Goal: Task Accomplishment & Management: Manage account settings

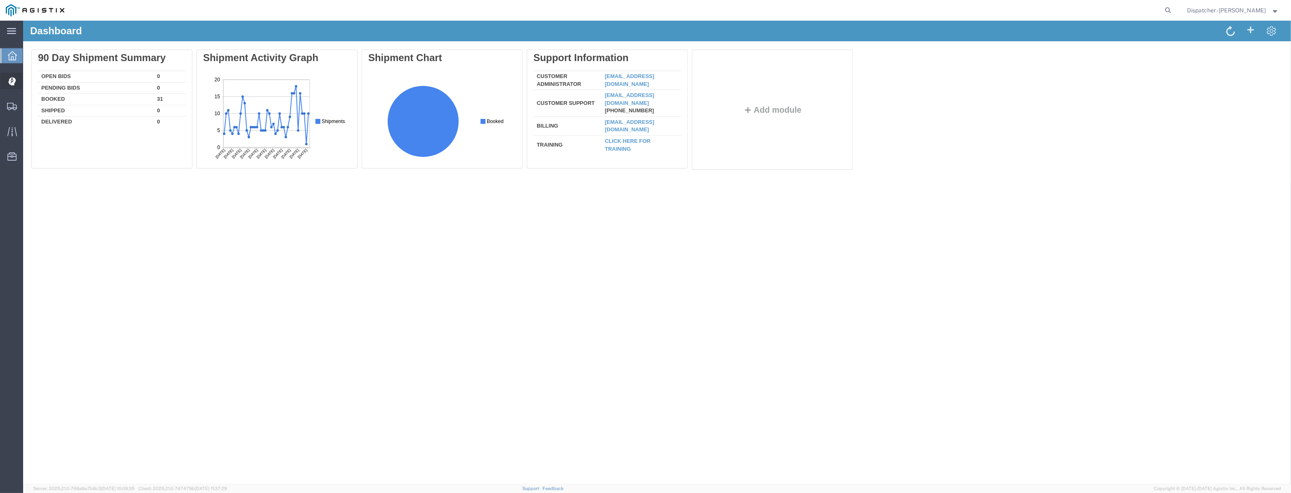
click at [10, 83] on icon at bounding box center [11, 81] width 7 height 8
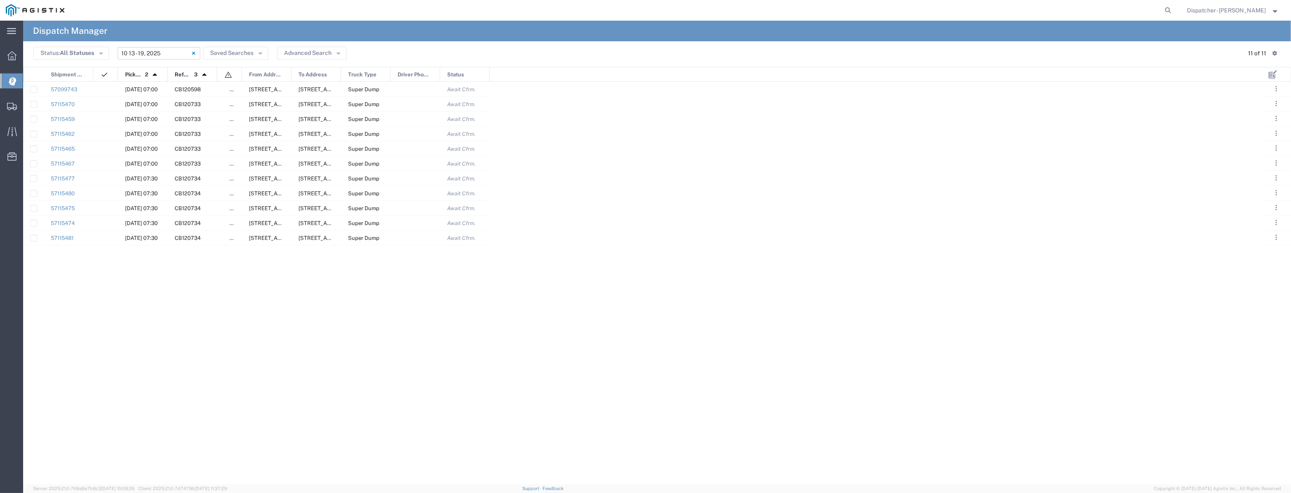
click at [147, 54] on input "[DATE] - [DATE]" at bounding box center [159, 53] width 83 height 12
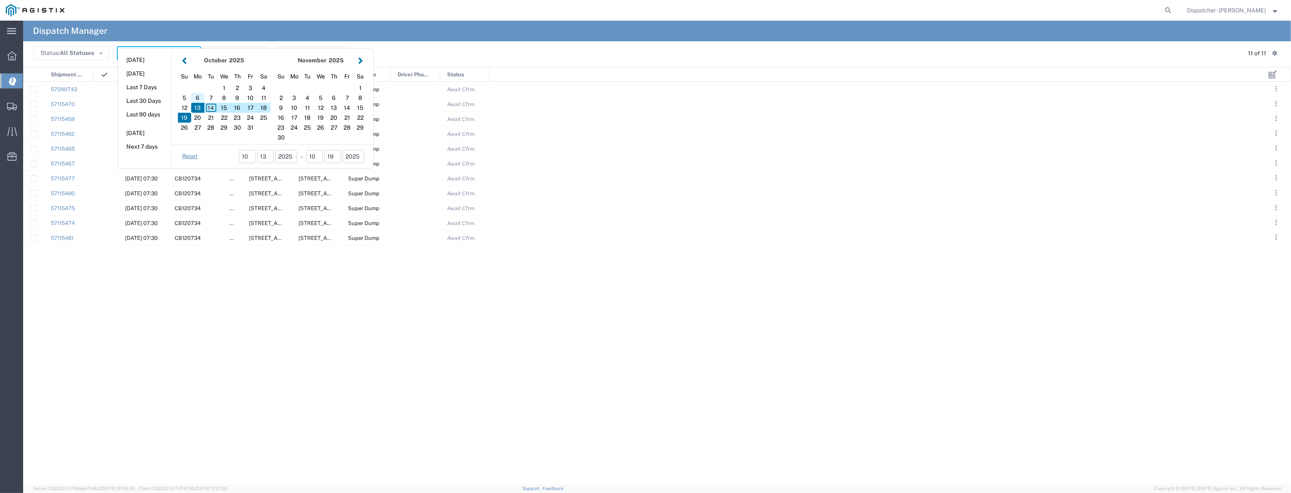
click at [199, 98] on div "6" at bounding box center [197, 98] width 13 height 10
type input "[DATE]"
type input "[DATE] - [DATE]"
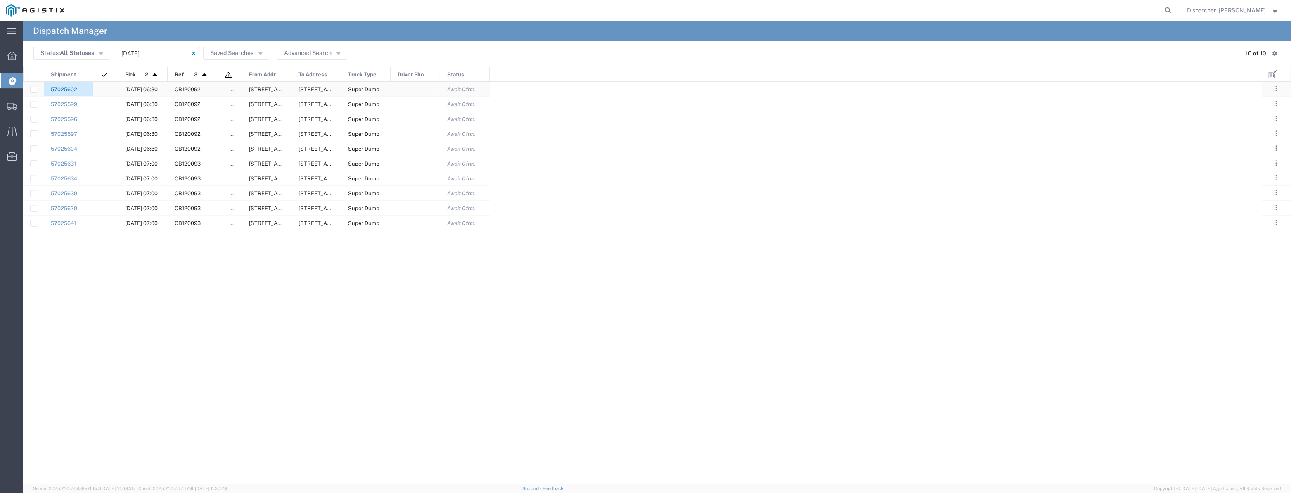
click at [63, 88] on link "57025602" at bounding box center [64, 89] width 26 height 6
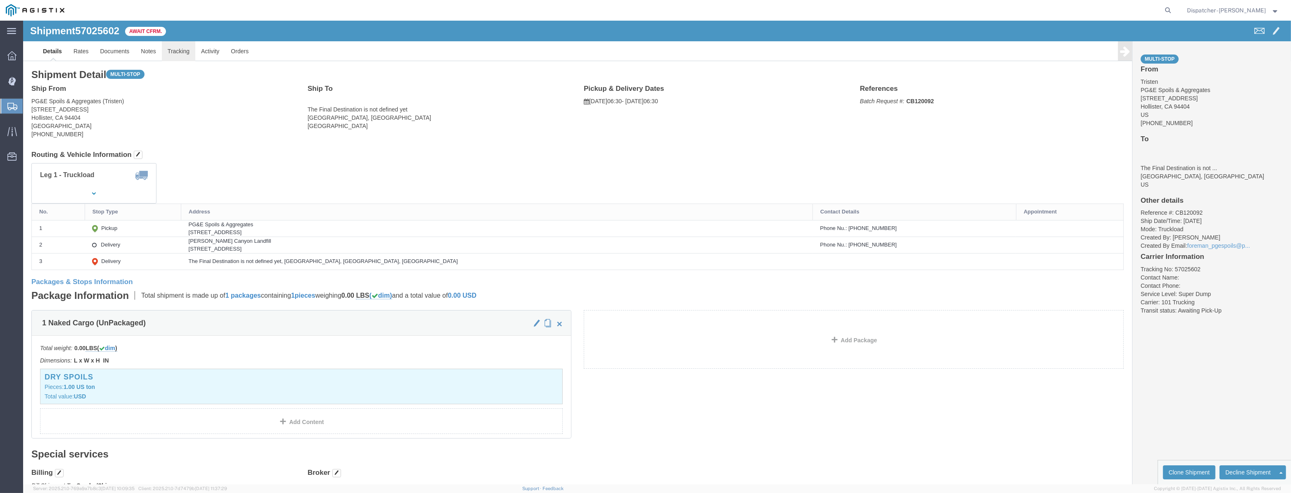
click link "Tracking"
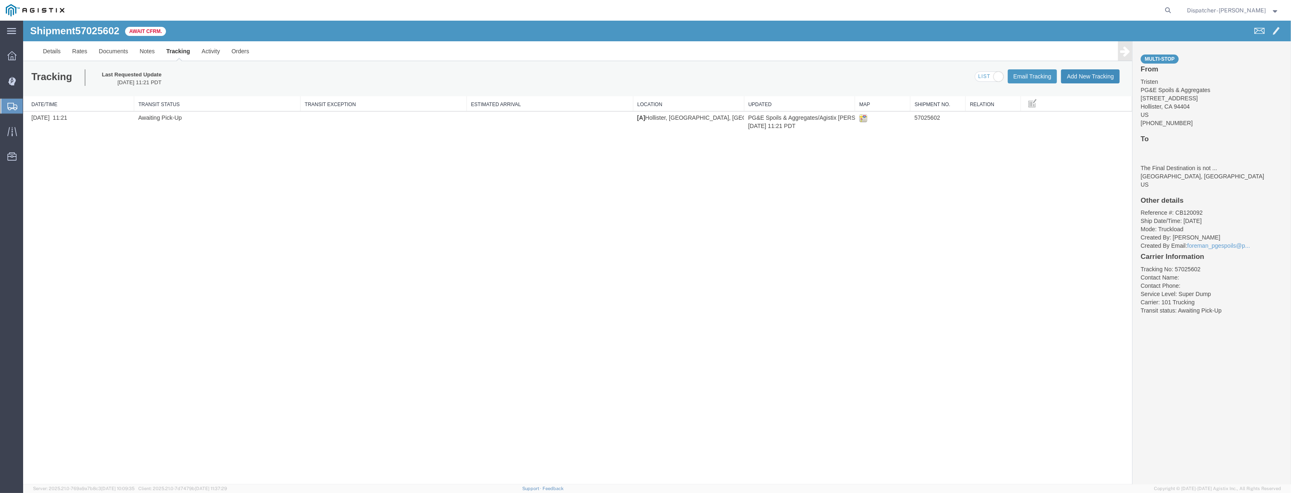
click at [1084, 76] on button "Add New Tracking" at bounding box center [1090, 76] width 59 height 14
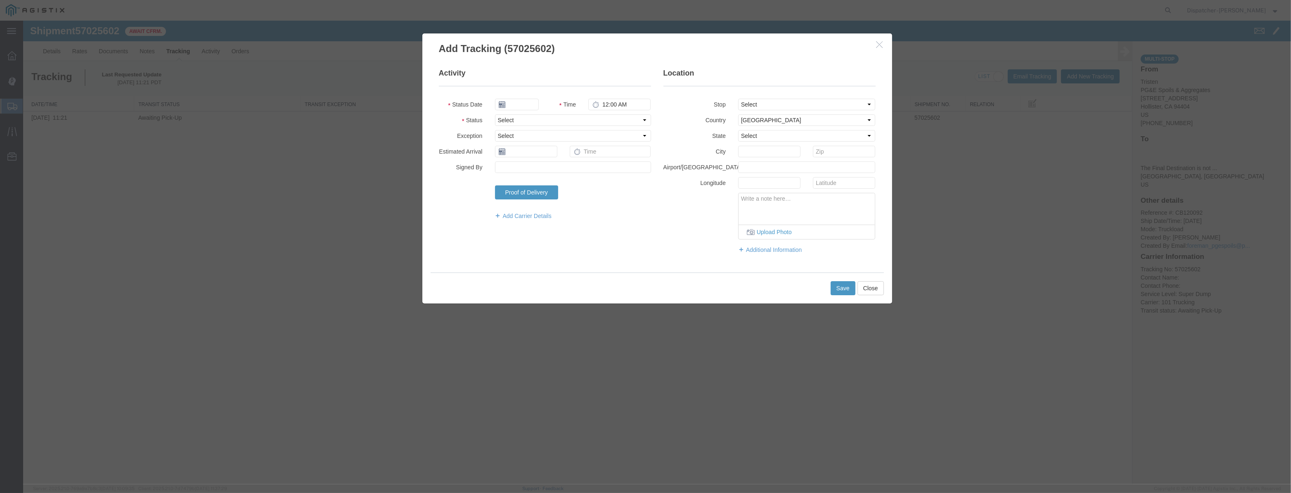
type input "[DATE]"
type input "10:00 PM"
click at [527, 104] on input "[DATE]" at bounding box center [517, 105] width 44 height 12
drag, startPoint x: 532, startPoint y: 94, endPoint x: 523, endPoint y: 106, distance: 15.6
click at [529, 98] on fieldset "Activity Status Date Time 10:00 PM Status Select Arrival Notice Available Arriv…" at bounding box center [545, 148] width 212 height 160
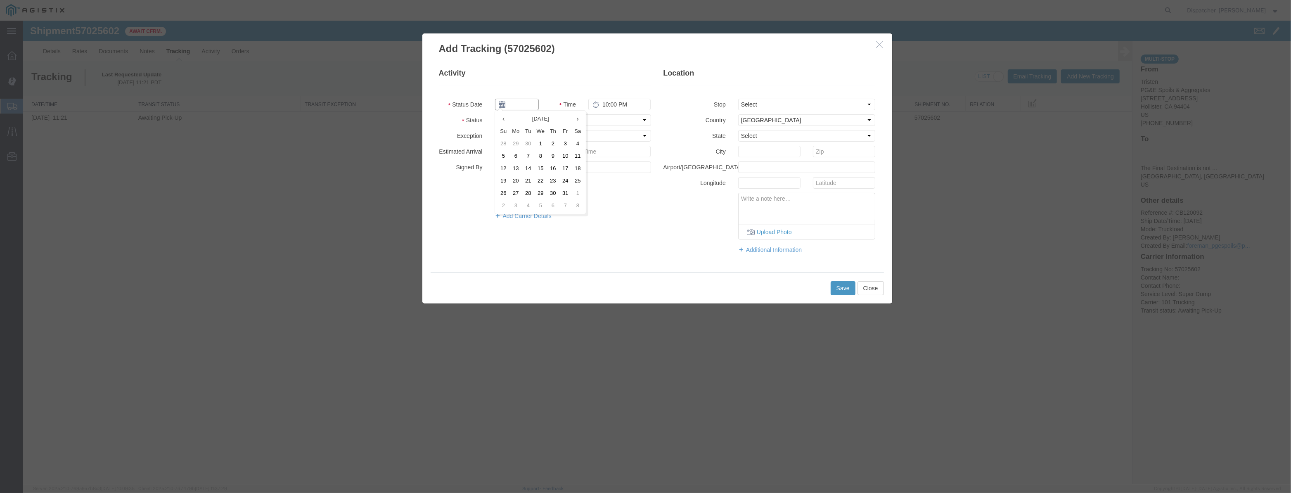
click at [523, 106] on input "text" at bounding box center [517, 105] width 44 height 12
paste input "[PERSON_NAME] sees [PERSON_NAME] and the monster as two sides of the same perso…"
click at [515, 155] on td "6" at bounding box center [516, 156] width 12 height 12
type input "[DATE]"
click at [524, 102] on input "[DATE]" at bounding box center [517, 105] width 44 height 12
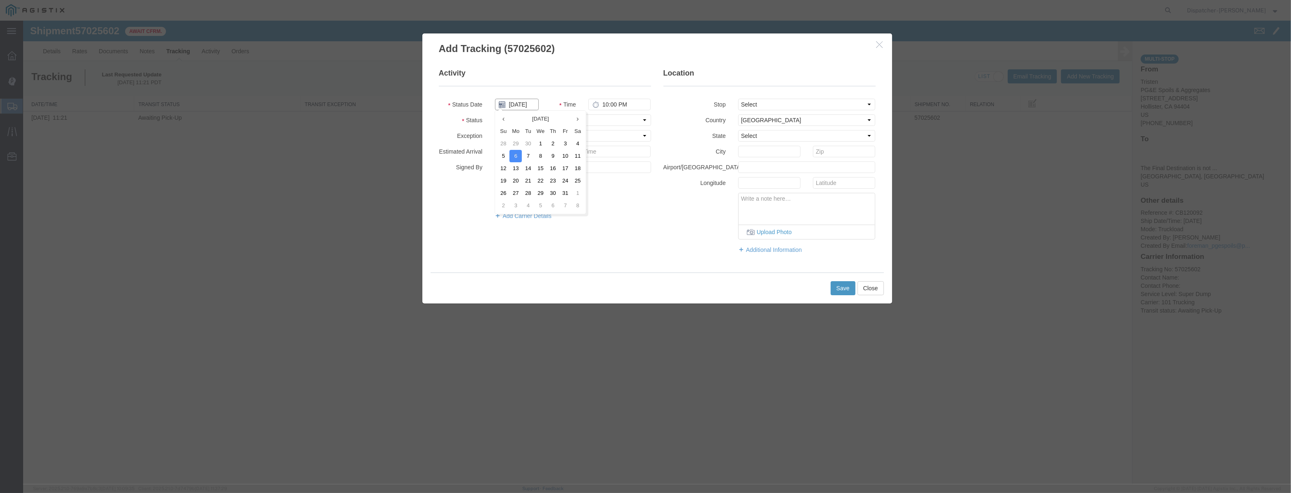
click at [524, 102] on input "[DATE]" at bounding box center [517, 105] width 44 height 12
click at [610, 123] on select "Select Arrival Notice Available Arrival Notice Imported Arrive at Delivery Loca…" at bounding box center [573, 120] width 156 height 12
select select "ARVPULOC"
click at [495, 114] on select "Select Arrival Notice Available Arrival Notice Imported Arrive at Delivery Loca…" at bounding box center [573, 120] width 156 height 12
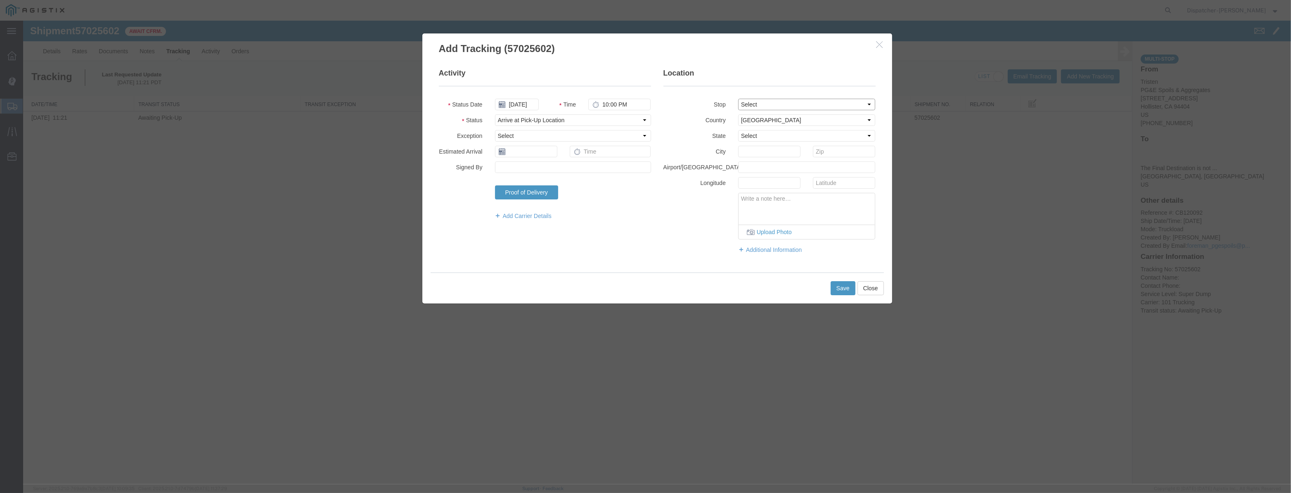
click at [798, 110] on fieldset "Location Stop Select From: [STREET_ADDRESS] Stop 2: [STREET_ADDRESS] To: The Fi…" at bounding box center [770, 165] width 212 height 194
select select "{"pickupDeliveryInfoId": "123355493","pickupOrDelivery": "P","stopNum": "1","lo…"
click at [738, 99] on select "Select From: [STREET_ADDRESS][PERSON_NAME] Stop 2: [STREET_ADDRESS] To: The Fin…" at bounding box center [807, 105] width 138 height 12
select select "CA"
type input "Hollister"
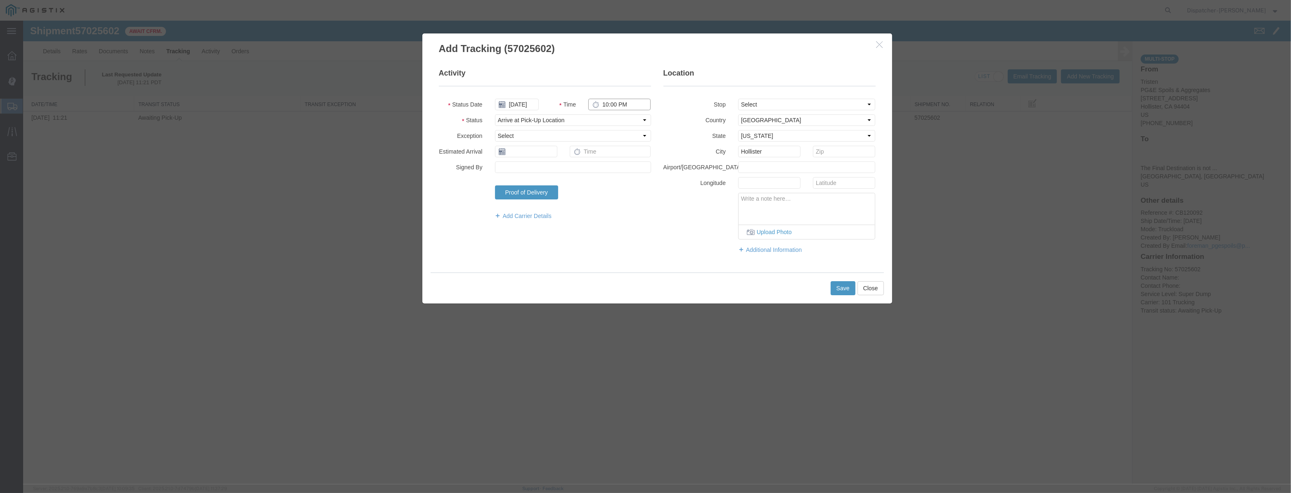
drag, startPoint x: 633, startPoint y: 104, endPoint x: 444, endPoint y: 170, distance: 200.3
click at [478, 165] on fieldset "Activity Status Date [DATE] Time 10:00 PM Status Select Arrival Notice Availabl…" at bounding box center [545, 148] width 212 height 160
type input "6:20 AM"
click at [847, 291] on button "Save" at bounding box center [843, 288] width 25 height 14
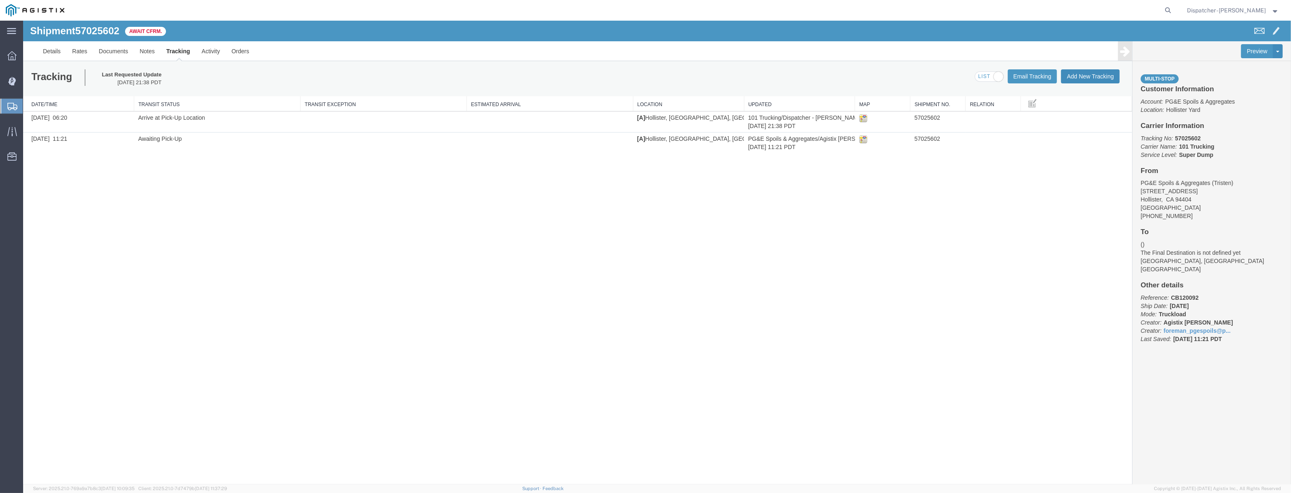
click at [1091, 83] on button "Add New Tracking" at bounding box center [1090, 76] width 59 height 14
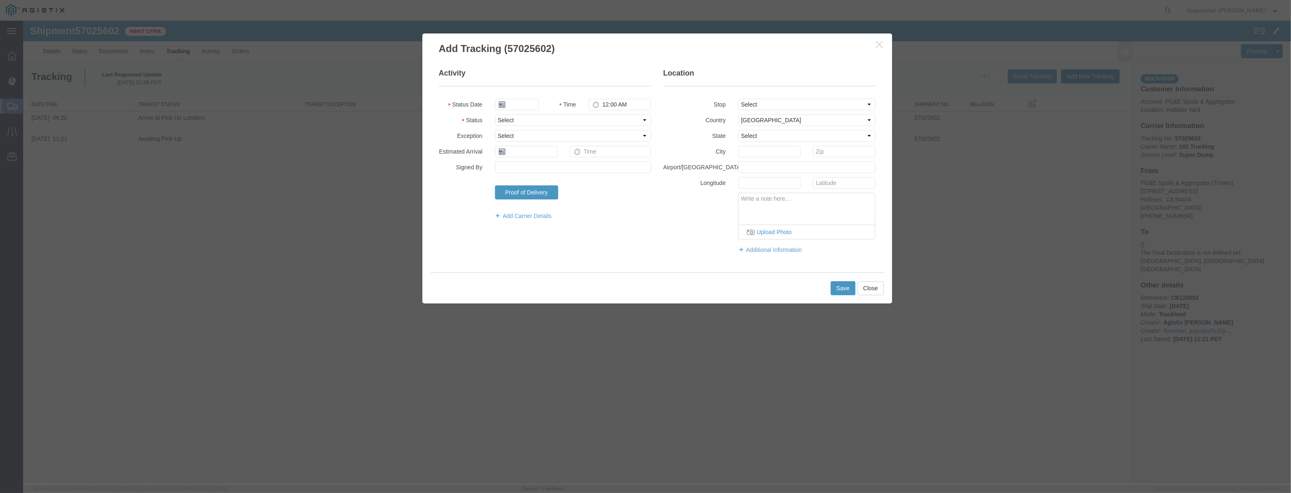
type input "[DATE]"
type input "10:00 PM"
drag, startPoint x: 512, startPoint y: 102, endPoint x: 513, endPoint y: 95, distance: 6.7
click at [512, 100] on input "[DATE]" at bounding box center [517, 105] width 44 height 12
drag, startPoint x: 517, startPoint y: 89, endPoint x: 513, endPoint y: 99, distance: 10.6
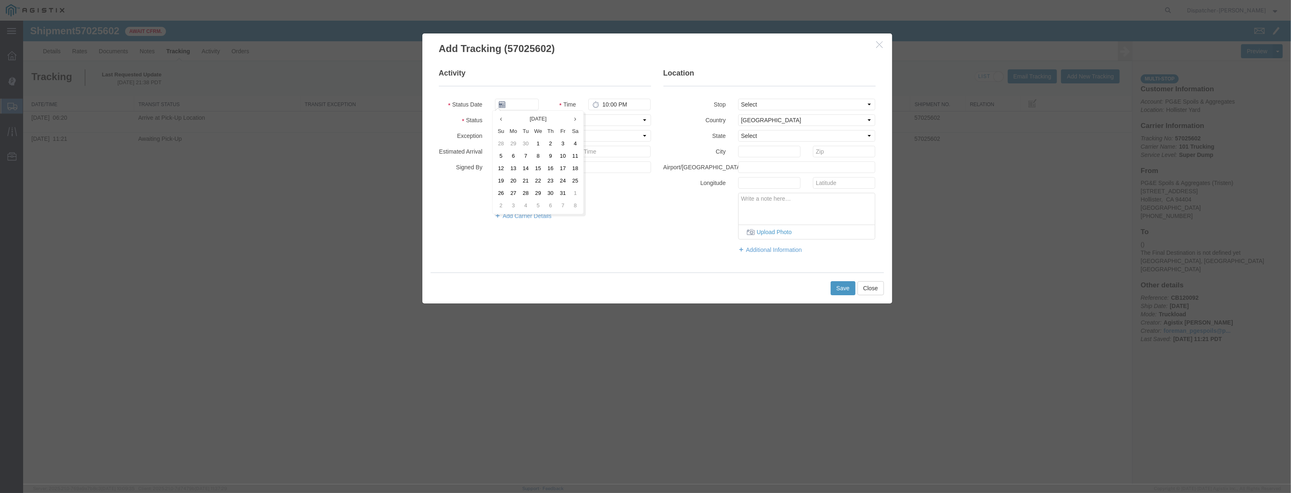
click at [515, 96] on fieldset "Activity Status Date Time 10:00 PM Status Select Arrival Notice Available Arriv…" at bounding box center [545, 148] width 212 height 160
click at [514, 101] on input "text" at bounding box center [517, 105] width 44 height 12
paste input "[DATE]"
type input "[DATE]"
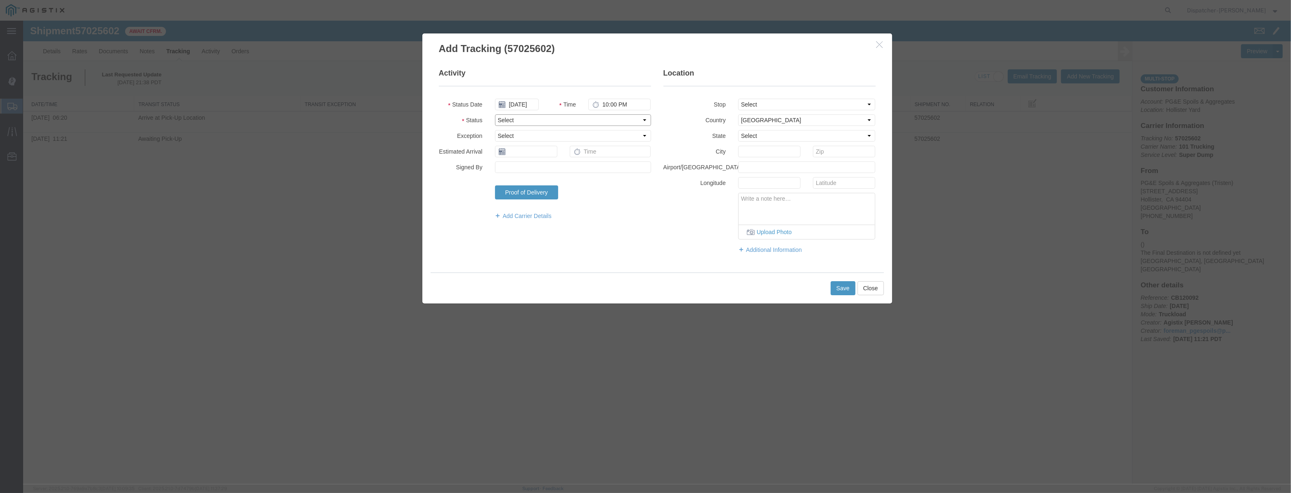
drag, startPoint x: 589, startPoint y: 117, endPoint x: 592, endPoint y: 123, distance: 6.8
click at [589, 118] on select "Select Arrival Notice Available Arrival Notice Imported Arrive at Delivery Loca…" at bounding box center [573, 120] width 156 height 12
select select "DPTPULOC"
click at [495, 114] on select "Select Arrival Notice Available Arrival Notice Imported Arrive at Delivery Loca…" at bounding box center [573, 120] width 156 height 12
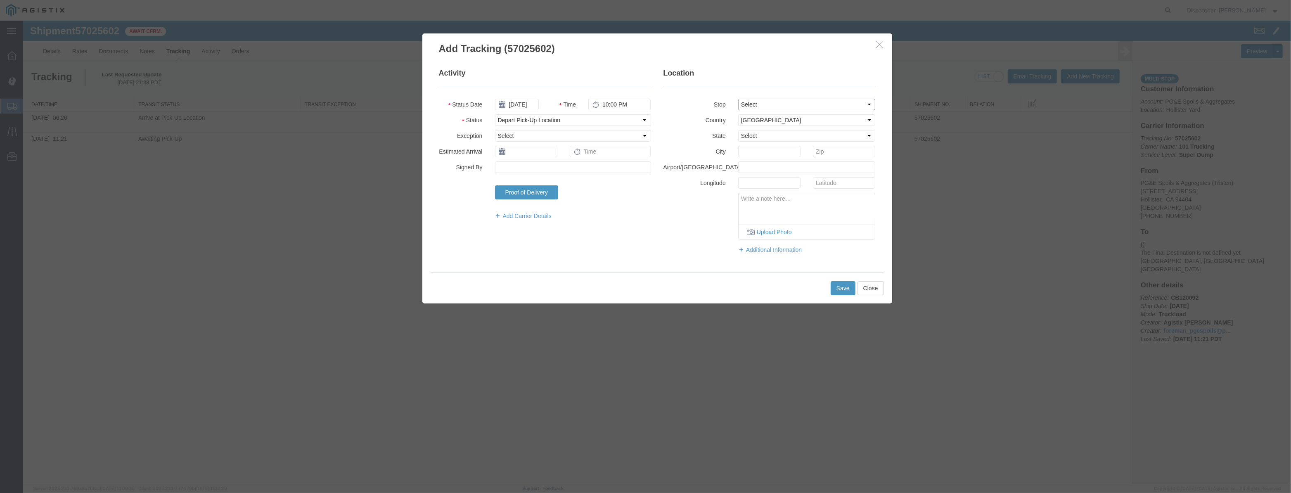
click at [822, 103] on select "Select From: [STREET_ADDRESS][PERSON_NAME] Stop 2: [STREET_ADDRESS] To: The Fin…" at bounding box center [807, 105] width 138 height 12
select select "{"pickupDeliveryInfoId": "123355493","pickupOrDelivery": "P","stopNum": "1","lo…"
click at [738, 99] on select "Select From: [STREET_ADDRESS][PERSON_NAME] Stop 2: [STREET_ADDRESS] To: The Fin…" at bounding box center [807, 105] width 138 height 12
select select "CA"
type input "Hollister"
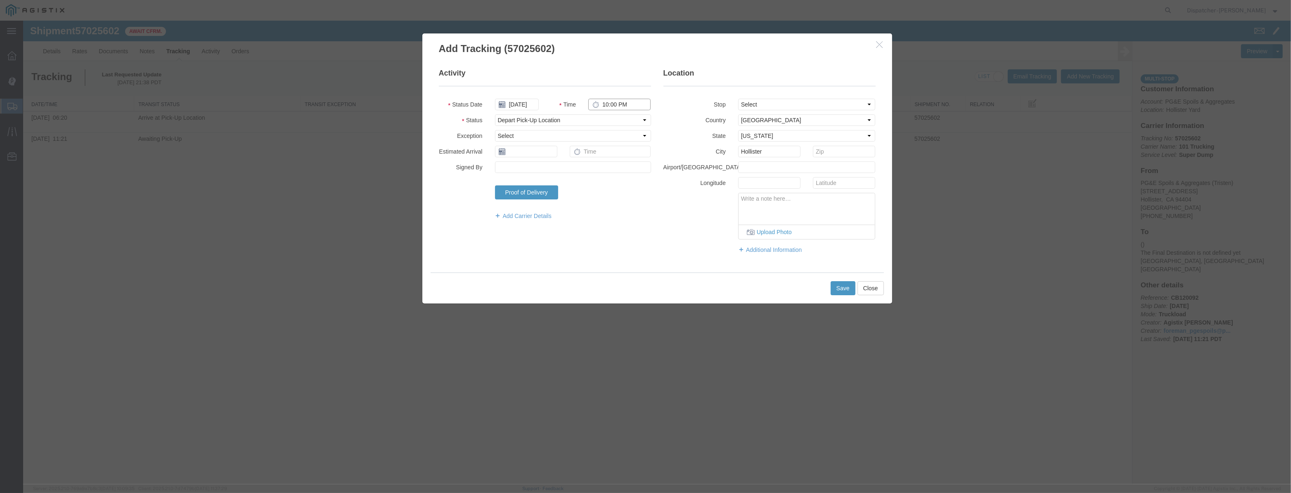
drag, startPoint x: 635, startPoint y: 103, endPoint x: 307, endPoint y: 126, distance: 329.1
click at [328, 123] on div "Add Tracking (57025602) Activity Status Date [DATE] Time 10:00 PM Status Select…" at bounding box center [657, 253] width 1268 height 464
type input "6:25 AM"
click at [849, 290] on button "Save" at bounding box center [843, 288] width 25 height 14
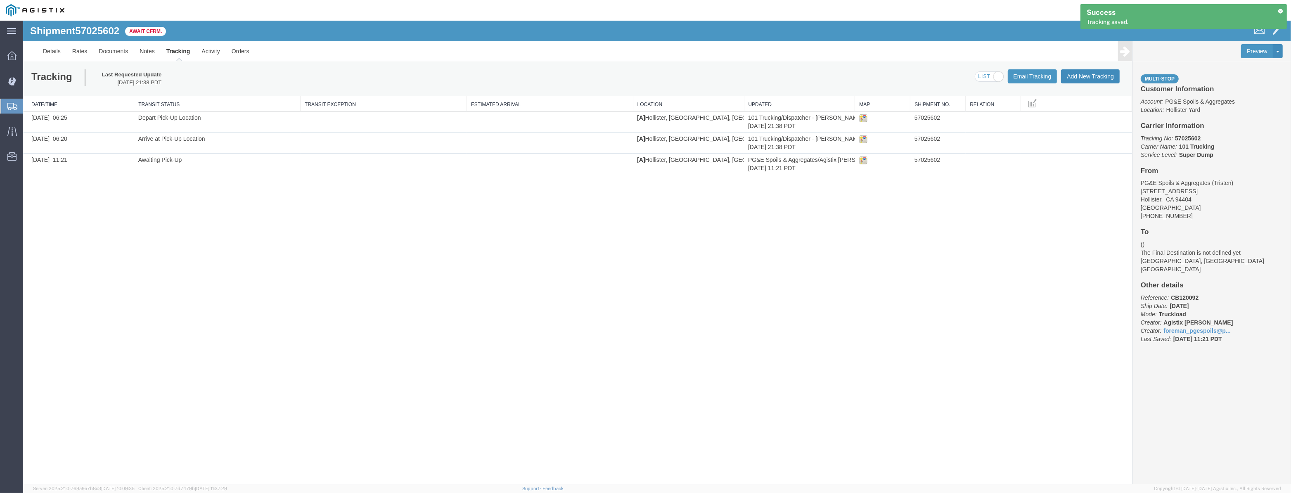
click at [1098, 78] on button "Add New Tracking" at bounding box center [1090, 76] width 59 height 14
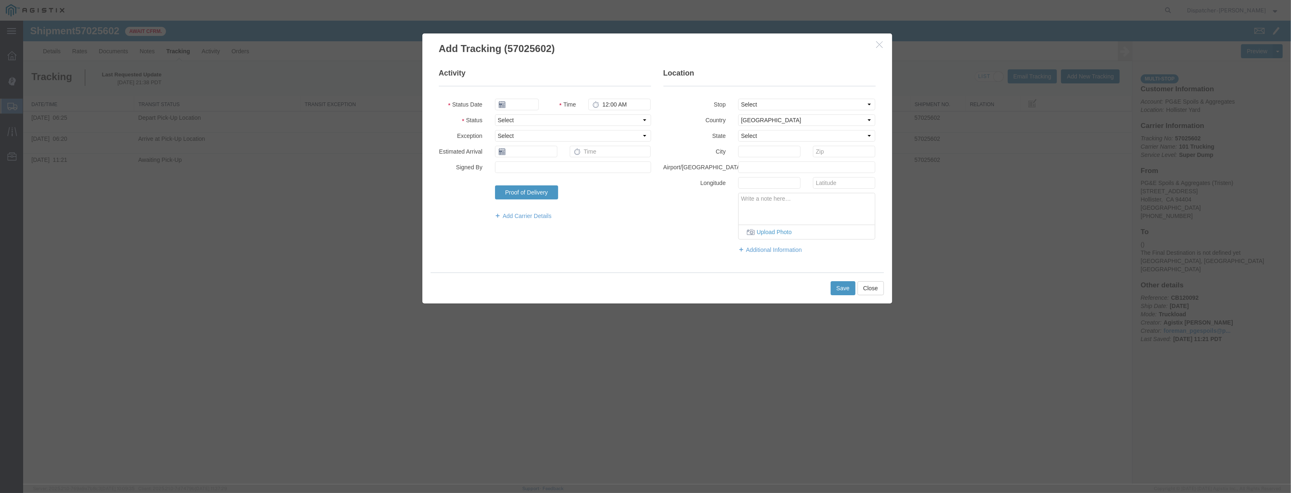
type input "[DATE]"
type input "10:00 PM"
click at [514, 108] on input "[DATE]" at bounding box center [517, 105] width 44 height 12
click at [519, 93] on fieldset "Activity Status Date Time 10:00 PM Status Select Arrival Notice Available Arriv…" at bounding box center [545, 148] width 212 height 160
click at [512, 108] on input "text" at bounding box center [517, 105] width 44 height 12
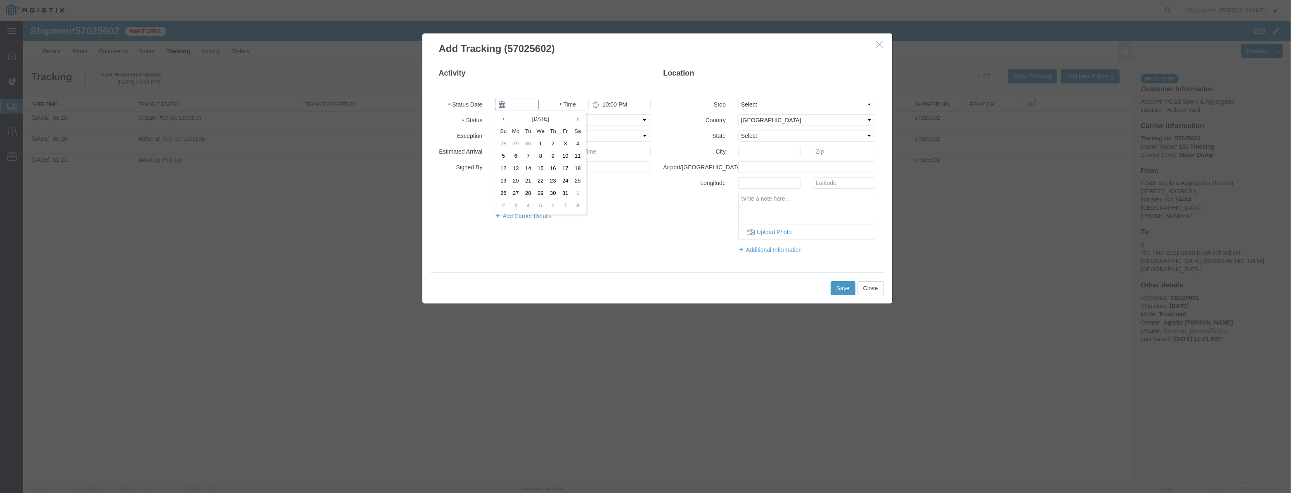
paste input "[DATE]"
type input "[DATE]"
click at [626, 126] on select "Select Arrival Notice Available Arrival Notice Imported Arrive at Delivery Loca…" at bounding box center [573, 120] width 156 height 12
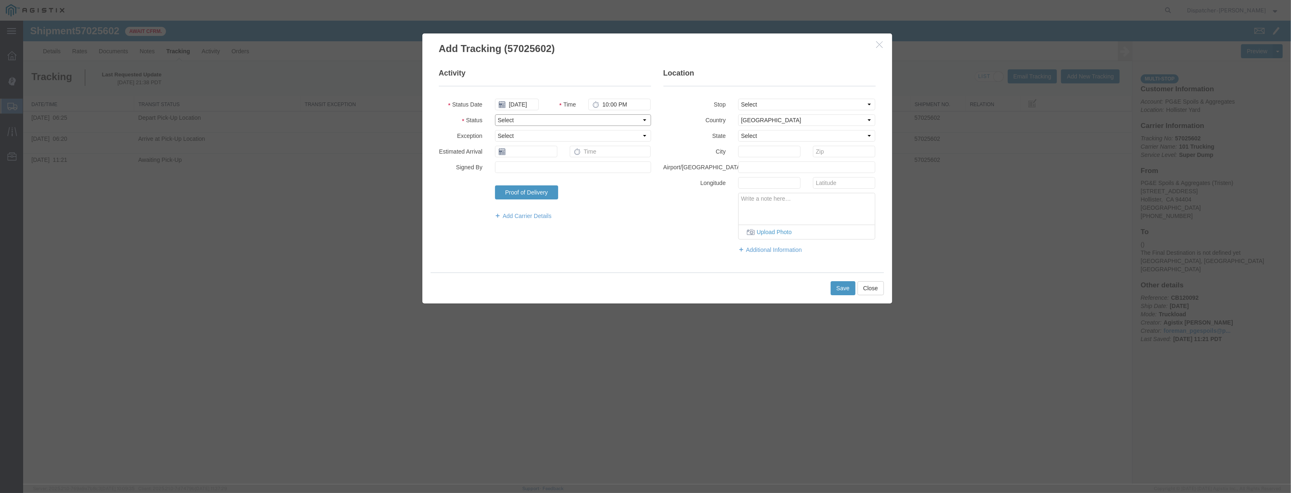
select select "ARVDLVLOC"
click at [495, 114] on select "Select Arrival Notice Available Arrival Notice Imported Arrive at Delivery Loca…" at bounding box center [573, 120] width 156 height 12
click at [788, 110] on select "Select From: [STREET_ADDRESS][PERSON_NAME] Stop 2: [STREET_ADDRESS] To: The Fin…" at bounding box center [807, 105] width 138 height 12
select select "{"pickupDeliveryInfoId": "123355494","pickupOrDelivery": "D","stopNum": "2","lo…"
click at [738, 99] on select "Select From: [STREET_ADDRESS][PERSON_NAME] Stop 2: [STREET_ADDRESS] To: The Fin…" at bounding box center [807, 105] width 138 height 12
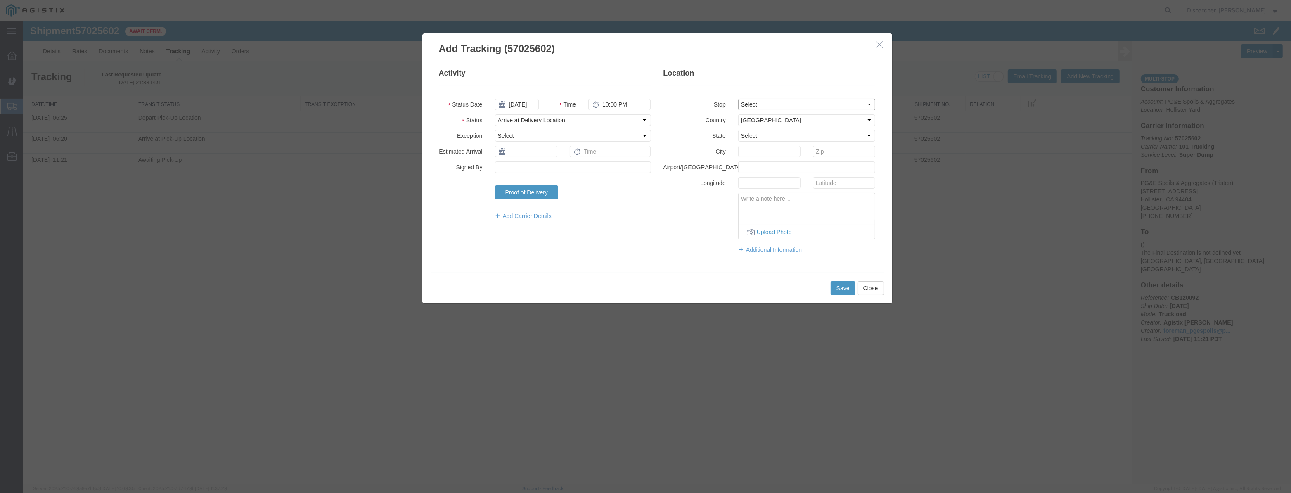
select select "CA"
type input "[PERSON_NAME] [PERSON_NAME]"
drag, startPoint x: 631, startPoint y: 103, endPoint x: 149, endPoint y: 179, distance: 487.9
click at [416, 162] on div "Add Tracking (57025602) Activity Status Date [DATE] Time 10:00 PM Status Select…" at bounding box center [657, 168] width 483 height 271
type input "7:30 AM"
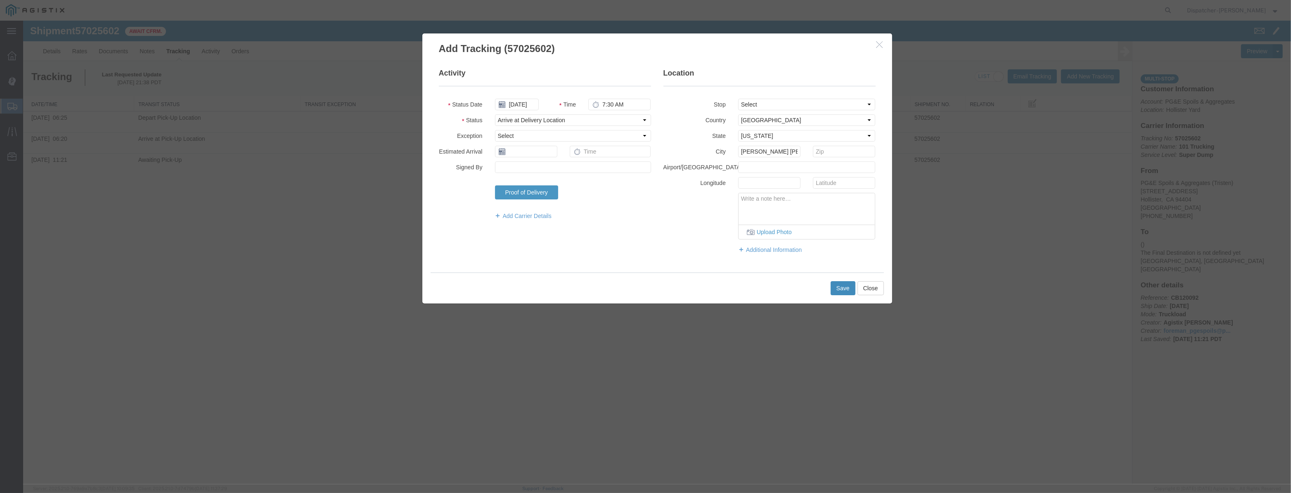
click at [838, 285] on button "Save" at bounding box center [843, 288] width 25 height 14
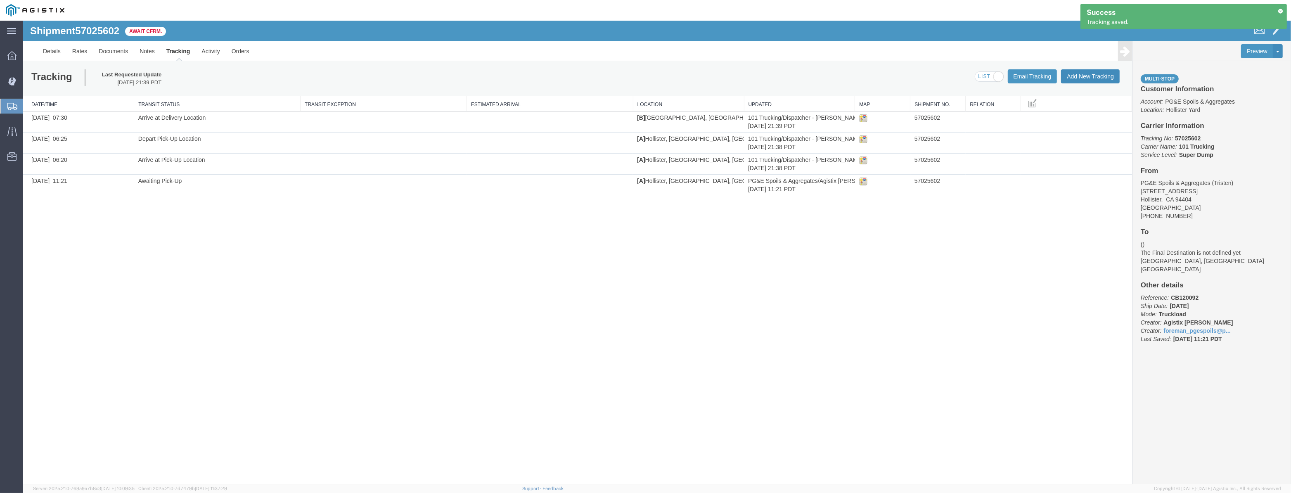
click at [1097, 82] on button "Add New Tracking" at bounding box center [1090, 76] width 59 height 14
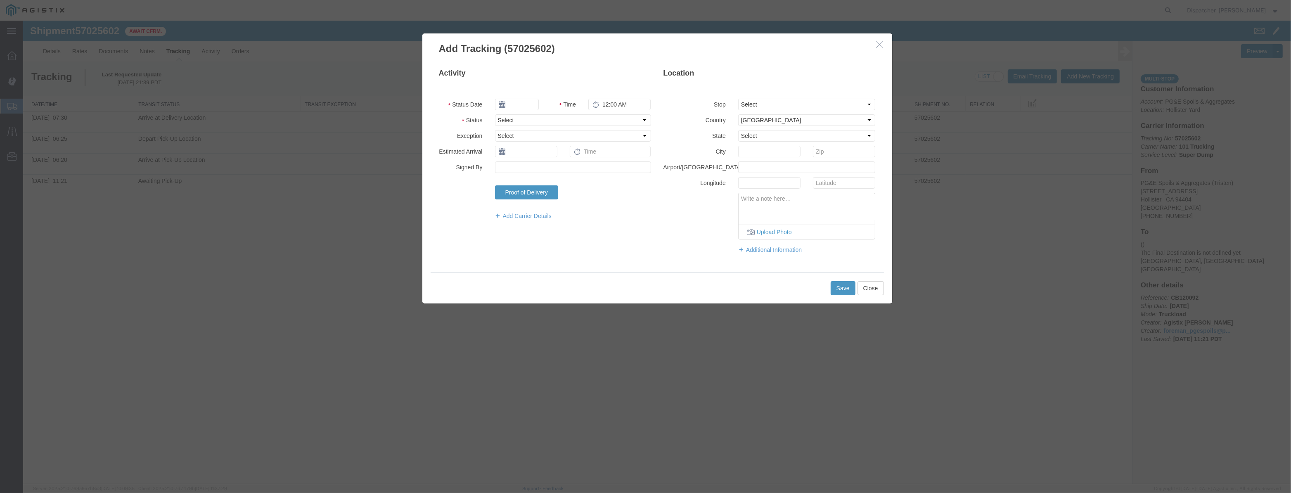
type input "[DATE]"
type input "10:00 PM"
click at [520, 100] on fieldset "Activity Status Date [DATE] Time 10:00 PM Status Select Arrival Notice Availabl…" at bounding box center [545, 148] width 212 height 160
drag, startPoint x: 521, startPoint y: 98, endPoint x: 522, endPoint y: 94, distance: 4.3
click at [522, 99] on input "[DATE]" at bounding box center [517, 105] width 44 height 12
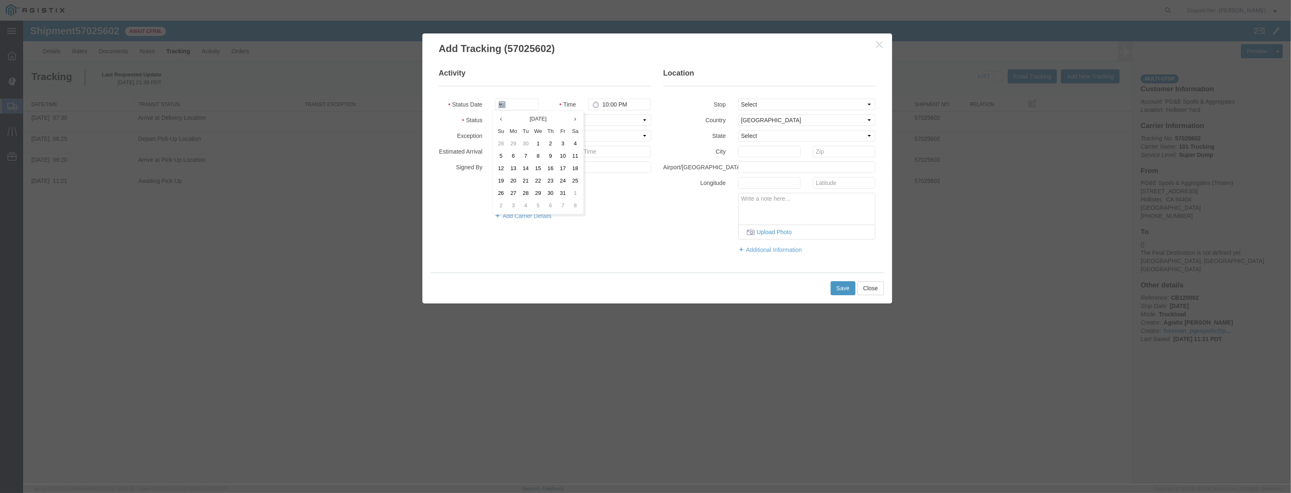
drag, startPoint x: 523, startPoint y: 92, endPoint x: 522, endPoint y: 101, distance: 9.1
click at [523, 95] on fieldset "Activity Status Date Time 10:00 PM Status Select Arrival Notice Available Arriv…" at bounding box center [545, 148] width 212 height 160
click at [522, 101] on input "text" at bounding box center [517, 105] width 44 height 12
paste input "[DATE]"
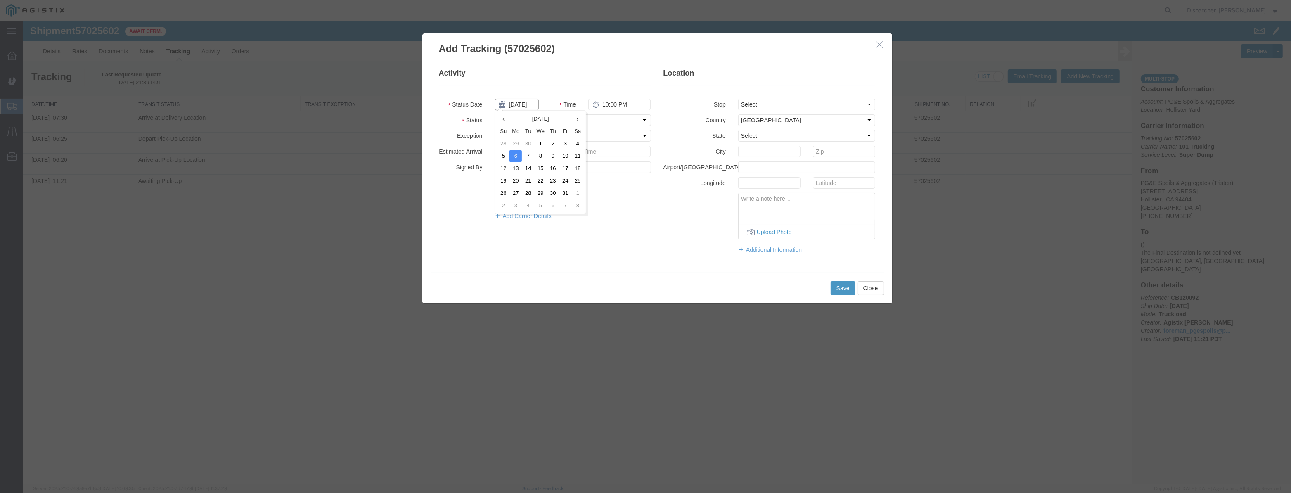
type input "[DATE]"
click at [603, 126] on fieldset "Activity Status Date [DATE] Time 10:00 PM Status Select Arrival Notice Availabl…" at bounding box center [545, 148] width 212 height 160
click at [610, 126] on fieldset "Activity Status Date [DATE] Time 10:00 PM Status Select Arrival Notice Availabl…" at bounding box center [545, 148] width 212 height 160
select select "DPTDLVLOC"
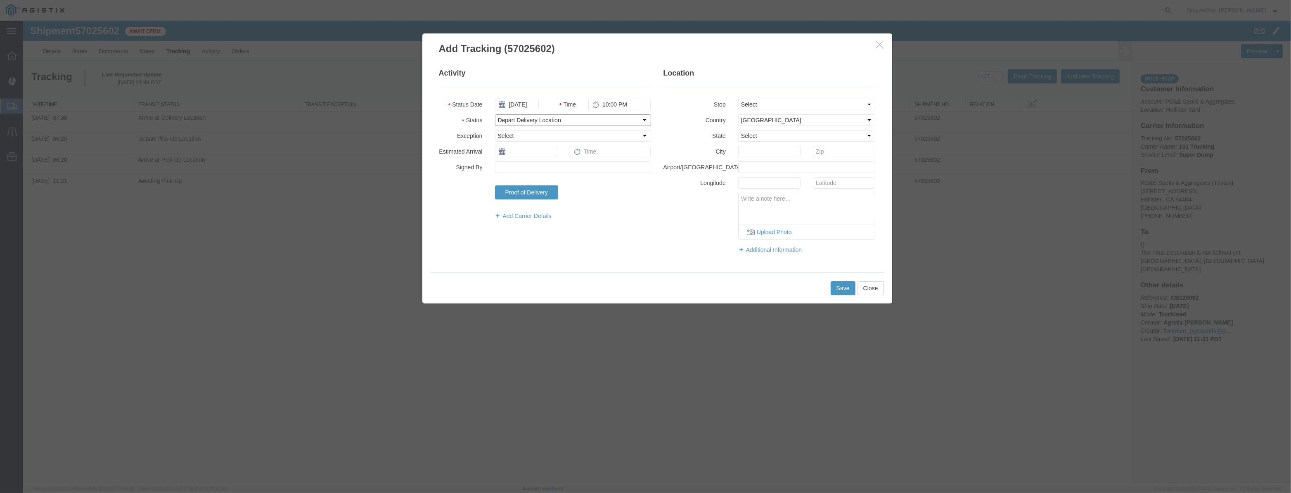
click at [495, 114] on select "Select Arrival Notice Available Arrival Notice Imported Arrive at Delivery Loca…" at bounding box center [573, 120] width 156 height 12
click at [786, 103] on select "Select From: [STREET_ADDRESS][PERSON_NAME] Stop 2: [STREET_ADDRESS] To: The Fin…" at bounding box center [807, 105] width 138 height 12
select select "{"pickupDeliveryInfoId": "123355494","pickupOrDelivery": "D","stopNum": "2","lo…"
click at [738, 99] on select "Select From: [STREET_ADDRESS][PERSON_NAME] Stop 2: [STREET_ADDRESS] To: The Fin…" at bounding box center [807, 105] width 138 height 12
select select "CA"
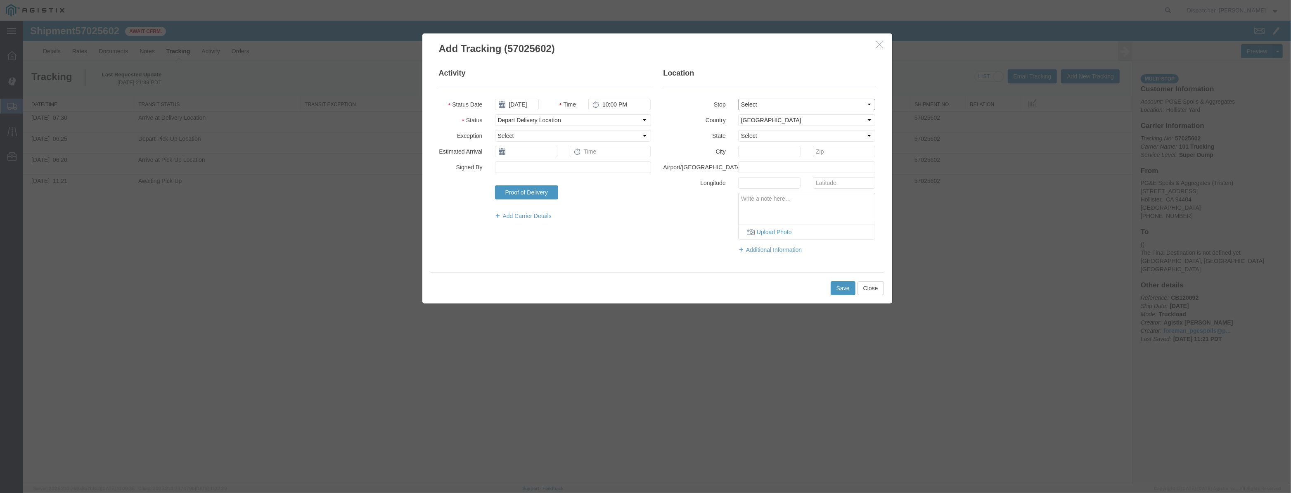
type input "[PERSON_NAME] [PERSON_NAME]"
drag, startPoint x: 631, startPoint y: 103, endPoint x: 380, endPoint y: 115, distance: 251.3
click at [396, 111] on div "Add Tracking (57025602) Activity Status Date [DATE] Time 10:00 PM Status Select…" at bounding box center [657, 253] width 1268 height 464
type input "7:55 AM"
click at [849, 282] on button "Save" at bounding box center [843, 288] width 25 height 14
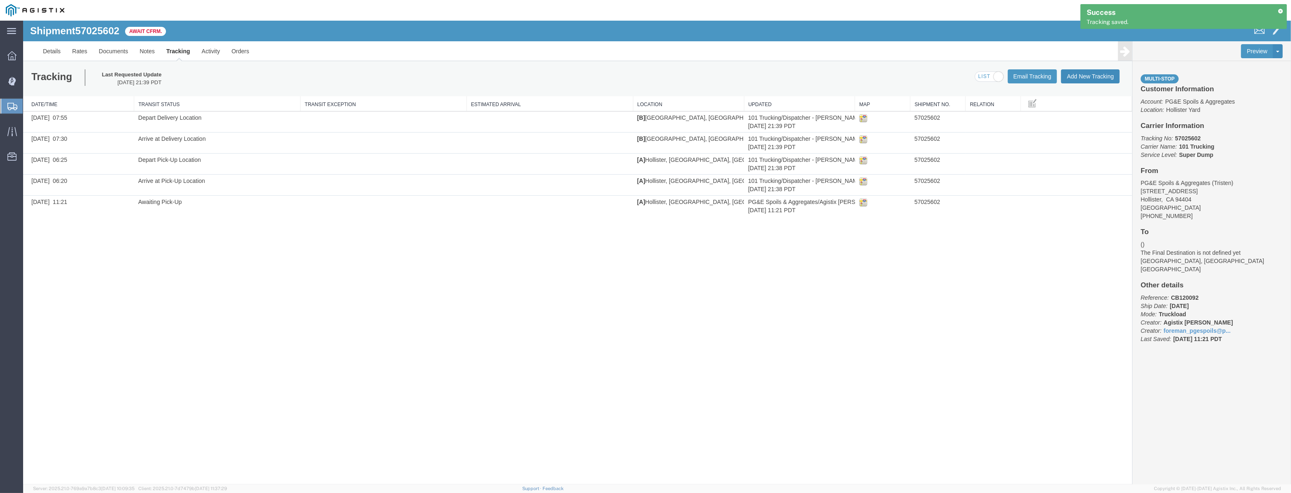
click at [1093, 76] on button "Add New Tracking" at bounding box center [1090, 76] width 59 height 14
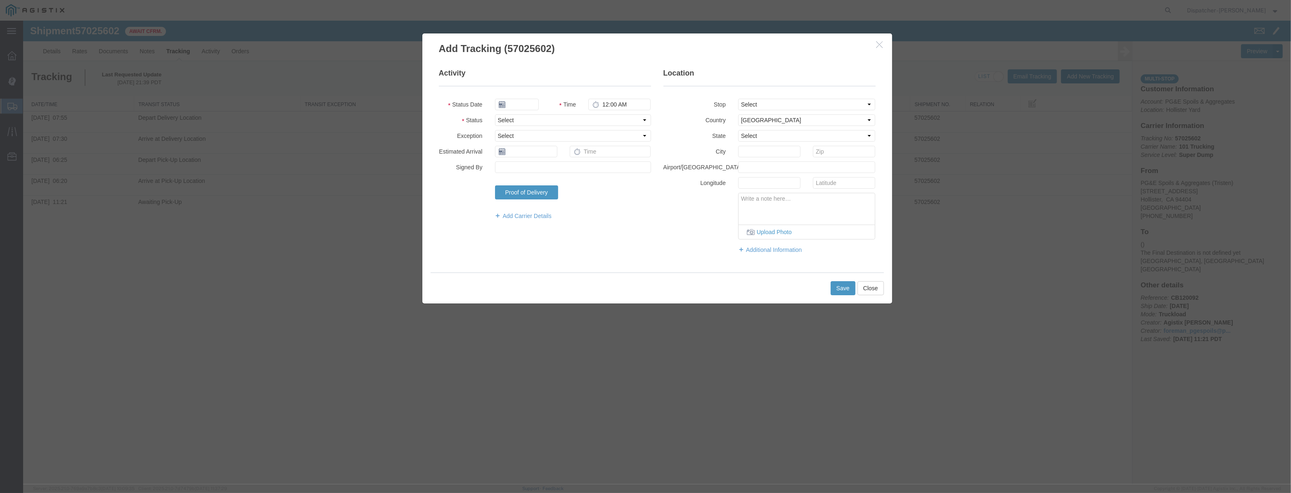
type input "[DATE]"
type input "10:00 PM"
drag, startPoint x: 525, startPoint y: 104, endPoint x: 527, endPoint y: 95, distance: 8.4
click at [525, 103] on input "[DATE]" at bounding box center [517, 105] width 44 height 12
drag, startPoint x: 527, startPoint y: 95, endPoint x: 526, endPoint y: 105, distance: 9.6
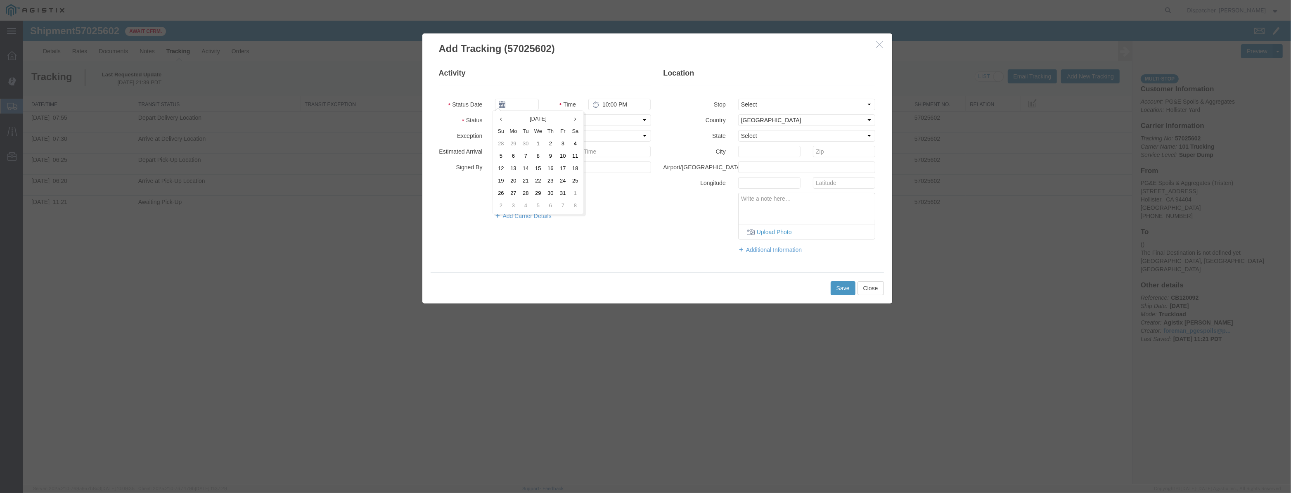
click at [527, 96] on fieldset "Activity Status Date Time 10:00 PM Status Select Arrival Notice Available Arriv…" at bounding box center [545, 148] width 212 height 160
drag, startPoint x: 526, startPoint y: 106, endPoint x: 545, endPoint y: 105, distance: 19.0
click at [526, 106] on input "text" at bounding box center [517, 105] width 44 height 12
paste input "[DATE]"
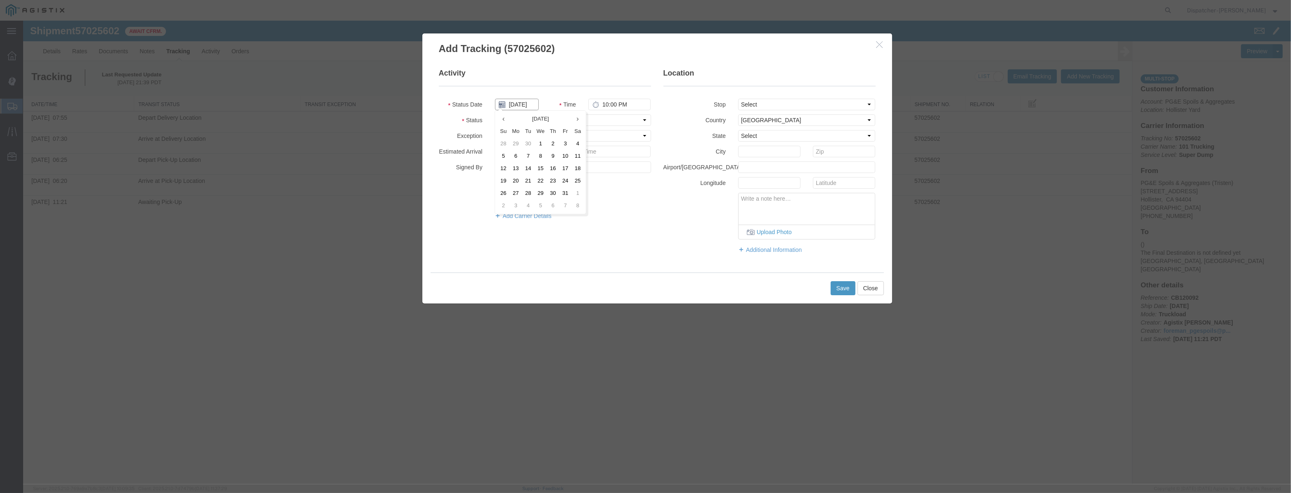
type input "[DATE]"
click at [595, 123] on select "Select Arrival Notice Available Arrival Notice Imported Arrive at Delivery Loca…" at bounding box center [573, 120] width 156 height 12
select select "ARVPULOC"
click at [495, 114] on select "Select Arrival Notice Available Arrival Notice Imported Arrive at Delivery Loca…" at bounding box center [573, 120] width 156 height 12
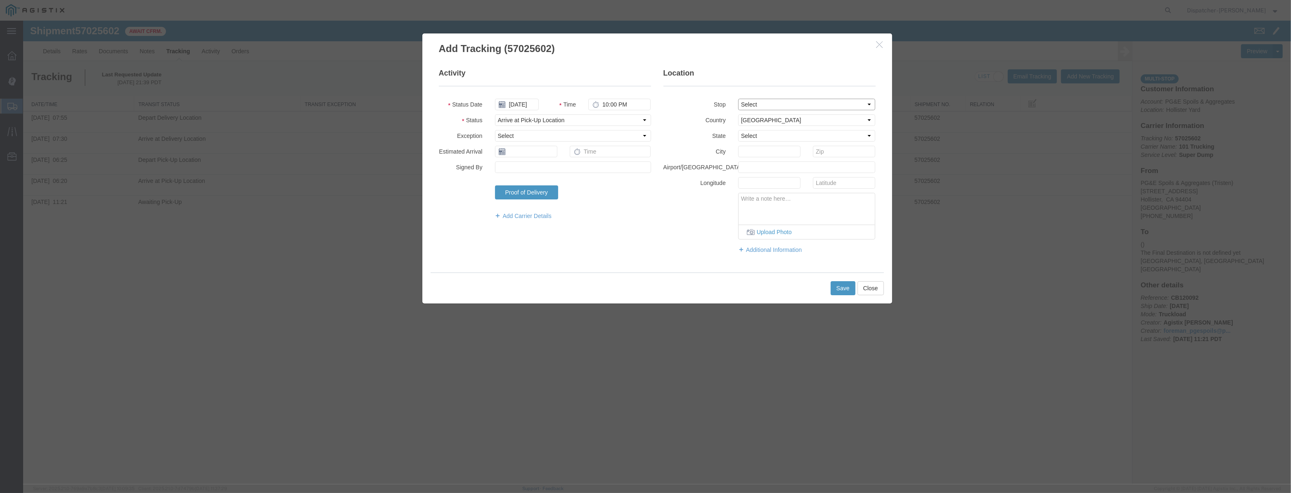
click at [752, 110] on fieldset "Location Stop Select From: [STREET_ADDRESS] Stop 2: [STREET_ADDRESS] To: The Fi…" at bounding box center [770, 165] width 212 height 194
select select "{"pickupDeliveryInfoId": "123355493","pickupOrDelivery": "P","stopNum": "1","lo…"
click at [738, 99] on select "Select From: [STREET_ADDRESS][PERSON_NAME] Stop 2: [STREET_ADDRESS] To: The Fin…" at bounding box center [807, 105] width 138 height 12
select select "CA"
type input "Hollister"
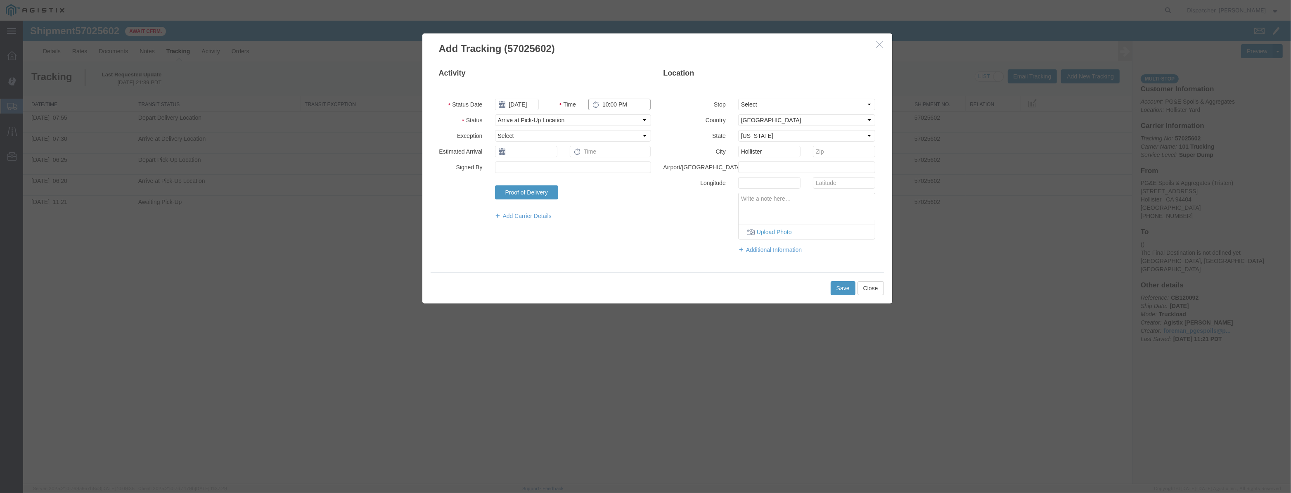
drag, startPoint x: 629, startPoint y: 104, endPoint x: 266, endPoint y: 121, distance: 364.2
click at [318, 115] on div "Add Tracking (57025602) Activity Status Date [DATE] Time 10:00 PM Status Select…" at bounding box center [657, 253] width 1268 height 464
type input "6:20 AM"
click at [842, 291] on button "Save" at bounding box center [843, 288] width 25 height 14
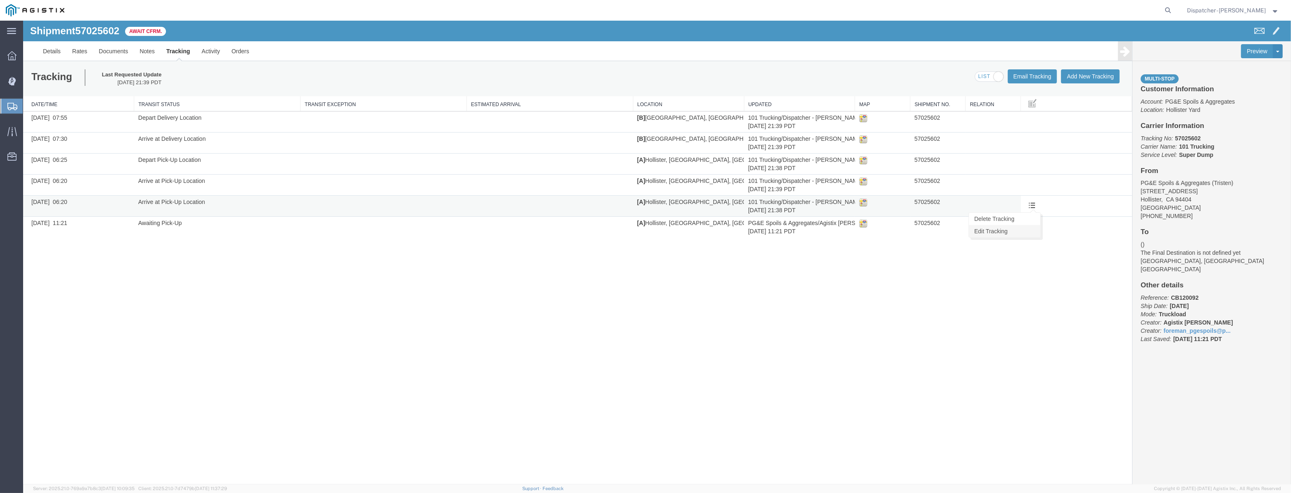
click at [1004, 228] on link "Edit Tracking" at bounding box center [1004, 231] width 71 height 12
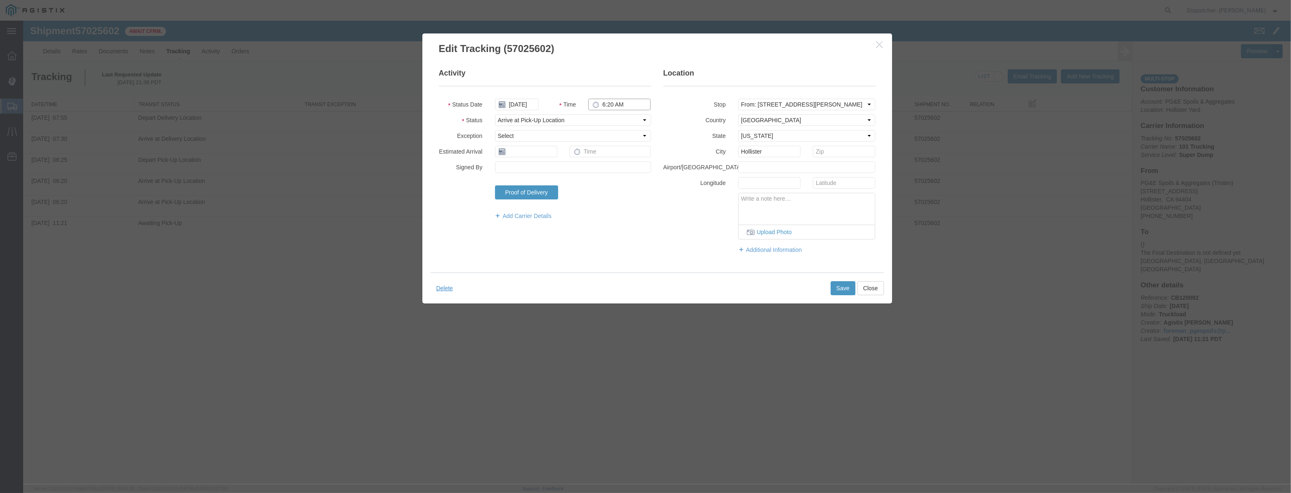
drag, startPoint x: 633, startPoint y: 105, endPoint x: 484, endPoint y: 117, distance: 150.0
click at [484, 117] on fieldset "Activity Status Date [DATE] Time 6:20 AM Status Select Arrival Notice Available…" at bounding box center [545, 148] width 212 height 160
drag, startPoint x: 624, startPoint y: 104, endPoint x: 521, endPoint y: 107, distance: 102.9
click at [522, 107] on div "Status Date [DATE] Time 6:20 AM" at bounding box center [545, 105] width 225 height 12
type input "8:50 AM"
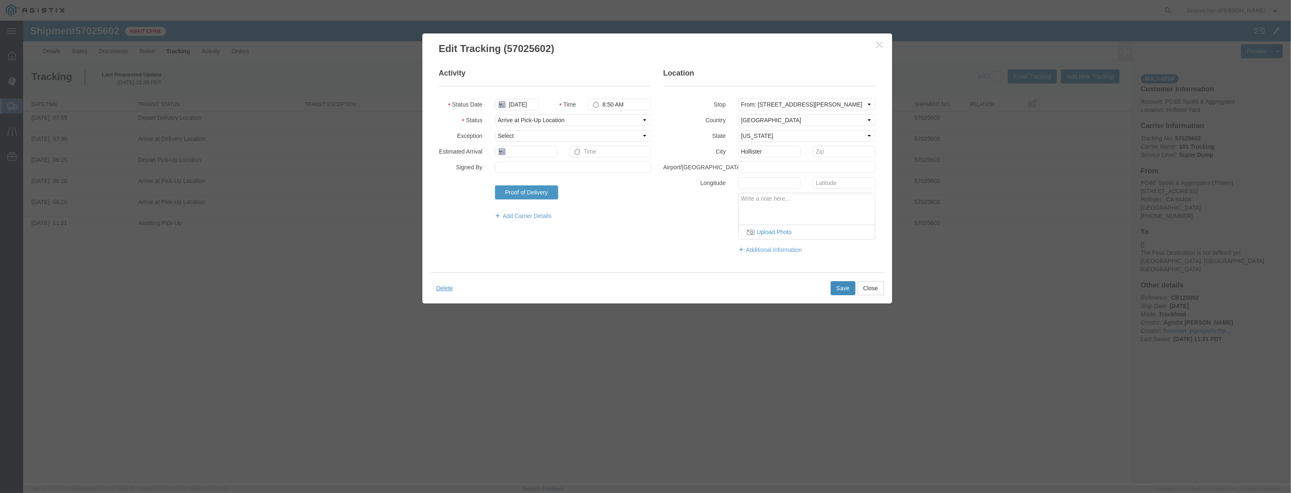
click at [846, 285] on button "Save" at bounding box center [843, 288] width 25 height 14
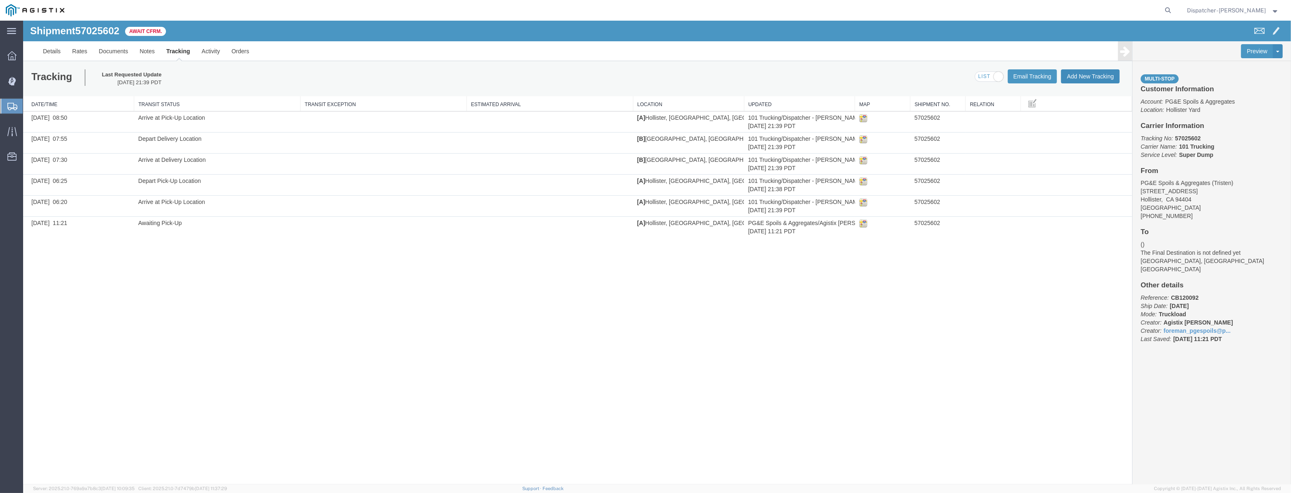
click at [1093, 73] on button "Add New Tracking" at bounding box center [1090, 76] width 59 height 14
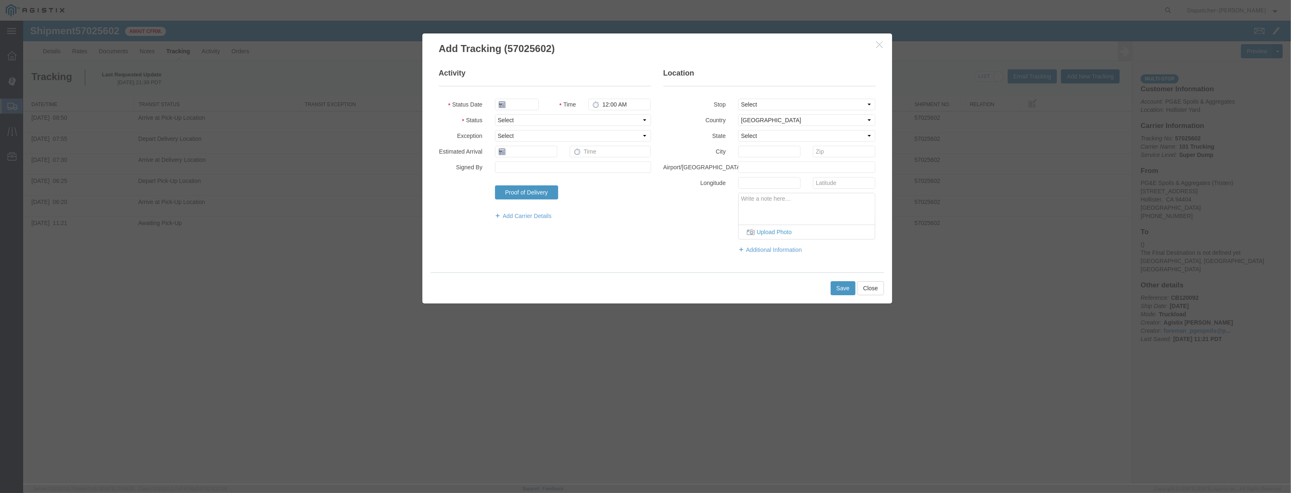
type input "[DATE]"
type input "10:00 PM"
click at [516, 99] on input "[DATE]" at bounding box center [517, 105] width 44 height 12
drag, startPoint x: 526, startPoint y: 95, endPoint x: 521, endPoint y: 107, distance: 12.8
click at [522, 102] on fieldset "Activity Status Date Time 10:00 PM Status Select Arrival Notice Available Arriv…" at bounding box center [545, 148] width 212 height 160
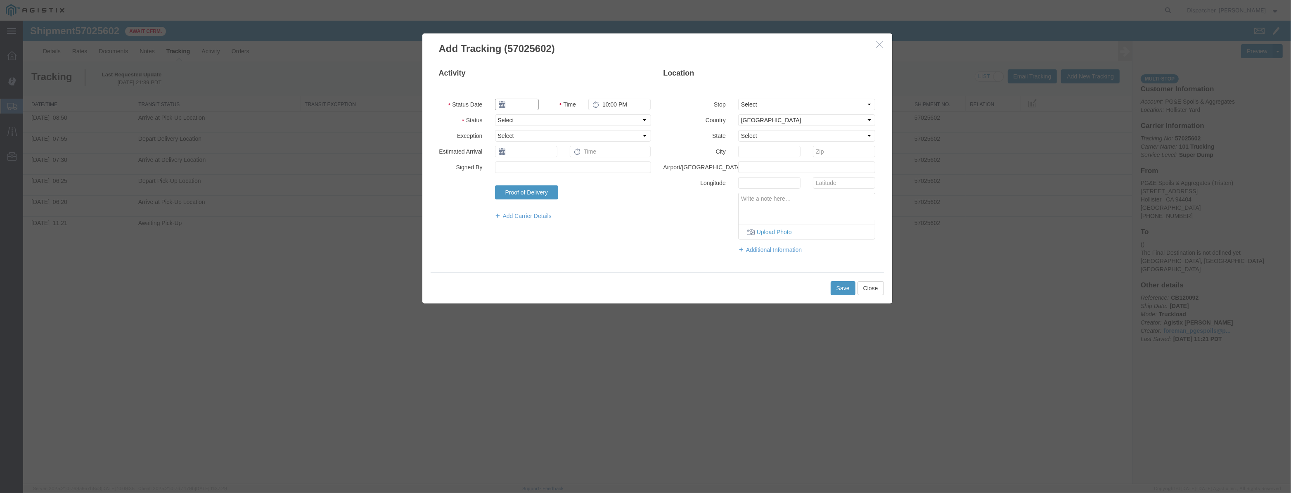
click at [521, 107] on input "text" at bounding box center [517, 105] width 44 height 12
paste input "The essay points out that good people suffer no matter how kind they are. [PERS…"
click at [539, 154] on td "8" at bounding box center [540, 156] width 12 height 12
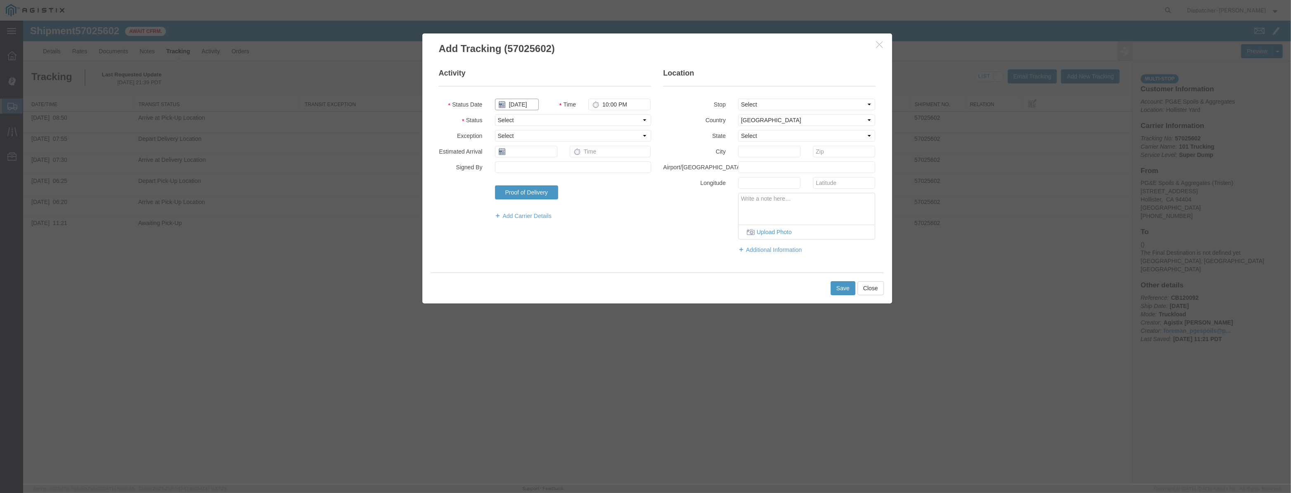
click at [519, 106] on input "[DATE]" at bounding box center [517, 105] width 44 height 12
click at [519, 104] on input "[DATE]" at bounding box center [517, 105] width 44 height 12
click at [520, 104] on input "[DATE]" at bounding box center [517, 105] width 44 height 12
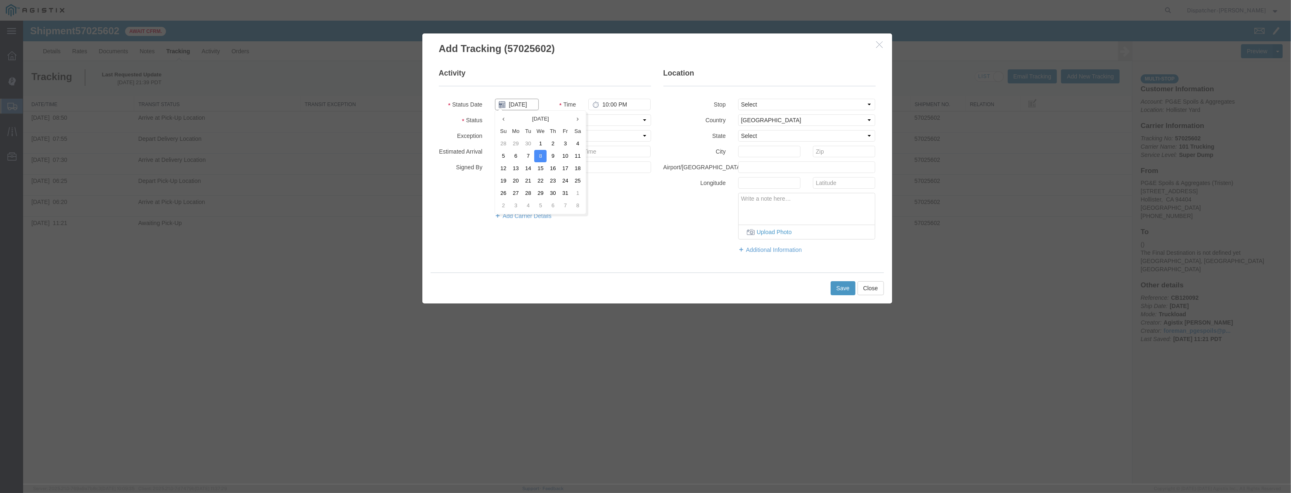
click at [520, 104] on input "[DATE]" at bounding box center [517, 105] width 44 height 12
click at [519, 154] on td "6" at bounding box center [516, 156] width 12 height 12
type input "[DATE]"
click at [524, 100] on input "[DATE]" at bounding box center [517, 105] width 44 height 12
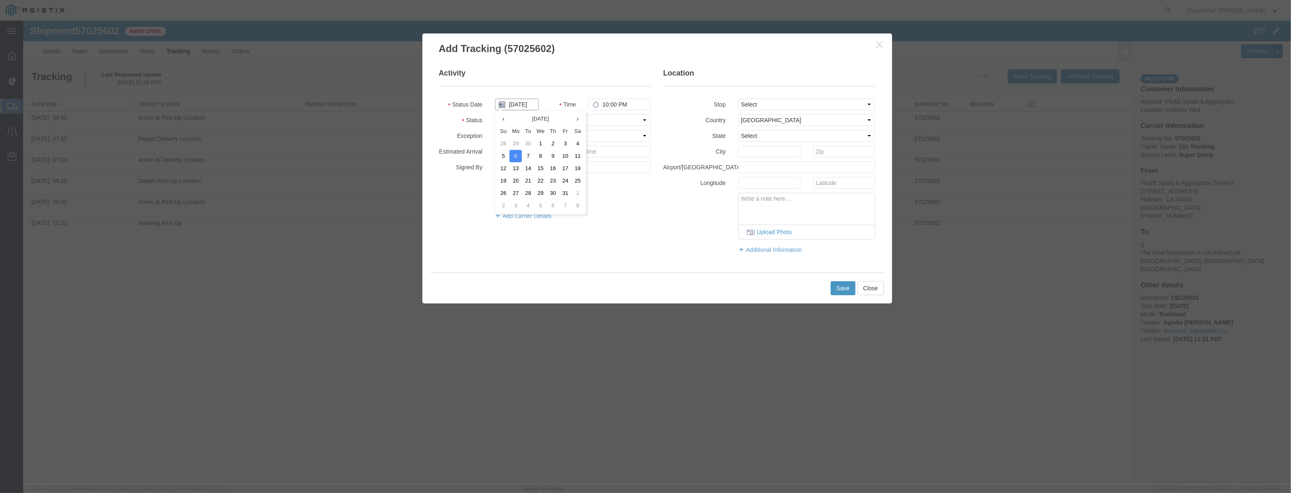
click at [525, 100] on input "[DATE]" at bounding box center [517, 105] width 44 height 12
click at [525, 103] on input "[DATE]" at bounding box center [517, 105] width 44 height 12
click at [601, 123] on select "Select Arrival Notice Available Arrival Notice Imported Arrive at Delivery Loca…" at bounding box center [573, 120] width 156 height 12
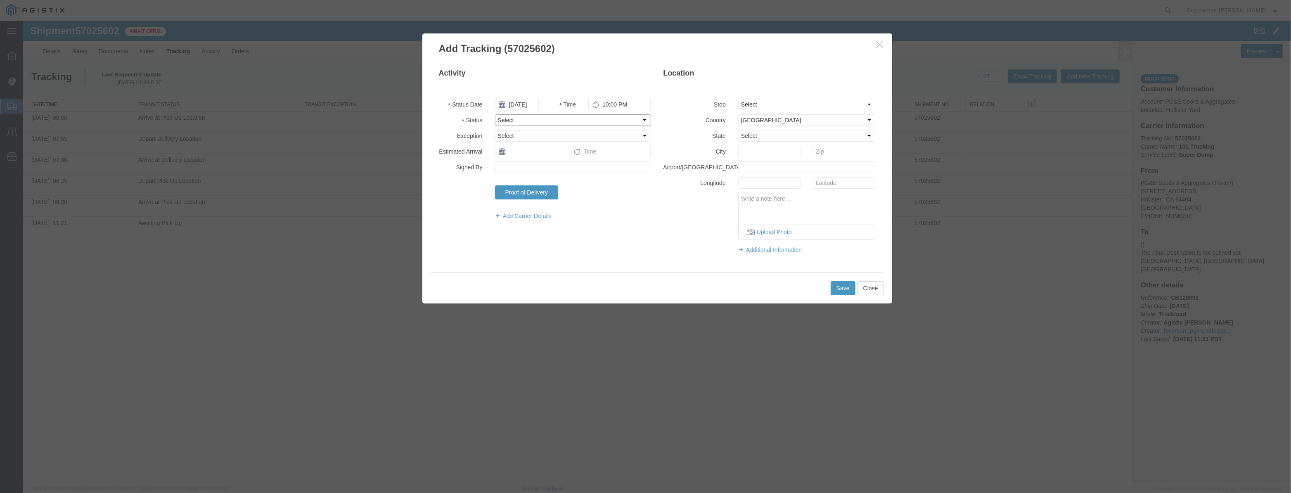
select select "DPTPULOC"
click at [495, 114] on select "Select Arrival Notice Available Arrival Notice Imported Arrive at Delivery Loca…" at bounding box center [573, 120] width 156 height 12
drag, startPoint x: 762, startPoint y: 104, endPoint x: 759, endPoint y: 109, distance: 5.5
click at [761, 105] on select "Select From: [STREET_ADDRESS][PERSON_NAME] Stop 2: [STREET_ADDRESS] To: The Fin…" at bounding box center [807, 105] width 138 height 12
select select "{"pickupDeliveryInfoId": "123355493","pickupOrDelivery": "P","stopNum": "1","lo…"
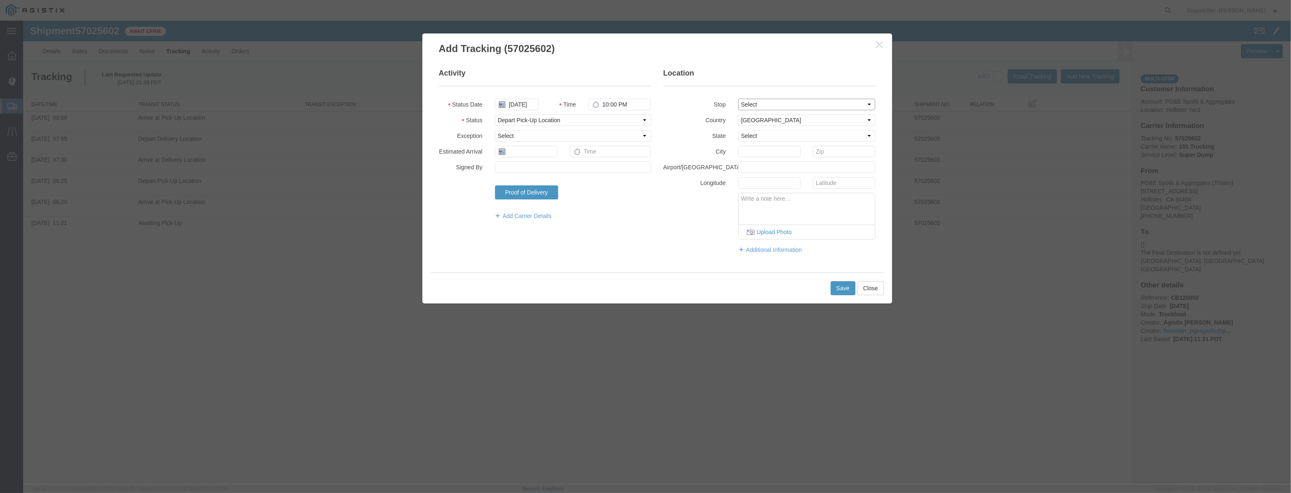
click at [738, 99] on select "Select From: [STREET_ADDRESS][PERSON_NAME] Stop 2: [STREET_ADDRESS] To: The Fin…" at bounding box center [807, 105] width 138 height 12
select select "CA"
type input "Hollister"
drag, startPoint x: 629, startPoint y: 107, endPoint x: 372, endPoint y: 114, distance: 257.3
click at [410, 114] on div "Add Tracking (57025602) Activity Status Date [DATE] Time 10:00 PM Status Select…" at bounding box center [657, 253] width 1268 height 464
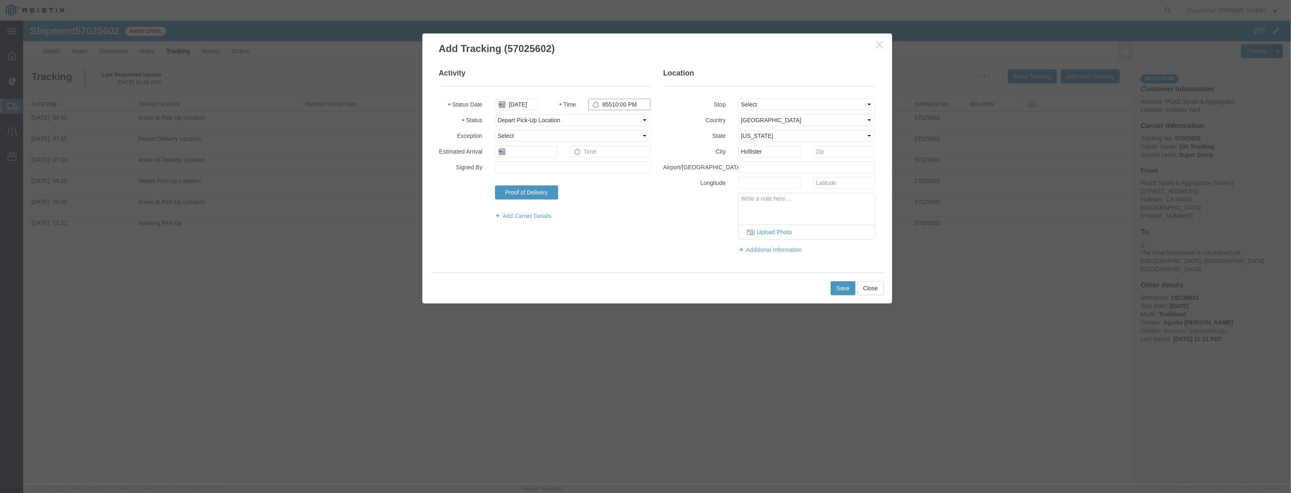
drag, startPoint x: 643, startPoint y: 106, endPoint x: 306, endPoint y: 148, distance: 339.6
click at [388, 129] on div "Add Tracking (57025602) Activity Status Date [DATE] Time 85510:00 PM Status Sel…" at bounding box center [657, 253] width 1268 height 464
type input "8:55 AM"
click at [844, 293] on button "Save" at bounding box center [843, 288] width 25 height 14
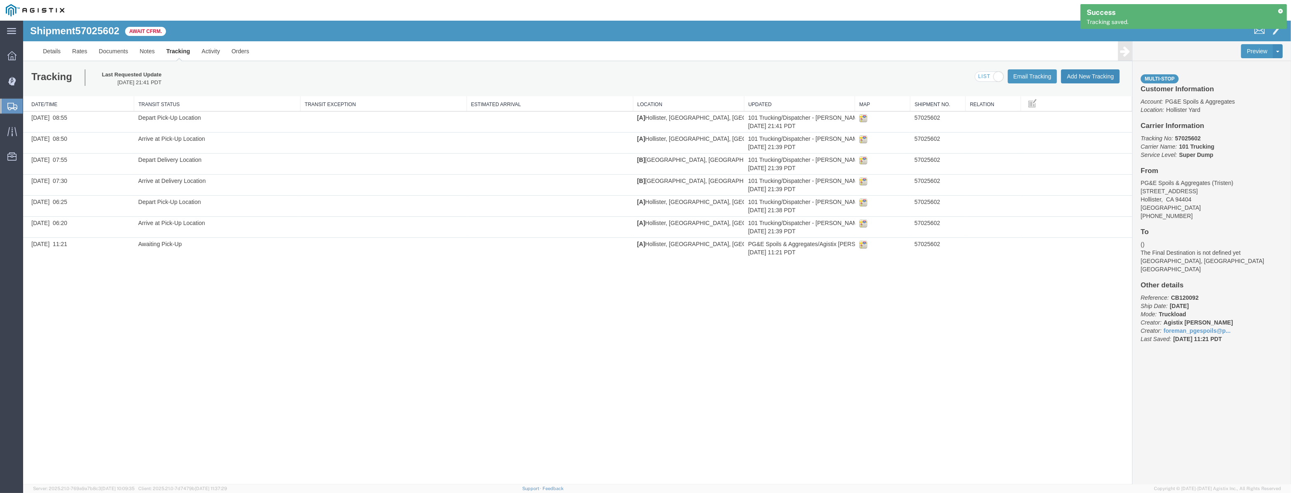
click at [1093, 78] on button "Add New Tracking" at bounding box center [1090, 76] width 59 height 14
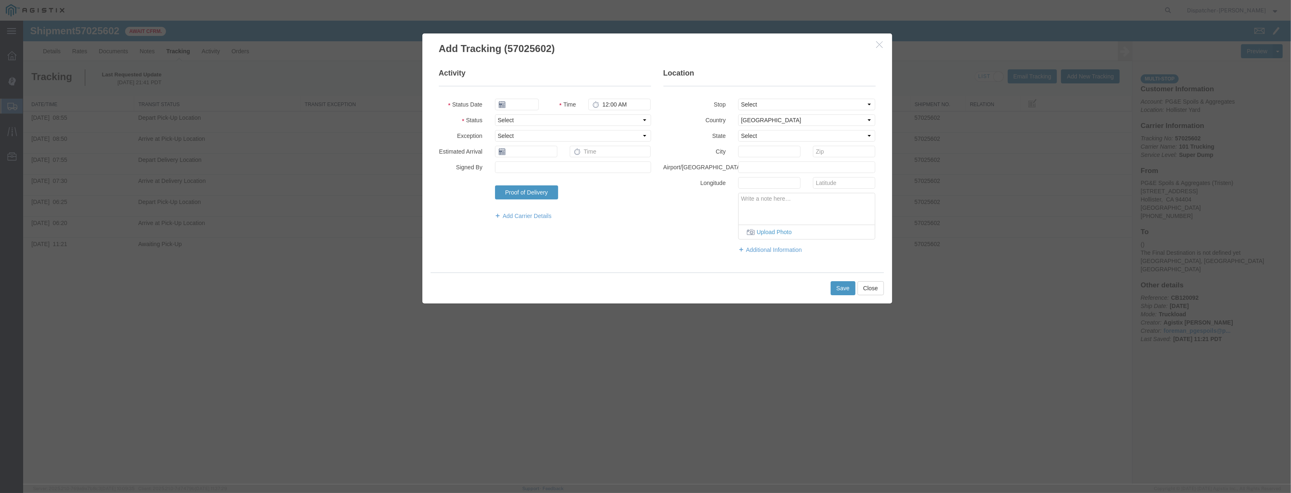
type input "[DATE]"
type input "10:00 PM"
click at [517, 104] on input "[DATE]" at bounding box center [517, 105] width 44 height 12
drag, startPoint x: 524, startPoint y: 96, endPoint x: 520, endPoint y: 103, distance: 7.9
click at [524, 97] on fieldset "Activity Status Date Time 10:00 PM Status Select Arrival Notice Available Arriv…" at bounding box center [545, 148] width 212 height 160
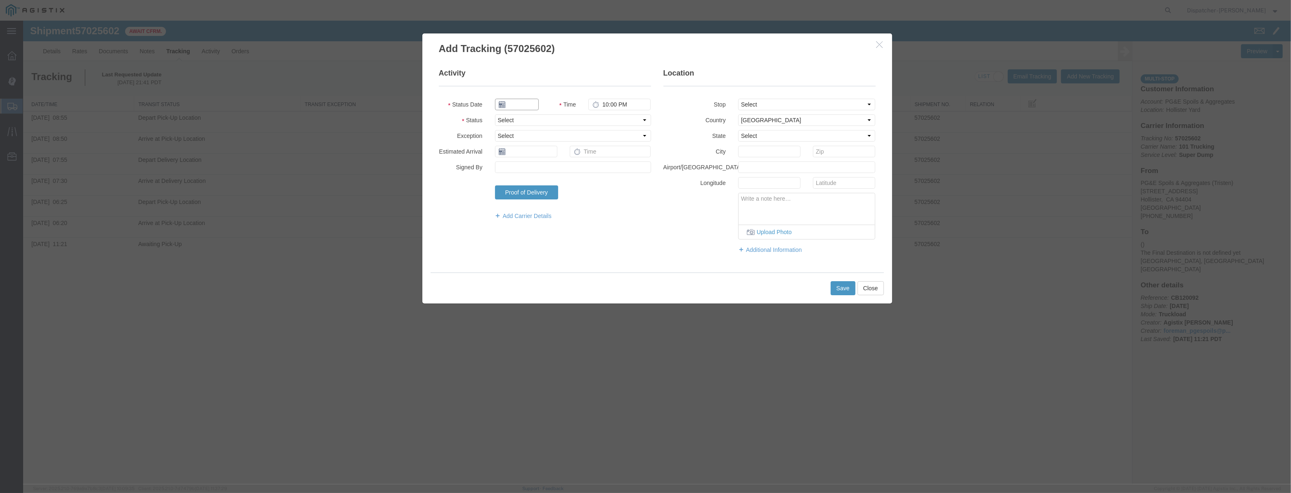
drag, startPoint x: 519, startPoint y: 105, endPoint x: 527, endPoint y: 107, distance: 9.0
click at [519, 105] on input "text" at bounding box center [517, 105] width 44 height 12
paste input "[DATE]"
type input "[DATE]"
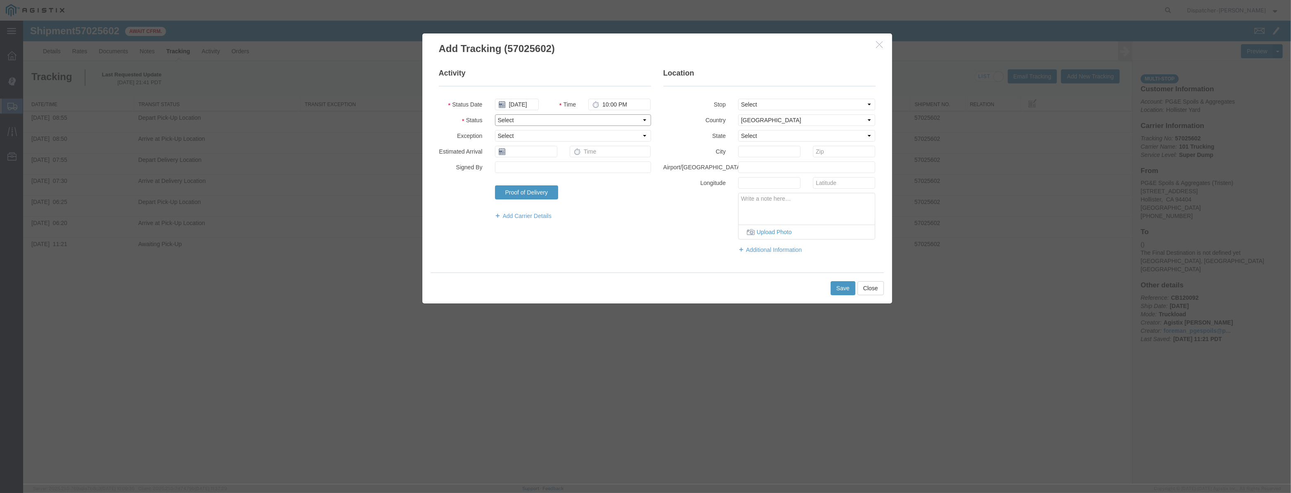
drag, startPoint x: 606, startPoint y: 122, endPoint x: 609, endPoint y: 125, distance: 4.4
click at [607, 122] on select "Select Arrival Notice Available Arrival Notice Imported Arrive at Delivery Loca…" at bounding box center [573, 120] width 156 height 12
select select "ARVDLVLOC"
click at [495, 114] on select "Select Arrival Notice Available Arrival Notice Imported Arrive at Delivery Loca…" at bounding box center [573, 120] width 156 height 12
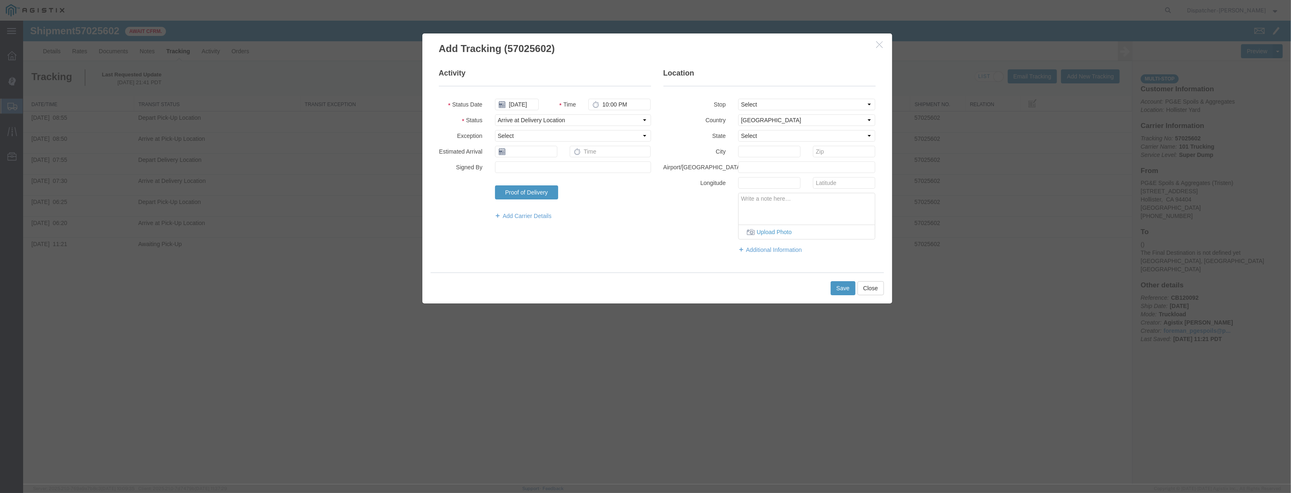
drag, startPoint x: 771, startPoint y: 111, endPoint x: 770, endPoint y: 126, distance: 15.3
click at [771, 113] on fieldset "Location Stop Select From: [STREET_ADDRESS] Stop 2: [STREET_ADDRESS] To: The Fi…" at bounding box center [770, 165] width 212 height 194
drag, startPoint x: 769, startPoint y: 103, endPoint x: 768, endPoint y: 109, distance: 6.3
click at [769, 105] on select "Select From: [STREET_ADDRESS][PERSON_NAME] Stop 2: [STREET_ADDRESS] To: The Fin…" at bounding box center [807, 105] width 138 height 12
select select "{"pickupDeliveryInfoId": "123355494","pickupOrDelivery": "D","stopNum": "2","lo…"
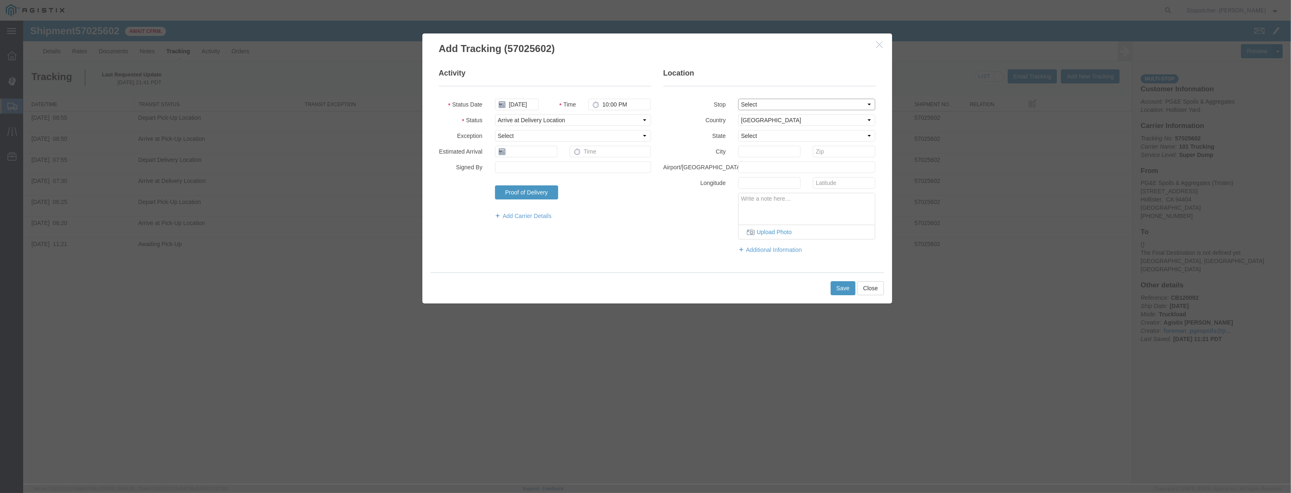
click at [738, 99] on select "Select From: [STREET_ADDRESS][PERSON_NAME] Stop 2: [STREET_ADDRESS] To: The Fin…" at bounding box center [807, 105] width 138 height 12
select select "CA"
type input "[PERSON_NAME] [PERSON_NAME]"
drag, startPoint x: 636, startPoint y: 106, endPoint x: 401, endPoint y: 140, distance: 237.9
click at [417, 137] on div "Add Tracking (57025602) Activity Status Date [DATE] Time 10:00 PM Status Select…" at bounding box center [657, 168] width 483 height 271
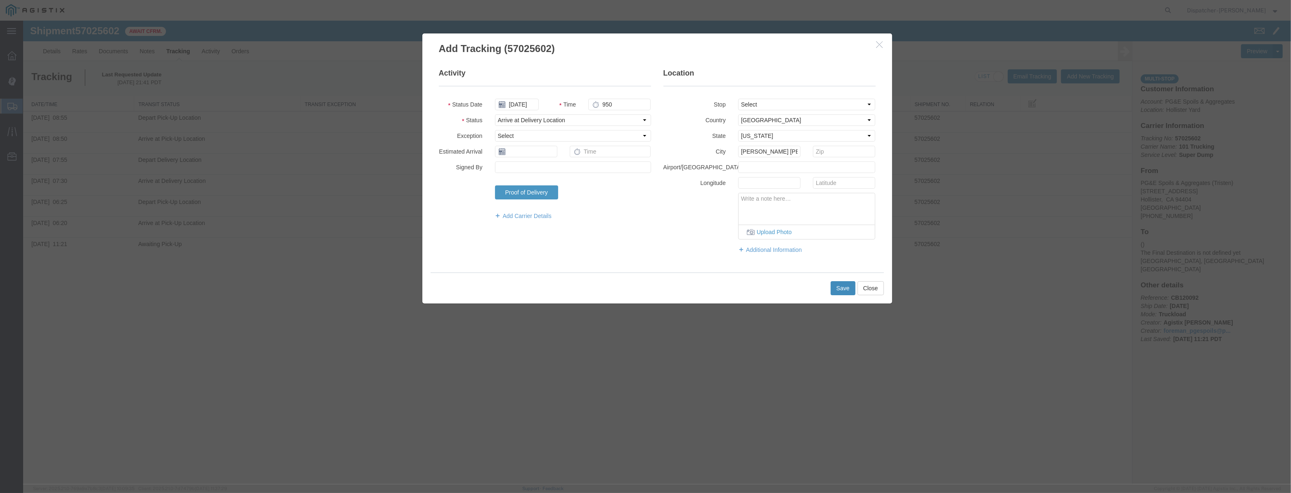
type input "9:50 AM"
click at [852, 287] on button "Save" at bounding box center [843, 288] width 25 height 14
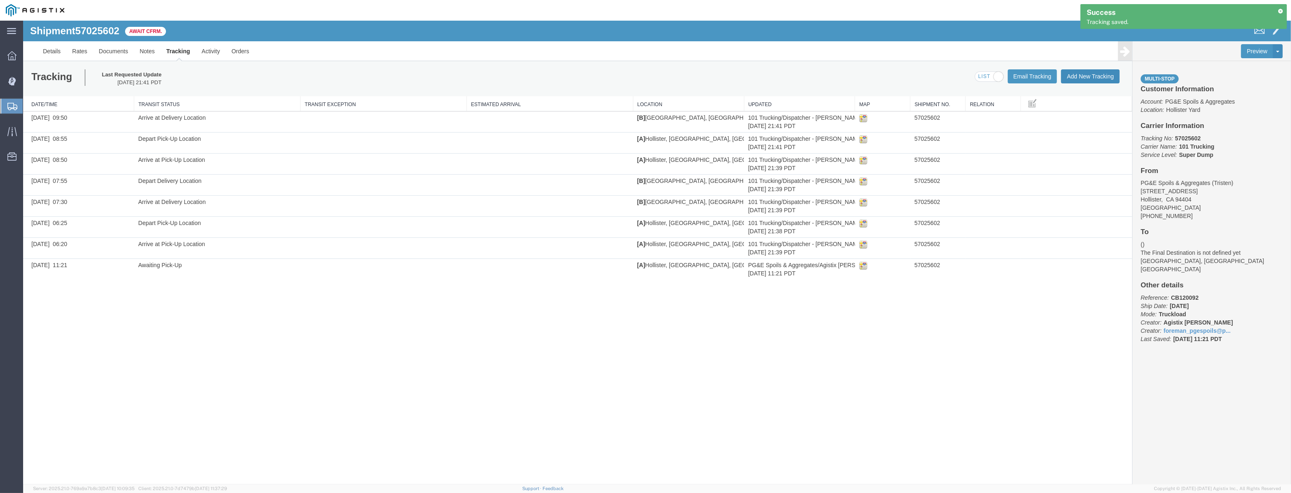
click at [1096, 78] on button "Add New Tracking" at bounding box center [1090, 76] width 59 height 14
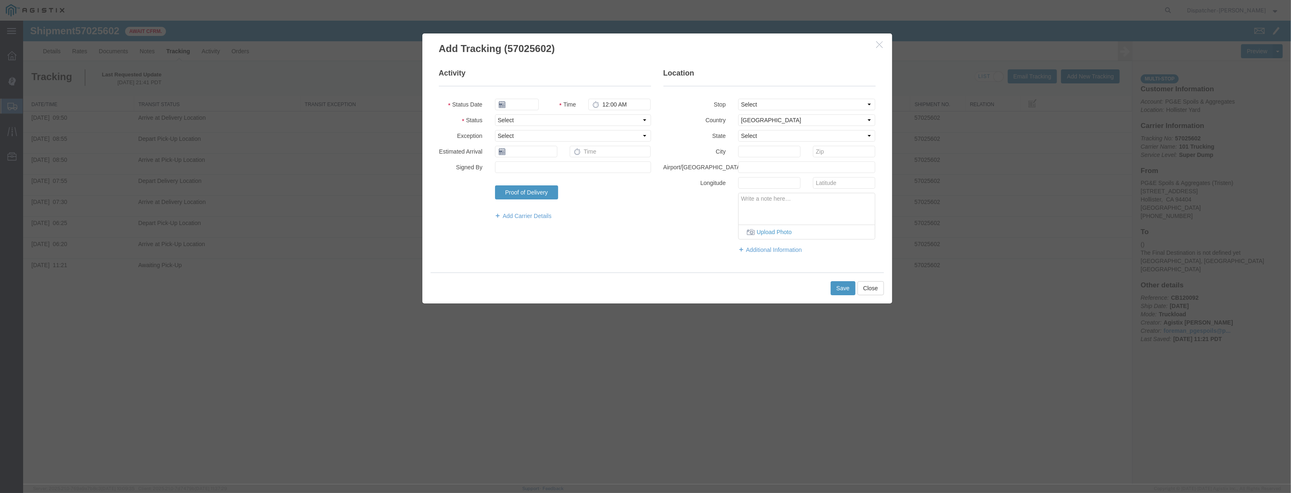
type input "[DATE]"
type input "10:00 PM"
click at [518, 99] on input "[DATE]" at bounding box center [517, 105] width 44 height 12
drag, startPoint x: 524, startPoint y: 94, endPoint x: 521, endPoint y: 106, distance: 12.8
click at [522, 103] on fieldset "Activity Status Date Time 10:00 PM Status Select Arrival Notice Available Arriv…" at bounding box center [545, 148] width 212 height 160
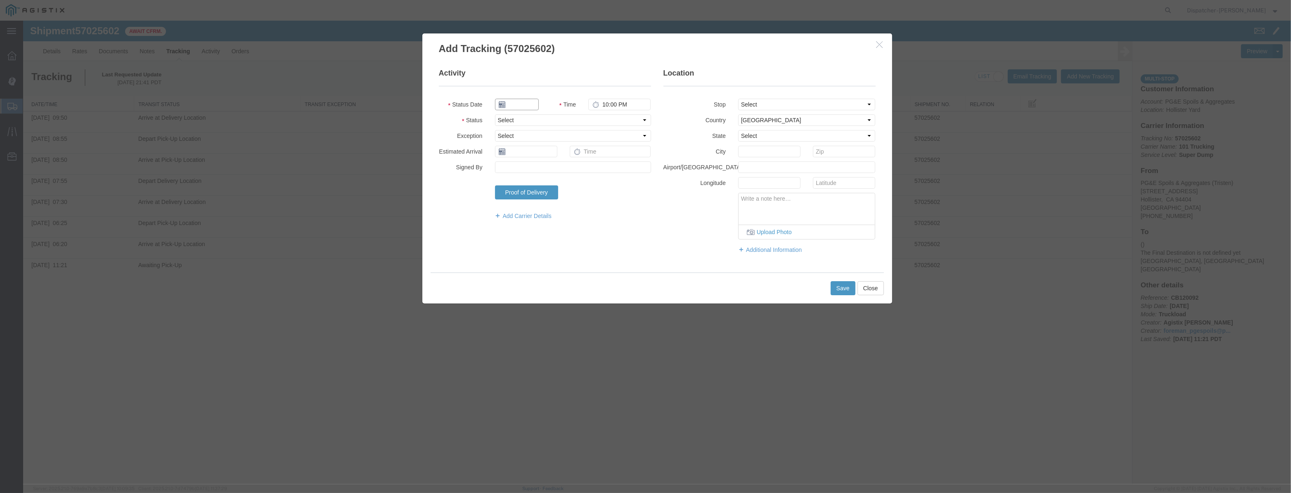
click at [521, 106] on input "text" at bounding box center [517, 105] width 44 height 12
paste input "[DATE]"
type input "[DATE]"
click at [607, 119] on select "Select Arrival Notice Available Arrival Notice Imported Arrive at Delivery Loca…" at bounding box center [573, 120] width 156 height 12
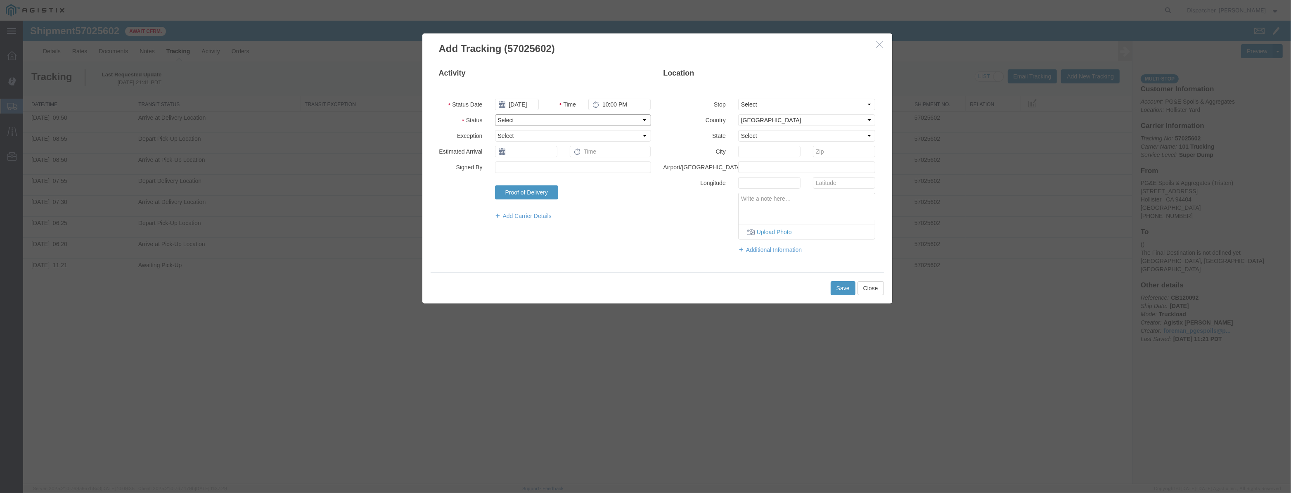
scroll to position [0, 0]
select select "DPTDLVLOC"
click at [495, 114] on select "Select Arrival Notice Available Arrival Notice Imported Arrive at Delivery Loca…" at bounding box center [573, 120] width 156 height 12
click at [783, 105] on select "Select From: [STREET_ADDRESS][PERSON_NAME] Stop 2: [STREET_ADDRESS] To: The Fin…" at bounding box center [807, 105] width 138 height 12
select select "{"pickupDeliveryInfoId": "123355494","pickupOrDelivery": "D","stopNum": "2","lo…"
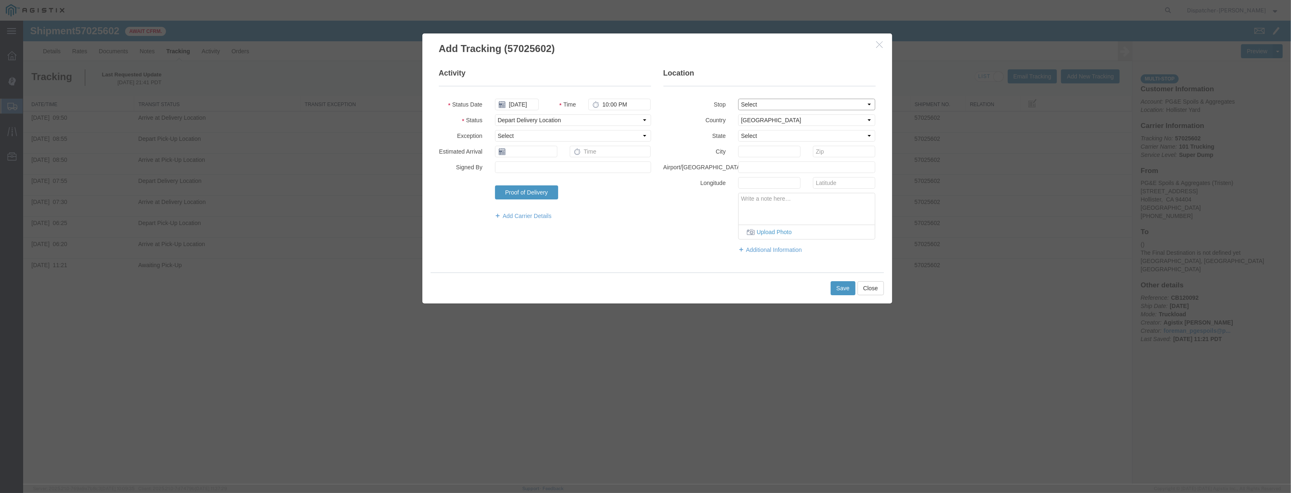
click at [738, 99] on select "Select From: [STREET_ADDRESS][PERSON_NAME] Stop 2: [STREET_ADDRESS] To: The Fin…" at bounding box center [807, 105] width 138 height 12
select select "CA"
type input "[PERSON_NAME] [PERSON_NAME]"
drag, startPoint x: 631, startPoint y: 107, endPoint x: 355, endPoint y: 136, distance: 277.9
click at [440, 125] on fieldset "Activity Status Date [DATE] Time 10:00 PM Status Select Arrival Notice Availabl…" at bounding box center [545, 148] width 212 height 160
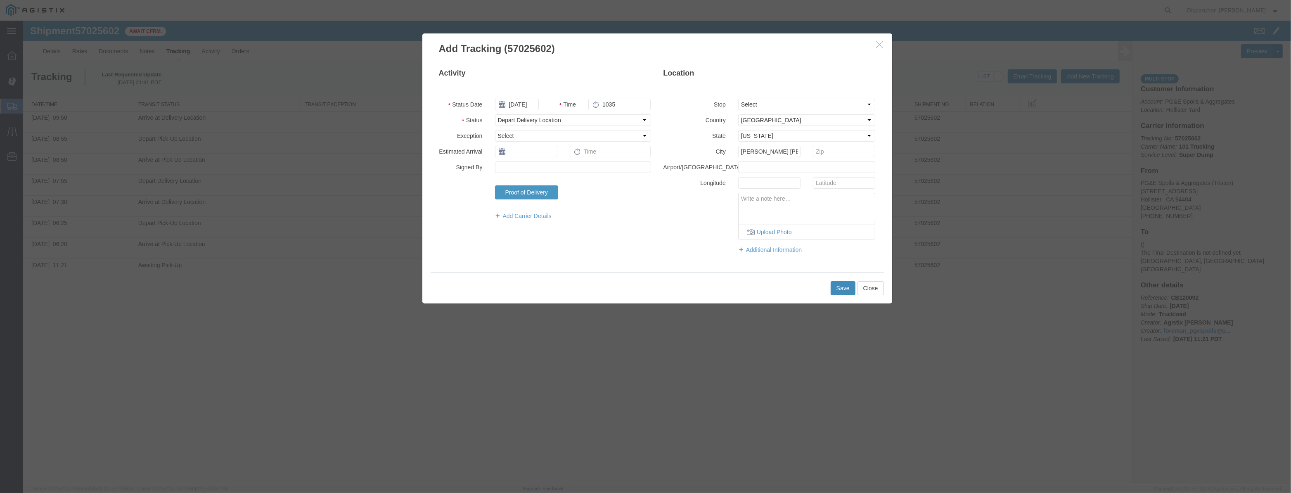
type input "10:35 AM"
click at [839, 294] on button "Save" at bounding box center [843, 288] width 25 height 14
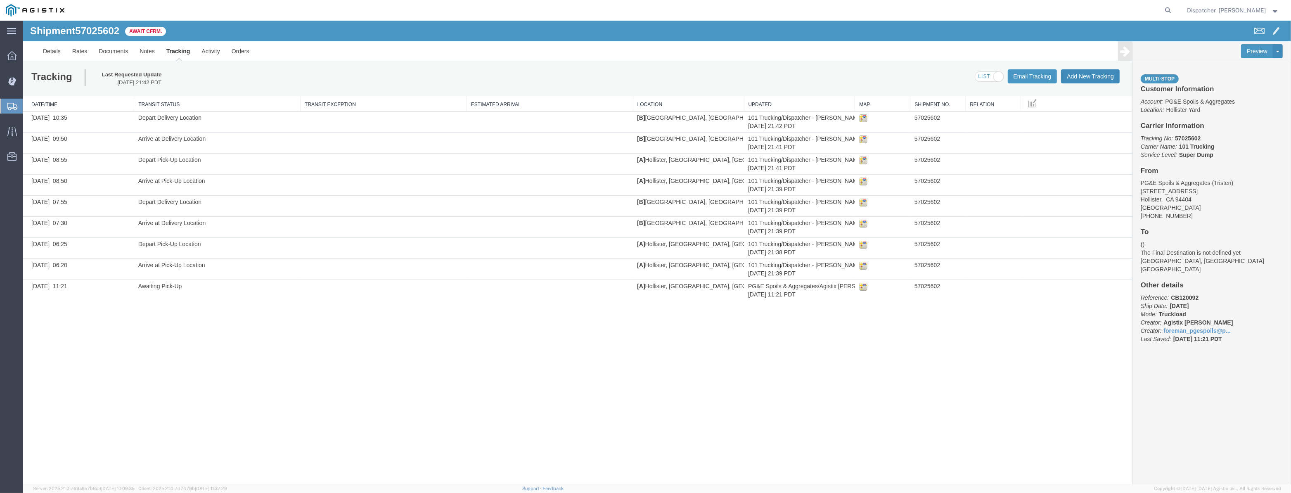
click at [1112, 74] on button "Add New Tracking" at bounding box center [1090, 76] width 59 height 14
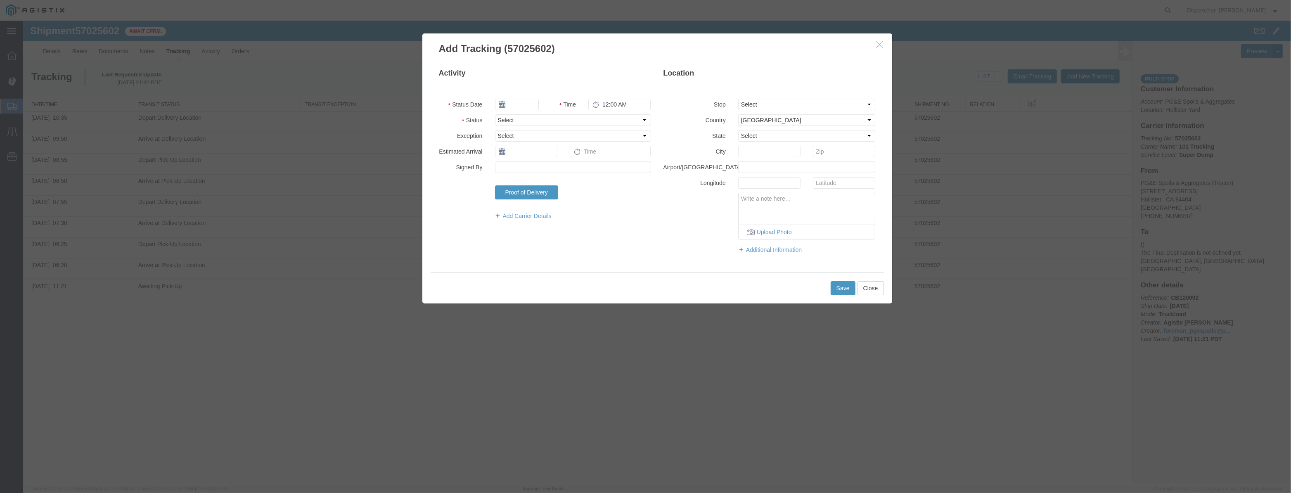
type input "[DATE]"
type input "10:00 PM"
click at [529, 100] on input "[DATE]" at bounding box center [517, 105] width 44 height 12
click at [536, 93] on fieldset "Activity Status Date Time 10:00 PM Status Select Arrival Notice Available Arriv…" at bounding box center [545, 148] width 212 height 160
click at [525, 103] on input "text" at bounding box center [517, 105] width 44 height 12
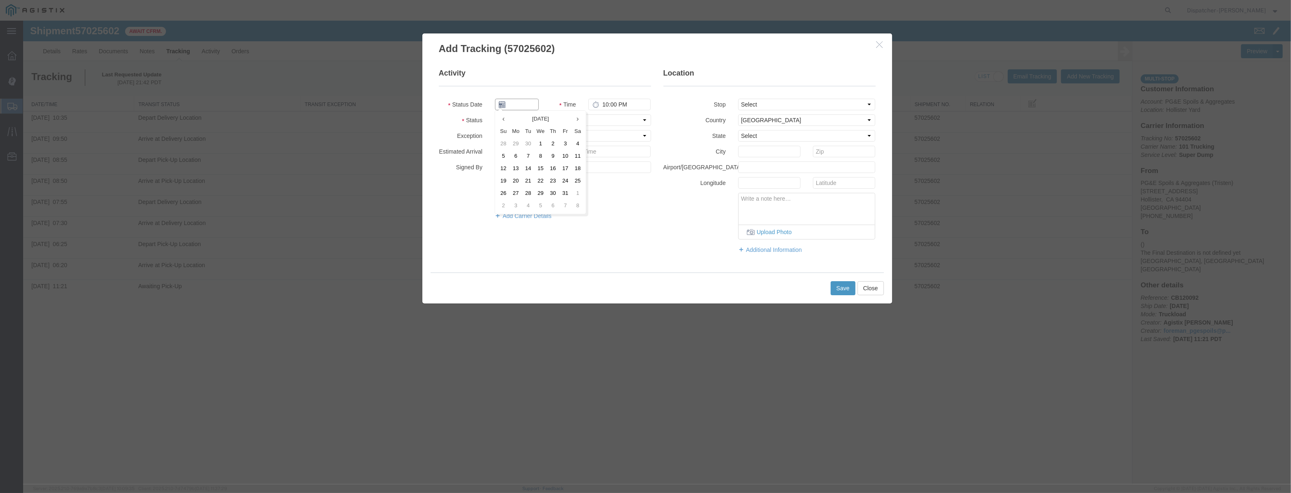
paste input "[DATE]"
type input "[DATE]"
click at [602, 121] on select "Select Arrival Notice Available Arrival Notice Imported Arrive at Delivery Loca…" at bounding box center [573, 120] width 156 height 12
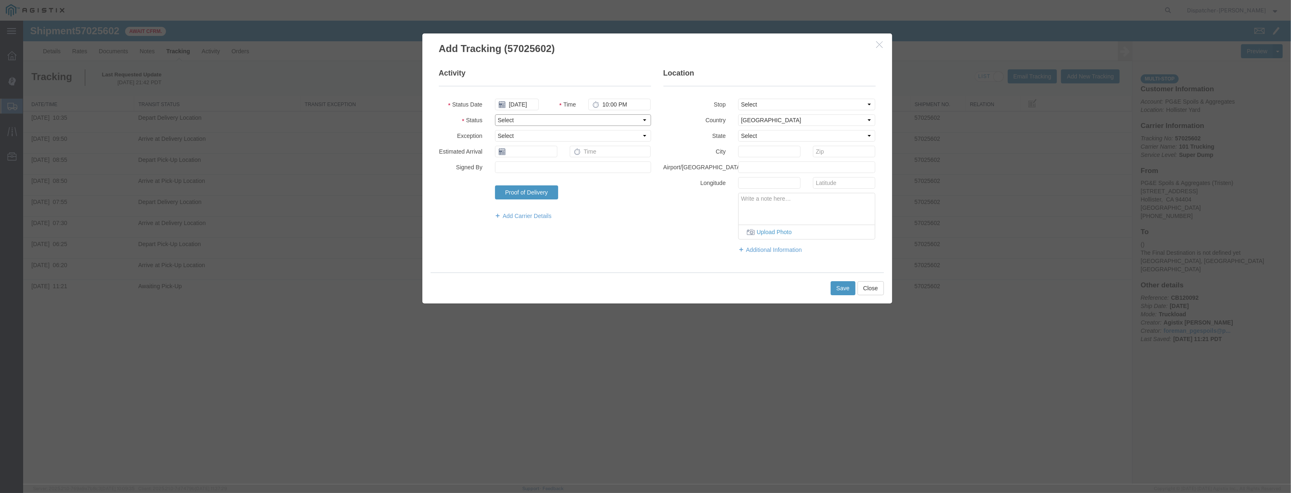
select select "ARVPULOC"
click at [495, 114] on select "Select Arrival Notice Available Arrival Notice Imported Arrive at Delivery Loca…" at bounding box center [573, 120] width 156 height 12
click at [776, 114] on select "Select [GEOGRAPHIC_DATA] [GEOGRAPHIC_DATA] [GEOGRAPHIC_DATA] [GEOGRAPHIC_DATA] …" at bounding box center [807, 120] width 138 height 12
click at [789, 107] on select "Select From: [STREET_ADDRESS][PERSON_NAME] Stop 2: [STREET_ADDRESS] To: The Fin…" at bounding box center [807, 105] width 138 height 12
select select "{"pickupDeliveryInfoId": "123355493","pickupOrDelivery": "P","stopNum": "1","lo…"
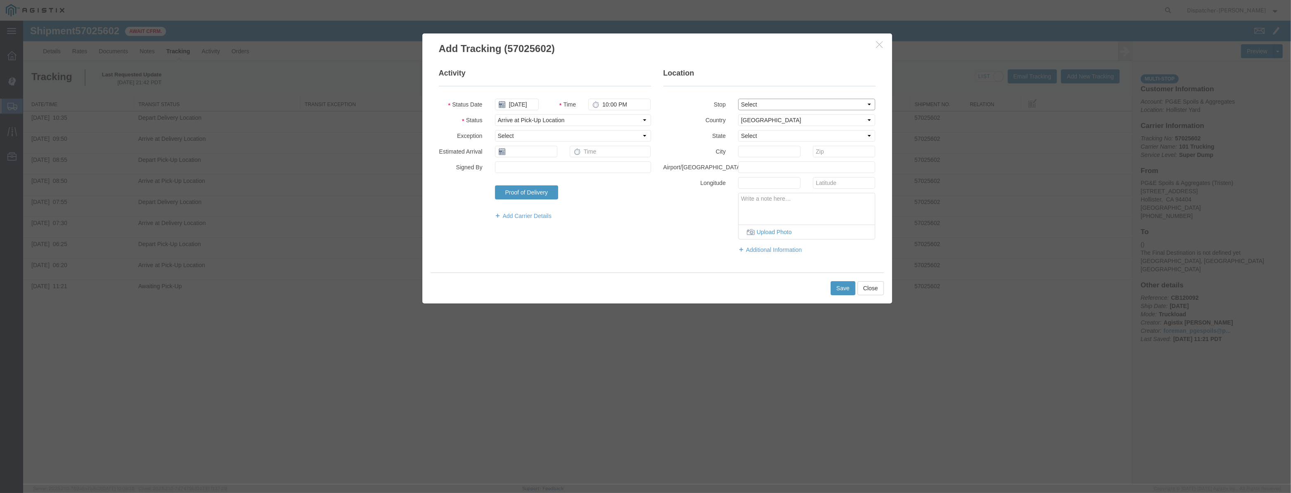
click at [738, 99] on select "Select From: [STREET_ADDRESS][PERSON_NAME] Stop 2: [STREET_ADDRESS] To: The Fin…" at bounding box center [807, 105] width 138 height 12
select select "CA"
type input "Hollister"
drag, startPoint x: 642, startPoint y: 109, endPoint x: 449, endPoint y: 128, distance: 193.4
click at [456, 128] on fieldset "Activity Status Date [DATE] Time 10:00 PM Status Select Arrival Notice Availabl…" at bounding box center [545, 148] width 212 height 160
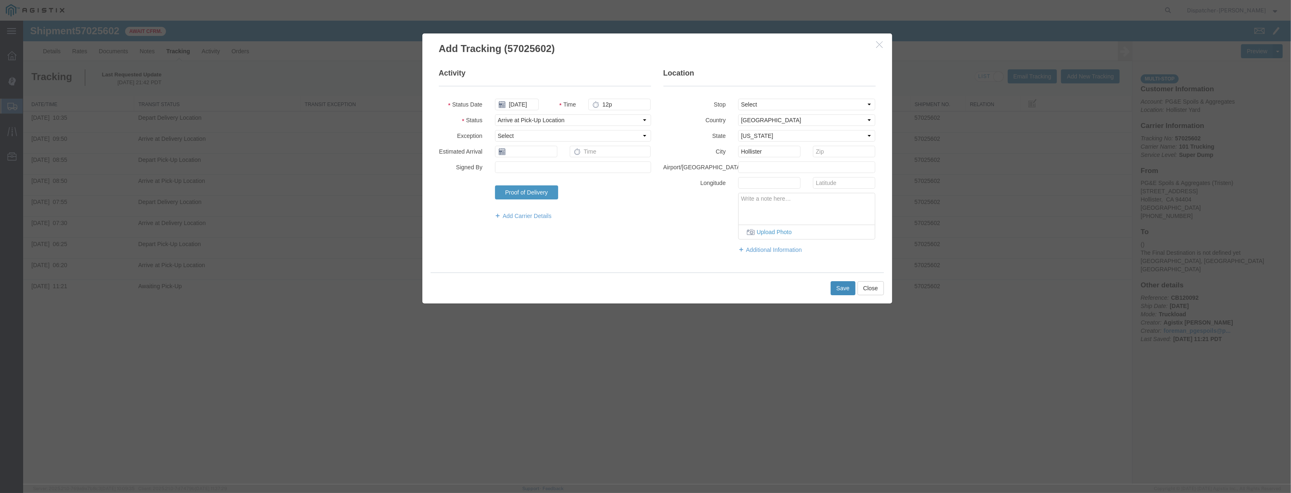
type input "12:00 PM"
click at [841, 289] on button "Save" at bounding box center [843, 288] width 25 height 14
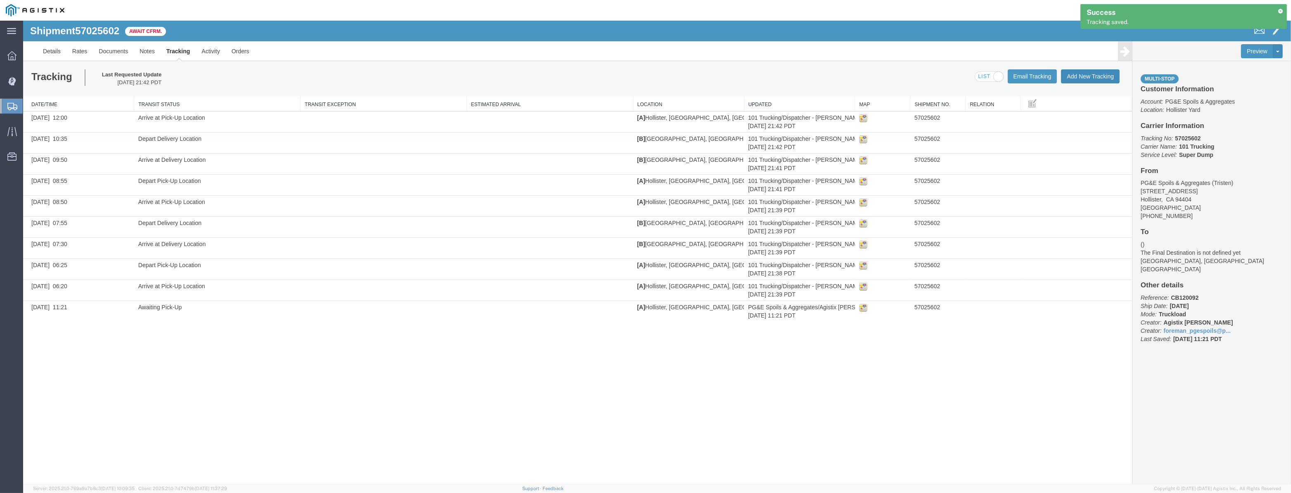
click at [1099, 77] on button "Add New Tracking" at bounding box center [1090, 76] width 59 height 14
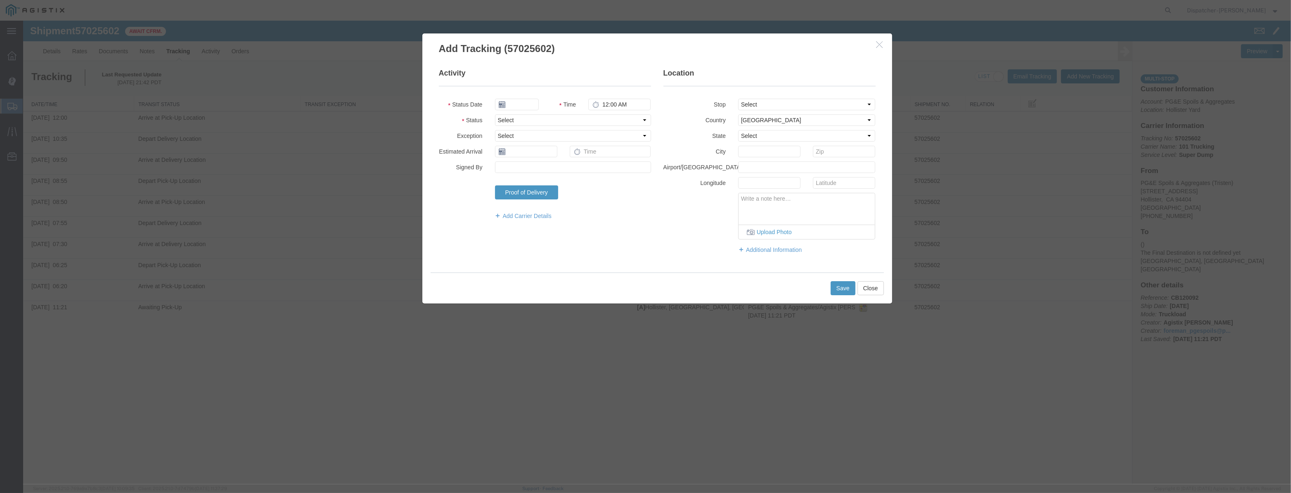
type input "[DATE]"
type input "10:00 PM"
drag, startPoint x: 527, startPoint y: 108, endPoint x: 536, endPoint y: 90, distance: 20.1
click at [528, 106] on input "[DATE]" at bounding box center [517, 105] width 44 height 12
click at [534, 94] on fieldset "Activity Status Date Time 10:00 PM Status Select Arrival Notice Available Arriv…" at bounding box center [545, 148] width 212 height 160
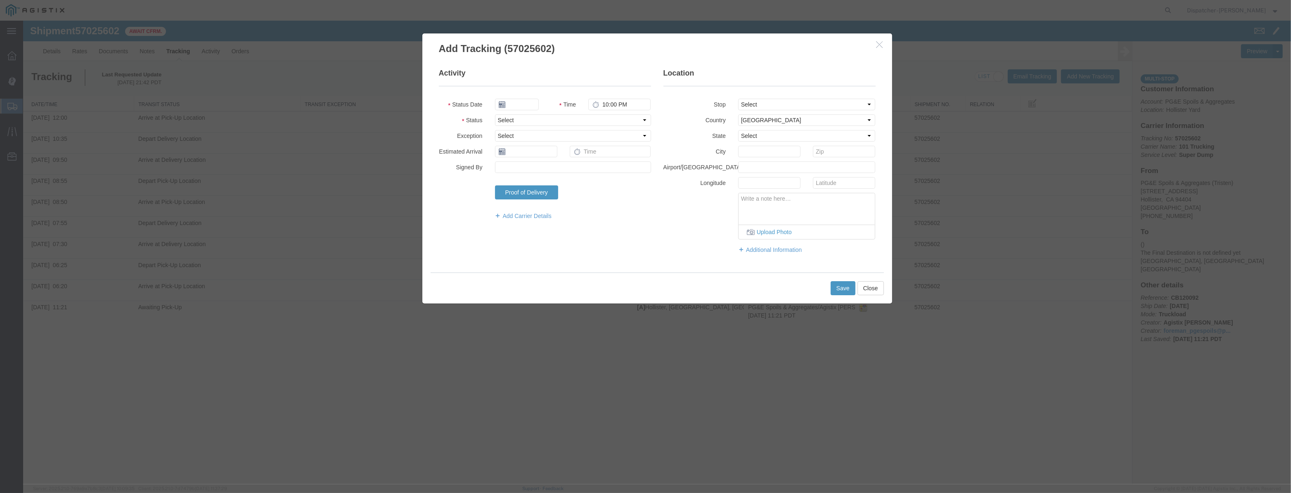
drag, startPoint x: 532, startPoint y: 95, endPoint x: 529, endPoint y: 99, distance: 5.6
click at [529, 97] on fieldset "Activity Status Date Time 10:00 PM Status Select Arrival Notice Available Arriv…" at bounding box center [545, 148] width 212 height 160
drag, startPoint x: 527, startPoint y: 101, endPoint x: 538, endPoint y: 103, distance: 11.7
click at [527, 101] on input "text" at bounding box center [517, 105] width 44 height 12
paste input "[DATE]"
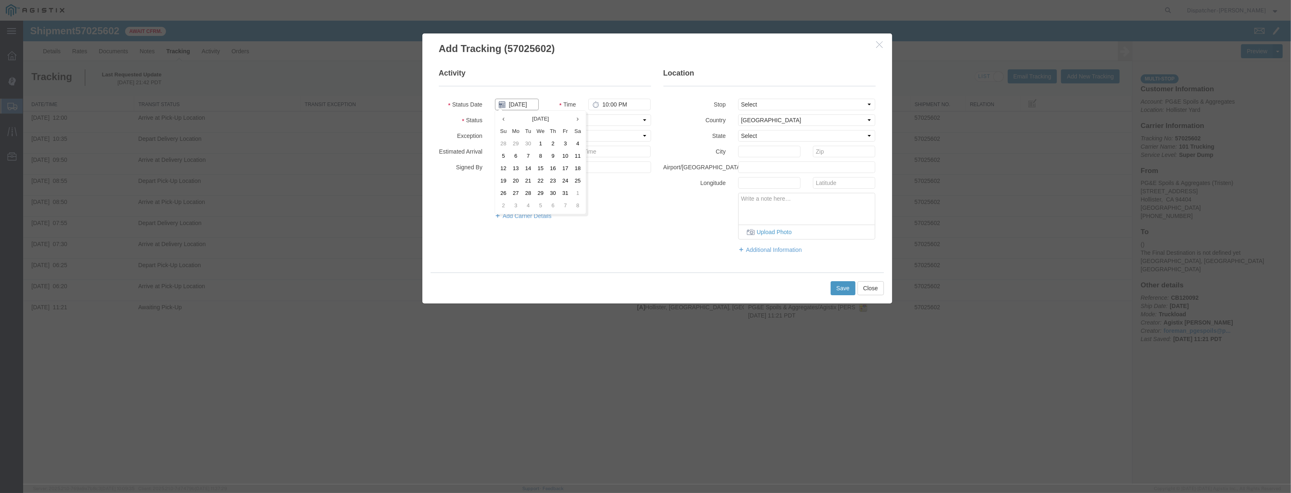
scroll to position [0, 2]
type input "[DATE]"
click at [607, 121] on select "Select Arrival Notice Available Arrival Notice Imported Arrive at Delivery Loca…" at bounding box center [573, 120] width 156 height 12
select select "DPTPULOC"
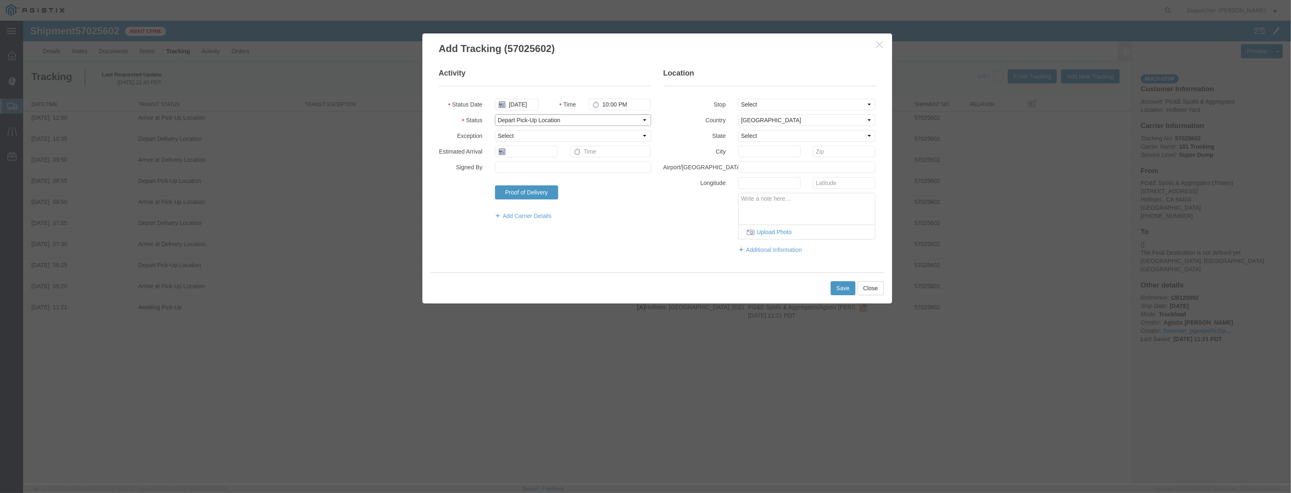
click at [495, 114] on select "Select Arrival Notice Available Arrival Notice Imported Arrive at Delivery Loca…" at bounding box center [573, 120] width 156 height 12
click at [778, 111] on fieldset "Location Stop Select From: [STREET_ADDRESS] Stop 2: [STREET_ADDRESS] To: The Fi…" at bounding box center [770, 165] width 212 height 194
drag, startPoint x: 786, startPoint y: 100, endPoint x: 781, endPoint y: 109, distance: 11.1
click at [786, 100] on select "Select From: [STREET_ADDRESS][PERSON_NAME] Stop 2: [STREET_ADDRESS] To: The Fin…" at bounding box center [807, 105] width 138 height 12
select select "{"pickupDeliveryInfoId": "123355493","pickupOrDelivery": "P","stopNum": "1","lo…"
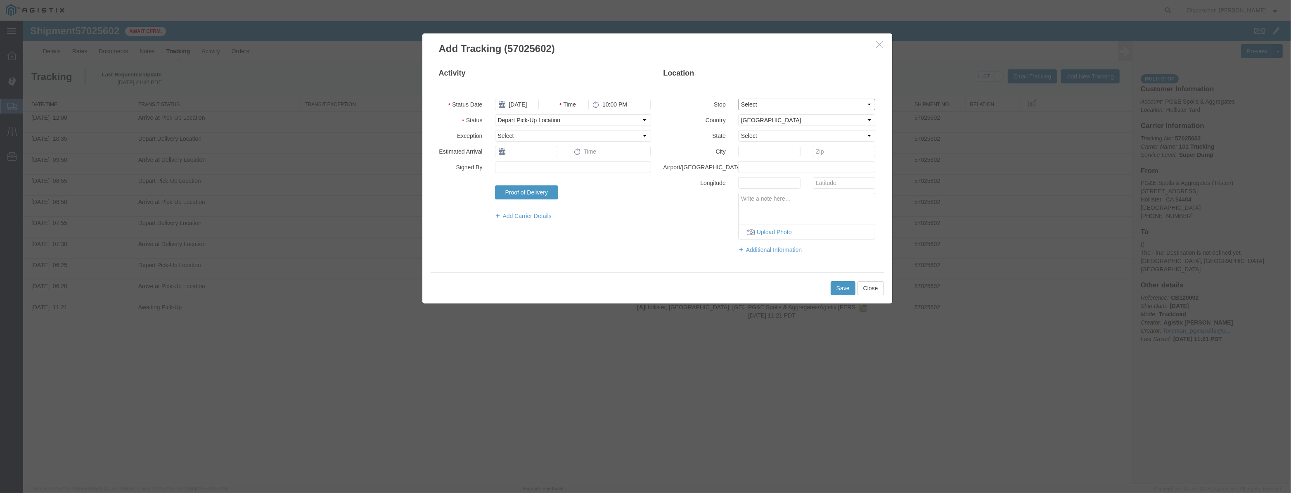
click at [738, 99] on select "Select From: [STREET_ADDRESS][PERSON_NAME] Stop 2: [STREET_ADDRESS] To: The Fin…" at bounding box center [807, 105] width 138 height 12
select select "CA"
type input "Hollister"
drag, startPoint x: 633, startPoint y: 102, endPoint x: 341, endPoint y: 111, distance: 292.1
click at [439, 119] on fieldset "Activity Status Date [DATE] Time 10:00 PM Status Select Arrival Notice Availabl…" at bounding box center [545, 148] width 212 height 160
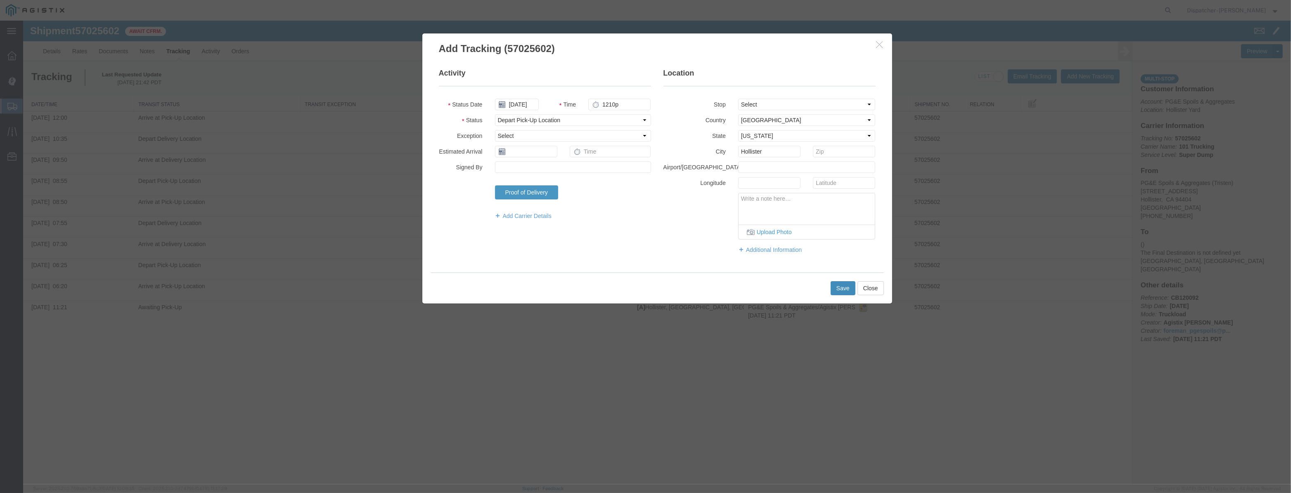
type input "12:10 PM"
click at [835, 287] on button "Save" at bounding box center [843, 288] width 25 height 14
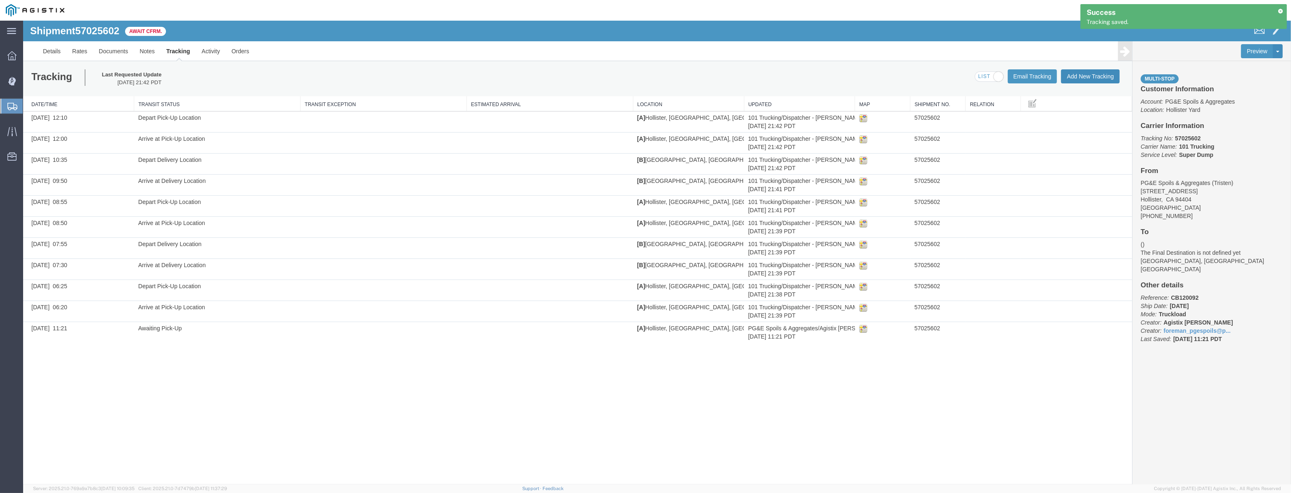
click at [1089, 83] on button "Add New Tracking" at bounding box center [1090, 76] width 59 height 14
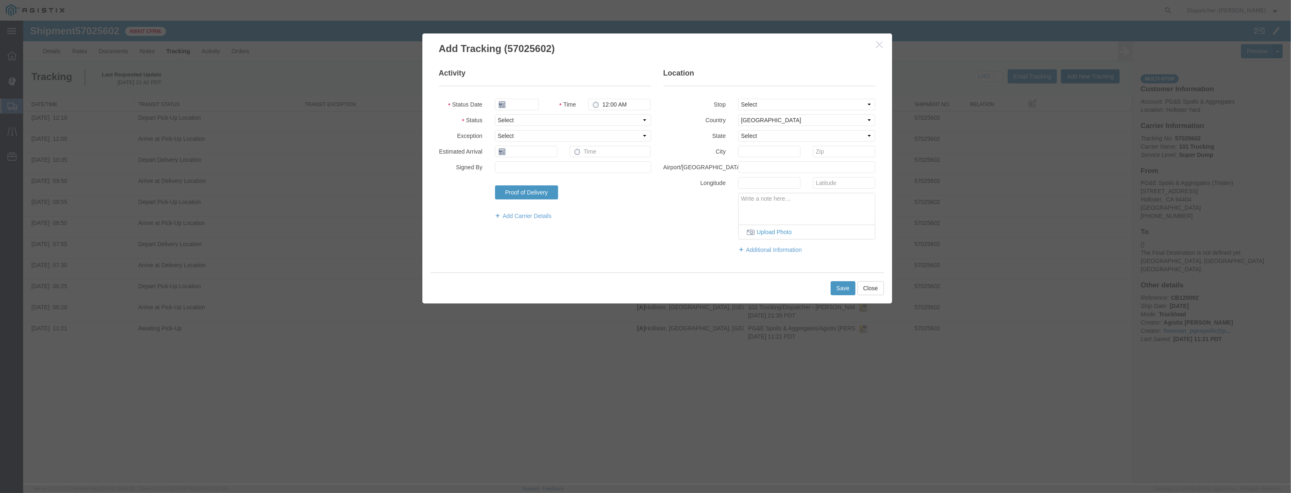
type input "[DATE]"
type input "10:00 PM"
click at [524, 100] on input "[DATE]" at bounding box center [517, 105] width 44 height 12
click at [529, 92] on fieldset "Activity Status Date Time 10:00 PM Status Select Arrival Notice Available Arriv…" at bounding box center [545, 148] width 212 height 160
drag, startPoint x: 529, startPoint y: 99, endPoint x: 558, endPoint y: 104, distance: 29.8
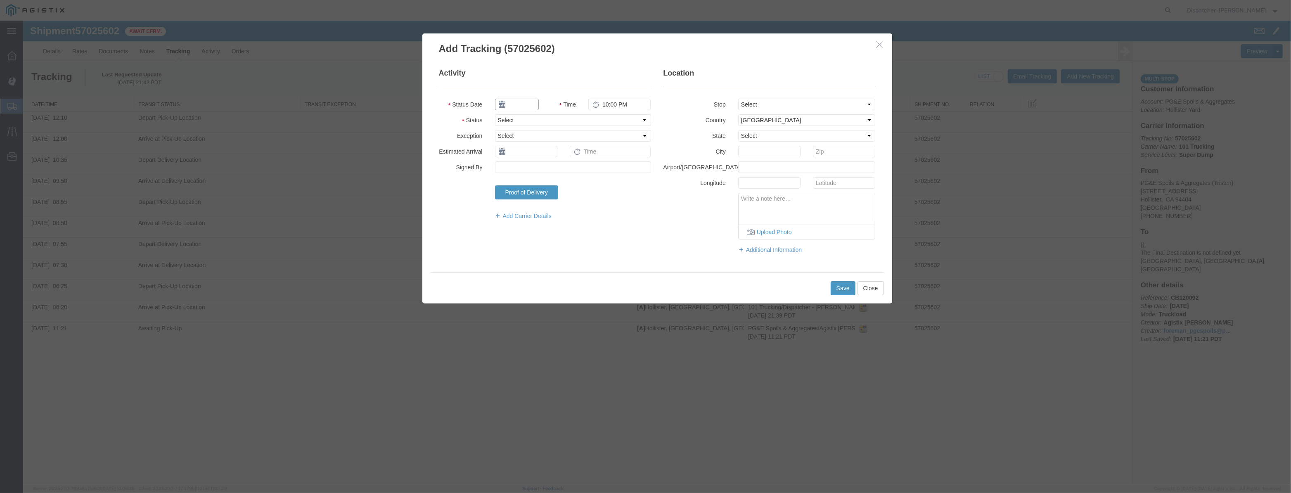
click at [529, 99] on input "text" at bounding box center [517, 105] width 44 height 12
paste input "[DATE]"
type input "[DATE]"
click at [605, 119] on select "Select Arrival Notice Available Arrival Notice Imported Arrive at Delivery Loca…" at bounding box center [573, 120] width 156 height 12
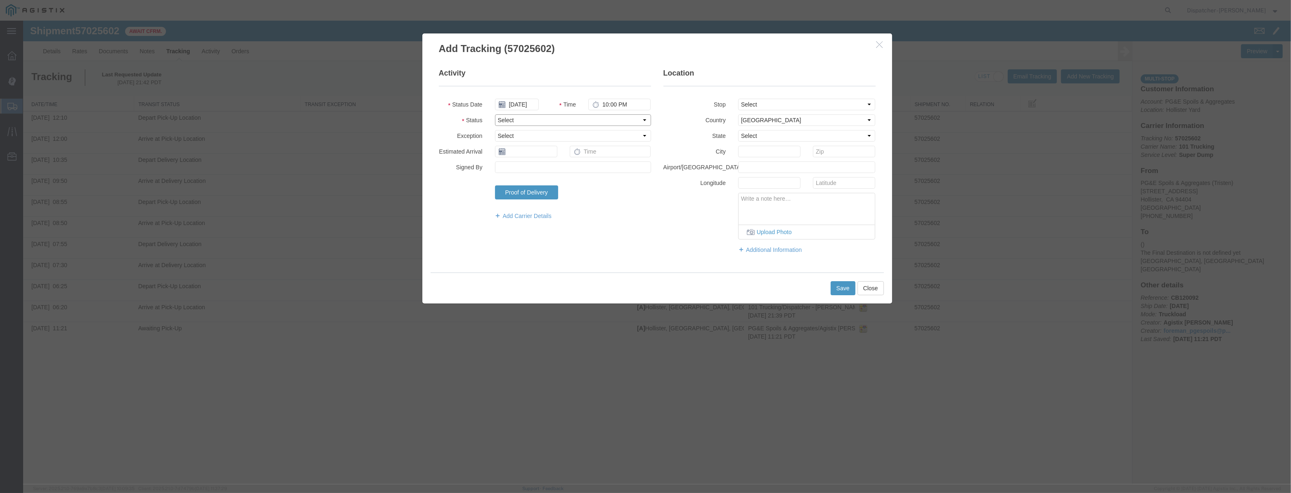
scroll to position [0, 0]
select select "ARVDLVLOC"
click at [495, 114] on select "Select Arrival Notice Available Arrival Notice Imported Arrive at Delivery Loca…" at bounding box center [573, 120] width 156 height 12
drag, startPoint x: 830, startPoint y: 103, endPoint x: 830, endPoint y: 109, distance: 6.6
click at [831, 107] on select "Select From: [STREET_ADDRESS][PERSON_NAME] Stop 2: [STREET_ADDRESS] To: The Fin…" at bounding box center [807, 105] width 138 height 12
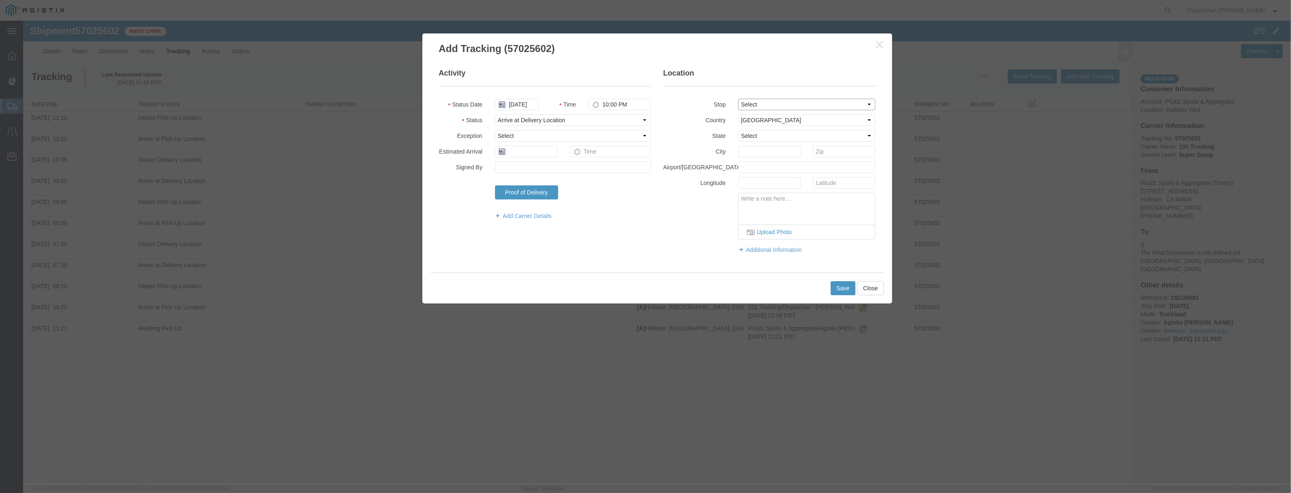
select select "{"pickupDeliveryInfoId": "123355494","pickupOrDelivery": "D","stopNum": "2","lo…"
click at [738, 99] on select "Select From: [STREET_ADDRESS][PERSON_NAME] Stop 2: [STREET_ADDRESS] To: The Fin…" at bounding box center [807, 105] width 138 height 12
select select "CA"
type input "[PERSON_NAME] [PERSON_NAME]"
drag, startPoint x: 605, startPoint y: 104, endPoint x: 373, endPoint y: 152, distance: 236.6
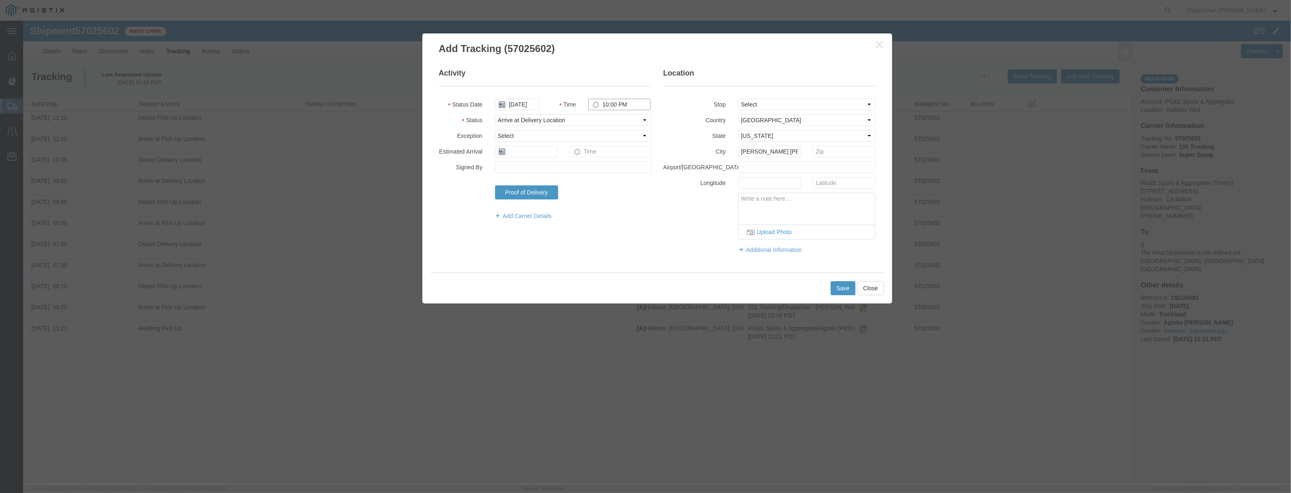
click at [446, 135] on fieldset "Activity Status Date [DATE] Time 10:00 PM Status Select Arrival Notice Availabl…" at bounding box center [545, 148] width 212 height 160
type input "1:45 PM"
click at [847, 293] on button "Save" at bounding box center [843, 288] width 25 height 14
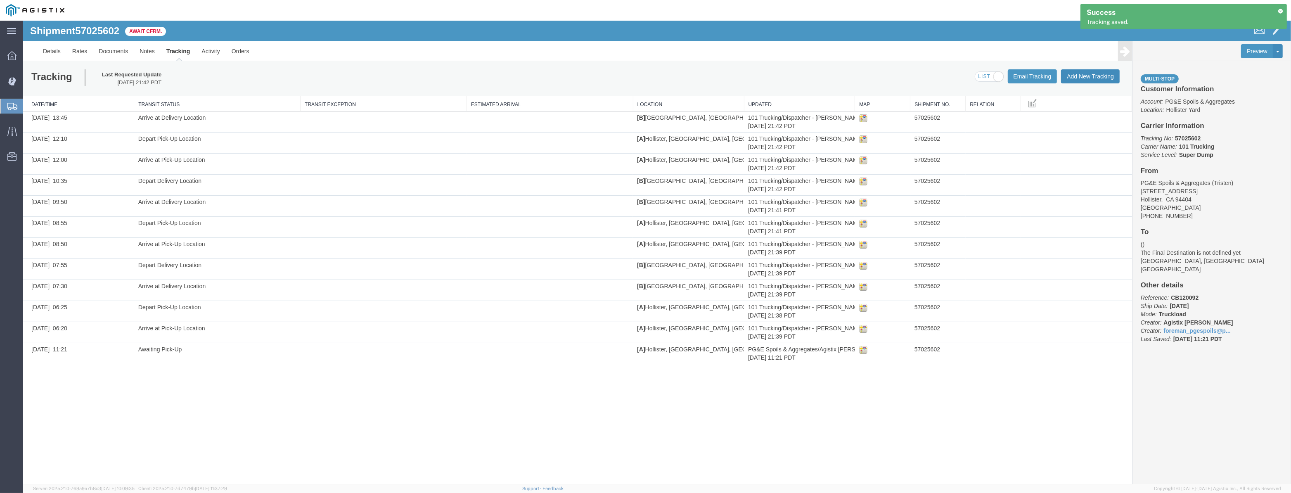
click at [1083, 80] on button "Add New Tracking" at bounding box center [1090, 76] width 59 height 14
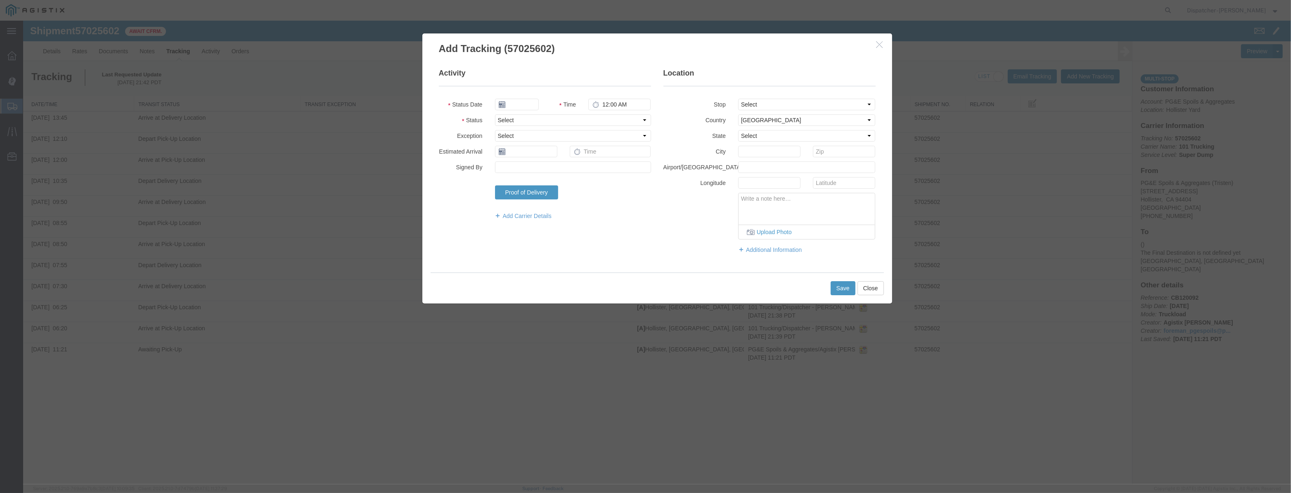
type input "[DATE]"
type input "10:00 PM"
click at [514, 99] on input "[DATE]" at bounding box center [517, 105] width 44 height 12
click at [519, 95] on fieldset "Activity Status Date Time 10:00 PM Status Select Arrival Notice Available Arriv…" at bounding box center [545, 148] width 212 height 160
drag, startPoint x: 519, startPoint y: 103, endPoint x: 533, endPoint y: 104, distance: 14.1
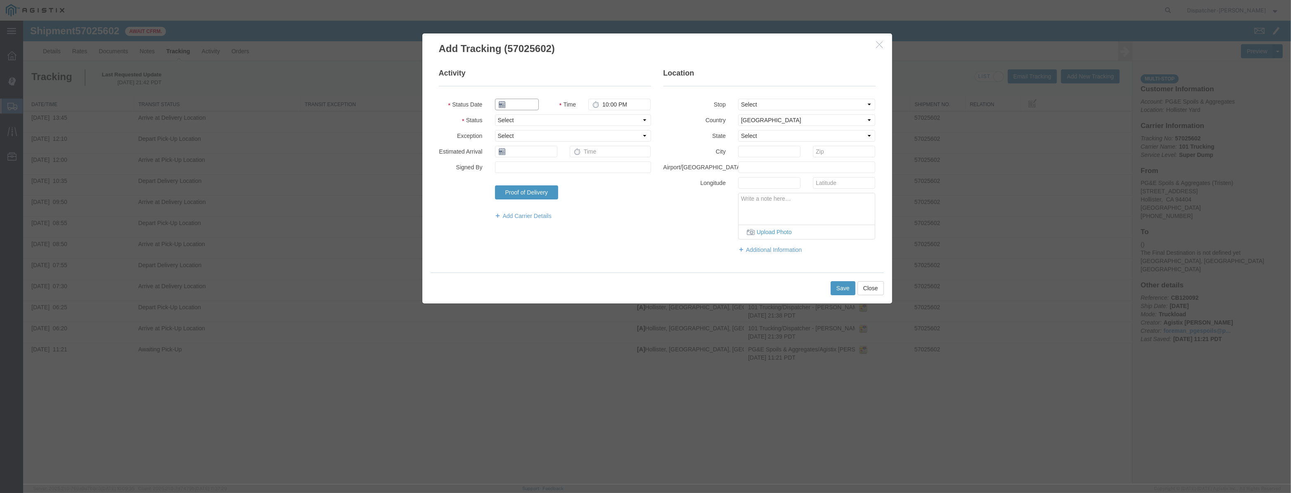
click at [519, 103] on input "text" at bounding box center [517, 105] width 44 height 12
paste input "[DATE]"
type input "[DATE]"
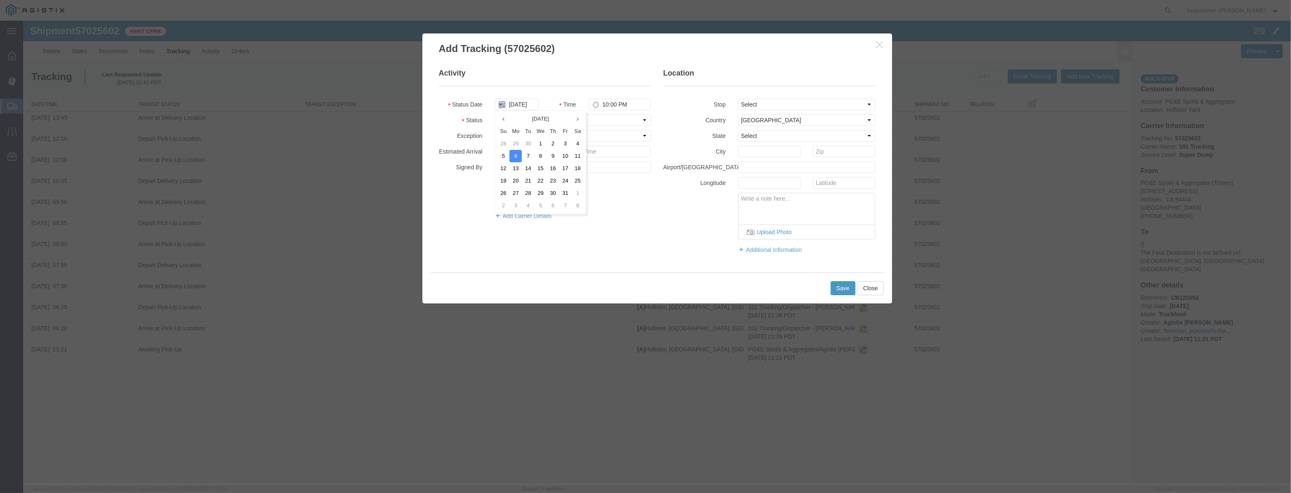
click at [621, 126] on fieldset "Activity Status Date [DATE] Time 10:00 PM Status Select Arrival Notice Availabl…" at bounding box center [545, 148] width 212 height 160
click at [617, 121] on select "Select Arrival Notice Available Arrival Notice Imported Arrive at Delivery Loca…" at bounding box center [573, 120] width 156 height 12
select select "DPTDLVLOC"
click at [495, 114] on select "Select Arrival Notice Available Arrival Notice Imported Arrive at Delivery Loca…" at bounding box center [573, 120] width 156 height 12
click at [780, 110] on fieldset "Location Stop Select From: [STREET_ADDRESS] Stop 2: [STREET_ADDRESS] To: The Fi…" at bounding box center [770, 165] width 212 height 194
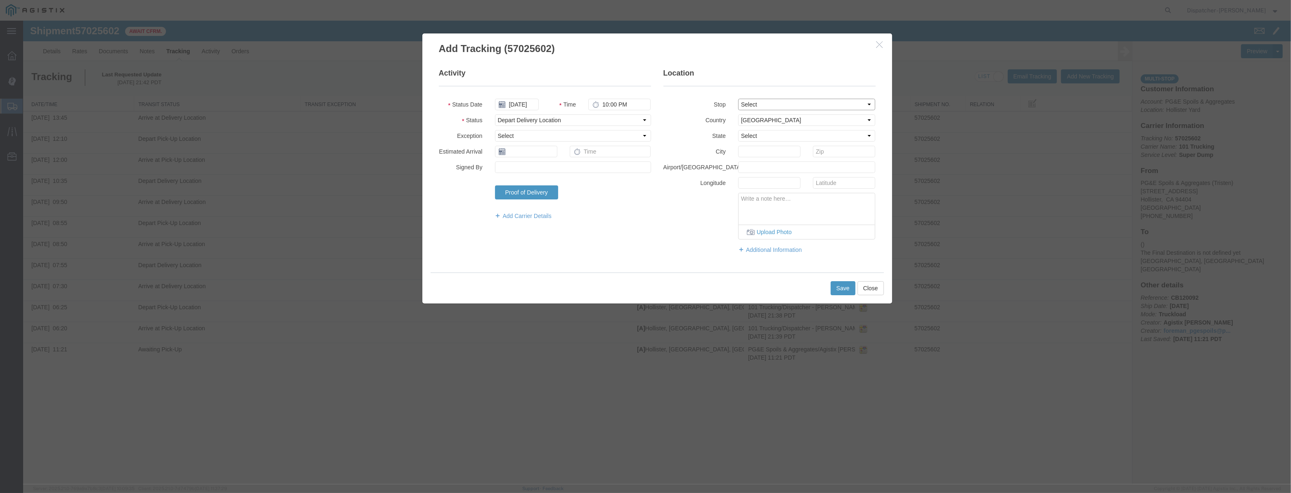
select select "{"pickupDeliveryInfoId": "123355494","pickupOrDelivery": "D","stopNum": "2","lo…"
click at [738, 99] on select "Select From: [STREET_ADDRESS][PERSON_NAME] Stop 2: [STREET_ADDRESS] To: The Fin…" at bounding box center [807, 105] width 138 height 12
select select "CA"
type input "[PERSON_NAME] [PERSON_NAME]"
drag, startPoint x: 629, startPoint y: 107, endPoint x: 320, endPoint y: 115, distance: 309.0
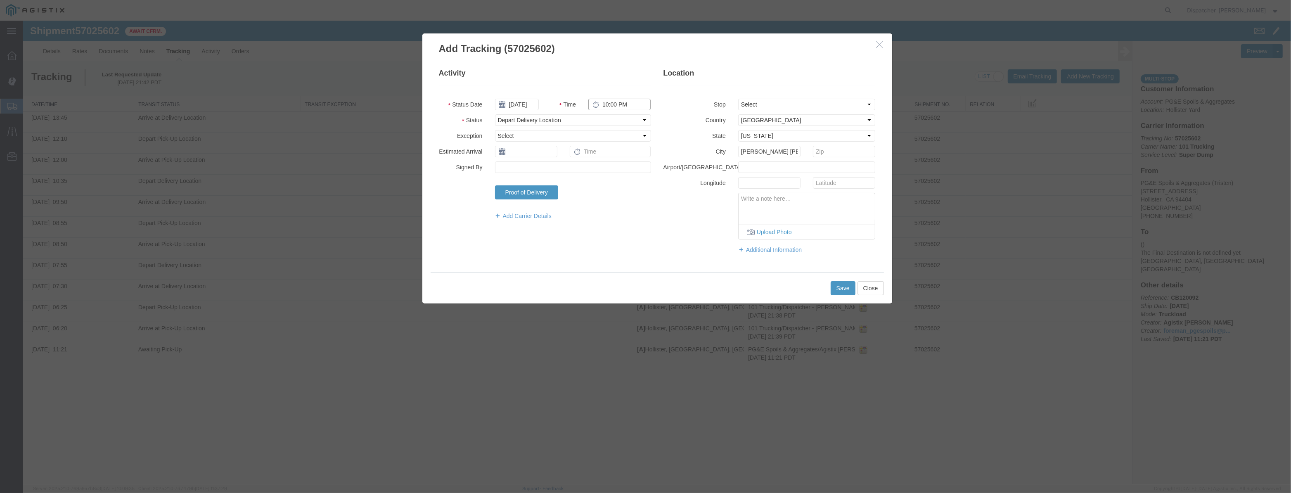
click at [330, 117] on div "Add Tracking (57025602) Activity Status Date [DATE] Time 10:00 PM Status Select…" at bounding box center [657, 253] width 1268 height 464
type input "2:30 PM"
click at [842, 285] on button "Save" at bounding box center [843, 288] width 25 height 14
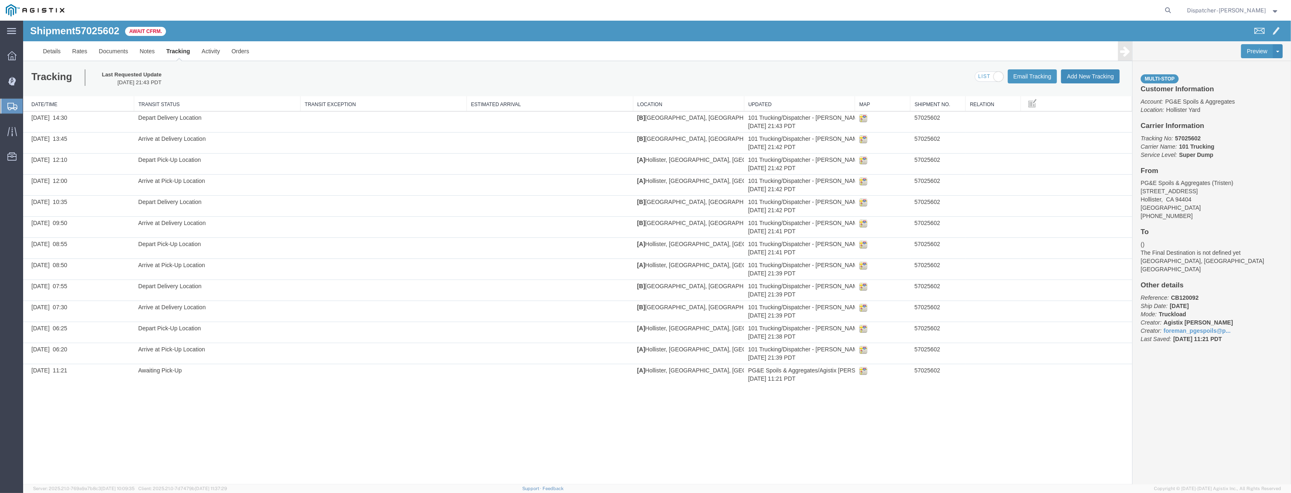
click at [1070, 78] on button "Add New Tracking" at bounding box center [1090, 76] width 59 height 14
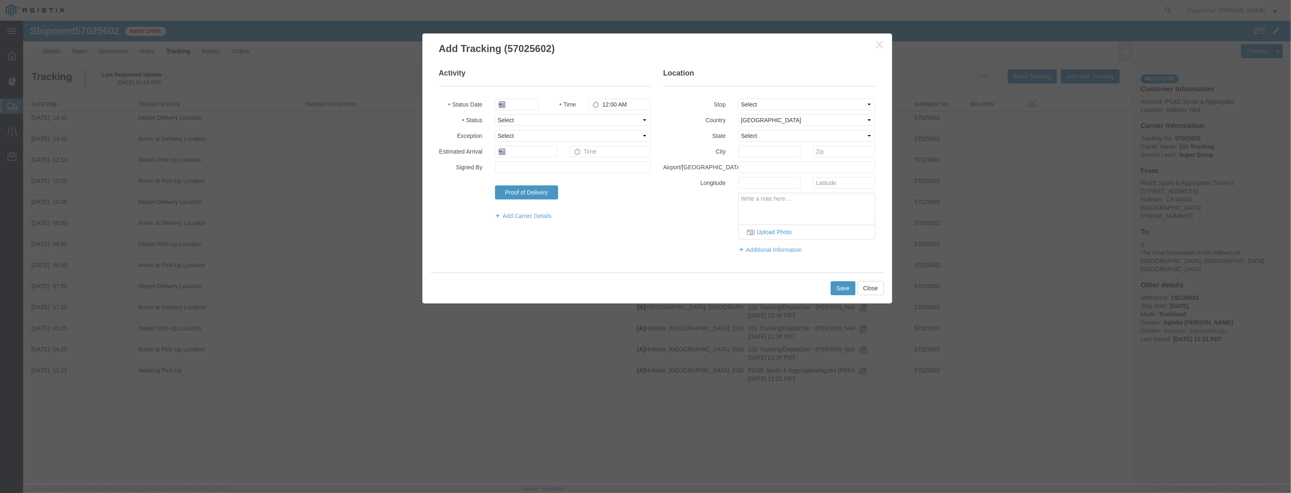
type input "[DATE]"
type input "10:00 PM"
click at [518, 106] on input "[DATE]" at bounding box center [517, 105] width 44 height 12
click at [521, 97] on fieldset "Activity Status Date Time 10:00 PM Status Select Arrival Notice Available Arriv…" at bounding box center [545, 148] width 212 height 160
click at [522, 102] on input "text" at bounding box center [517, 105] width 44 height 12
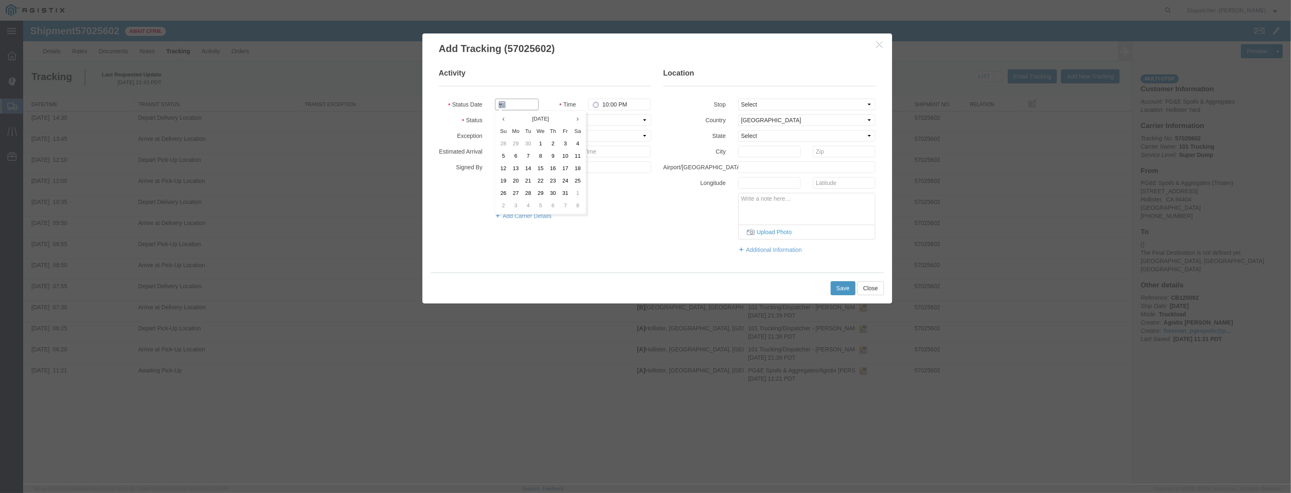
paste input "[DATE]"
type input "[DATE]"
click at [629, 119] on select "Select Arrival Notice Available Arrival Notice Imported Arrive at Delivery Loca…" at bounding box center [573, 120] width 156 height 12
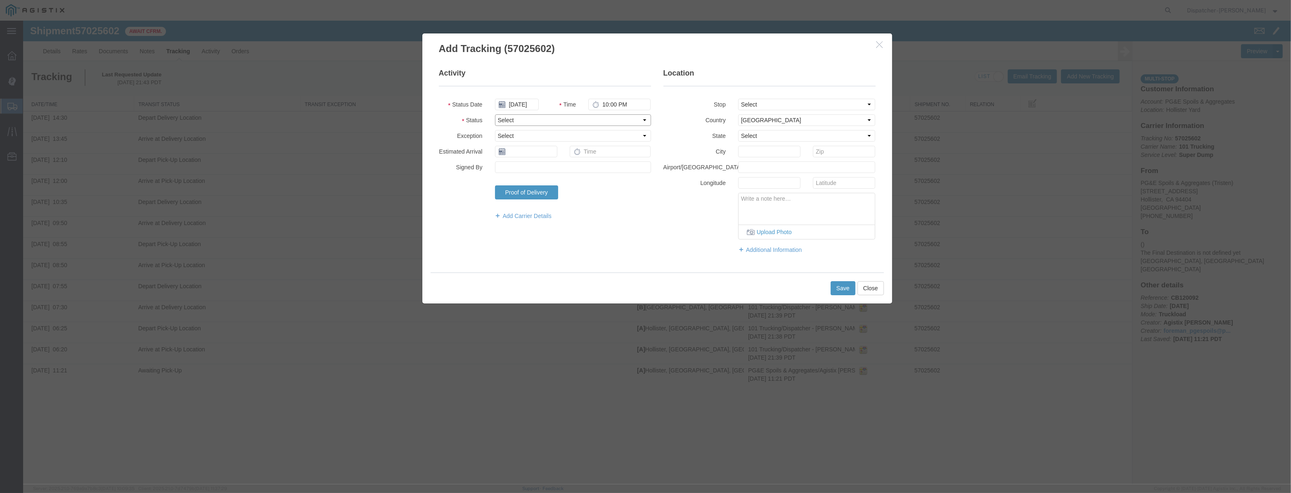
select select "ARVPULOC"
click at [495, 114] on select "Select Arrival Notice Available Arrival Notice Imported Arrive at Delivery Loca…" at bounding box center [573, 120] width 156 height 12
click at [824, 108] on select "Select From: [STREET_ADDRESS][PERSON_NAME] Stop 2: [STREET_ADDRESS] To: The Fin…" at bounding box center [807, 105] width 138 height 12
select select "{"pickupDeliveryInfoId": "123355493","pickupOrDelivery": "P","stopNum": "1","lo…"
click at [738, 99] on select "Select From: [STREET_ADDRESS][PERSON_NAME] Stop 2: [STREET_ADDRESS] To: The Fin…" at bounding box center [807, 105] width 138 height 12
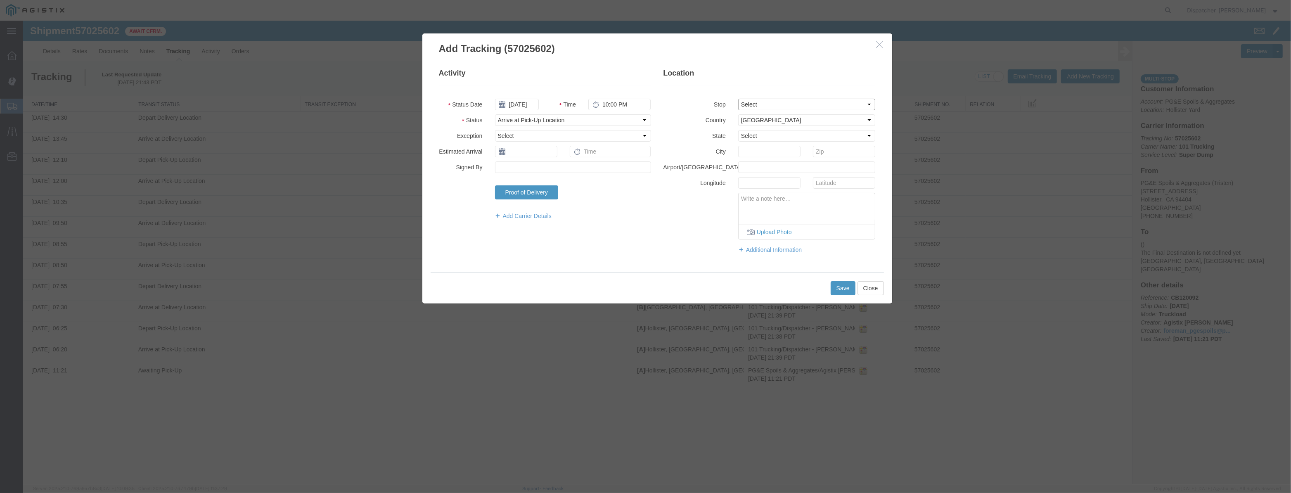
select select "CA"
type input "Hollister"
drag, startPoint x: 640, startPoint y: 105, endPoint x: 138, endPoint y: 190, distance: 509.6
click at [371, 165] on div "Add Tracking (57025602) Activity Status Date [DATE] Time 10:00 PM Status Select…" at bounding box center [657, 253] width 1268 height 464
type input "4:05 PM"
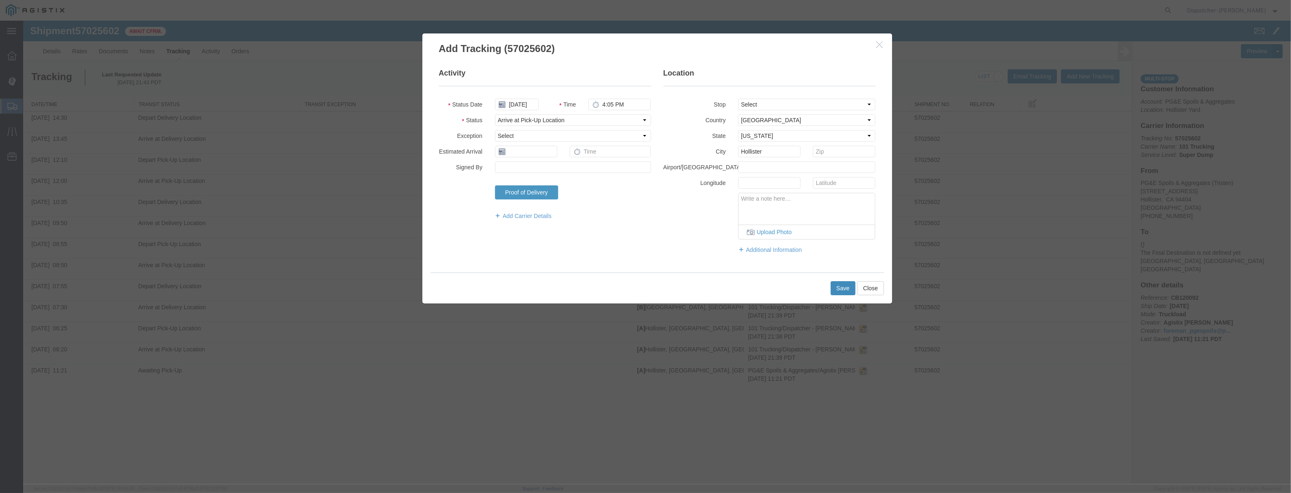
click at [835, 286] on button "Save" at bounding box center [843, 288] width 25 height 14
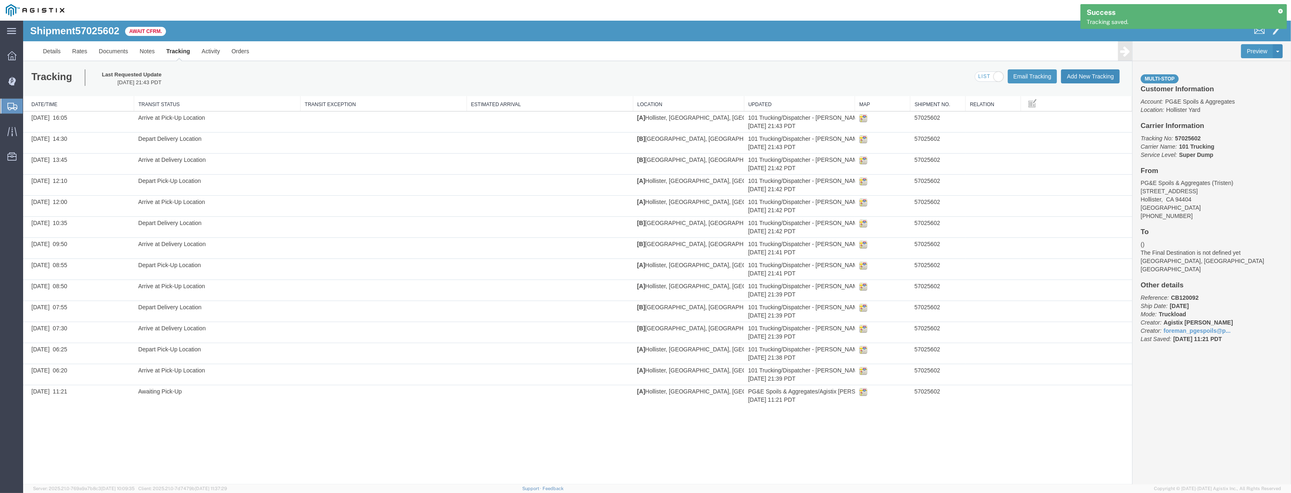
click at [1103, 78] on button "Add New Tracking" at bounding box center [1090, 76] width 59 height 14
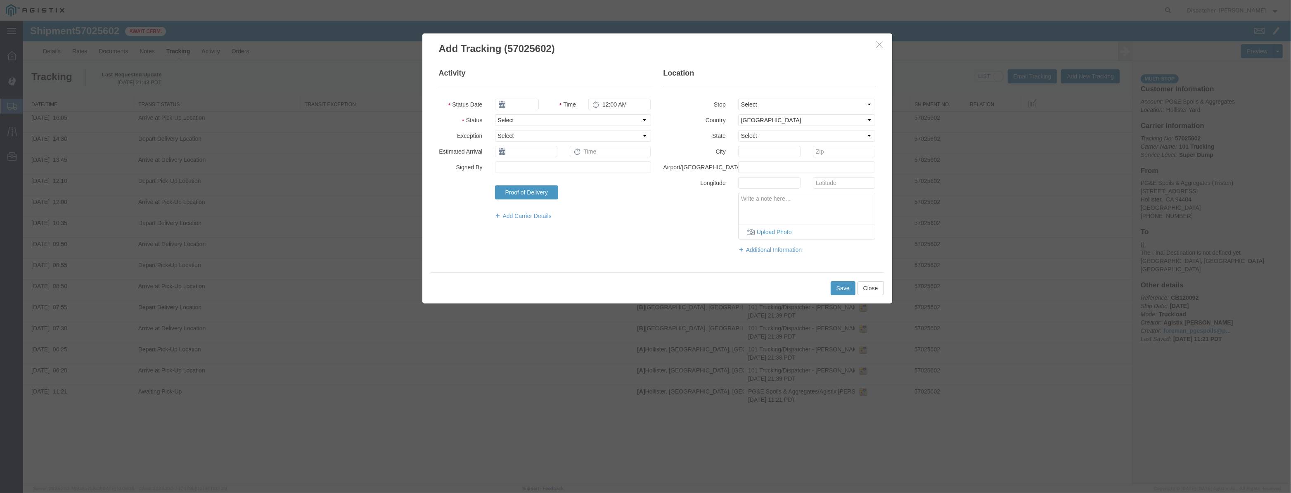
type input "[DATE]"
type input "10:00 PM"
drag, startPoint x: 519, startPoint y: 105, endPoint x: 525, endPoint y: 95, distance: 11.8
click at [518, 106] on input "[DATE]" at bounding box center [517, 105] width 44 height 12
click at [525, 95] on fieldset "Activity Status Date Time 10:00 PM Status Select Arrival Notice Available Arriv…" at bounding box center [545, 148] width 212 height 160
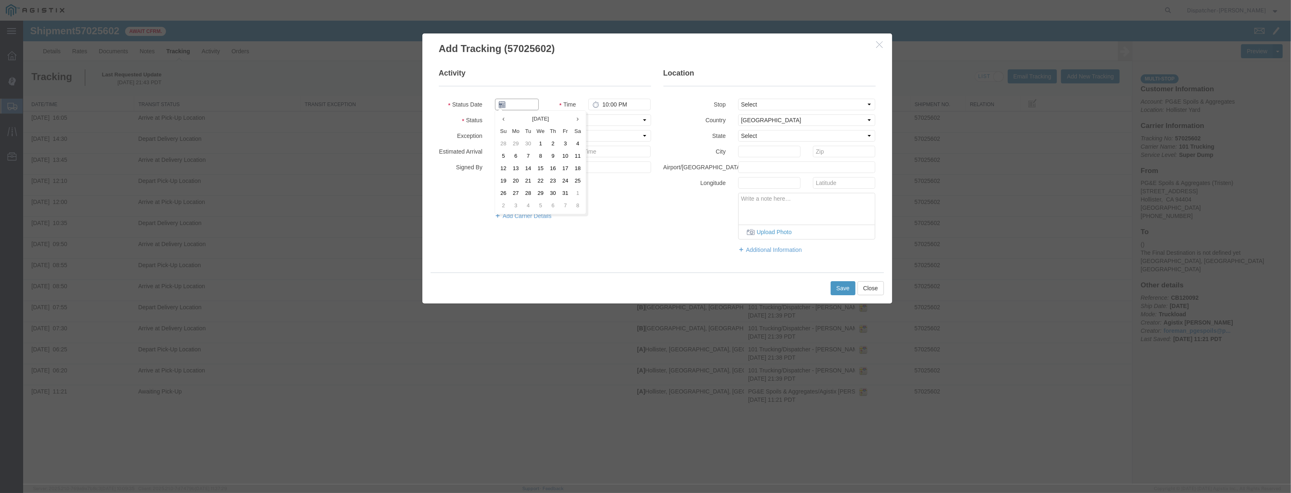
click at [524, 101] on input "text" at bounding box center [517, 105] width 44 height 12
paste input "[DATE]"
type input "[DATE]"
click at [597, 115] on select "Select Arrival Notice Available Arrival Notice Imported Arrive at Delivery Loca…" at bounding box center [573, 120] width 156 height 12
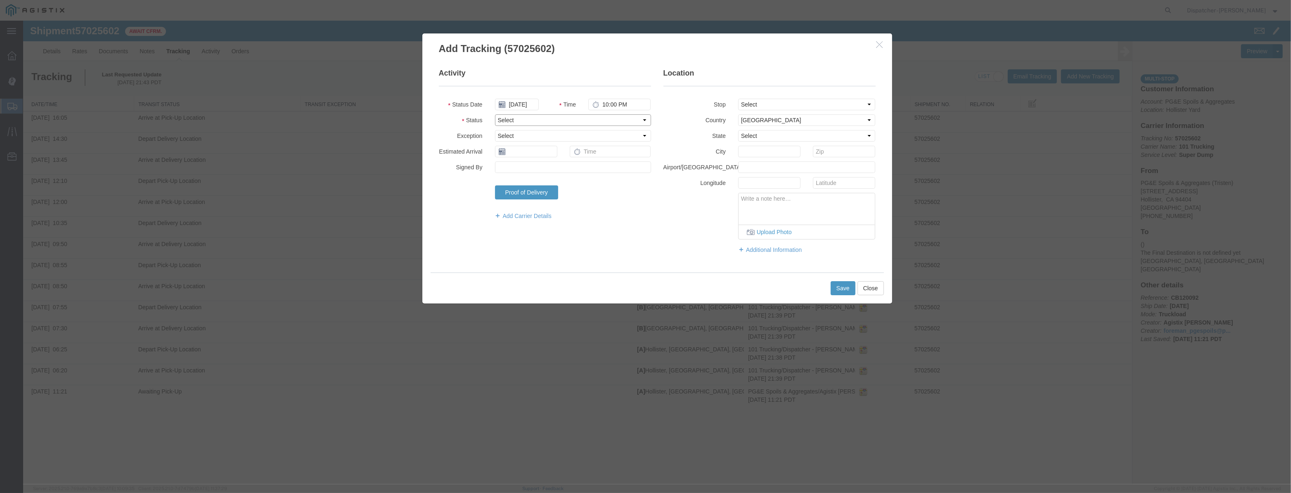
scroll to position [0, 0]
select select "BREAKSTART"
click at [495, 114] on select "Select Arrival Notice Available Arrival Notice Imported Arrive at Delivery Loca…" at bounding box center [573, 120] width 156 height 12
click at [770, 102] on select "Select From: [STREET_ADDRESS][PERSON_NAME] Stop 2: [STREET_ADDRESS] To: The Fin…" at bounding box center [807, 105] width 138 height 12
select select "{"pickupDeliveryInfoId": "123355493","pickupOrDelivery": "P","stopNum": "1","lo…"
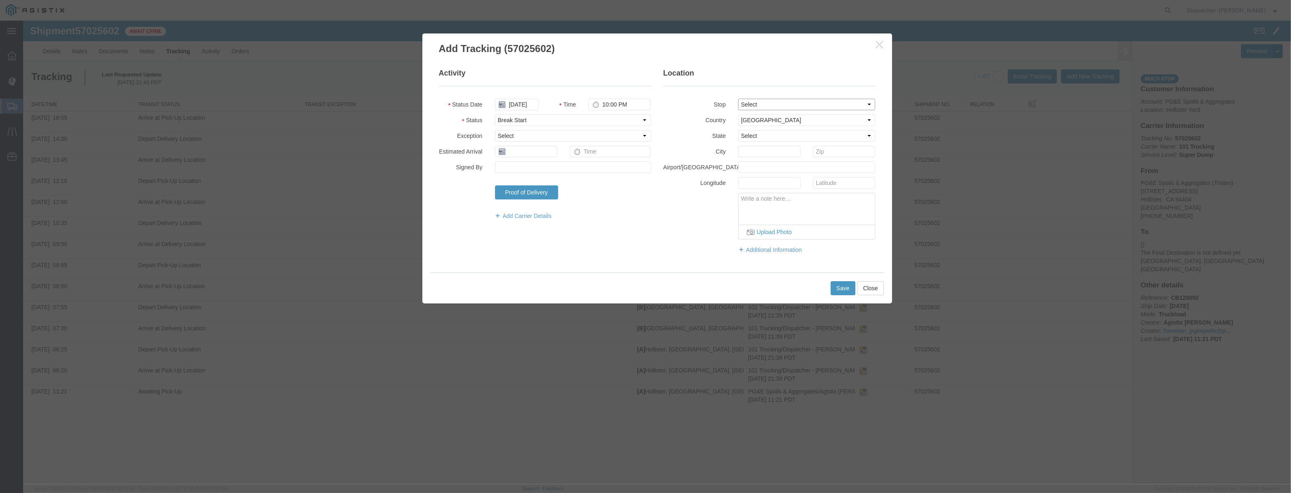
click at [738, 99] on select "Select From: [STREET_ADDRESS][PERSON_NAME] Stop 2: [STREET_ADDRESS] To: The Fin…" at bounding box center [807, 105] width 138 height 12
select select "CA"
type input "Hollister"
drag, startPoint x: 620, startPoint y: 107, endPoint x: 337, endPoint y: 145, distance: 285.8
click at [351, 141] on div "Add Tracking (57025602) Activity Status Date [DATE] Time 10:00 PM Status Select…" at bounding box center [657, 253] width 1268 height 464
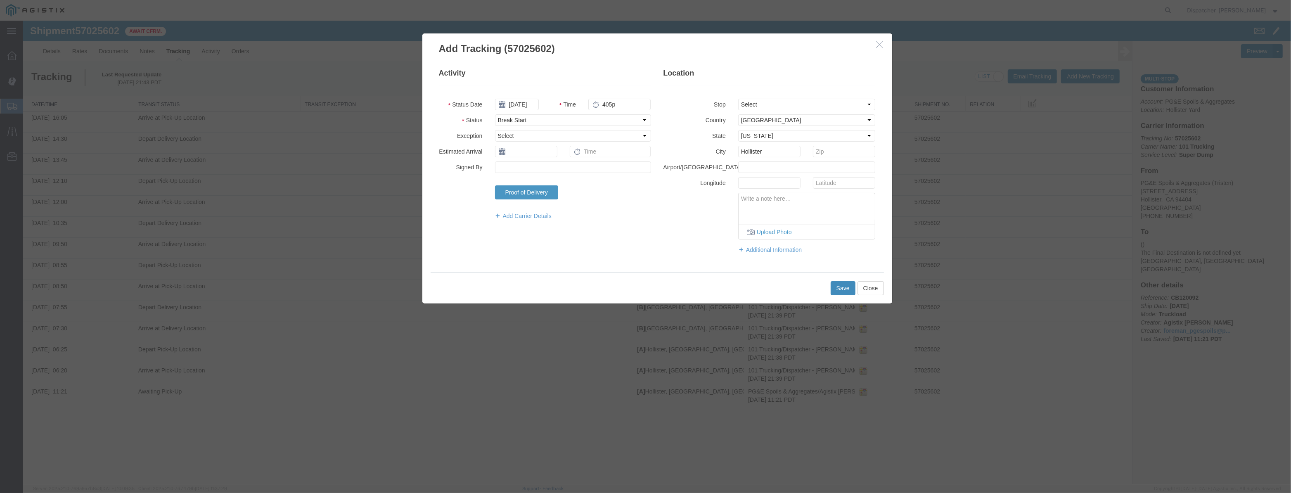
type input "4:05 PM"
click at [847, 291] on button "Save" at bounding box center [843, 288] width 25 height 14
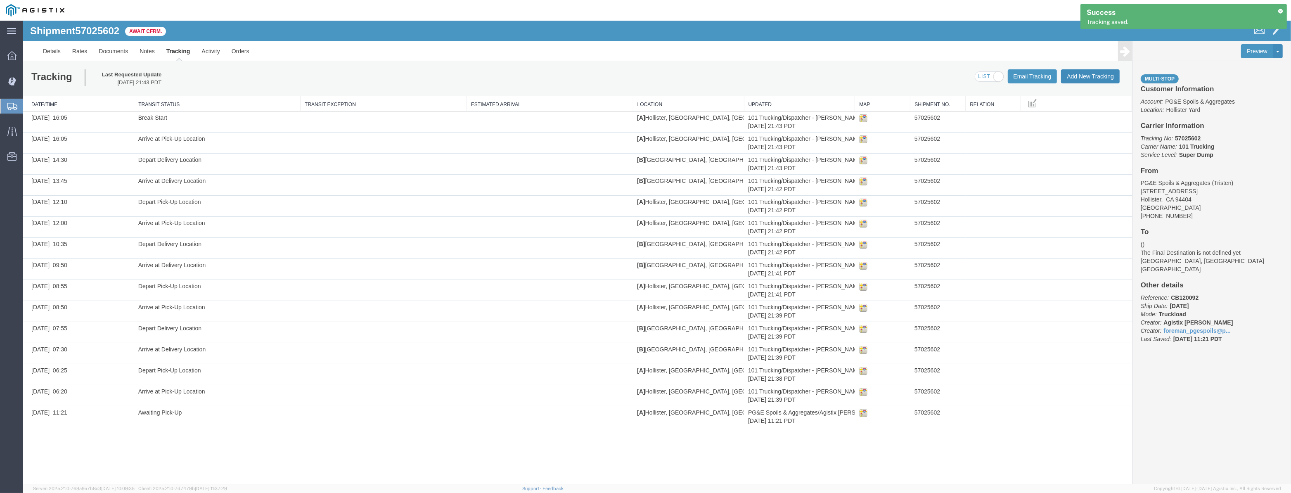
click at [1081, 76] on button "Add New Tracking" at bounding box center [1090, 76] width 59 height 14
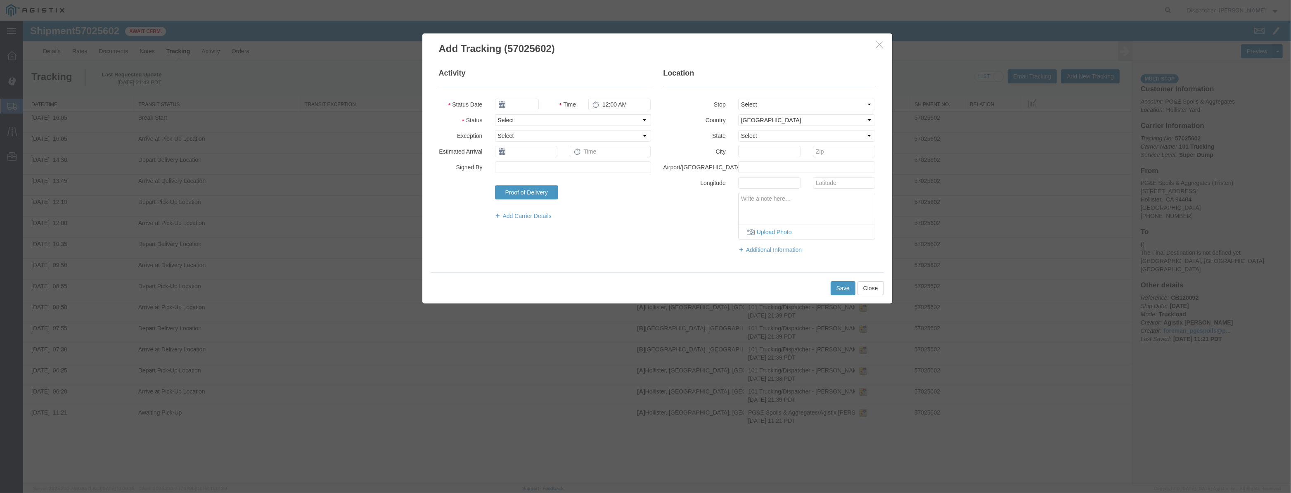
type input "[DATE]"
type input "10:00 PM"
click at [528, 103] on input "[DATE]" at bounding box center [517, 105] width 44 height 12
click at [540, 92] on fieldset "Activity Status Date Time 10:00 PM Status Select Arrival Notice Available Arriv…" at bounding box center [545, 148] width 212 height 160
drag, startPoint x: 534, startPoint y: 102, endPoint x: 560, endPoint y: 104, distance: 26.1
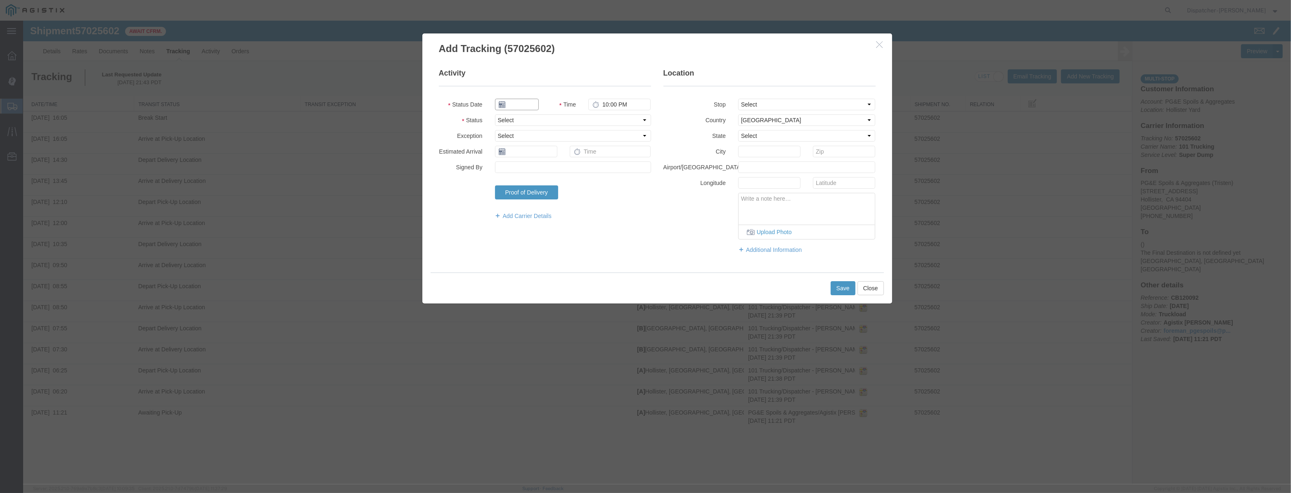
click at [534, 102] on input "text" at bounding box center [517, 105] width 44 height 12
paste input "[DATE]"
type input "[DATE]"
click at [607, 119] on select "Select Arrival Notice Available Arrival Notice Imported Arrive at Delivery Loca…" at bounding box center [573, 120] width 156 height 12
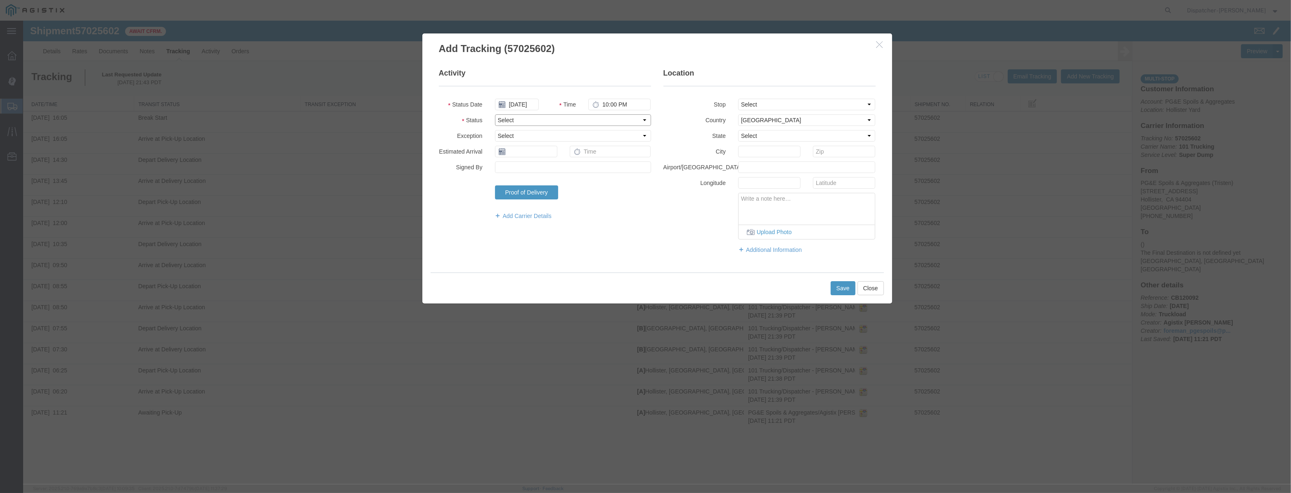
scroll to position [0, 0]
select select "BREAKSTOP"
click at [495, 114] on select "Select Arrival Notice Available Arrival Notice Imported Arrive at Delivery Loca…" at bounding box center [573, 120] width 156 height 12
click at [745, 106] on select "Select From: [STREET_ADDRESS][PERSON_NAME] Stop 2: [STREET_ADDRESS] To: The Fin…" at bounding box center [807, 105] width 138 height 12
select select "{"pickupDeliveryInfoId": "123355493","pickupOrDelivery": "P","stopNum": "1","lo…"
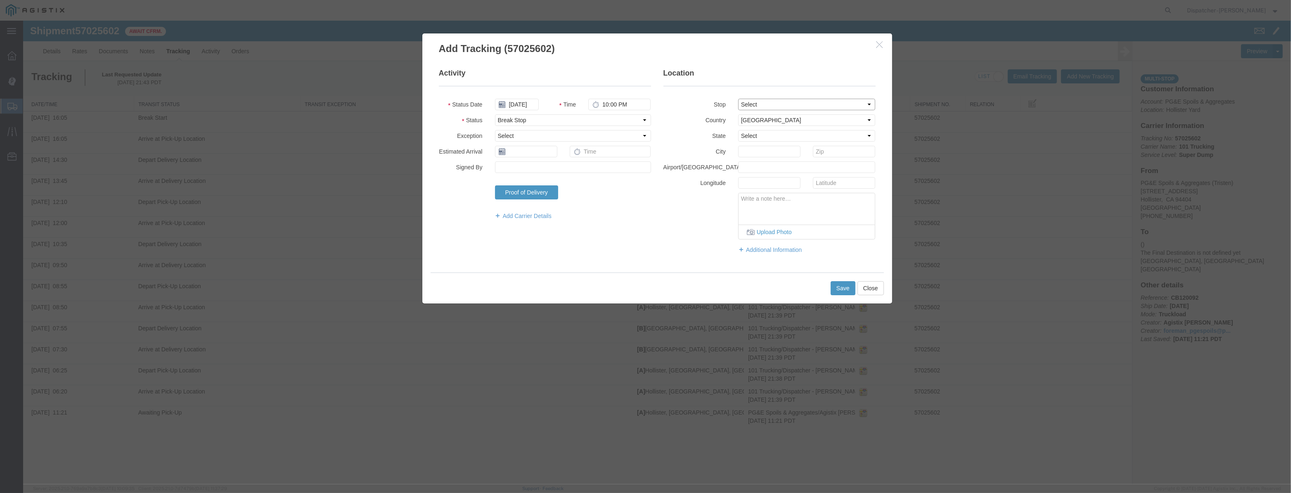
click at [738, 99] on select "Select From: [STREET_ADDRESS][PERSON_NAME] Stop 2: [STREET_ADDRESS] To: The Fin…" at bounding box center [807, 105] width 138 height 12
select select "CA"
type input "Hollister"
drag, startPoint x: 643, startPoint y: 110, endPoint x: 633, endPoint y: 104, distance: 11.5
click at [609, 109] on fieldset "Activity Status Date [DATE] Time 10:00 PM Status Select Arrival Notice Availabl…" at bounding box center [545, 148] width 212 height 160
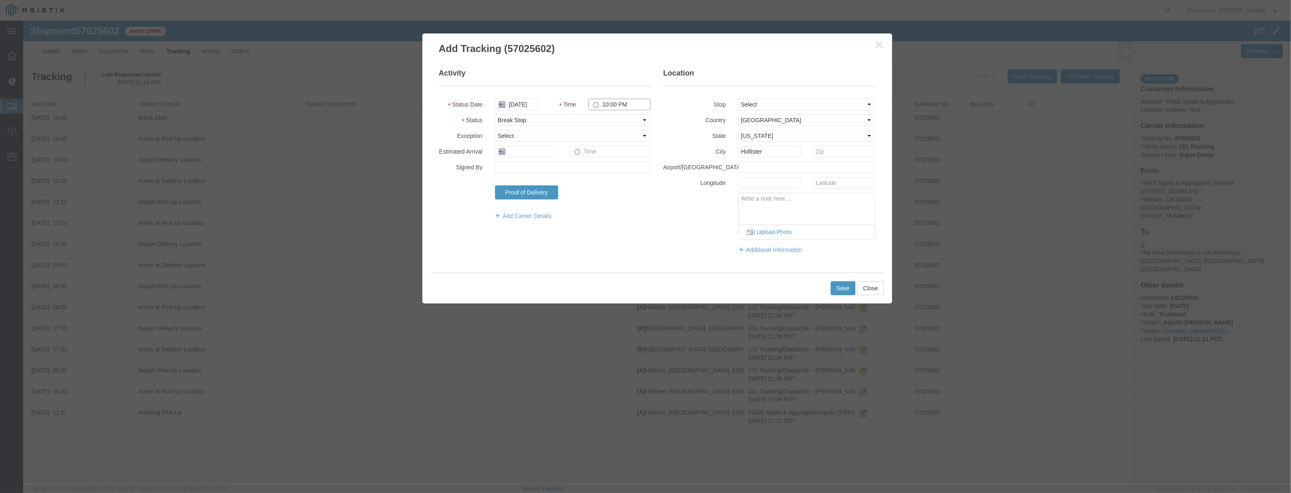
drag, startPoint x: 633, startPoint y: 104, endPoint x: 376, endPoint y: 104, distance: 257.3
click at [387, 106] on div "Add Tracking (57025602) Activity Status Date [DATE] Time 10:00 PM Status Select…" at bounding box center [657, 253] width 1268 height 464
type input "4:35 PM"
click at [839, 287] on button "Save" at bounding box center [843, 288] width 25 height 14
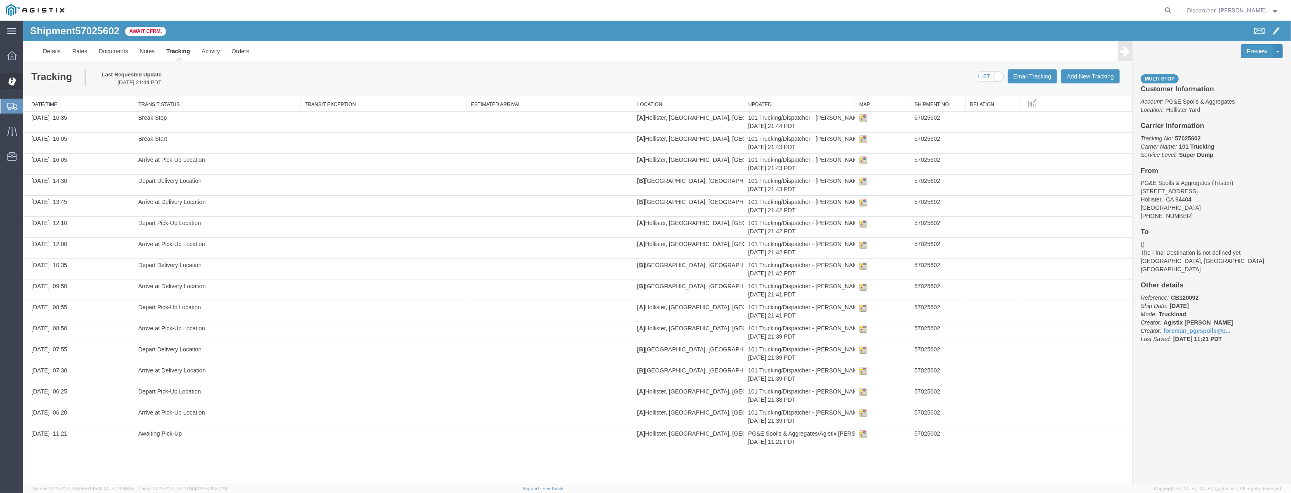
click at [8, 85] on div at bounding box center [11, 81] width 23 height 17
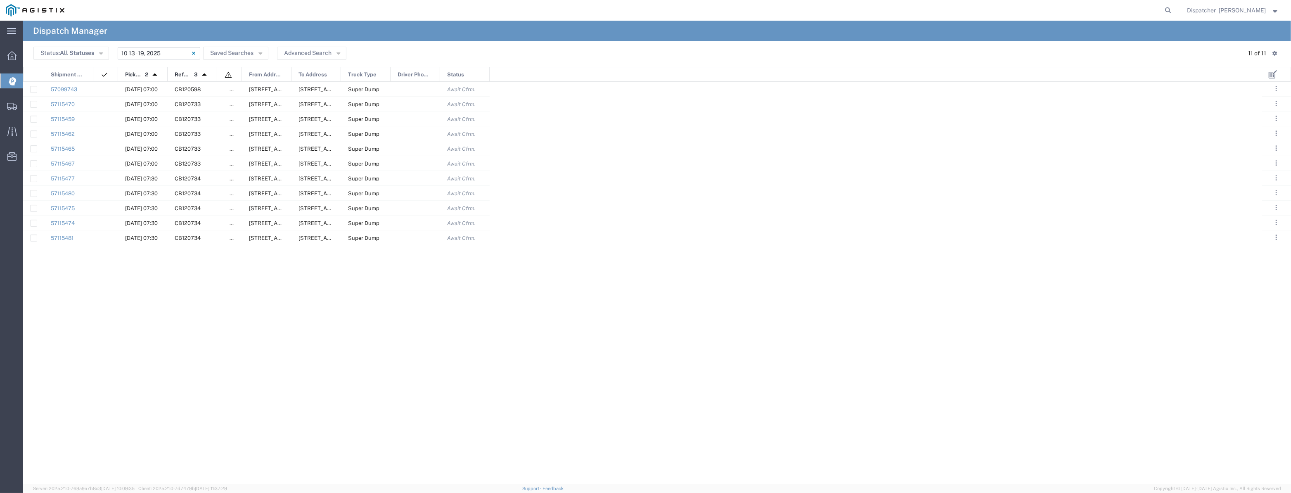
click at [154, 56] on input "[DATE] - [DATE]" at bounding box center [159, 53] width 83 height 12
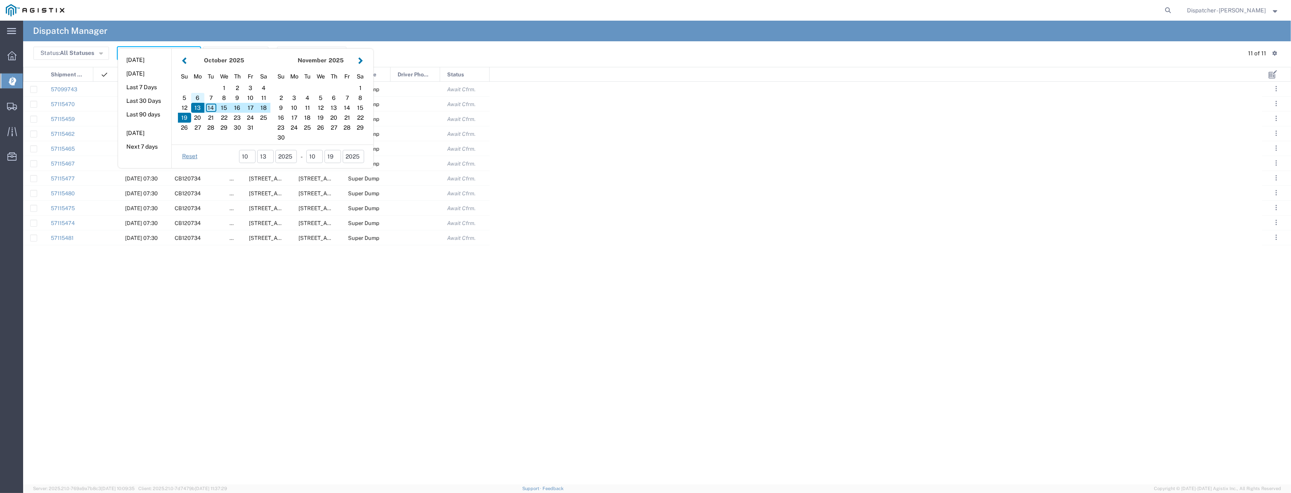
click at [199, 97] on div "6" at bounding box center [197, 98] width 13 height 10
type input "[DATE]"
type input "[DATE] - [DATE]"
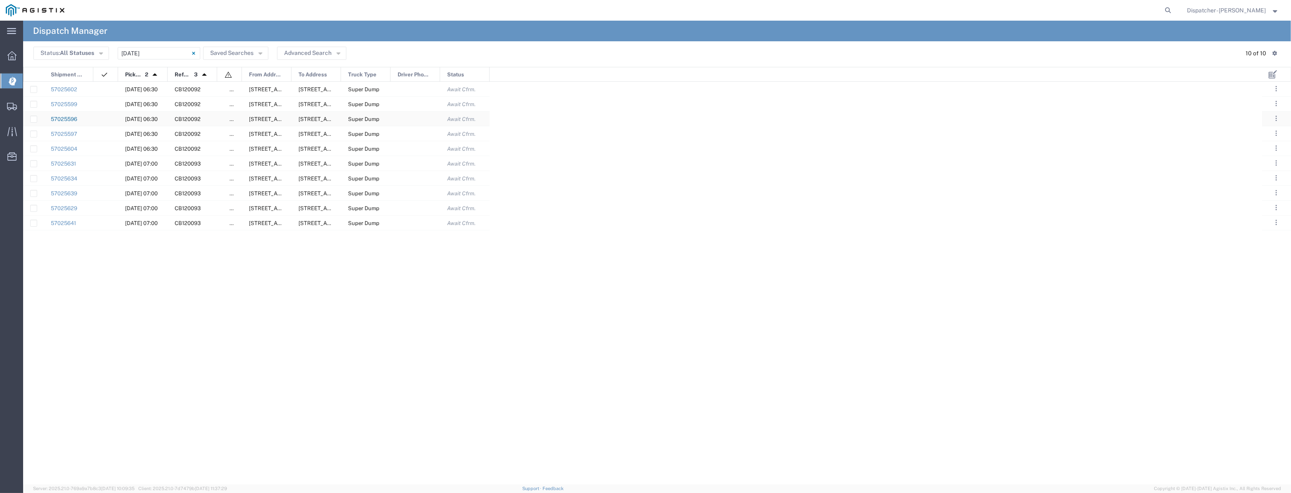
click at [66, 122] on div "57025596" at bounding box center [69, 118] width 50 height 14
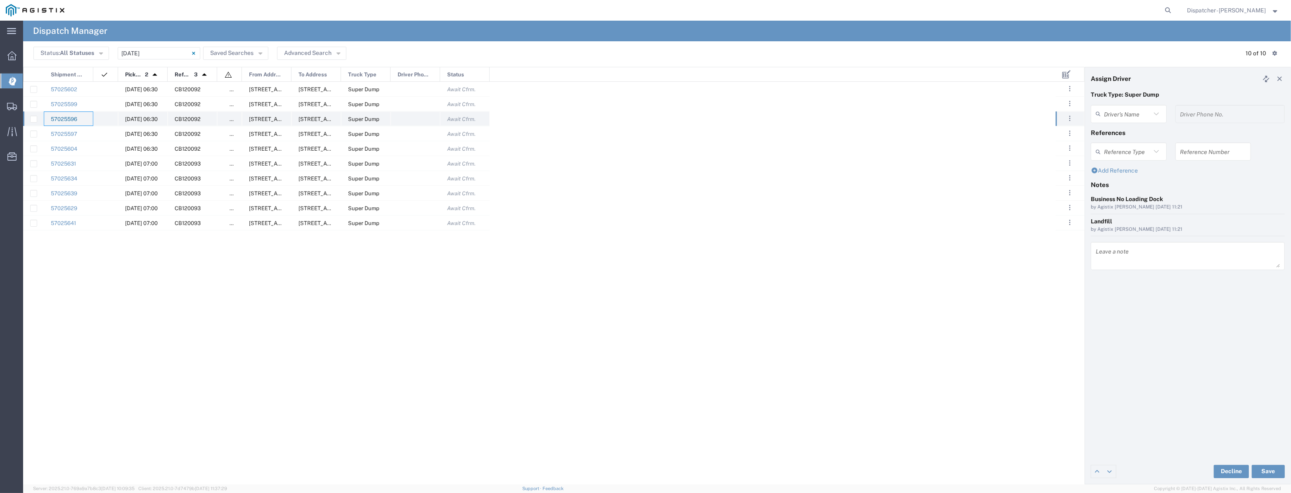
click at [59, 119] on link "57025596" at bounding box center [64, 119] width 26 height 6
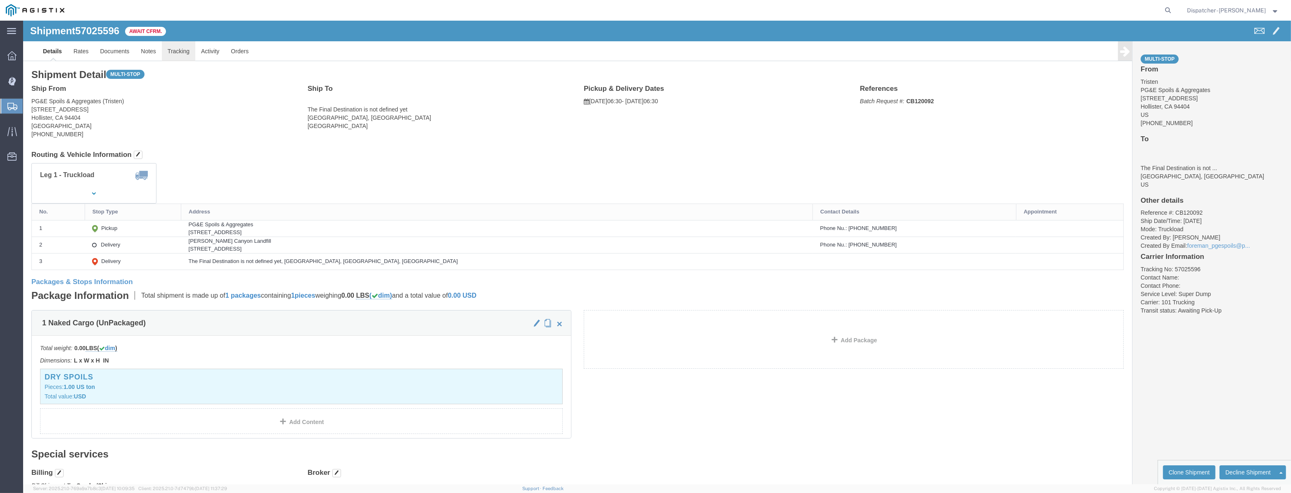
click link "Tracking"
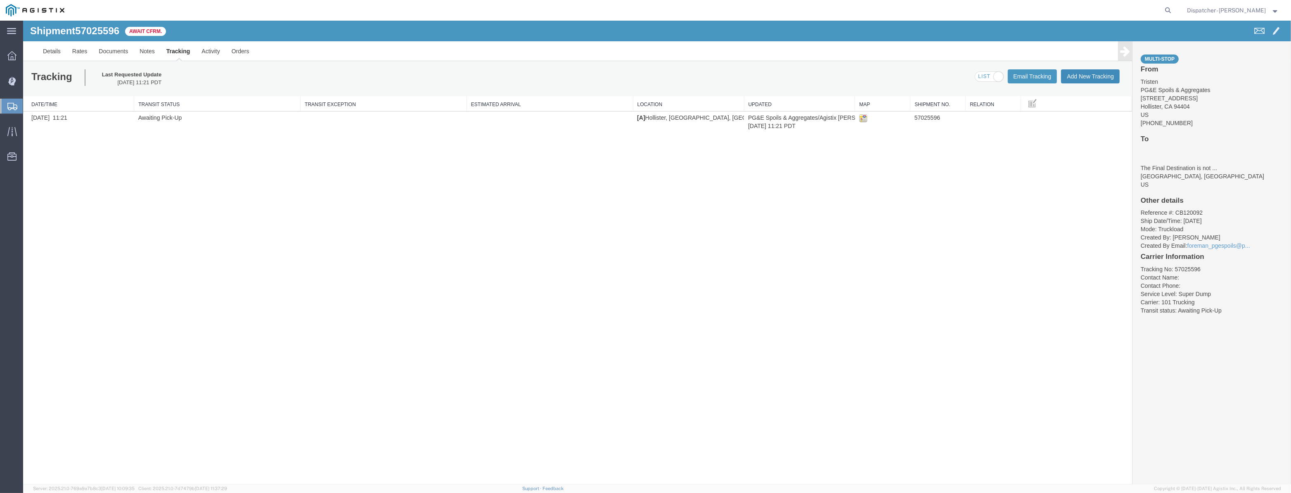
click at [1086, 76] on button "Add New Tracking" at bounding box center [1090, 76] width 59 height 14
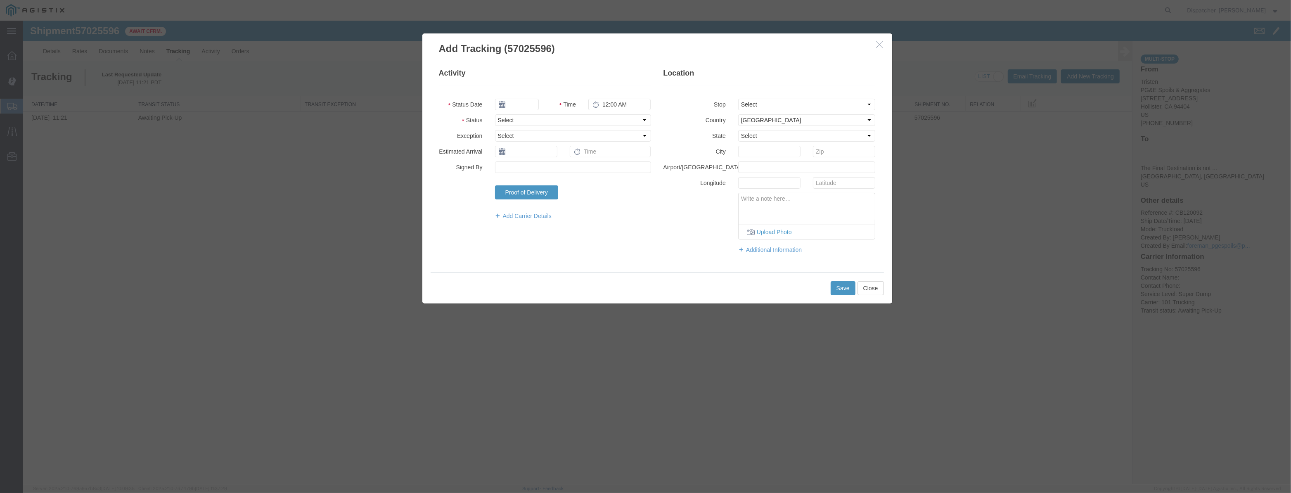
type input "[DATE]"
type input "10:00 PM"
click at [523, 107] on input "[DATE]" at bounding box center [517, 105] width 44 height 12
click at [511, 155] on td "6" at bounding box center [513, 156] width 12 height 12
type input "[DATE]"
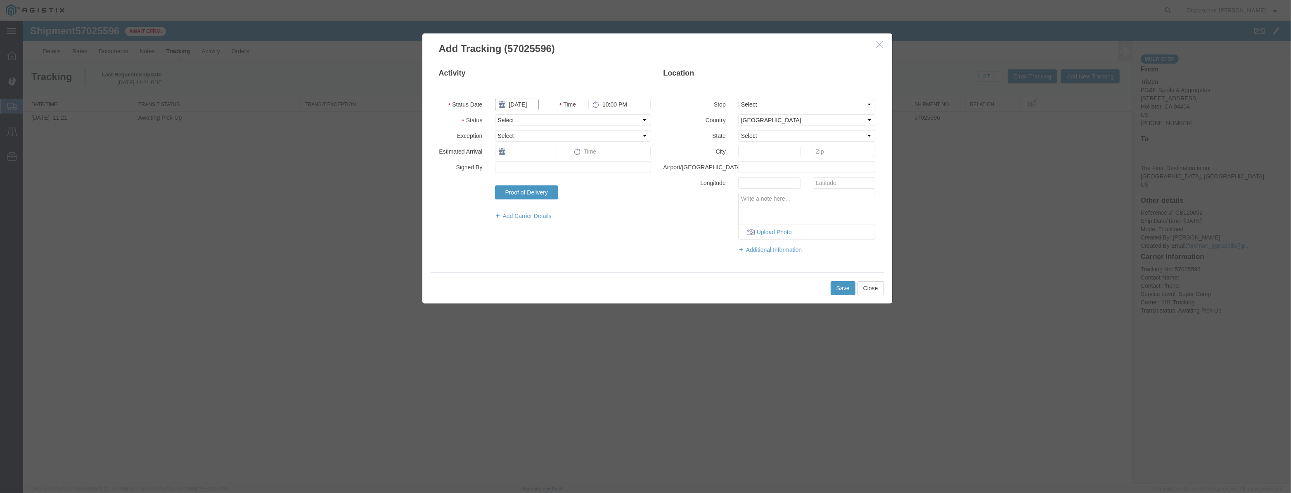
click at [526, 105] on input "[DATE]" at bounding box center [517, 105] width 44 height 12
click at [528, 104] on input "[DATE]" at bounding box center [517, 105] width 44 height 12
click at [521, 105] on input "[DATE]" at bounding box center [517, 105] width 44 height 12
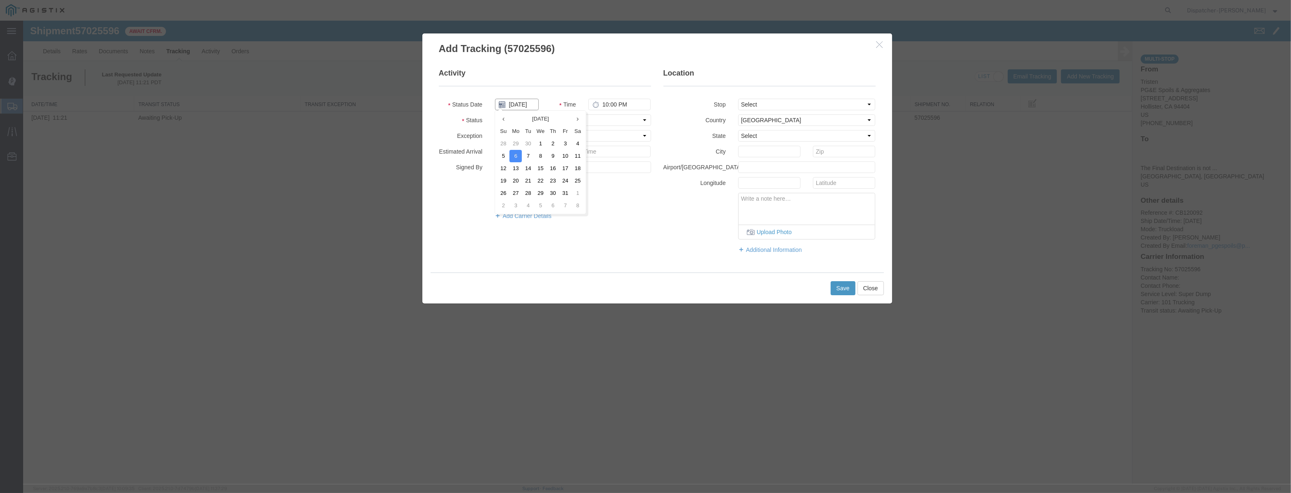
click at [521, 105] on input "[DATE]" at bounding box center [517, 105] width 44 height 12
click at [609, 118] on select "Select Arrival Notice Available Arrival Notice Imported Arrive at Delivery Loca…" at bounding box center [573, 120] width 156 height 12
select select "ARVPULOC"
click at [495, 114] on select "Select Arrival Notice Available Arrival Notice Imported Arrive at Delivery Loca…" at bounding box center [573, 120] width 156 height 12
click at [751, 106] on select "Select From: [STREET_ADDRESS][PERSON_NAME] Stop 2: [STREET_ADDRESS] To: The Fin…" at bounding box center [807, 105] width 138 height 12
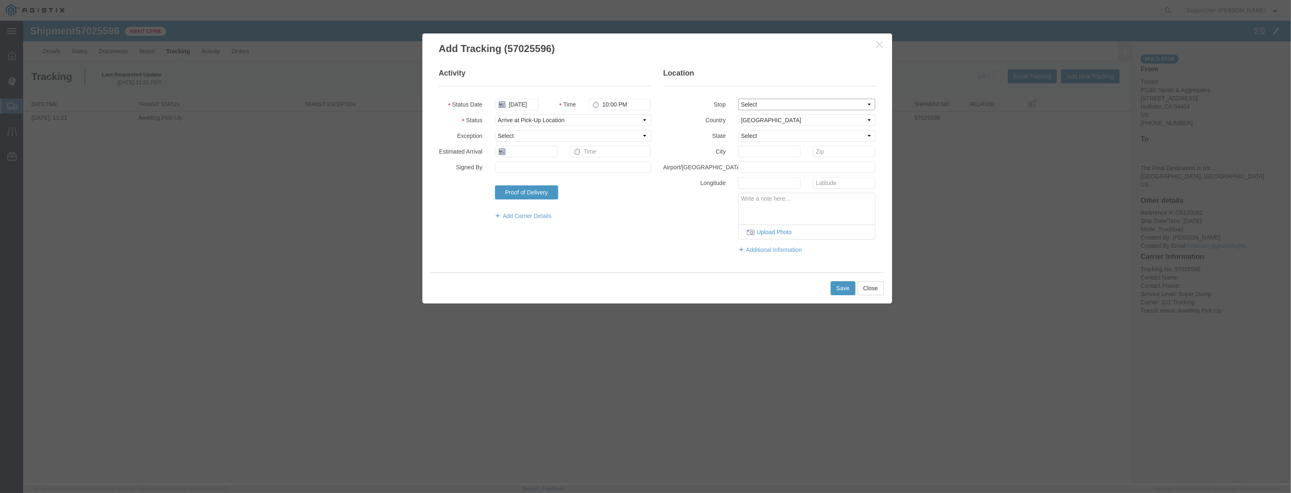
select select "{"pickupDeliveryInfoId": "123355478","pickupOrDelivery": "P","stopNum": "1","lo…"
click at [738, 99] on select "Select From: [STREET_ADDRESS][PERSON_NAME] Stop 2: [STREET_ADDRESS] To: The Fin…" at bounding box center [807, 105] width 138 height 12
select select "CA"
type input "Hollister"
drag, startPoint x: 640, startPoint y: 107, endPoint x: 361, endPoint y: 159, distance: 283.5
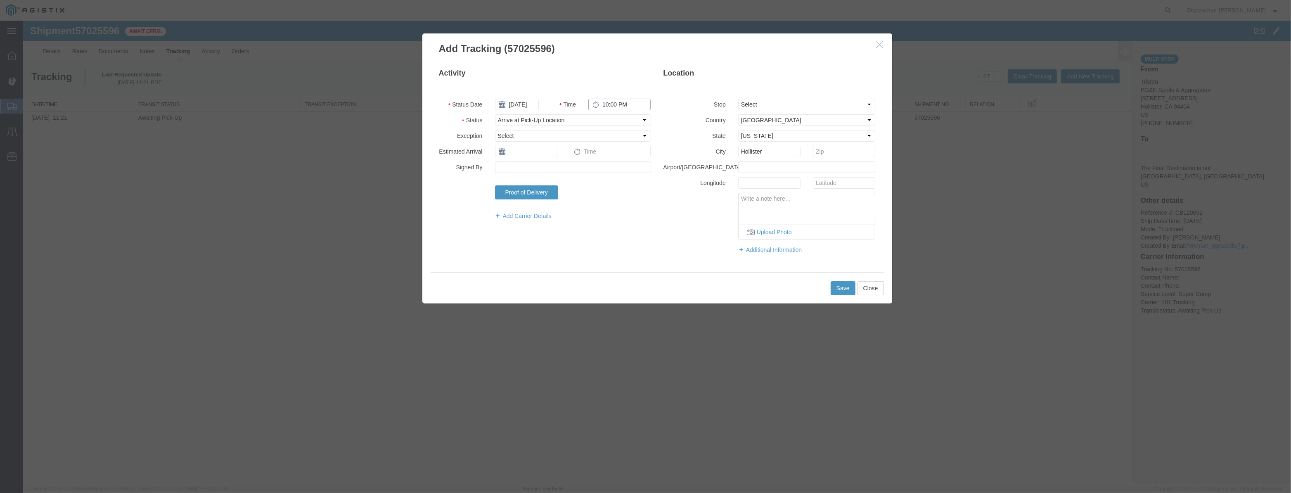
click at [393, 142] on div "Add Tracking (57025596) Activity Status Date [DATE] Time 10:00 PM Status Select…" at bounding box center [657, 253] width 1268 height 464
drag, startPoint x: 647, startPoint y: 105, endPoint x: 411, endPoint y: 122, distance: 236.0
click at [413, 122] on div "Add Tracking (57025596) Activity Status Date [DATE] Time 63010:00 PM Status Sel…" at bounding box center [657, 253] width 1268 height 464
type input "6:30 AM"
click at [830, 289] on div "Save Close" at bounding box center [657, 288] width 453 height 31
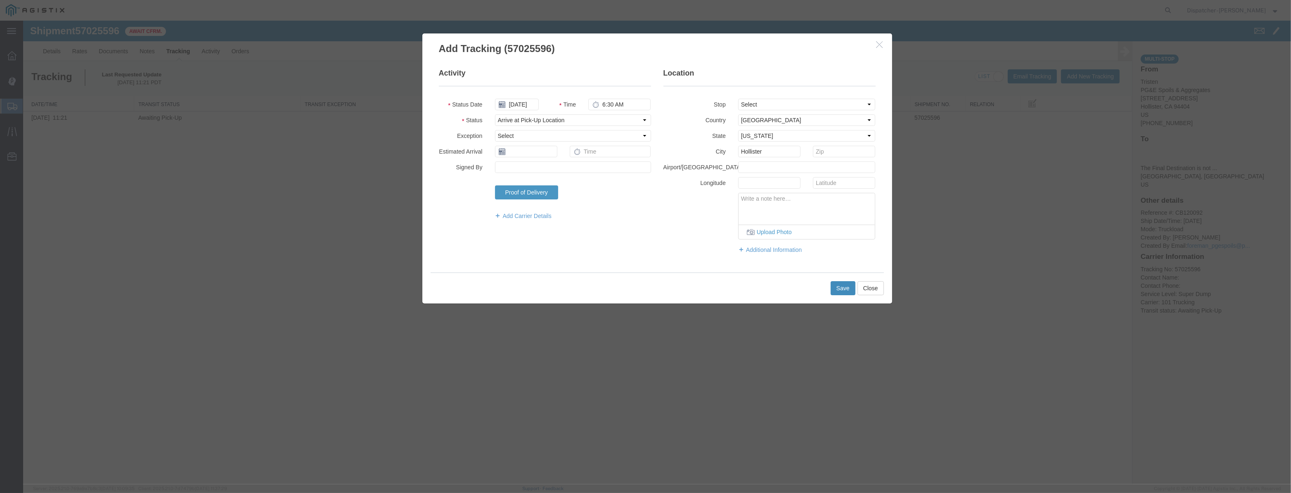
click at [837, 292] on button "Save" at bounding box center [843, 288] width 25 height 14
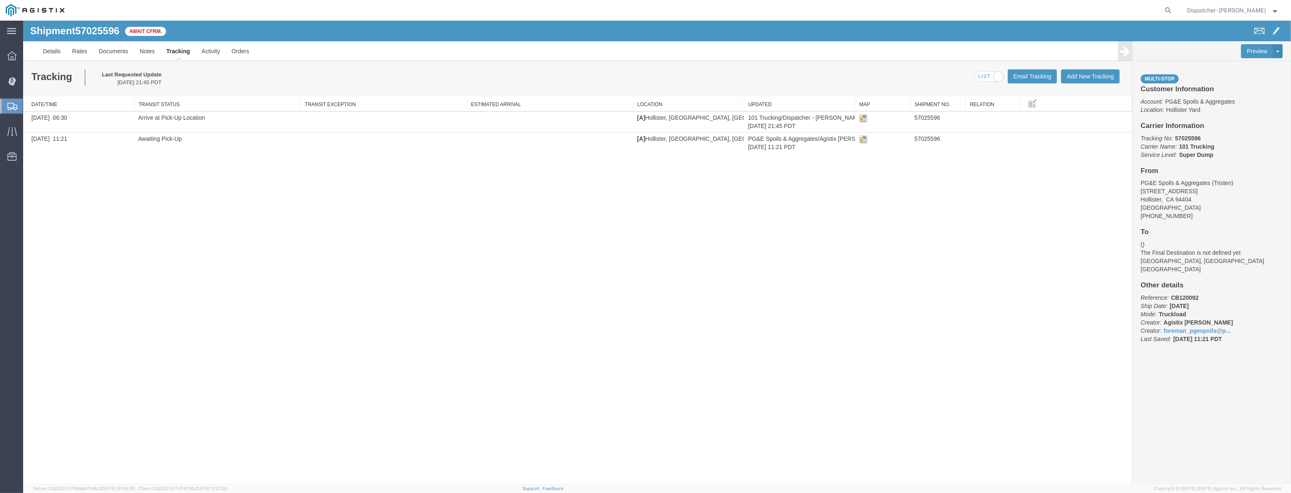
click at [1093, 66] on div "Tracking Last Requested Update [DATE] 21:45 PDT Email Tracking Add New Tracking…" at bounding box center [577, 78] width 1109 height 35
click at [1089, 78] on button "Add New Tracking" at bounding box center [1090, 76] width 59 height 14
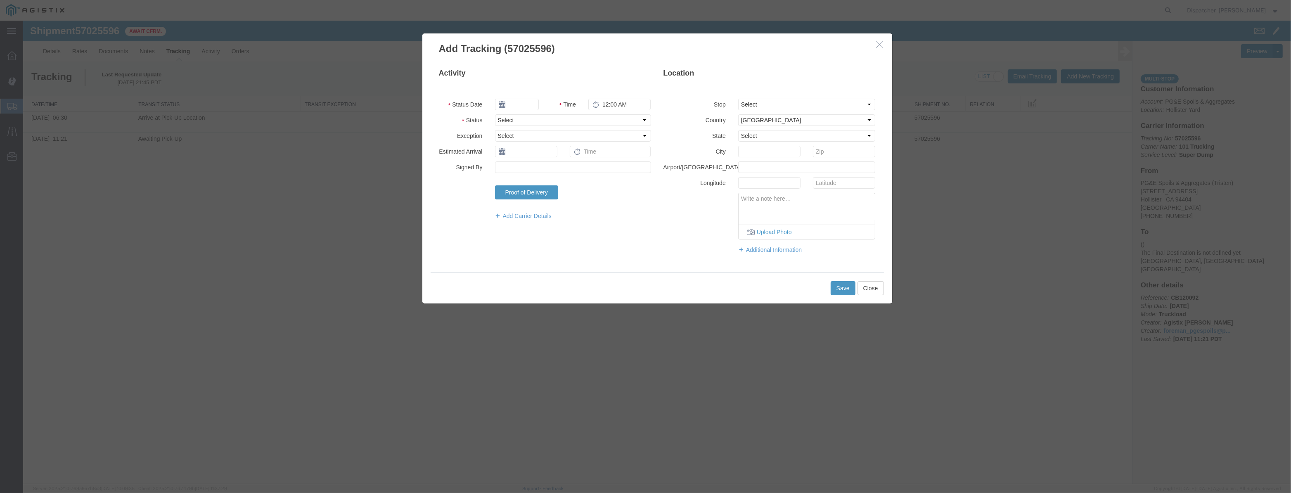
type input "[DATE]"
type input "10:00 PM"
drag, startPoint x: 539, startPoint y: 110, endPoint x: 536, endPoint y: 103, distance: 7.2
click at [539, 109] on div "[DATE]" at bounding box center [517, 105] width 56 height 12
click at [535, 103] on input "[DATE]" at bounding box center [517, 105] width 44 height 12
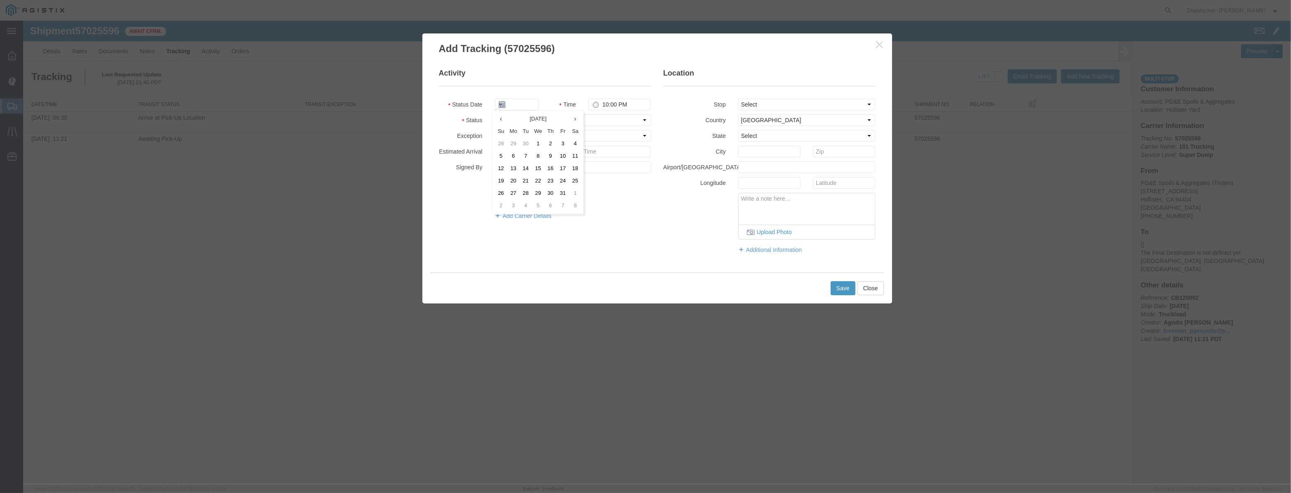
drag, startPoint x: 536, startPoint y: 93, endPoint x: 525, endPoint y: 100, distance: 13.6
click at [535, 94] on fieldset "Activity Status Date Time 10:00 PM Status Select Arrival Notice Available Arriv…" at bounding box center [545, 148] width 212 height 160
click at [525, 100] on input "text" at bounding box center [517, 105] width 44 height 12
paste input "[DATE]"
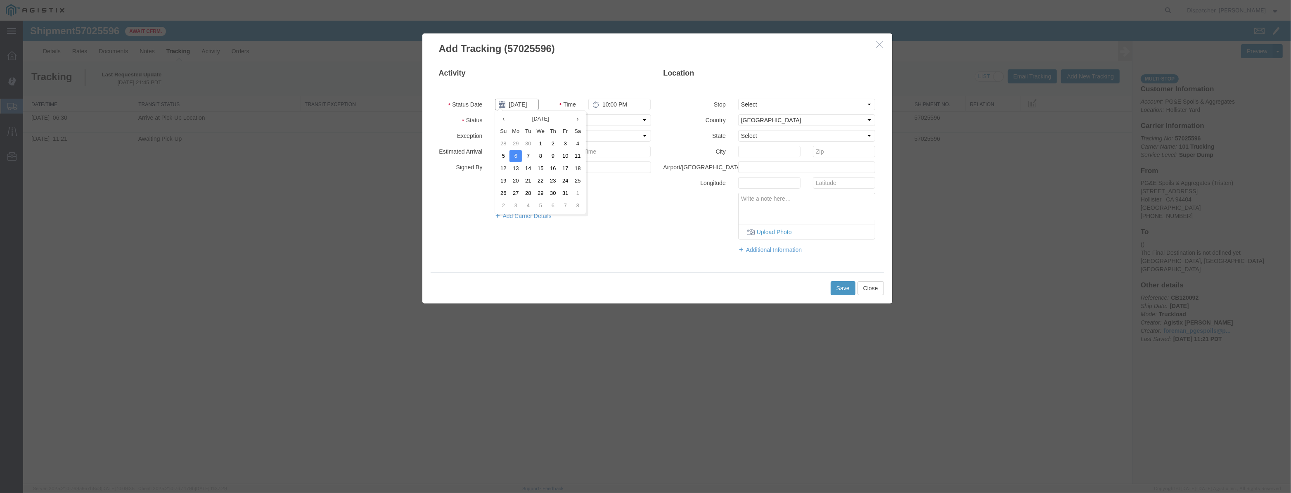
type input "[DATE]"
drag, startPoint x: 594, startPoint y: 112, endPoint x: 591, endPoint y: 125, distance: 12.8
click at [594, 113] on fieldset "Activity Status Date [DATE] Time 10:00 PM Status Select Arrival Notice Availabl…" at bounding box center [545, 148] width 212 height 160
click at [572, 130] on select "Select Accident Airline - Delayed Airline - Exception Appointment Scheduled Att…" at bounding box center [573, 136] width 156 height 12
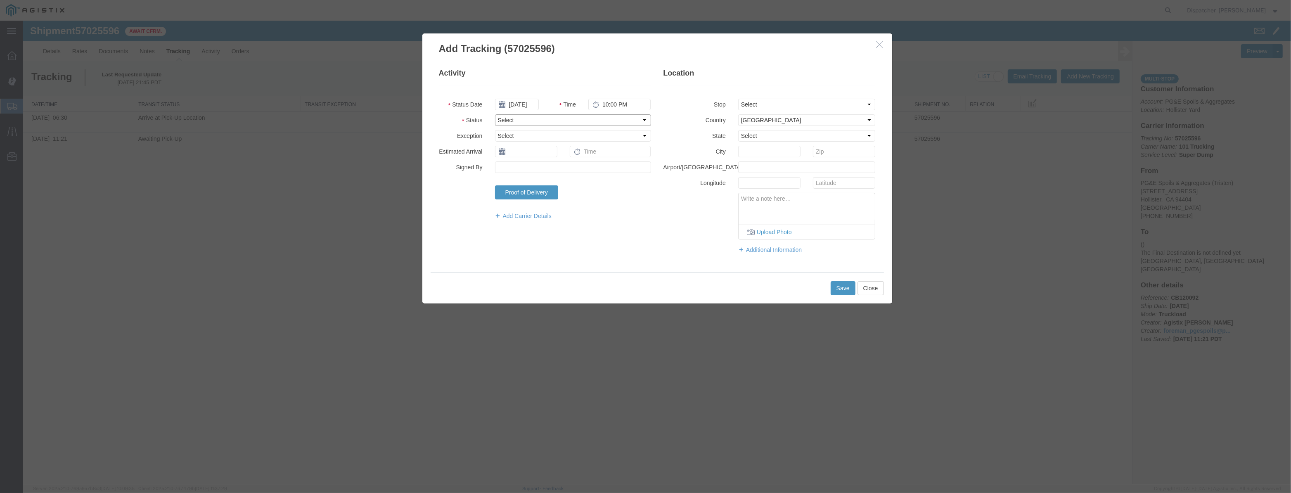
click at [572, 123] on select "Select Arrival Notice Available Arrival Notice Imported Arrive at Delivery Loca…" at bounding box center [573, 120] width 156 height 12
select select "DPTPULOC"
click at [495, 114] on select "Select Arrival Notice Available Arrival Notice Imported Arrive at Delivery Loca…" at bounding box center [573, 120] width 156 height 12
click at [814, 109] on select "Select From: [STREET_ADDRESS][PERSON_NAME] Stop 2: [STREET_ADDRESS] To: The Fin…" at bounding box center [807, 105] width 138 height 12
select select "{"pickupDeliveryInfoId": "123355478","pickupOrDelivery": "P","stopNum": "1","lo…"
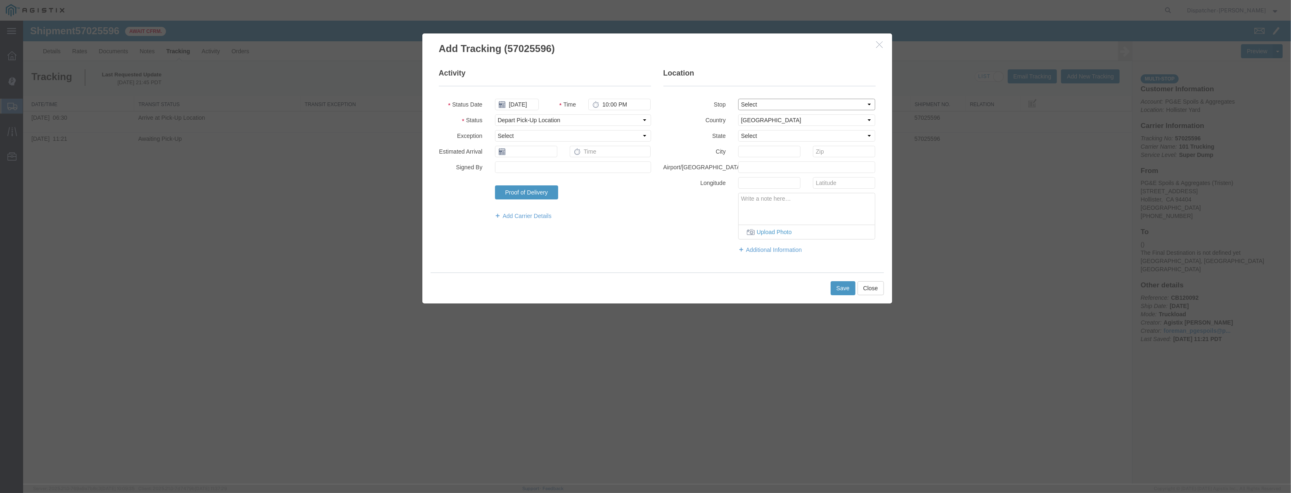
click at [738, 99] on select "Select From: [STREET_ADDRESS][PERSON_NAME] Stop 2: [STREET_ADDRESS] To: The Fin…" at bounding box center [807, 105] width 138 height 12
select select "CA"
type input "Hollister"
drag, startPoint x: 635, startPoint y: 107, endPoint x: 431, endPoint y: 145, distance: 207.8
click at [473, 147] on fieldset "Activity Status Date [DATE] Time 10:00 PM Status Select Arrival Notice Availabl…" at bounding box center [545, 148] width 212 height 160
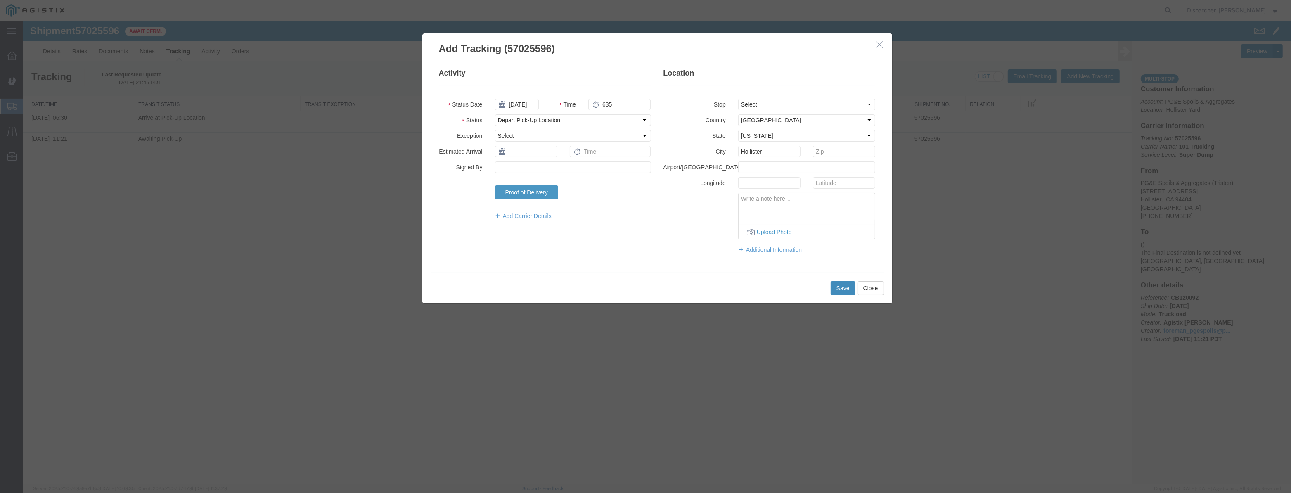
type input "6:35 AM"
click at [844, 285] on button "Save" at bounding box center [843, 288] width 25 height 14
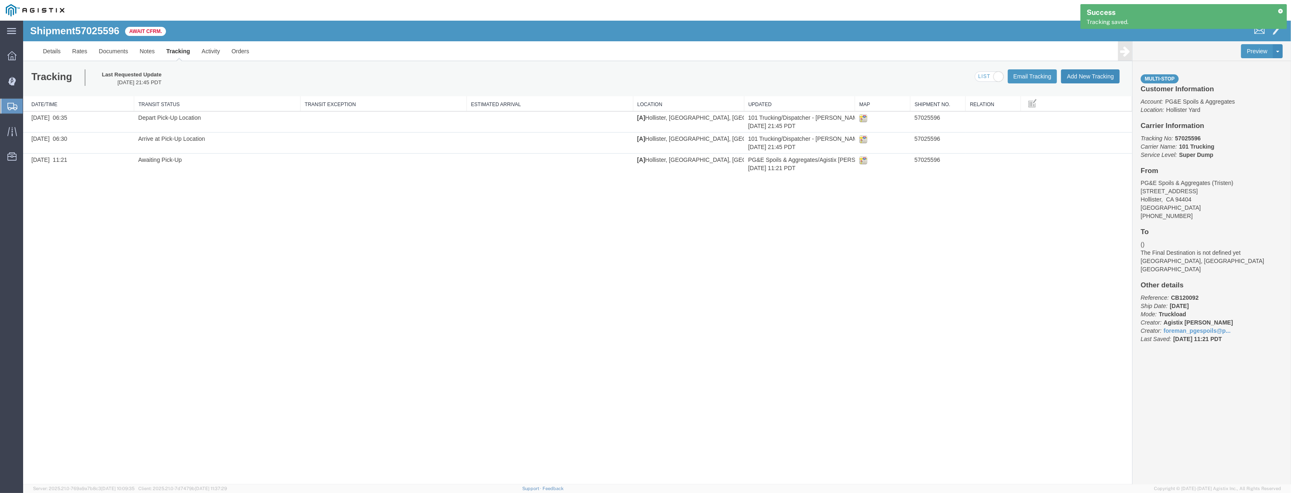
click at [1091, 79] on button "Add New Tracking" at bounding box center [1090, 76] width 59 height 14
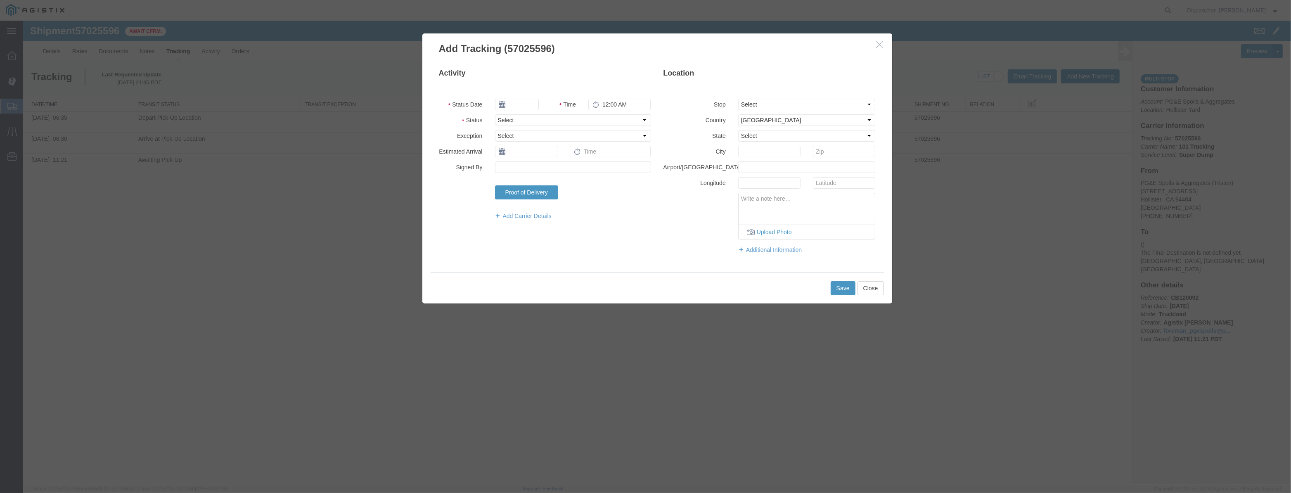
type input "[DATE]"
type input "10:00 PM"
click at [529, 109] on input "[DATE]" at bounding box center [517, 105] width 44 height 12
click at [537, 99] on div at bounding box center [517, 105] width 44 height 12
drag, startPoint x: 530, startPoint y: 105, endPoint x: 594, endPoint y: 120, distance: 65.2
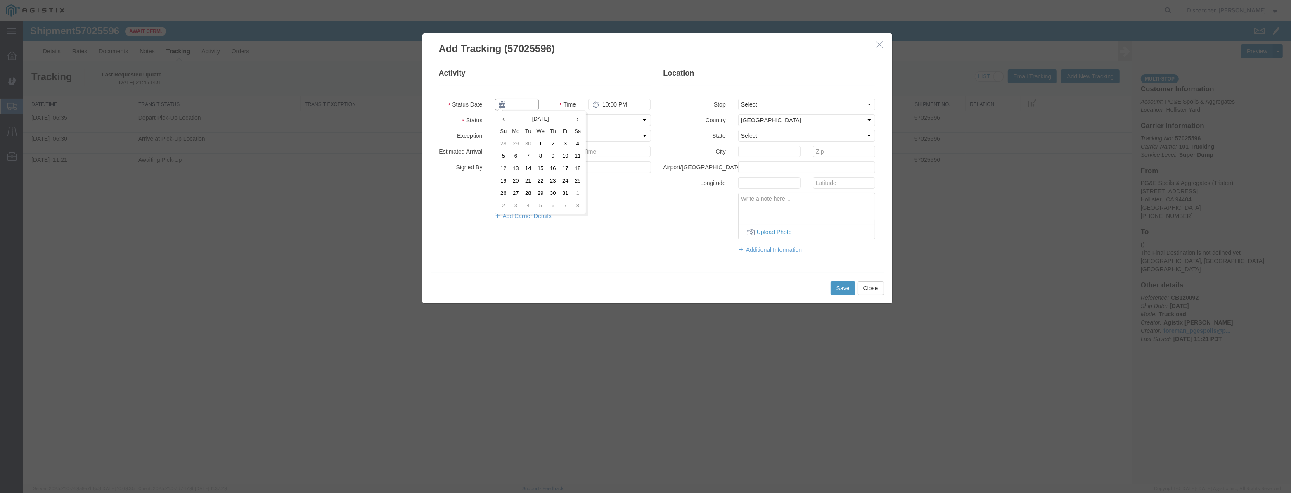
click at [530, 106] on input "text" at bounding box center [517, 105] width 44 height 12
paste input "[DATE]"
type input "[DATE]"
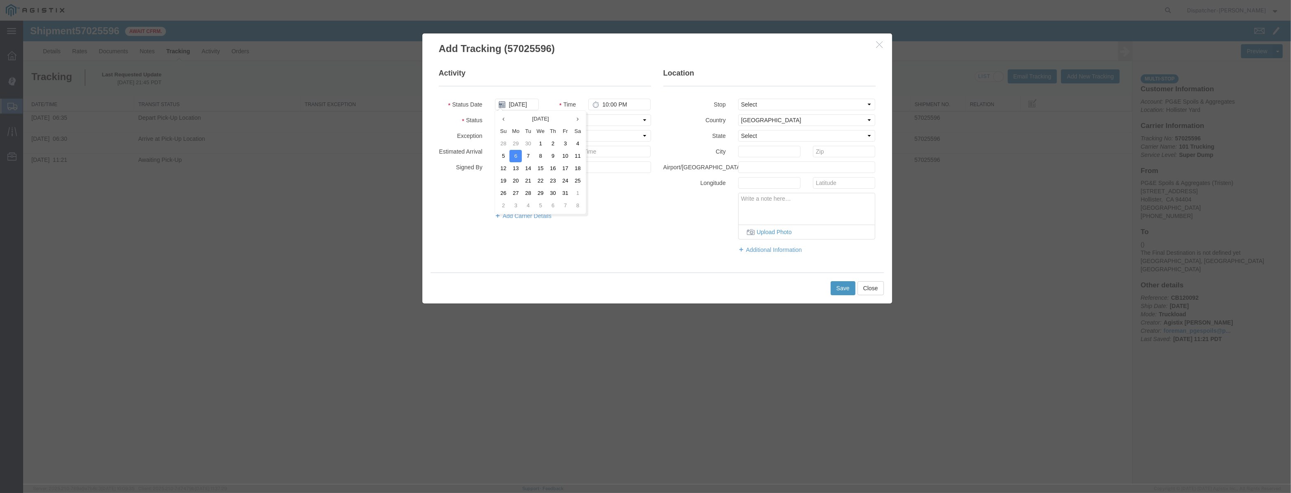
click at [624, 129] on fieldset "Activity Status Date [DATE] Time 10:00 PM Status Select Arrival Notice Availabl…" at bounding box center [545, 148] width 212 height 160
drag, startPoint x: 617, startPoint y: 118, endPoint x: 616, endPoint y: 125, distance: 7.5
click at [616, 119] on select "Select Arrival Notice Available Arrival Notice Imported Arrive at Delivery Loca…" at bounding box center [573, 120] width 156 height 12
select select "ARVDLVLOC"
click at [495, 114] on select "Select Arrival Notice Available Arrival Notice Imported Arrive at Delivery Loca…" at bounding box center [573, 120] width 156 height 12
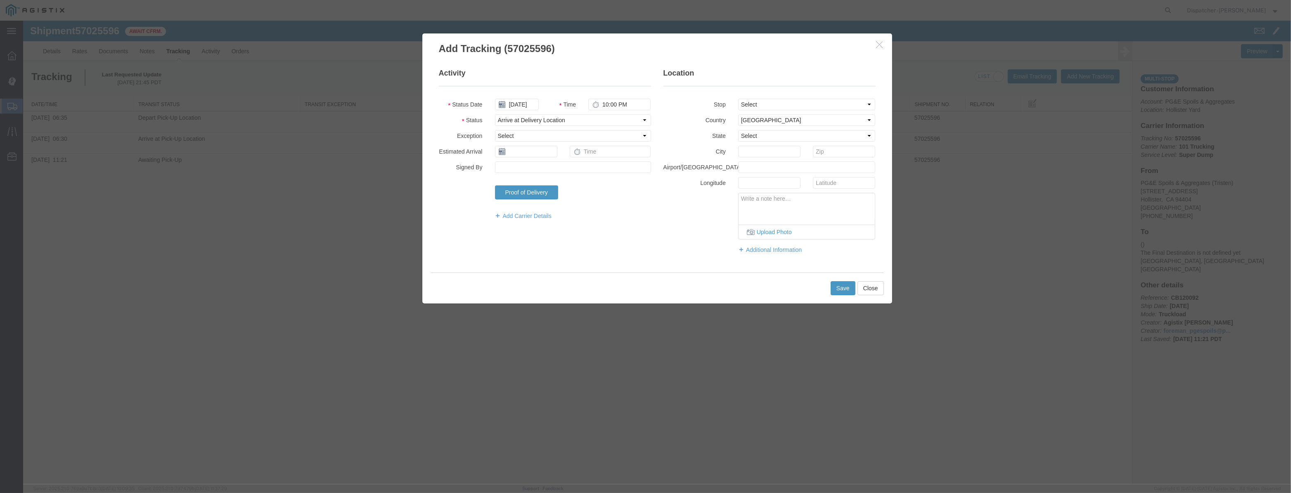
drag, startPoint x: 766, startPoint y: 96, endPoint x: 766, endPoint y: 100, distance: 4.2
click at [766, 97] on fieldset "Location Stop Select From: [STREET_ADDRESS] Stop 2: [STREET_ADDRESS] To: The Fi…" at bounding box center [770, 165] width 212 height 194
click at [759, 108] on select "Select From: [STREET_ADDRESS][PERSON_NAME] Stop 2: [STREET_ADDRESS] To: The Fin…" at bounding box center [807, 105] width 138 height 12
select select "{"pickupDeliveryInfoId": "123355479","pickupOrDelivery": "D","stopNum": "2","lo…"
click at [738, 99] on select "Select From: [STREET_ADDRESS][PERSON_NAME] Stop 2: [STREET_ADDRESS] To: The Fin…" at bounding box center [807, 105] width 138 height 12
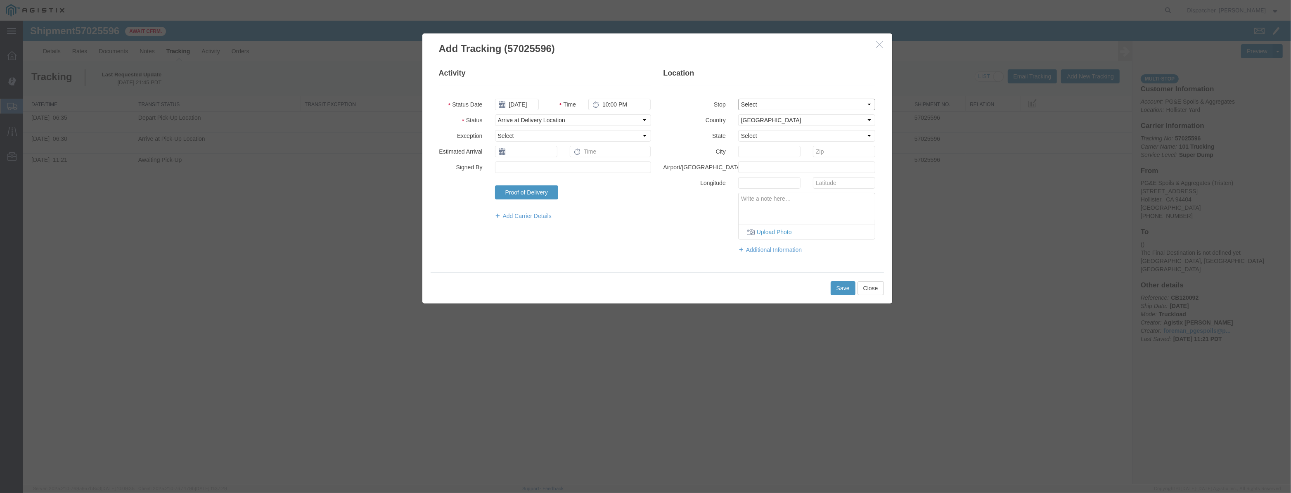
select select "CA"
type input "[PERSON_NAME] [PERSON_NAME]"
drag, startPoint x: 629, startPoint y: 102, endPoint x: 438, endPoint y: 154, distance: 197.6
click at [520, 132] on fieldset "Activity Status Date [DATE] Time 10:00 PM Status Select Arrival Notice Availabl…" at bounding box center [545, 148] width 212 height 160
type input "8:10 AM"
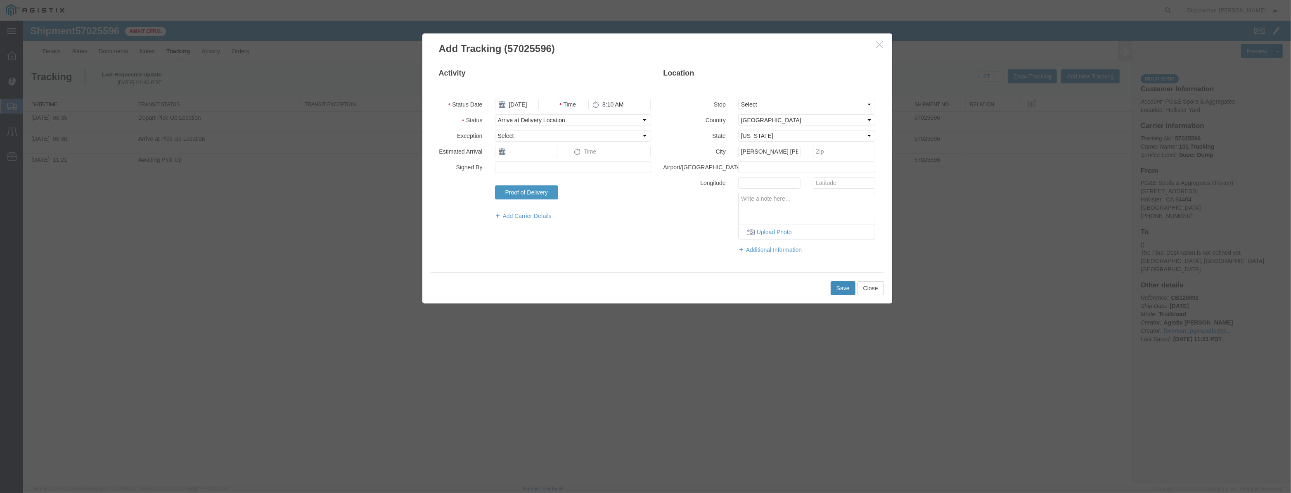
click at [842, 290] on button "Save" at bounding box center [843, 288] width 25 height 14
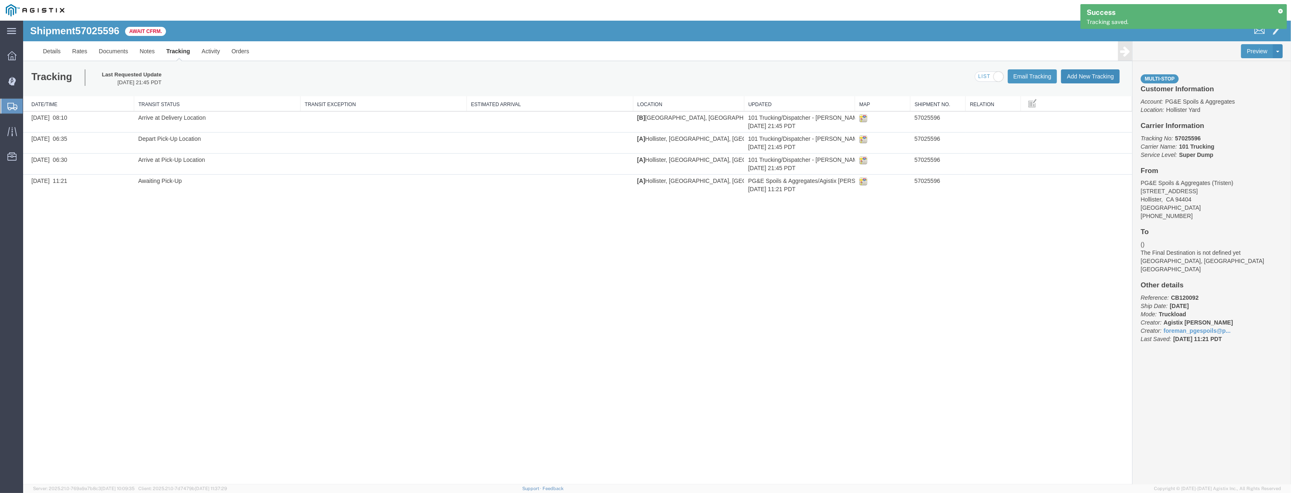
click at [1103, 71] on button "Add New Tracking" at bounding box center [1090, 76] width 59 height 14
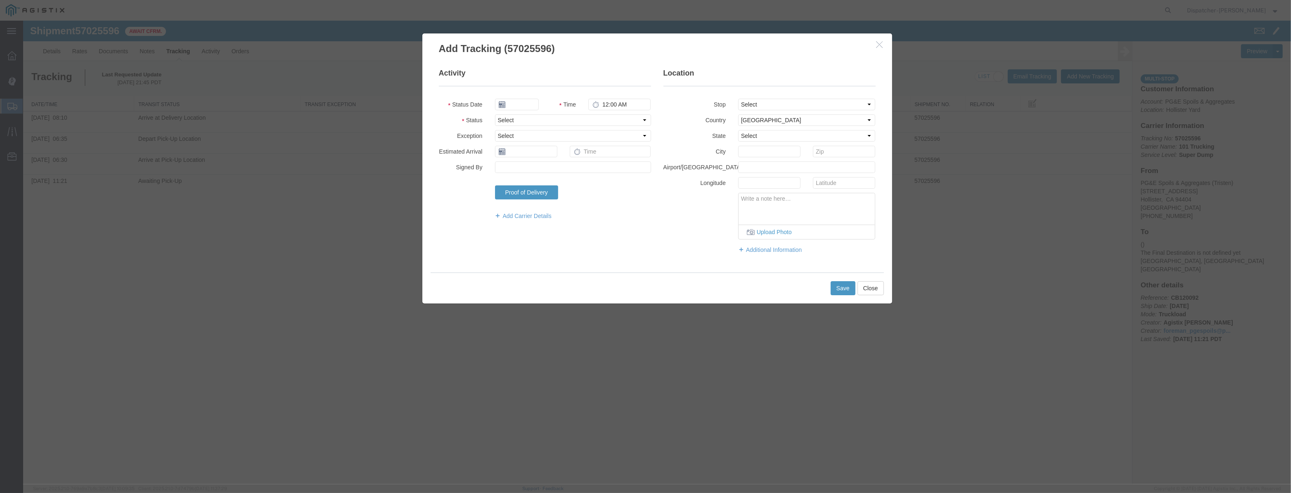
type input "[DATE]"
type input "10:00 PM"
drag, startPoint x: 515, startPoint y: 109, endPoint x: 517, endPoint y: 97, distance: 11.7
click at [514, 108] on input "[DATE]" at bounding box center [517, 105] width 44 height 12
click at [517, 96] on fieldset "Activity Status Date Time 10:00 PM Status Select Arrival Notice Available Arriv…" at bounding box center [545, 148] width 212 height 160
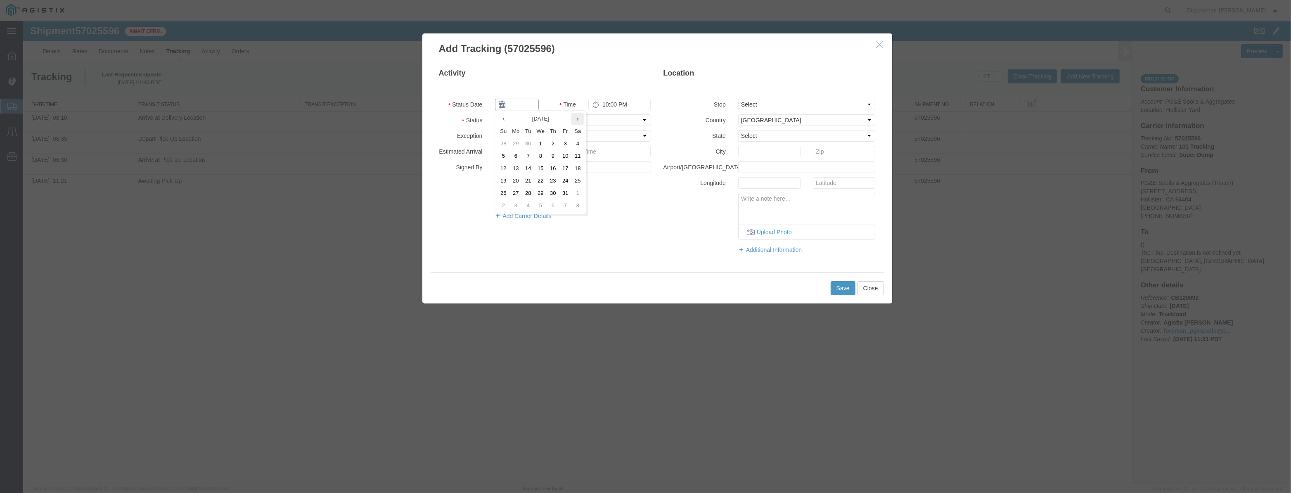
drag, startPoint x: 518, startPoint y: 105, endPoint x: 583, endPoint y: 115, distance: 65.7
click at [518, 105] on input "text" at bounding box center [517, 105] width 44 height 12
paste input "[DATE]"
type input "[DATE]"
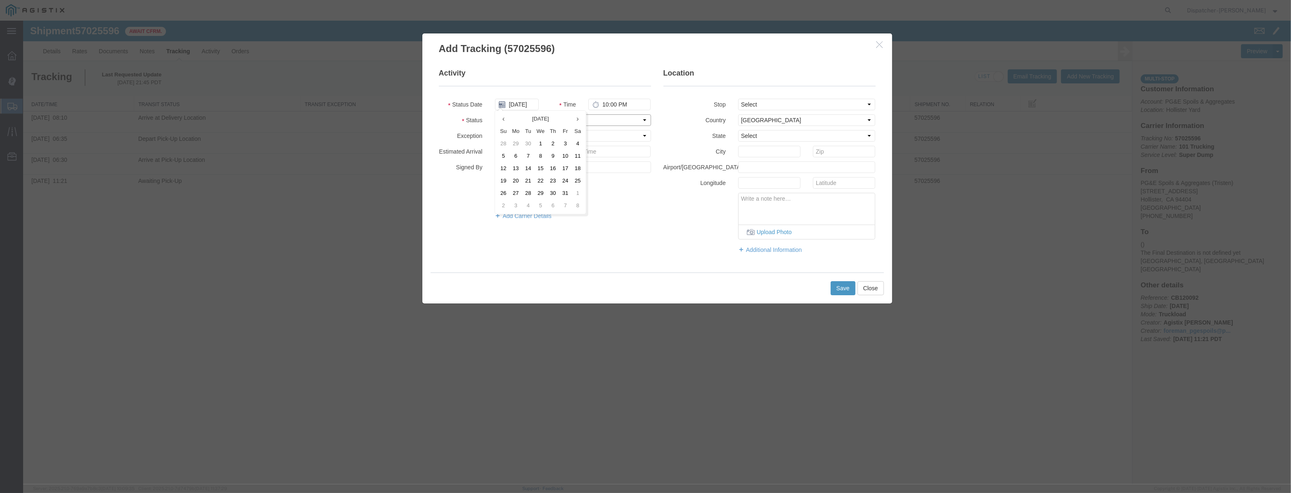
drag, startPoint x: 619, startPoint y: 120, endPoint x: 617, endPoint y: 125, distance: 4.7
click at [619, 120] on select "Select Arrival Notice Available Arrival Notice Imported Arrive at Delivery Loca…" at bounding box center [573, 120] width 156 height 12
select select "DPTDLVLOC"
click at [495, 114] on select "Select Arrival Notice Available Arrival Notice Imported Arrive at Delivery Loca…" at bounding box center [573, 120] width 156 height 12
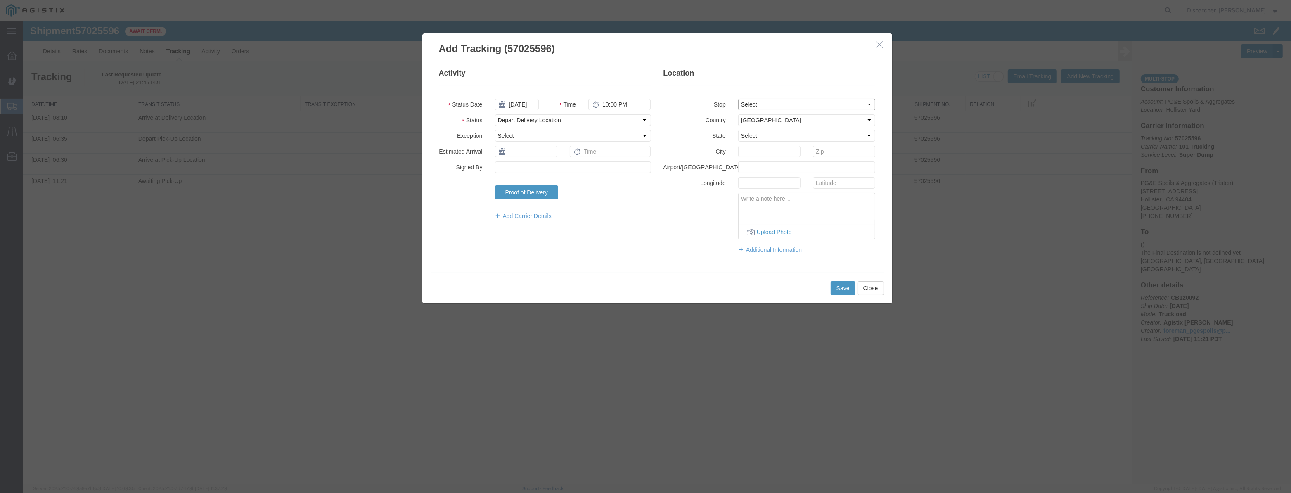
drag, startPoint x: 792, startPoint y: 102, endPoint x: 791, endPoint y: 109, distance: 7.5
click at [792, 103] on select "Select From: [STREET_ADDRESS][PERSON_NAME] Stop 2: [STREET_ADDRESS] To: The Fin…" at bounding box center [807, 105] width 138 height 12
select select "{"pickupDeliveryInfoId": "123355479","pickupOrDelivery": "D","stopNum": "2","lo…"
click at [738, 99] on select "Select From: [STREET_ADDRESS][PERSON_NAME] Stop 2: [STREET_ADDRESS] To: The Fin…" at bounding box center [807, 105] width 138 height 12
select select "CA"
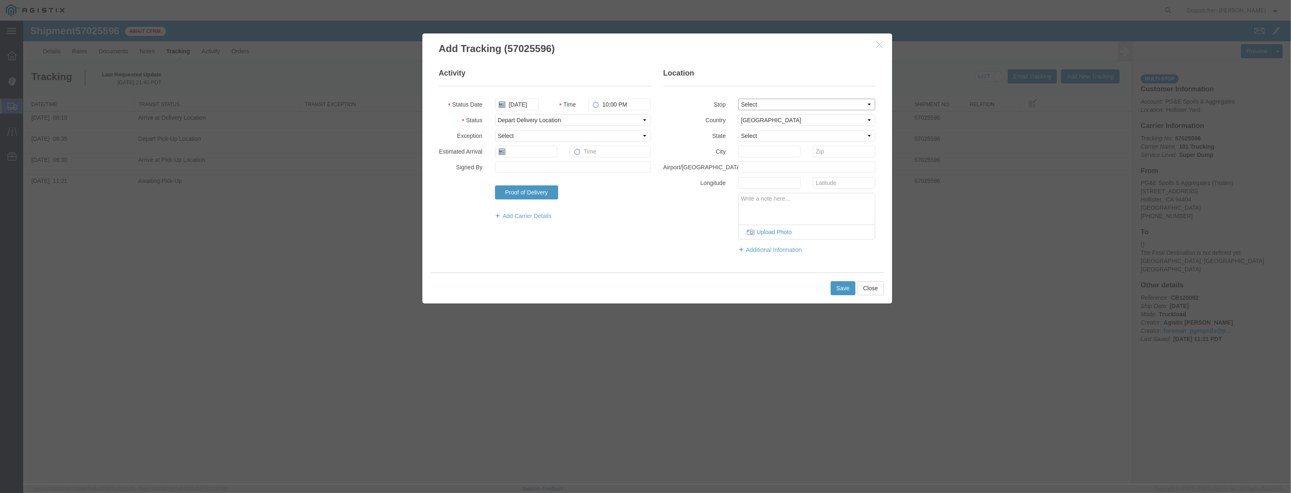
type input "[PERSON_NAME] [PERSON_NAME]"
drag, startPoint x: 635, startPoint y: 108, endPoint x: 408, endPoint y: 176, distance: 237.3
click at [432, 173] on div "Activity Status Date [DATE] Time 10:00 PM Status Select Arrival Notice Availabl…" at bounding box center [657, 164] width 470 height 217
type input "8:25 AM"
click at [836, 292] on button "Save" at bounding box center [843, 288] width 25 height 14
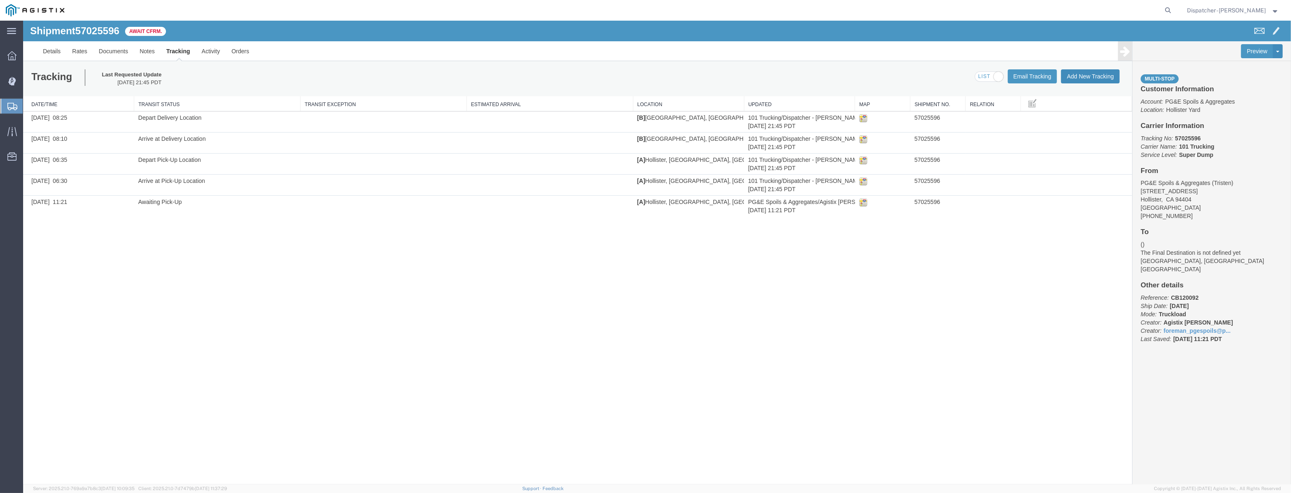
click at [1072, 72] on button "Add New Tracking" at bounding box center [1090, 76] width 59 height 14
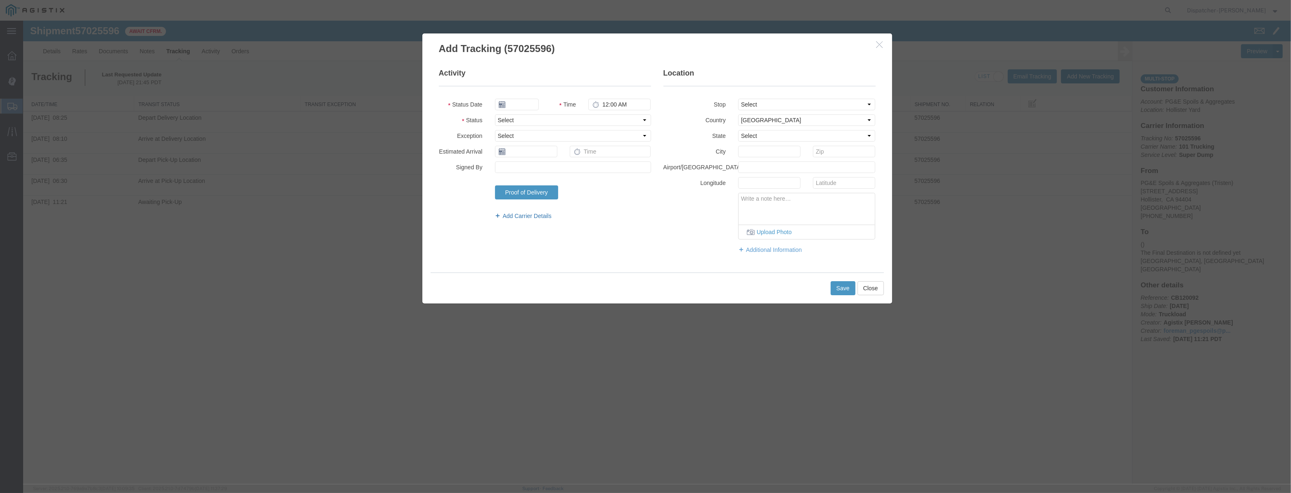
type input "[DATE]"
type input "10:00 PM"
drag, startPoint x: 521, startPoint y: 105, endPoint x: 526, endPoint y: 98, distance: 8.8
click at [521, 105] on input "[DATE]" at bounding box center [517, 105] width 44 height 12
drag, startPoint x: 528, startPoint y: 95, endPoint x: 524, endPoint y: 102, distance: 8.3
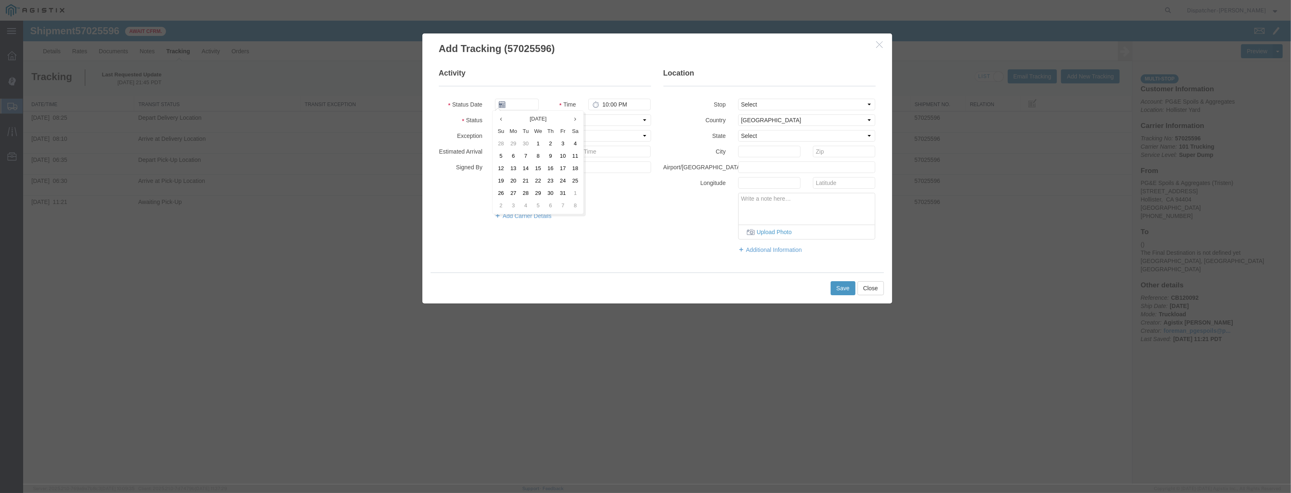
click at [527, 97] on fieldset "Activity Status Date Time 10:00 PM Status Select Arrival Notice Available Arriv…" at bounding box center [545, 148] width 212 height 160
drag, startPoint x: 524, startPoint y: 102, endPoint x: 564, endPoint y: 109, distance: 40.7
click at [525, 102] on input "text" at bounding box center [517, 105] width 44 height 12
paste input "[DATE]"
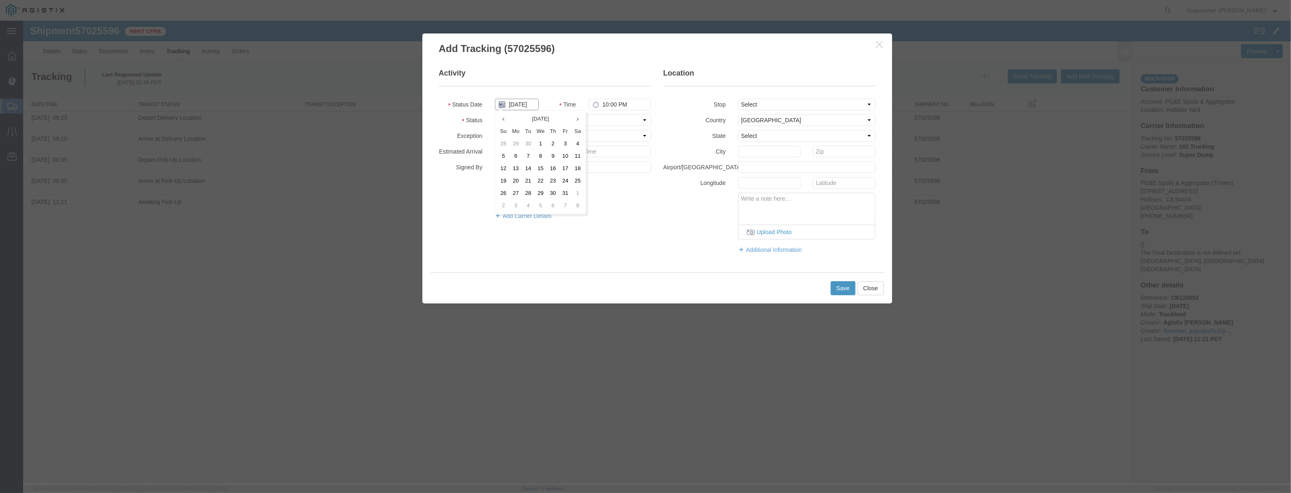
type input "[DATE]"
click at [590, 121] on select "Select Arrival Notice Available Arrival Notice Imported Arrive at Delivery Loca…" at bounding box center [573, 120] width 156 height 12
select select "ARVPULOC"
click at [495, 114] on select "Select Arrival Notice Available Arrival Notice Imported Arrive at Delivery Loca…" at bounding box center [573, 120] width 156 height 12
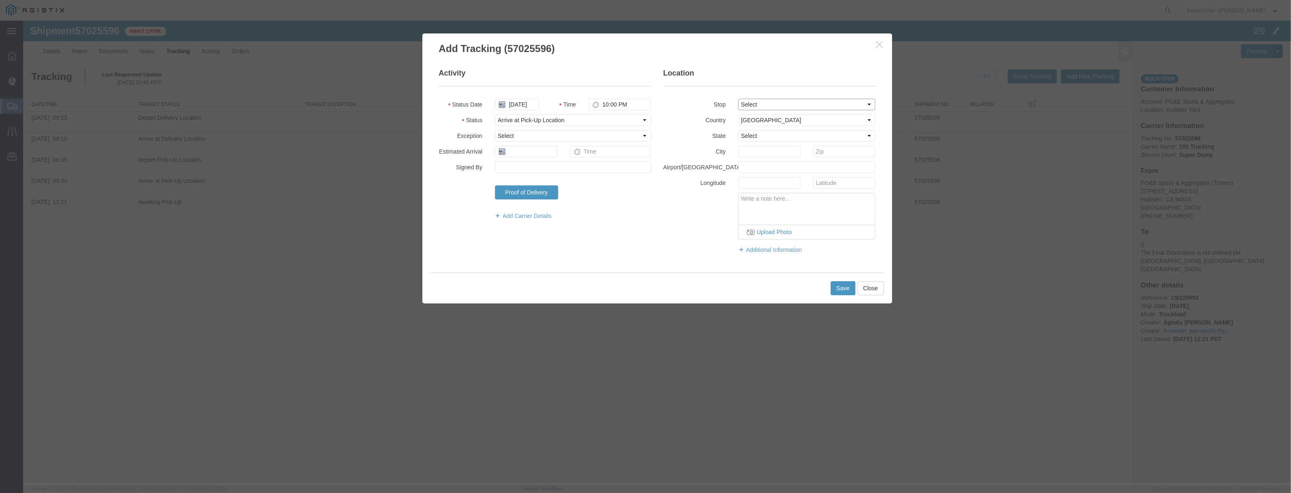
click at [773, 108] on select "Select From: [STREET_ADDRESS][PERSON_NAME] Stop 2: [STREET_ADDRESS] To: The Fin…" at bounding box center [807, 105] width 138 height 12
select select "{"pickupDeliveryInfoId": "123355478","pickupOrDelivery": "P","stopNum": "1","lo…"
click at [738, 99] on select "Select From: [STREET_ADDRESS][PERSON_NAME] Stop 2: [STREET_ADDRESS] To: The Fin…" at bounding box center [807, 105] width 138 height 12
select select "CA"
type input "Hollister"
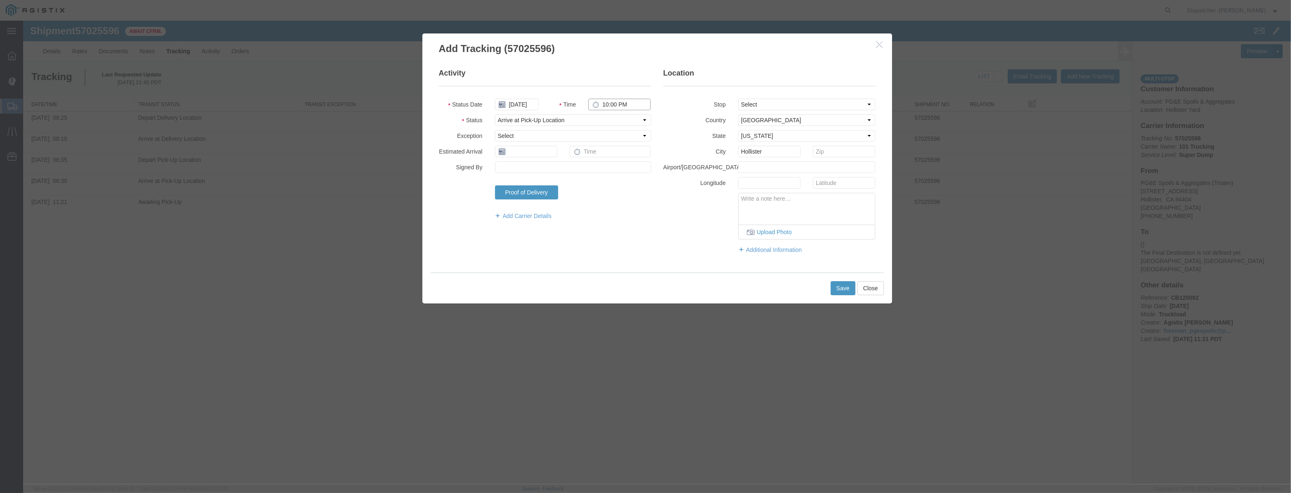
drag, startPoint x: 629, startPoint y: 107, endPoint x: 419, endPoint y: 122, distance: 210.3
click at [442, 119] on fieldset "Activity Status Date [DATE] Time 10:00 PM Status Select Arrival Notice Availabl…" at bounding box center [545, 148] width 212 height 160
type input "9:25 AM"
click at [842, 291] on button "Save" at bounding box center [843, 288] width 25 height 14
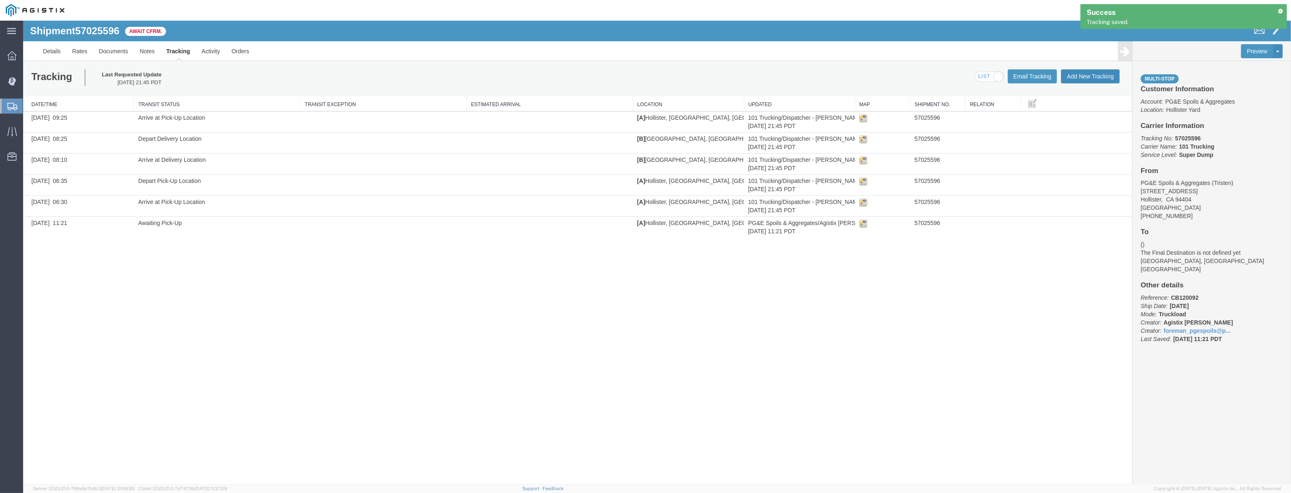
click at [1094, 74] on button "Add New Tracking" at bounding box center [1090, 76] width 59 height 14
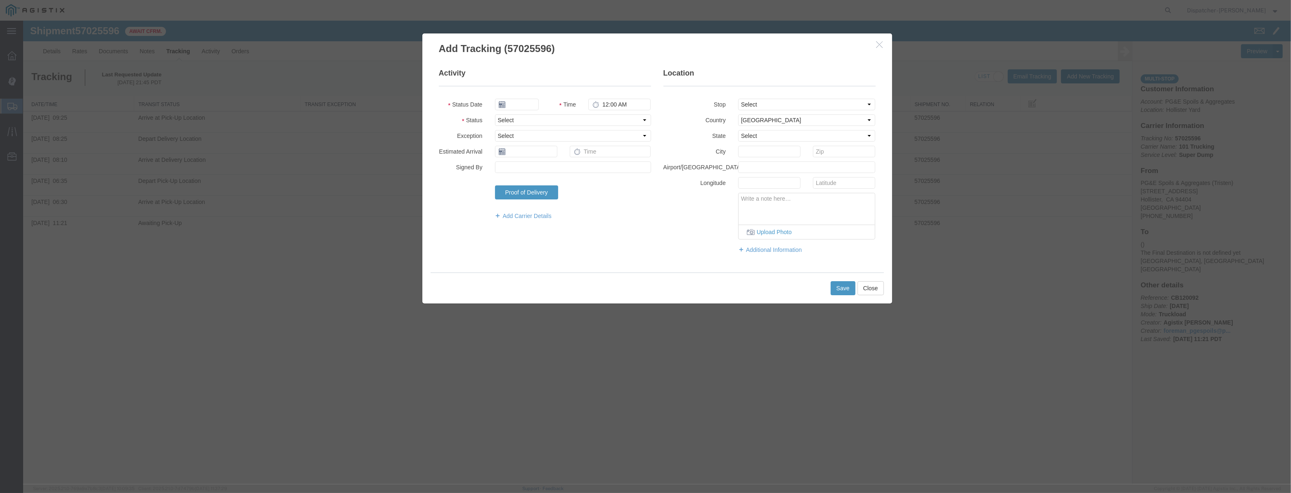
type input "[DATE]"
type input "10:00 PM"
drag, startPoint x: 527, startPoint y: 107, endPoint x: 534, endPoint y: 97, distance: 13.1
click at [528, 107] on input "[DATE]" at bounding box center [517, 105] width 44 height 12
drag, startPoint x: 536, startPoint y: 92, endPoint x: 535, endPoint y: 98, distance: 6.4
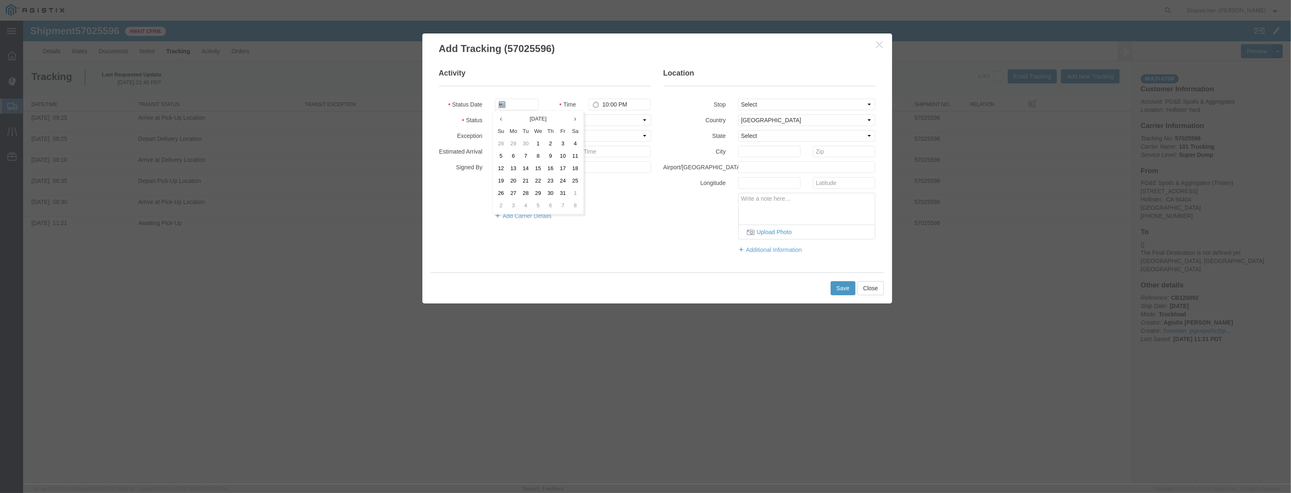
click at [536, 93] on fieldset "Activity Status Date Time 10:00 PM Status Select Arrival Notice Available Arriv…" at bounding box center [545, 148] width 212 height 160
click at [534, 98] on fieldset "Activity Status Date Time 10:00 PM Status Select Arrival Notice Available Arriv…" at bounding box center [545, 148] width 212 height 160
click at [534, 103] on input "text" at bounding box center [517, 105] width 44 height 12
paste input "[DATE]"
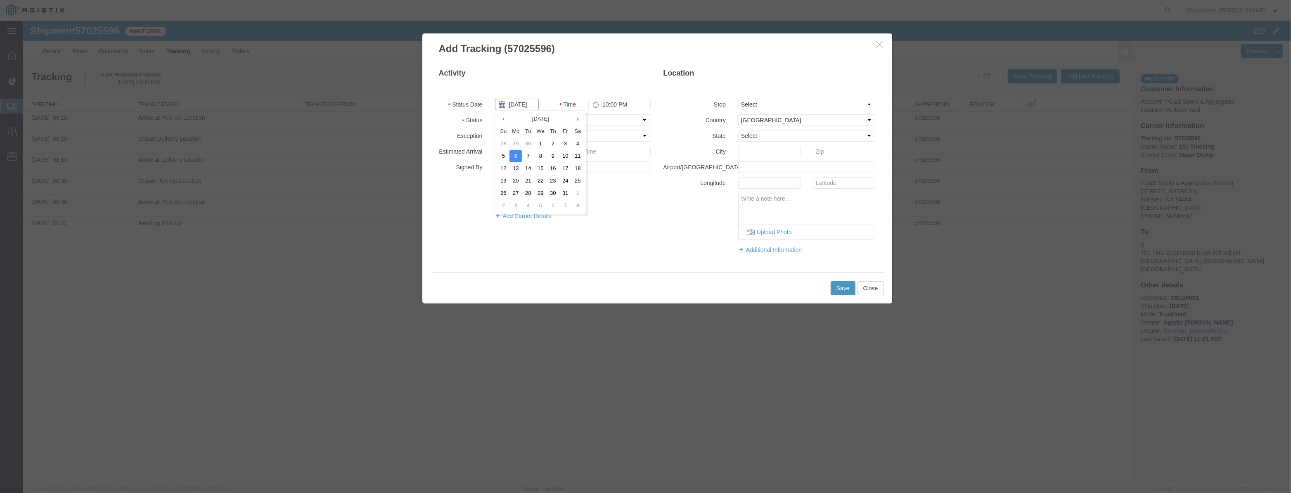
type input "[DATE]"
click at [603, 123] on select "Select Arrival Notice Available Arrival Notice Imported Arrive at Delivery Loca…" at bounding box center [573, 120] width 156 height 12
select select "DPTPULOC"
click at [495, 114] on select "Select Arrival Notice Available Arrival Notice Imported Arrive at Delivery Loca…" at bounding box center [573, 120] width 156 height 12
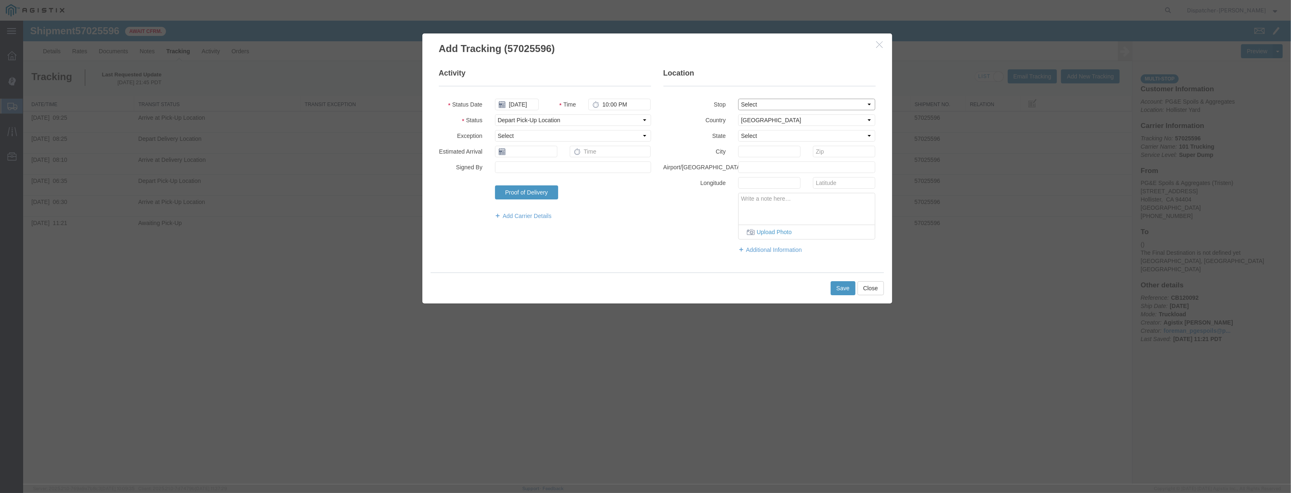
click at [771, 105] on select "Select From: [STREET_ADDRESS][PERSON_NAME] Stop 2: [STREET_ADDRESS] To: The Fin…" at bounding box center [807, 105] width 138 height 12
select select "{"pickupDeliveryInfoId": "123355478","pickupOrDelivery": "P","stopNum": "1","lo…"
click at [738, 99] on select "Select From: [STREET_ADDRESS][PERSON_NAME] Stop 2: [STREET_ADDRESS] To: The Fin…" at bounding box center [807, 105] width 138 height 12
select select "CA"
type input "Hollister"
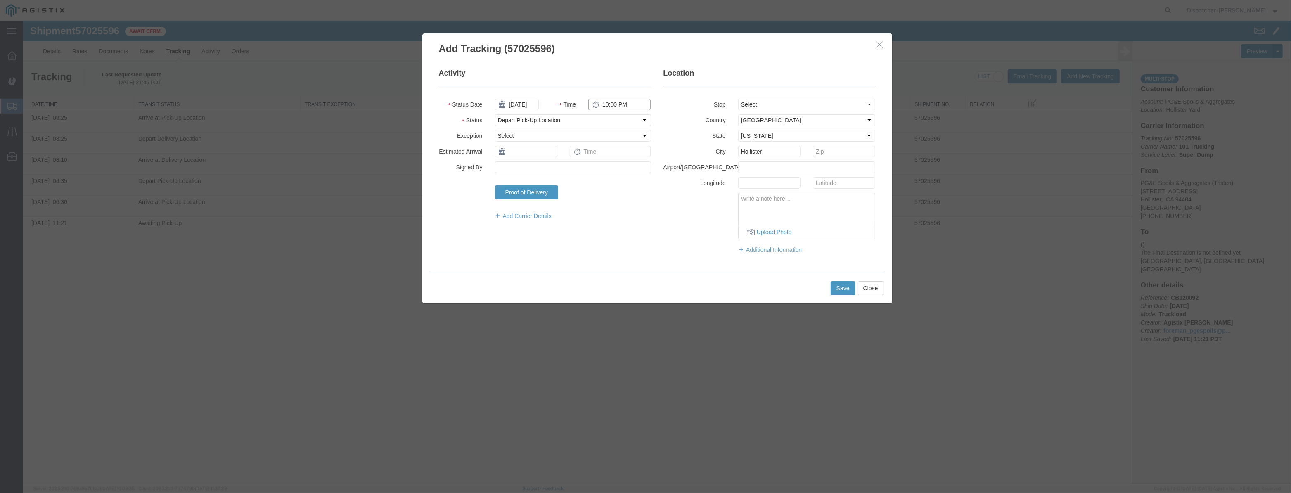
drag, startPoint x: 638, startPoint y: 107, endPoint x: 376, endPoint y: 158, distance: 267.2
click at [380, 158] on div "Add Tracking (57025596) Activity Status Date [DATE] Time 10:00 PM Status Select…" at bounding box center [657, 253] width 1268 height 464
type input "9:30 AM"
click at [854, 292] on button "Save" at bounding box center [843, 288] width 25 height 14
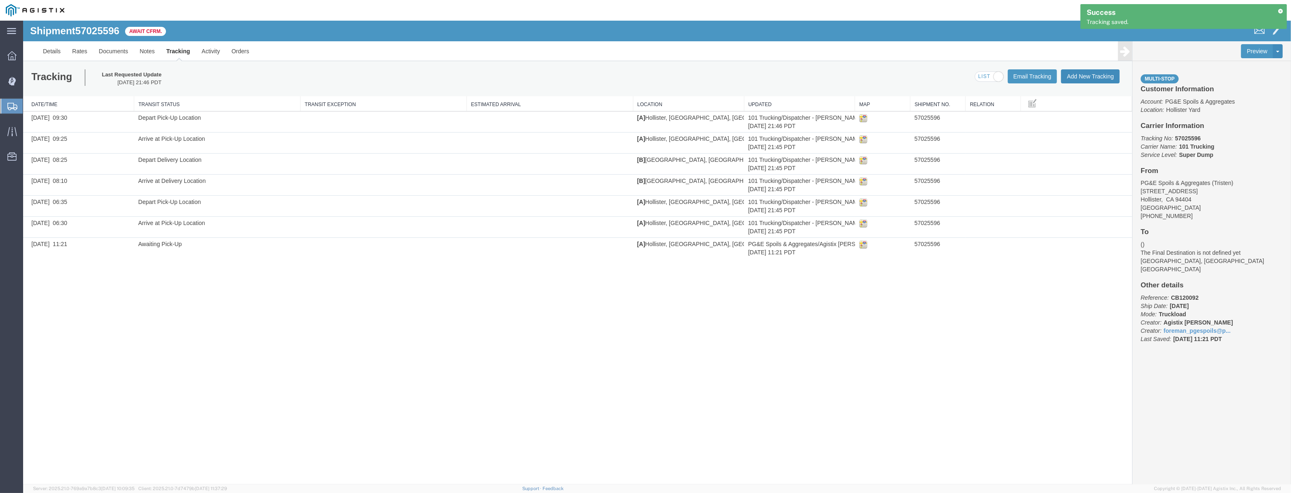
click at [1101, 71] on button "Add New Tracking" at bounding box center [1090, 76] width 59 height 14
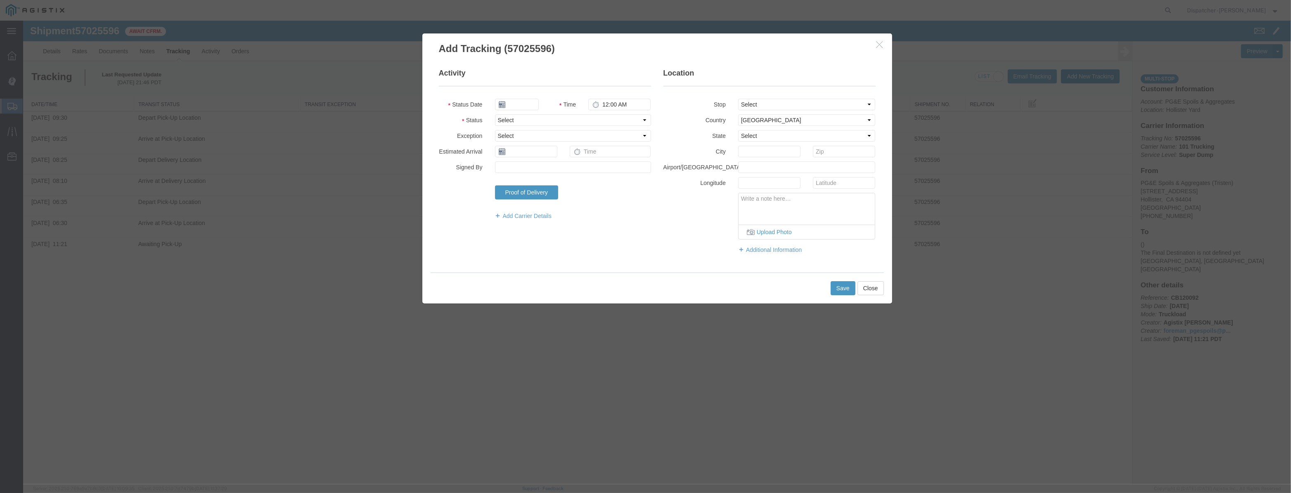
type input "[DATE]"
type input "10:00 PM"
click at [515, 106] on input "[DATE]" at bounding box center [517, 105] width 44 height 12
click at [528, 94] on fieldset "Activity Status Date Time 10:00 PM Status Select Arrival Notice Available Arriv…" at bounding box center [545, 148] width 212 height 160
click at [528, 99] on input "text" at bounding box center [517, 105] width 44 height 12
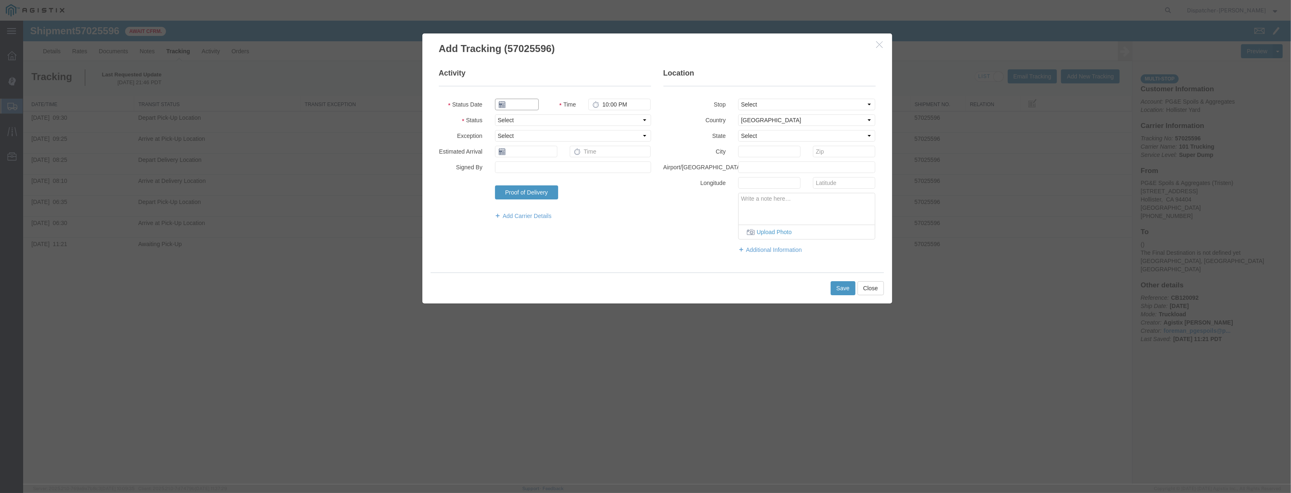
paste input "[DATE]"
type input "[DATE]"
drag, startPoint x: 611, startPoint y: 114, endPoint x: 614, endPoint y: 125, distance: 11.0
click at [614, 119] on select "Select Arrival Notice Available Arrival Notice Imported Arrive at Delivery Loca…" at bounding box center [573, 120] width 156 height 12
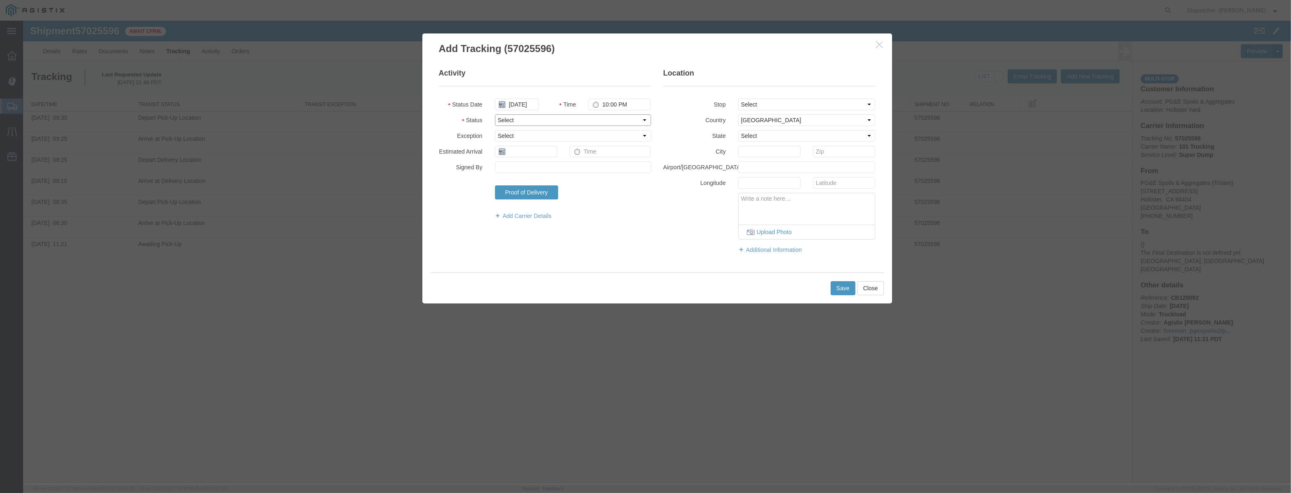
scroll to position [0, 0]
select select "ARVDLVLOC"
click at [495, 114] on select "Select Arrival Notice Available Arrival Notice Imported Arrive at Delivery Loca…" at bounding box center [573, 120] width 156 height 12
drag, startPoint x: 806, startPoint y: 97, endPoint x: 790, endPoint y: 124, distance: 32.1
click at [802, 105] on fieldset "Location Stop Select From: [STREET_ADDRESS] Stop 2: [STREET_ADDRESS] To: The Fi…" at bounding box center [770, 165] width 212 height 194
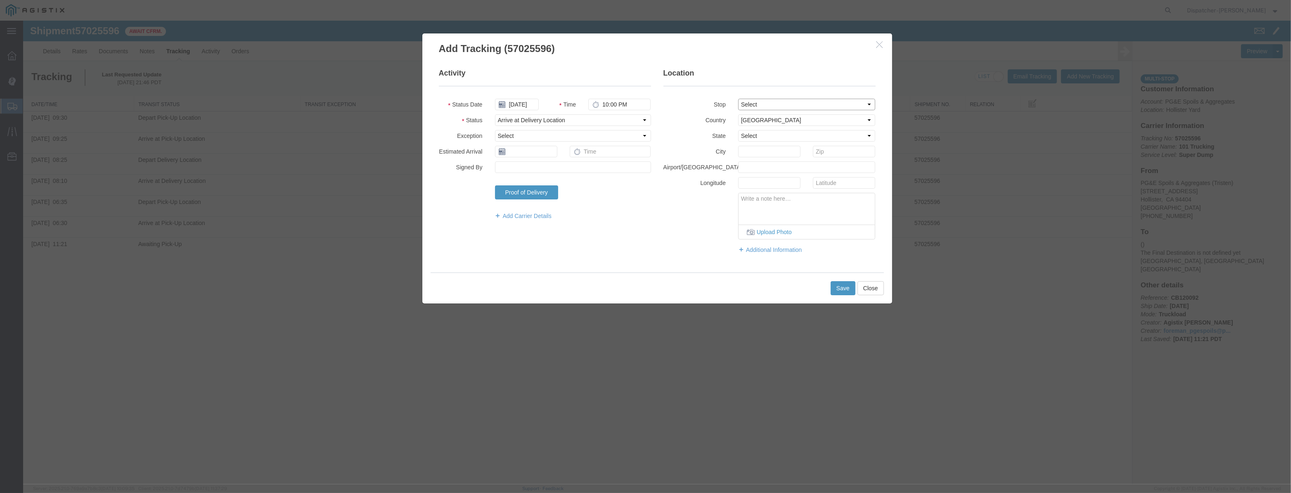
click at [802, 107] on select "Select From: [STREET_ADDRESS][PERSON_NAME] Stop 2: [STREET_ADDRESS] To: The Fin…" at bounding box center [807, 105] width 138 height 12
select select "{"pickupDeliveryInfoId": "123355479","pickupOrDelivery": "D","stopNum": "2","lo…"
click at [738, 99] on select "Select From: [STREET_ADDRESS][PERSON_NAME] Stop 2: [STREET_ADDRESS] To: The Fin…" at bounding box center [807, 105] width 138 height 12
select select "CA"
type input "[PERSON_NAME] [PERSON_NAME]"
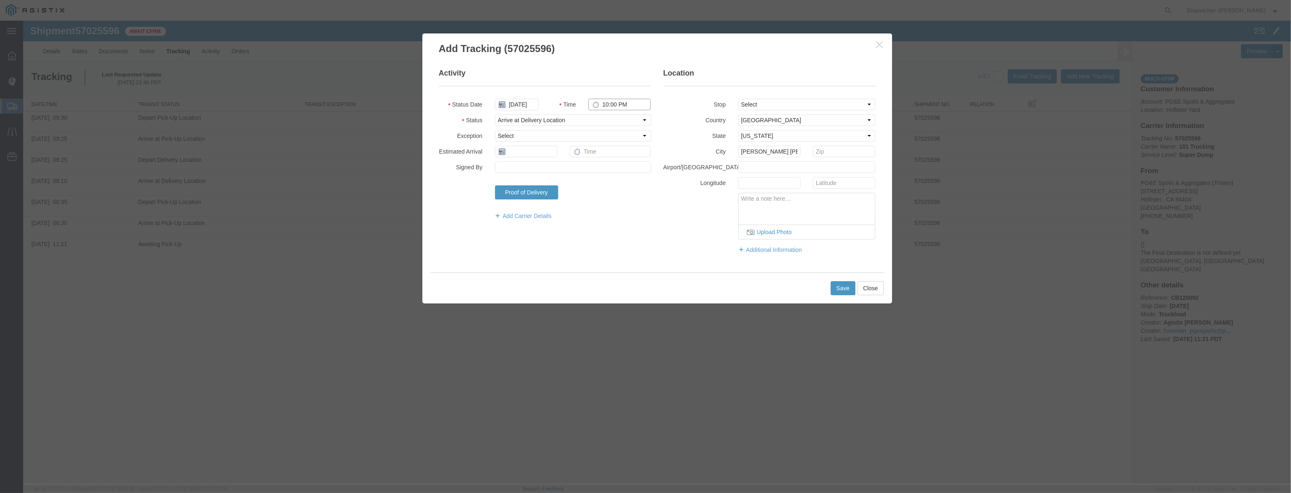
drag, startPoint x: 637, startPoint y: 107, endPoint x: 392, endPoint y: 175, distance: 253.9
click at [513, 145] on fieldset "Activity Status Date [DATE] Time 10:00 PM Status Select Arrival Notice Availabl…" at bounding box center [545, 148] width 212 height 160
type input "10:40 AM"
click at [833, 290] on button "Save" at bounding box center [843, 288] width 25 height 14
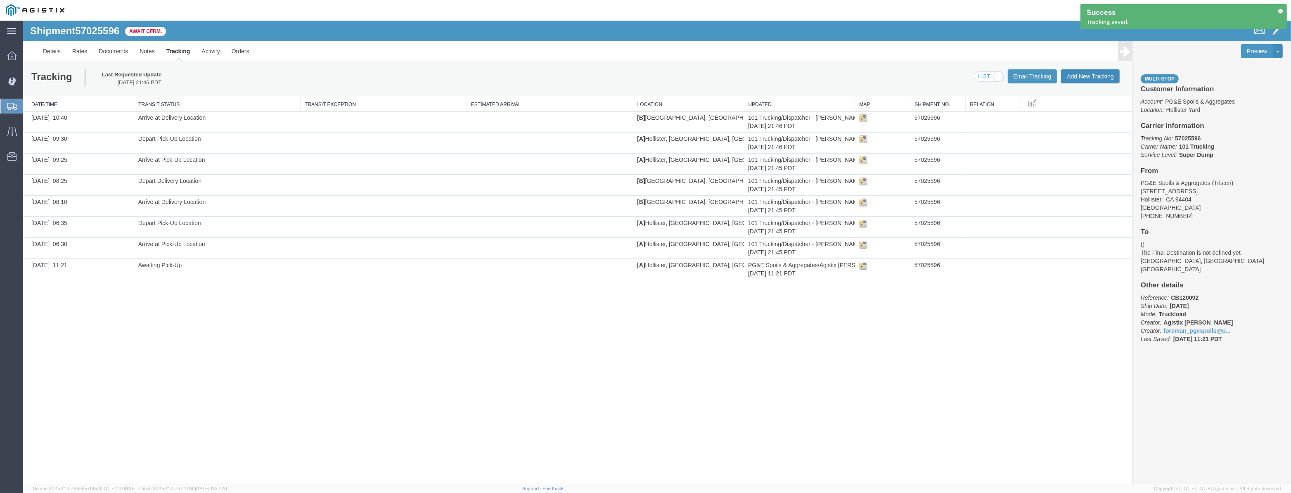
click at [1093, 75] on button "Add New Tracking" at bounding box center [1090, 76] width 59 height 14
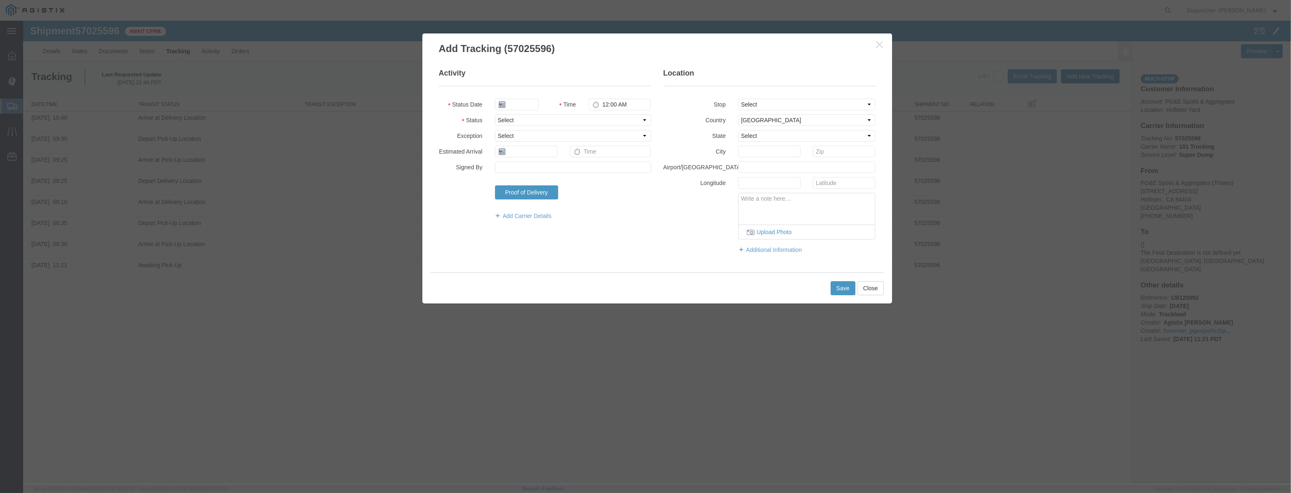
type input "[DATE]"
type input "10:00 PM"
click at [512, 94] on fieldset "Activity Status Date [DATE] Time 10:00 PM Status Select Arrival Notice Availabl…" at bounding box center [545, 148] width 212 height 160
drag, startPoint x: 524, startPoint y: 103, endPoint x: 528, endPoint y: 97, distance: 6.9
click at [525, 103] on input "[DATE]" at bounding box center [517, 105] width 44 height 12
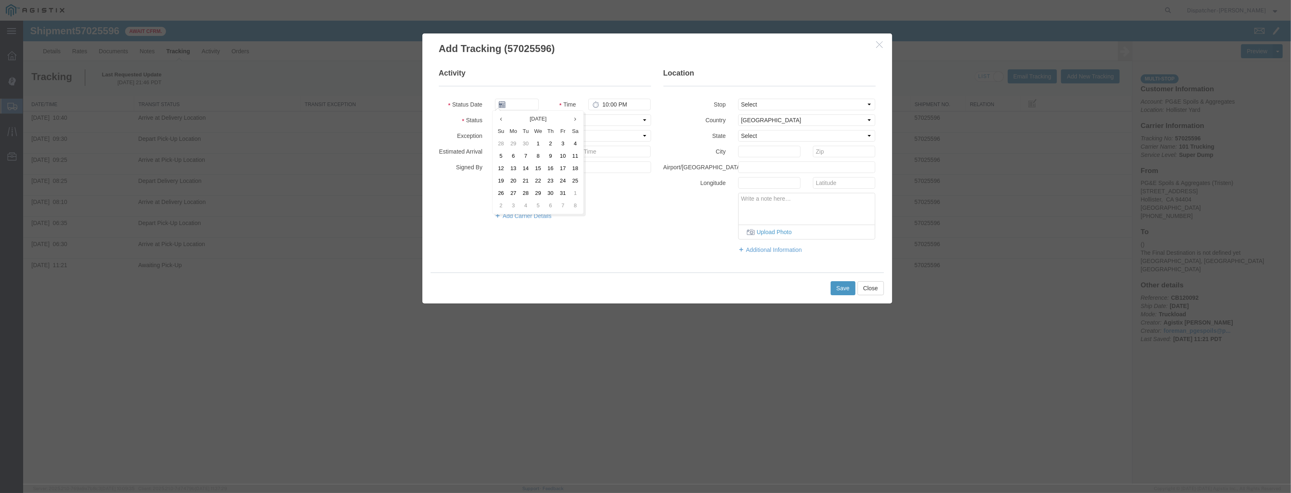
drag, startPoint x: 540, startPoint y: 88, endPoint x: 534, endPoint y: 100, distance: 14.2
click at [539, 91] on fieldset "Activity Status Date Time 10:00 PM Status Select Arrival Notice Available Arriv…" at bounding box center [545, 148] width 212 height 160
drag, startPoint x: 529, startPoint y: 103, endPoint x: 548, endPoint y: 108, distance: 19.1
click at [530, 103] on input "text" at bounding box center [517, 105] width 44 height 12
paste input "[DATE]"
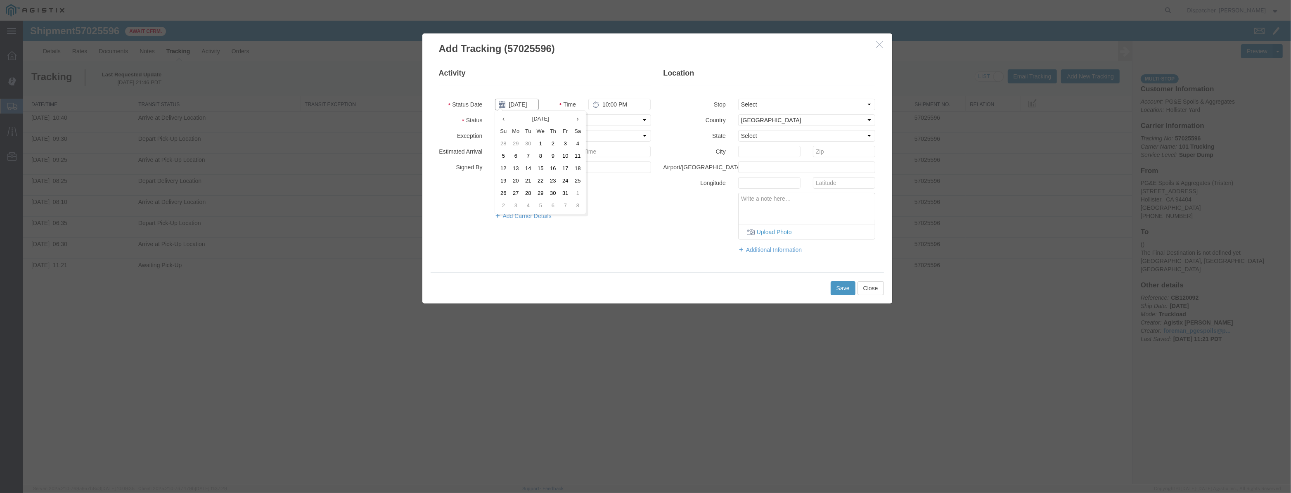
scroll to position [0, 2]
type input "[DATE]"
click at [591, 124] on select "Select Arrival Notice Available Arrival Notice Imported Arrive at Delivery Loca…" at bounding box center [573, 120] width 156 height 12
select select "DPTDLVLOC"
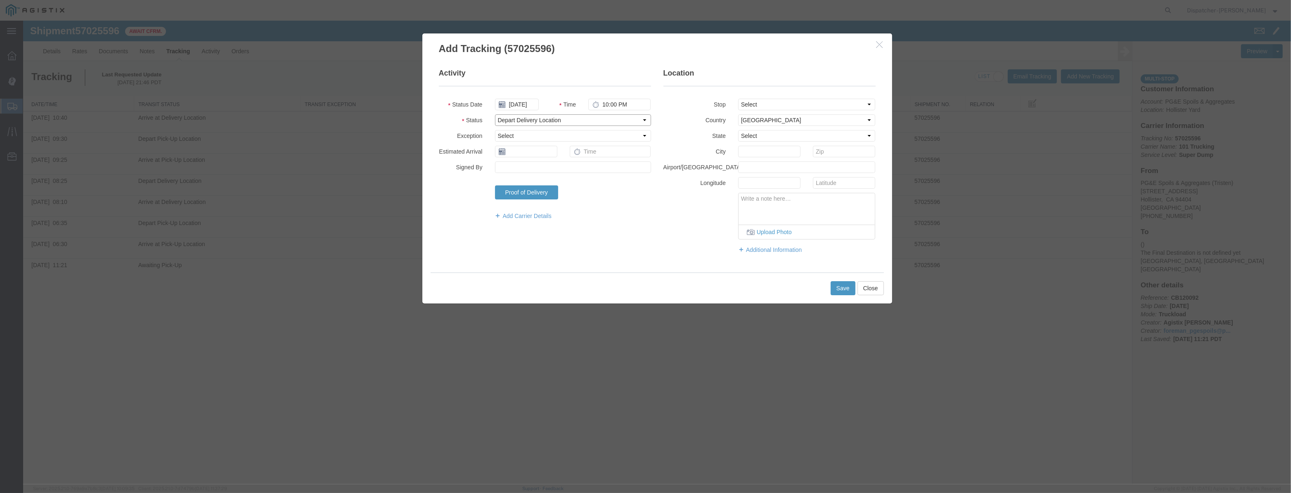
click at [495, 114] on select "Select Arrival Notice Available Arrival Notice Imported Arrive at Delivery Loca…" at bounding box center [573, 120] width 156 height 12
drag, startPoint x: 800, startPoint y: 105, endPoint x: 799, endPoint y: 109, distance: 4.3
click at [799, 107] on select "Select From: [STREET_ADDRESS][PERSON_NAME] Stop 2: [STREET_ADDRESS] To: The Fin…" at bounding box center [807, 105] width 138 height 12
select select "{"pickupDeliveryInfoId": "123355479","pickupOrDelivery": "D","stopNum": "2","lo…"
click at [738, 99] on select "Select From: [STREET_ADDRESS][PERSON_NAME] Stop 2: [STREET_ADDRESS] To: The Fin…" at bounding box center [807, 105] width 138 height 12
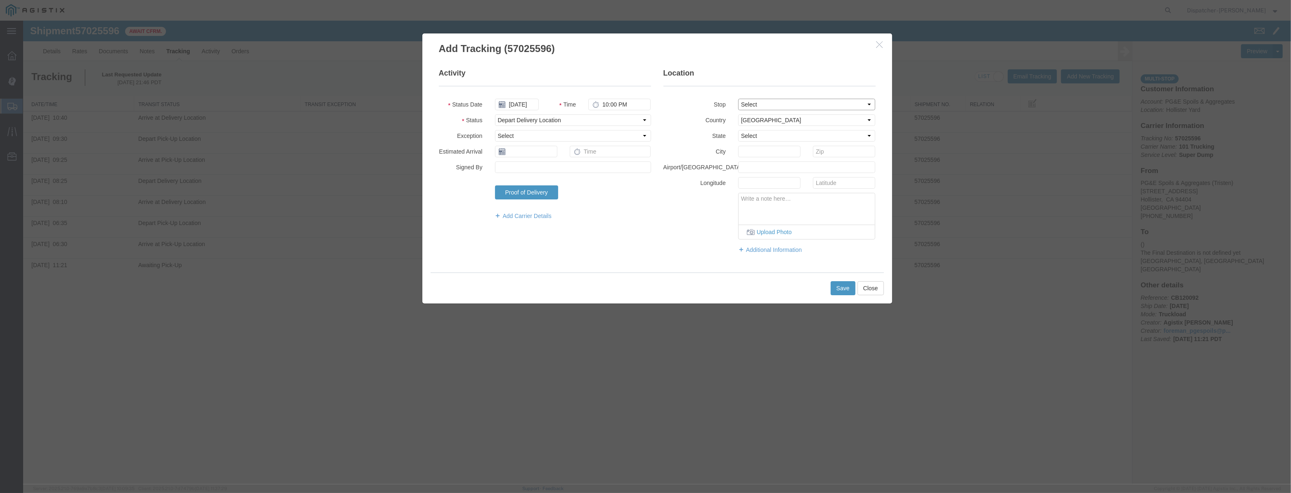
select select "CA"
type input "[PERSON_NAME] [PERSON_NAME]"
drag, startPoint x: 636, startPoint y: 105, endPoint x: 526, endPoint y: 143, distance: 116.0
click at [549, 144] on fieldset "Activity Status Date [DATE] Time 10:00 PM Status Select Arrival Notice Availabl…" at bounding box center [545, 148] width 212 height 160
type input "10:30 AM"
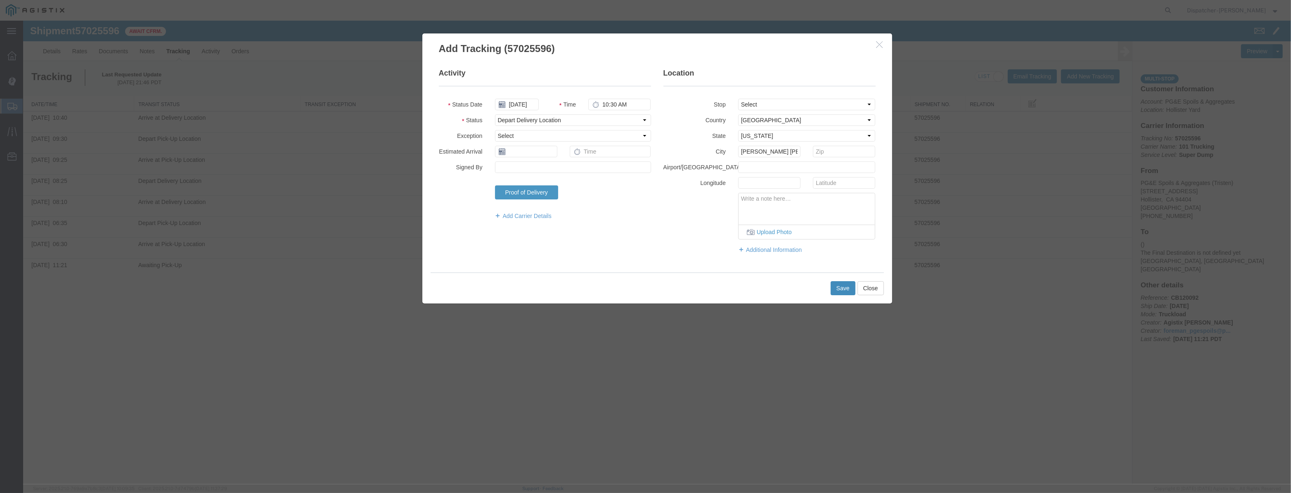
click at [845, 287] on button "Save" at bounding box center [843, 288] width 25 height 14
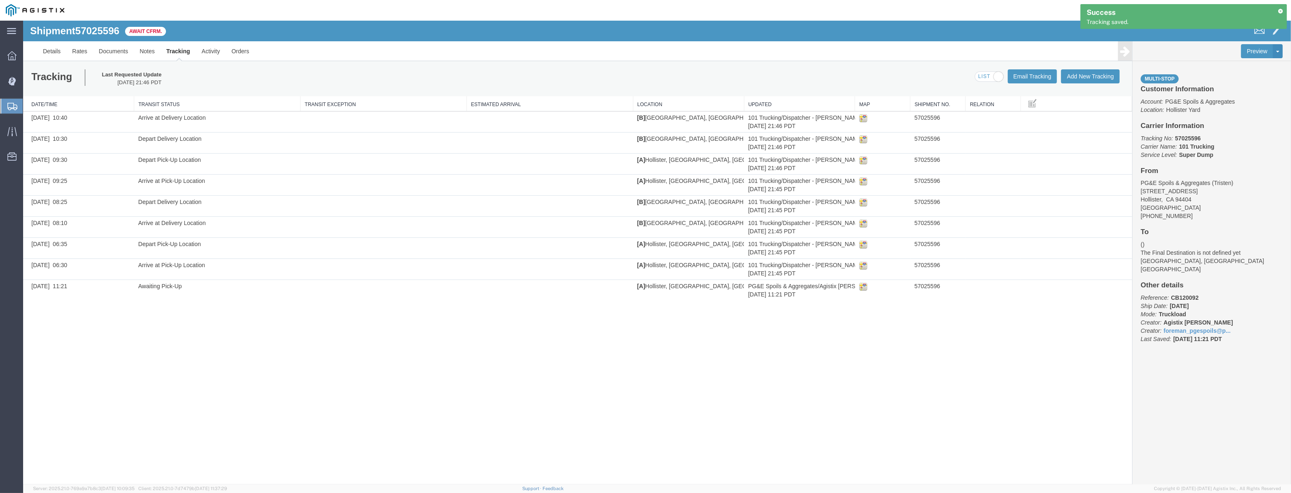
click at [1133, 84] on div "Multi-stop Customer Information Account: PG&E Spoils & Aggregates Location: Hol…" at bounding box center [1212, 212] width 159 height 303
click at [1110, 75] on button "Add New Tracking" at bounding box center [1090, 76] width 59 height 14
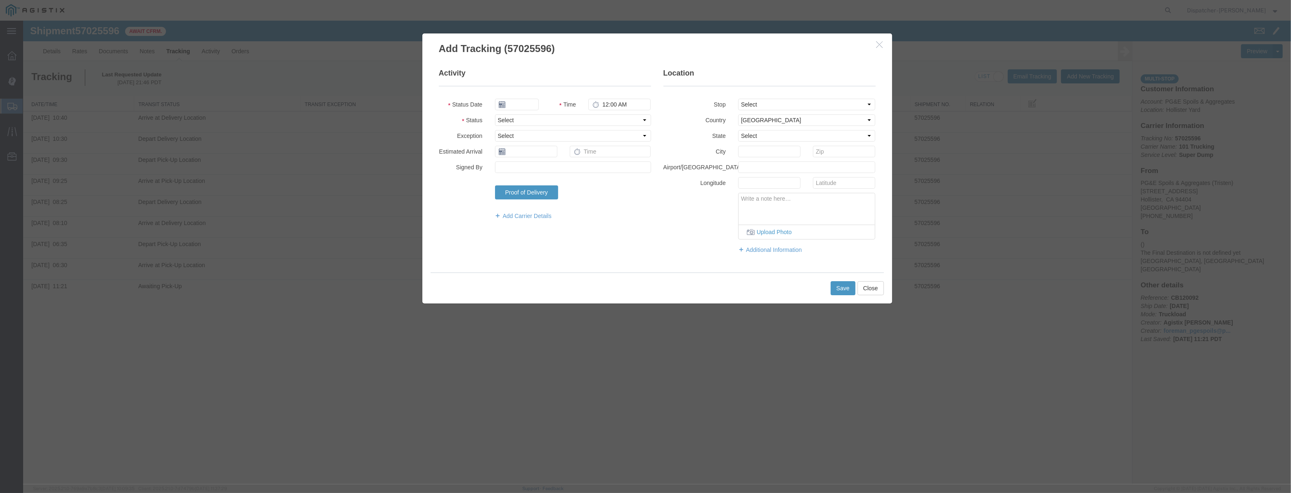
type input "[DATE]"
type input "10:00 PM"
drag, startPoint x: 533, startPoint y: 103, endPoint x: 541, endPoint y: 87, distance: 18.5
click at [534, 101] on input "[DATE]" at bounding box center [517, 105] width 44 height 12
drag, startPoint x: 541, startPoint y: 87, endPoint x: 520, endPoint y: 100, distance: 24.6
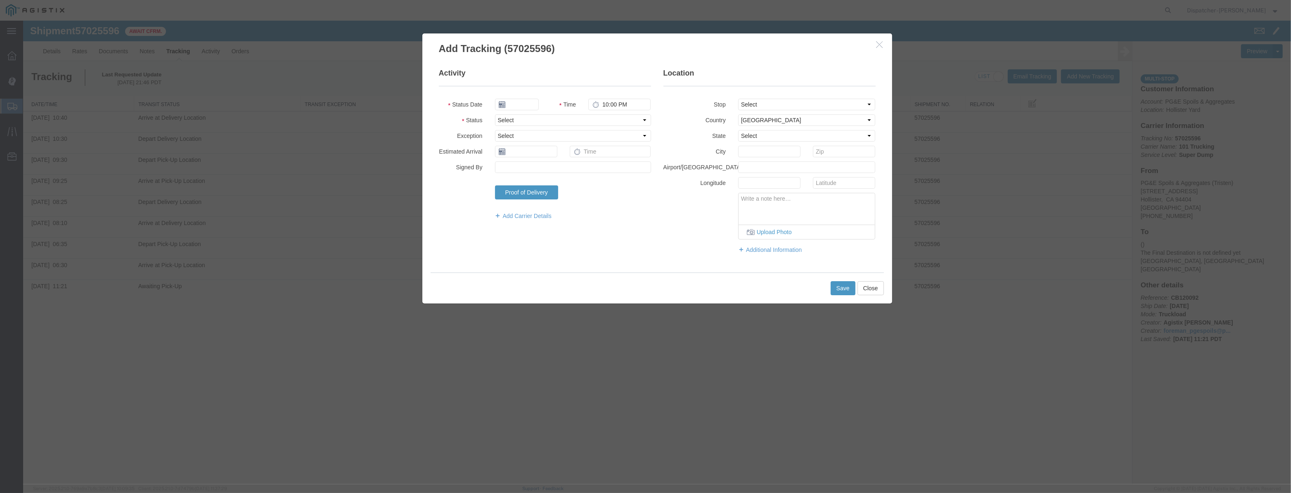
click at [541, 87] on fieldset "Activity Status Date Time 10:00 PM Status Select Arrival Notice Available Arriv…" at bounding box center [545, 148] width 212 height 160
drag, startPoint x: 520, startPoint y: 100, endPoint x: 530, endPoint y: 103, distance: 10.2
click at [520, 100] on input "text" at bounding box center [517, 105] width 44 height 12
paste input "[DATE]"
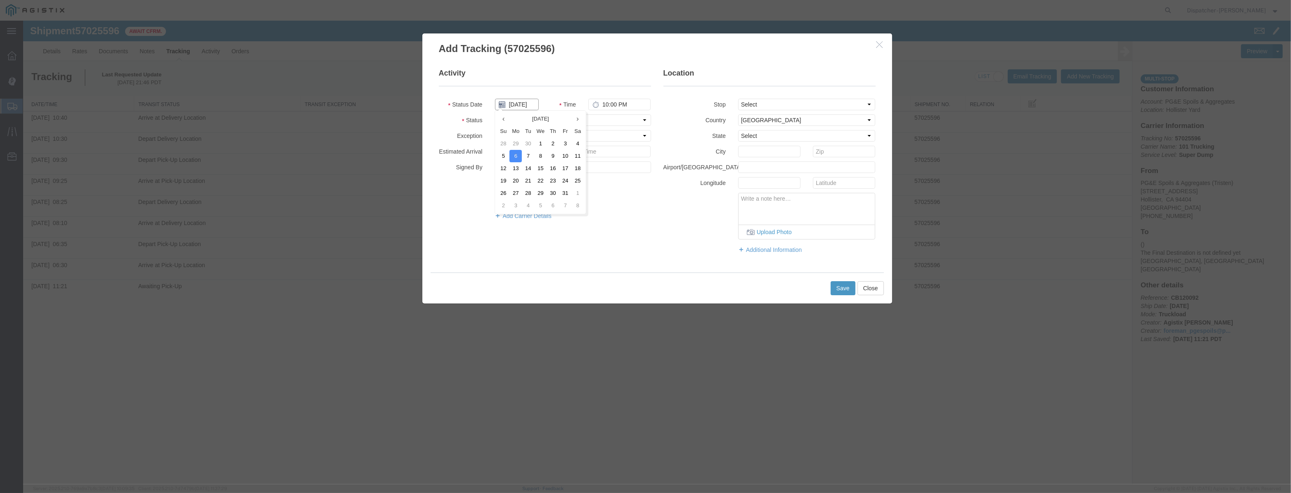
type input "[DATE]"
click at [611, 122] on select "Select Arrival Notice Available Arrival Notice Imported Arrive at Delivery Loca…" at bounding box center [573, 120] width 156 height 12
select select "ARVPULOC"
click at [495, 114] on select "Select Arrival Notice Available Arrival Notice Imported Arrive at Delivery Loca…" at bounding box center [573, 120] width 156 height 12
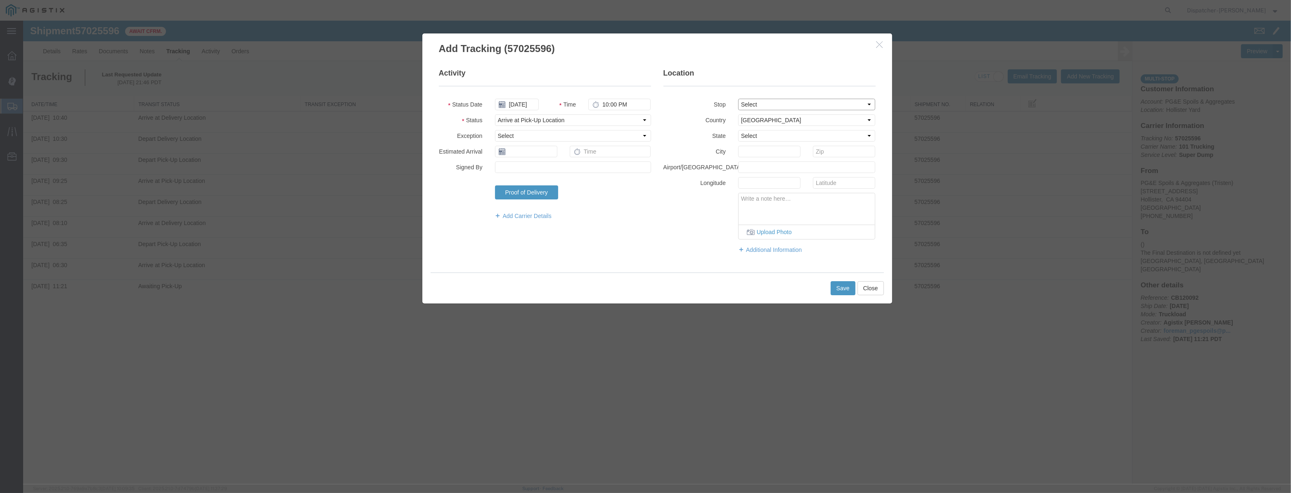
click at [789, 109] on select "Select From: [STREET_ADDRESS][PERSON_NAME] Stop 2: [STREET_ADDRESS] To: The Fin…" at bounding box center [807, 105] width 138 height 12
select select "{"pickupDeliveryInfoId": "123355478","pickupOrDelivery": "P","stopNum": "1","lo…"
click at [738, 99] on select "Select From: [STREET_ADDRESS][PERSON_NAME] Stop 2: [STREET_ADDRESS] To: The Fin…" at bounding box center [807, 105] width 138 height 12
select select "CA"
type input "Hollister"
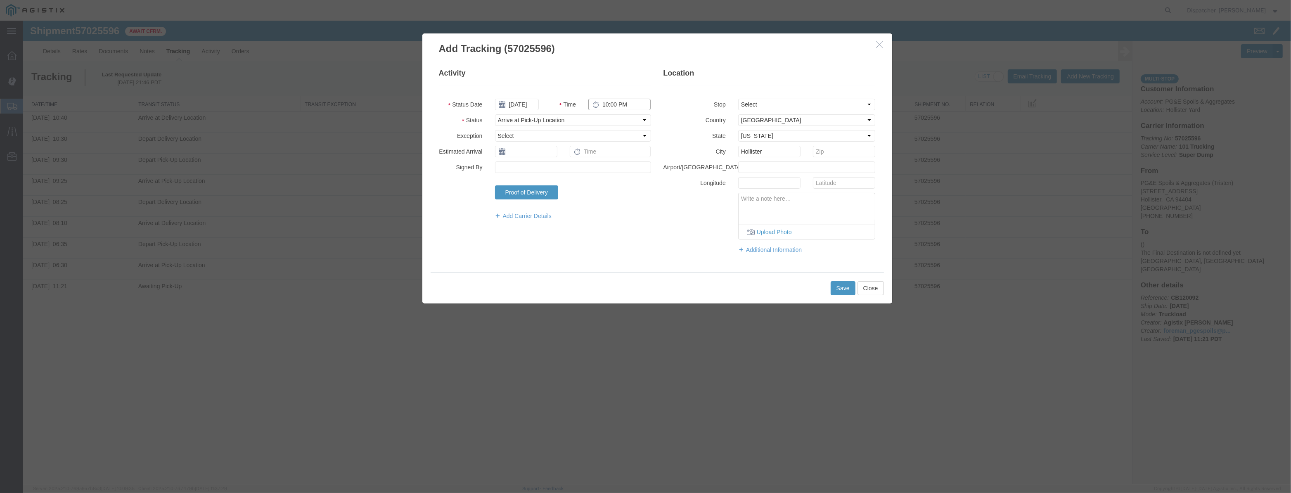
drag, startPoint x: 634, startPoint y: 108, endPoint x: 381, endPoint y: 146, distance: 256.0
click at [381, 146] on div "Add Tracking (57025596) Activity Status Date [DATE] Time 10:00 PM Status Select…" at bounding box center [657, 253] width 1268 height 464
type input "11:55 AM"
click at [847, 293] on button "Save" at bounding box center [843, 288] width 25 height 14
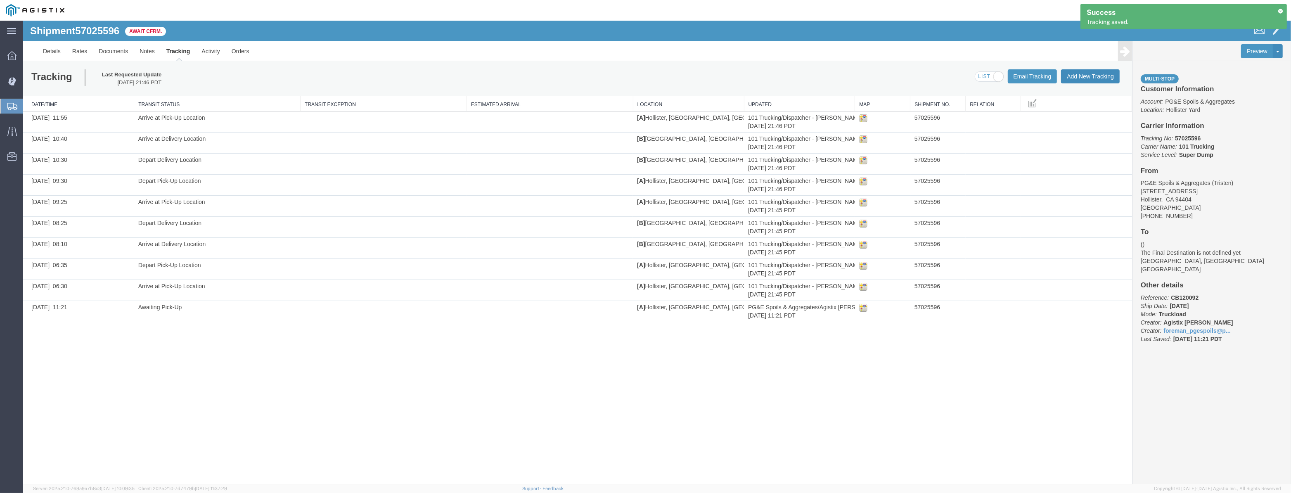
click at [1108, 78] on button "Add New Tracking" at bounding box center [1090, 76] width 59 height 14
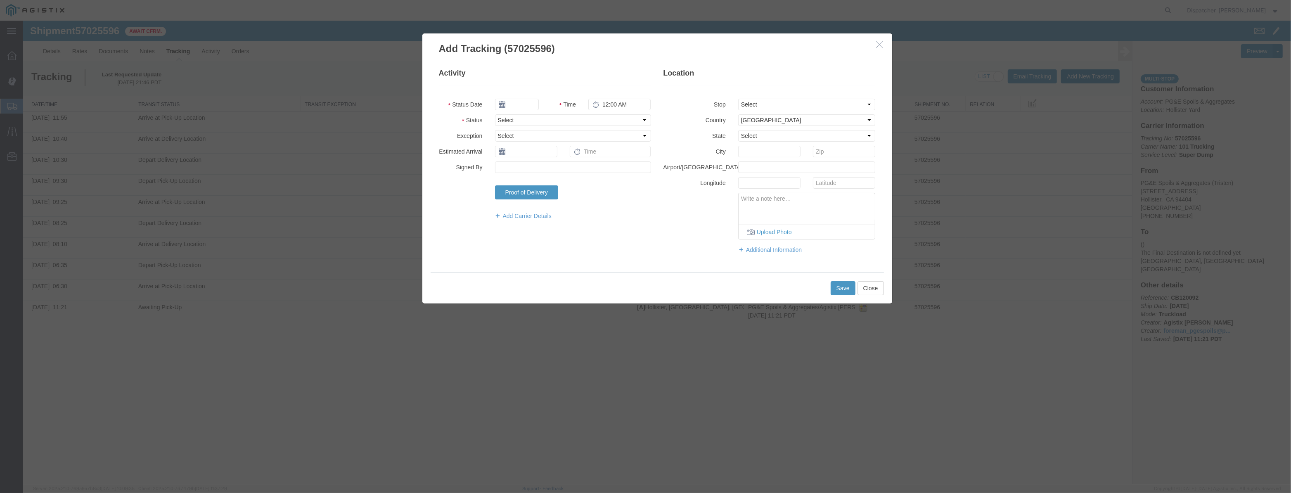
type input "[DATE]"
type input "10:00 PM"
click at [521, 102] on input "[DATE]" at bounding box center [517, 105] width 44 height 12
drag, startPoint x: 523, startPoint y: 97, endPoint x: 519, endPoint y: 103, distance: 7.4
click at [520, 100] on fieldset "Activity Status Date Time 10:00 PM Status Select Arrival Notice Available Arriv…" at bounding box center [545, 148] width 212 height 160
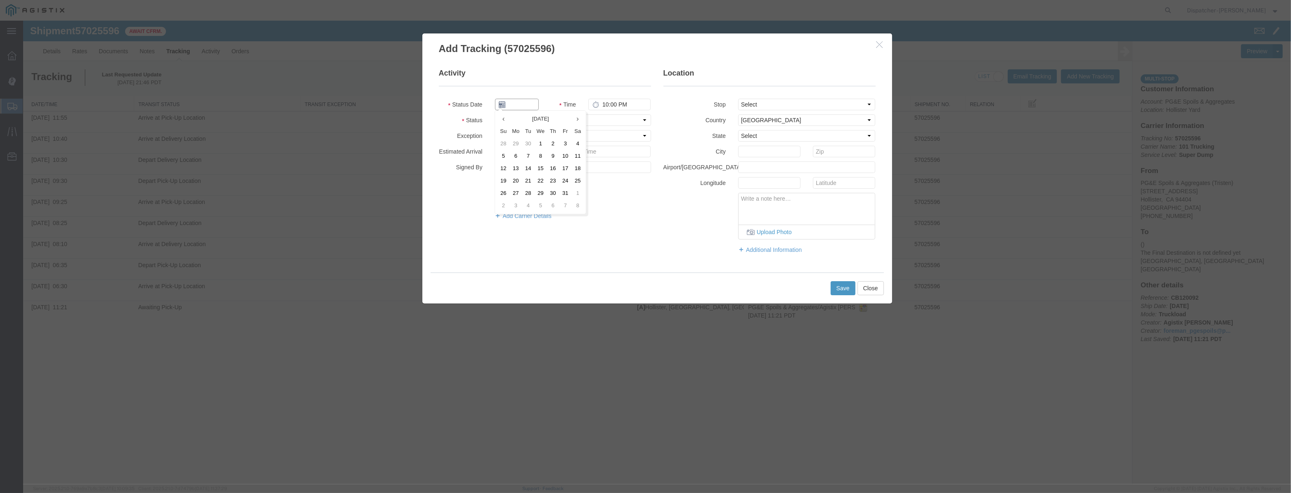
click at [519, 103] on input "text" at bounding box center [517, 105] width 44 height 12
click at [605, 119] on select "Select Arrival Notice Available Arrival Notice Imported Arrive at Delivery Loca…" at bounding box center [573, 120] width 156 height 12
click at [514, 103] on input "text" at bounding box center [517, 105] width 44 height 12
paste input "[DATE]"
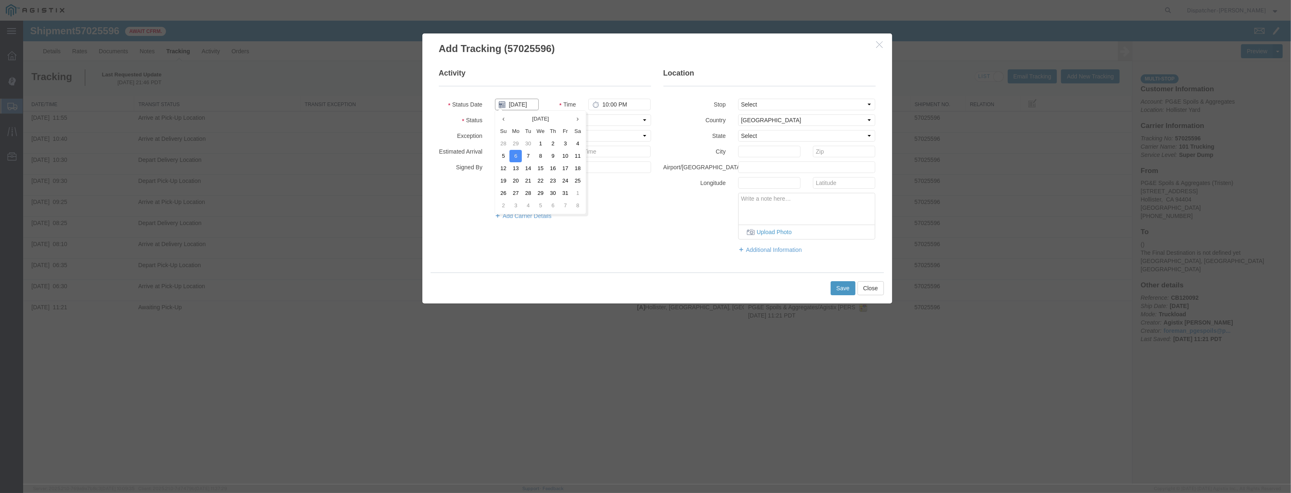
type input "[DATE]"
click at [626, 123] on select "Select Arrival Notice Available Arrival Notice Imported Arrive at Delivery Loca…" at bounding box center [573, 120] width 156 height 12
click at [495, 114] on select "Select Arrival Notice Available Arrival Notice Imported Arrive at Delivery Loca…" at bounding box center [573, 120] width 156 height 12
click at [776, 100] on select "Select From: [STREET_ADDRESS][PERSON_NAME] Stop 2: [STREET_ADDRESS] To: The Fin…" at bounding box center [807, 105] width 138 height 12
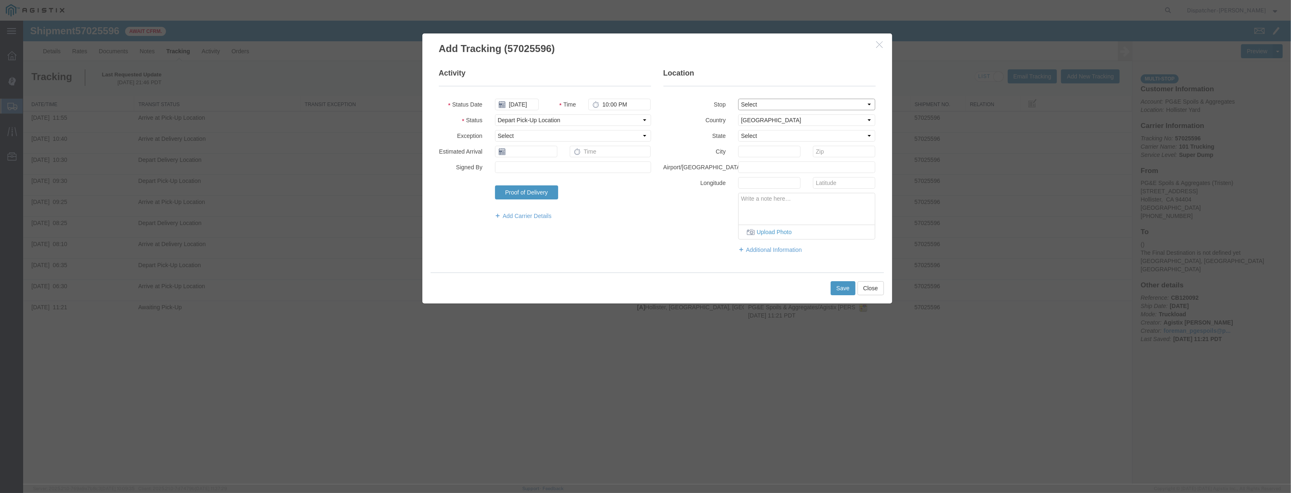
click at [738, 99] on select "Select From: [STREET_ADDRESS][PERSON_NAME] Stop 2: [STREET_ADDRESS] To: The Fin…" at bounding box center [807, 105] width 138 height 12
drag, startPoint x: 642, startPoint y: 109, endPoint x: 361, endPoint y: 112, distance: 281.7
click at [361, 112] on div "Add Tracking (57025596) Activity Status Date [DATE] Time 10:00 PM Status Select…" at bounding box center [657, 253] width 1268 height 464
click at [843, 289] on button "Save" at bounding box center [843, 288] width 25 height 14
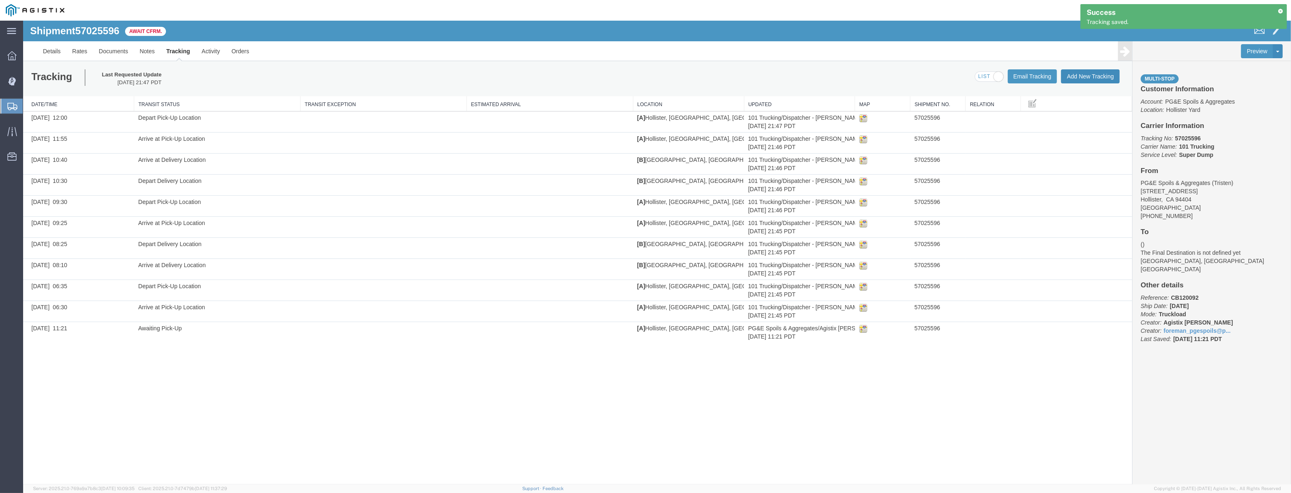
click at [1096, 76] on button "Add New Tracking" at bounding box center [1090, 76] width 59 height 14
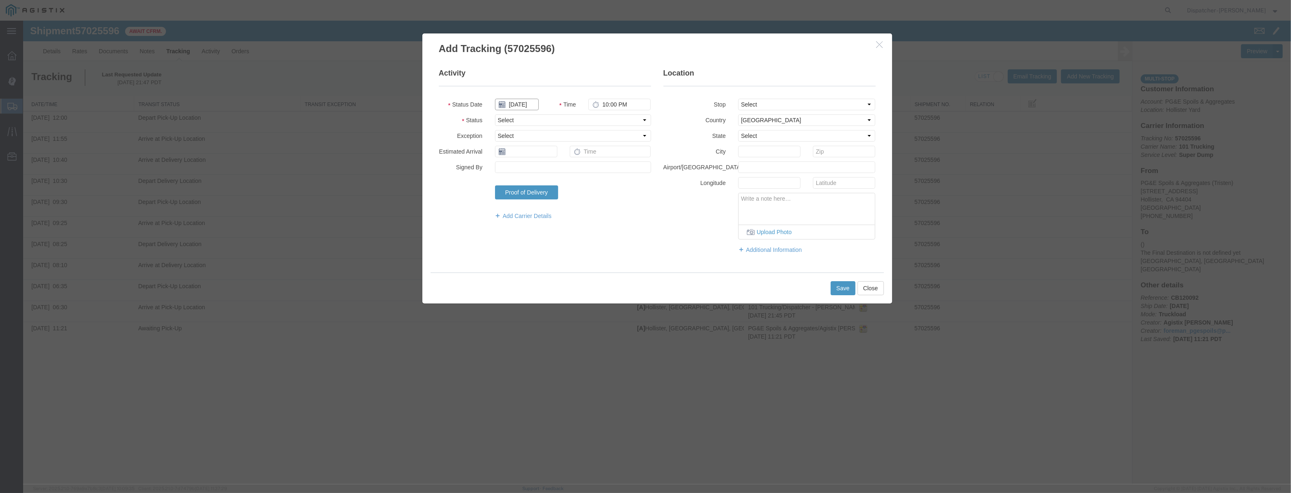
click at [515, 108] on input "[DATE]" at bounding box center [517, 105] width 44 height 12
click at [524, 101] on input "[DATE]" at bounding box center [517, 105] width 44 height 12
drag, startPoint x: 518, startPoint y: 108, endPoint x: 526, endPoint y: 93, distance: 17.0
click at [520, 105] on input "[DATE]" at bounding box center [517, 105] width 44 height 12
drag, startPoint x: 526, startPoint y: 93, endPoint x: 522, endPoint y: 103, distance: 11.5
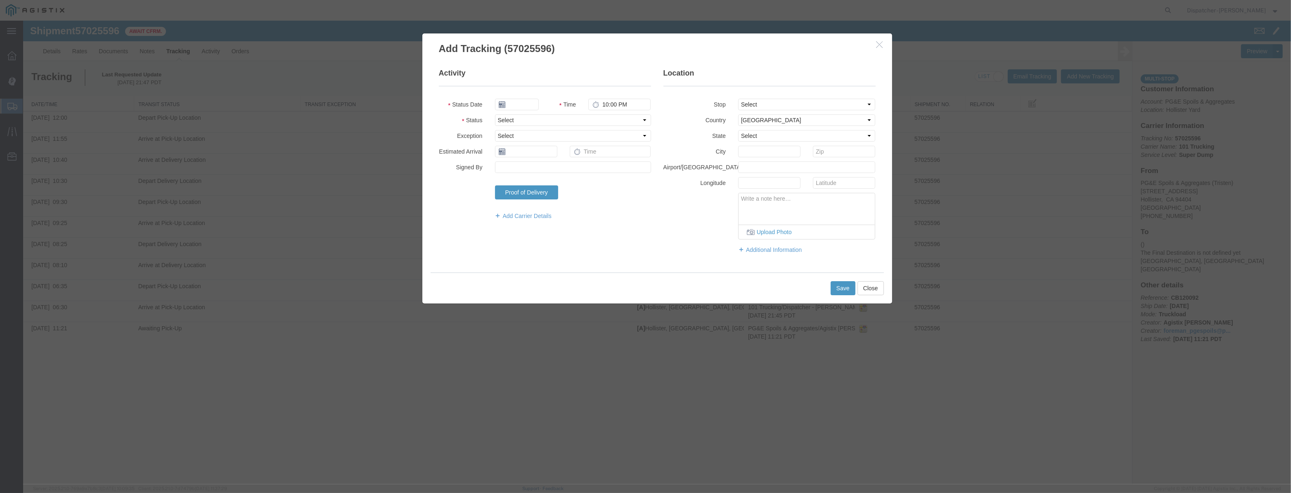
click at [525, 94] on fieldset "Activity Status Date Time 10:00 PM Status Select Arrival Notice Available Arriv…" at bounding box center [545, 148] width 212 height 160
drag, startPoint x: 522, startPoint y: 103, endPoint x: 531, endPoint y: 106, distance: 10.2
click at [522, 103] on input "text" at bounding box center [517, 105] width 44 height 12
paste input "[DATE]"
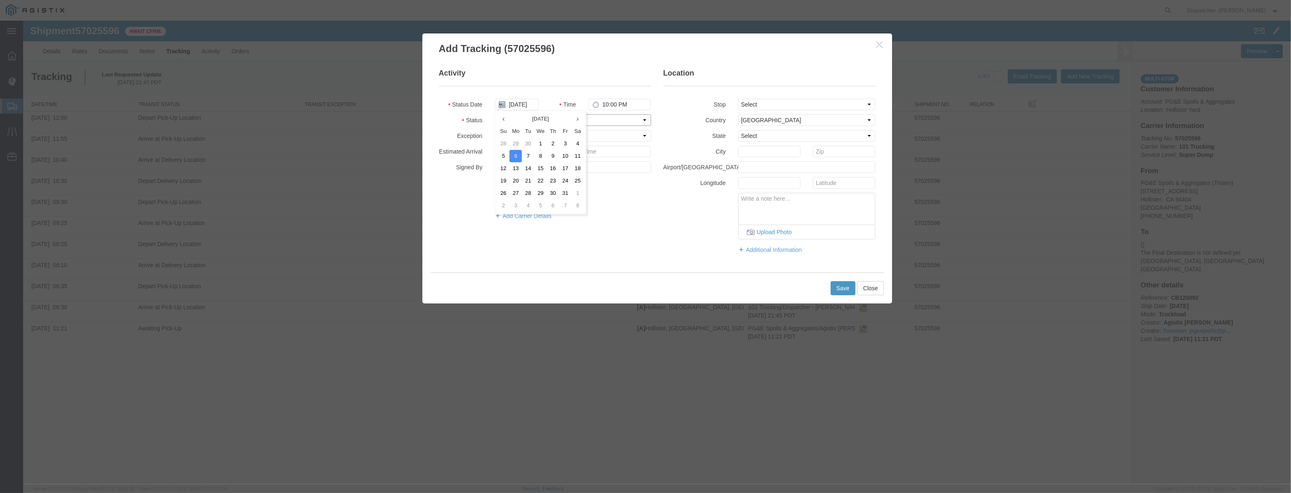
click at [624, 126] on select "Select Arrival Notice Available Arrival Notice Imported Arrive at Delivery Loca…" at bounding box center [573, 120] width 156 height 12
click at [495, 114] on select "Select Arrival Notice Available Arrival Notice Imported Arrive at Delivery Loca…" at bounding box center [573, 120] width 156 height 12
click at [805, 108] on select "Select From: [STREET_ADDRESS][PERSON_NAME] Stop 2: [STREET_ADDRESS] To: The Fin…" at bounding box center [807, 105] width 138 height 12
click at [738, 99] on select "Select From: [STREET_ADDRESS][PERSON_NAME] Stop 2: [STREET_ADDRESS] To: The Fin…" at bounding box center [807, 105] width 138 height 12
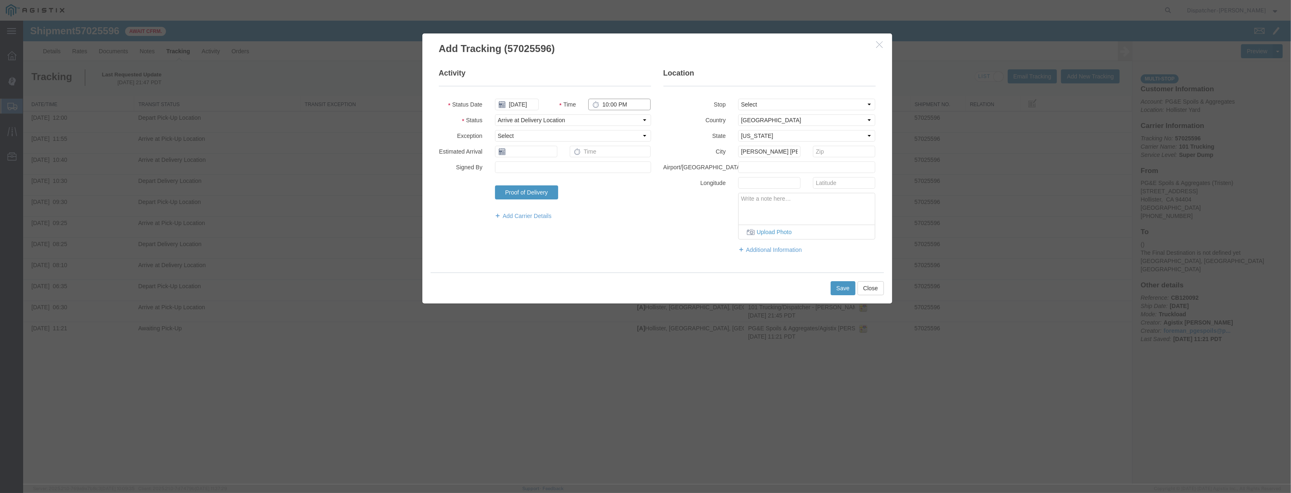
drag, startPoint x: 624, startPoint y: 106, endPoint x: 453, endPoint y: 142, distance: 175.5
click at [457, 140] on fieldset "Activity Status Date [DATE] Time 10:00 PM Status Select Arrival Notice Availabl…" at bounding box center [545, 148] width 212 height 160
click at [840, 287] on button "Save" at bounding box center [843, 288] width 25 height 14
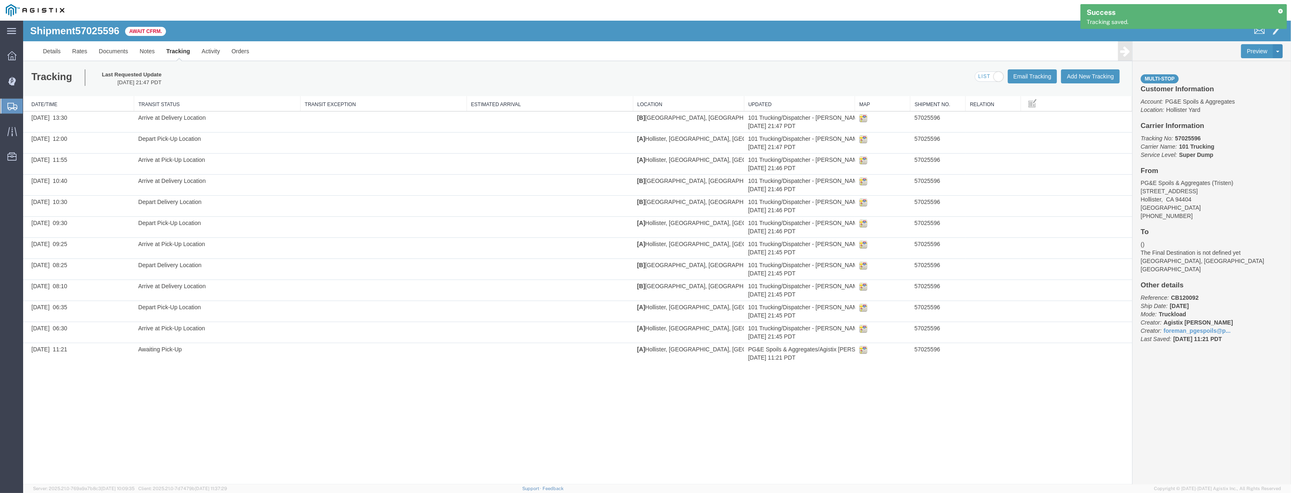
click at [1096, 84] on div "Tracking Last Requested Update [DATE] 21:47 PDT Email Tracking Add New Tracking…" at bounding box center [577, 78] width 1109 height 35
click at [1101, 76] on button "Add New Tracking" at bounding box center [1090, 76] width 59 height 14
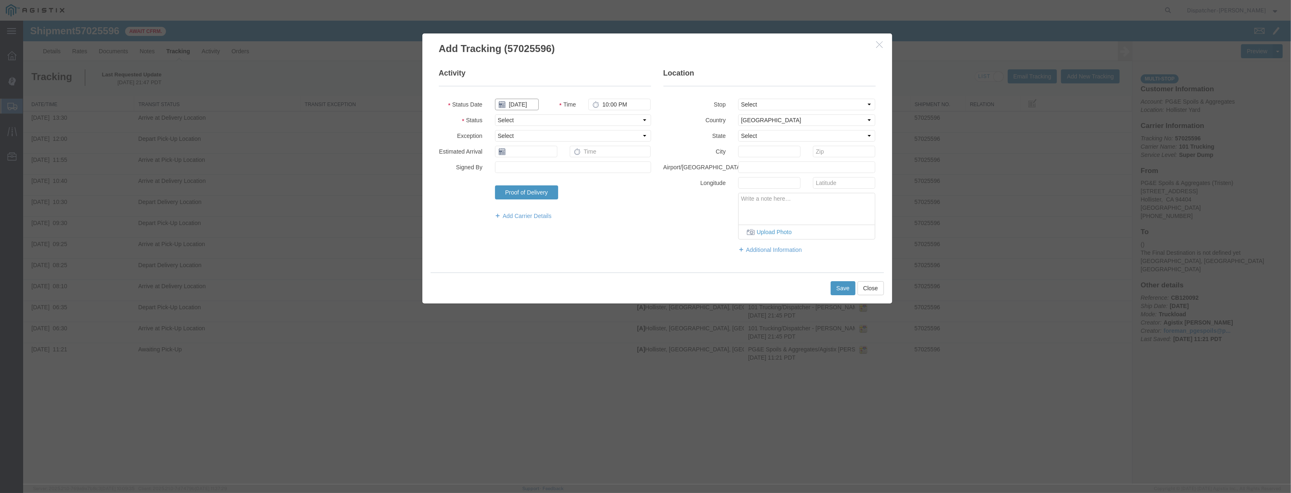
click at [516, 106] on input "[DATE]" at bounding box center [517, 105] width 44 height 12
click at [524, 94] on fieldset "Activity Status Date Time 10:00 PM Status Select Arrival Notice Available Arriv…" at bounding box center [545, 148] width 212 height 160
click at [520, 108] on input "text" at bounding box center [517, 105] width 44 height 12
paste input "[DATE]"
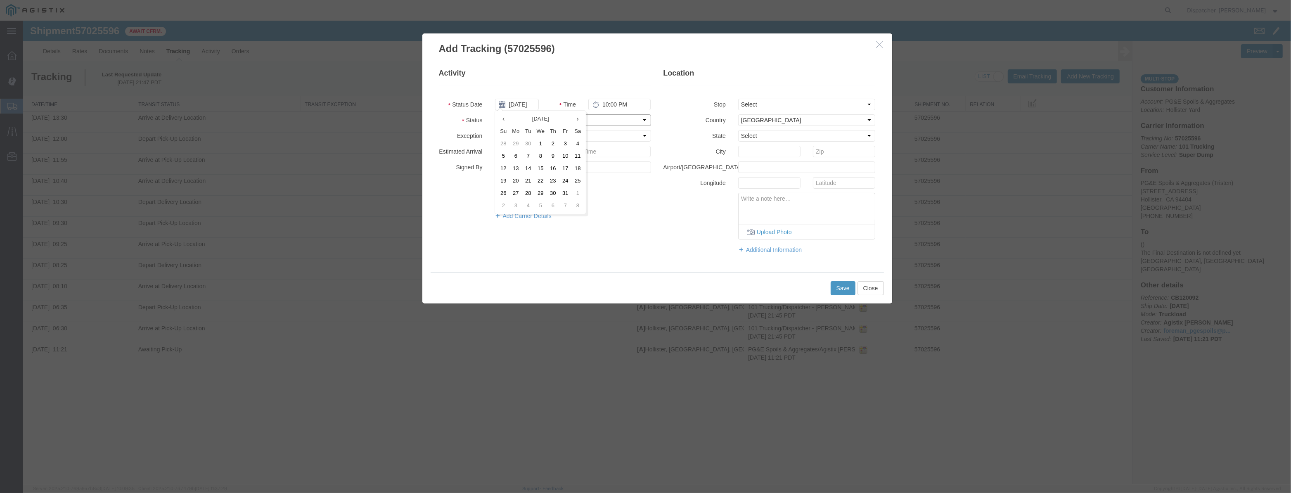
click at [599, 121] on select "Select Arrival Notice Available Arrival Notice Imported Arrive at Delivery Loca…" at bounding box center [573, 120] width 156 height 12
click at [495, 114] on select "Select Arrival Notice Available Arrival Notice Imported Arrive at Delivery Loca…" at bounding box center [573, 120] width 156 height 12
drag, startPoint x: 766, startPoint y: 99, endPoint x: 761, endPoint y: 106, distance: 8.4
click at [765, 99] on select "Select From: [STREET_ADDRESS][PERSON_NAME] Stop 2: [STREET_ADDRESS] To: The Fin…" at bounding box center [807, 105] width 138 height 12
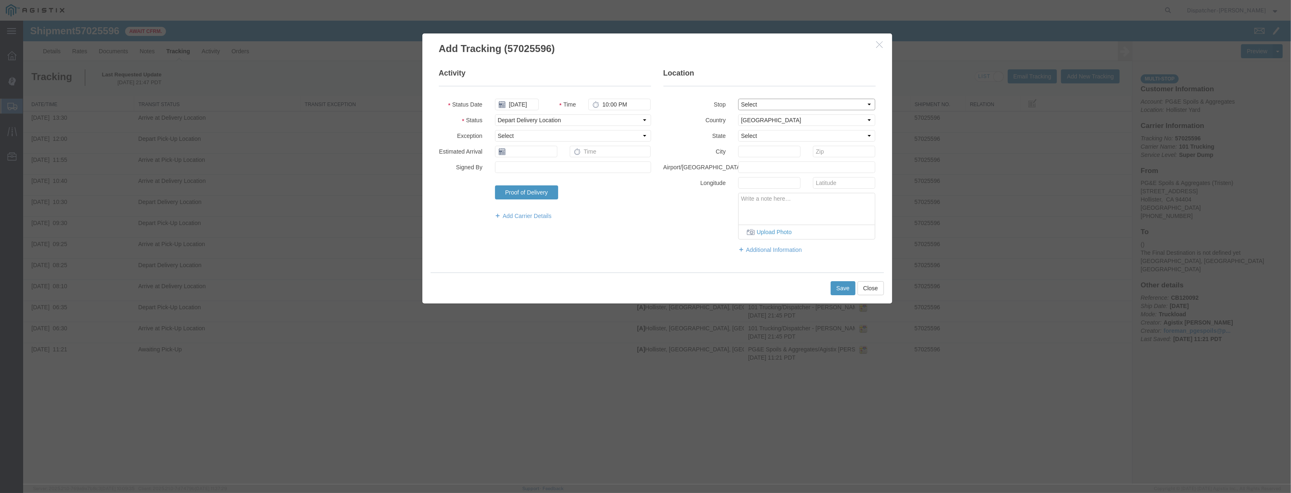
click at [738, 99] on select "Select From: [STREET_ADDRESS][PERSON_NAME] Stop 2: [STREET_ADDRESS] To: The Fin…" at bounding box center [807, 105] width 138 height 12
drag, startPoint x: 557, startPoint y: 112, endPoint x: 412, endPoint y: 120, distance: 145.2
click at [415, 120] on div "Add Tracking (57025596) Activity Status Date [DATE] Time 10:00 PM Status Select…" at bounding box center [657, 253] width 1268 height 464
drag, startPoint x: 629, startPoint y: 102, endPoint x: 405, endPoint y: 116, distance: 224.6
click at [405, 116] on div "Add Tracking (57025596) Activity Status Date [DATE] Time 2145p Status Select Ar…" at bounding box center [657, 253] width 1268 height 464
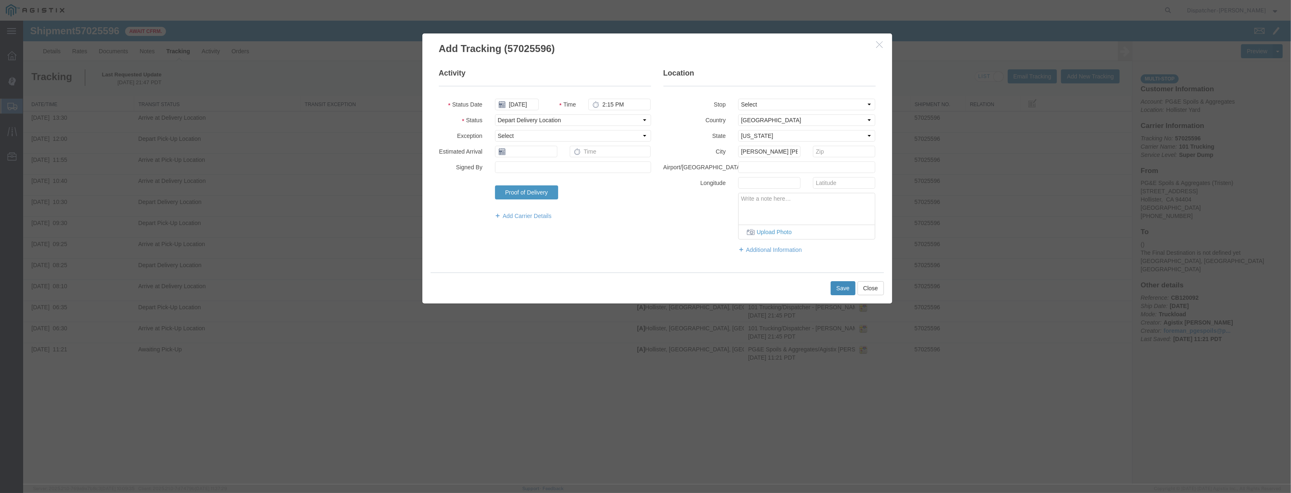
click at [838, 288] on button "Save" at bounding box center [843, 288] width 25 height 14
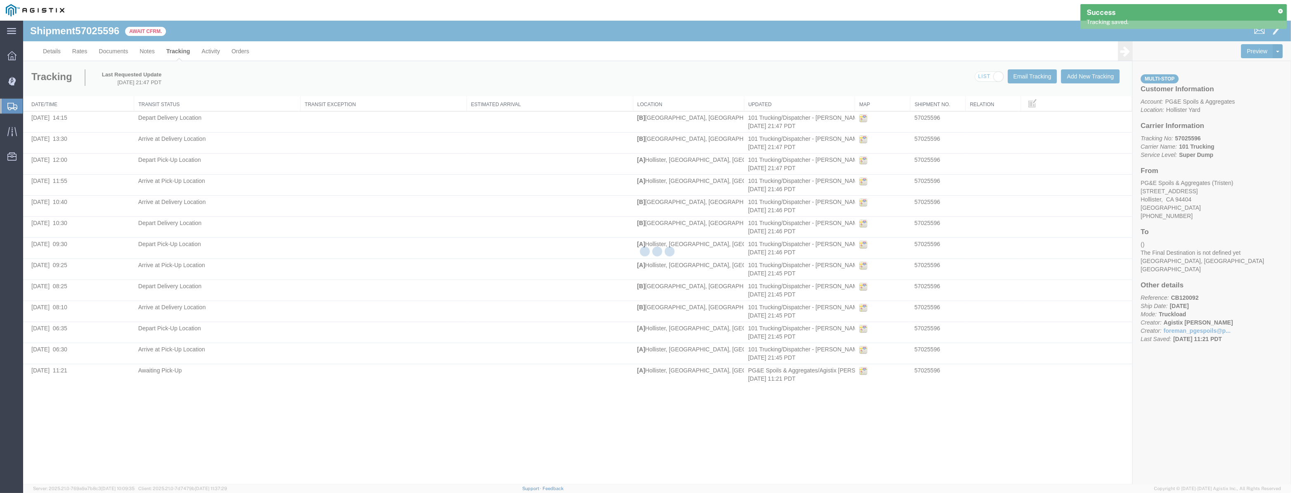
click at [1082, 80] on div at bounding box center [657, 253] width 1268 height 464
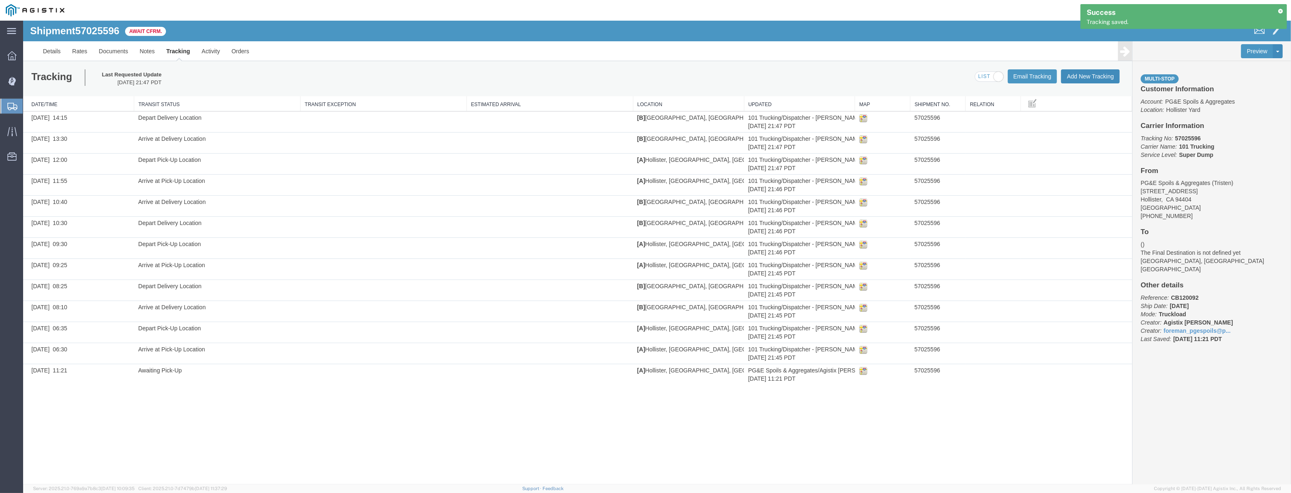
click at [1082, 82] on button "Add New Tracking" at bounding box center [1090, 76] width 59 height 14
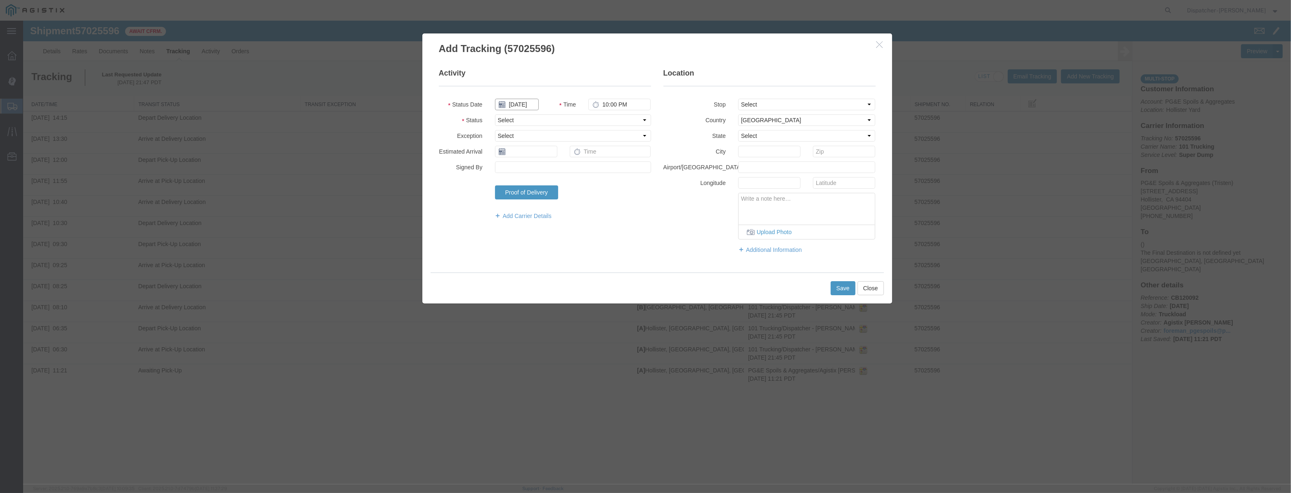
click at [513, 101] on input "[DATE]" at bounding box center [517, 105] width 44 height 12
drag, startPoint x: 521, startPoint y: 93, endPoint x: 517, endPoint y: 106, distance: 14.0
click at [520, 98] on fieldset "Activity Status Date Time 10:00 PM Status Select Arrival Notice Available Arriv…" at bounding box center [545, 148] width 212 height 160
drag, startPoint x: 517, startPoint y: 106, endPoint x: 545, endPoint y: 110, distance: 27.5
click at [518, 107] on input "text" at bounding box center [517, 105] width 44 height 12
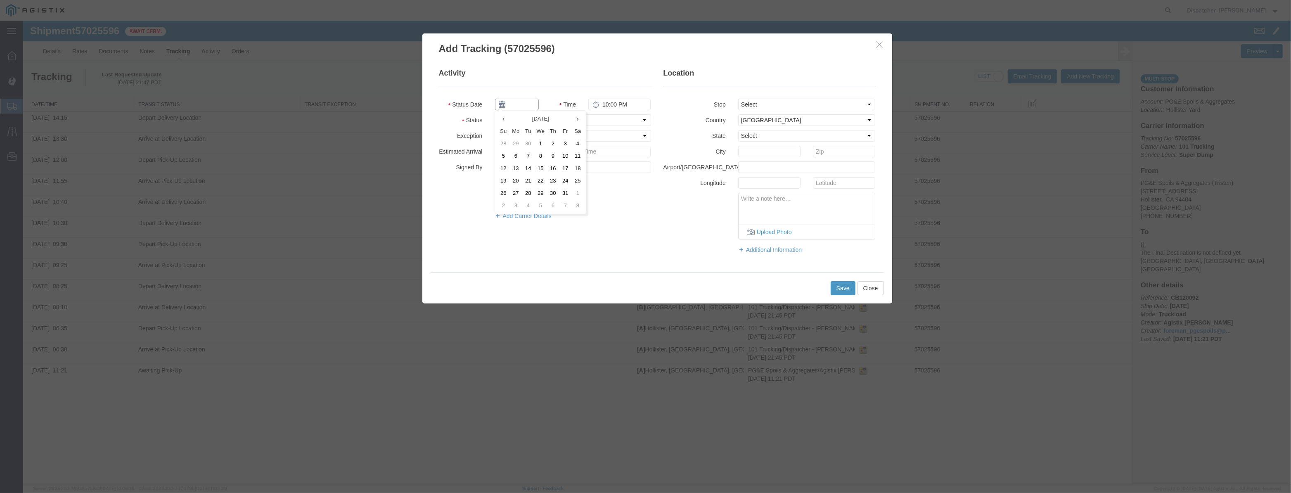
paste input "[DATE]"
drag, startPoint x: 600, startPoint y: 115, endPoint x: 600, endPoint y: 121, distance: 5.8
click at [600, 115] on select "Select Arrival Notice Available Arrival Notice Imported Arrive at Delivery Loca…" at bounding box center [573, 120] width 156 height 12
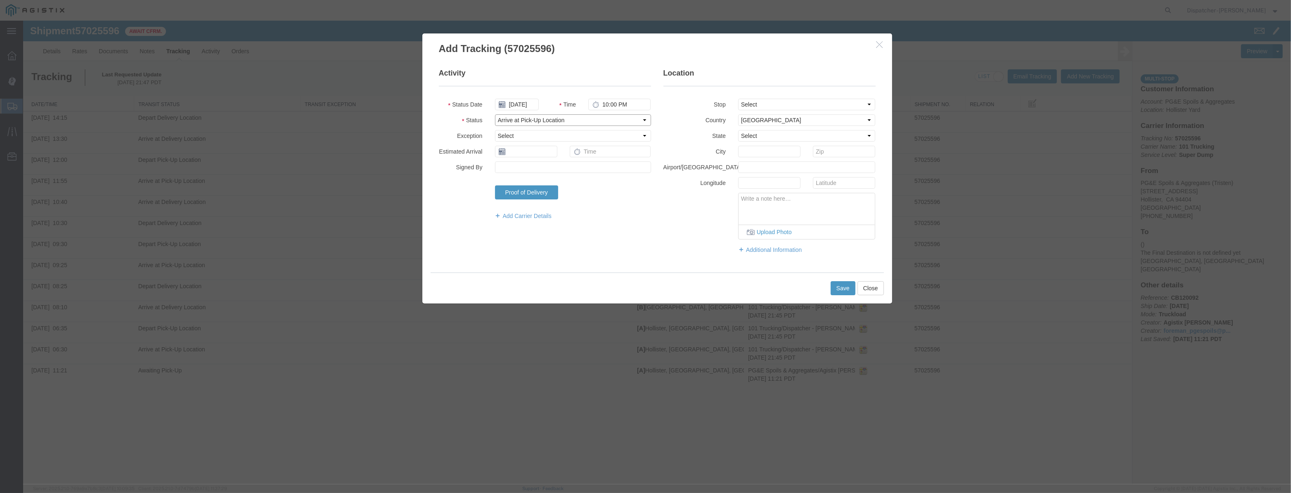
click at [495, 114] on select "Select Arrival Notice Available Arrival Notice Imported Arrive at Delivery Loca…" at bounding box center [573, 120] width 156 height 12
click at [742, 113] on fieldset "Location Stop Select From: [STREET_ADDRESS] Stop 2: [STREET_ADDRESS] To: The Fi…" at bounding box center [770, 165] width 212 height 194
click at [761, 110] on select "Select From: [STREET_ADDRESS][PERSON_NAME] Stop 2: [STREET_ADDRESS] To: The Fin…" at bounding box center [807, 105] width 138 height 12
click at [738, 99] on select "Select From: [STREET_ADDRESS][PERSON_NAME] Stop 2: [STREET_ADDRESS] To: The Fin…" at bounding box center [807, 105] width 138 height 12
drag, startPoint x: 630, startPoint y: 106, endPoint x: 453, endPoint y: 154, distance: 182.7
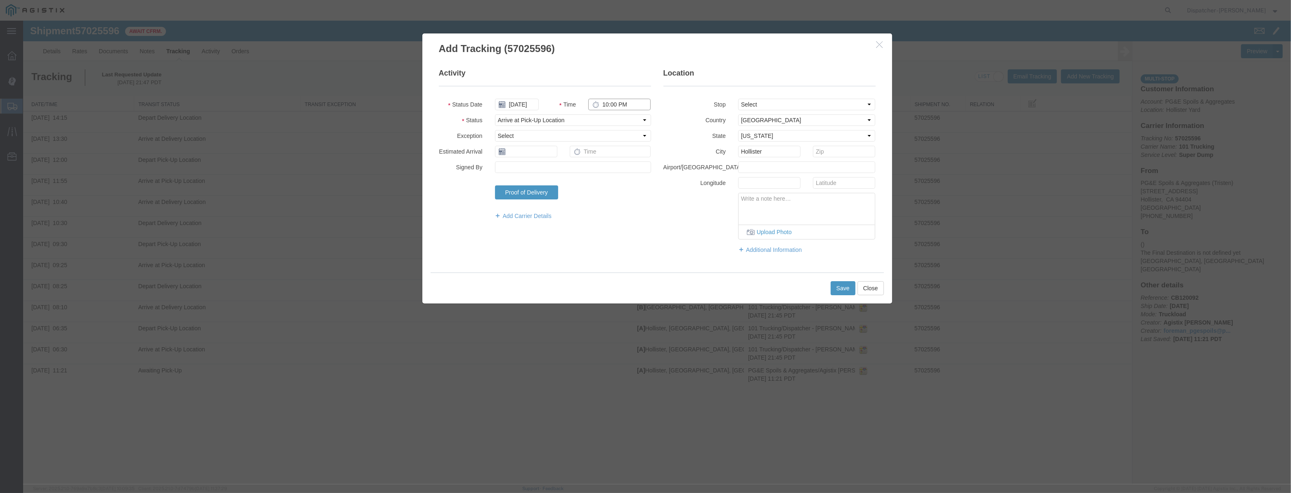
click at [455, 153] on fieldset "Activity Status Date [DATE] Time 10:00 PM Status Select Arrival Notice Availabl…" at bounding box center [545, 148] width 212 height 160
click at [847, 287] on button "Save" at bounding box center [843, 288] width 25 height 14
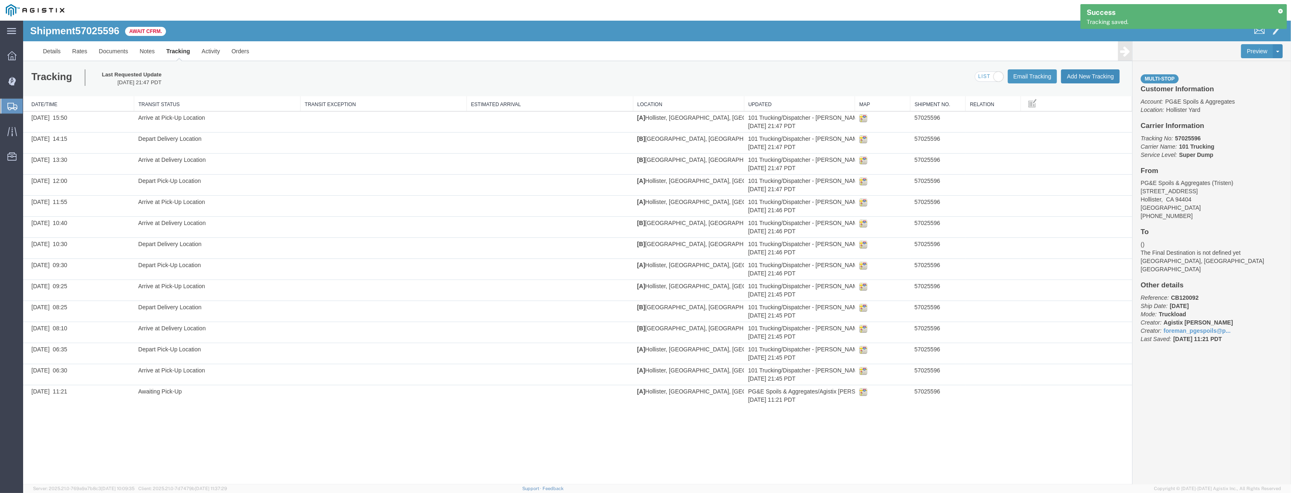
click at [1089, 76] on button "Add New Tracking" at bounding box center [1090, 76] width 59 height 14
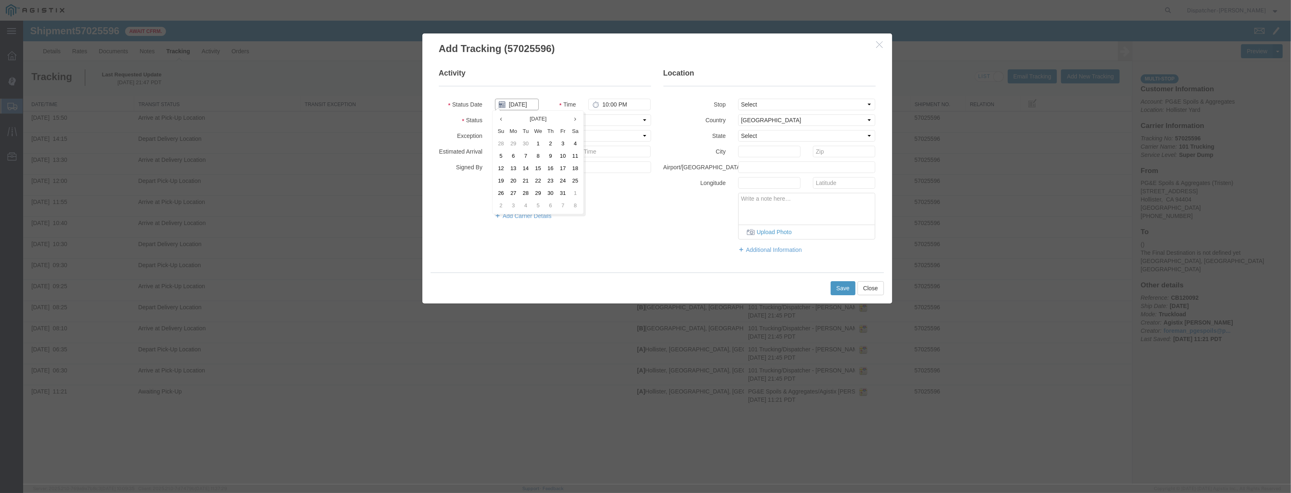
click at [512, 107] on input "[DATE]" at bounding box center [517, 105] width 44 height 12
drag, startPoint x: 521, startPoint y: 95, endPoint x: 512, endPoint y: 108, distance: 15.8
click at [521, 95] on fieldset "Activity Status Date Time 10:00 PM Status Select Arrival Notice Available Arriv…" at bounding box center [545, 148] width 212 height 160
click at [512, 108] on input "text" at bounding box center [517, 105] width 44 height 12
paste input "[DATE]"
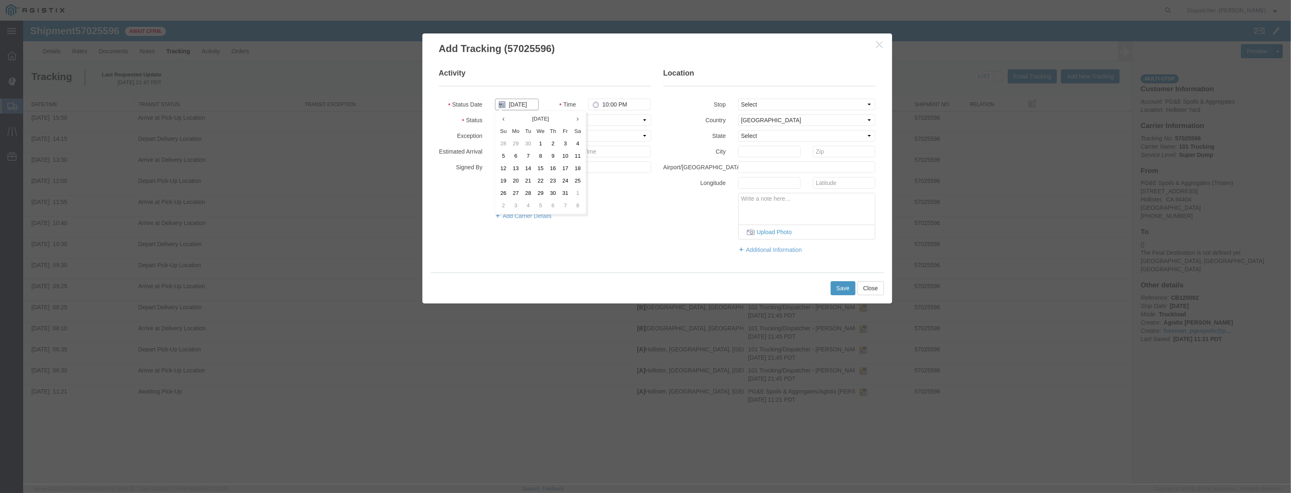
scroll to position [0, 2]
click at [617, 121] on select "Select Arrival Notice Available Arrival Notice Imported Arrive at Delivery Loca…" at bounding box center [573, 120] width 156 height 12
click at [495, 114] on select "Select Arrival Notice Available Arrival Notice Imported Arrive at Delivery Loca…" at bounding box center [573, 120] width 156 height 12
click at [784, 107] on select "Select From: [STREET_ADDRESS][PERSON_NAME] Stop 2: [STREET_ADDRESS] To: The Fin…" at bounding box center [807, 105] width 138 height 12
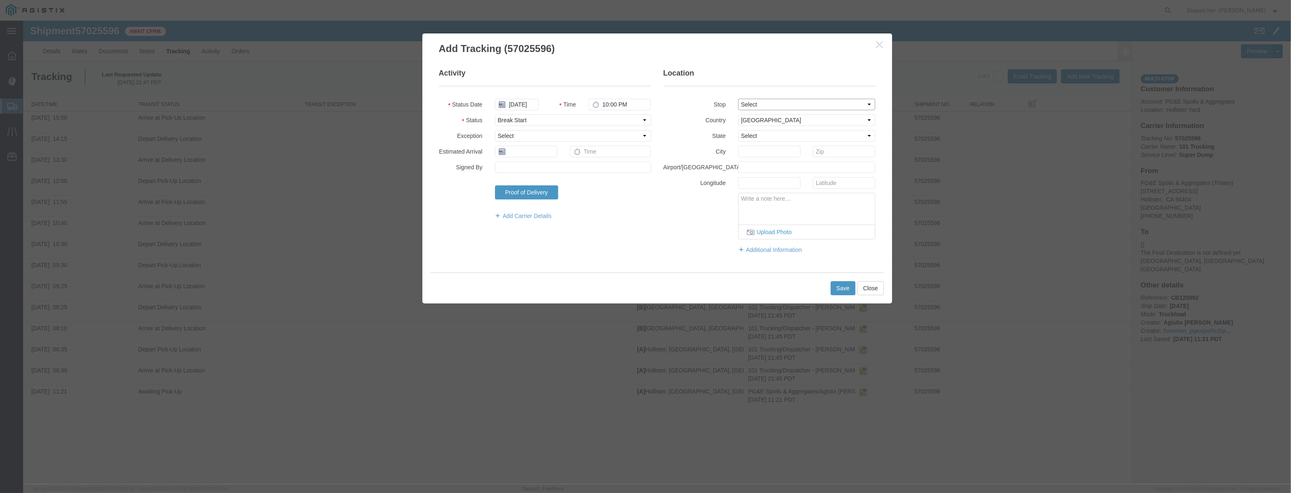
click at [738, 99] on select "Select From: [STREET_ADDRESS][PERSON_NAME] Stop 2: [STREET_ADDRESS] To: The Fin…" at bounding box center [807, 105] width 138 height 12
drag, startPoint x: 633, startPoint y: 106, endPoint x: 329, endPoint y: 154, distance: 308.4
click at [358, 153] on div "Add Tracking (57025596) Activity Status Date [DATE] Time 10:00 PM Status Select…" at bounding box center [657, 253] width 1268 height 464
click at [834, 287] on button "Save" at bounding box center [843, 288] width 25 height 14
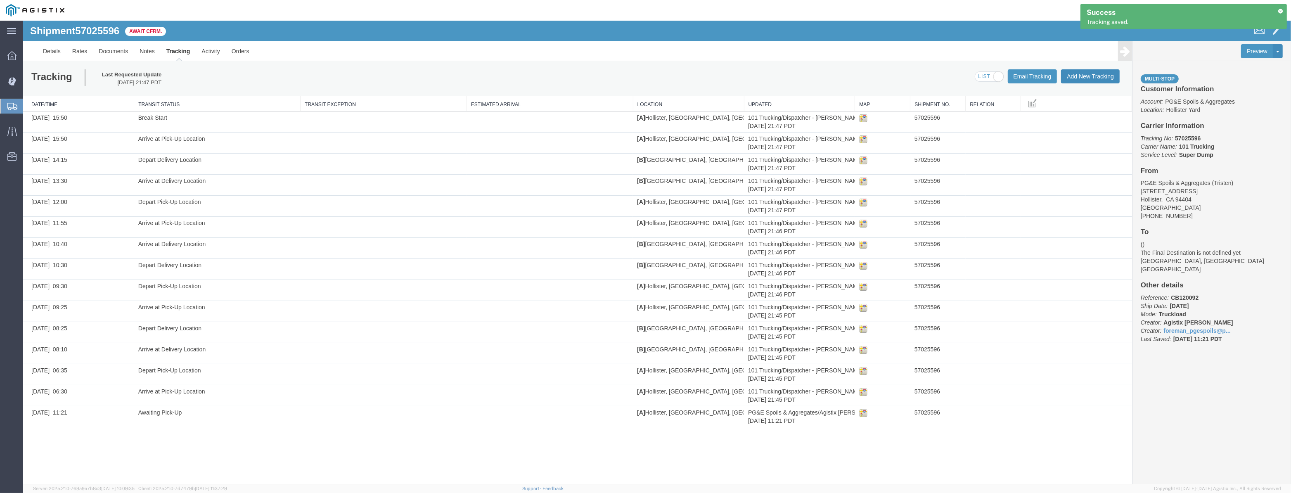
click at [1086, 79] on button "Add New Tracking" at bounding box center [1090, 76] width 59 height 14
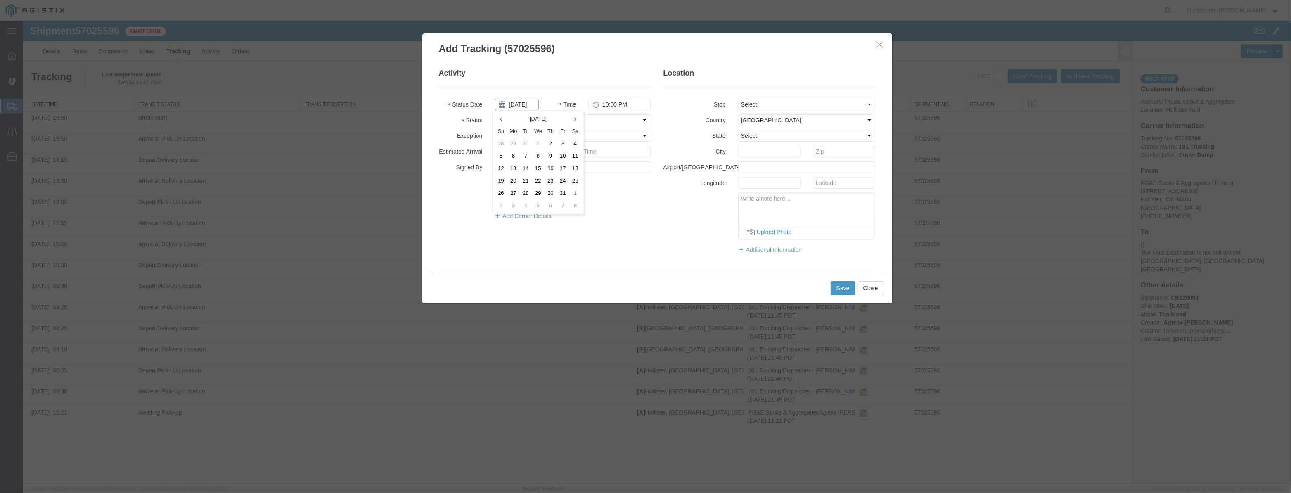
drag, startPoint x: 519, startPoint y: 109, endPoint x: 536, endPoint y: 96, distance: 21.2
click at [519, 107] on input "[DATE]" at bounding box center [517, 105] width 44 height 12
click at [536, 96] on fieldset "Activity Status Date Time 10:00 PM Status Select Arrival Notice Available Arriv…" at bounding box center [545, 148] width 212 height 160
click at [524, 105] on input "text" at bounding box center [517, 105] width 44 height 12
paste input "[DATE]"
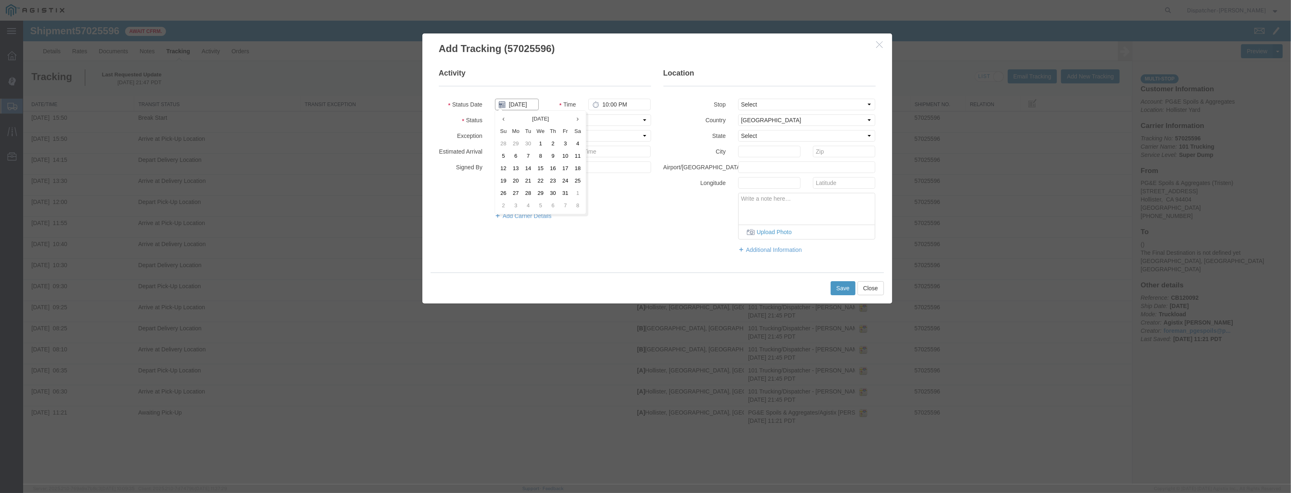
scroll to position [0, 2]
drag, startPoint x: 607, startPoint y: 119, endPoint x: 610, endPoint y: 125, distance: 6.7
click at [607, 119] on select "Select Arrival Notice Available Arrival Notice Imported Arrive at Delivery Loca…" at bounding box center [573, 120] width 156 height 12
click at [495, 114] on select "Select Arrival Notice Available Arrival Notice Imported Arrive at Delivery Loca…" at bounding box center [573, 120] width 156 height 12
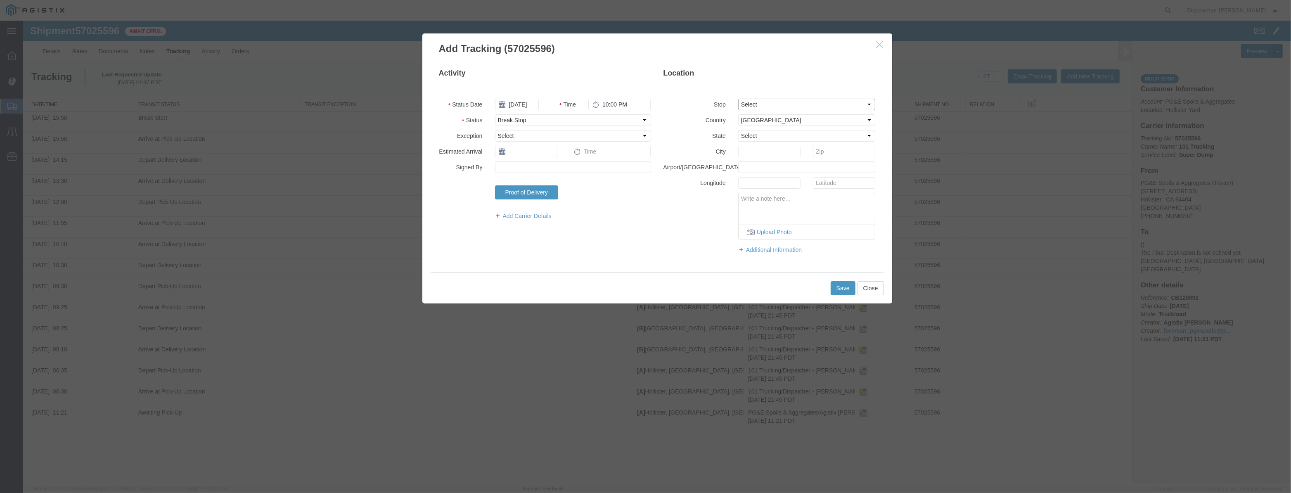
click at [842, 102] on select "Select From: [STREET_ADDRESS][PERSON_NAME] Stop 2: [STREET_ADDRESS] To: The Fin…" at bounding box center [807, 105] width 138 height 12
click at [738, 99] on select "Select From: [STREET_ADDRESS][PERSON_NAME] Stop 2: [STREET_ADDRESS] To: The Fin…" at bounding box center [807, 105] width 138 height 12
drag, startPoint x: 629, startPoint y: 105, endPoint x: 458, endPoint y: 150, distance: 177.3
click at [489, 143] on fieldset "Activity Status Date [DATE] Time 10:00 PM Status Select Arrival Notice Availabl…" at bounding box center [545, 148] width 212 height 160
click at [838, 290] on button "Save" at bounding box center [843, 288] width 25 height 14
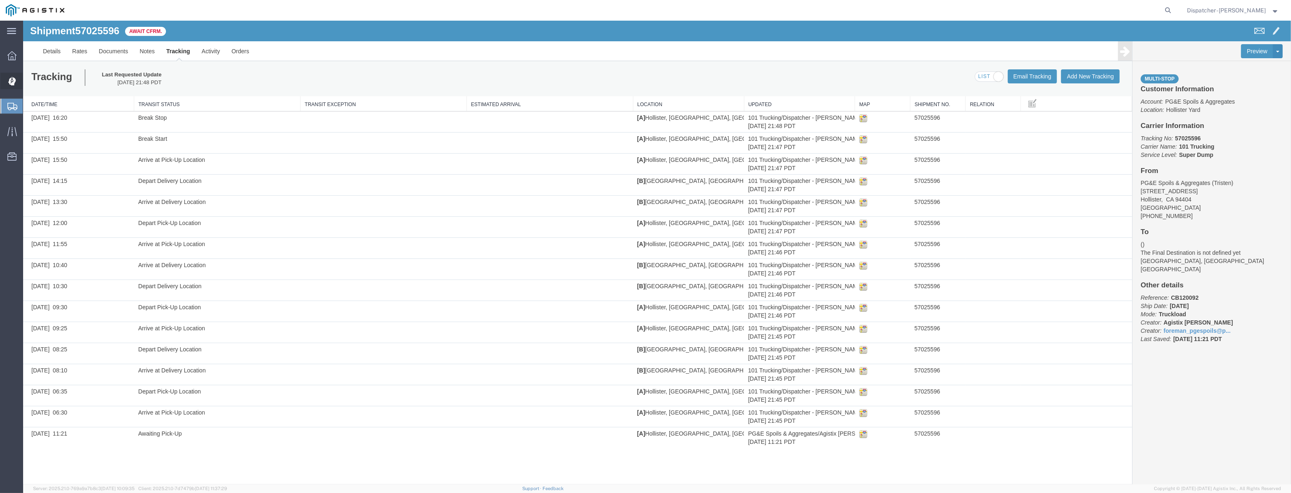
click at [11, 81] on icon at bounding box center [12, 81] width 8 height 9
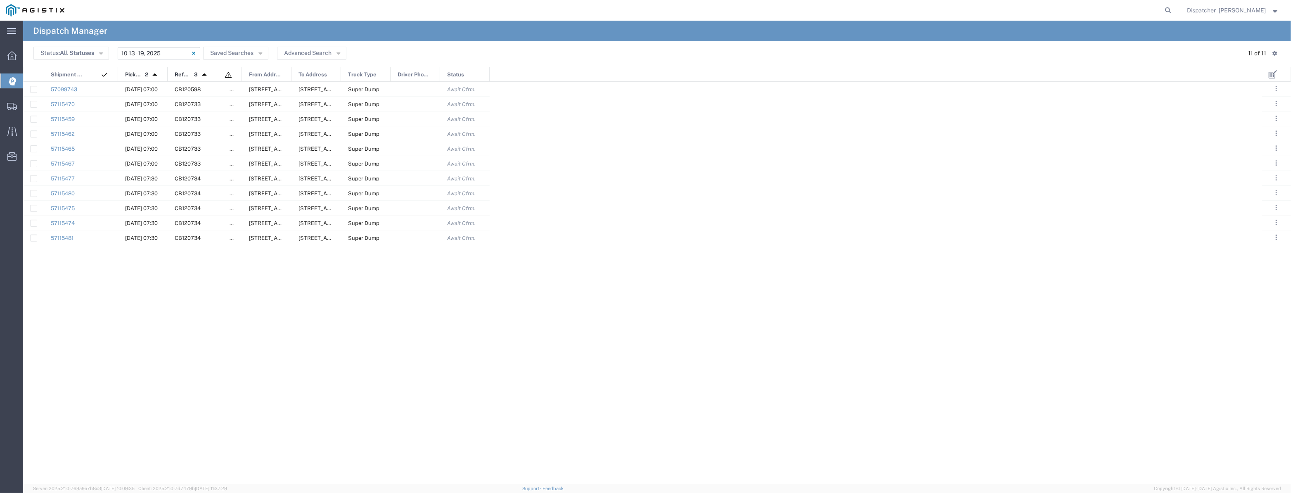
click at [144, 47] on input "[DATE] - [DATE]" at bounding box center [159, 53] width 83 height 12
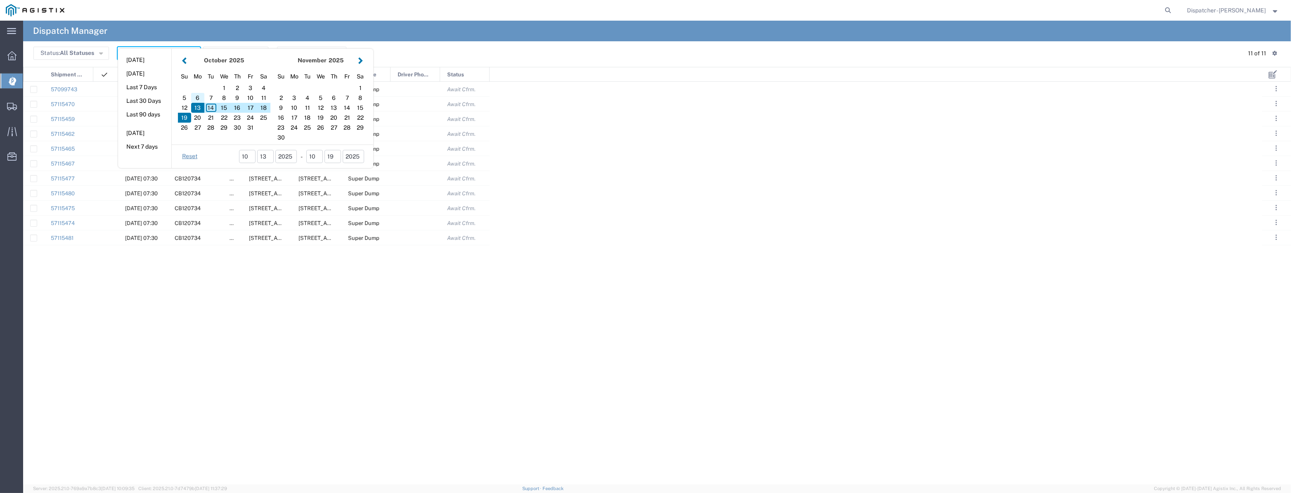
click at [199, 97] on div "6" at bounding box center [197, 98] width 13 height 10
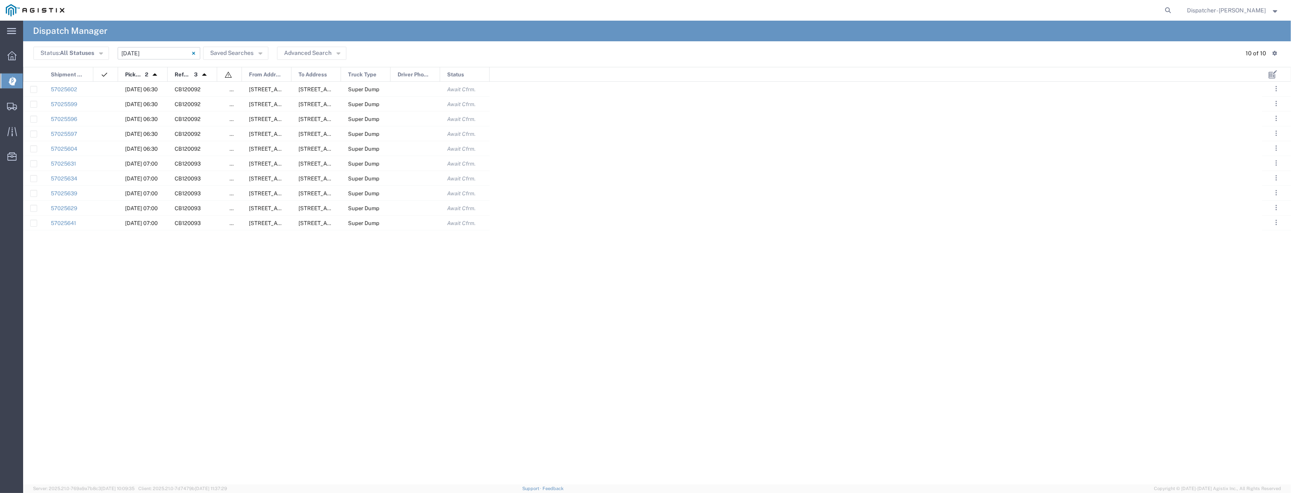
click at [124, 52] on input "[DATE] - [DATE]" at bounding box center [159, 53] width 83 height 12
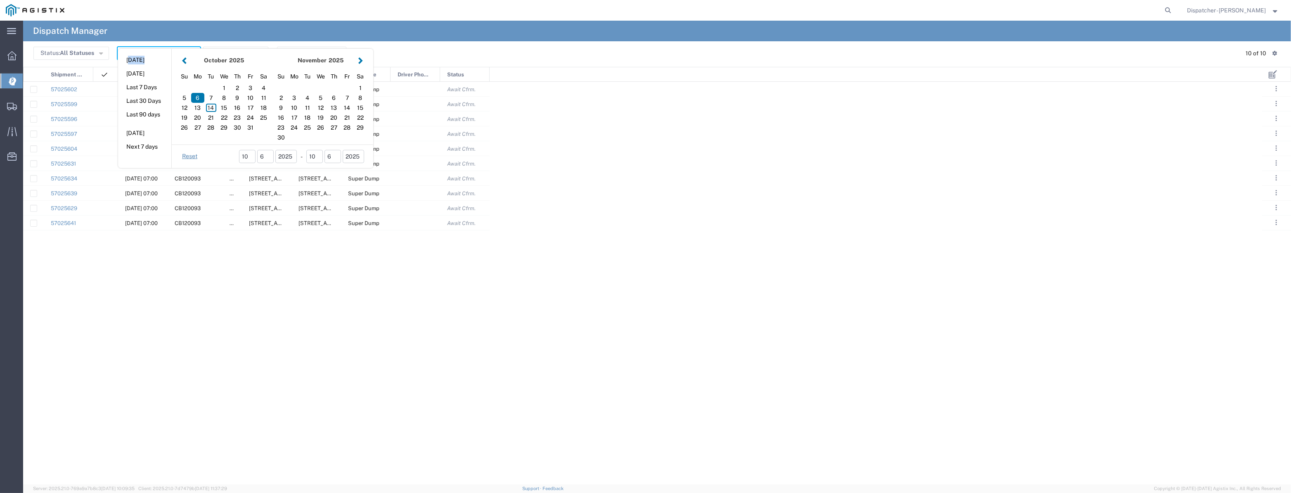
click at [124, 52] on aside "[DATE] [DATE] Last 7 Days Last 30 Days Last 90 days [DATE] Next 7 days" at bounding box center [145, 108] width 54 height 119
click at [167, 40] on agx-page-header "Dispatch Manager" at bounding box center [657, 31] width 1268 height 21
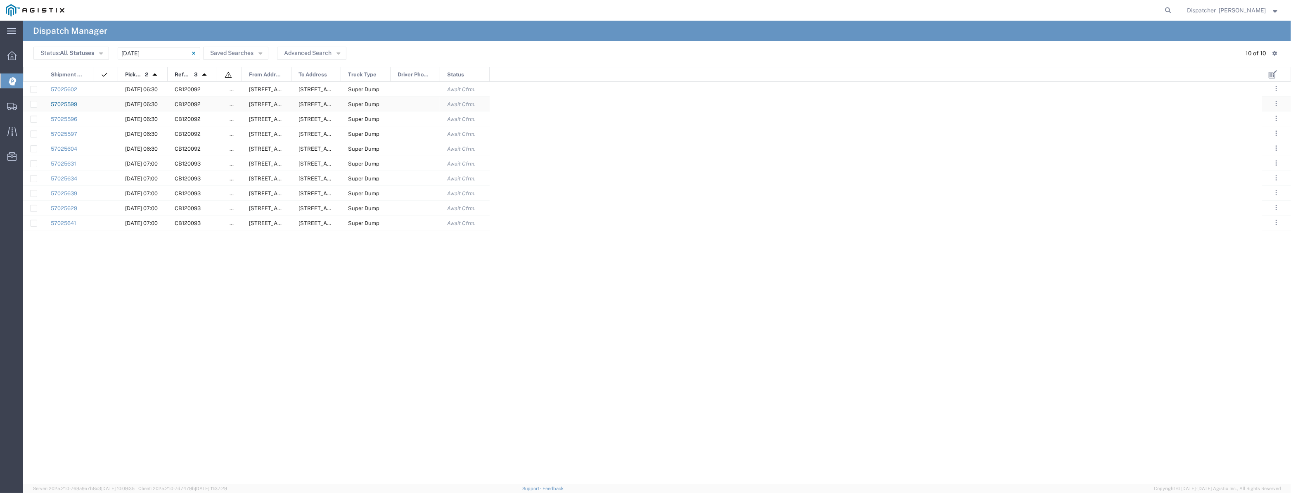
click at [66, 104] on link "57025599" at bounding box center [64, 104] width 26 height 6
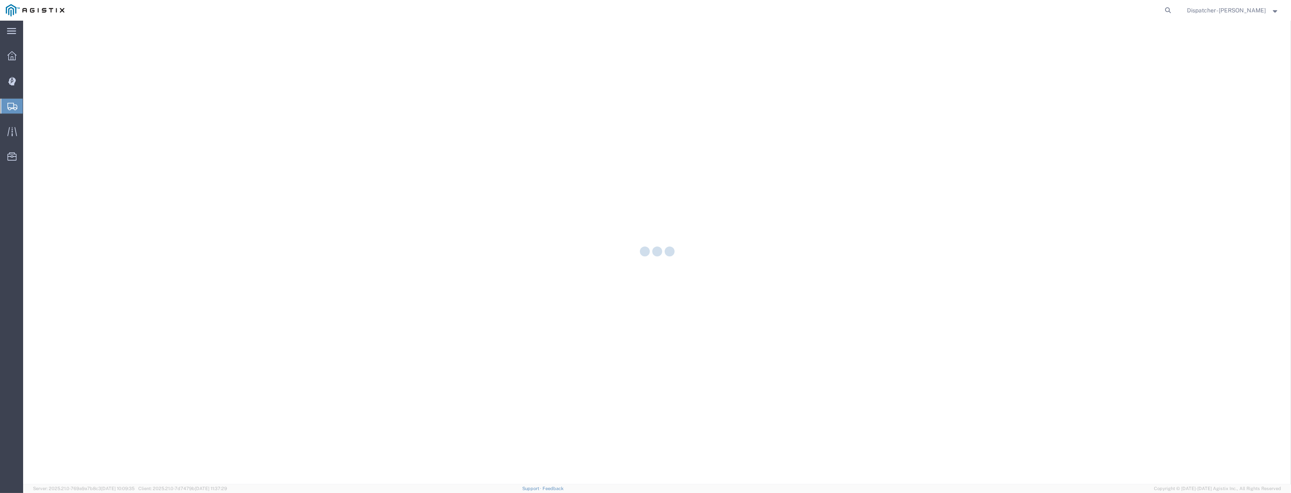
click at [65, 104] on div at bounding box center [657, 253] width 1268 height 464
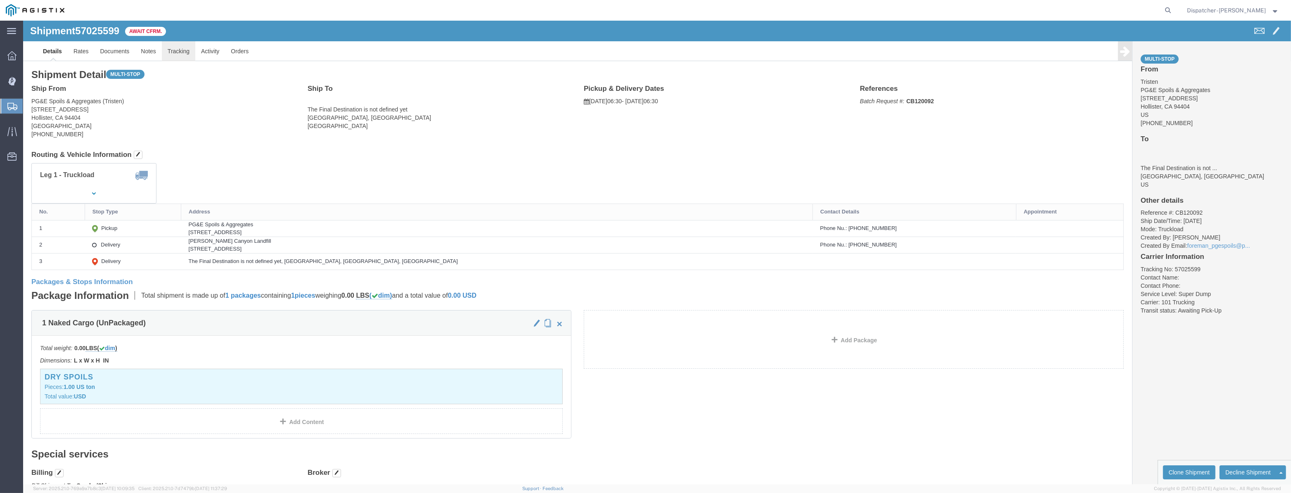
click link "Tracking"
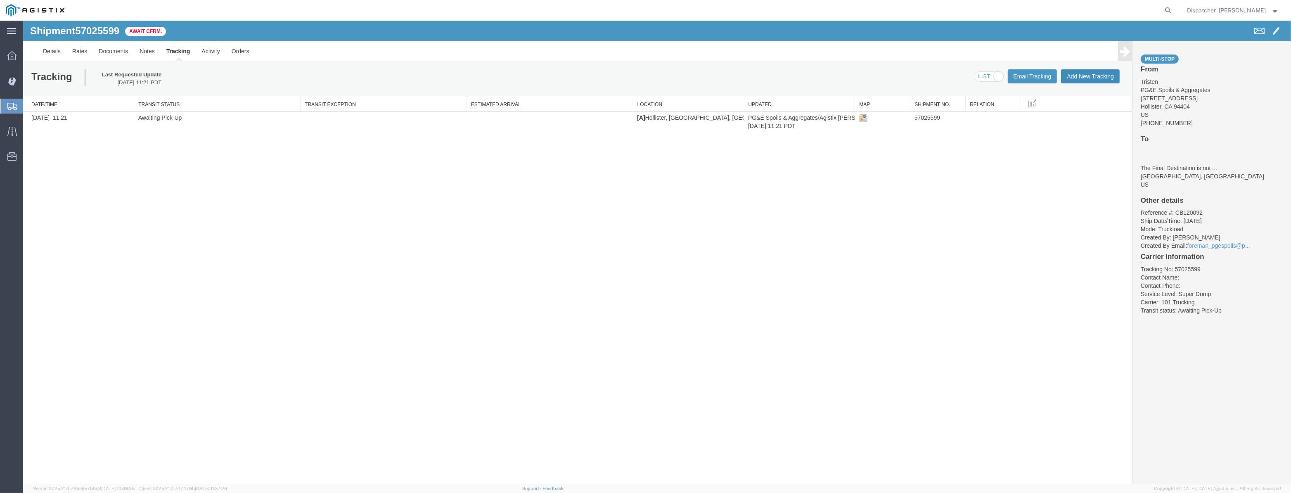
click at [1091, 78] on button "Add New Tracking" at bounding box center [1090, 76] width 59 height 14
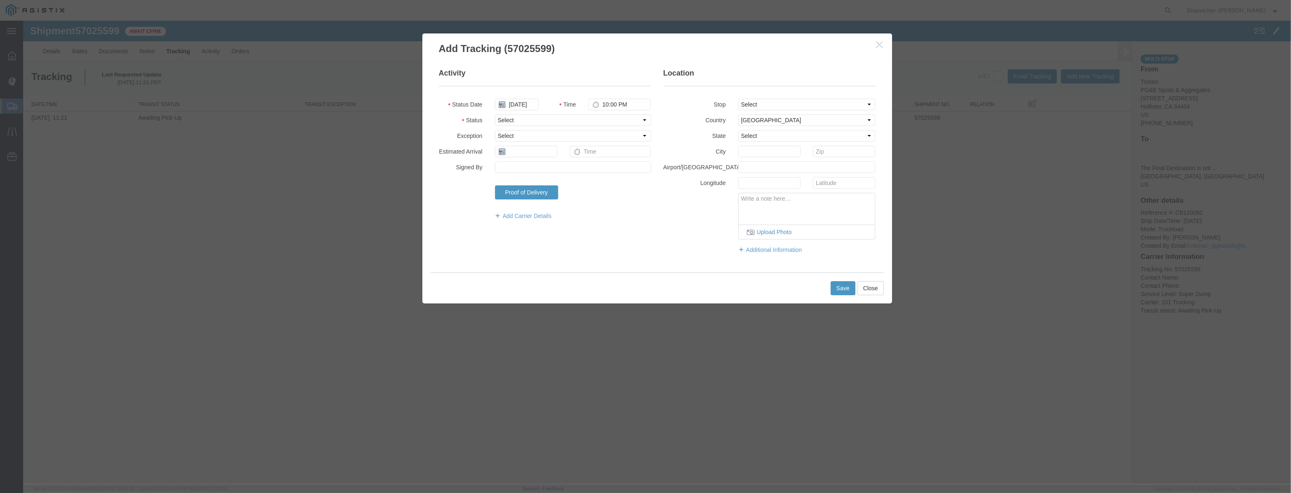
click at [514, 98] on fieldset "Activity Status Date [DATE] Time 10:00 PM Status Select Arrival Notice Availabl…" at bounding box center [545, 148] width 212 height 160
click at [517, 102] on input "[DATE]" at bounding box center [517, 105] width 44 height 12
click at [520, 95] on fieldset "Activity Status Date Time 10:00 PM Status Select Arrival Notice Available Arriv…" at bounding box center [545, 148] width 212 height 160
click at [522, 102] on input "text" at bounding box center [517, 105] width 44 height 12
paste input "The essay makes it clear that being a parent means taking responsibility, not j…"
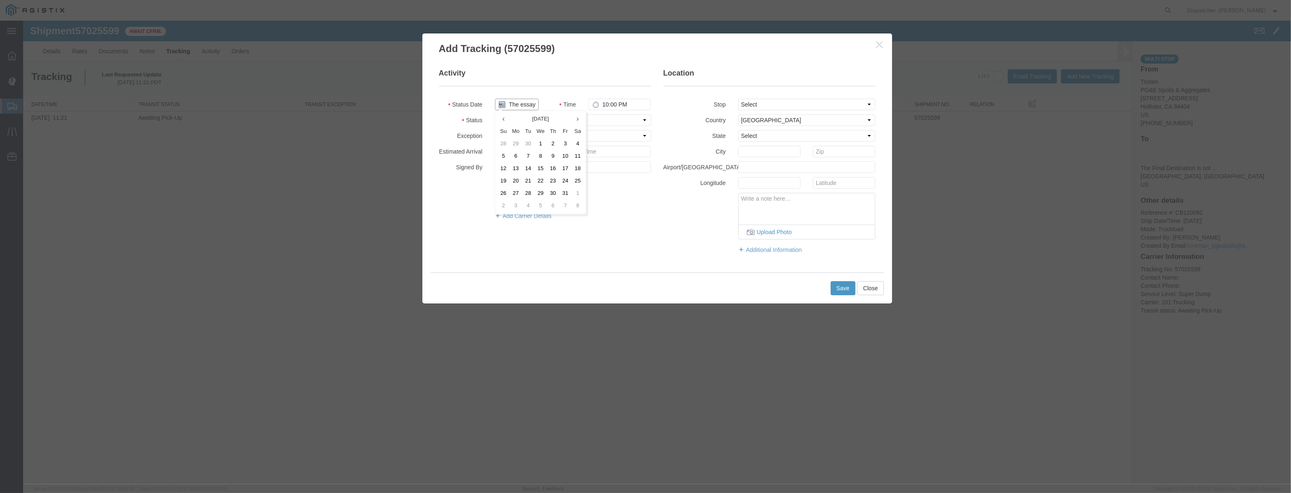
scroll to position [0, 905]
drag, startPoint x: 516, startPoint y: 154, endPoint x: 518, endPoint y: 149, distance: 6.0
click at [516, 154] on td "6" at bounding box center [516, 156] width 12 height 12
click at [525, 103] on input "[DATE]" at bounding box center [517, 105] width 44 height 12
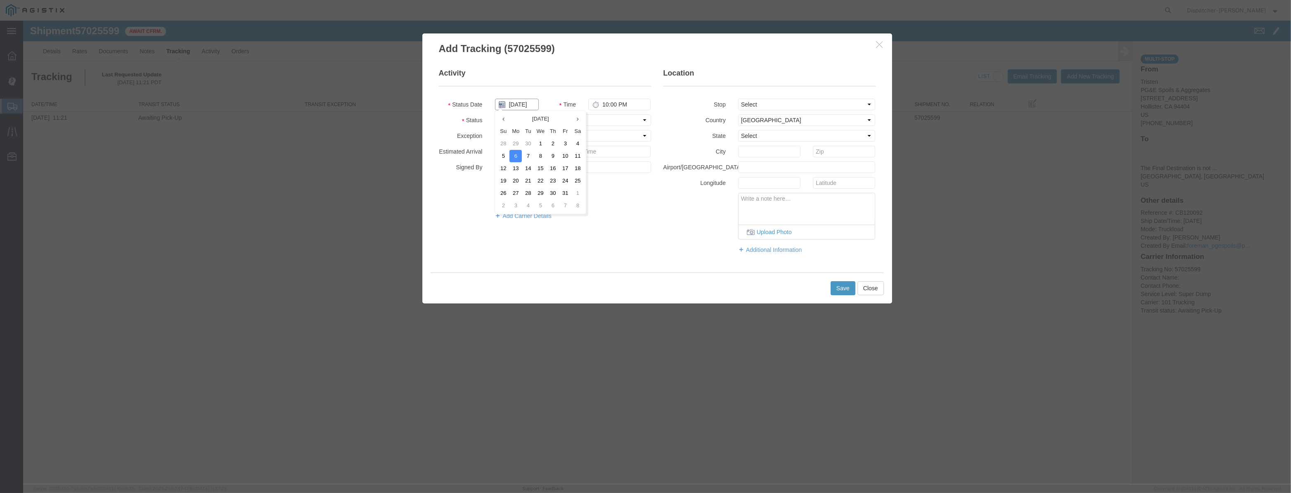
click at [525, 103] on input "[DATE]" at bounding box center [517, 105] width 44 height 12
click at [613, 116] on select "Select Arrival Notice Available Arrival Notice Imported Arrive at Delivery Loca…" at bounding box center [573, 120] width 156 height 12
click at [495, 114] on select "Select Arrival Notice Available Arrival Notice Imported Arrive at Delivery Loca…" at bounding box center [573, 120] width 156 height 12
click at [750, 107] on select "Select From: [STREET_ADDRESS][PERSON_NAME] Stop 2: [STREET_ADDRESS] To: The Fin…" at bounding box center [807, 105] width 138 height 12
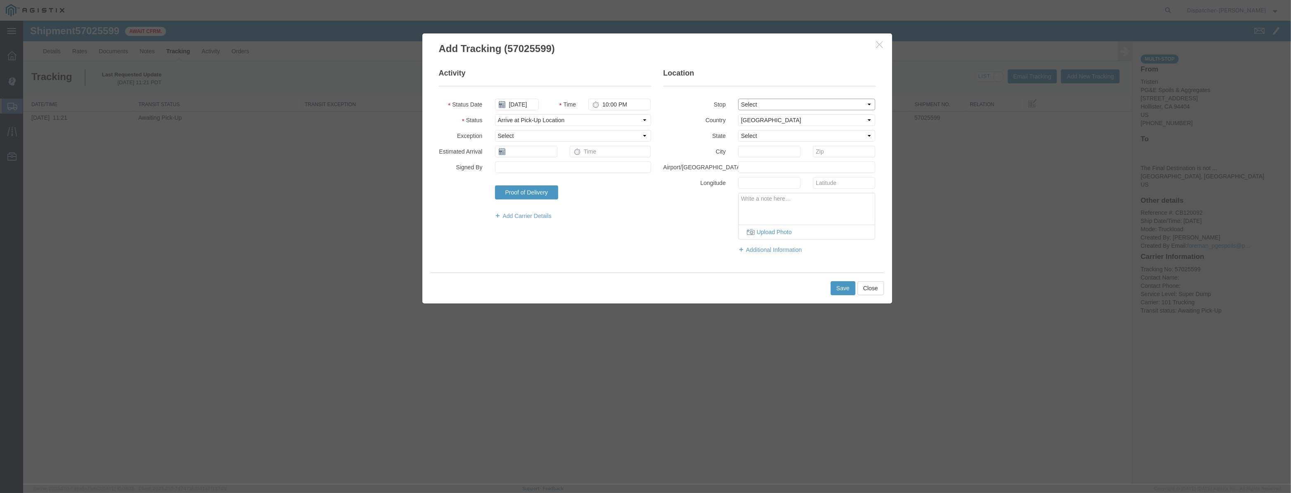
click at [738, 99] on select "Select From: [STREET_ADDRESS][PERSON_NAME] Stop 2: [STREET_ADDRESS] To: The Fin…" at bounding box center [807, 105] width 138 height 12
drag, startPoint x: 599, startPoint y: 111, endPoint x: 418, endPoint y: 126, distance: 181.5
click at [418, 126] on div "Add Tracking (57025599) Activity Status Date [DATE] Time 10:00 PM Status Select…" at bounding box center [657, 168] width 483 height 271
click at [835, 290] on button "Save" at bounding box center [843, 288] width 25 height 14
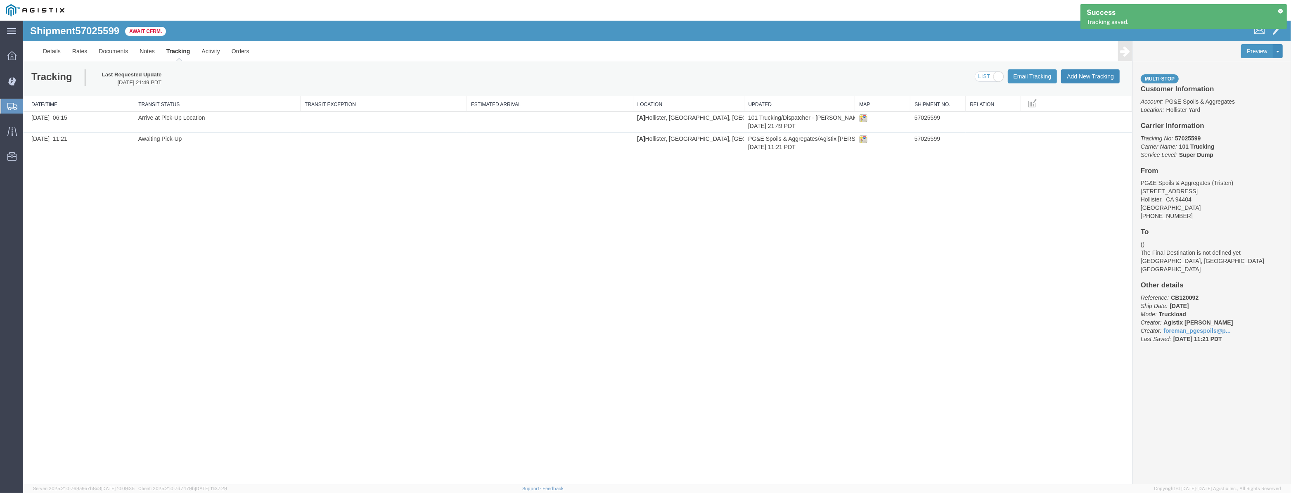
click at [1082, 78] on button "Add New Tracking" at bounding box center [1090, 76] width 59 height 14
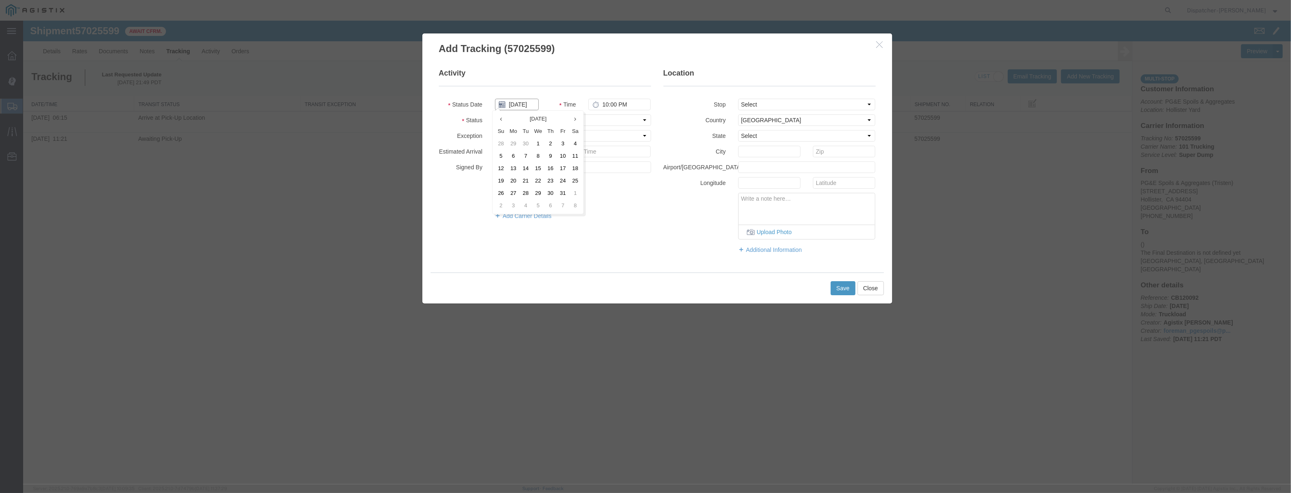
drag, startPoint x: 522, startPoint y: 100, endPoint x: 527, endPoint y: 88, distance: 12.6
click at [521, 99] on input "[DATE]" at bounding box center [517, 105] width 44 height 12
drag, startPoint x: 527, startPoint y: 88, endPoint x: 522, endPoint y: 106, distance: 18.0
click at [527, 91] on fieldset "Activity Status Date Time 10:00 PM Status Select Arrival Notice Available Arriv…" at bounding box center [545, 148] width 212 height 160
drag, startPoint x: 522, startPoint y: 106, endPoint x: 536, endPoint y: 107, distance: 14.5
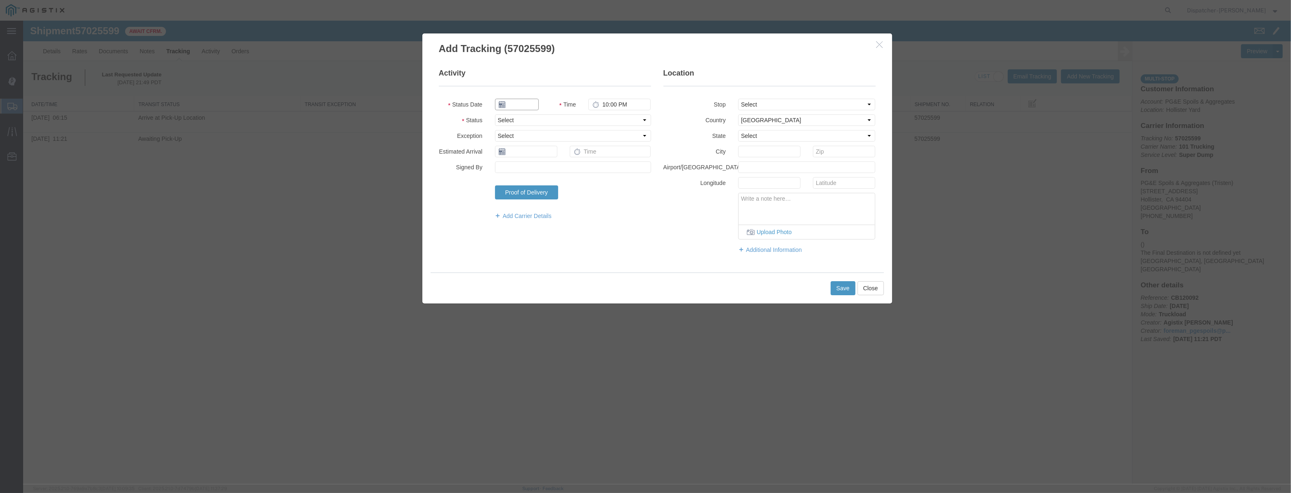
click at [524, 106] on input "text" at bounding box center [517, 105] width 44 height 12
paste input "[DATE]"
drag, startPoint x: 621, startPoint y: 117, endPoint x: 621, endPoint y: 122, distance: 5.0
click at [621, 117] on select "Select Arrival Notice Available Arrival Notice Imported Arrive at Delivery Loca…" at bounding box center [573, 120] width 156 height 12
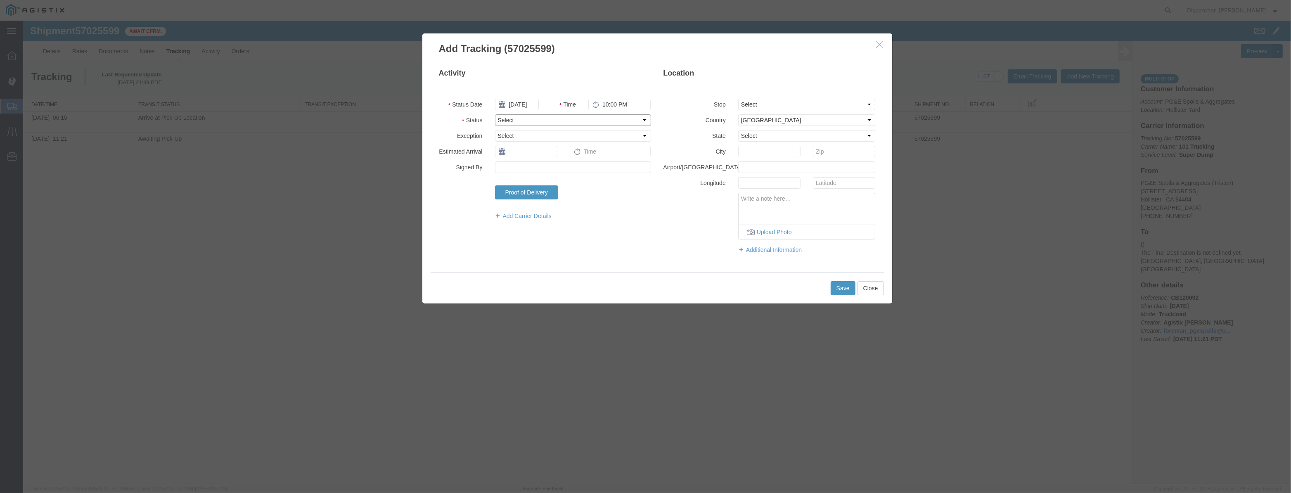
scroll to position [0, 0]
click at [495, 114] on select "Select Arrival Notice Available Arrival Notice Imported Arrive at Delivery Loca…" at bounding box center [573, 120] width 156 height 12
drag, startPoint x: 778, startPoint y: 102, endPoint x: 780, endPoint y: 109, distance: 7.7
click at [778, 102] on select "Select From: [STREET_ADDRESS][PERSON_NAME] Stop 2: [STREET_ADDRESS] To: The Fin…" at bounding box center [807, 105] width 138 height 12
click at [738, 99] on select "Select From: [STREET_ADDRESS][PERSON_NAME] Stop 2: [STREET_ADDRESS] To: The Fin…" at bounding box center [807, 105] width 138 height 12
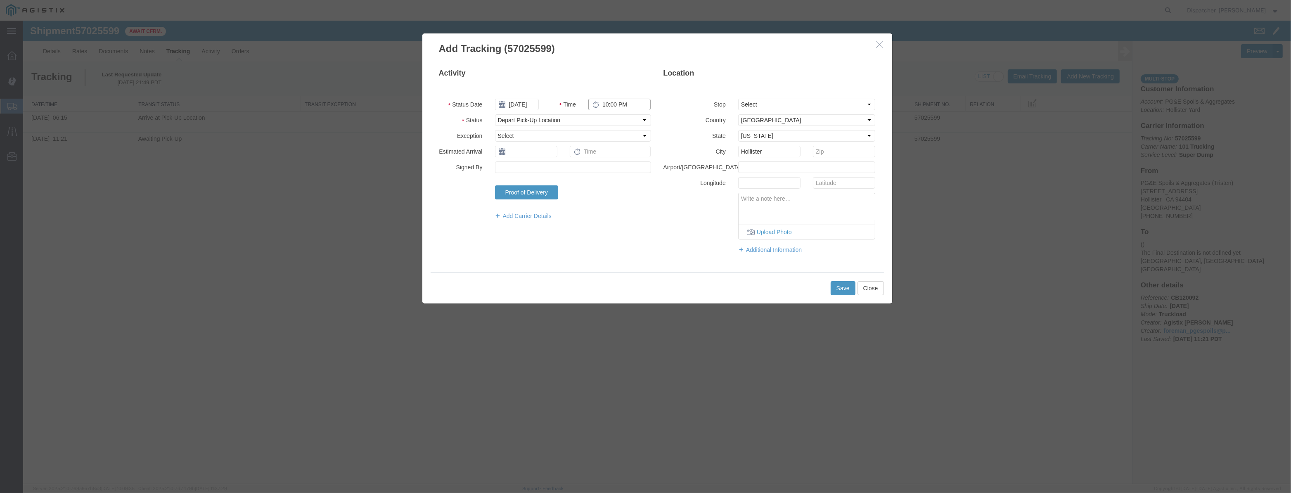
drag, startPoint x: 626, startPoint y: 103, endPoint x: 458, endPoint y: 139, distance: 172.4
click at [523, 127] on fieldset "Activity Status Date [DATE] Time 10:00 PM Status Select Arrival Notice Availabl…" at bounding box center [545, 148] width 212 height 160
click at [840, 288] on button "Save" at bounding box center [843, 288] width 25 height 14
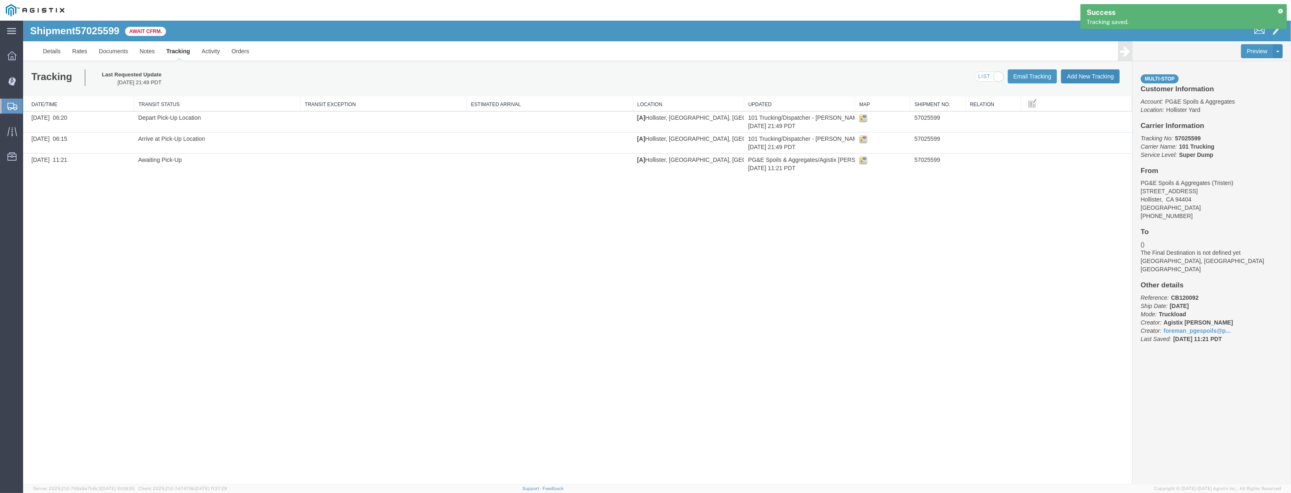
click at [1088, 75] on button "Add New Tracking" at bounding box center [1090, 76] width 59 height 14
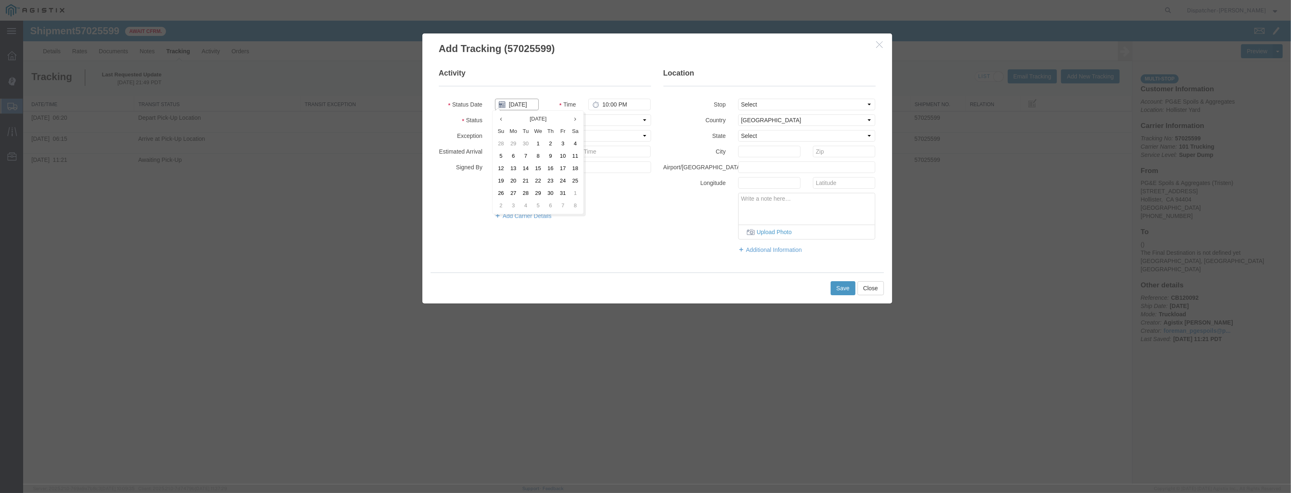
drag, startPoint x: 531, startPoint y: 104, endPoint x: 529, endPoint y: 100, distance: 4.4
click at [531, 104] on input "[DATE]" at bounding box center [517, 105] width 44 height 12
drag, startPoint x: 529, startPoint y: 93, endPoint x: 527, endPoint y: 102, distance: 8.8
click at [528, 95] on fieldset "Activity Status Date Time 10:00 PM Status Select Arrival Notice Available Arriv…" at bounding box center [545, 148] width 212 height 160
drag, startPoint x: 527, startPoint y: 102, endPoint x: 545, endPoint y: 102, distance: 17.8
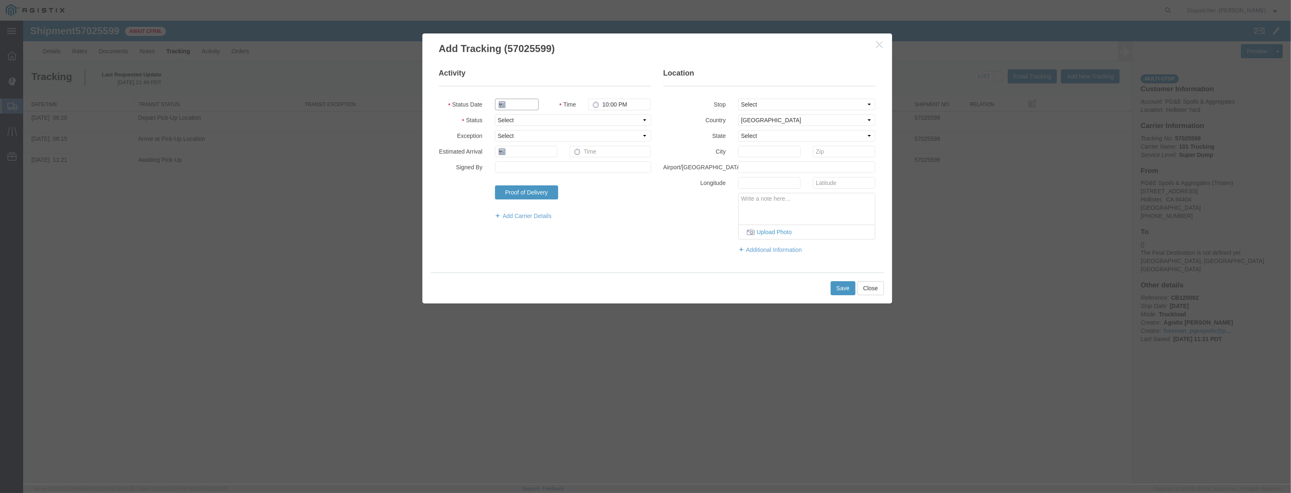
click at [529, 102] on input "text" at bounding box center [517, 105] width 44 height 12
paste input "[DATE]"
click at [598, 115] on fieldset "Activity Status Date [DATE] Time 10:00 PM Status Select Arrival Notice Availabl…" at bounding box center [545, 148] width 212 height 160
drag, startPoint x: 599, startPoint y: 121, endPoint x: 595, endPoint y: 124, distance: 4.7
click at [599, 121] on select "Select Arrival Notice Available Arrival Notice Imported Arrive at Delivery Loca…" at bounding box center [573, 120] width 156 height 12
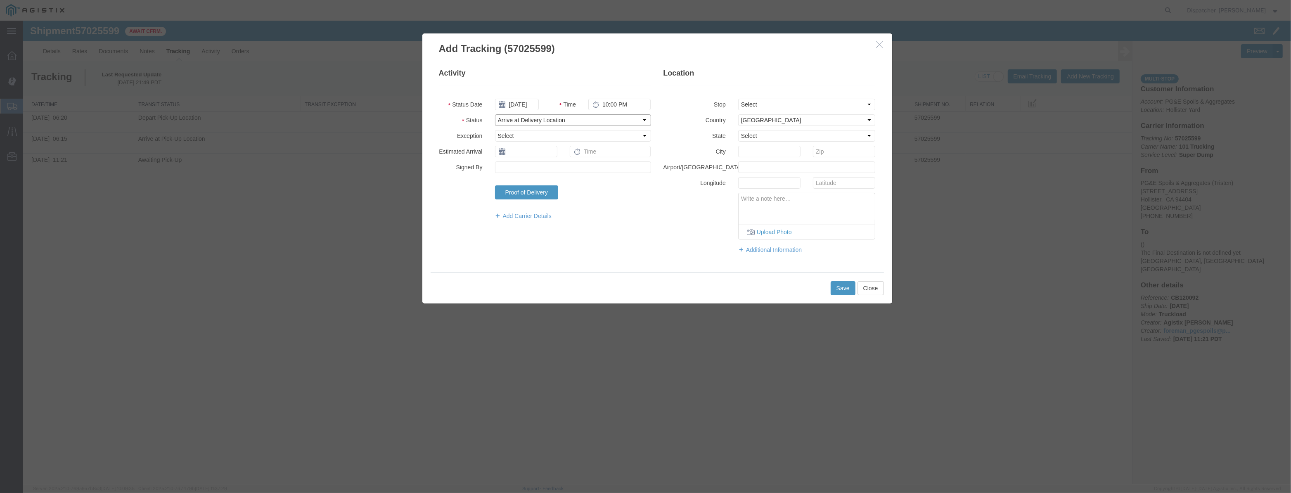
click at [495, 114] on select "Select Arrival Notice Available Arrival Notice Imported Arrive at Delivery Loca…" at bounding box center [573, 120] width 156 height 12
click at [763, 107] on select "Select From: [STREET_ADDRESS][PERSON_NAME] Stop 2: [STREET_ADDRESS] To: The Fin…" at bounding box center [807, 105] width 138 height 12
click at [738, 99] on select "Select From: [STREET_ADDRESS][PERSON_NAME] Stop 2: [STREET_ADDRESS] To: The Fin…" at bounding box center [807, 105] width 138 height 12
drag, startPoint x: 635, startPoint y: 104, endPoint x: 330, endPoint y: 150, distance: 308.2
click at [365, 144] on div "Add Tracking (57025599) Activity Status Date [DATE] Time 10:00 PM Status Select…" at bounding box center [657, 253] width 1268 height 464
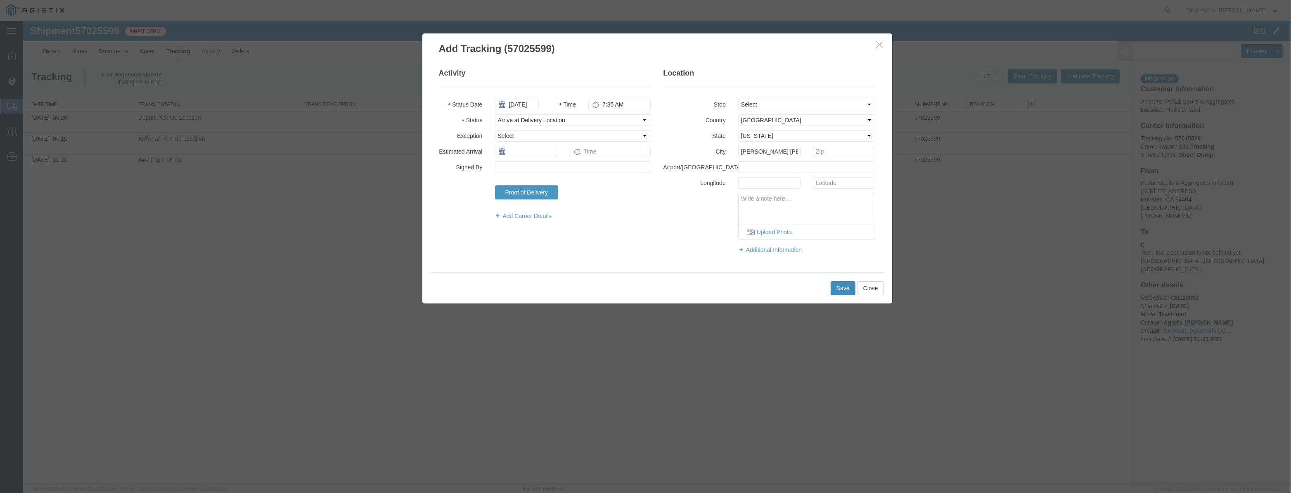
click at [853, 289] on button "Save" at bounding box center [843, 288] width 25 height 14
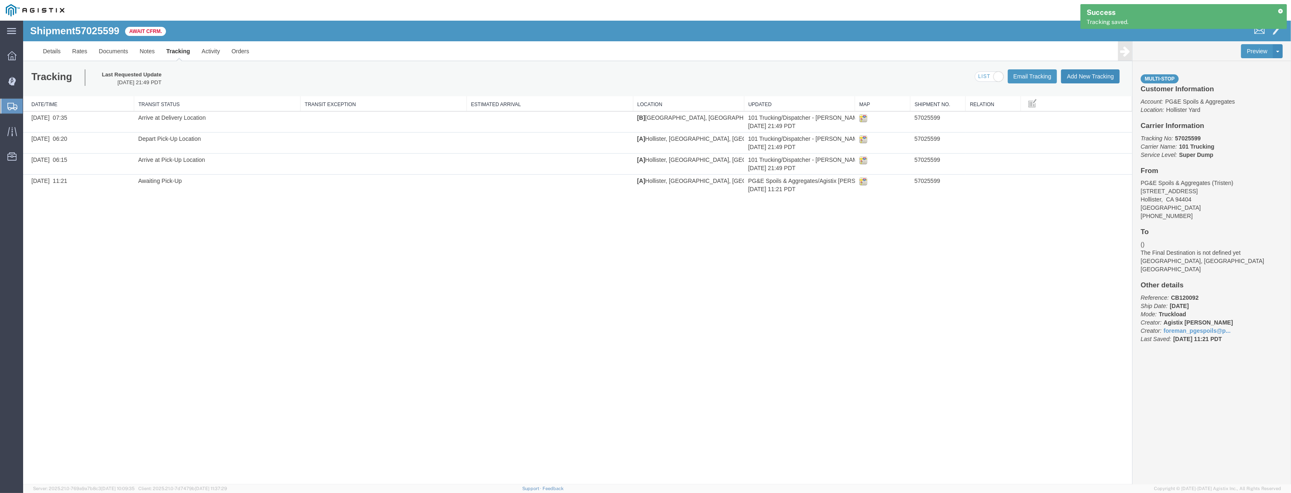
click at [1083, 77] on button "Add New Tracking" at bounding box center [1090, 76] width 59 height 14
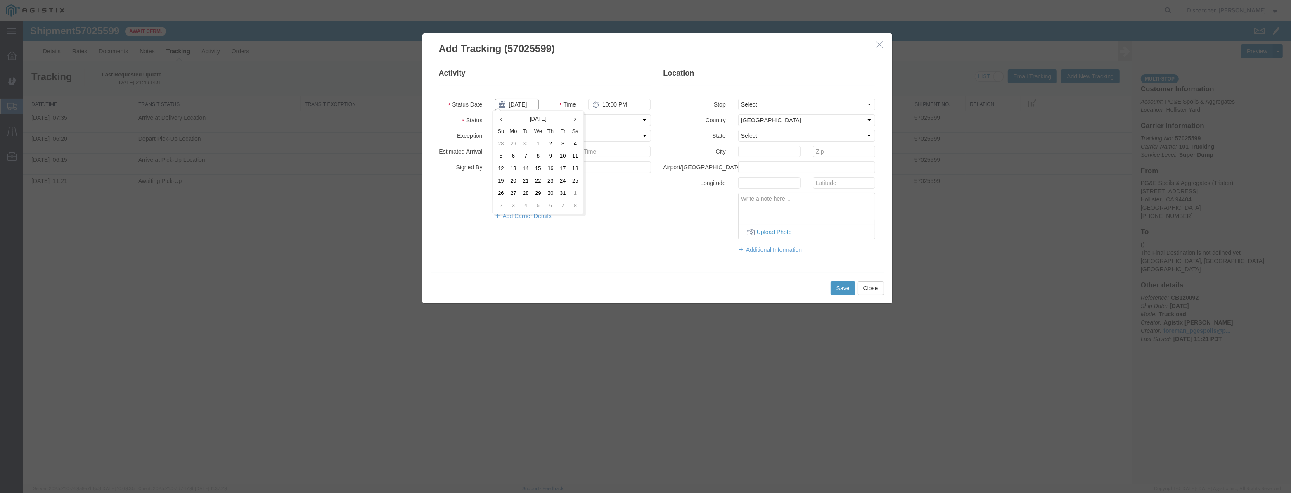
click at [531, 109] on input "[DATE]" at bounding box center [517, 105] width 44 height 12
drag, startPoint x: 531, startPoint y: 96, endPoint x: 531, endPoint y: 102, distance: 5.8
click at [531, 99] on fieldset "Activity Status Date Time 10:00 PM Status Select Arrival Notice Available Arriv…" at bounding box center [545, 148] width 212 height 160
drag, startPoint x: 531, startPoint y: 102, endPoint x: 540, endPoint y: 103, distance: 9.2
click at [531, 102] on input "text" at bounding box center [517, 105] width 44 height 12
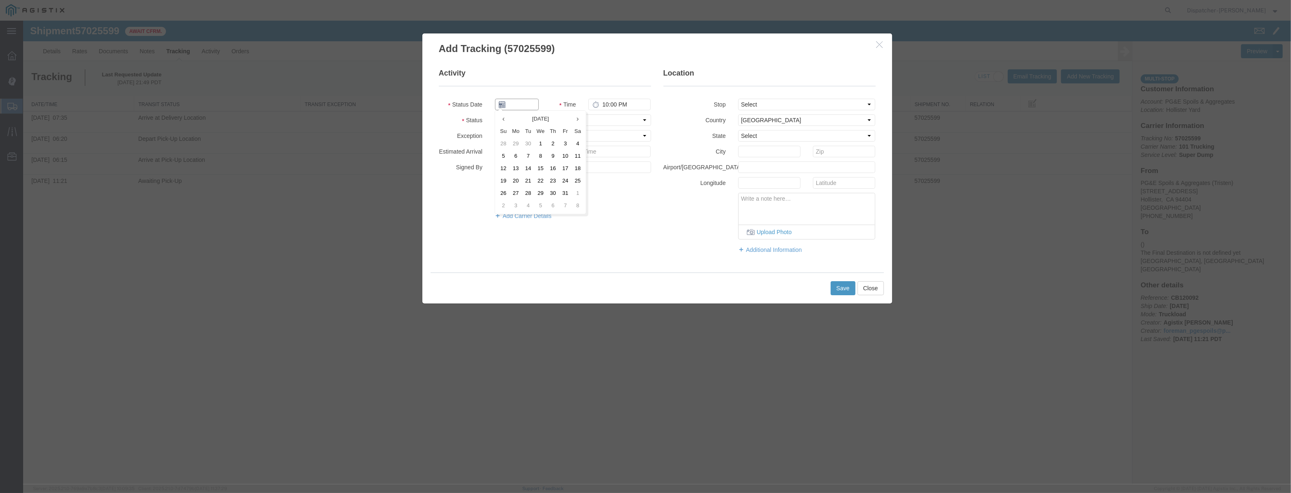
paste input "[DATE]"
click at [593, 118] on select "Select Arrival Notice Available Arrival Notice Imported Arrive at Delivery Loca…" at bounding box center [573, 120] width 156 height 12
click at [495, 114] on select "Select Arrival Notice Available Arrival Notice Imported Arrive at Delivery Loca…" at bounding box center [573, 120] width 156 height 12
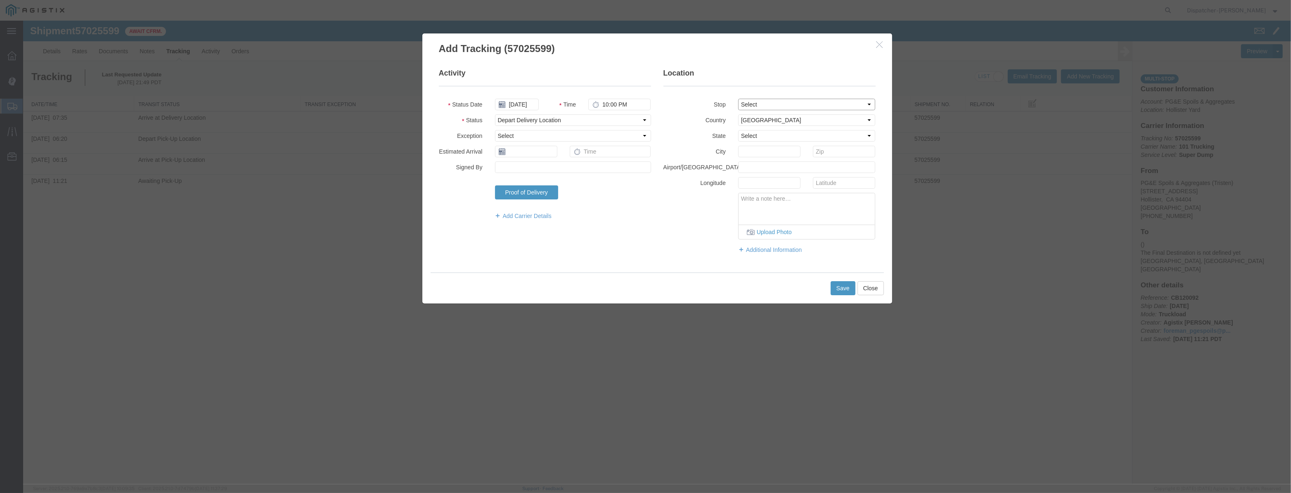
drag, startPoint x: 764, startPoint y: 102, endPoint x: 764, endPoint y: 109, distance: 7.8
click at [764, 102] on select "Select From: [STREET_ADDRESS][PERSON_NAME] Stop 2: [STREET_ADDRESS] To: The Fin…" at bounding box center [807, 105] width 138 height 12
click at [738, 99] on select "Select From: [STREET_ADDRESS][PERSON_NAME] Stop 2: [STREET_ADDRESS] To: The Fin…" at bounding box center [807, 105] width 138 height 12
drag, startPoint x: 628, startPoint y: 107, endPoint x: 341, endPoint y: 124, distance: 287.5
click at [345, 123] on div "Add Tracking (57025599) Activity Status Date [DATE] Time 10:00 PM Status Select…" at bounding box center [657, 253] width 1268 height 464
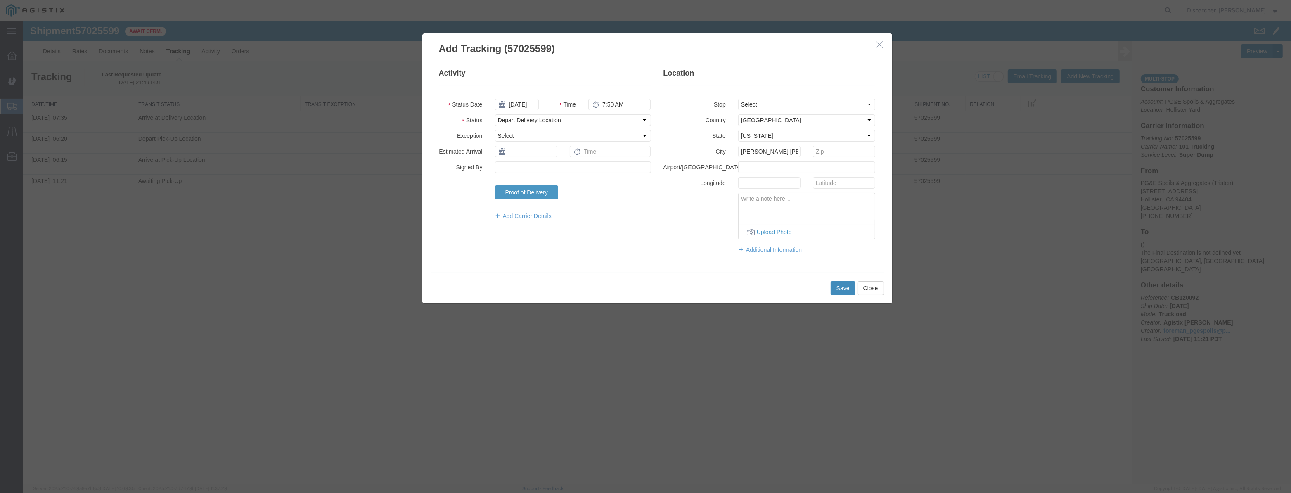
click at [851, 292] on button "Save" at bounding box center [843, 288] width 25 height 14
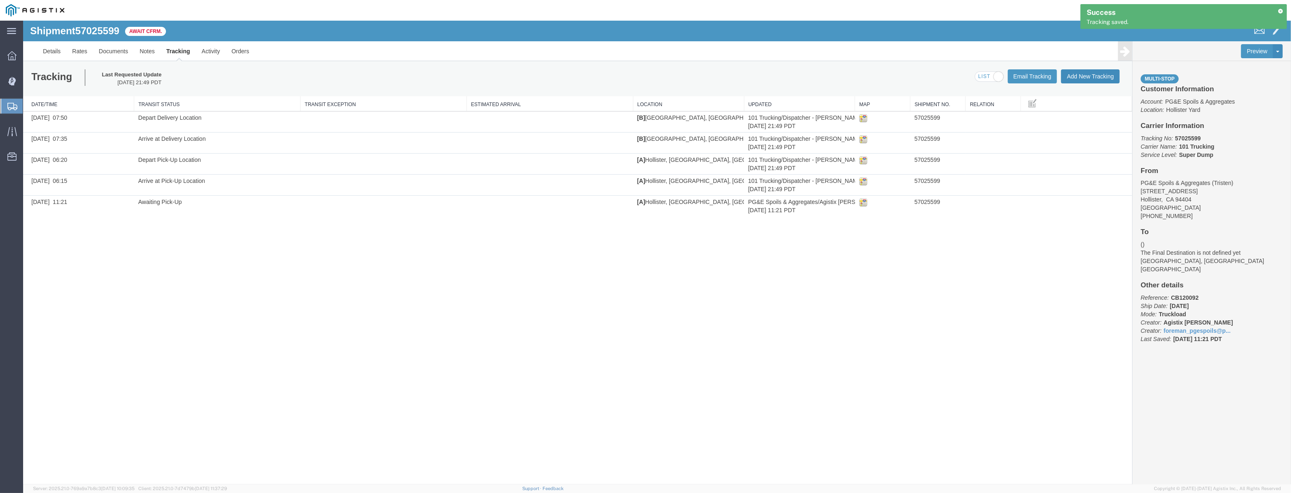
click at [1077, 78] on button "Add New Tracking" at bounding box center [1090, 76] width 59 height 14
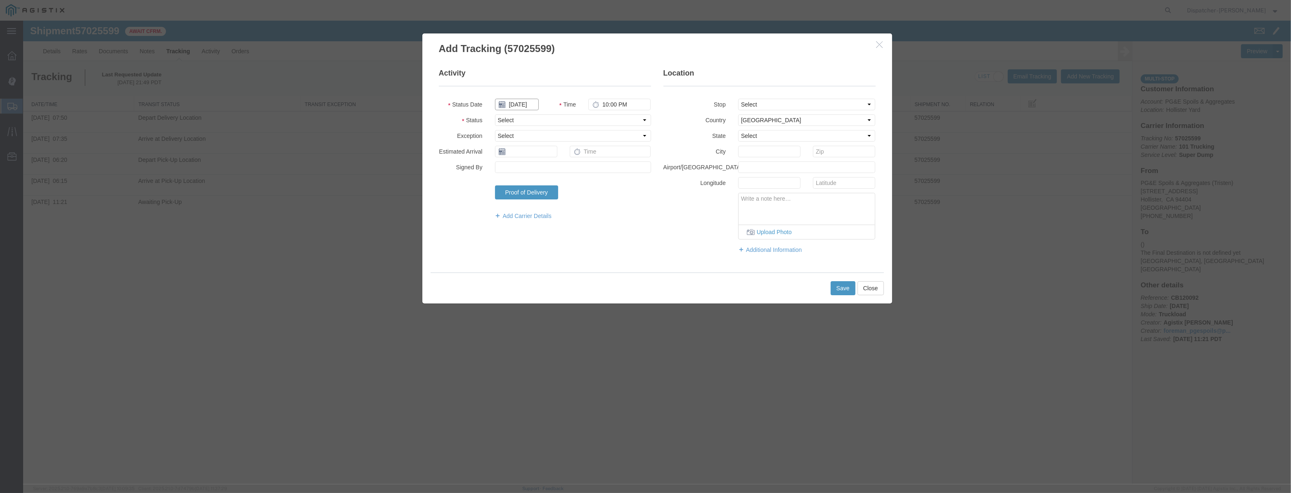
click at [512, 103] on input "[DATE]" at bounding box center [517, 105] width 44 height 12
click at [530, 93] on fieldset "Activity Status Date Time 10:00 PM Status Select Arrival Notice Available Arriv…" at bounding box center [545, 148] width 212 height 160
drag, startPoint x: 526, startPoint y: 103, endPoint x: 601, endPoint y: 116, distance: 76.7
click at [528, 104] on input "text" at bounding box center [517, 105] width 44 height 12
paste input "[DATE]"
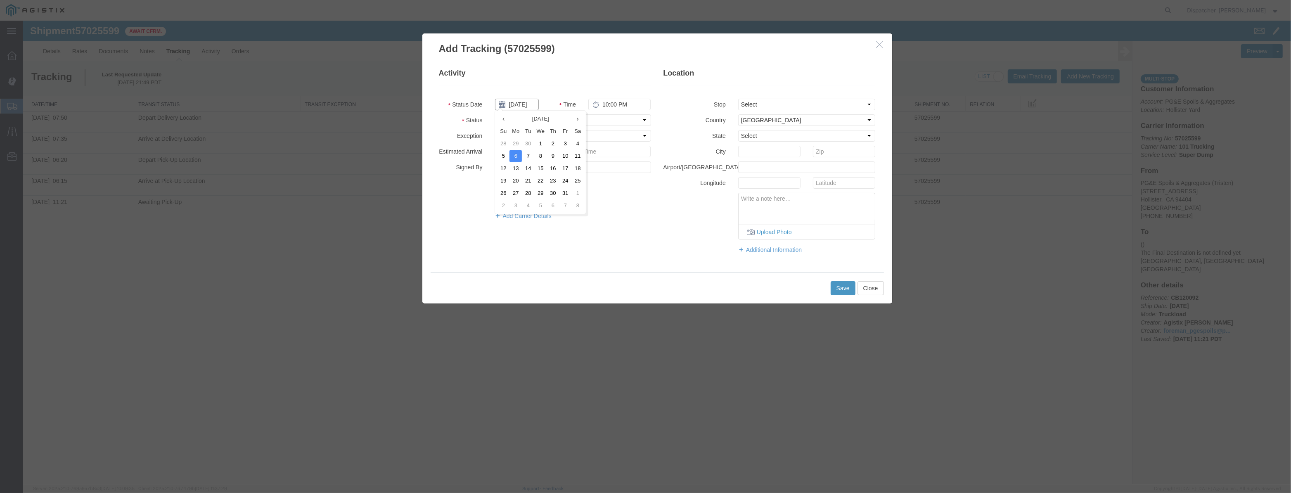
scroll to position [0, 2]
drag, startPoint x: 608, startPoint y: 119, endPoint x: 611, endPoint y: 125, distance: 6.5
click at [609, 120] on select "Select Arrival Notice Available Arrival Notice Imported Arrive at Delivery Loca…" at bounding box center [573, 120] width 156 height 12
click at [495, 114] on select "Select Arrival Notice Available Arrival Notice Imported Arrive at Delivery Loca…" at bounding box center [573, 120] width 156 height 12
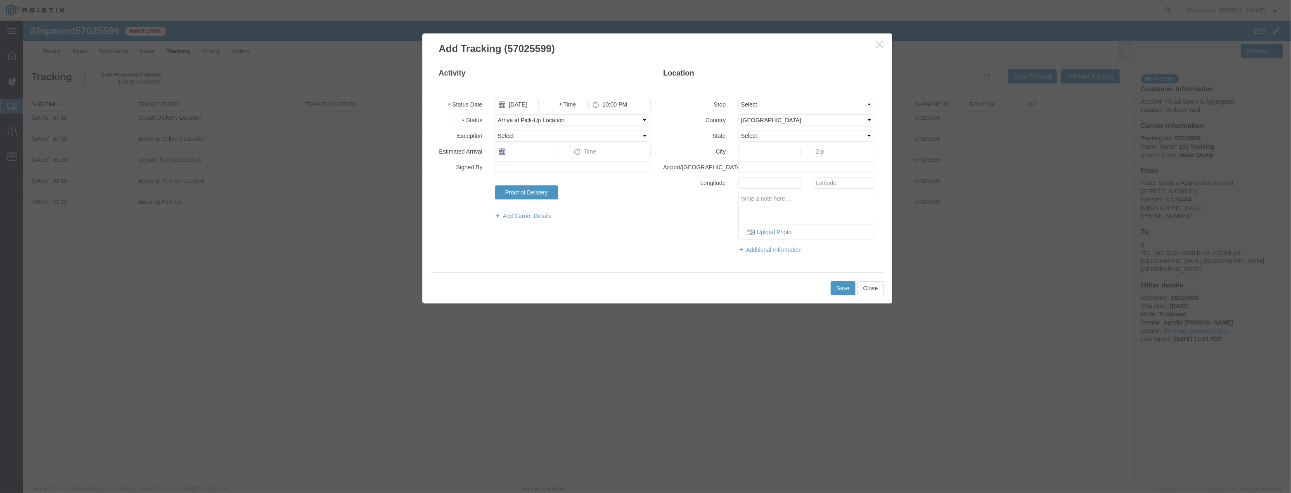
drag, startPoint x: 793, startPoint y: 95, endPoint x: 793, endPoint y: 105, distance: 9.9
click at [793, 98] on fieldset "Location Stop Select From: [STREET_ADDRESS] Stop 2: [STREET_ADDRESS] To: The Fi…" at bounding box center [770, 165] width 212 height 194
drag, startPoint x: 793, startPoint y: 105, endPoint x: 794, endPoint y: 109, distance: 4.6
click at [794, 109] on select "Select From: [STREET_ADDRESS][PERSON_NAME] Stop 2: [STREET_ADDRESS] To: The Fin…" at bounding box center [807, 105] width 138 height 12
click at [738, 99] on select "Select From: [STREET_ADDRESS][PERSON_NAME] Stop 2: [STREET_ADDRESS] To: The Fin…" at bounding box center [807, 105] width 138 height 12
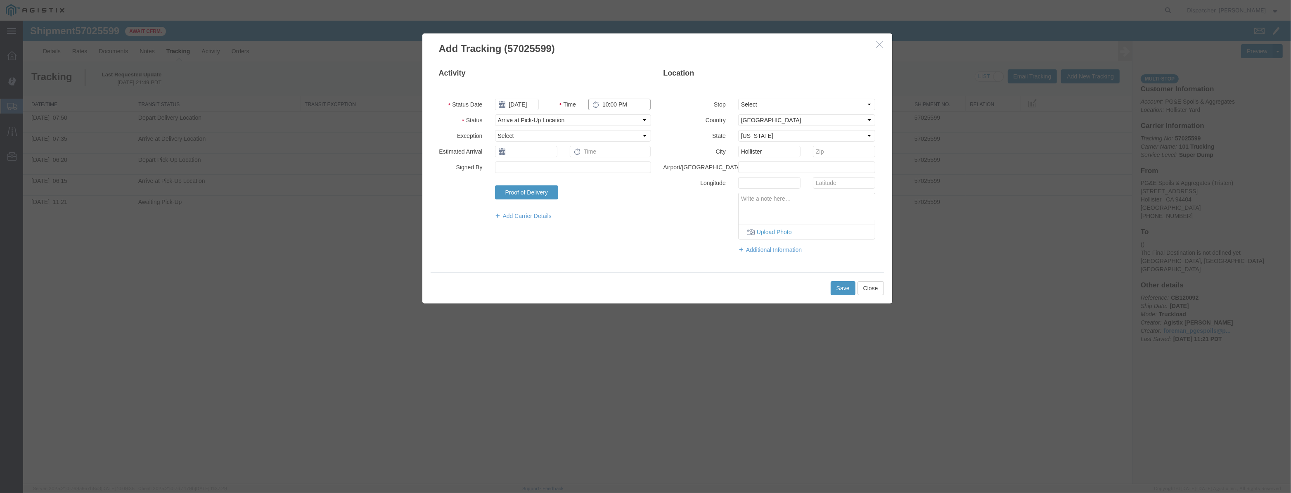
drag, startPoint x: 626, startPoint y: 106, endPoint x: 476, endPoint y: 126, distance: 151.6
click at [476, 126] on fieldset "Activity Status Date [DATE] Time 10:00 PM Status Select Arrival Notice Availabl…" at bounding box center [545, 148] width 212 height 160
click at [851, 290] on button "Save" at bounding box center [843, 288] width 25 height 14
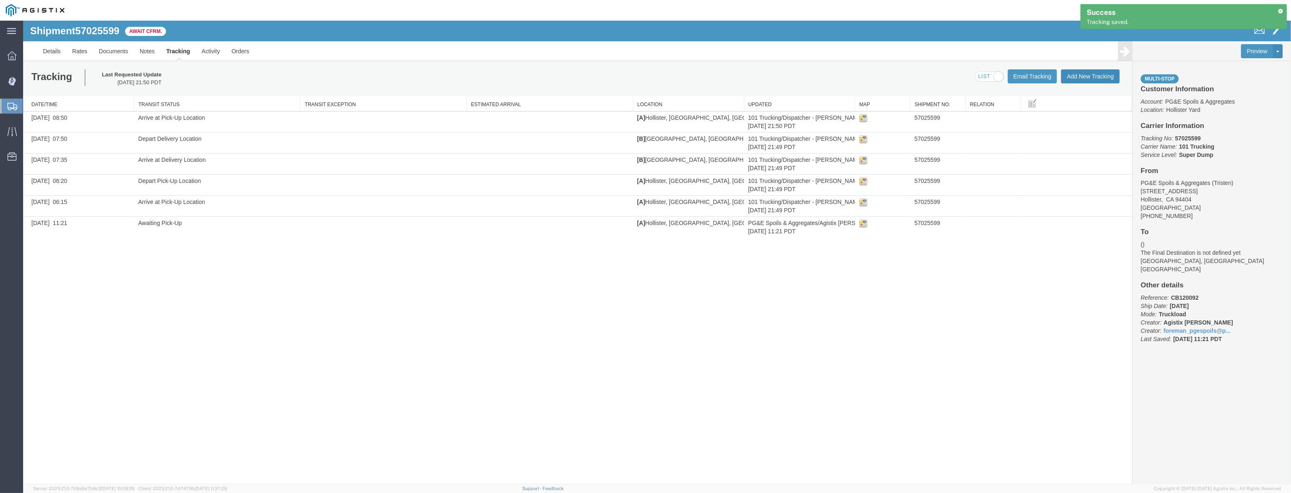
click at [1072, 74] on button "Add New Tracking" at bounding box center [1090, 76] width 59 height 14
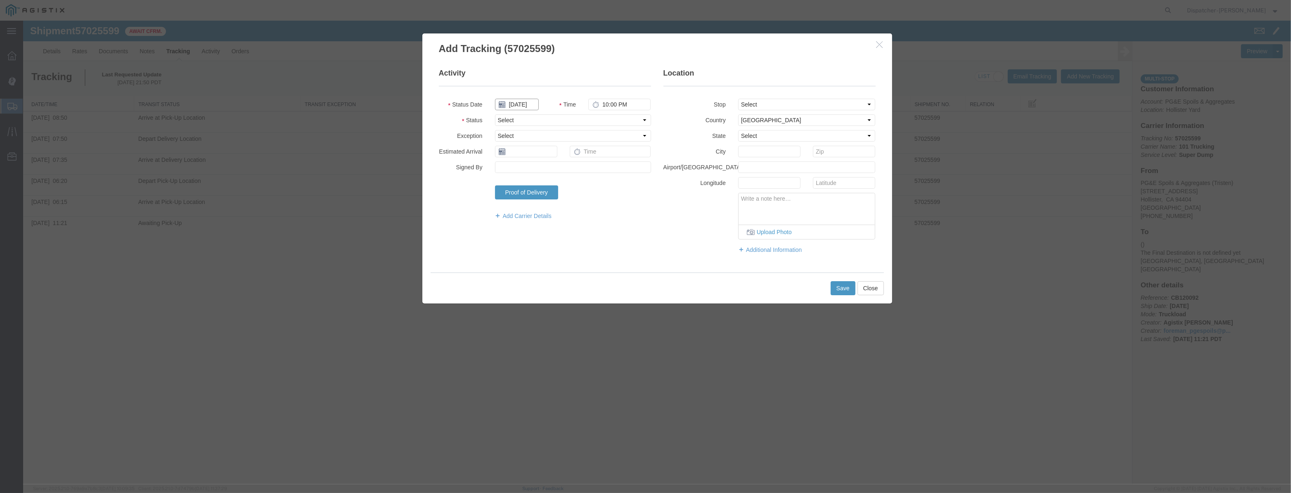
click at [522, 106] on input "[DATE]" at bounding box center [517, 105] width 44 height 12
drag, startPoint x: 526, startPoint y: 95, endPoint x: 522, endPoint y: 104, distance: 10.4
click at [525, 98] on fieldset "Activity Status Date Time 10:00 PM Status Select Arrival Notice Available Arriv…" at bounding box center [545, 148] width 212 height 160
drag, startPoint x: 522, startPoint y: 104, endPoint x: 587, endPoint y: 117, distance: 66.5
click at [524, 105] on input "text" at bounding box center [517, 105] width 44 height 12
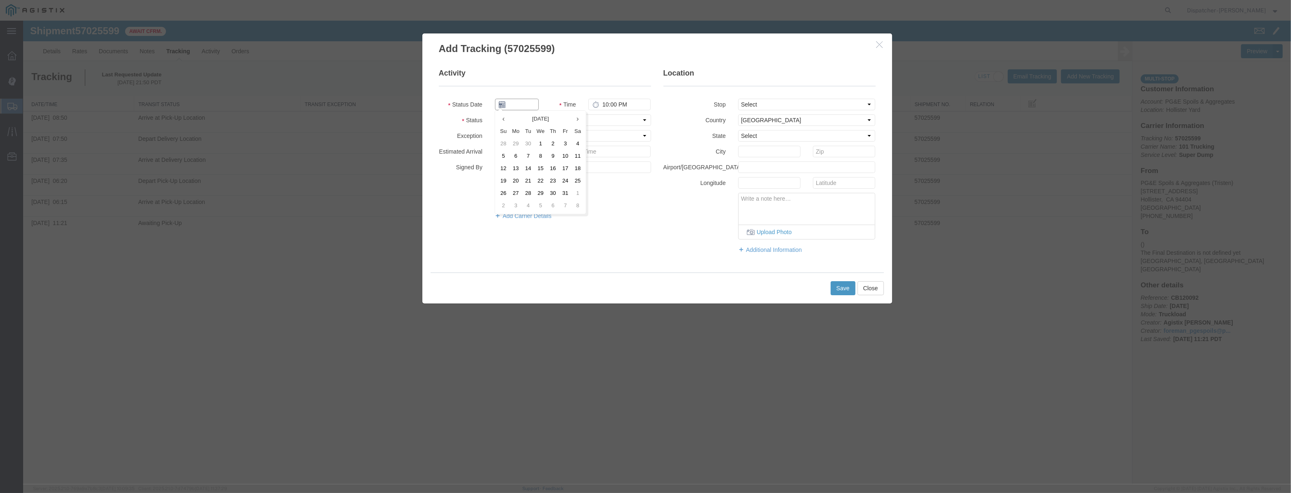
paste input "[DATE]"
click at [624, 126] on select "Select Arrival Notice Available Arrival Notice Imported Arrive at Delivery Loca…" at bounding box center [573, 120] width 156 height 12
click at [495, 114] on select "Select Arrival Notice Available Arrival Notice Imported Arrive at Delivery Loca…" at bounding box center [573, 120] width 156 height 12
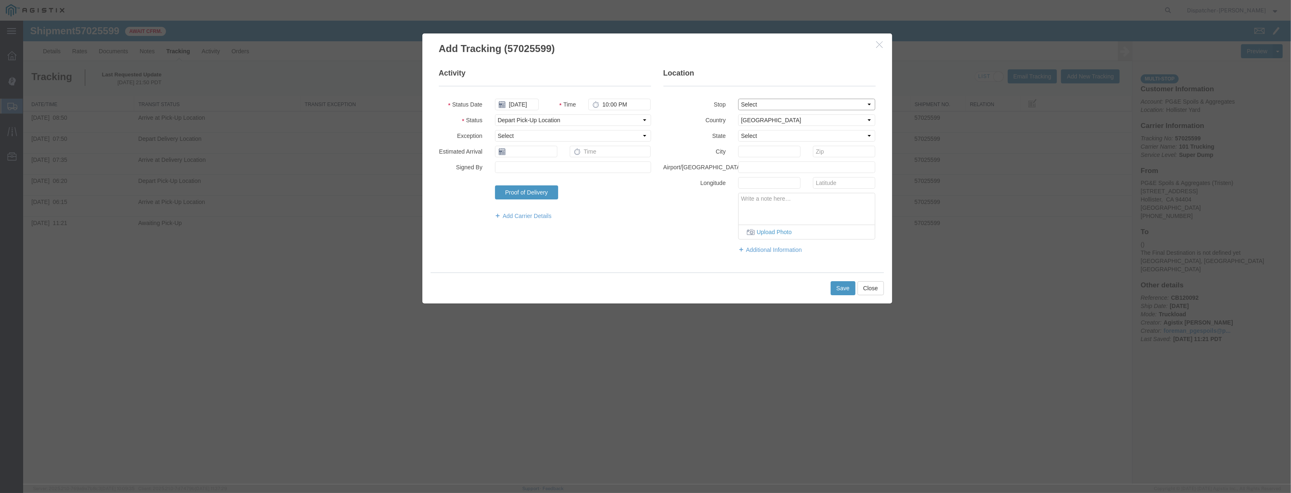
click at [779, 101] on select "Select From: [STREET_ADDRESS][PERSON_NAME] Stop 2: [STREET_ADDRESS] To: The Fin…" at bounding box center [807, 105] width 138 height 12
click at [738, 99] on select "Select From: [STREET_ADDRESS][PERSON_NAME] Stop 2: [STREET_ADDRESS] To: The Fin…" at bounding box center [807, 105] width 138 height 12
drag, startPoint x: 633, startPoint y: 105, endPoint x: 408, endPoint y: 149, distance: 228.6
click at [418, 149] on div "Add Tracking (57025599) Activity Status Date [DATE] Time 10:00 PM Status Select…" at bounding box center [657, 168] width 483 height 271
click at [838, 290] on button "Save" at bounding box center [843, 288] width 25 height 14
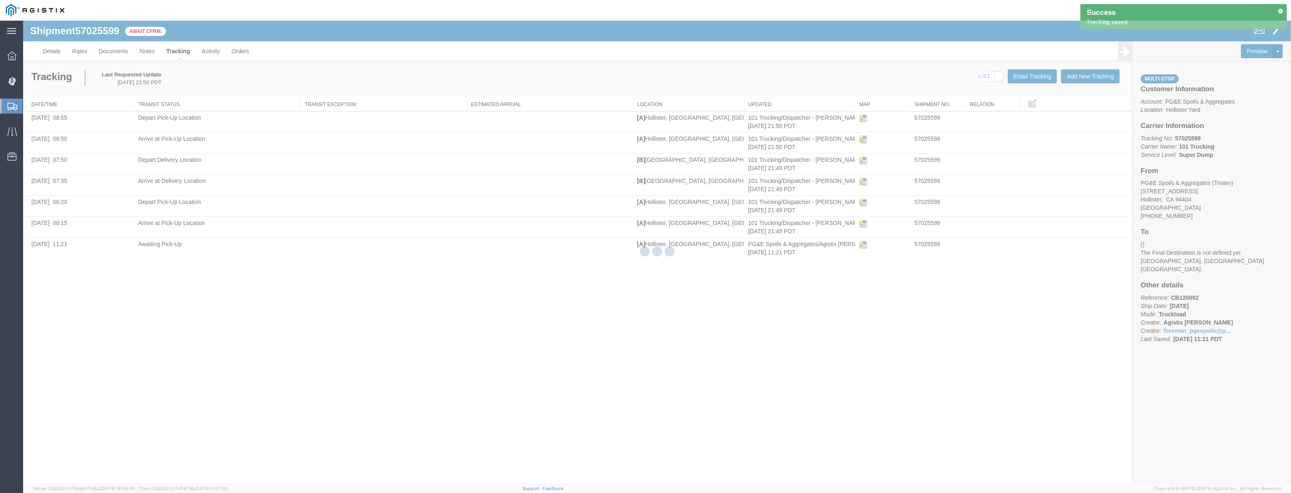
click at [1104, 77] on div at bounding box center [657, 253] width 1268 height 464
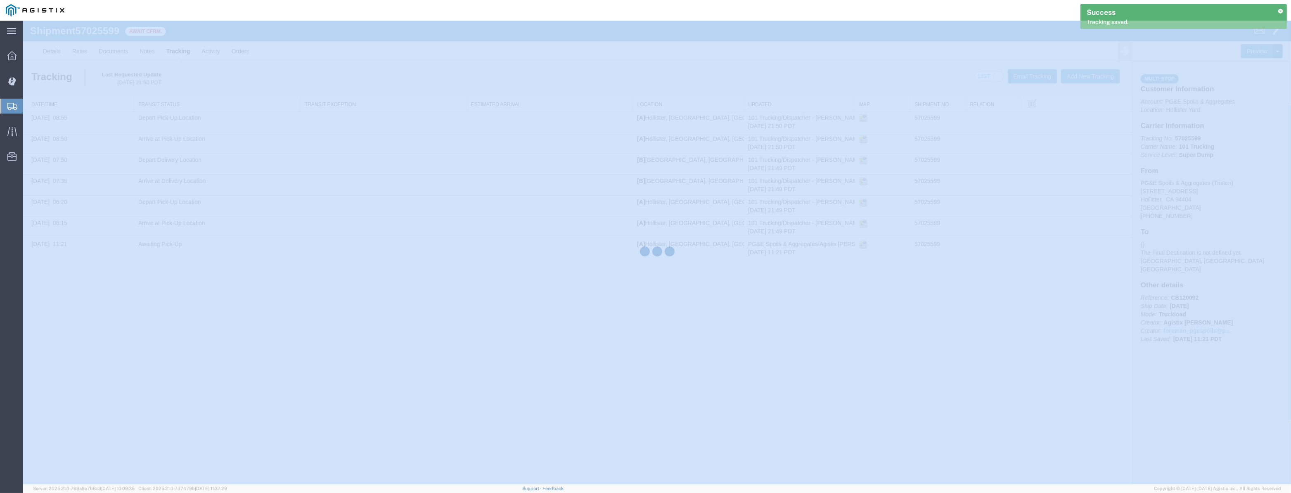
click at [1104, 77] on div at bounding box center [657, 253] width 1268 height 464
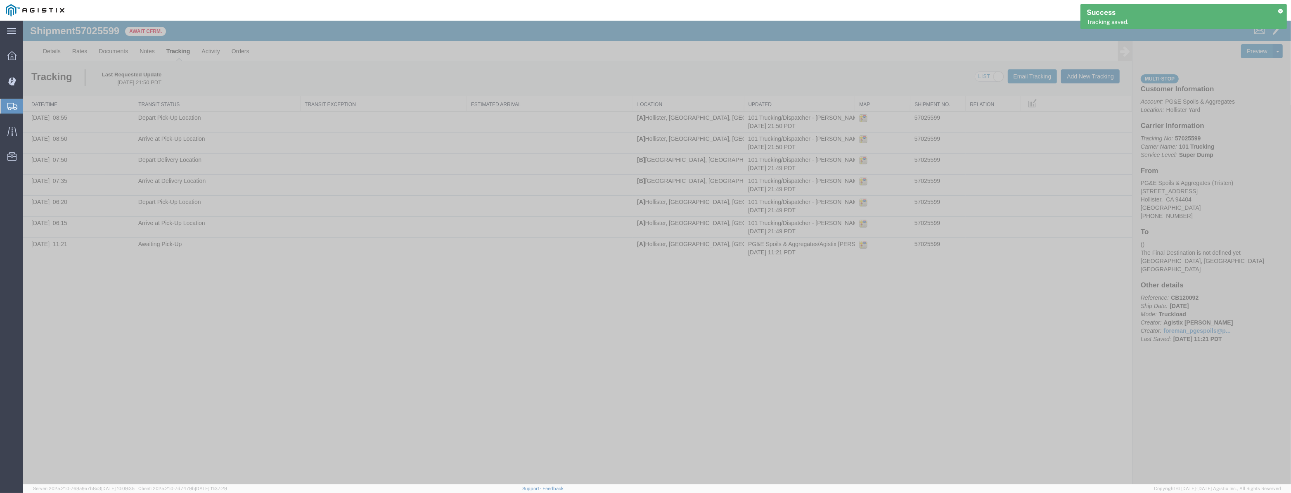
click at [1104, 77] on button "Add New Tracking" at bounding box center [1090, 76] width 59 height 14
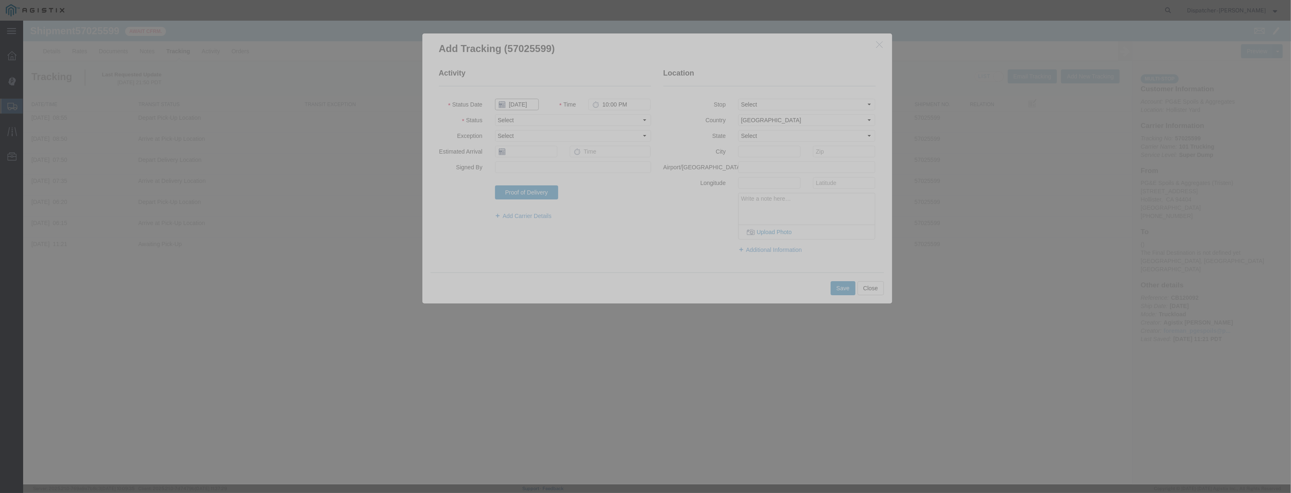
click at [515, 99] on input "[DATE]" at bounding box center [517, 105] width 44 height 12
drag, startPoint x: 518, startPoint y: 92, endPoint x: 515, endPoint y: 103, distance: 11.5
click at [517, 95] on fieldset "Activity Status Date Time 10:00 PM Status Select Arrival Notice Available Arriv…" at bounding box center [545, 148] width 212 height 160
drag, startPoint x: 515, startPoint y: 103, endPoint x: 574, endPoint y: 121, distance: 61.5
click at [517, 104] on input "text" at bounding box center [517, 105] width 44 height 12
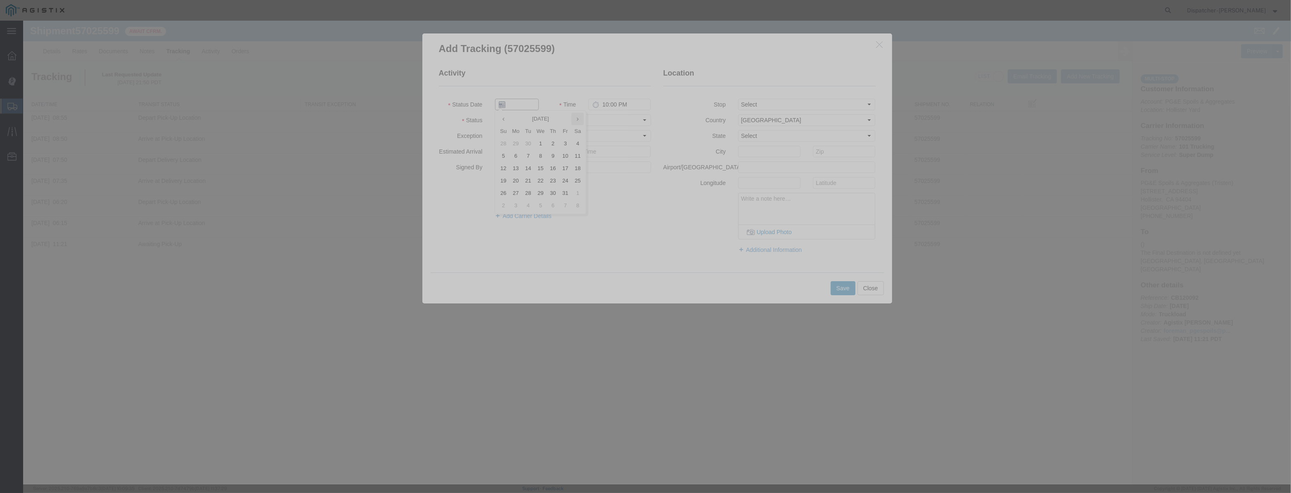
paste input "[DATE]"
click at [610, 129] on fieldset "Activity Status Date [DATE] Time 10:00 PM Status Select Arrival Notice Availabl…" at bounding box center [545, 148] width 212 height 160
drag, startPoint x: 609, startPoint y: 120, endPoint x: 609, endPoint y: 125, distance: 5.0
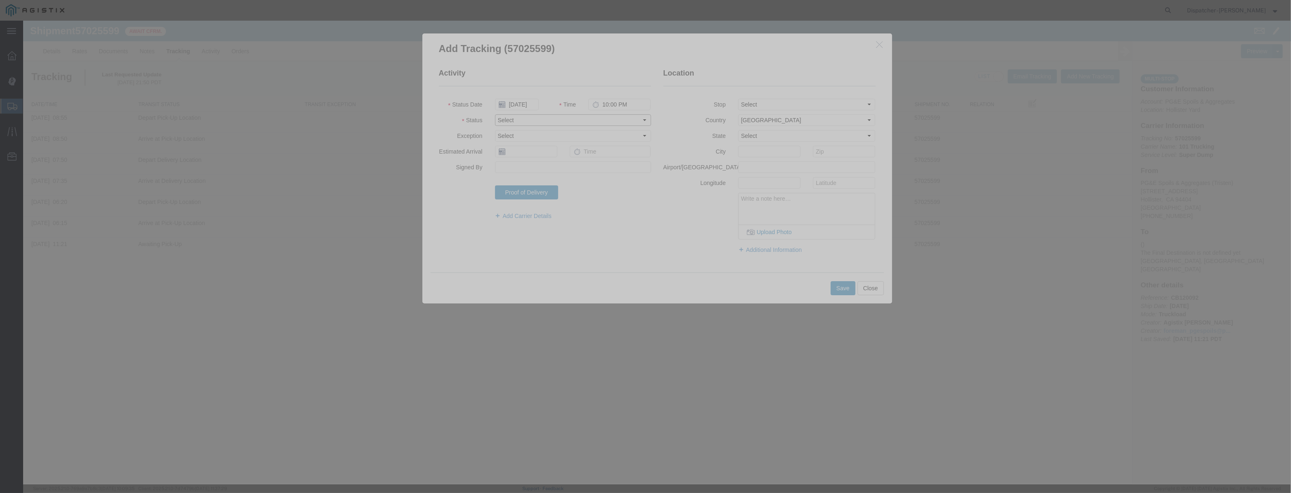
click at [609, 120] on select "Select Arrival Notice Available Arrival Notice Imported Arrive at Delivery Loca…" at bounding box center [573, 120] width 156 height 12
click at [495, 114] on select "Select Arrival Notice Available Arrival Notice Imported Arrive at Delivery Loca…" at bounding box center [573, 120] width 156 height 12
click at [811, 102] on select "Select From: [STREET_ADDRESS][PERSON_NAME] Stop 2: [STREET_ADDRESS] To: The Fin…" at bounding box center [807, 105] width 138 height 12
click at [738, 99] on select "Select From: [STREET_ADDRESS][PERSON_NAME] Stop 2: [STREET_ADDRESS] To: The Fin…" at bounding box center [807, 105] width 138 height 12
drag, startPoint x: 629, startPoint y: 103, endPoint x: 381, endPoint y: 114, distance: 248.4
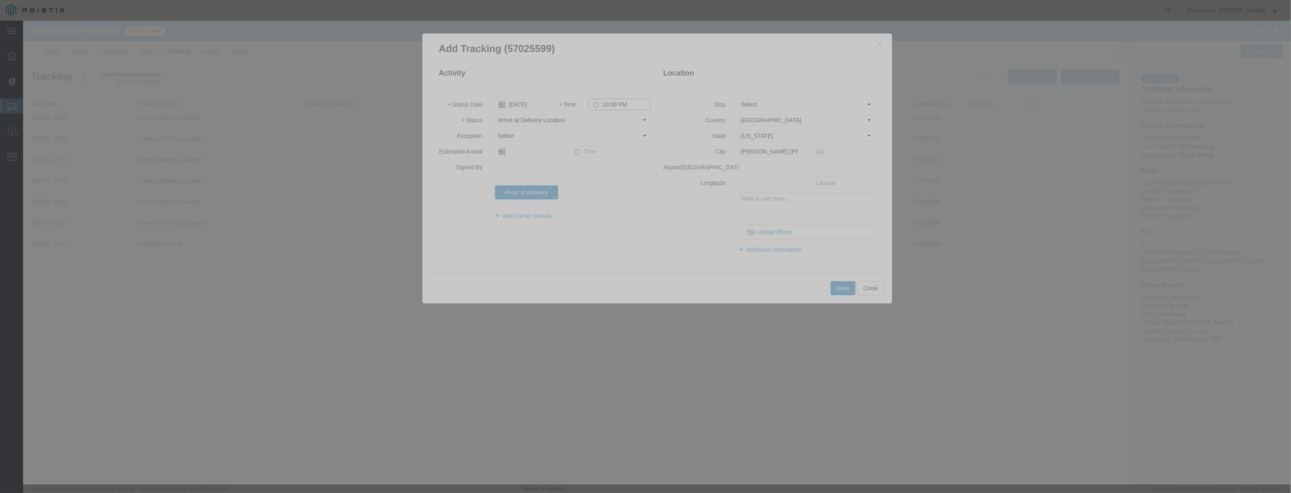
click at [410, 119] on div "Add Tracking (57025599) Activity Status Date [DATE] Time 10:00 PM Status Select…" at bounding box center [657, 253] width 1268 height 464
click at [837, 285] on button "Save" at bounding box center [843, 288] width 25 height 14
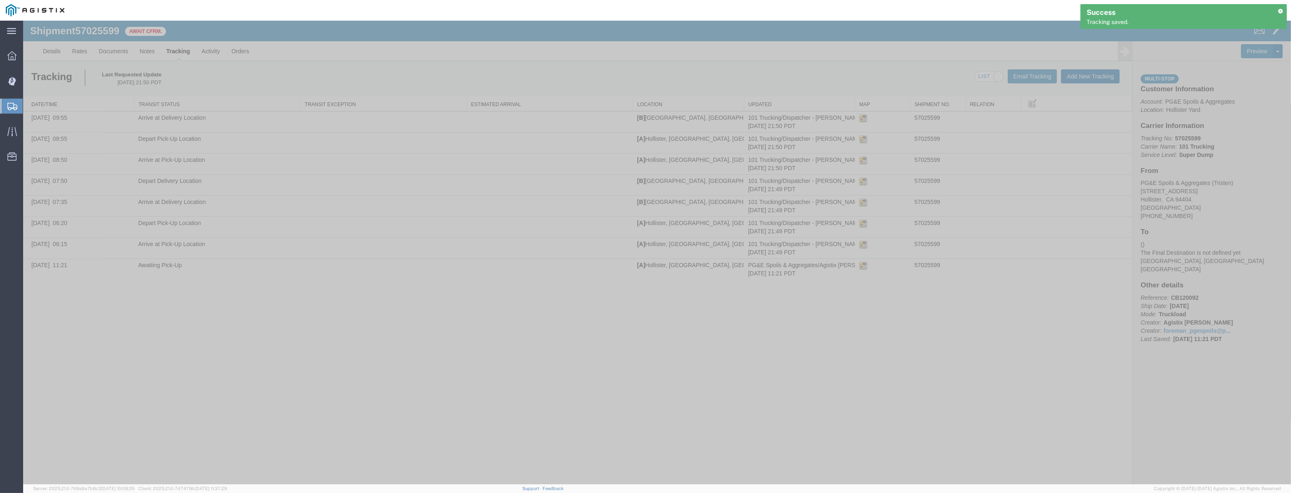
click at [1089, 83] on button "Add New Tracking" at bounding box center [1090, 76] width 59 height 14
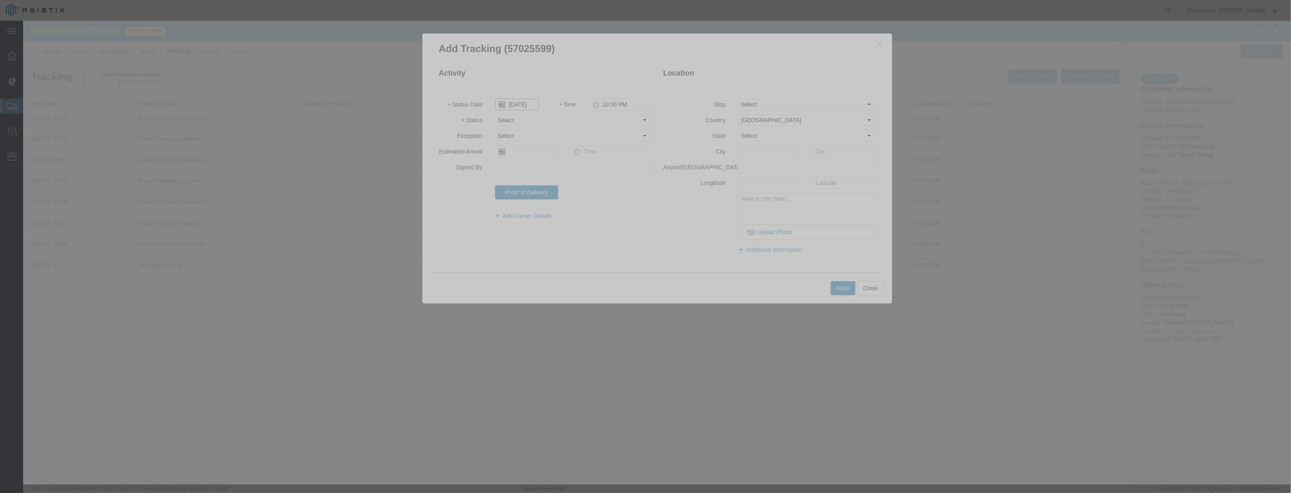
drag, startPoint x: 517, startPoint y: 106, endPoint x: 526, endPoint y: 96, distance: 13.2
click at [519, 104] on input "[DATE]" at bounding box center [517, 105] width 44 height 12
drag, startPoint x: 528, startPoint y: 92, endPoint x: 527, endPoint y: 98, distance: 6.8
click at [528, 93] on fieldset "Activity Status Date Time 10:00 PM Status Select Arrival Notice Available Arriv…" at bounding box center [545, 148] width 212 height 160
drag, startPoint x: 526, startPoint y: 99, endPoint x: 565, endPoint y: 107, distance: 39.8
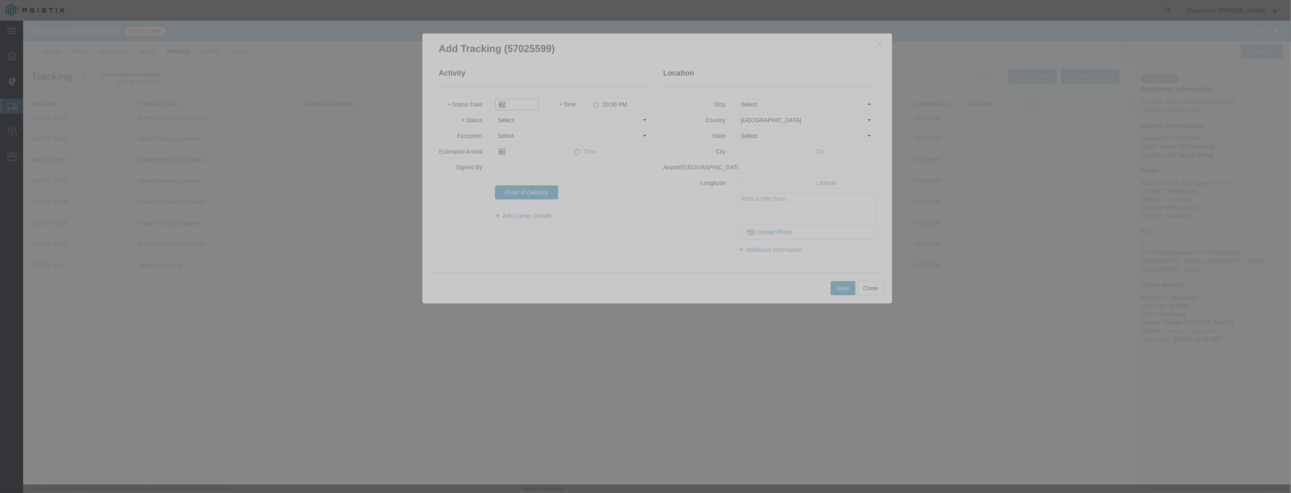
click at [527, 100] on input "text" at bounding box center [517, 105] width 44 height 12
paste input "[DATE]"
drag, startPoint x: 628, startPoint y: 118, endPoint x: 628, endPoint y: 123, distance: 5.0
click at [628, 119] on select "Select Arrival Notice Available Arrival Notice Imported Arrive at Delivery Loca…" at bounding box center [573, 120] width 156 height 12
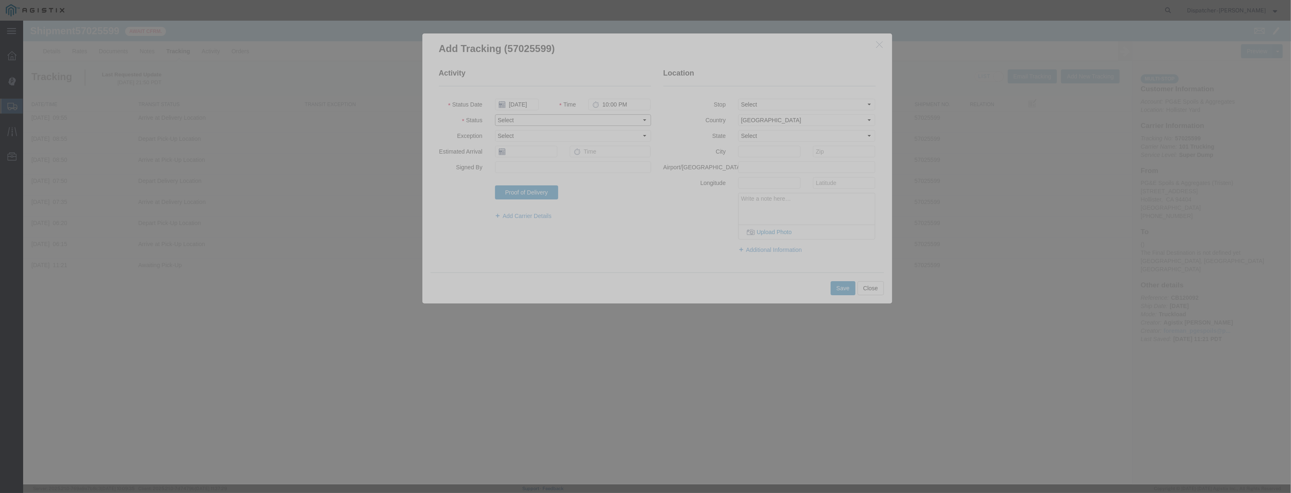
scroll to position [0, 0]
click at [495, 114] on select "Select Arrival Notice Available Arrival Notice Imported Arrive at Delivery Loca…" at bounding box center [573, 120] width 156 height 12
drag, startPoint x: 783, startPoint y: 104, endPoint x: 784, endPoint y: 109, distance: 5.4
click at [783, 104] on select "Select From: [STREET_ADDRESS][PERSON_NAME] Stop 2: [STREET_ADDRESS] To: The Fin…" at bounding box center [807, 105] width 138 height 12
click at [738, 99] on select "Select From: [STREET_ADDRESS][PERSON_NAME] Stop 2: [STREET_ADDRESS] To: The Fin…" at bounding box center [807, 105] width 138 height 12
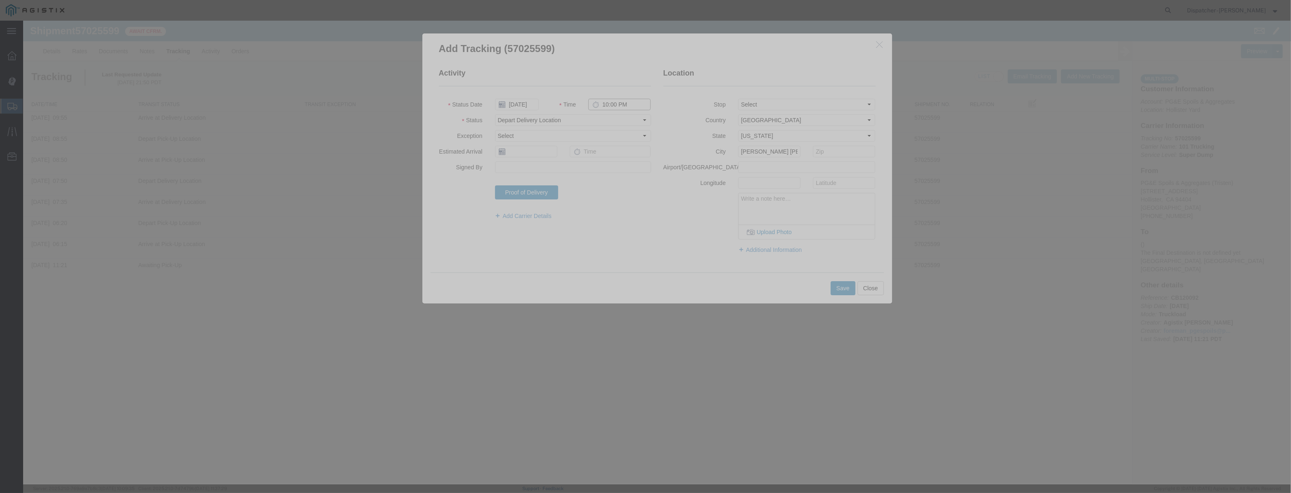
drag, startPoint x: 648, startPoint y: 104, endPoint x: 486, endPoint y: 111, distance: 162.4
click at [508, 108] on div "Status Date [DATE] Time 10:00 PM" at bounding box center [545, 105] width 225 height 12
click at [840, 289] on button "Save" at bounding box center [843, 288] width 25 height 14
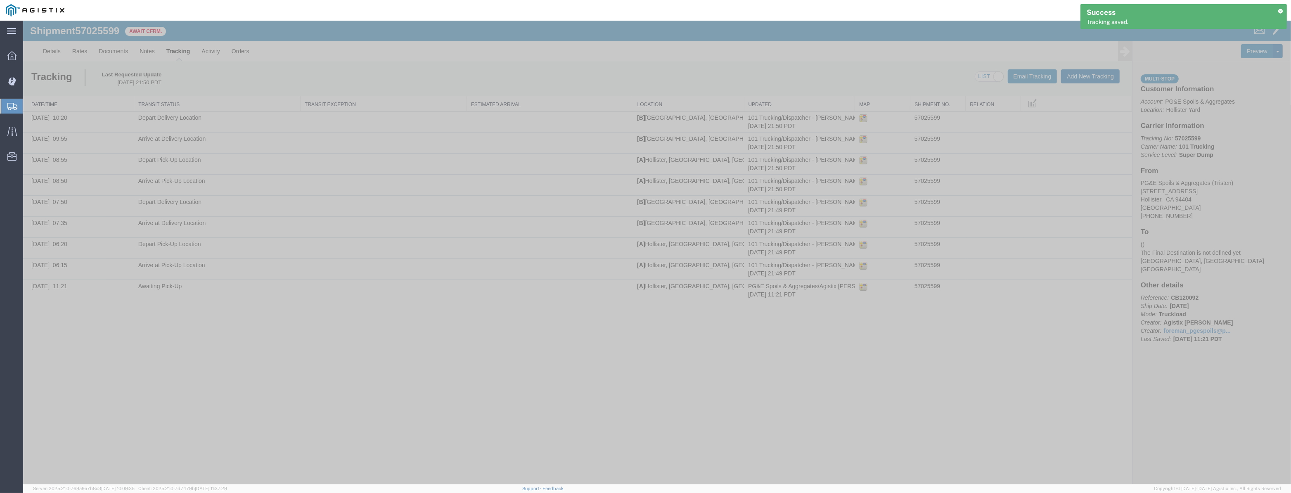
click at [1093, 77] on button "Add New Tracking" at bounding box center [1090, 76] width 59 height 14
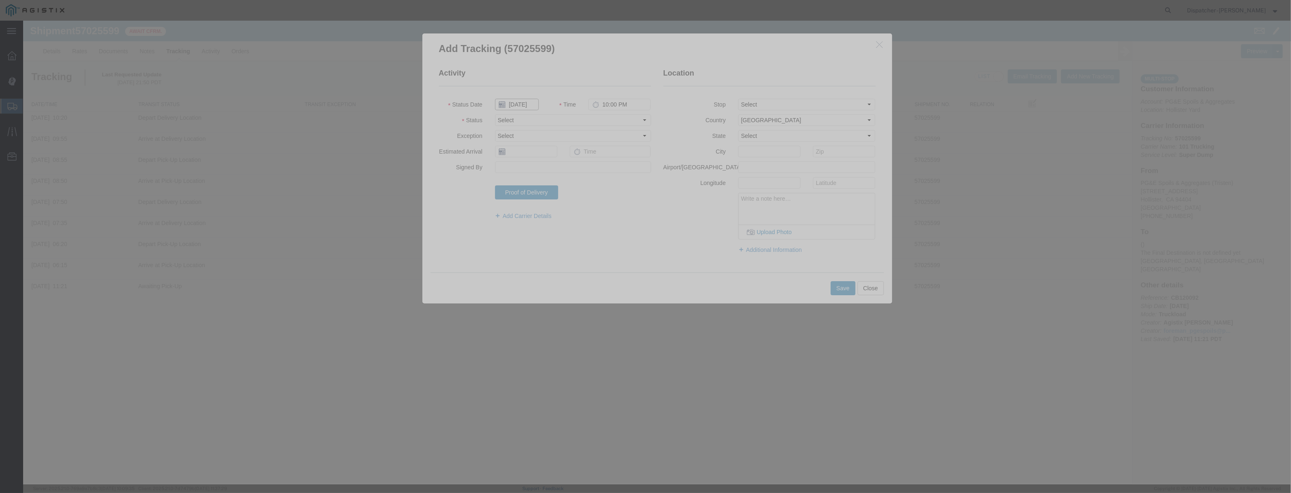
drag, startPoint x: 511, startPoint y: 109, endPoint x: 527, endPoint y: 102, distance: 16.9
click at [512, 109] on input "[DATE]" at bounding box center [517, 105] width 44 height 12
click at [528, 100] on input "[DATE]" at bounding box center [517, 105] width 44 height 12
click at [525, 105] on input "[DATE]" at bounding box center [517, 105] width 44 height 12
drag, startPoint x: 527, startPoint y: 95, endPoint x: 529, endPoint y: 103, distance: 8.5
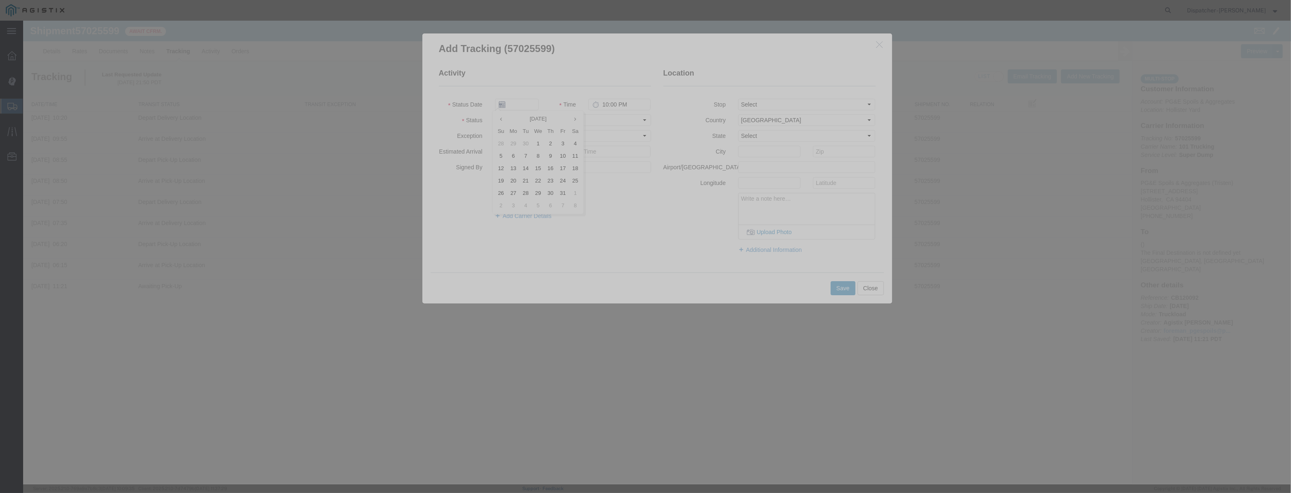
click at [527, 95] on fieldset "Activity Status Date Time 10:00 PM Status Select Arrival Notice Available Arriv…" at bounding box center [545, 148] width 212 height 160
drag, startPoint x: 529, startPoint y: 104, endPoint x: 550, endPoint y: 109, distance: 21.8
click at [529, 104] on input "text" at bounding box center [517, 105] width 44 height 12
paste input "[DATE]"
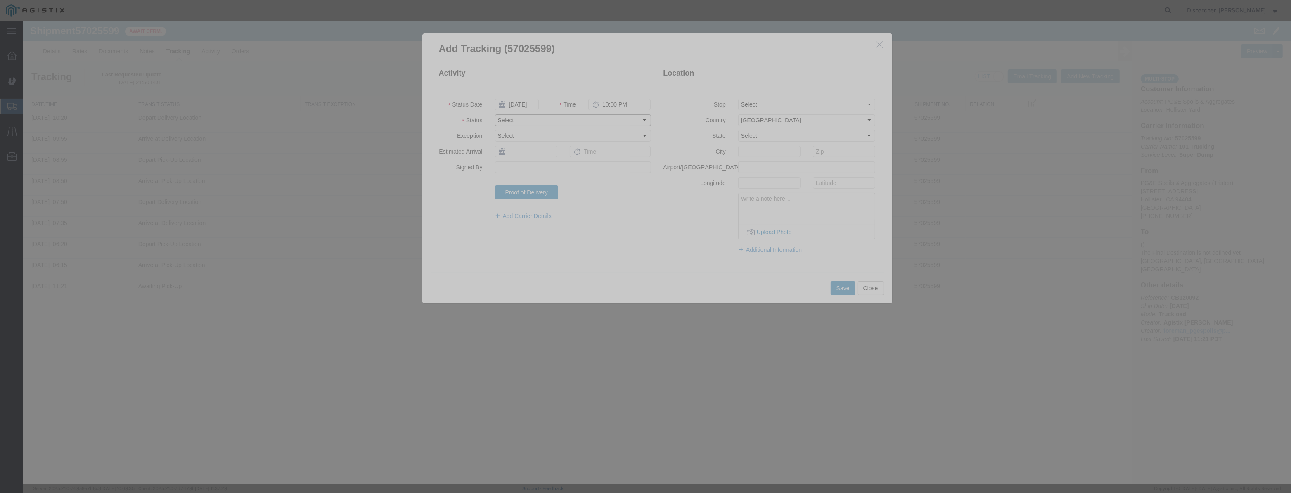
click at [624, 125] on select "Select Arrival Notice Available Arrival Notice Imported Arrive at Delivery Loca…" at bounding box center [573, 120] width 156 height 12
click at [495, 114] on select "Select Arrival Notice Available Arrival Notice Imported Arrive at Delivery Loca…" at bounding box center [573, 120] width 156 height 12
click at [768, 111] on fieldset "Location Stop Select From: [STREET_ADDRESS] Stop 2: [STREET_ADDRESS] To: The Fi…" at bounding box center [770, 165] width 212 height 194
click at [738, 99] on select "Select From: [STREET_ADDRESS][PERSON_NAME] Stop 2: [STREET_ADDRESS] To: The Fin…" at bounding box center [807, 105] width 138 height 12
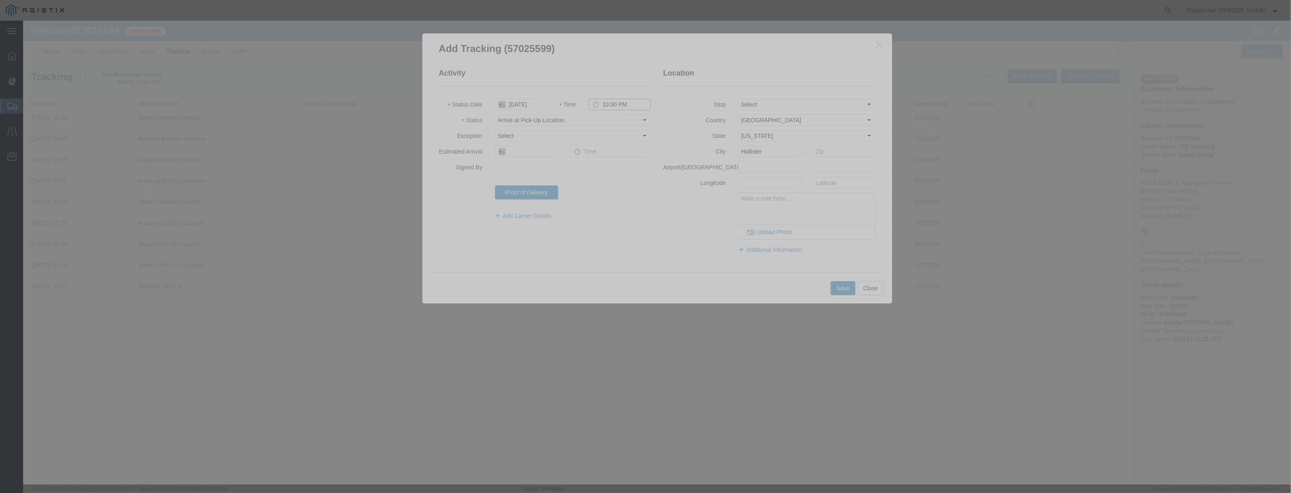
drag, startPoint x: 633, startPoint y: 105, endPoint x: 407, endPoint y: 124, distance: 227.1
click at [418, 124] on div "Add Tracking (57025599) Activity Status Date [DATE] Time 10:00 PM Status Select…" at bounding box center [657, 168] width 483 height 271
click at [837, 290] on button "Save" at bounding box center [843, 288] width 25 height 14
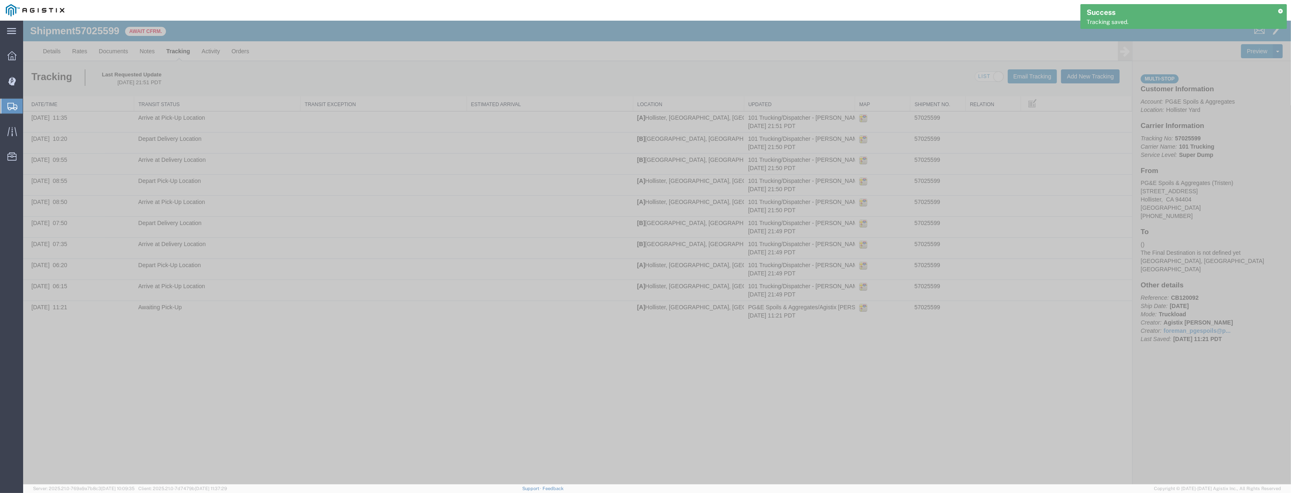
click at [1082, 77] on button "Add New Tracking" at bounding box center [1090, 76] width 59 height 14
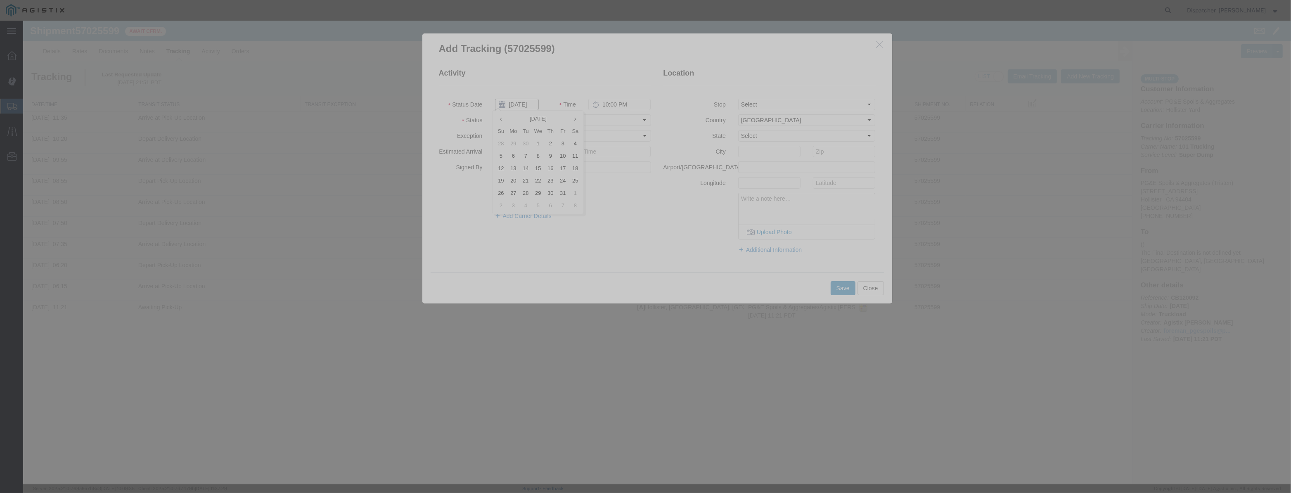
click at [518, 106] on input "[DATE]" at bounding box center [517, 105] width 44 height 12
click at [519, 95] on fieldset "Activity Status Date Time 10:00 PM Status Select Arrival Notice Available Arriv…" at bounding box center [545, 148] width 212 height 160
drag, startPoint x: 524, startPoint y: 102, endPoint x: 550, endPoint y: 109, distance: 26.5
click at [529, 104] on input "text" at bounding box center [517, 105] width 44 height 12
paste input "[DATE]"
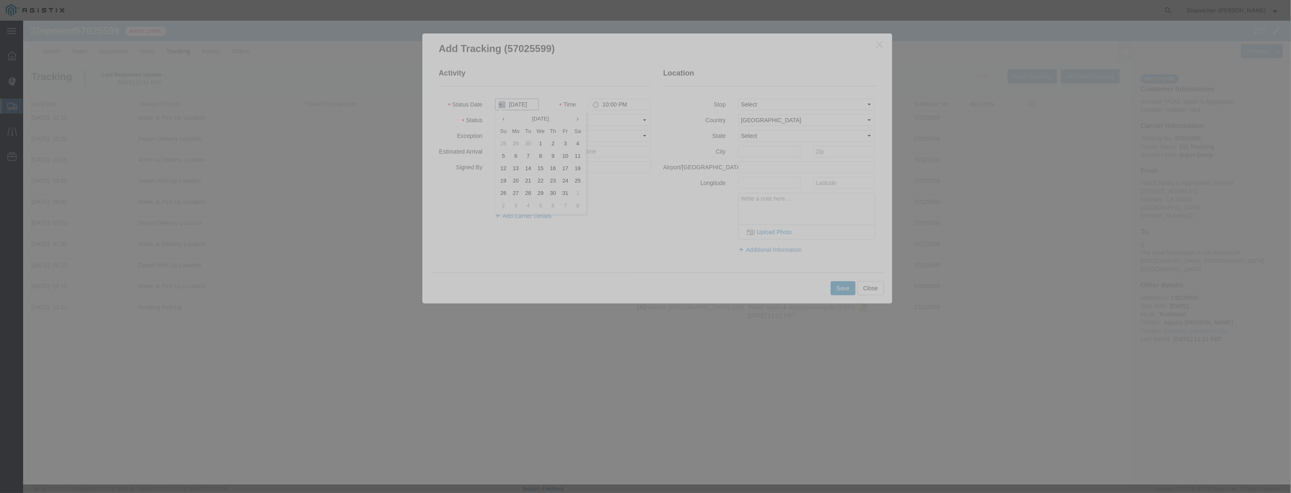
scroll to position [0, 2]
drag, startPoint x: 621, startPoint y: 129, endPoint x: 616, endPoint y: 120, distance: 10.3
click at [619, 128] on fieldset "Activity Status Date [DATE] Time 10:00 PM Status Select Arrival Notice Availabl…" at bounding box center [545, 148] width 212 height 160
drag, startPoint x: 615, startPoint y: 119, endPoint x: 611, endPoint y: 125, distance: 7.8
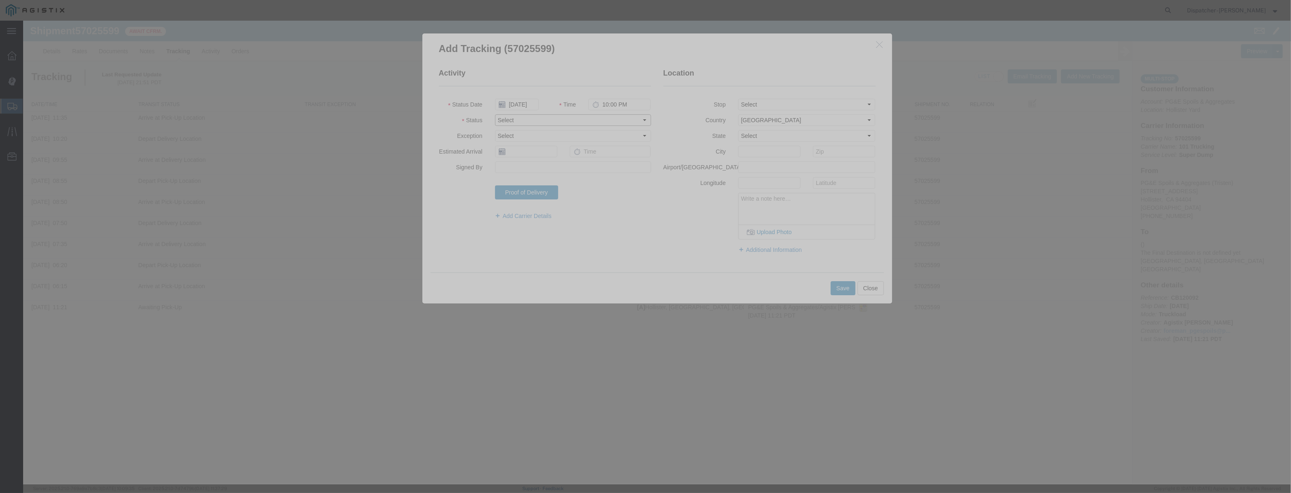
click at [614, 119] on select "Select Arrival Notice Available Arrival Notice Imported Arrive at Delivery Loca…" at bounding box center [573, 120] width 156 height 12
click at [495, 114] on select "Select Arrival Notice Available Arrival Notice Imported Arrive at Delivery Loca…" at bounding box center [573, 120] width 156 height 12
click at [785, 111] on fieldset "Location Stop Select From: [STREET_ADDRESS] Stop 2: [STREET_ADDRESS] To: The Fi…" at bounding box center [770, 165] width 212 height 194
click at [738, 99] on select "Select From: [STREET_ADDRESS][PERSON_NAME] Stop 2: [STREET_ADDRESS] To: The Fin…" at bounding box center [807, 105] width 138 height 12
drag, startPoint x: 642, startPoint y: 106, endPoint x: 301, endPoint y: 141, distance: 342.9
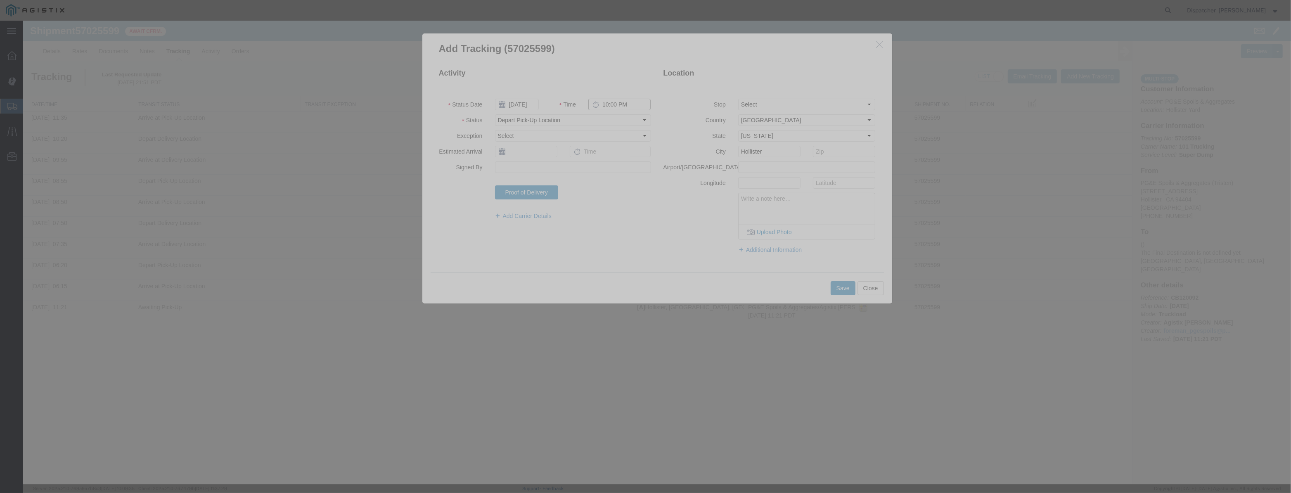
click at [431, 134] on div "Activity Status Date [DATE] Time 10:00 PM Status Select Arrival Notice Availabl…" at bounding box center [657, 164] width 470 height 217
click at [846, 284] on button "Save" at bounding box center [843, 288] width 25 height 14
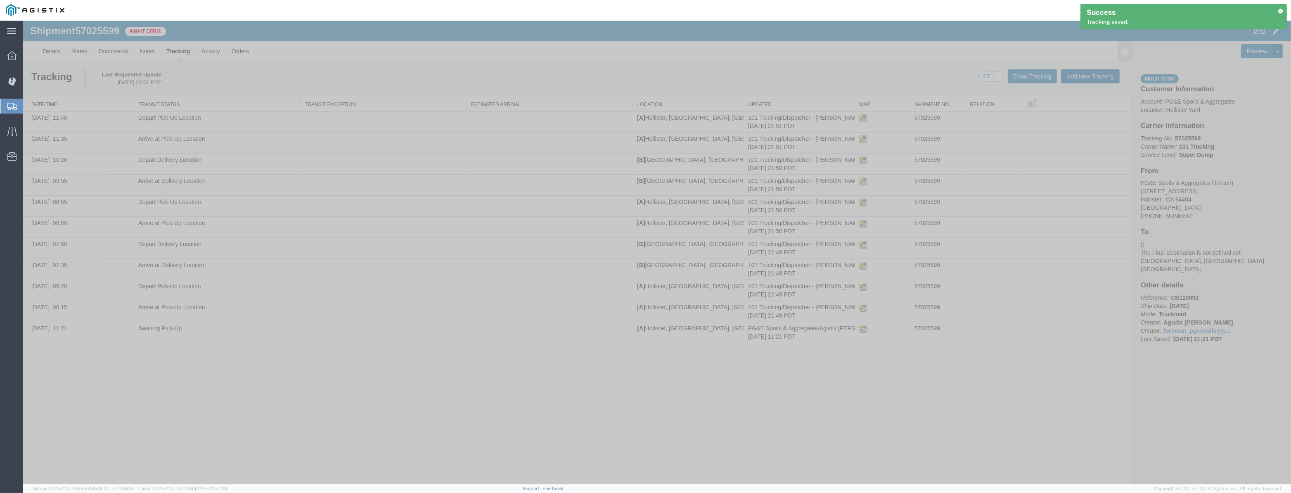
drag, startPoint x: 1084, startPoint y: 87, endPoint x: 1086, endPoint y: 72, distance: 15.1
click at [1084, 86] on div "Tracking Last Requested Update [DATE] 21:51 PDT Email Tracking Add New Tracking…" at bounding box center [577, 78] width 1109 height 35
click at [1086, 72] on button "Add New Tracking" at bounding box center [1090, 76] width 59 height 14
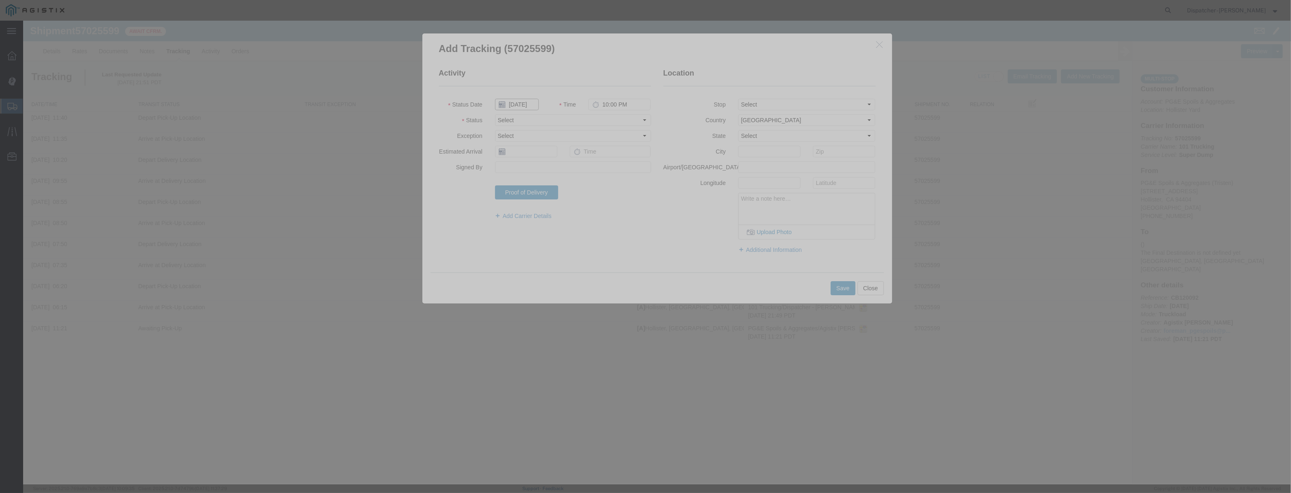
click at [527, 104] on input "[DATE]" at bounding box center [517, 105] width 44 height 12
click at [538, 95] on fieldset "Activity Status Date Time 10:00 PM Status Select Arrival Notice Available Arriv…" at bounding box center [545, 148] width 212 height 160
drag, startPoint x: 529, startPoint y: 102, endPoint x: 575, endPoint y: 107, distance: 46.5
click at [532, 103] on input "text" at bounding box center [517, 105] width 44 height 12
paste input "[DATE]"
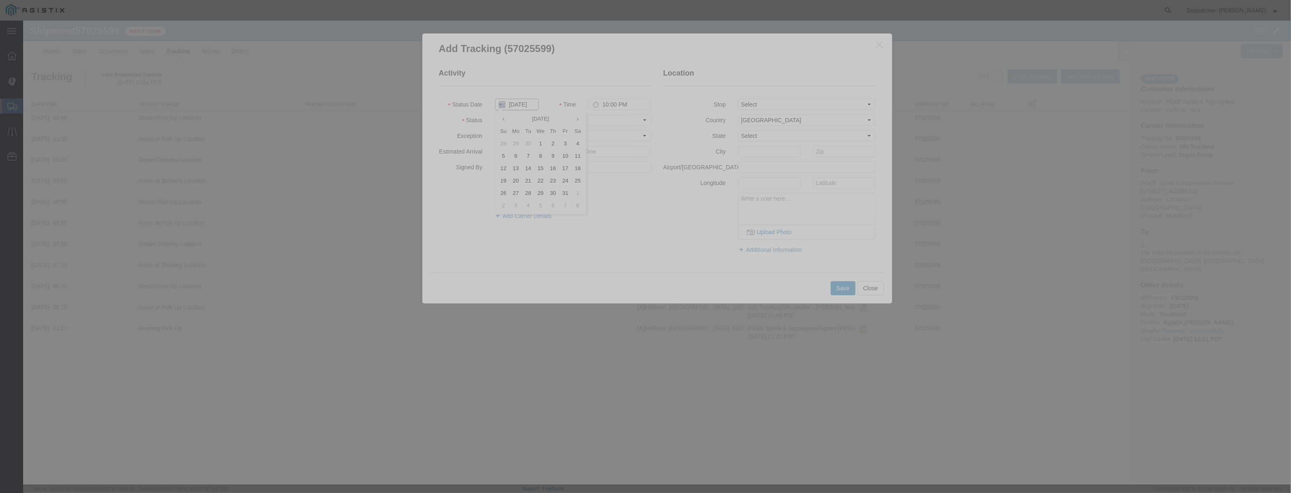
scroll to position [0, 2]
drag, startPoint x: 607, startPoint y: 118, endPoint x: 607, endPoint y: 125, distance: 7.0
click at [607, 119] on select "Select Arrival Notice Available Arrival Notice Imported Arrive at Delivery Loca…" at bounding box center [573, 120] width 156 height 12
click at [495, 114] on select "Select Arrival Notice Available Arrival Notice Imported Arrive at Delivery Loca…" at bounding box center [573, 120] width 156 height 12
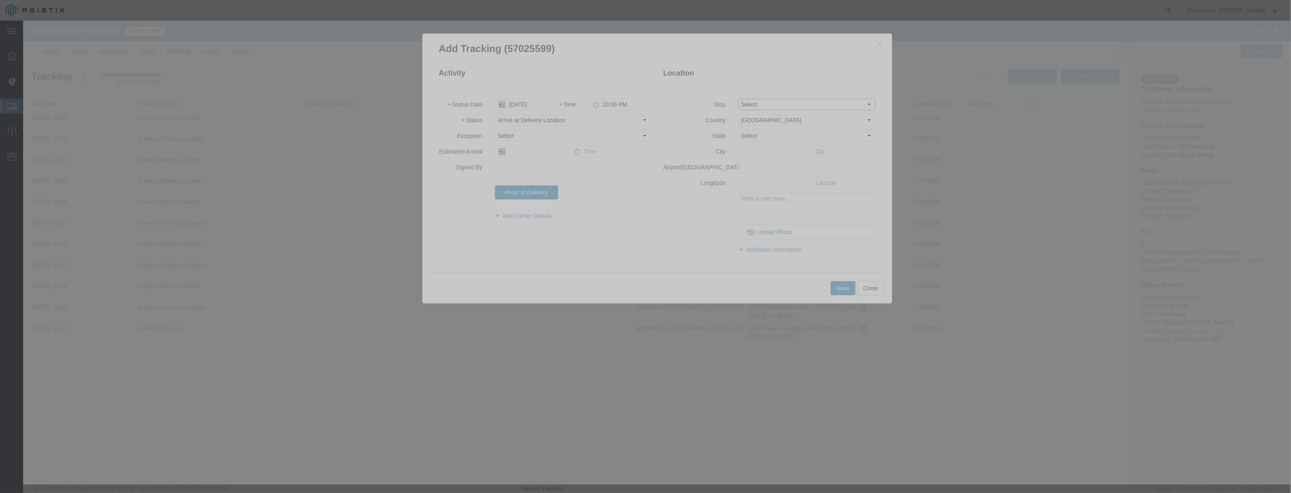
drag, startPoint x: 773, startPoint y: 104, endPoint x: 772, endPoint y: 109, distance: 5.4
click at [773, 106] on select "Select From: [STREET_ADDRESS][PERSON_NAME] Stop 2: [STREET_ADDRESS] To: The Fin…" at bounding box center [807, 105] width 138 height 12
click at [738, 99] on select "Select From: [STREET_ADDRESS][PERSON_NAME] Stop 2: [STREET_ADDRESS] To: The Fin…" at bounding box center [807, 105] width 138 height 12
drag, startPoint x: 631, startPoint y: 105, endPoint x: 450, endPoint y: 152, distance: 186.8
click at [474, 140] on fieldset "Activity Status Date [DATE] Time 10:00 PM Status Select Arrival Notice Availabl…" at bounding box center [545, 148] width 212 height 160
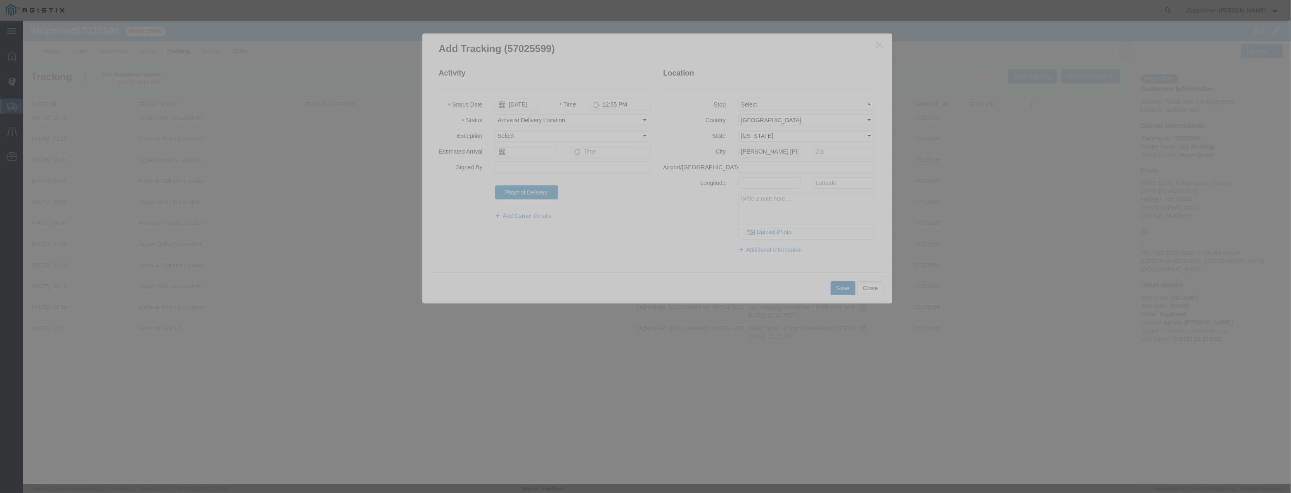
click at [846, 289] on button "Save" at bounding box center [843, 288] width 25 height 14
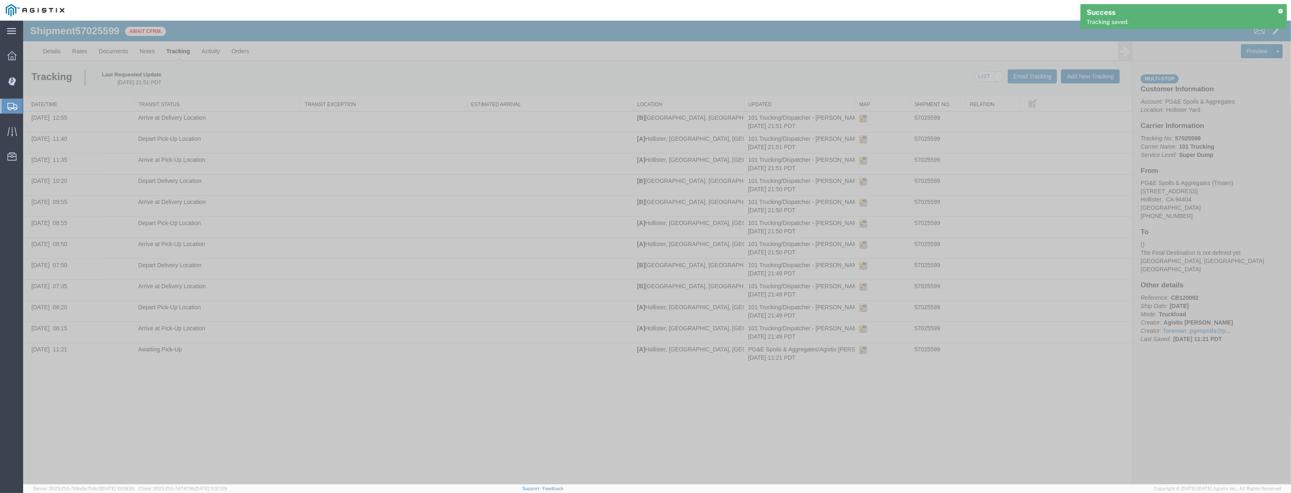
click at [1068, 78] on button "Add New Tracking" at bounding box center [1090, 76] width 59 height 14
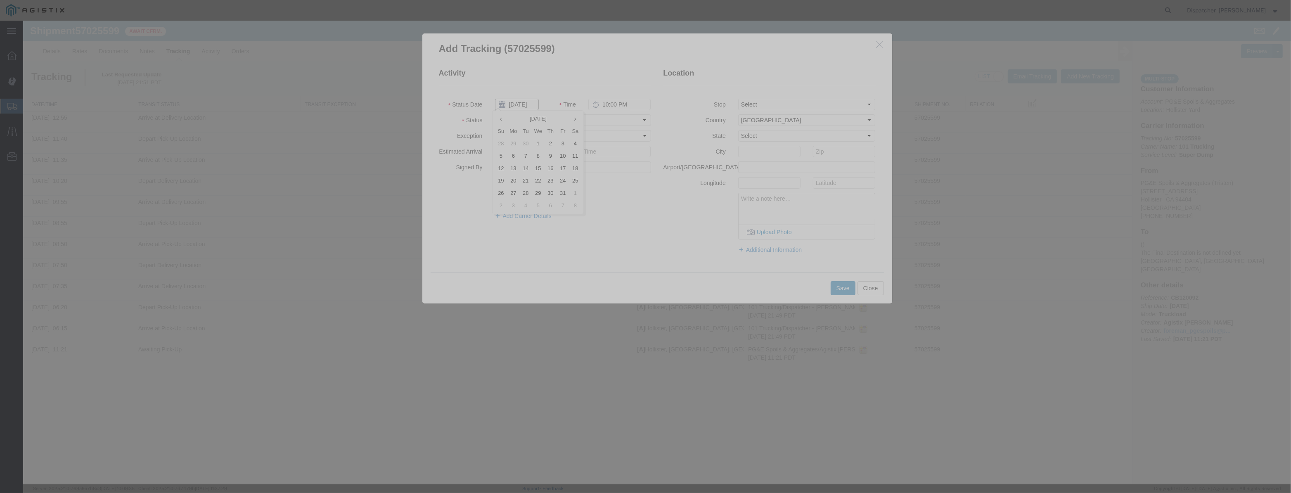
drag, startPoint x: 520, startPoint y: 105, endPoint x: 529, endPoint y: 89, distance: 18.3
click at [522, 104] on input "[DATE]" at bounding box center [517, 105] width 44 height 12
click at [529, 87] on fieldset "Activity Status Date Time 10:00 PM Status Select Arrival Notice Available Arriv…" at bounding box center [545, 148] width 212 height 160
click at [514, 98] on fieldset "Activity Status Date Time 10:00 PM Status Select Arrival Notice Available Arriv…" at bounding box center [545, 148] width 212 height 160
click at [539, 108] on div at bounding box center [517, 105] width 56 height 12
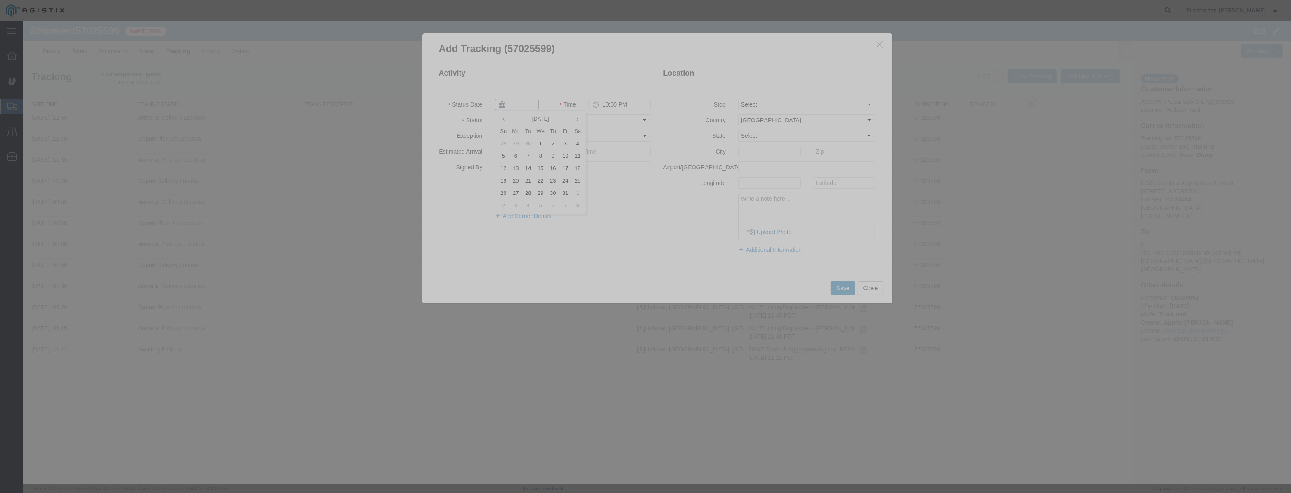
drag, startPoint x: 530, startPoint y: 106, endPoint x: 566, endPoint y: 106, distance: 35.9
click at [532, 106] on input "text" at bounding box center [517, 105] width 44 height 12
paste input "[DATE]"
click at [612, 118] on select "Select Arrival Notice Available Arrival Notice Imported Arrive at Delivery Loca…" at bounding box center [573, 120] width 156 height 12
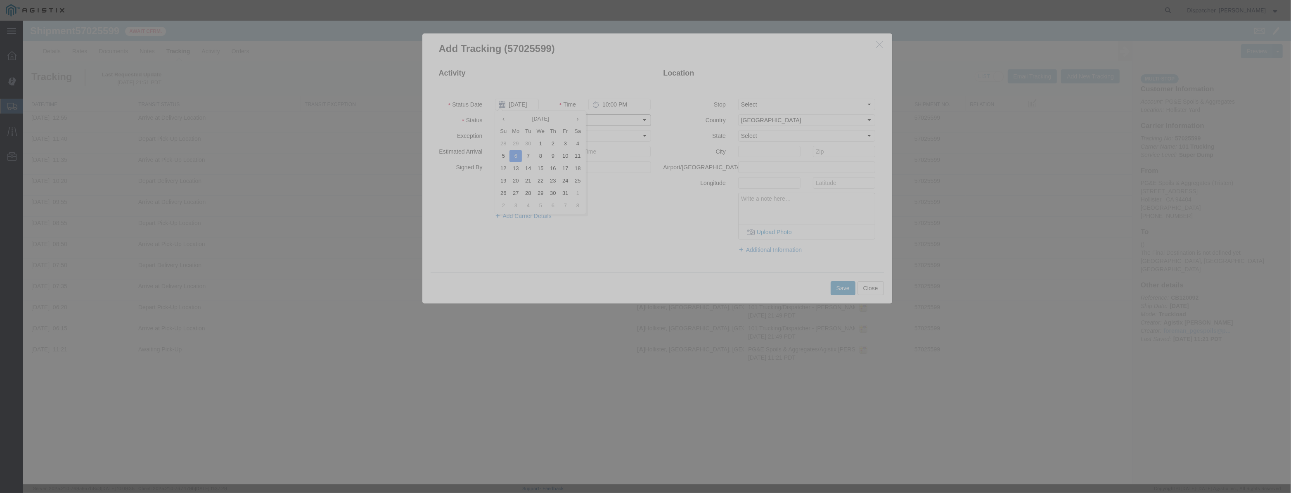
scroll to position [0, 0]
click at [495, 114] on select "Select Arrival Notice Available Arrival Notice Imported Arrive at Delivery Loca…" at bounding box center [573, 120] width 156 height 12
click at [803, 108] on select "Select From: [STREET_ADDRESS][PERSON_NAME] Stop 2: [STREET_ADDRESS] To: The Fin…" at bounding box center [807, 105] width 138 height 12
click at [738, 99] on select "Select From: [STREET_ADDRESS][PERSON_NAME] Stop 2: [STREET_ADDRESS] To: The Fin…" at bounding box center [807, 105] width 138 height 12
drag, startPoint x: 646, startPoint y: 108, endPoint x: 352, endPoint y: 153, distance: 297.4
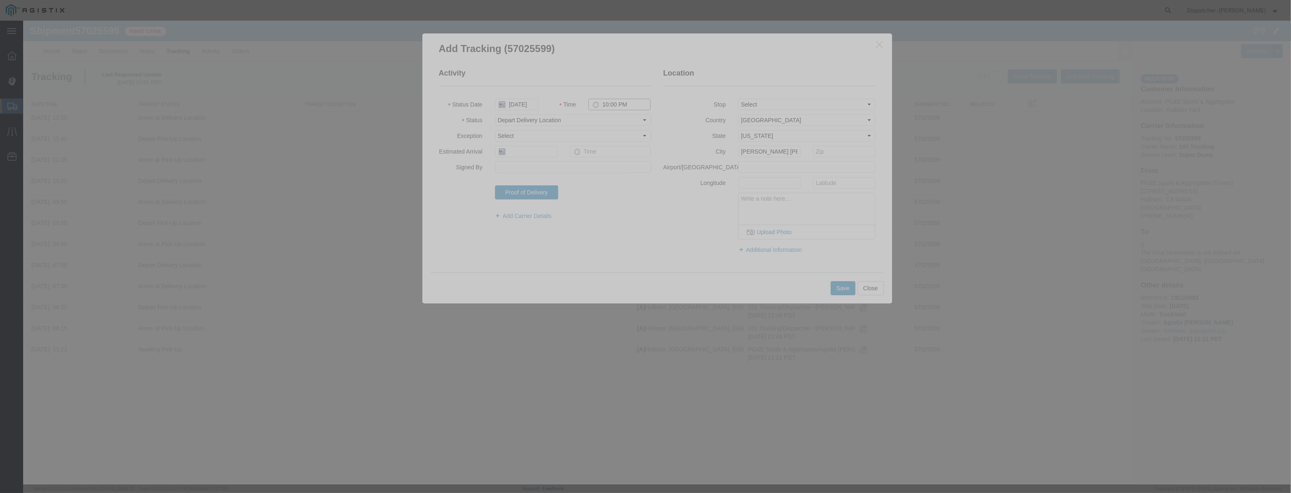
click at [432, 152] on div "Activity Status Date [DATE] Time 10:00 PM Status Select Arrival Notice Availabl…" at bounding box center [657, 164] width 470 height 217
click at [839, 289] on button "Save" at bounding box center [843, 288] width 25 height 14
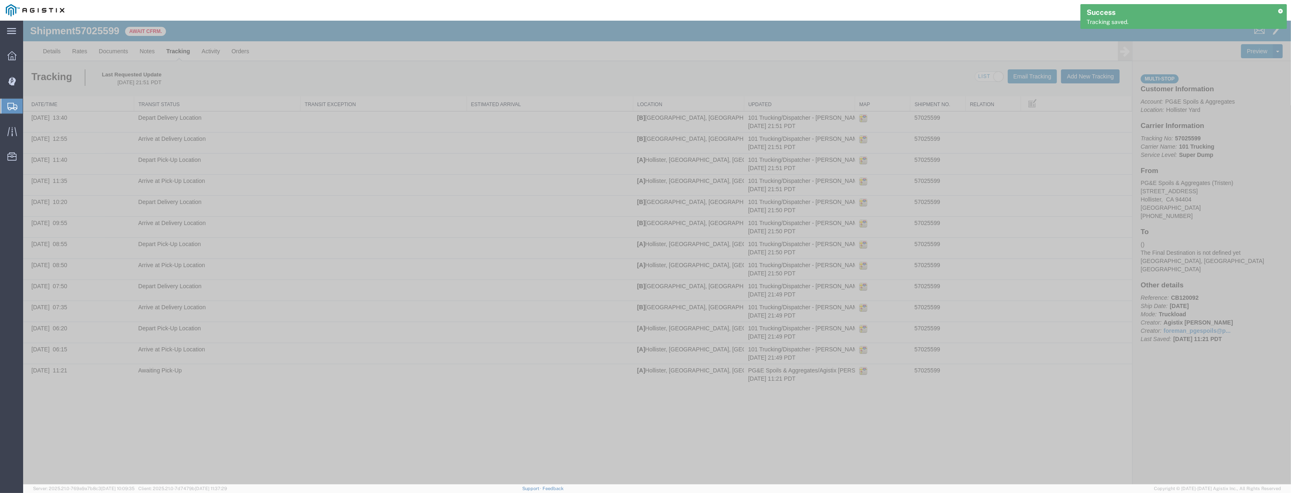
drag, startPoint x: 1107, startPoint y: 59, endPoint x: 1101, endPoint y: 71, distance: 13.5
click at [1104, 62] on form "Shipment 57025599 13 of 13 Await Cfrm. Details Rates Documents Notes Tracking A…" at bounding box center [657, 203] width 1268 height 364
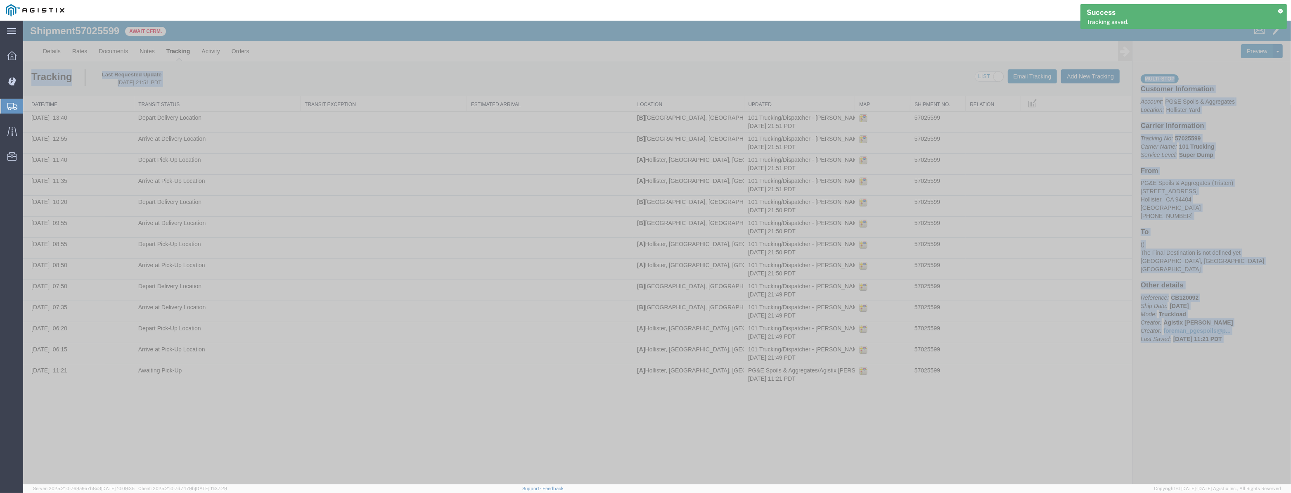
click at [1101, 71] on button "Add New Tracking" at bounding box center [1090, 76] width 59 height 14
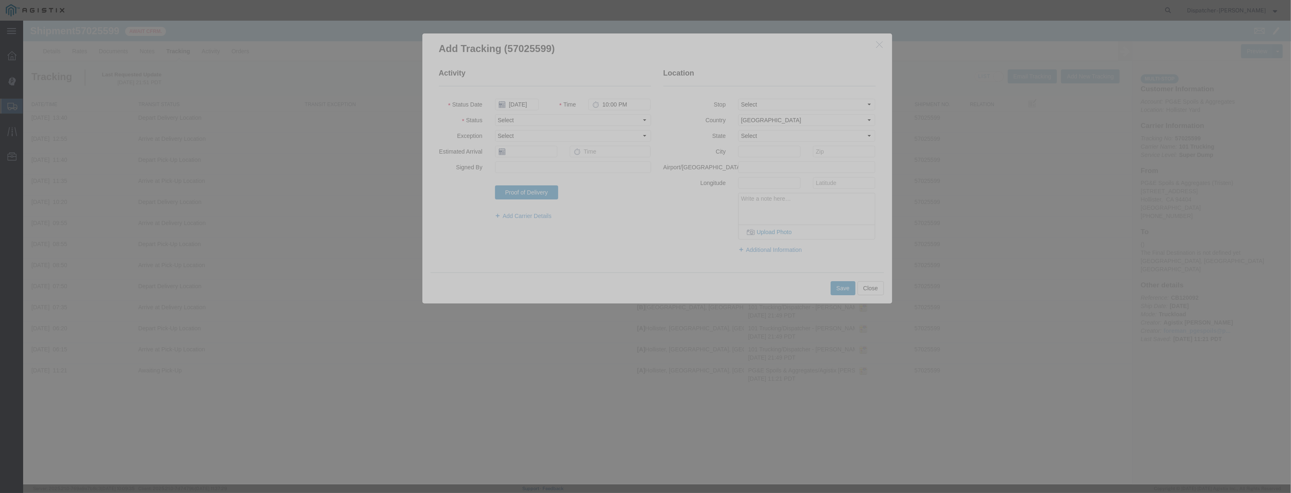
click at [515, 110] on fieldset "Activity Status Date [DATE] Time 10:00 PM Status Select Arrival Notice Availabl…" at bounding box center [545, 148] width 212 height 160
click at [516, 107] on input "[DATE]" at bounding box center [517, 105] width 44 height 12
drag, startPoint x: 520, startPoint y: 95, endPoint x: 512, endPoint y: 107, distance: 14.5
click at [519, 99] on fieldset "Activity Status Date Time 10:00 PM Status Select Arrival Notice Available Arriv…" at bounding box center [545, 148] width 212 height 160
drag, startPoint x: 511, startPoint y: 107, endPoint x: 524, endPoint y: 108, distance: 13.2
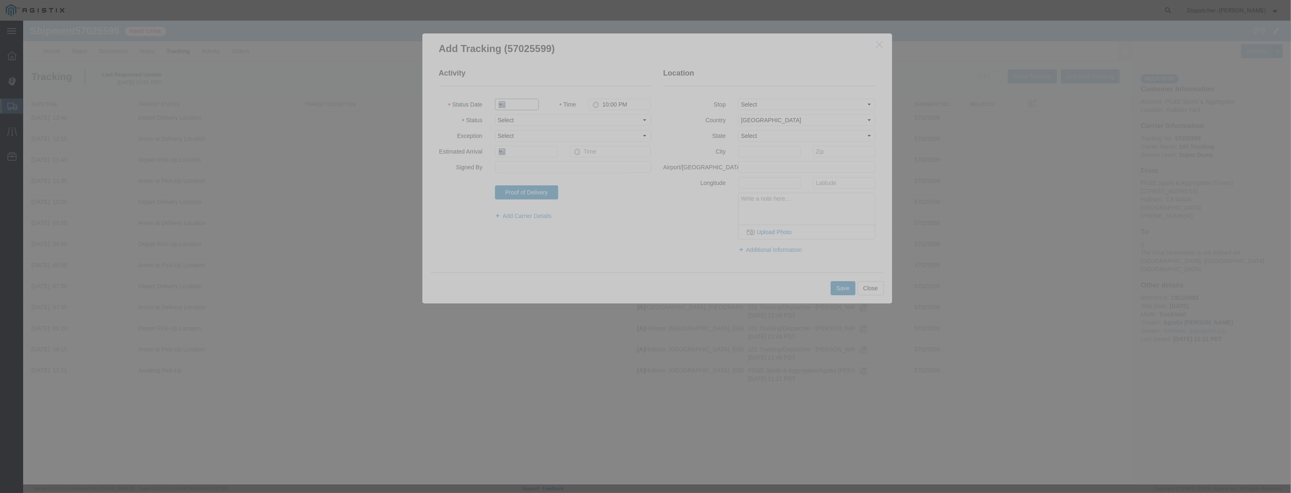
click at [511, 107] on input "text" at bounding box center [517, 105] width 44 height 12
paste input "[DATE]"
click at [612, 112] on fieldset "Activity Status Date [DATE] Time 10:00 PM Status Select Arrival Notice Availabl…" at bounding box center [545, 148] width 212 height 160
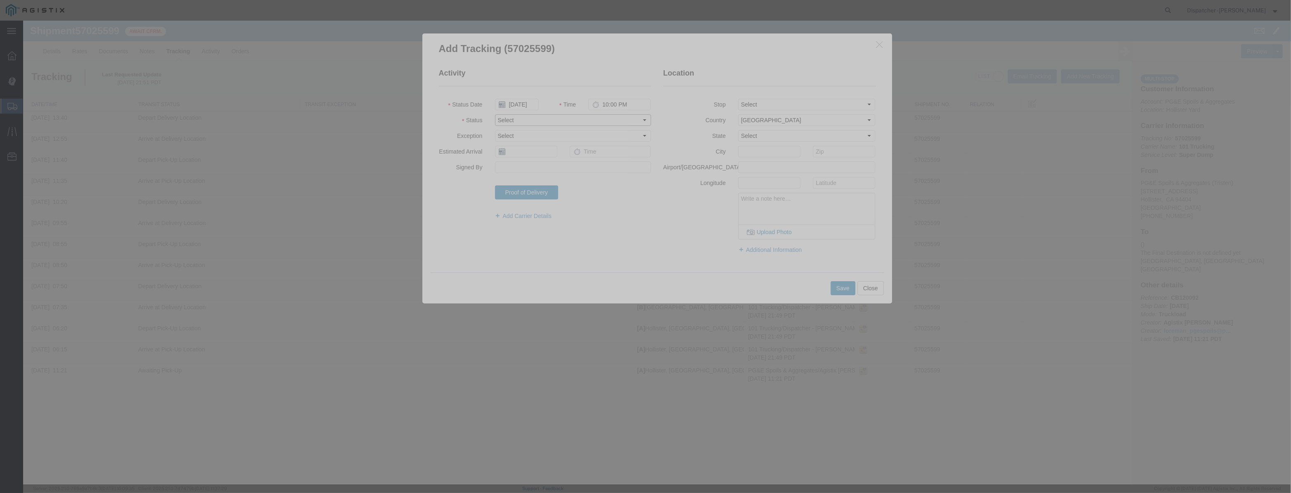
drag, startPoint x: 606, startPoint y: 118, endPoint x: 595, endPoint y: 125, distance: 13.7
click at [606, 119] on select "Select Arrival Notice Available Arrival Notice Imported Arrive at Delivery Loca…" at bounding box center [573, 120] width 156 height 12
click at [495, 114] on select "Select Arrival Notice Available Arrival Notice Imported Arrive at Delivery Loca…" at bounding box center [573, 120] width 156 height 12
click at [824, 108] on select "Select From: [STREET_ADDRESS][PERSON_NAME] Stop 2: [STREET_ADDRESS] To: The Fin…" at bounding box center [807, 105] width 138 height 12
click at [738, 99] on select "Select From: [STREET_ADDRESS][PERSON_NAME] Stop 2: [STREET_ADDRESS] To: The Fin…" at bounding box center [807, 105] width 138 height 12
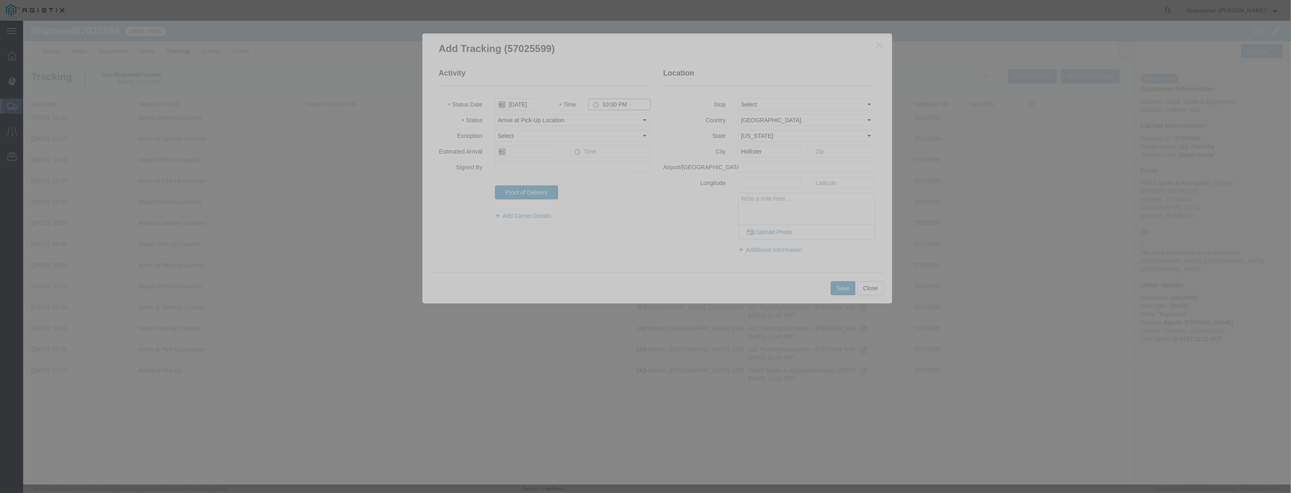
drag, startPoint x: 639, startPoint y: 103, endPoint x: 485, endPoint y: 123, distance: 155.4
click at [485, 123] on fieldset "Activity Status Date [DATE] Time 10:00 PM Status Select Arrival Notice Availabl…" at bounding box center [545, 148] width 212 height 160
drag, startPoint x: 634, startPoint y: 104, endPoint x: 381, endPoint y: 138, distance: 255.9
click at [390, 134] on div "Add Tracking (57025599) Activity Status Date [DATE] Time 10:00 PM Status Select…" at bounding box center [657, 253] width 1268 height 464
click at [832, 289] on button "Save" at bounding box center [843, 288] width 25 height 14
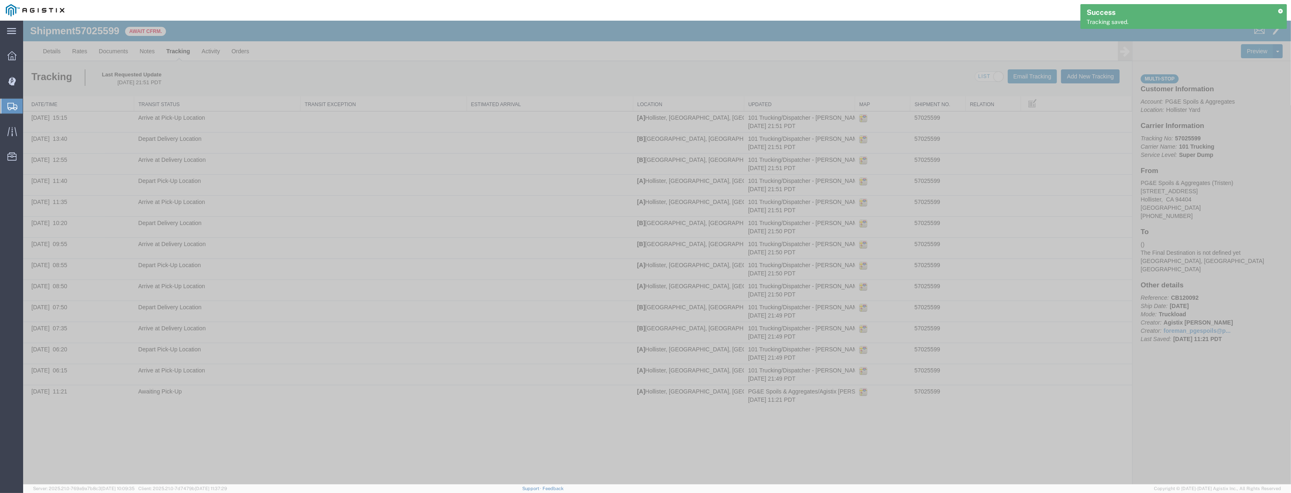
click at [1103, 73] on button "Add New Tracking" at bounding box center [1090, 76] width 59 height 14
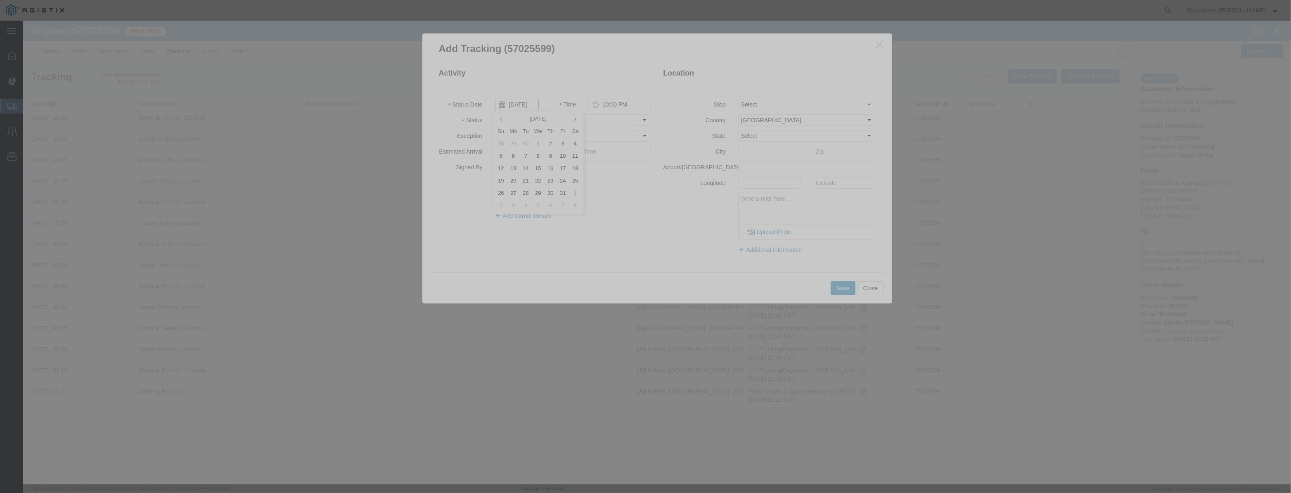
drag, startPoint x: 511, startPoint y: 110, endPoint x: 517, endPoint y: 105, distance: 7.0
click at [512, 109] on input "[DATE]" at bounding box center [517, 105] width 44 height 12
click at [523, 97] on fieldset "Activity Status Date Time 10:00 PM Status Select Arrival Notice Available Arriv…" at bounding box center [545, 148] width 212 height 160
drag, startPoint x: 522, startPoint y: 102, endPoint x: 537, endPoint y: 104, distance: 16.0
click at [522, 102] on input "text" at bounding box center [517, 105] width 44 height 12
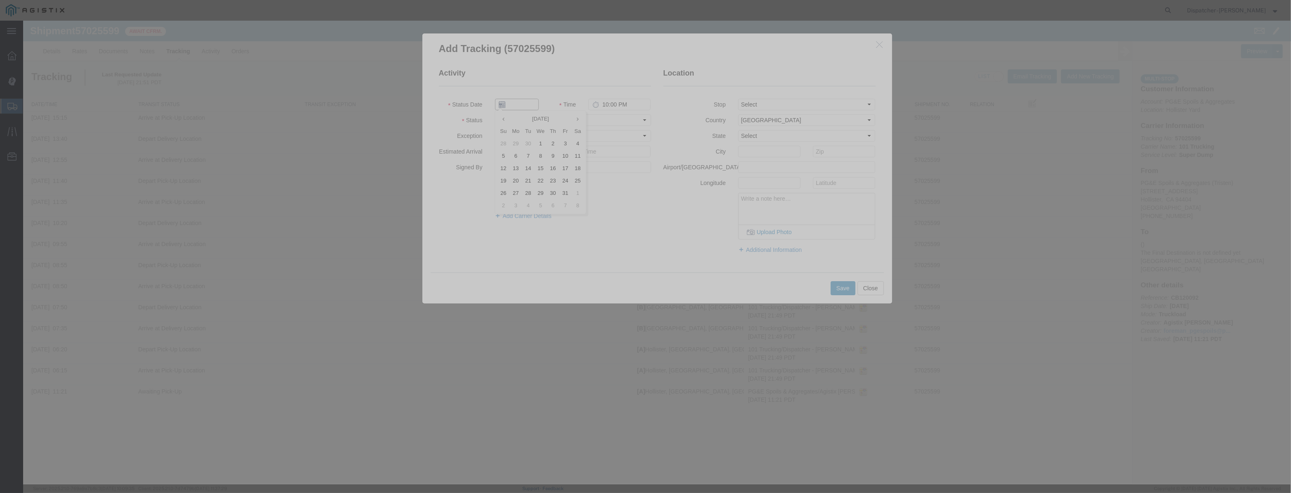
paste input "[DATE]"
drag, startPoint x: 599, startPoint y: 117, endPoint x: 601, endPoint y: 125, distance: 8.2
click at [600, 117] on select "Select Arrival Notice Available Arrival Notice Imported Arrive at Delivery Loca…" at bounding box center [573, 120] width 156 height 12
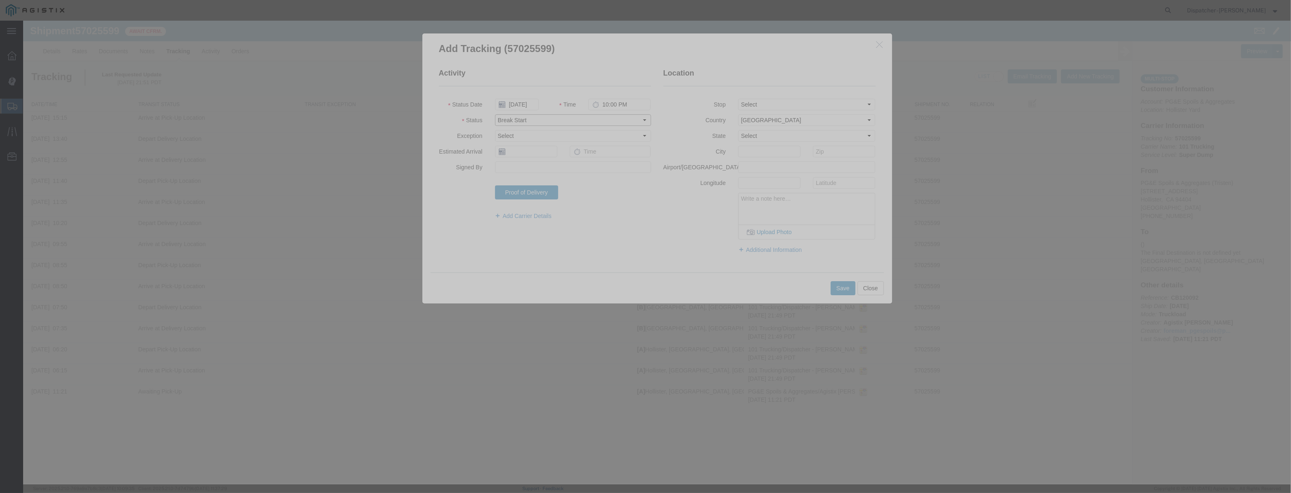
click at [495, 114] on select "Select Arrival Notice Available Arrival Notice Imported Arrive at Delivery Loca…" at bounding box center [573, 120] width 156 height 12
drag, startPoint x: 834, startPoint y: 99, endPoint x: 822, endPoint y: 109, distance: 15.8
click at [833, 99] on select "Select From: [STREET_ADDRESS][PERSON_NAME] Stop 2: [STREET_ADDRESS] To: The Fin…" at bounding box center [807, 105] width 138 height 12
click at [738, 99] on select "Select From: [STREET_ADDRESS][PERSON_NAME] Stop 2: [STREET_ADDRESS] To: The Fin…" at bounding box center [807, 105] width 138 height 12
drag, startPoint x: 578, startPoint y: 111, endPoint x: 389, endPoint y: 136, distance: 191.3
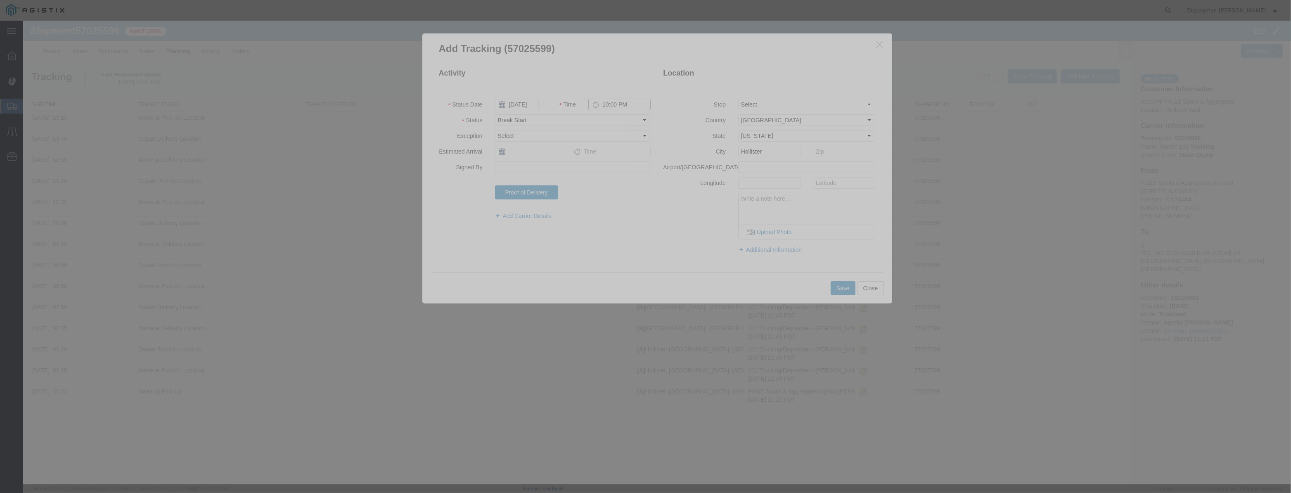
click at [401, 152] on div "Add Tracking (57025599) Activity Status Date [DATE] Time 10:00 PM Status Select…" at bounding box center [657, 253] width 1268 height 464
click at [842, 289] on button "Save" at bounding box center [843, 288] width 25 height 14
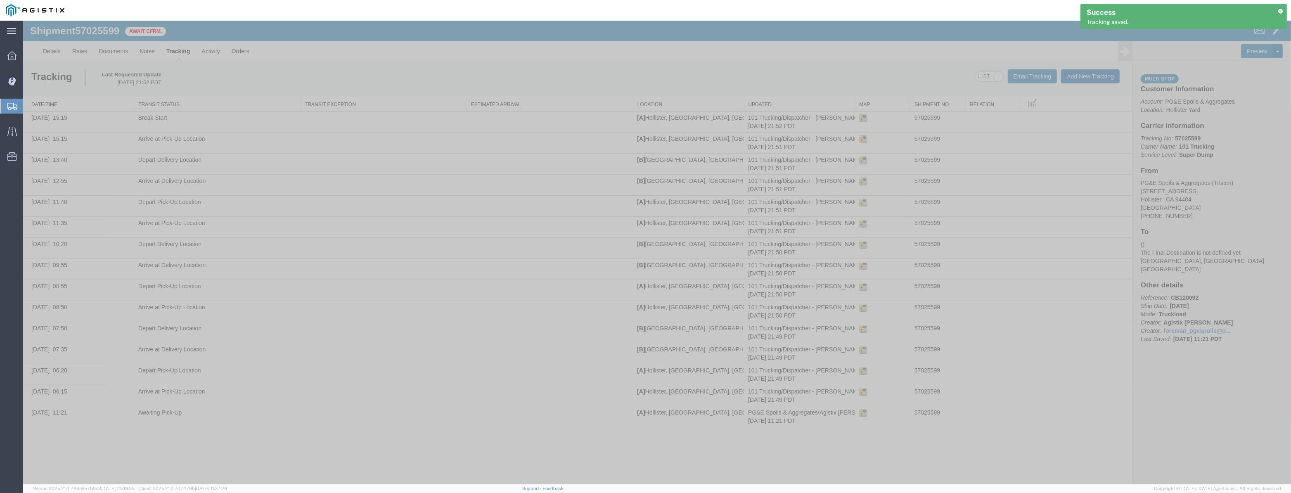
click at [1108, 77] on button "Add New Tracking" at bounding box center [1090, 76] width 59 height 14
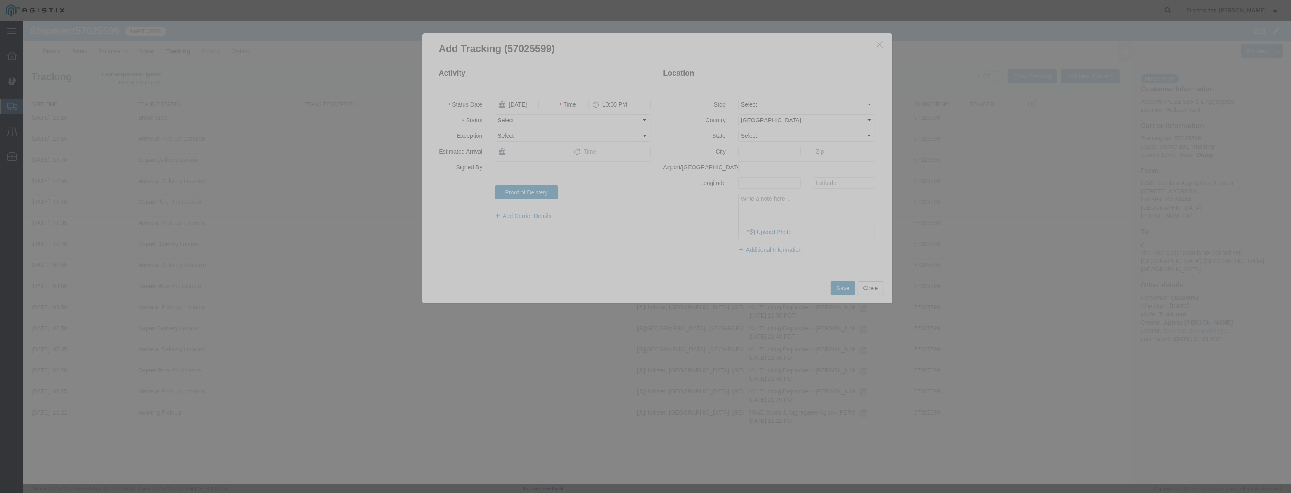
drag, startPoint x: 517, startPoint y: 110, endPoint x: 521, endPoint y: 107, distance: 5.3
click at [518, 110] on fieldset "Activity Status Date [DATE] Time 10:00 PM Status Select Arrival Notice Availabl…" at bounding box center [545, 148] width 212 height 160
click at [521, 106] on input "[DATE]" at bounding box center [517, 105] width 44 height 12
click at [527, 98] on fieldset "Activity Status Date Time 10:00 PM Status Select Arrival Notice Available Arriv…" at bounding box center [545, 148] width 212 height 160
drag, startPoint x: 529, startPoint y: 107, endPoint x: 548, endPoint y: 110, distance: 20.2
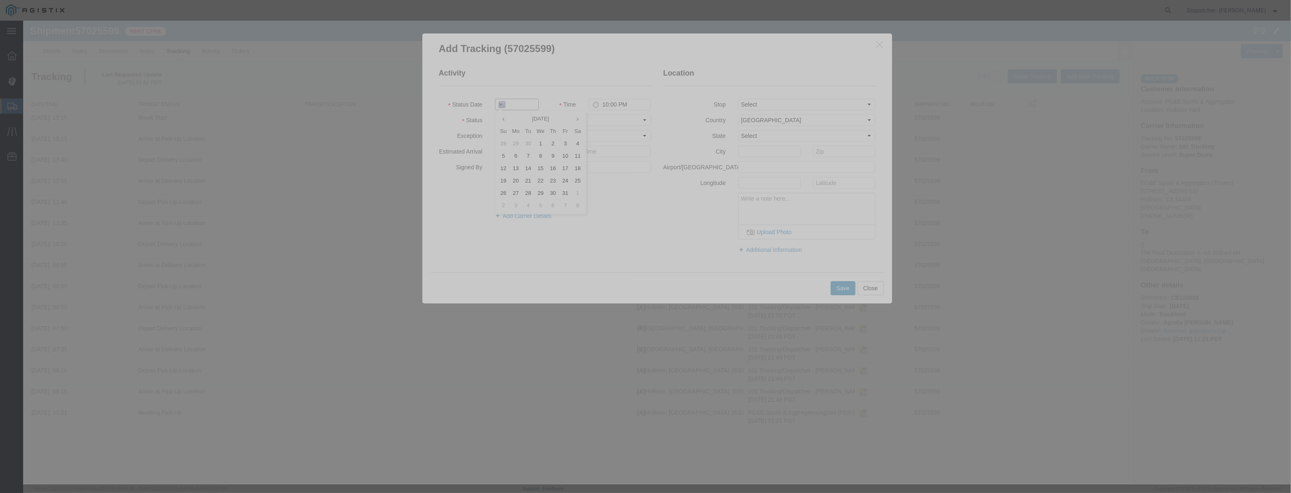
click at [531, 107] on input "text" at bounding box center [517, 105] width 44 height 12
paste input "[DATE]"
click at [604, 123] on select "Select Arrival Notice Available Arrival Notice Imported Arrive at Delivery Loca…" at bounding box center [573, 120] width 156 height 12
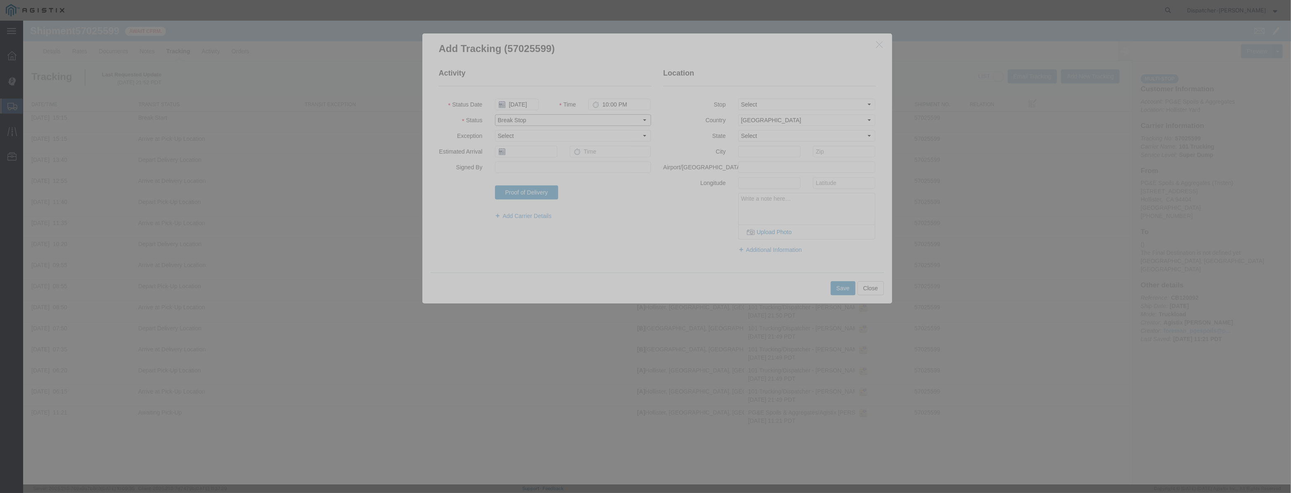
click at [495, 114] on select "Select Arrival Notice Available Arrival Notice Imported Arrive at Delivery Loca…" at bounding box center [573, 120] width 156 height 12
click at [785, 100] on select "Select From: [STREET_ADDRESS][PERSON_NAME] Stop 2: [STREET_ADDRESS] To: The Fin…" at bounding box center [807, 105] width 138 height 12
click at [738, 99] on select "Select From: [STREET_ADDRESS][PERSON_NAME] Stop 2: [STREET_ADDRESS] To: The Fin…" at bounding box center [807, 105] width 138 height 12
drag, startPoint x: 635, startPoint y: 104, endPoint x: 412, endPoint y: 133, distance: 224.9
click at [450, 128] on fieldset "Activity Status Date [DATE] Time 10:00 PM Status Select Arrival Notice Availabl…" at bounding box center [545, 148] width 212 height 160
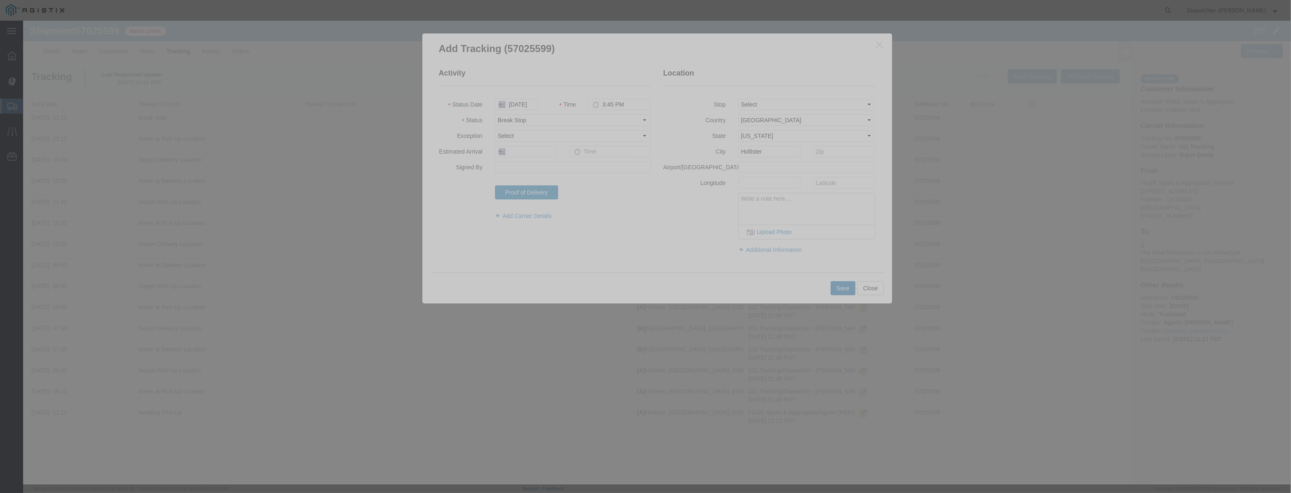
click at [842, 289] on button "Save" at bounding box center [843, 288] width 25 height 14
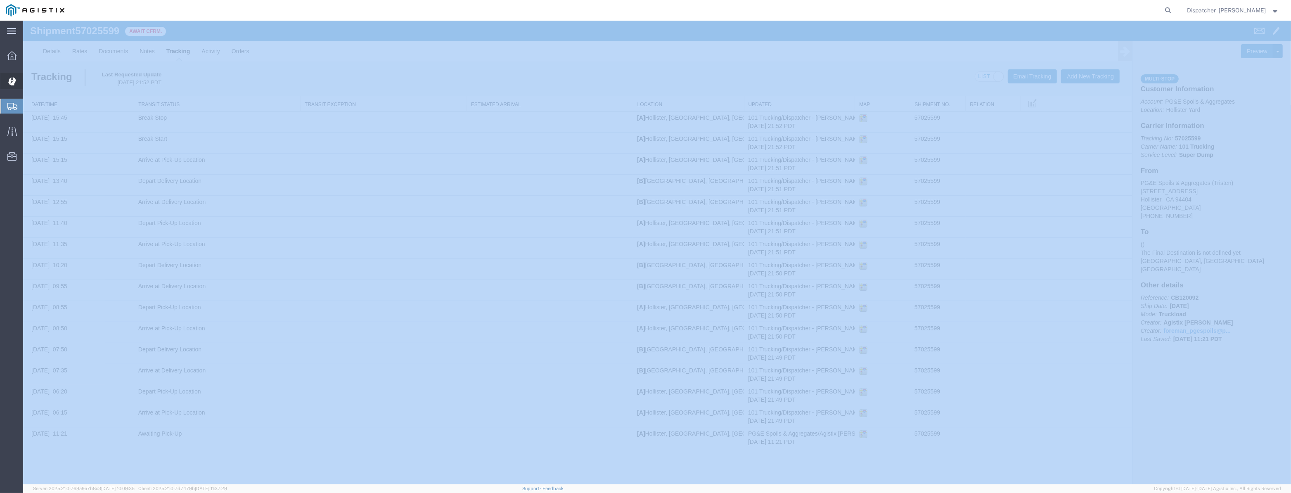
click at [19, 86] on div at bounding box center [11, 81] width 23 height 17
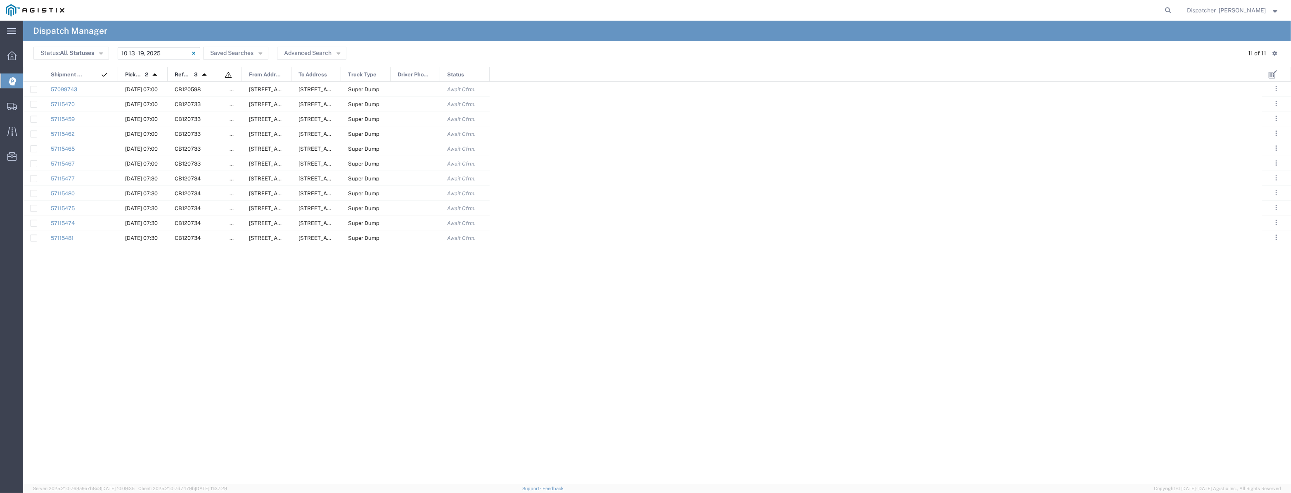
click at [158, 52] on input "[DATE] - [DATE]" at bounding box center [159, 53] width 83 height 12
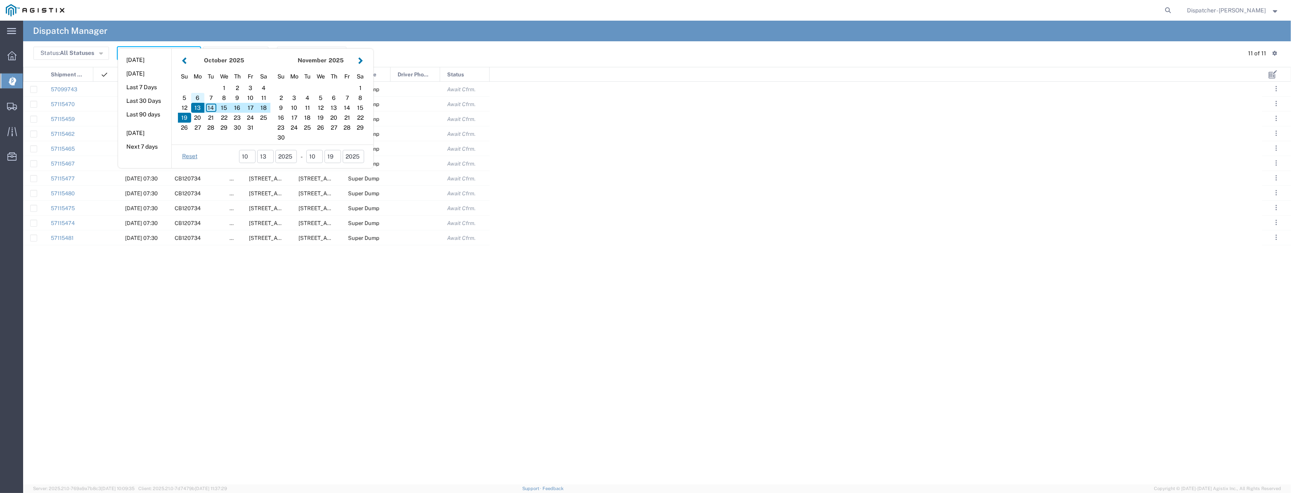
click at [201, 100] on div "6" at bounding box center [197, 98] width 13 height 10
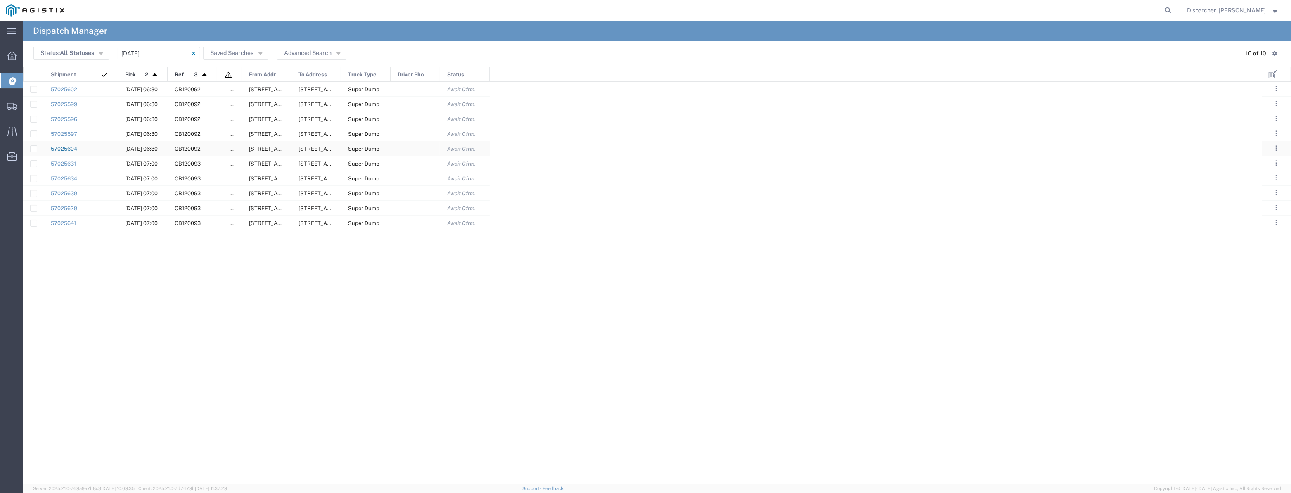
click at [73, 152] on link "57025604" at bounding box center [64, 149] width 26 height 6
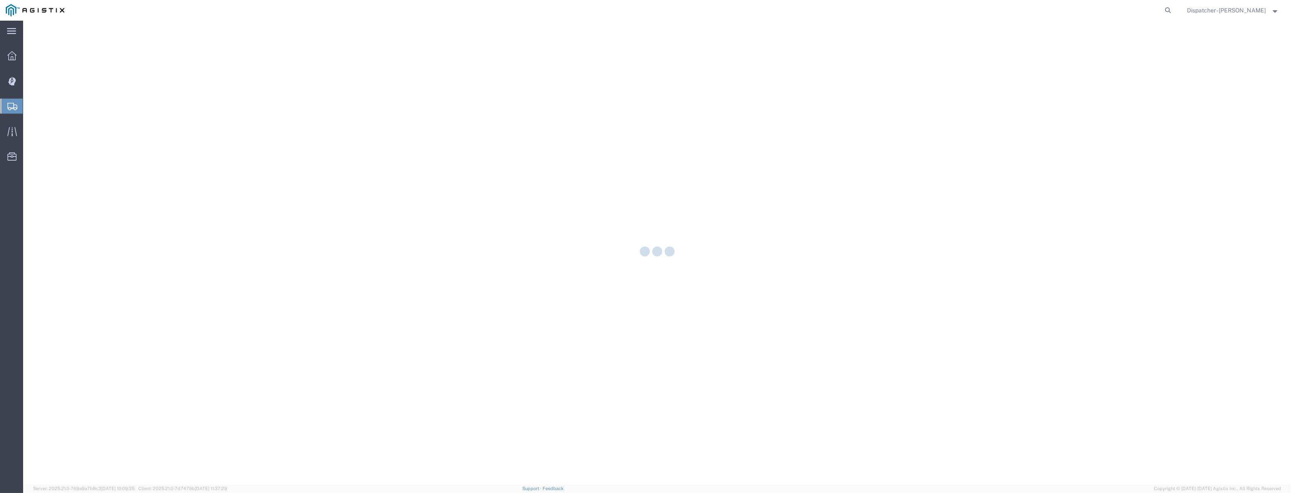
click at [73, 152] on div at bounding box center [657, 253] width 1268 height 464
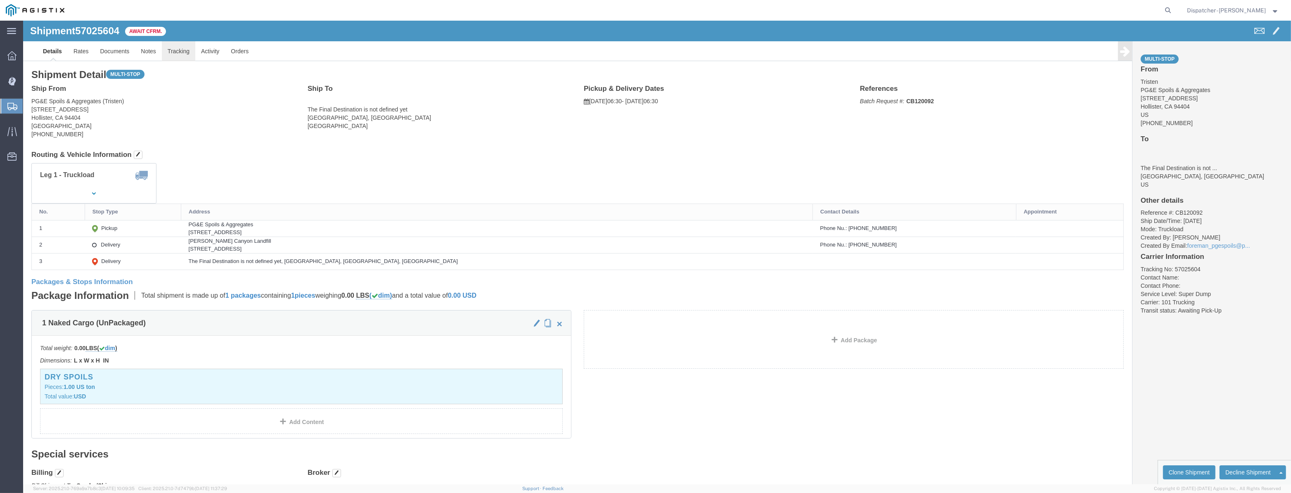
click link "Tracking"
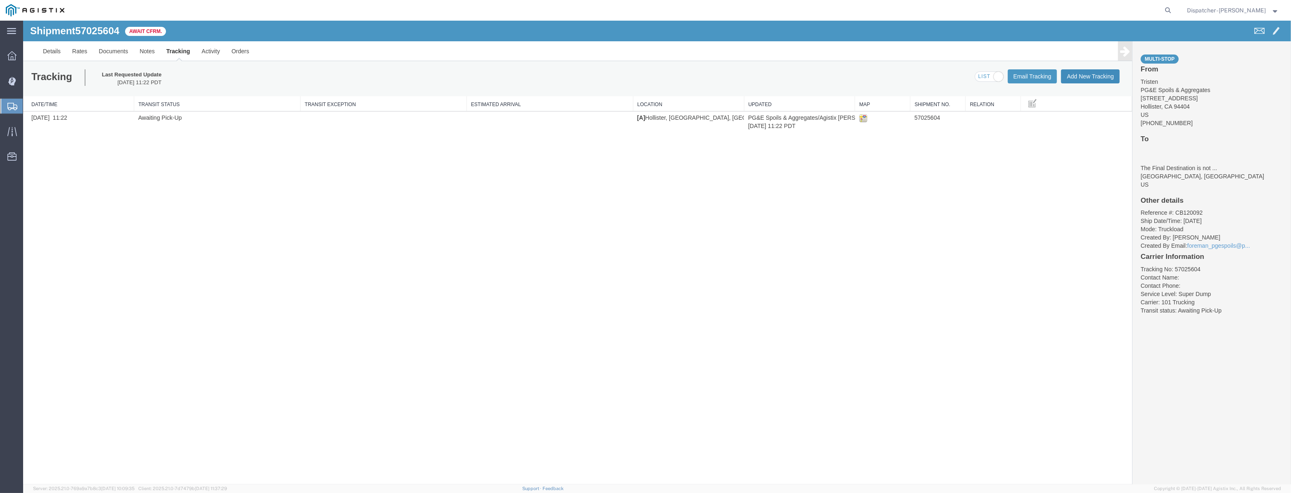
click at [1114, 74] on button "Add New Tracking" at bounding box center [1090, 76] width 59 height 14
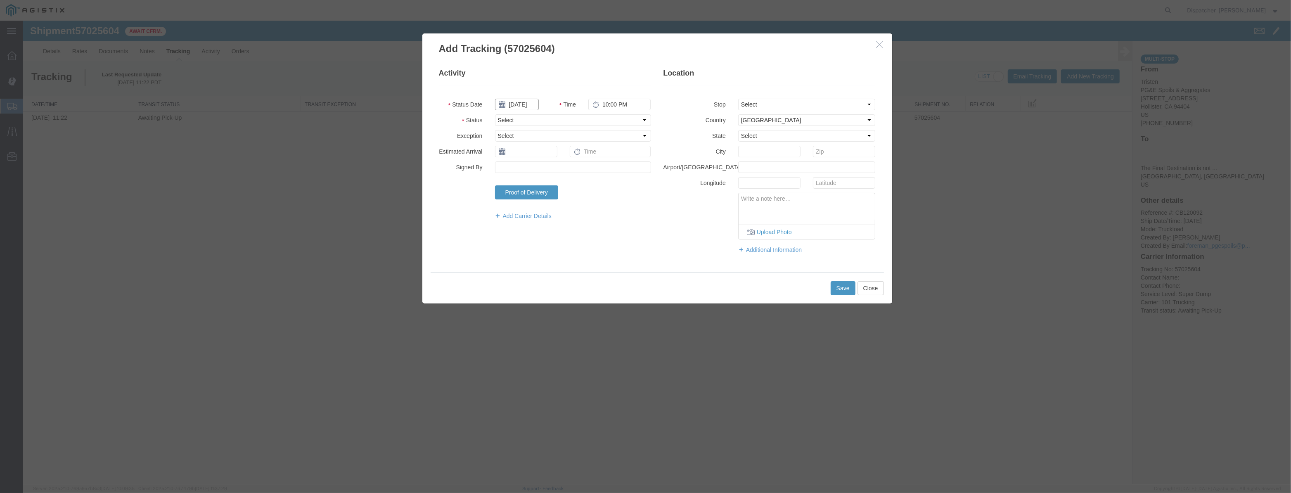
click at [525, 107] on input "[DATE]" at bounding box center [517, 105] width 44 height 12
click at [514, 159] on td "6" at bounding box center [513, 156] width 12 height 12
click at [524, 107] on input "[DATE]" at bounding box center [517, 105] width 44 height 12
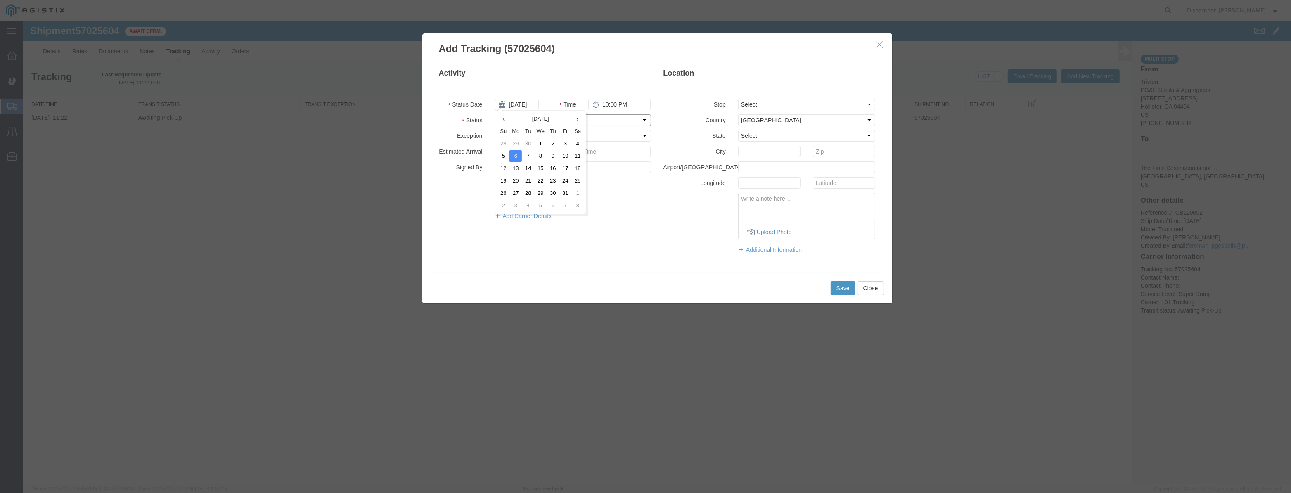
click at [627, 120] on select "Select Arrival Notice Available Arrival Notice Imported Arrive at Delivery Loca…" at bounding box center [573, 120] width 156 height 12
click at [495, 114] on select "Select Arrival Notice Available Arrival Notice Imported Arrive at Delivery Loca…" at bounding box center [573, 120] width 156 height 12
click at [768, 106] on select "Select From: [STREET_ADDRESS][PERSON_NAME] Stop 2: [STREET_ADDRESS] To: The Fin…" at bounding box center [807, 105] width 138 height 12
click at [738, 99] on select "Select From: [STREET_ADDRESS][PERSON_NAME] Stop 2: [STREET_ADDRESS] To: The Fin…" at bounding box center [807, 105] width 138 height 12
drag, startPoint x: 644, startPoint y: 107, endPoint x: 413, endPoint y: 138, distance: 232.9
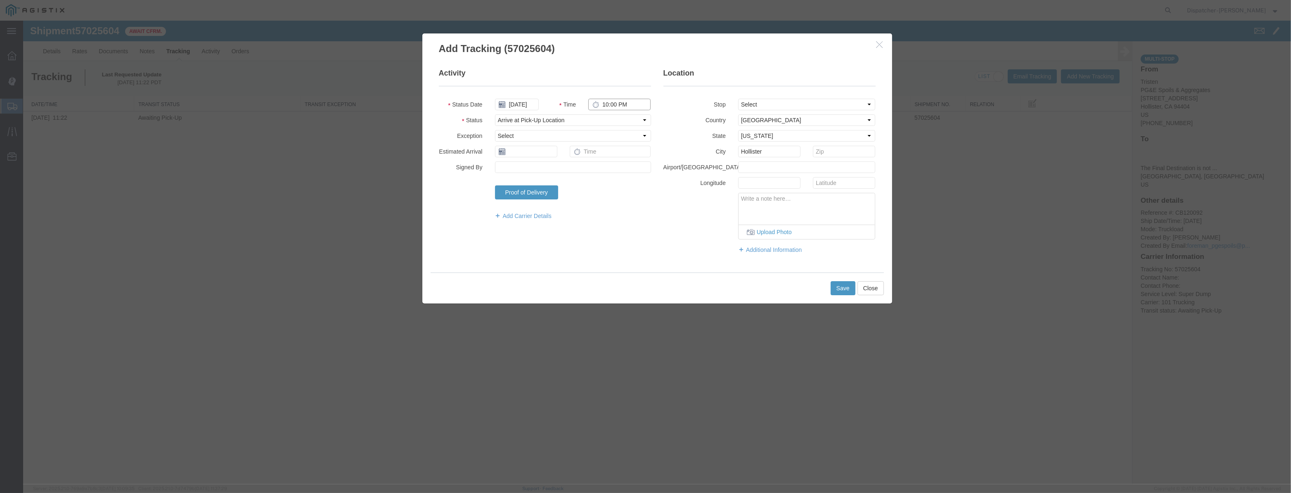
click at [413, 138] on div "Add Tracking (57025604) Activity Status Date [DATE] Time 10:00 PM Status Select…" at bounding box center [657, 253] width 1268 height 464
click at [837, 290] on button "Save" at bounding box center [843, 288] width 25 height 14
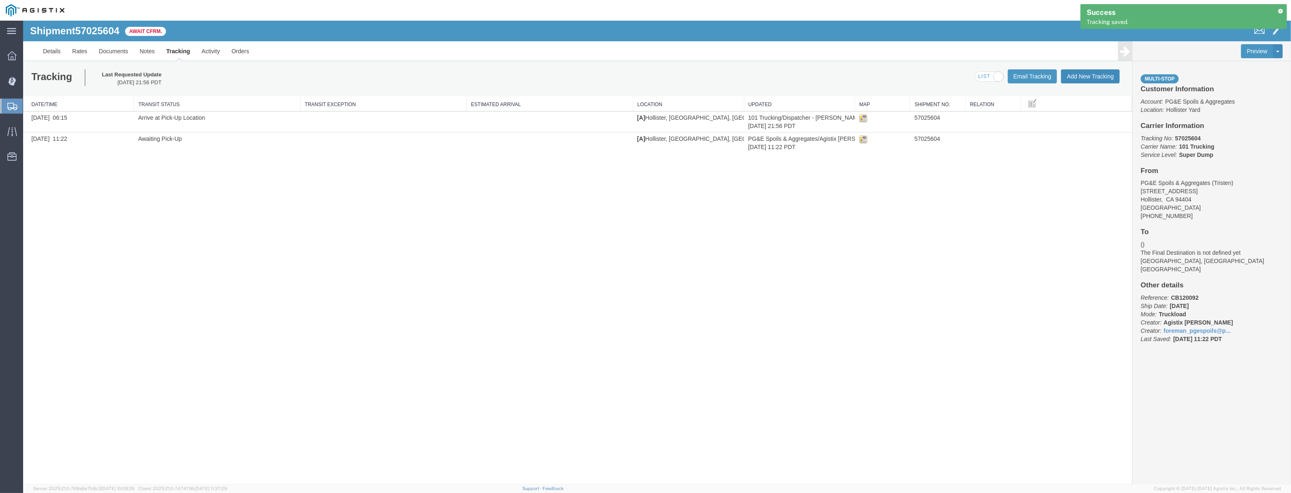
click at [1089, 76] on button "Add New Tracking" at bounding box center [1090, 76] width 59 height 14
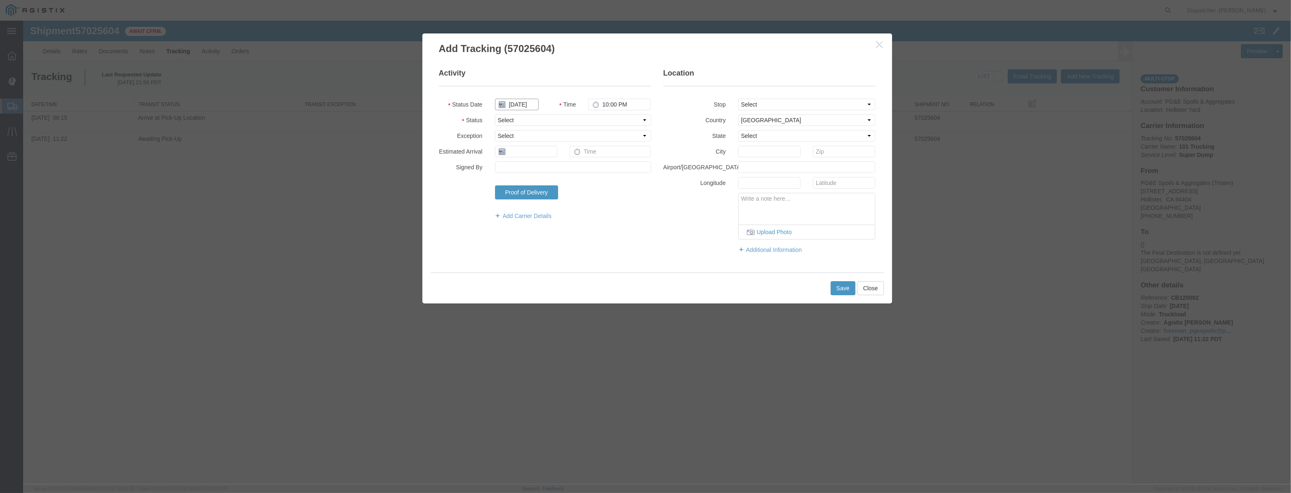
drag, startPoint x: 523, startPoint y: 103, endPoint x: 535, endPoint y: 98, distance: 13.0
click at [524, 103] on input "[DATE]" at bounding box center [517, 105] width 44 height 12
drag, startPoint x: 538, startPoint y: 95, endPoint x: 526, endPoint y: 111, distance: 20.3
click at [538, 97] on fieldset "Activity Status Date Time 10:00 PM Status Select Arrival Notice Available Arriv…" at bounding box center [545, 148] width 212 height 160
click at [537, 104] on input "text" at bounding box center [517, 105] width 44 height 12
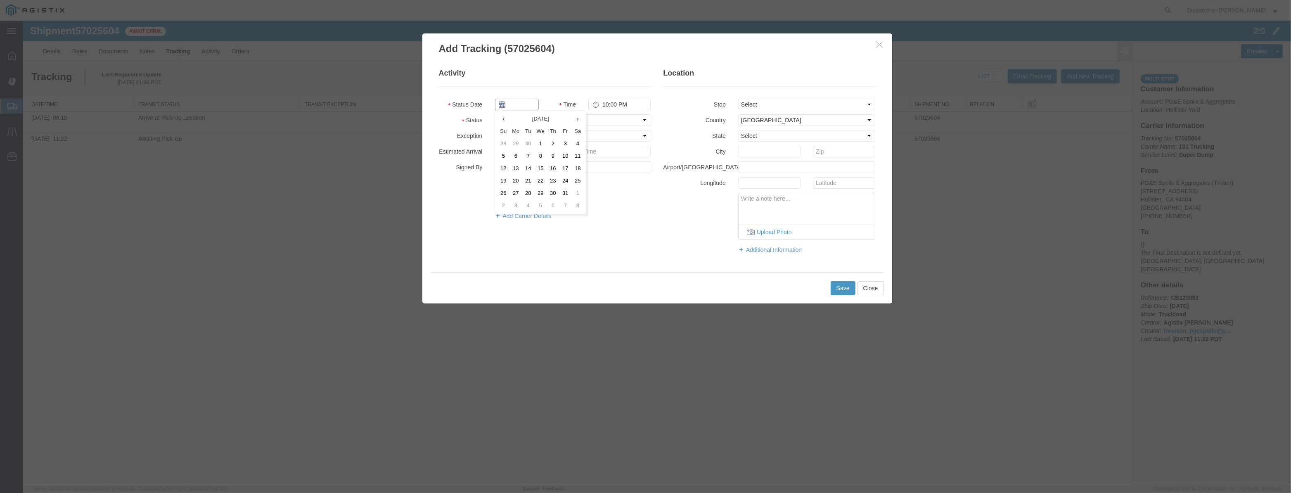
paste input "[DATE]"
drag, startPoint x: 608, startPoint y: 116, endPoint x: 608, endPoint y: 123, distance: 7.0
click at [608, 118] on select "Select Arrival Notice Available Arrival Notice Imported Arrive at Delivery Loca…" at bounding box center [573, 120] width 156 height 12
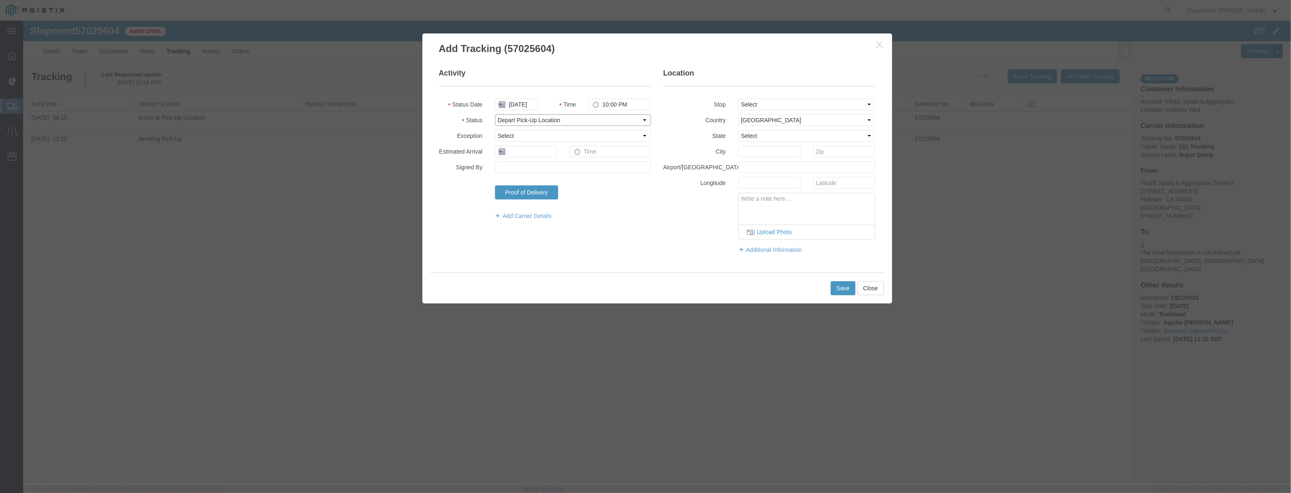
click at [495, 114] on select "Select Arrival Notice Available Arrival Notice Imported Arrive at Delivery Loca…" at bounding box center [573, 120] width 156 height 12
drag, startPoint x: 769, startPoint y: 104, endPoint x: 768, endPoint y: 109, distance: 5.5
click at [769, 104] on select "Select From: [STREET_ADDRESS][PERSON_NAME] Stop 2: [STREET_ADDRESS] To: The Fin…" at bounding box center [807, 105] width 138 height 12
click at [738, 99] on select "Select From: [STREET_ADDRESS][PERSON_NAME] Stop 2: [STREET_ADDRESS] To: The Fin…" at bounding box center [807, 105] width 138 height 12
drag, startPoint x: 627, startPoint y: 107, endPoint x: 459, endPoint y: 130, distance: 169.7
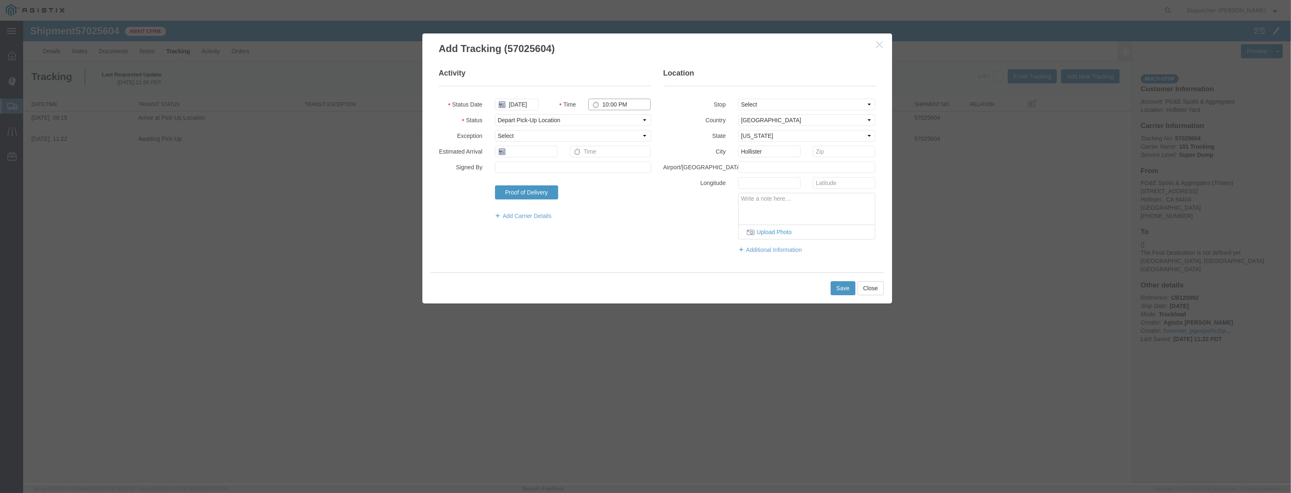
click at [483, 133] on fieldset "Activity Status Date [DATE] Time 10:00 PM Status Select Arrival Notice Availabl…" at bounding box center [545, 148] width 212 height 160
click at [845, 288] on button "Save" at bounding box center [843, 288] width 25 height 14
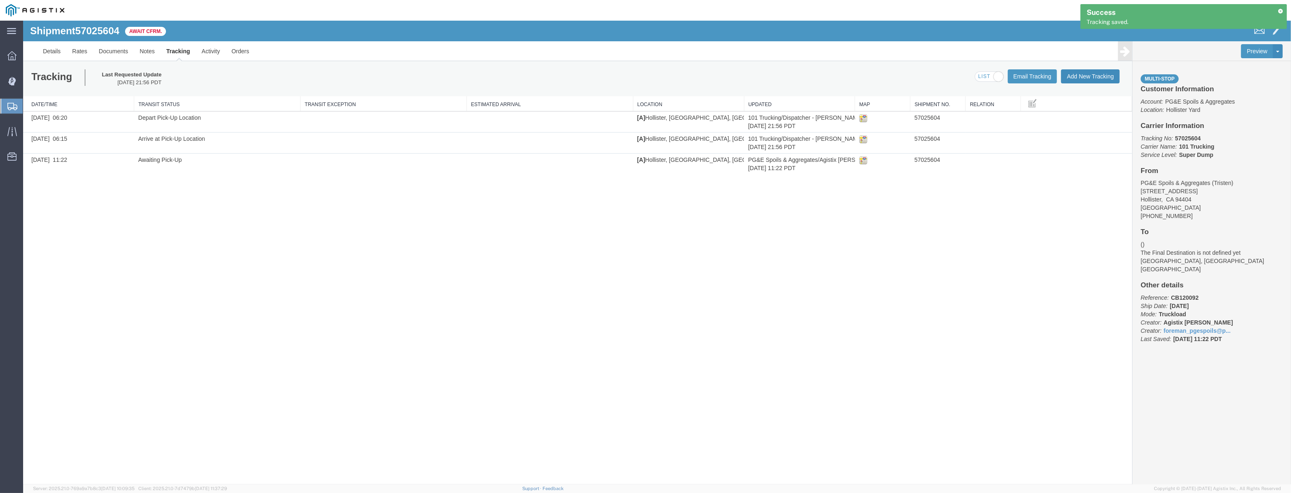
click at [1090, 78] on button "Add New Tracking" at bounding box center [1090, 76] width 59 height 14
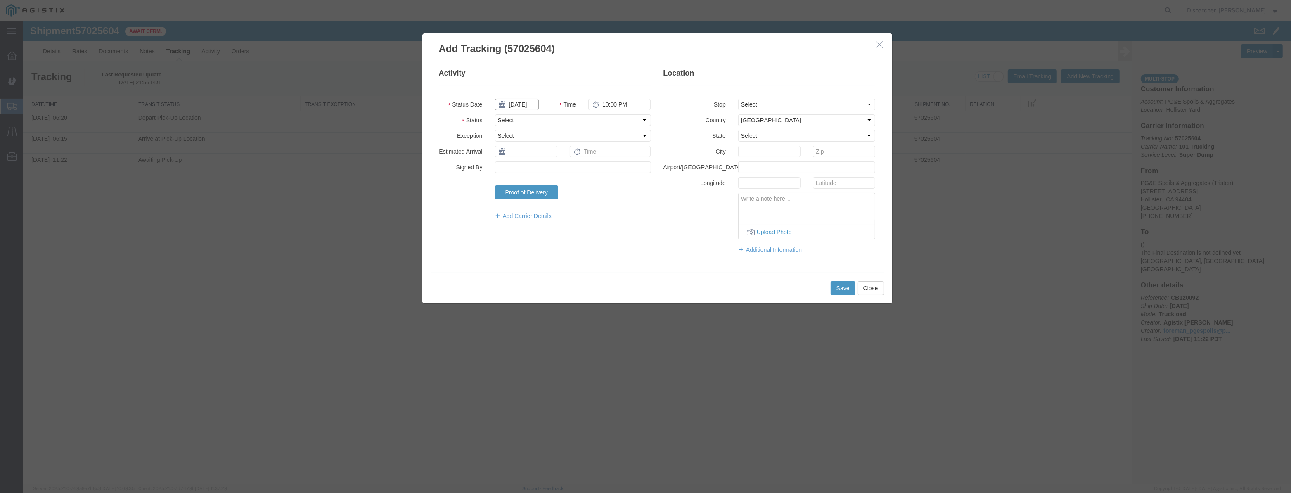
click at [535, 102] on input "[DATE]" at bounding box center [517, 105] width 44 height 12
drag, startPoint x: 539, startPoint y: 95, endPoint x: 529, endPoint y: 104, distance: 14.1
click at [536, 99] on fieldset "Activity Status Date Time 10:00 PM Status Select Arrival Notice Available Arriv…" at bounding box center [545, 148] width 212 height 160
drag, startPoint x: 529, startPoint y: 104, endPoint x: 551, endPoint y: 107, distance: 23.0
click at [529, 104] on input "text" at bounding box center [517, 105] width 44 height 12
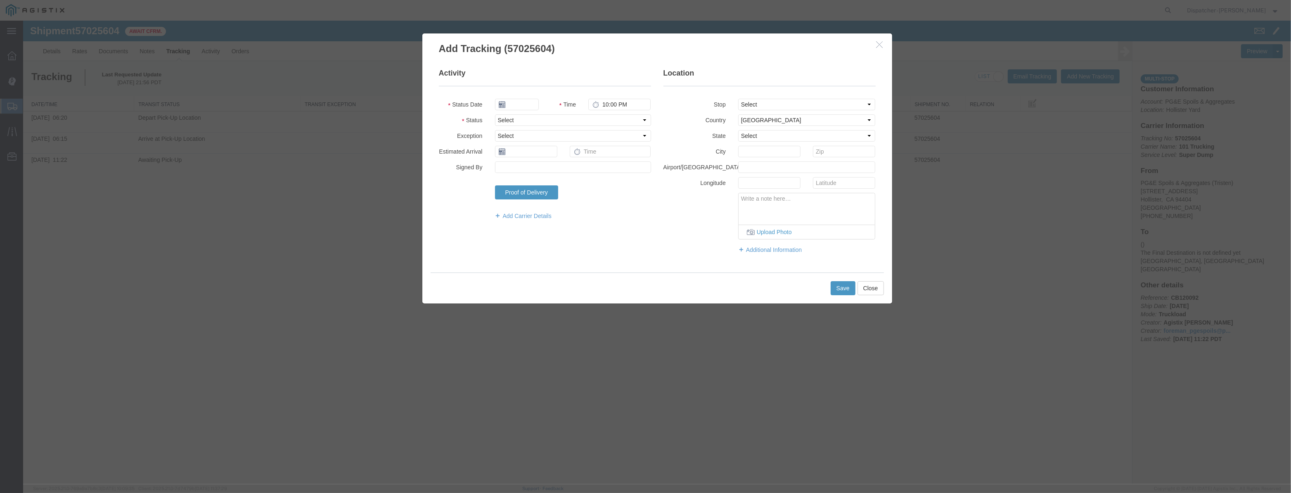
click at [591, 114] on fieldset "Activity Status Date Time 10:00 PM Status Select Arrival Notice Available Arriv…" at bounding box center [545, 148] width 212 height 160
drag, startPoint x: 520, startPoint y: 107, endPoint x: 525, endPoint y: 107, distance: 5.0
click at [520, 107] on input "text" at bounding box center [517, 105] width 44 height 12
paste input "[DATE]"
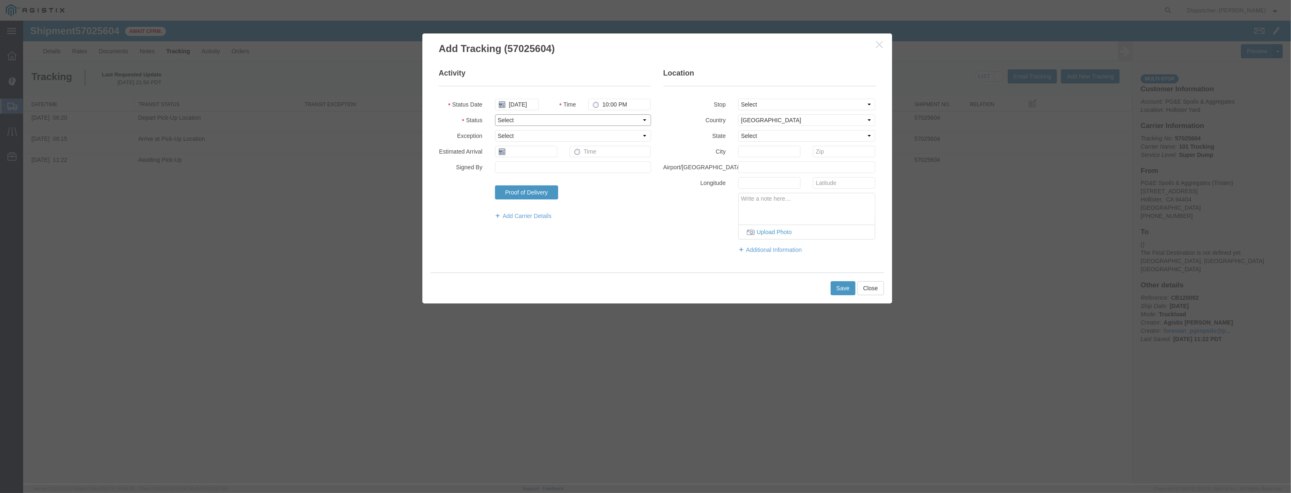
drag, startPoint x: 606, startPoint y: 119, endPoint x: 603, endPoint y: 125, distance: 6.5
click at [606, 119] on select "Select Arrival Notice Available Arrival Notice Imported Arrive at Delivery Loca…" at bounding box center [573, 120] width 156 height 12
click at [495, 114] on select "Select Arrival Notice Available Arrival Notice Imported Arrive at Delivery Loca…" at bounding box center [573, 120] width 156 height 12
click at [770, 109] on select "Select From: [STREET_ADDRESS][PERSON_NAME] Stop 2: [STREET_ADDRESS] To: The Fin…" at bounding box center [807, 105] width 138 height 12
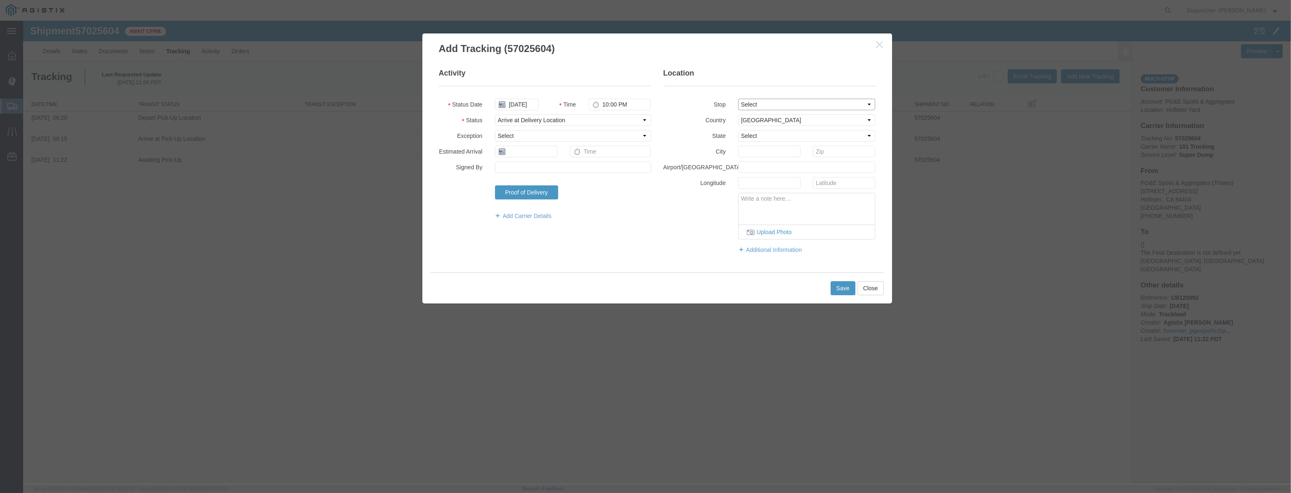
click at [738, 99] on select "Select From: [STREET_ADDRESS][PERSON_NAME] Stop 2: [STREET_ADDRESS] To: The Fin…" at bounding box center [807, 105] width 138 height 12
drag, startPoint x: 598, startPoint y: 111, endPoint x: 436, endPoint y: 147, distance: 165.4
click at [475, 140] on fieldset "Activity Status Date [DATE] Time 10:00 PM Status Select Arrival Notice Availabl…" at bounding box center [545, 148] width 212 height 160
click at [842, 285] on button "Save" at bounding box center [843, 288] width 25 height 14
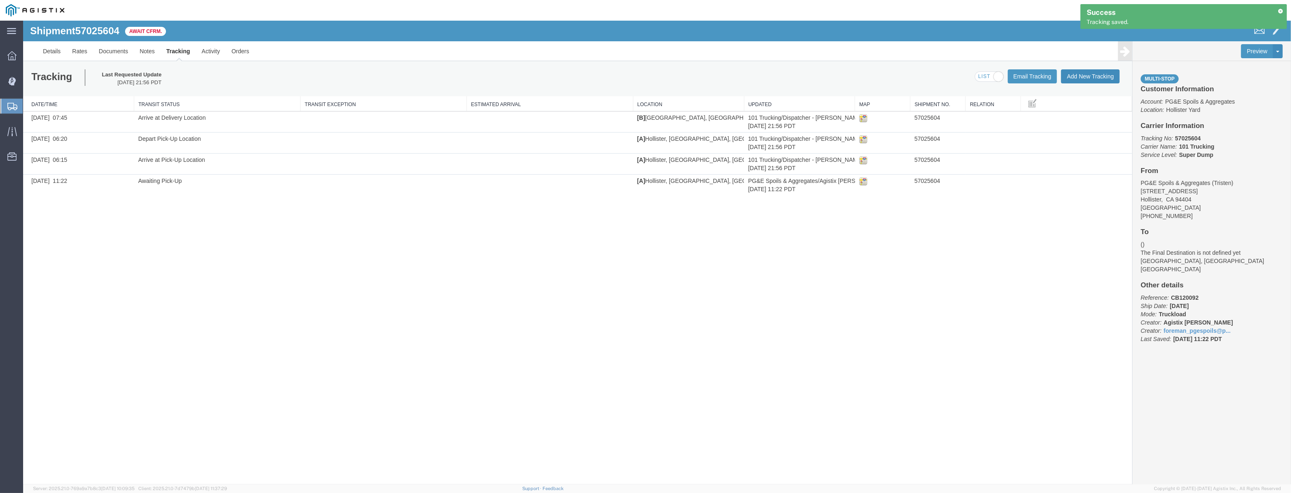
click at [1097, 74] on button "Add New Tracking" at bounding box center [1090, 76] width 59 height 14
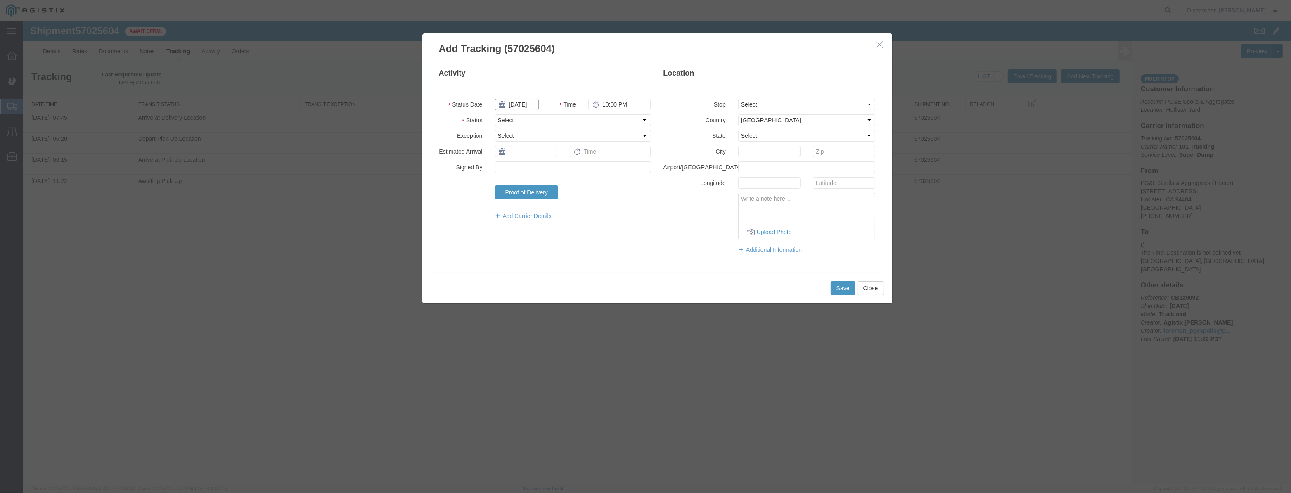
drag, startPoint x: 519, startPoint y: 101, endPoint x: 532, endPoint y: 95, distance: 15.1
click at [519, 101] on input "[DATE]" at bounding box center [517, 105] width 44 height 12
drag, startPoint x: 534, startPoint y: 93, endPoint x: 528, endPoint y: 100, distance: 9.4
click at [532, 95] on fieldset "Activity Status Date Time 10:00 PM Status Select Arrival Notice Available Arriv…" at bounding box center [545, 148] width 212 height 160
drag, startPoint x: 528, startPoint y: 100, endPoint x: 545, endPoint y: 104, distance: 17.7
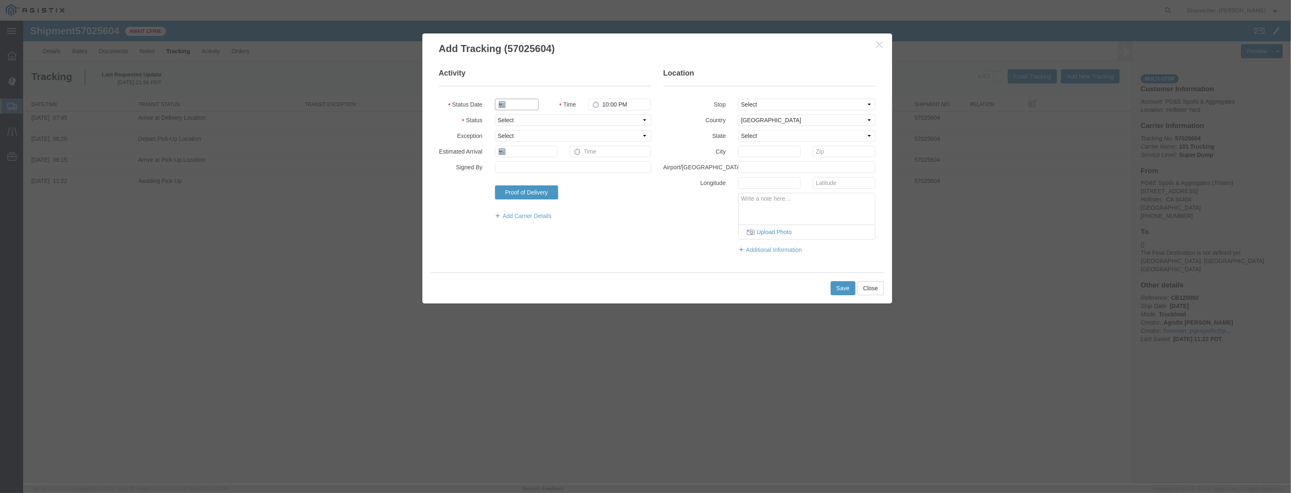
click at [528, 100] on input "text" at bounding box center [517, 105] width 44 height 12
paste input "[DATE]"
click at [618, 119] on select "Select Arrival Notice Available Arrival Notice Imported Arrive at Delivery Loca…" at bounding box center [573, 120] width 156 height 12
click at [495, 114] on select "Select Arrival Notice Available Arrival Notice Imported Arrive at Delivery Loca…" at bounding box center [573, 120] width 156 height 12
click at [603, 161] on input "Signed By" at bounding box center [573, 167] width 156 height 12
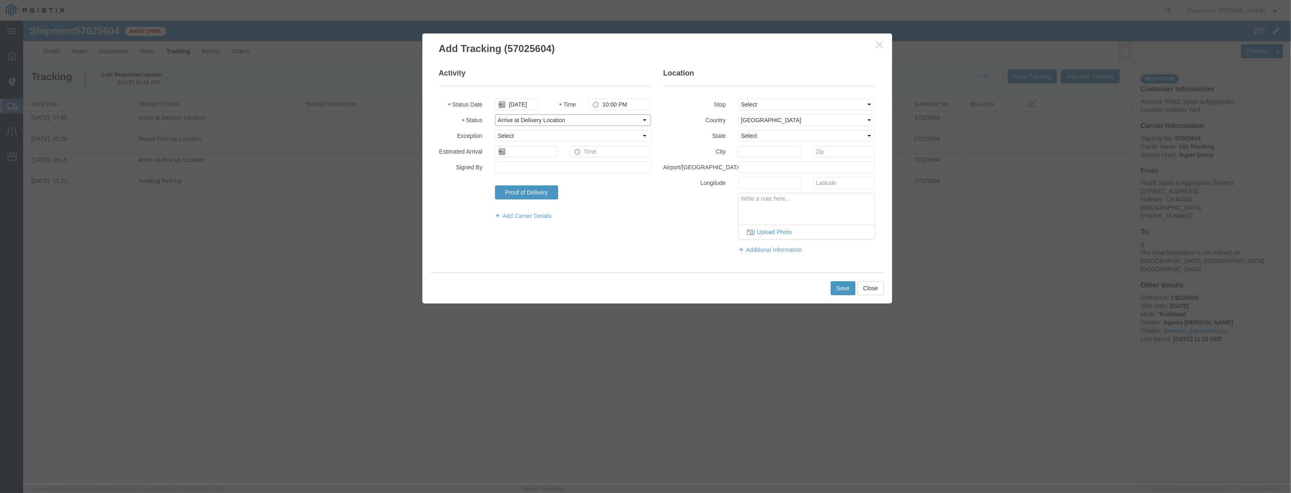
drag, startPoint x: 593, startPoint y: 119, endPoint x: 592, endPoint y: 125, distance: 5.8
click at [593, 119] on select "Select Arrival Notice Available Arrival Notice Imported Arrive at Delivery Loca…" at bounding box center [573, 120] width 156 height 12
click at [495, 114] on select "Select Arrival Notice Available Arrival Notice Imported Arrive at Delivery Loca…" at bounding box center [573, 120] width 156 height 12
click at [757, 108] on select "Select From: [STREET_ADDRESS][PERSON_NAME] Stop 2: [STREET_ADDRESS] To: The Fin…" at bounding box center [807, 105] width 138 height 12
click at [738, 99] on select "Select From: [STREET_ADDRESS][PERSON_NAME] Stop 2: [STREET_ADDRESS] To: The Fin…" at bounding box center [807, 105] width 138 height 12
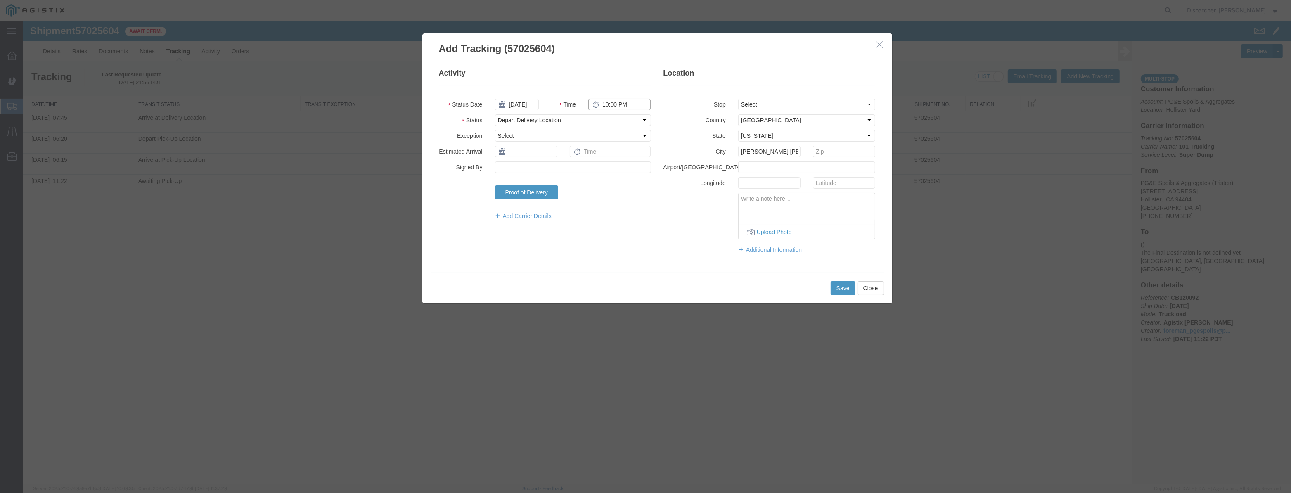
drag, startPoint x: 647, startPoint y: 103, endPoint x: 401, endPoint y: 167, distance: 254.3
click at [439, 166] on fieldset "Activity Status Date [DATE] Time 10:00 PM Status Select Arrival Notice Availabl…" at bounding box center [545, 148] width 212 height 160
click at [837, 290] on button "Save" at bounding box center [843, 288] width 25 height 14
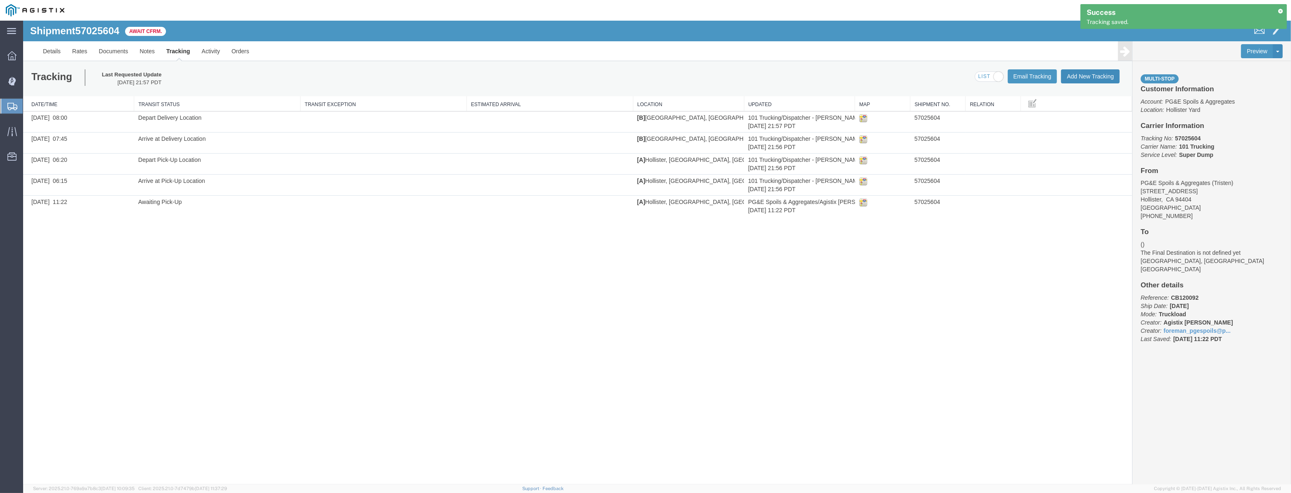
click at [1104, 73] on button "Add New Tracking" at bounding box center [1090, 76] width 59 height 14
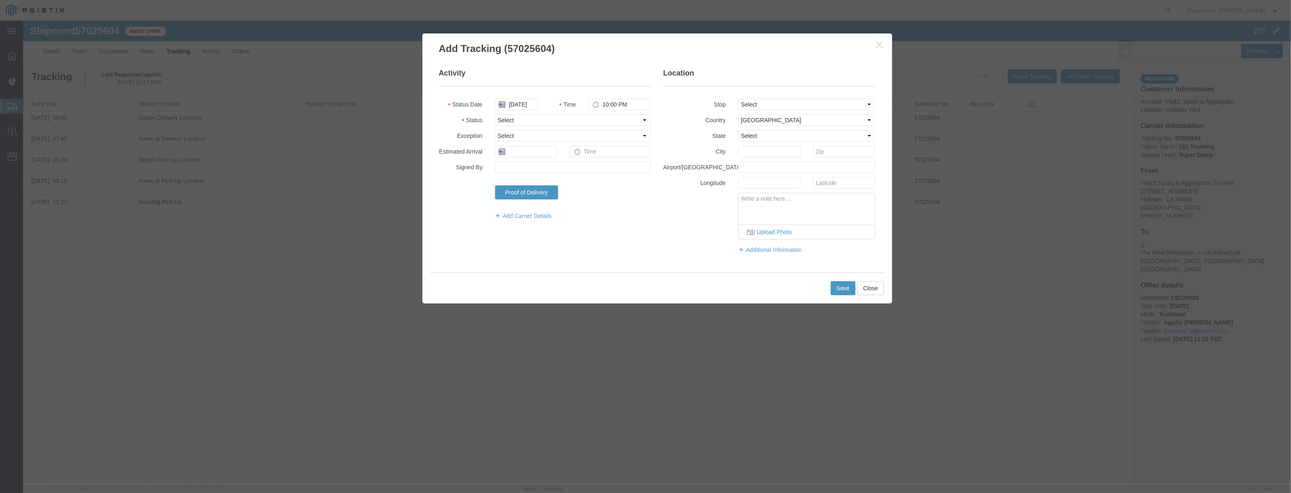
click at [523, 97] on fieldset "Activity Status Date [DATE] Time 10:00 PM Status Select Arrival Notice Availabl…" at bounding box center [545, 148] width 212 height 160
click at [526, 99] on input "[DATE]" at bounding box center [517, 105] width 44 height 12
drag, startPoint x: 538, startPoint y: 93, endPoint x: 535, endPoint y: 97, distance: 5.0
click at [538, 93] on fieldset "Activity Status Date Time 10:00 PM Status Select Arrival Notice Available Arriv…" at bounding box center [545, 148] width 212 height 160
drag, startPoint x: 531, startPoint y: 100, endPoint x: 548, endPoint y: 101, distance: 16.5
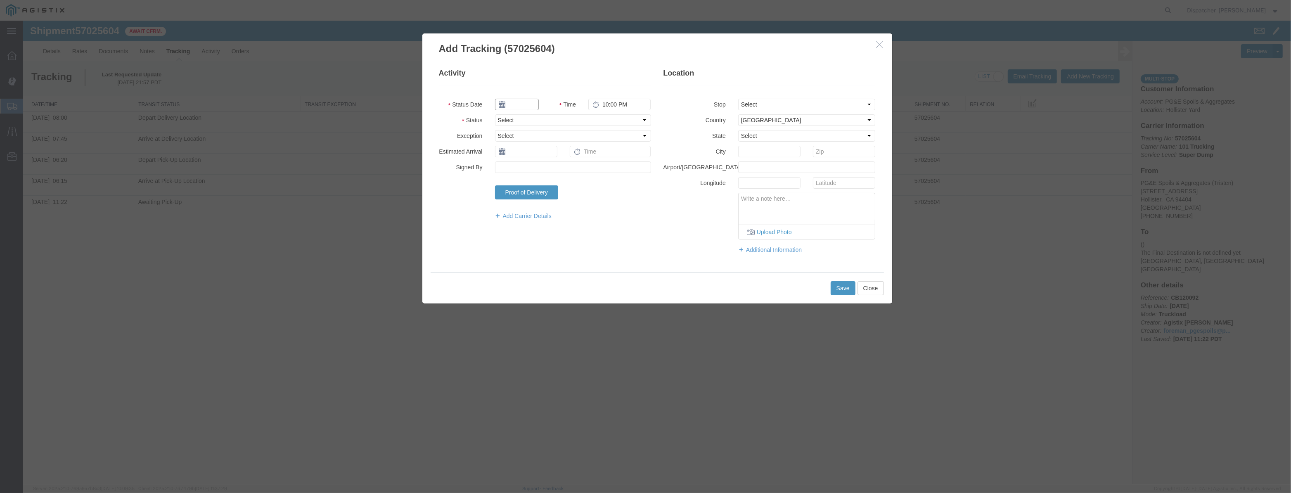
click at [533, 100] on input "text" at bounding box center [517, 105] width 44 height 12
paste input "[DATE]"
click at [611, 114] on select "Select Arrival Notice Available Arrival Notice Imported Arrive at Delivery Loca…" at bounding box center [573, 120] width 156 height 12
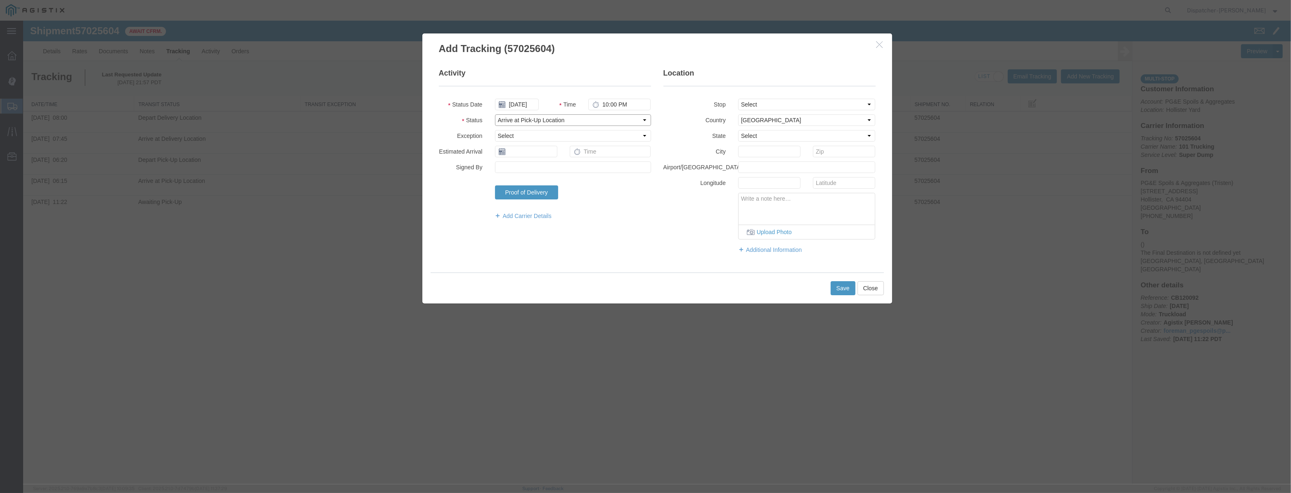
click at [495, 114] on select "Select Arrival Notice Available Arrival Notice Imported Arrive at Delivery Loca…" at bounding box center [573, 120] width 156 height 12
click at [743, 105] on select "Select From: [STREET_ADDRESS][PERSON_NAME] Stop 2: [STREET_ADDRESS] To: The Fin…" at bounding box center [807, 105] width 138 height 12
click at [738, 99] on select "Select From: [STREET_ADDRESS][PERSON_NAME] Stop 2: [STREET_ADDRESS] To: The Fin…" at bounding box center [807, 105] width 138 height 12
drag, startPoint x: 633, startPoint y: 99, endPoint x: 487, endPoint y: 138, distance: 151.1
click at [533, 138] on fieldset "Activity Status Date [DATE] Time 10:00 PM Status Select Arrival Notice Availabl…" at bounding box center [545, 148] width 212 height 160
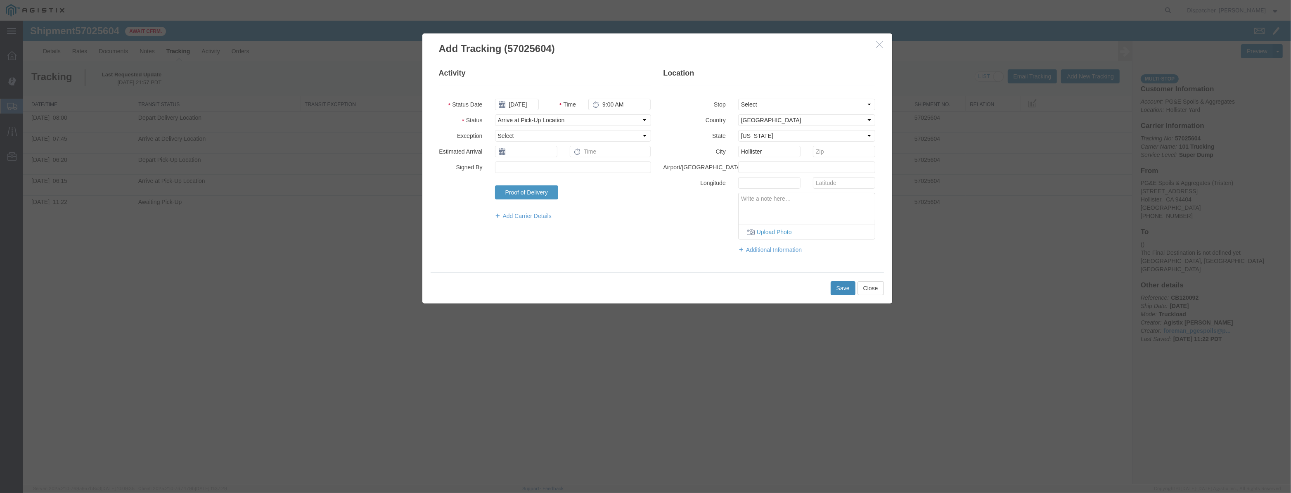
click at [855, 289] on button "Save" at bounding box center [843, 288] width 25 height 14
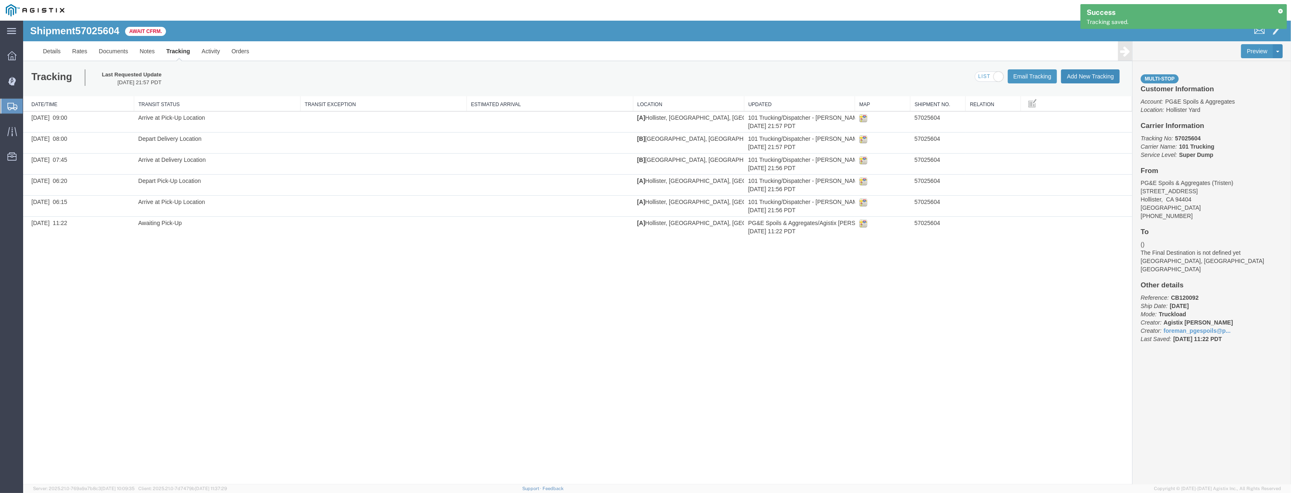
click at [1098, 80] on button "Add New Tracking" at bounding box center [1090, 76] width 59 height 14
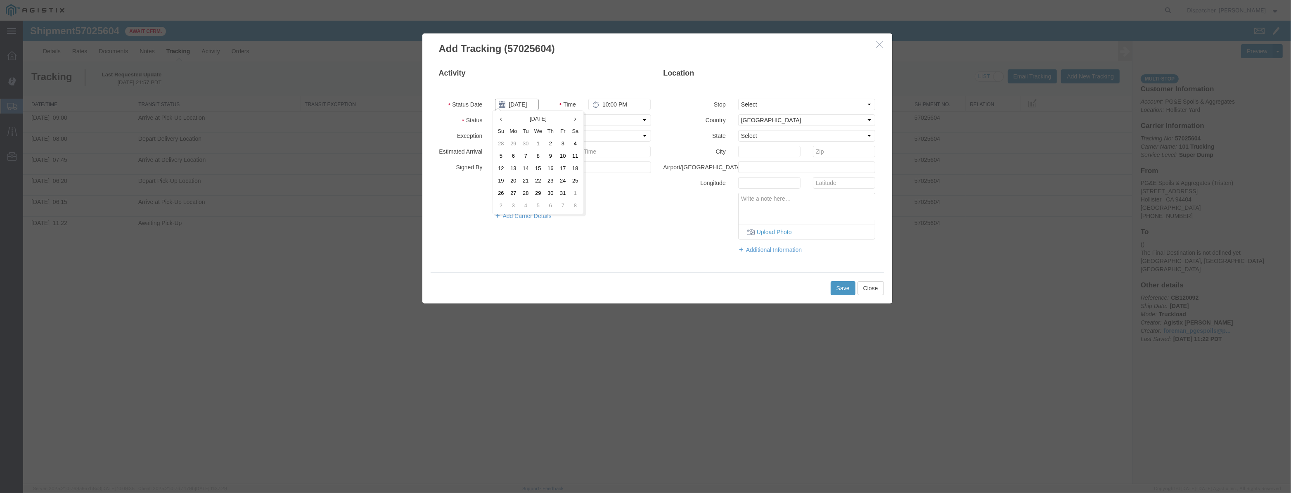
click at [529, 105] on input "[DATE]" at bounding box center [517, 105] width 44 height 12
click at [531, 95] on fieldset "Activity Status Date Time 10:00 PM Status Select Arrival Notice Available Arriv…" at bounding box center [545, 148] width 212 height 160
click at [529, 101] on input "text" at bounding box center [517, 105] width 44 height 12
paste input "[DATE]"
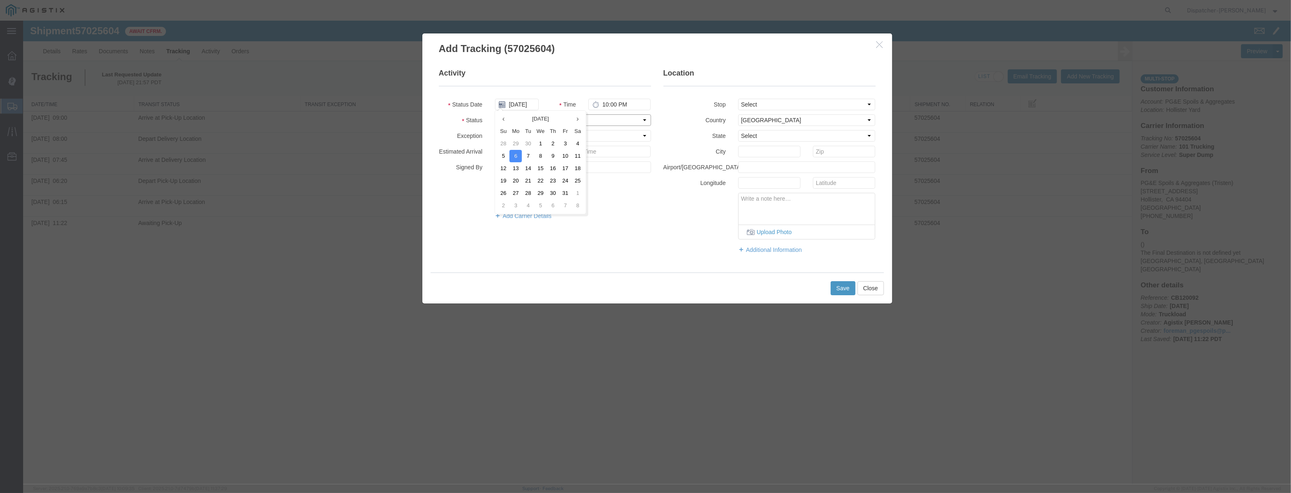
drag, startPoint x: 610, startPoint y: 118, endPoint x: 617, endPoint y: 125, distance: 10.5
click at [610, 118] on select "Select Arrival Notice Available Arrival Notice Imported Arrive at Delivery Loca…" at bounding box center [573, 120] width 156 height 12
click at [495, 114] on select "Select Arrival Notice Available Arrival Notice Imported Arrive at Delivery Loca…" at bounding box center [573, 120] width 156 height 12
click at [794, 103] on select "Select From: [STREET_ADDRESS][PERSON_NAME] Stop 2: [STREET_ADDRESS] To: The Fin…" at bounding box center [807, 105] width 138 height 12
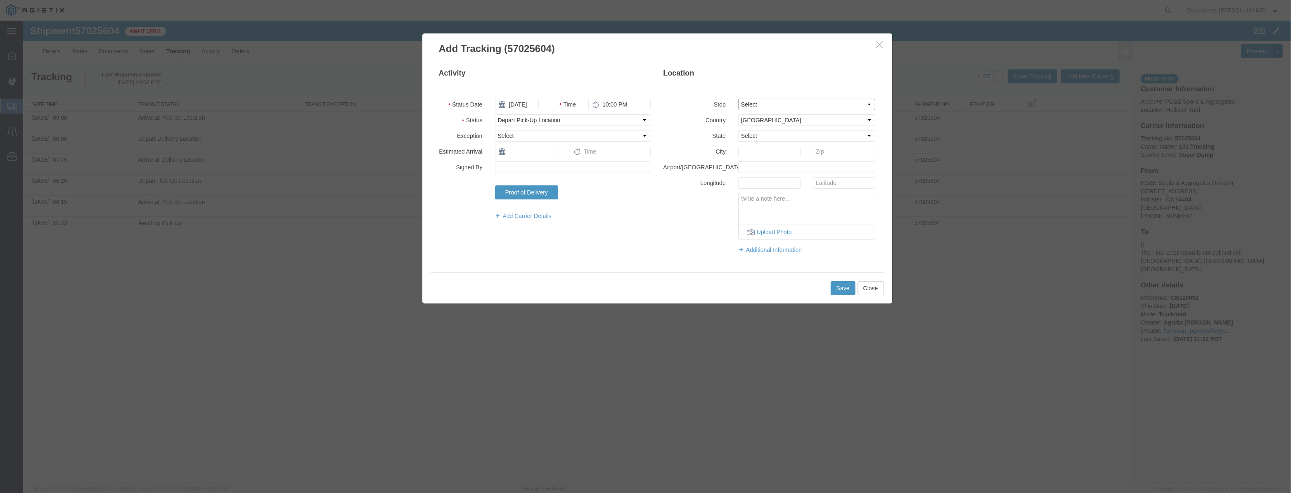
click at [738, 99] on select "Select From: [STREET_ADDRESS][PERSON_NAME] Stop 2: [STREET_ADDRESS] To: The Fin…" at bounding box center [807, 105] width 138 height 12
drag, startPoint x: 648, startPoint y: 105, endPoint x: 465, endPoint y: 129, distance: 184.9
click at [465, 129] on fieldset "Activity Status Date [DATE] Time 10:00 PM Status Select Arrival Notice Availabl…" at bounding box center [545, 148] width 212 height 160
click at [844, 288] on button "Save" at bounding box center [843, 288] width 25 height 14
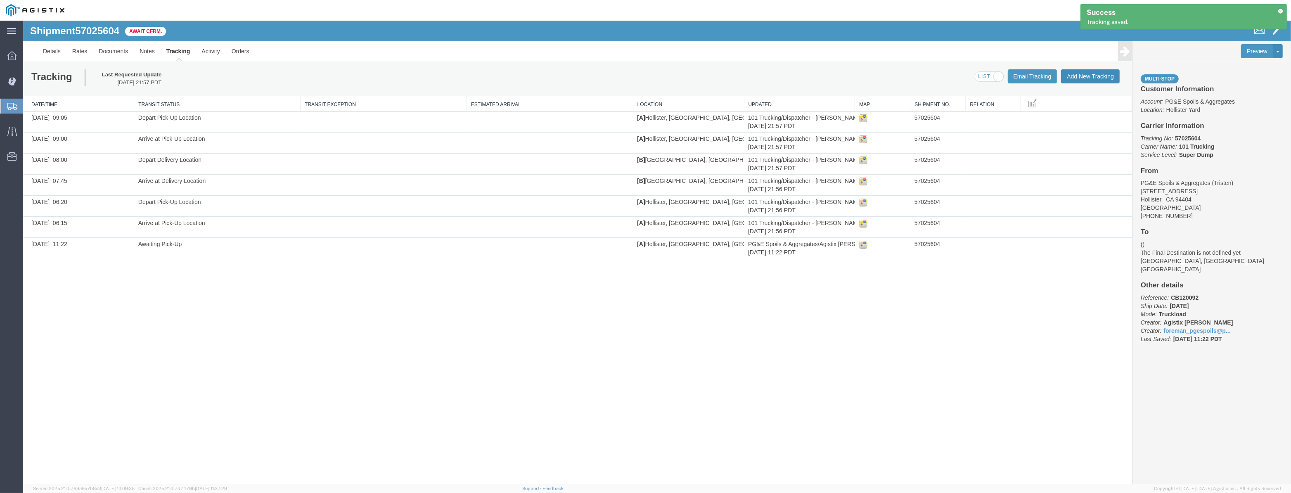
click at [1103, 76] on button "Add New Tracking" at bounding box center [1090, 76] width 59 height 14
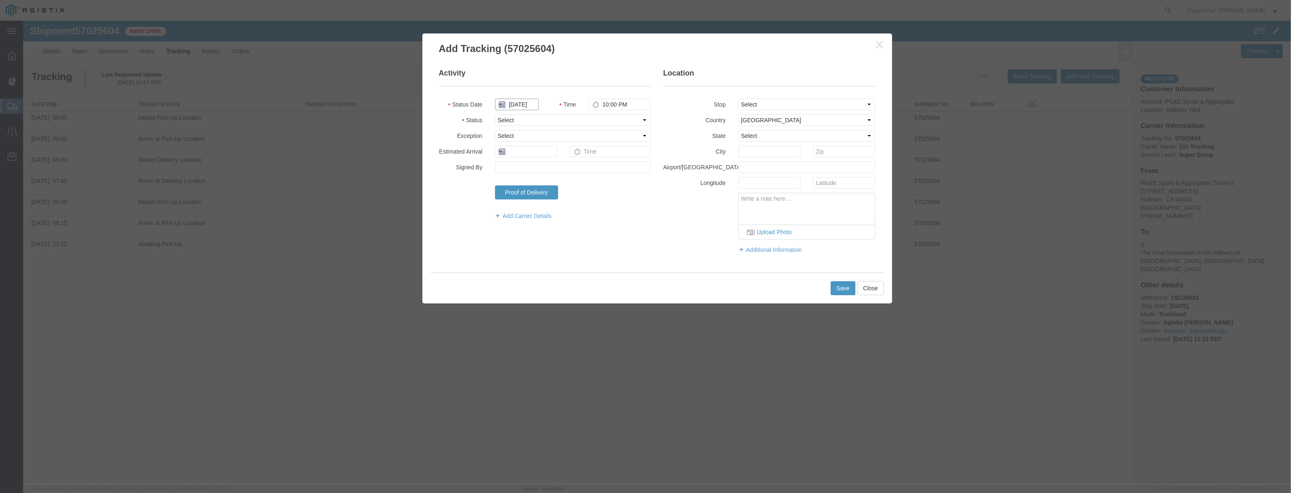
click at [528, 105] on input "[DATE]" at bounding box center [517, 105] width 44 height 12
click at [536, 96] on fieldset "Activity Status Date Time 10:00 PM Status Select Arrival Notice Available Arriv…" at bounding box center [545, 148] width 212 height 160
click at [531, 102] on input "text" at bounding box center [517, 105] width 44 height 12
paste input "[DATE]"
drag, startPoint x: 593, startPoint y: 112, endPoint x: 600, endPoint y: 121, distance: 11.2
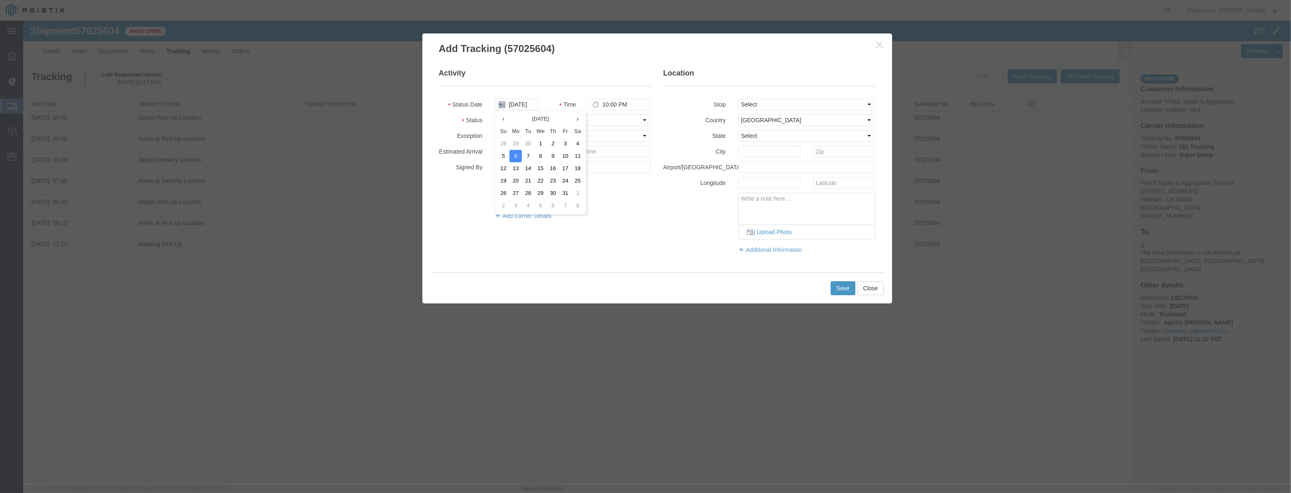
click at [596, 118] on fieldset "Activity Status Date [DATE] Time 10:00 PM Status Select Arrival Notice Availabl…" at bounding box center [545, 148] width 212 height 160
click at [603, 125] on select "Select Arrival Notice Available Arrival Notice Imported Arrive at Delivery Loca…" at bounding box center [573, 120] width 156 height 12
click at [495, 114] on select "Select Arrival Notice Available Arrival Notice Imported Arrive at Delivery Loca…" at bounding box center [573, 120] width 156 height 12
click at [769, 107] on select "Select From: [STREET_ADDRESS][PERSON_NAME] Stop 2: [STREET_ADDRESS] To: The Fin…" at bounding box center [807, 105] width 138 height 12
click at [738, 99] on select "Select From: [STREET_ADDRESS][PERSON_NAME] Stop 2: [STREET_ADDRESS] To: The Fin…" at bounding box center [807, 105] width 138 height 12
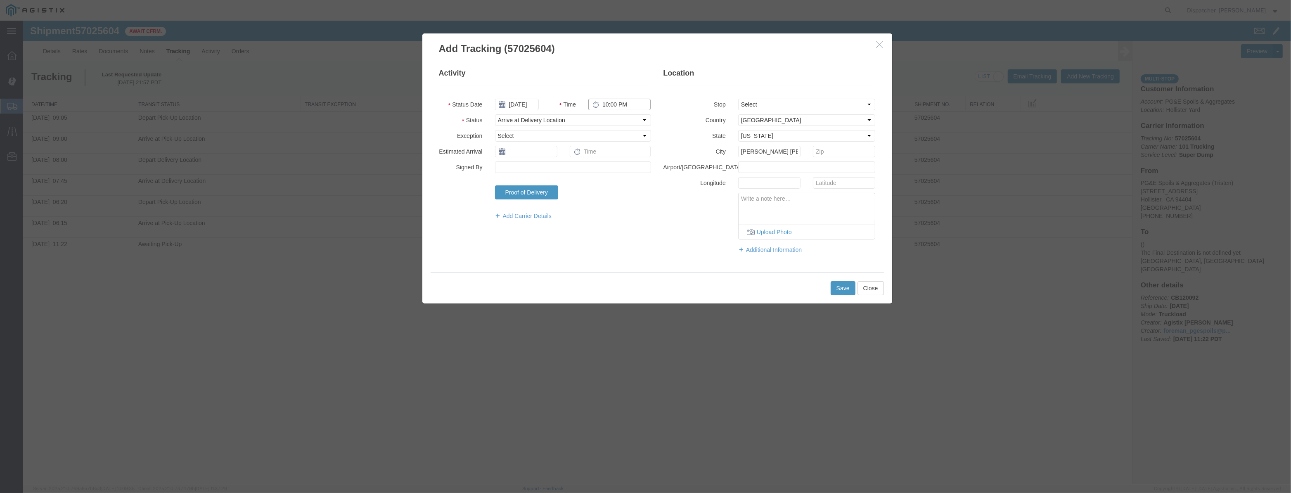
drag, startPoint x: 641, startPoint y: 104, endPoint x: 366, endPoint y: 149, distance: 279.0
click at [376, 149] on div "Add Tracking (57025604) Activity Status Date [DATE] Time 10:00 PM Status Select…" at bounding box center [657, 253] width 1268 height 464
click at [838, 289] on button "Save" at bounding box center [843, 288] width 25 height 14
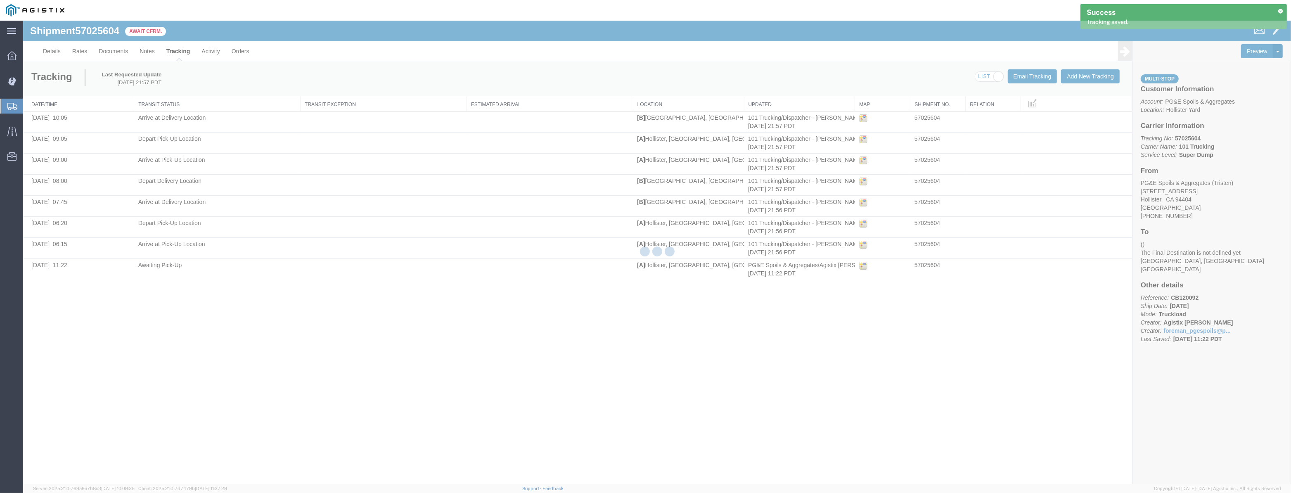
click at [1099, 78] on div at bounding box center [657, 253] width 1268 height 464
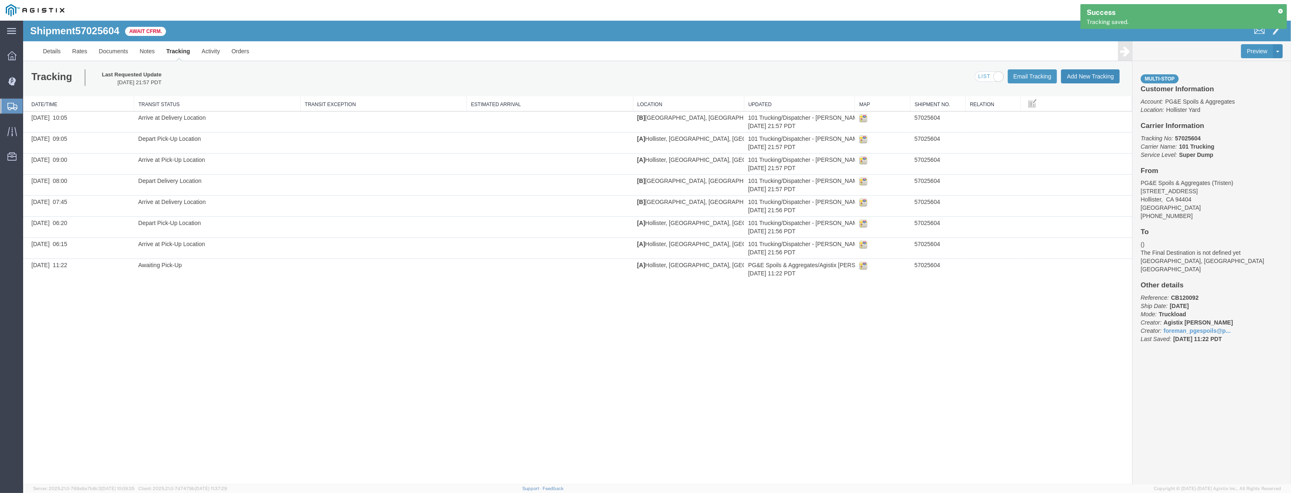
click at [1099, 78] on button "Add New Tracking" at bounding box center [1090, 76] width 59 height 14
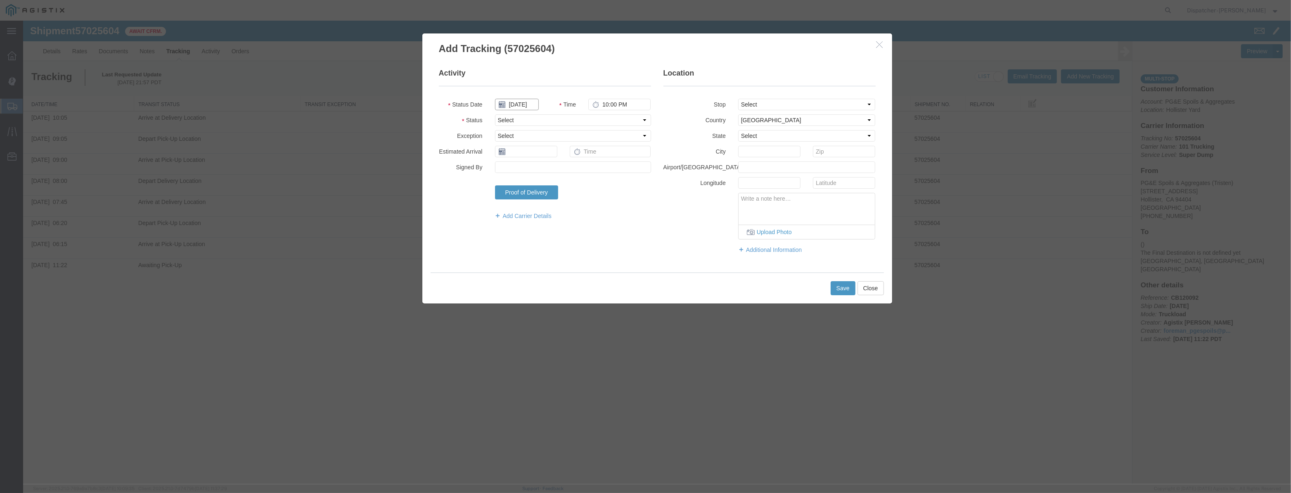
click at [516, 102] on input "[DATE]" at bounding box center [517, 105] width 44 height 12
click at [525, 94] on fieldset "Activity Status Date Time 10:00 PM Status Select Arrival Notice Available Arriv…" at bounding box center [545, 148] width 212 height 160
click at [524, 101] on input "text" at bounding box center [517, 105] width 44 height 12
paste input "[DATE]"
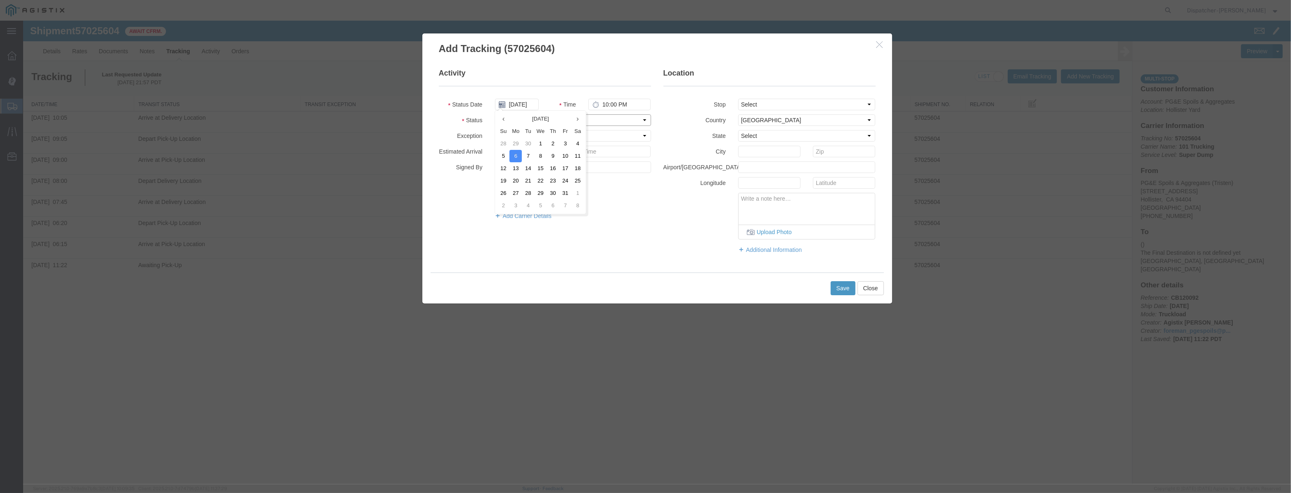
click at [607, 123] on select "Select Arrival Notice Available Arrival Notice Imported Arrive at Delivery Loca…" at bounding box center [573, 120] width 156 height 12
click at [495, 114] on select "Select Arrival Notice Available Arrival Notice Imported Arrive at Delivery Loca…" at bounding box center [573, 120] width 156 height 12
click at [760, 102] on select "Select From: [STREET_ADDRESS][PERSON_NAME] Stop 2: [STREET_ADDRESS] To: The Fin…" at bounding box center [807, 105] width 138 height 12
click at [738, 99] on select "Select From: [STREET_ADDRESS][PERSON_NAME] Stop 2: [STREET_ADDRESS] To: The Fin…" at bounding box center [807, 105] width 138 height 12
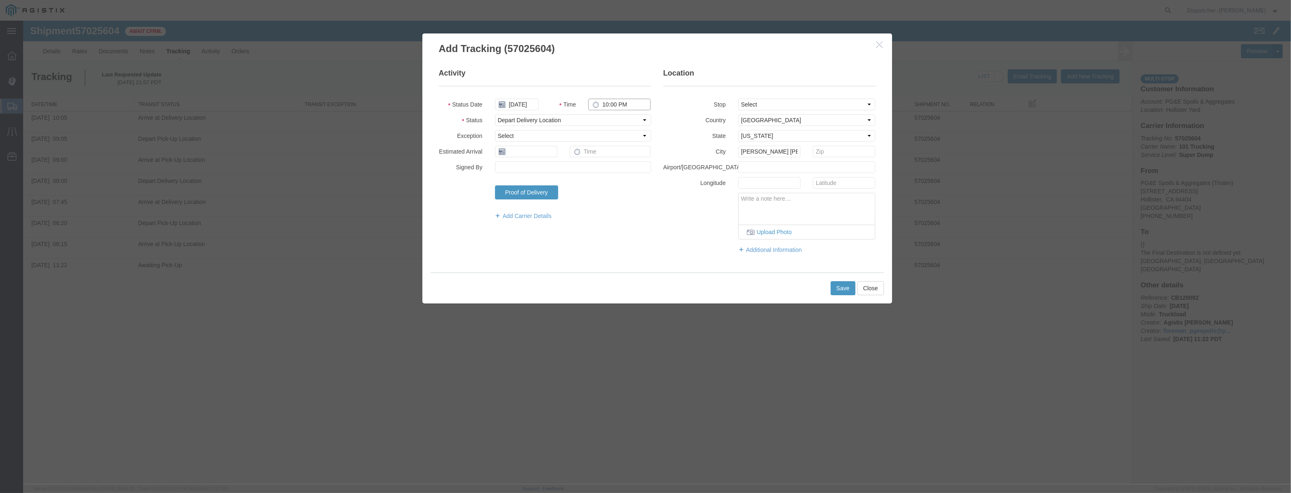
drag, startPoint x: 646, startPoint y: 104, endPoint x: 475, endPoint y: 135, distance: 173.3
click at [488, 133] on fieldset "Activity Status Date [DATE] Time 10:00 PM Status Select Arrival Notice Availabl…" at bounding box center [545, 148] width 212 height 160
drag, startPoint x: 855, startPoint y: 286, endPoint x: 849, endPoint y: 288, distance: 6.7
click at [849, 288] on button "Save" at bounding box center [843, 288] width 25 height 14
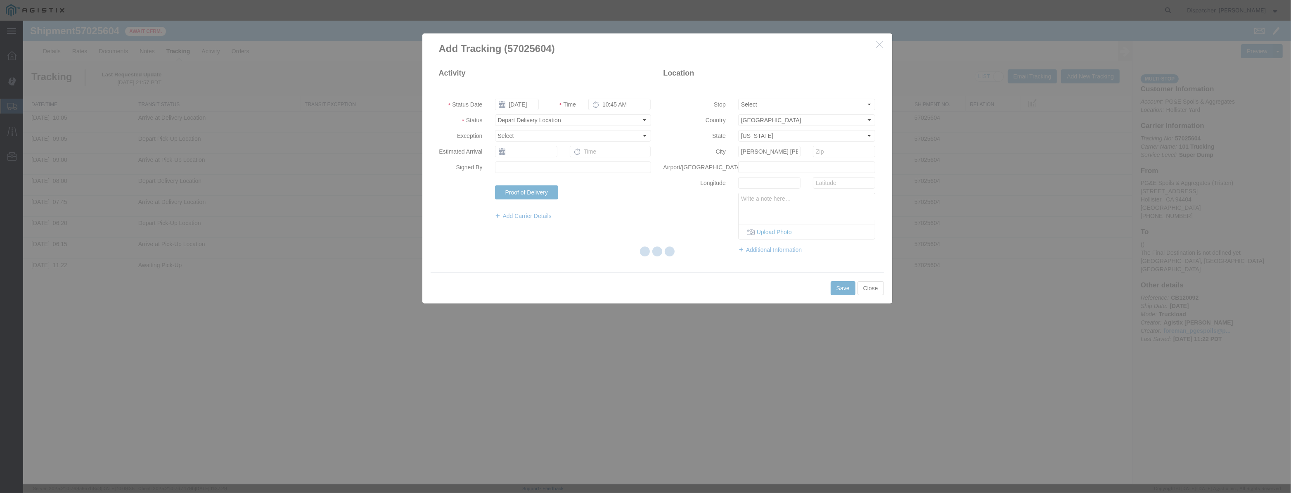
click at [849, 288] on div at bounding box center [657, 253] width 1268 height 464
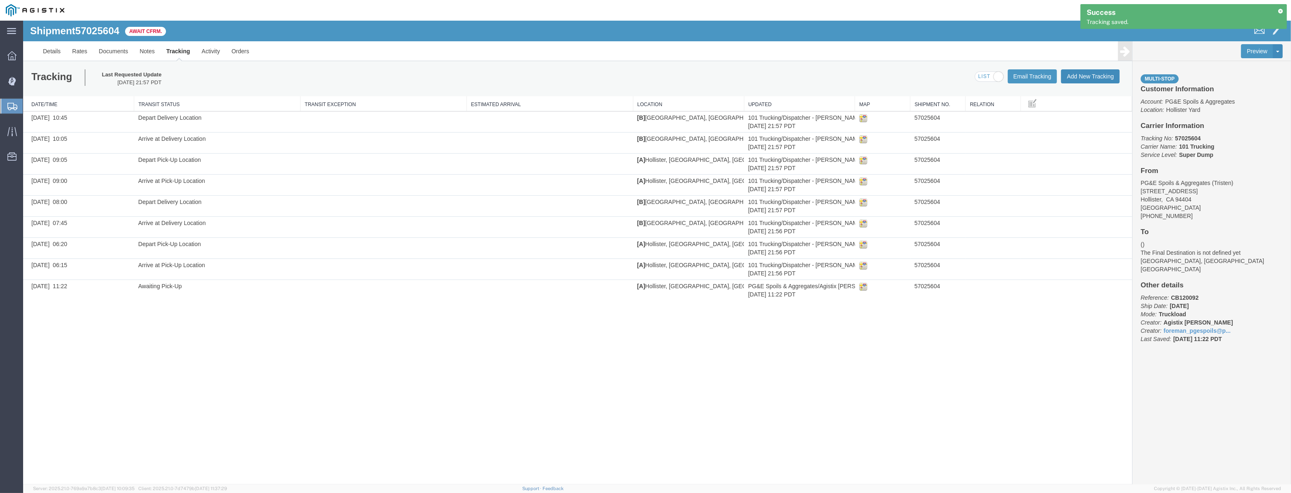
click at [1097, 69] on button "Add New Tracking" at bounding box center [1090, 76] width 59 height 14
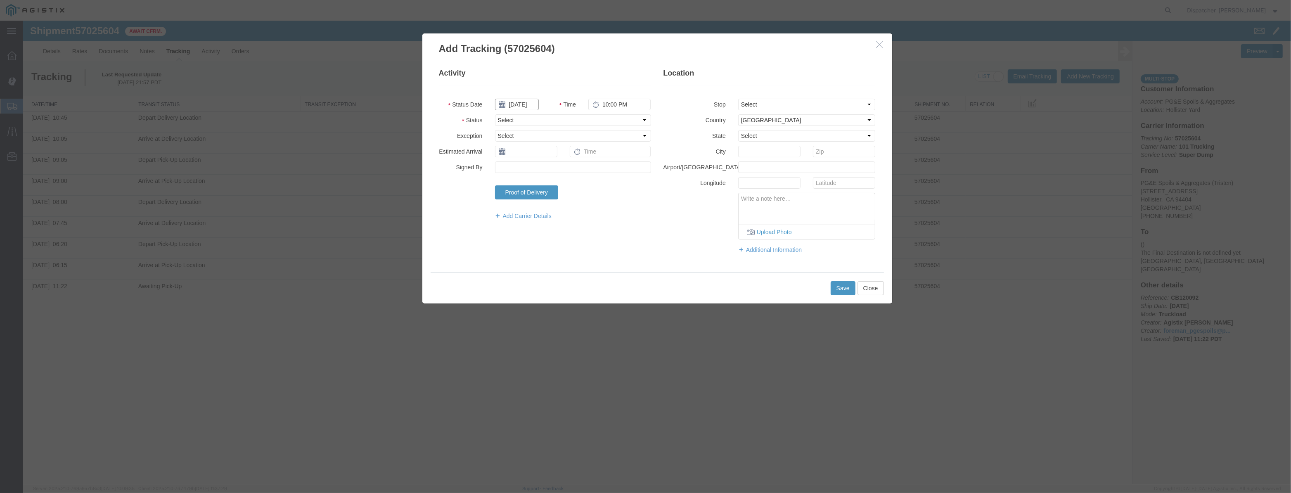
click at [530, 102] on input "[DATE]" at bounding box center [517, 105] width 44 height 12
click at [531, 95] on fieldset "Activity Status Date Time 10:00 PM Status Select Arrival Notice Available Arriv…" at bounding box center [545, 148] width 212 height 160
click at [529, 103] on input "text" at bounding box center [517, 105] width 44 height 12
paste input "[DATE]"
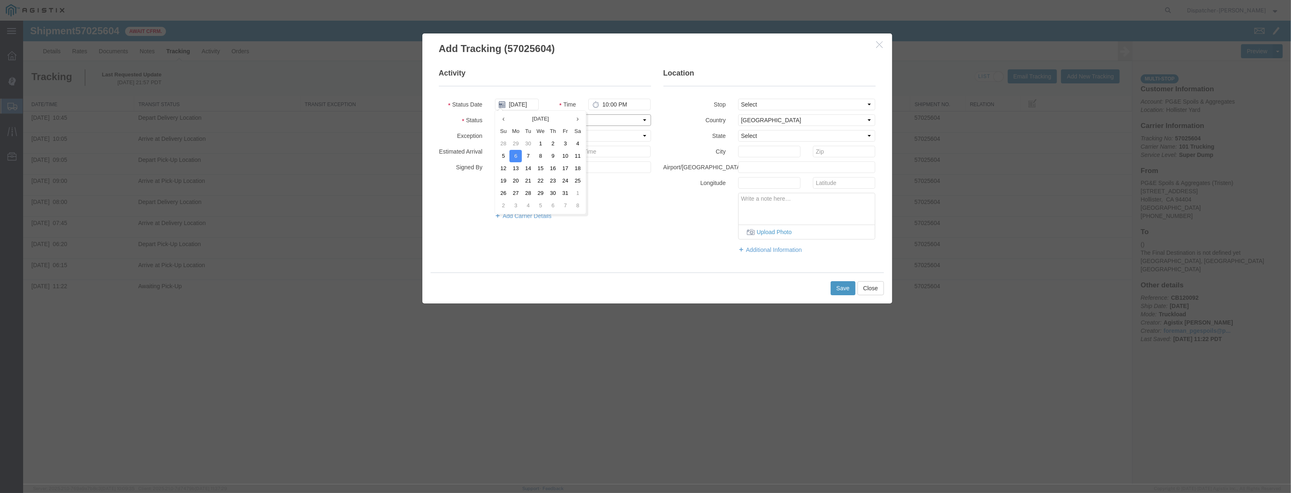
drag, startPoint x: 592, startPoint y: 119, endPoint x: 595, endPoint y: 125, distance: 6.5
click at [592, 119] on select "Select Arrival Notice Available Arrival Notice Imported Arrive at Delivery Loca…" at bounding box center [573, 120] width 156 height 12
click at [495, 114] on select "Select Arrival Notice Available Arrival Notice Imported Arrive at Delivery Loca…" at bounding box center [573, 120] width 156 height 12
click at [787, 111] on fieldset "Location Stop Select From: [STREET_ADDRESS] Stop 2: [STREET_ADDRESS] To: The Fi…" at bounding box center [770, 165] width 212 height 194
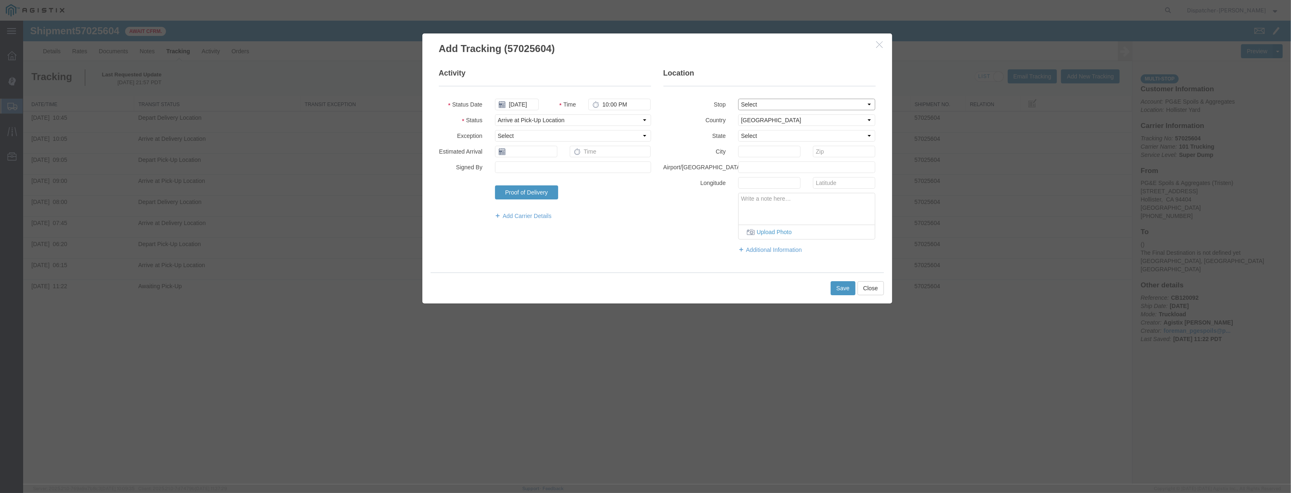
drag, startPoint x: 786, startPoint y: 99, endPoint x: 785, endPoint y: 109, distance: 10.8
click at [786, 99] on select "Select From: [STREET_ADDRESS][PERSON_NAME] Stop 2: [STREET_ADDRESS] To: The Fin…" at bounding box center [807, 105] width 138 height 12
click at [738, 99] on select "Select From: [STREET_ADDRESS][PERSON_NAME] Stop 2: [STREET_ADDRESS] To: The Fin…" at bounding box center [807, 105] width 138 height 12
drag, startPoint x: 629, startPoint y: 104, endPoint x: 399, endPoint y: 138, distance: 232.0
click at [406, 136] on div "Add Tracking (57025604) Activity Status Date [DATE] Time 10:00 PM Status Select…" at bounding box center [657, 253] width 1268 height 464
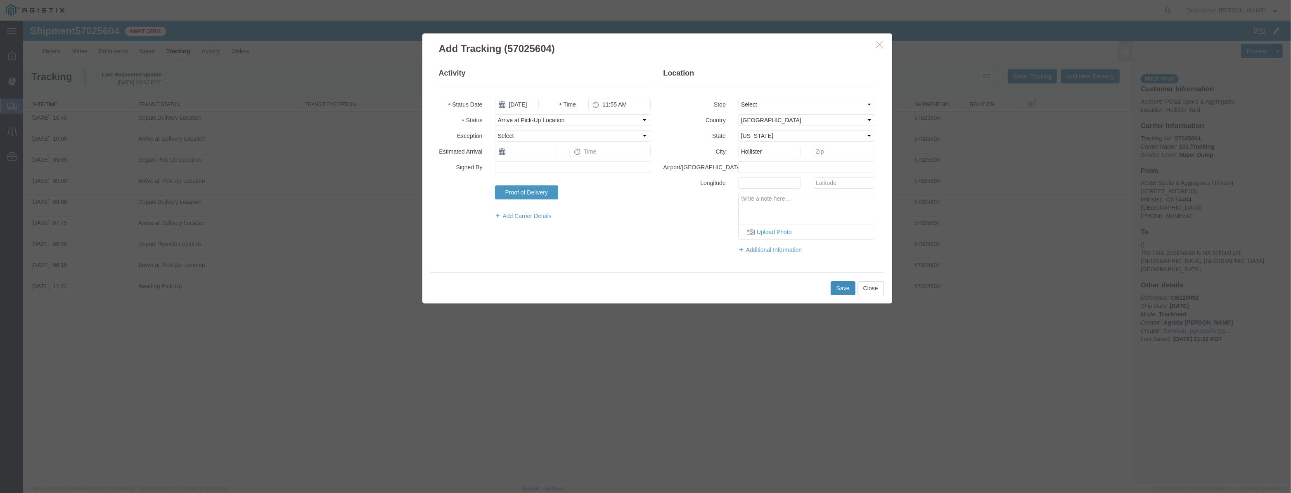
click at [837, 283] on button "Save" at bounding box center [843, 288] width 25 height 14
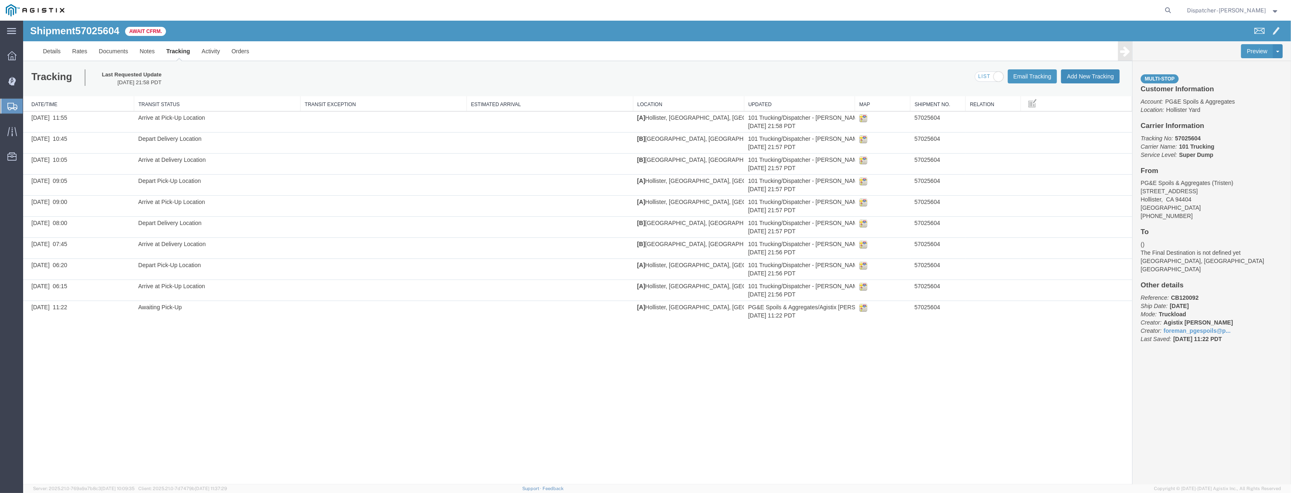
click at [1081, 79] on button "Add New Tracking" at bounding box center [1090, 76] width 59 height 14
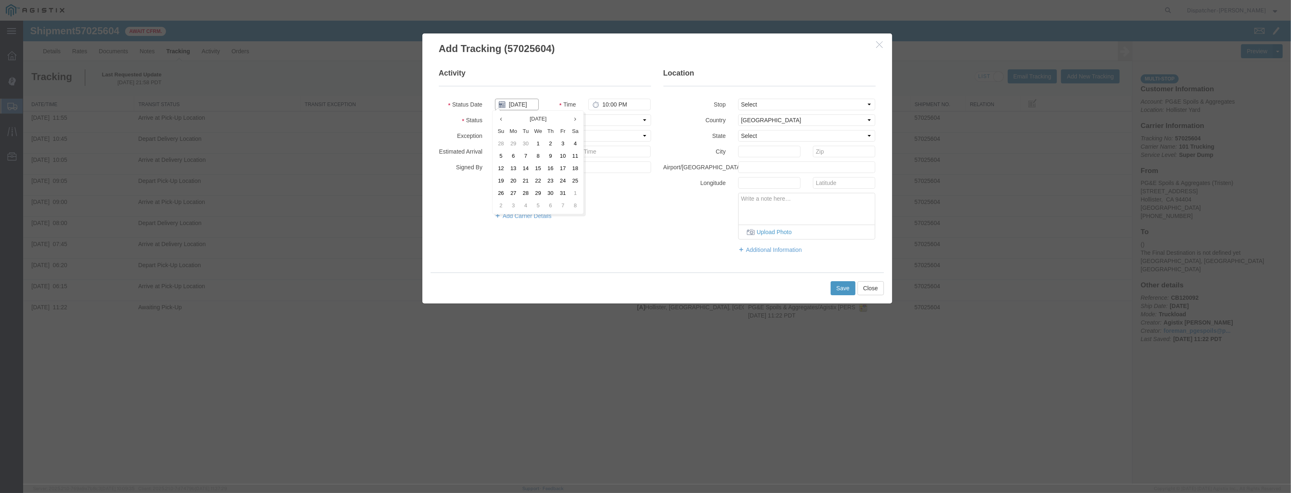
drag, startPoint x: 526, startPoint y: 104, endPoint x: 533, endPoint y: 94, distance: 11.9
click at [526, 103] on input "[DATE]" at bounding box center [517, 105] width 44 height 12
click at [533, 94] on fieldset "Activity Status Date Time 10:00 PM Status Select Arrival Notice Available Arriv…" at bounding box center [545, 148] width 212 height 160
drag, startPoint x: 531, startPoint y: 104, endPoint x: 545, endPoint y: 106, distance: 13.3
click at [532, 104] on input "text" at bounding box center [517, 105] width 44 height 12
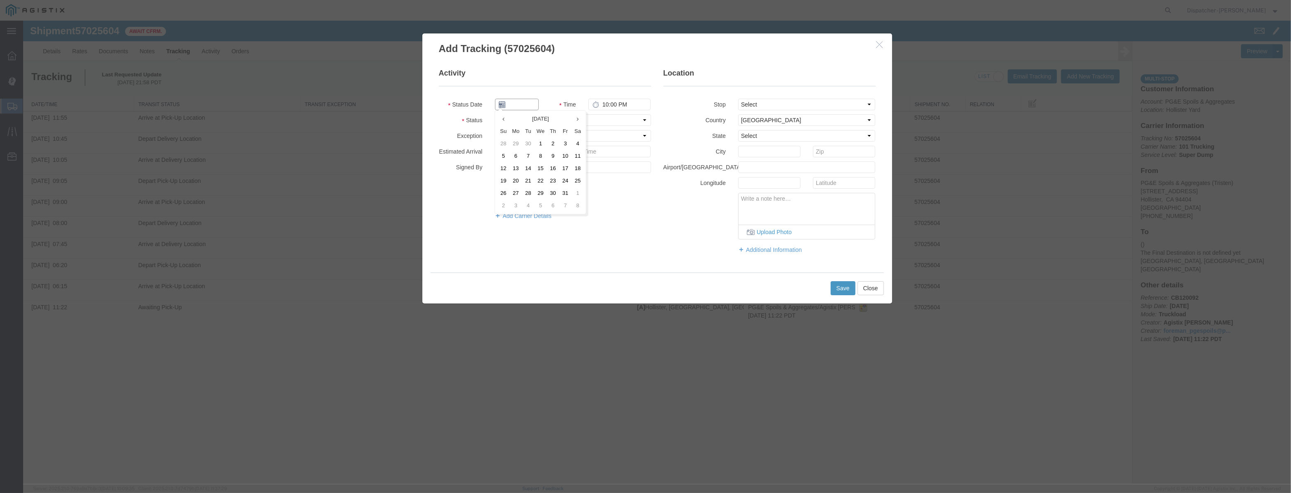
paste input "[DATE]"
click at [607, 116] on select "Select Arrival Notice Available Arrival Notice Imported Arrive at Delivery Loca…" at bounding box center [573, 120] width 156 height 12
click at [495, 114] on select "Select Arrival Notice Available Arrival Notice Imported Arrive at Delivery Loca…" at bounding box center [573, 120] width 156 height 12
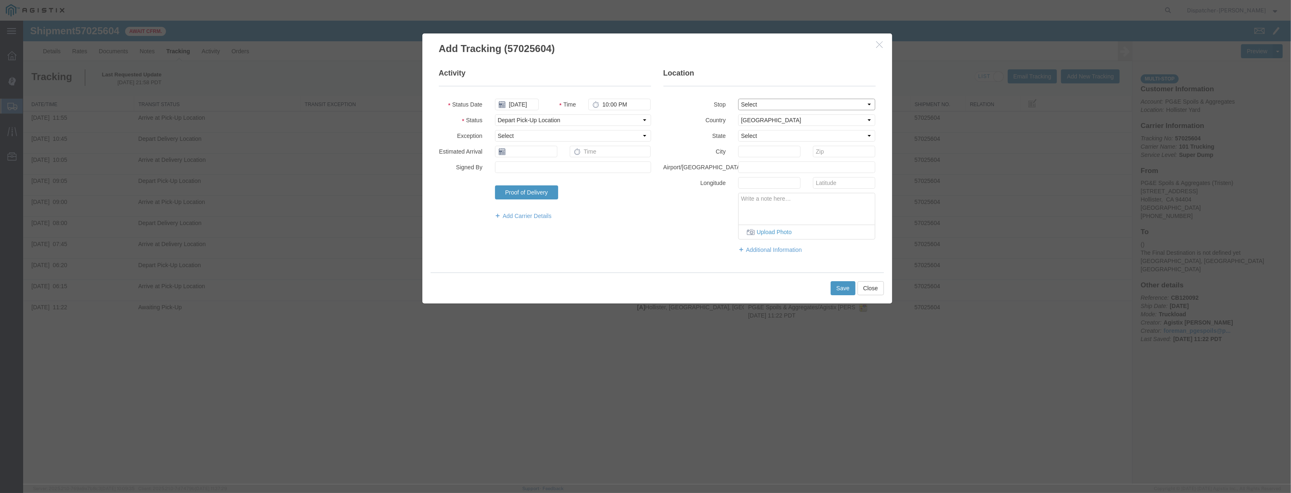
click at [790, 103] on select "Select From: [STREET_ADDRESS][PERSON_NAME] Stop 2: [STREET_ADDRESS] To: The Fin…" at bounding box center [807, 105] width 138 height 12
click at [738, 99] on select "Select From: [STREET_ADDRESS][PERSON_NAME] Stop 2: [STREET_ADDRESS] To: The Fin…" at bounding box center [807, 105] width 138 height 12
drag, startPoint x: 636, startPoint y: 107, endPoint x: 417, endPoint y: 155, distance: 224.1
click at [417, 155] on div "Add Tracking (57025604) Activity Status Date [DATE] Time 10:00 PM Status Select…" at bounding box center [657, 168] width 483 height 271
click at [847, 293] on button "Save" at bounding box center [843, 288] width 25 height 14
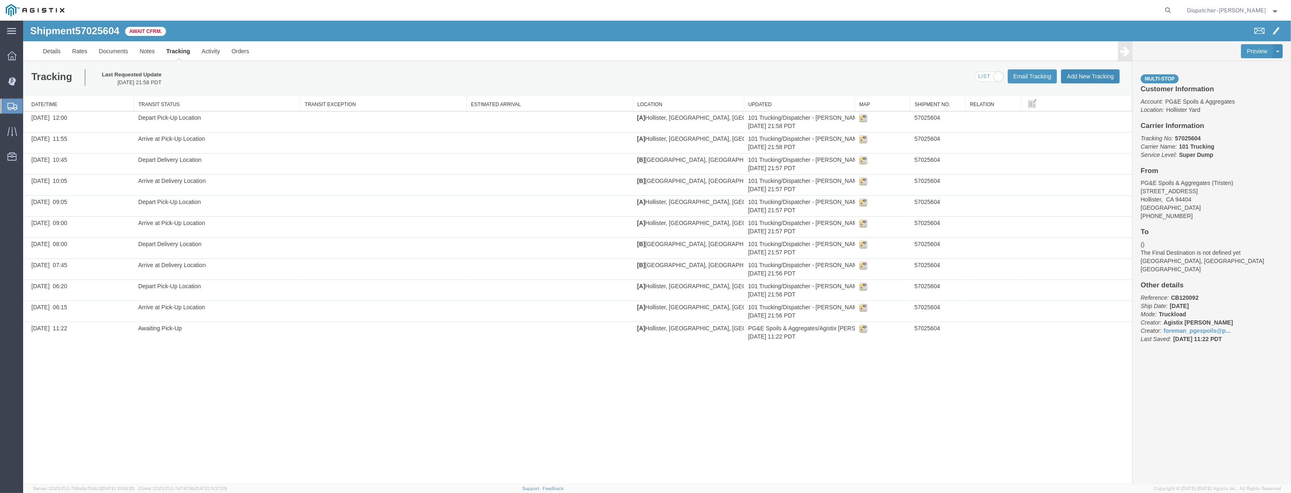
click at [1086, 78] on button "Add New Tracking" at bounding box center [1090, 76] width 59 height 14
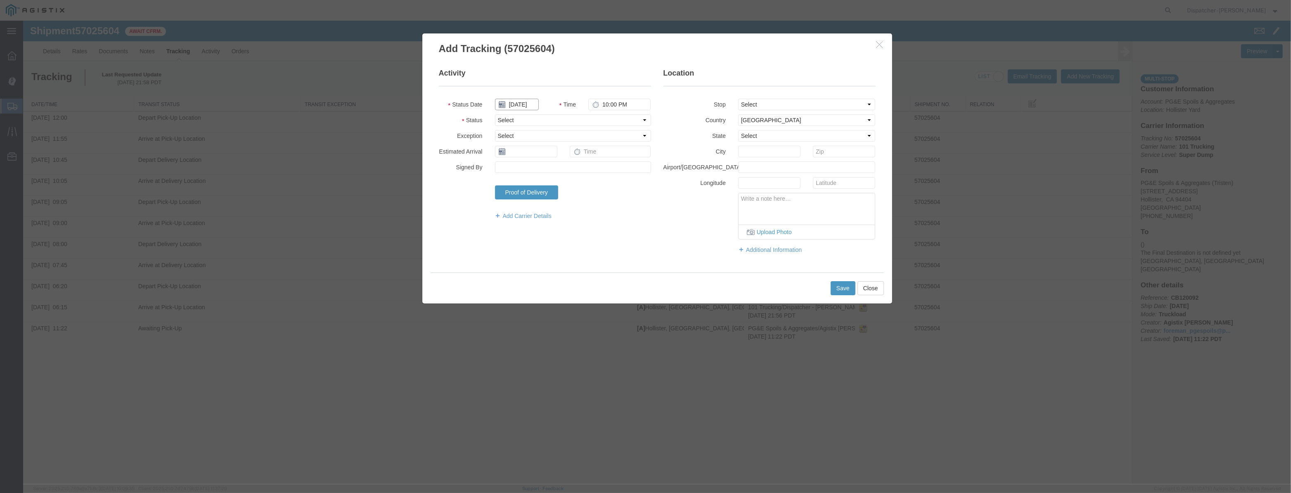
drag, startPoint x: 522, startPoint y: 108, endPoint x: 540, endPoint y: 99, distance: 19.8
click at [524, 108] on input "[DATE]" at bounding box center [517, 105] width 44 height 12
drag, startPoint x: 540, startPoint y: 99, endPoint x: 527, endPoint y: 107, distance: 15.1
click at [539, 100] on div at bounding box center [517, 105] width 56 height 12
drag, startPoint x: 527, startPoint y: 107, endPoint x: 545, endPoint y: 109, distance: 17.8
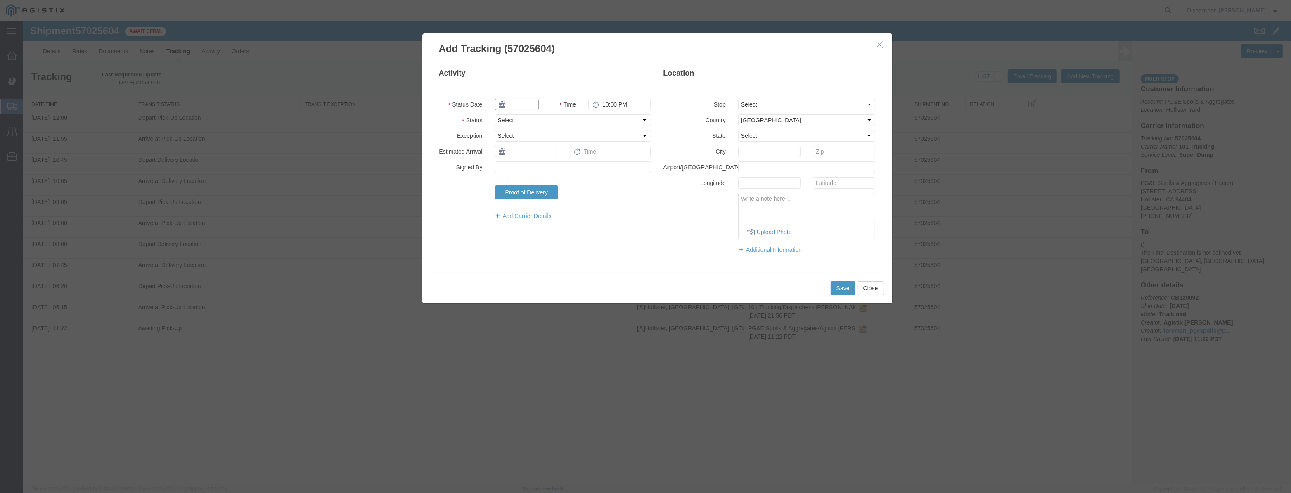
click at [528, 107] on input "text" at bounding box center [517, 105] width 44 height 12
paste input "[DATE]"
click at [614, 123] on select "Select Arrival Notice Available Arrival Notice Imported Arrive at Delivery Loca…" at bounding box center [573, 120] width 156 height 12
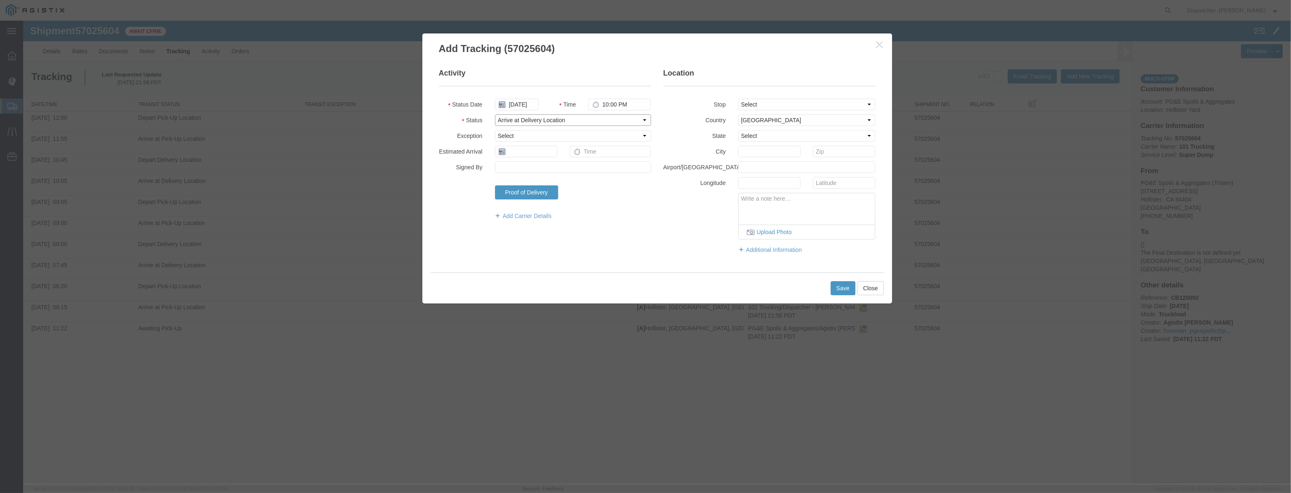
click at [495, 114] on select "Select Arrival Notice Available Arrival Notice Imported Arrive at Delivery Loca…" at bounding box center [573, 120] width 156 height 12
drag, startPoint x: 797, startPoint y: 104, endPoint x: 797, endPoint y: 109, distance: 5.8
click at [797, 104] on select "Select From: [STREET_ADDRESS][PERSON_NAME] Stop 2: [STREET_ADDRESS] To: The Fin…" at bounding box center [807, 105] width 138 height 12
click at [738, 99] on select "Select From: [STREET_ADDRESS][PERSON_NAME] Stop 2: [STREET_ADDRESS] To: The Fin…" at bounding box center [807, 105] width 138 height 12
drag, startPoint x: 639, startPoint y: 107, endPoint x: 394, endPoint y: 130, distance: 245.9
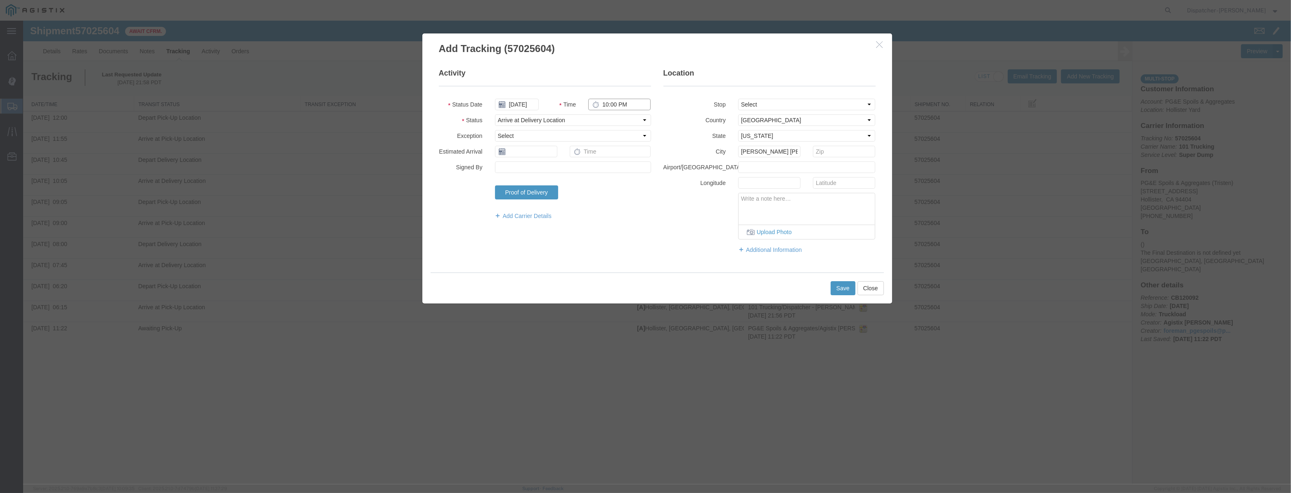
click at [396, 130] on div "Add Tracking (57025604) Activity Status Date [DATE] Time 10:00 PM Status Select…" at bounding box center [657, 253] width 1268 height 464
click at [850, 292] on button "Save" at bounding box center [843, 288] width 25 height 14
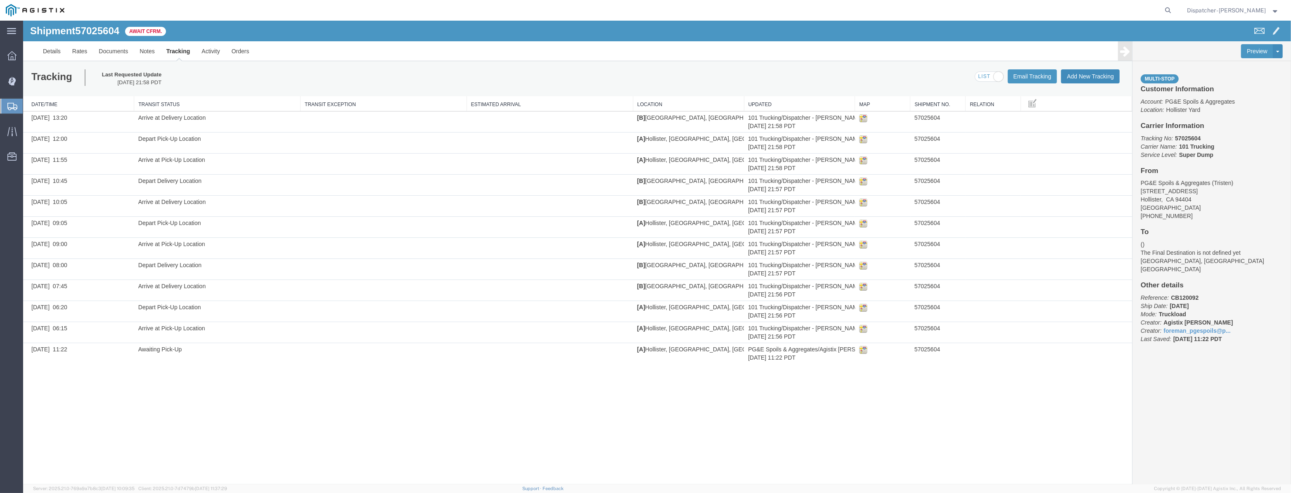
click at [1086, 74] on button "Add New Tracking" at bounding box center [1090, 76] width 59 height 14
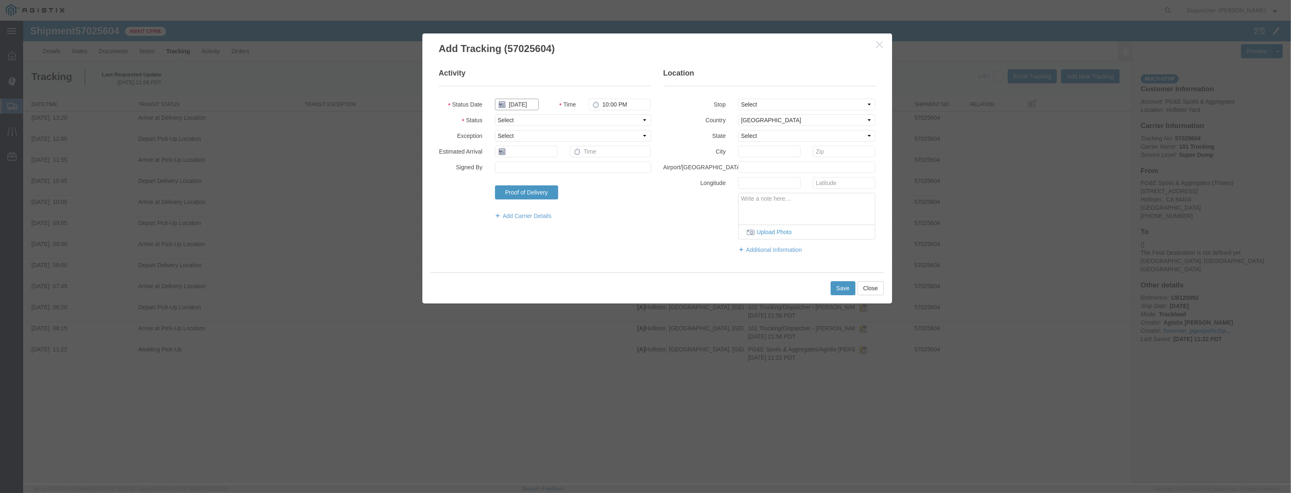
click at [521, 102] on input "[DATE]" at bounding box center [517, 105] width 44 height 12
click at [532, 92] on fieldset "Activity Status Date Time 10:00 PM Status Select Arrival Notice Available Arriv…" at bounding box center [545, 148] width 212 height 160
drag, startPoint x: 534, startPoint y: 103, endPoint x: 553, endPoint y: 105, distance: 19.5
click at [534, 103] on input "text" at bounding box center [517, 105] width 44 height 12
paste input "[DATE]"
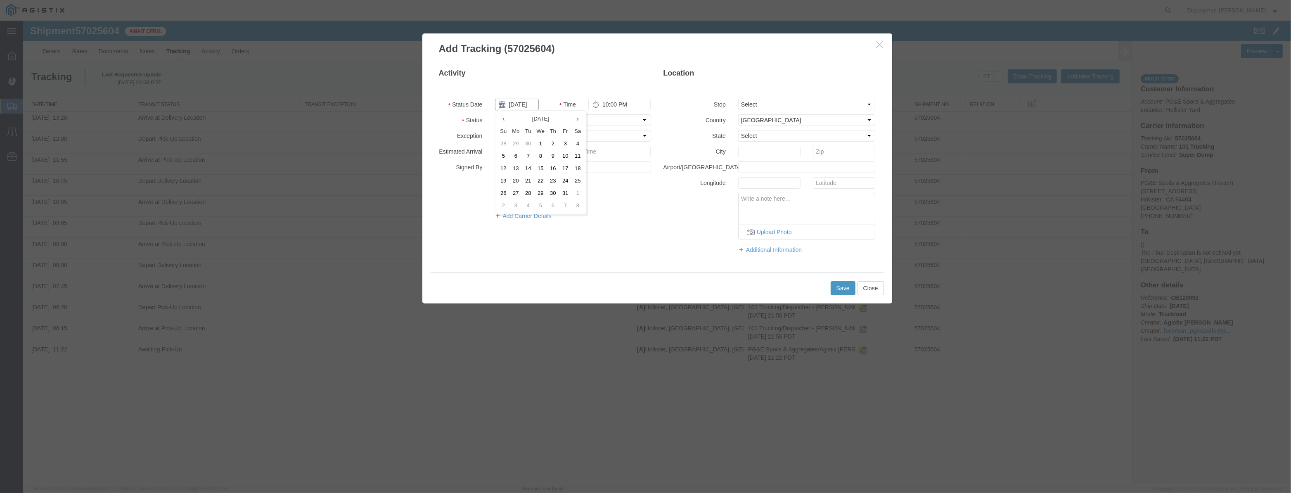
scroll to position [0, 2]
click at [609, 123] on select "Select Arrival Notice Available Arrival Notice Imported Arrive at Delivery Loca…" at bounding box center [573, 120] width 156 height 12
click at [495, 114] on select "Select Arrival Notice Available Arrival Notice Imported Arrive at Delivery Loca…" at bounding box center [573, 120] width 156 height 12
click at [770, 103] on select "Select From: [STREET_ADDRESS][PERSON_NAME] Stop 2: [STREET_ADDRESS] To: The Fin…" at bounding box center [807, 105] width 138 height 12
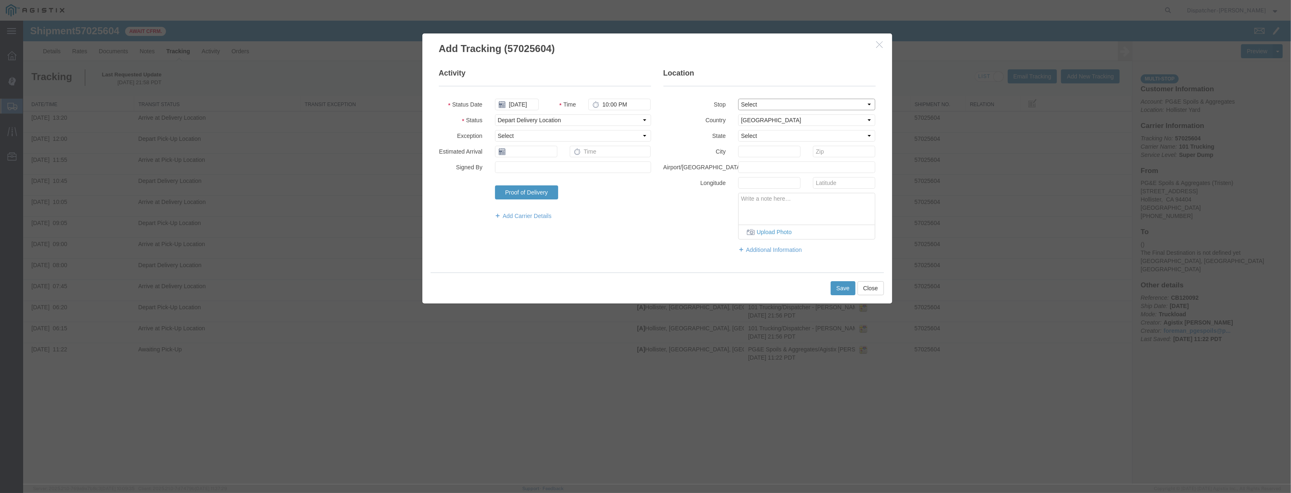
click at [738, 99] on select "Select From: [STREET_ADDRESS][PERSON_NAME] Stop 2: [STREET_ADDRESS] To: The Fin…" at bounding box center [807, 105] width 138 height 12
drag, startPoint x: 646, startPoint y: 107, endPoint x: 343, endPoint y: 162, distance: 308.1
click at [347, 159] on div "Add Tracking (57025604) Activity Status Date [DATE] Time 10:00 PM Status Select…" at bounding box center [657, 253] width 1268 height 464
click at [847, 286] on button "Save" at bounding box center [843, 288] width 25 height 14
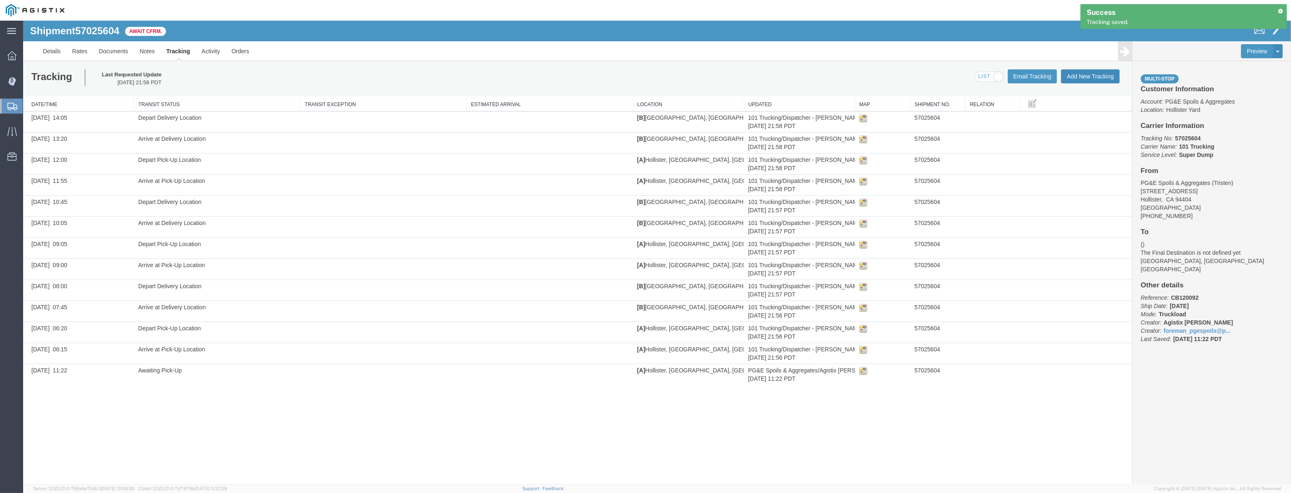
click at [1090, 78] on button "Add New Tracking" at bounding box center [1090, 76] width 59 height 14
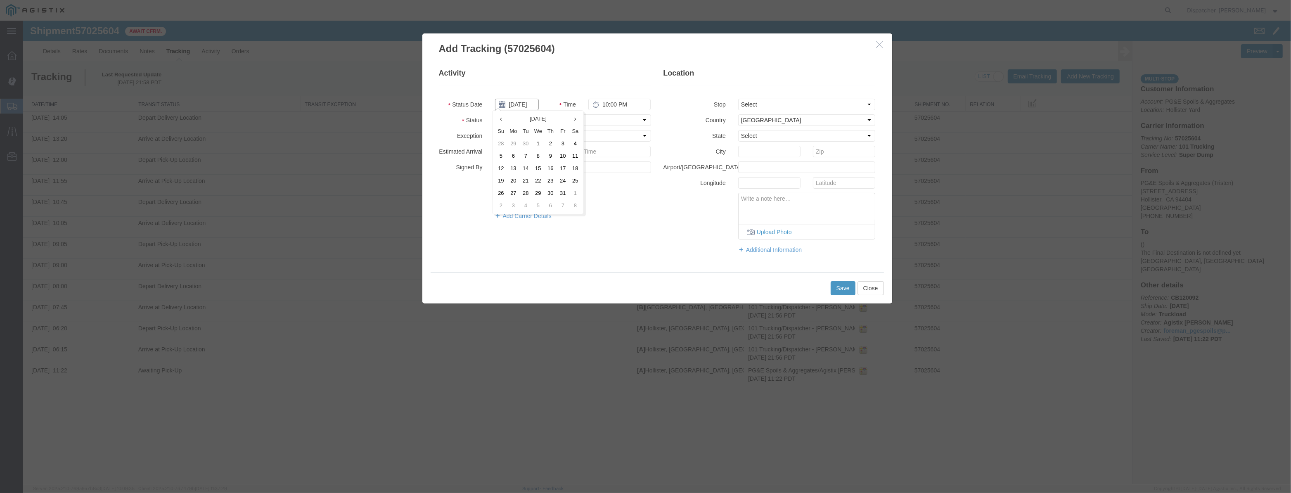
click at [526, 109] on input "[DATE]" at bounding box center [517, 105] width 44 height 12
drag, startPoint x: 530, startPoint y: 90, endPoint x: 525, endPoint y: 105, distance: 15.9
click at [530, 90] on fieldset "Activity Status Date Time 10:00 PM Status Select Arrival Notice Available Arriv…" at bounding box center [545, 148] width 212 height 160
drag, startPoint x: 525, startPoint y: 105, endPoint x: 566, endPoint y: 110, distance: 41.2
click at [527, 105] on input "text" at bounding box center [517, 105] width 44 height 12
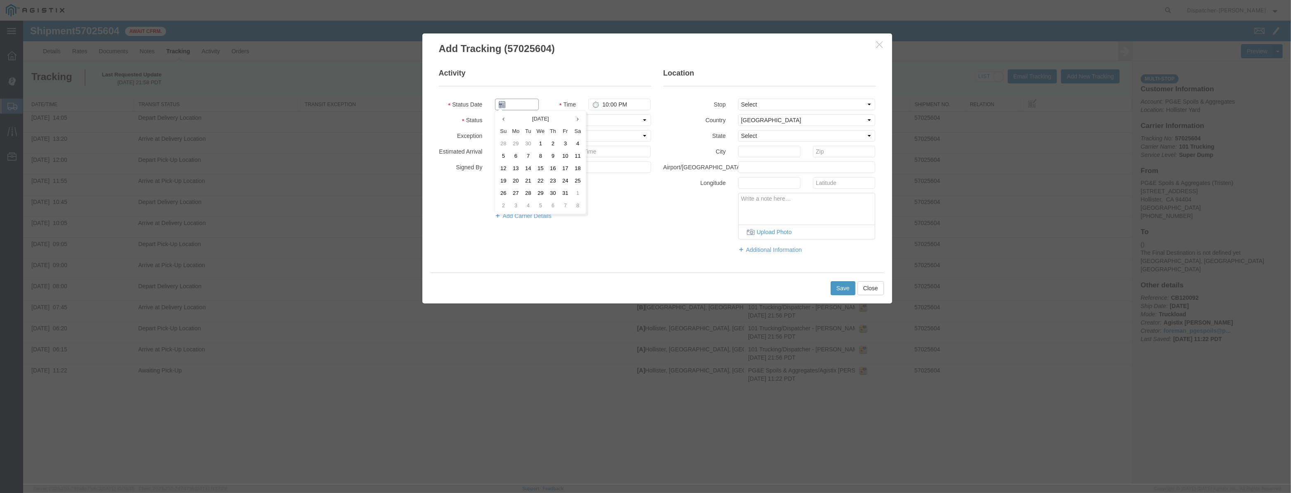
paste input "[DATE]"
drag, startPoint x: 605, startPoint y: 118, endPoint x: 603, endPoint y: 125, distance: 6.7
click at [605, 118] on select "Select Arrival Notice Available Arrival Notice Imported Arrive at Delivery Loca…" at bounding box center [573, 120] width 156 height 12
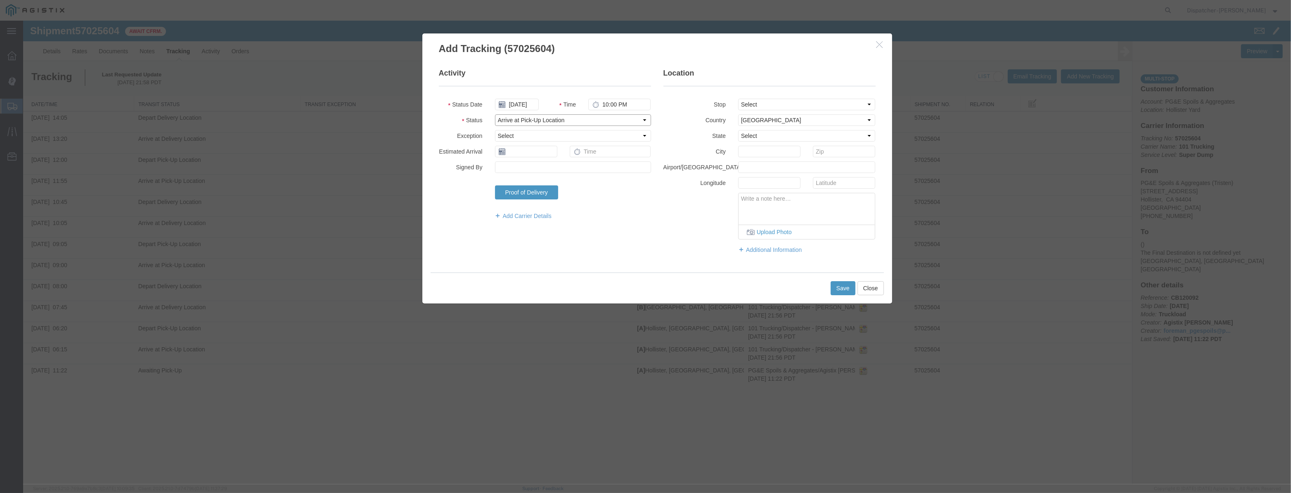
click at [495, 114] on select "Select Arrival Notice Available Arrival Notice Imported Arrive at Delivery Loca…" at bounding box center [573, 120] width 156 height 12
click at [766, 107] on select "Select From: [STREET_ADDRESS][PERSON_NAME] Stop 2: [STREET_ADDRESS] To: The Fin…" at bounding box center [807, 105] width 138 height 12
click at [738, 99] on select "Select From: [STREET_ADDRESS][PERSON_NAME] Stop 2: [STREET_ADDRESS] To: The Fin…" at bounding box center [807, 105] width 138 height 12
drag, startPoint x: 634, startPoint y: 106, endPoint x: 470, endPoint y: 145, distance: 168.4
click at [500, 133] on fieldset "Activity Status Date [DATE] Time 10:00 PM Status Select Arrival Notice Availabl…" at bounding box center [545, 148] width 212 height 160
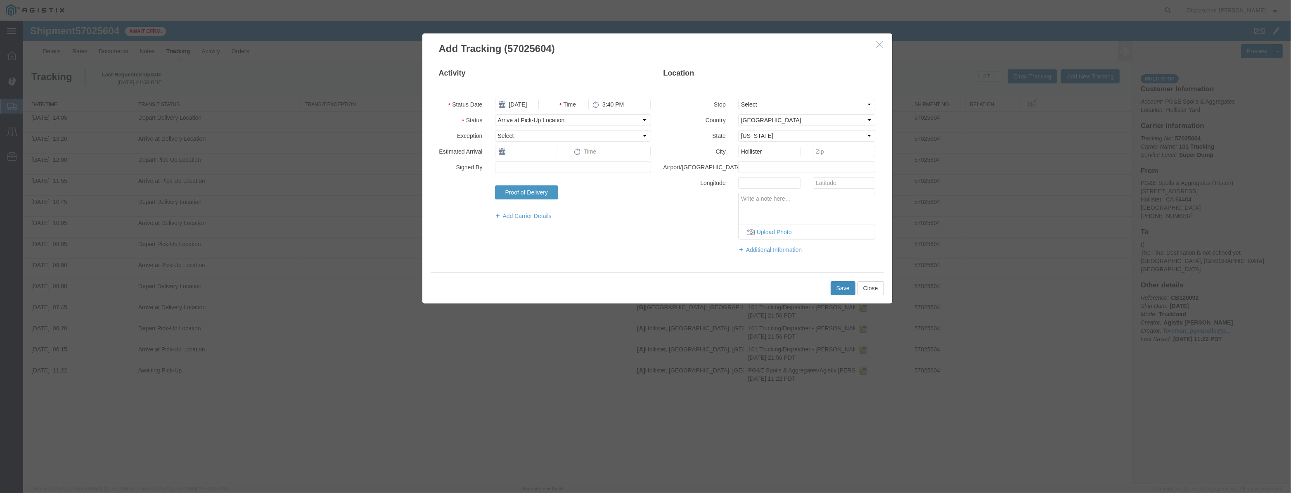
click at [847, 285] on button "Save" at bounding box center [843, 288] width 25 height 14
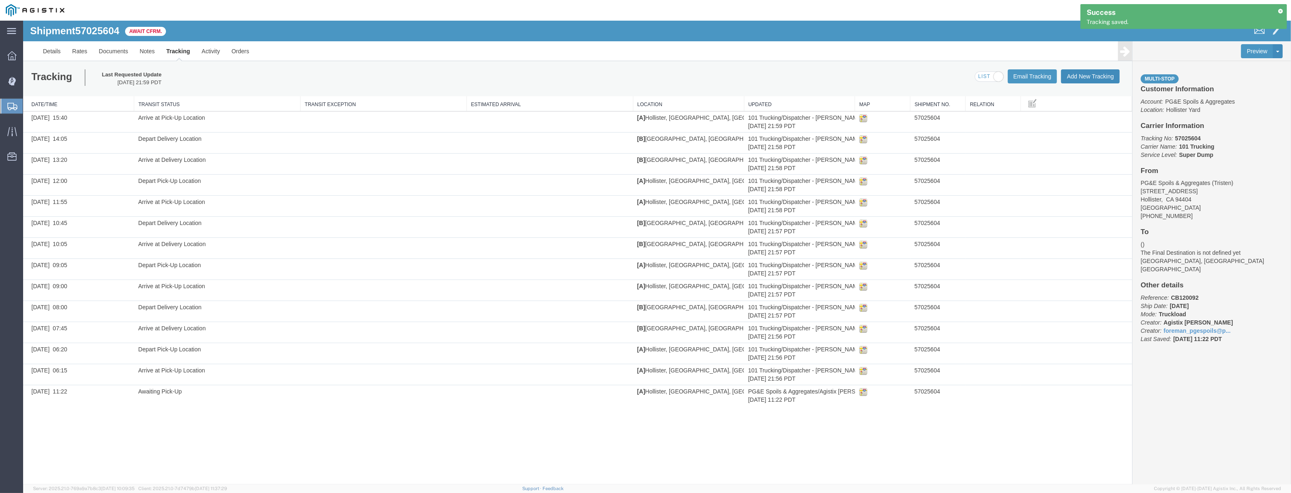
click at [1108, 78] on button "Add New Tracking" at bounding box center [1090, 76] width 59 height 14
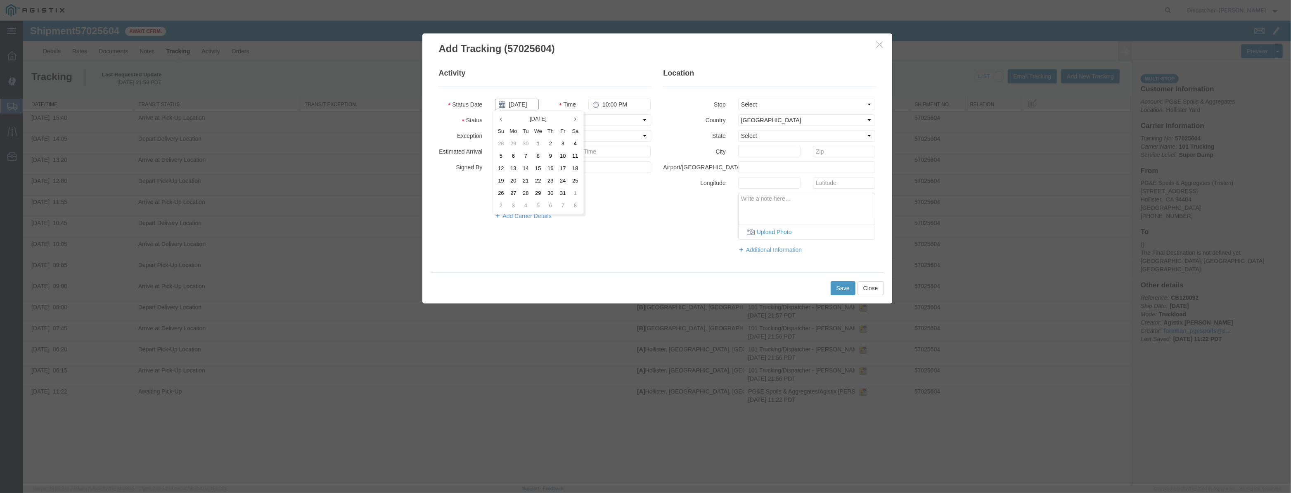
click at [535, 102] on input "[DATE]" at bounding box center [517, 105] width 44 height 12
click at [535, 99] on input "[DATE]" at bounding box center [517, 105] width 44 height 12
click at [525, 106] on input "[DATE]" at bounding box center [517, 105] width 44 height 12
drag, startPoint x: 528, startPoint y: 91, endPoint x: 529, endPoint y: 104, distance: 13.2
click at [528, 93] on fieldset "Activity Status Date Time 10:00 PM Status Select Arrival Notice Available Arriv…" at bounding box center [545, 148] width 212 height 160
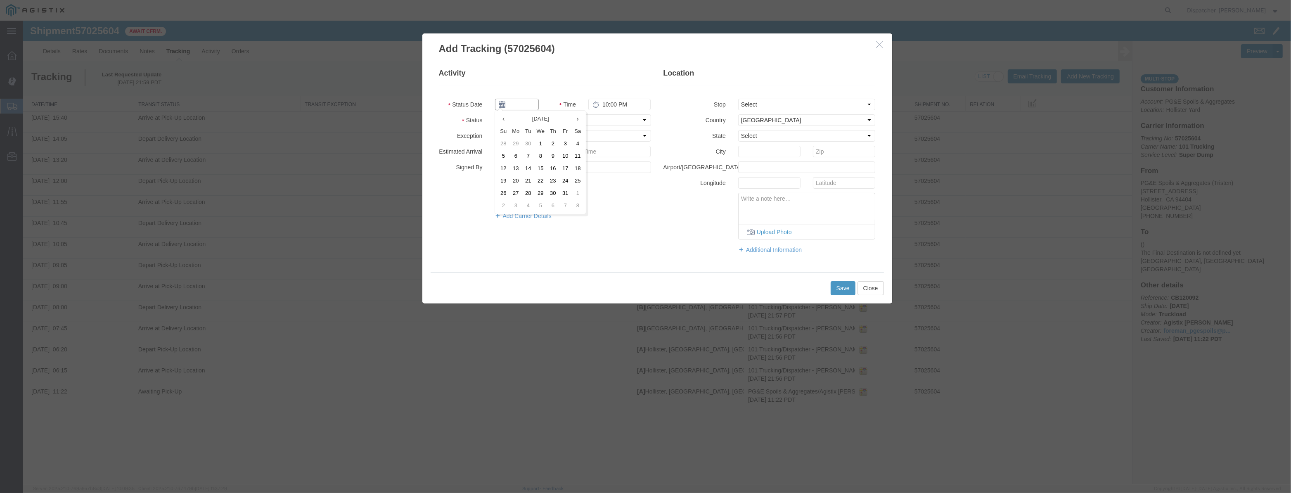
click at [529, 104] on input "text" at bounding box center [517, 105] width 44 height 12
paste input "[DATE]"
click at [606, 121] on select "Select Arrival Notice Available Arrival Notice Imported Arrive at Delivery Loca…" at bounding box center [573, 120] width 156 height 12
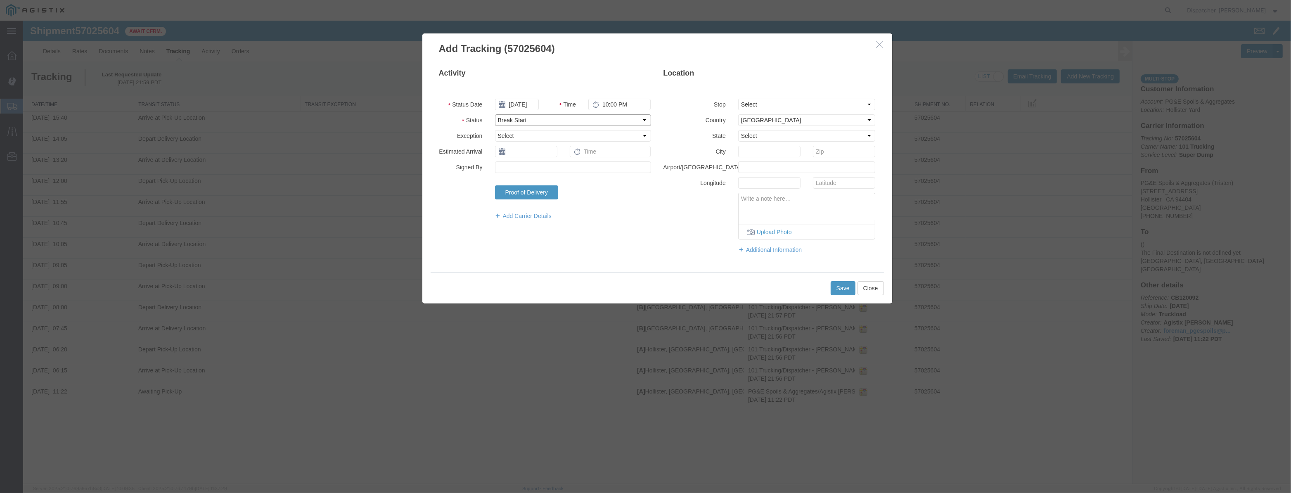
click at [495, 114] on select "Select Arrival Notice Available Arrival Notice Imported Arrive at Delivery Loca…" at bounding box center [573, 120] width 156 height 12
click at [794, 108] on select "Select From: [STREET_ADDRESS][PERSON_NAME] Stop 2: [STREET_ADDRESS] To: The Fin…" at bounding box center [807, 105] width 138 height 12
click at [738, 99] on select "Select From: [STREET_ADDRESS][PERSON_NAME] Stop 2: [STREET_ADDRESS] To: The Fin…" at bounding box center [807, 105] width 138 height 12
drag, startPoint x: 631, startPoint y: 103, endPoint x: 463, endPoint y: 128, distance: 169.5
click at [483, 129] on fieldset "Activity Status Date [DATE] Time 10:00 PM Status Select Arrival Notice Availabl…" at bounding box center [545, 148] width 212 height 160
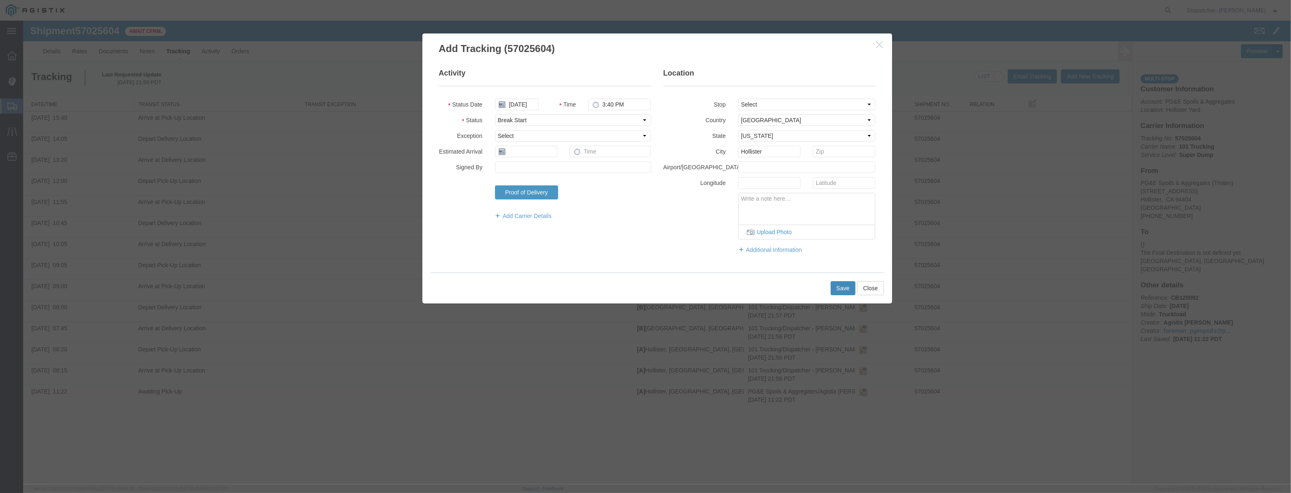
click at [849, 286] on button "Save" at bounding box center [843, 288] width 25 height 14
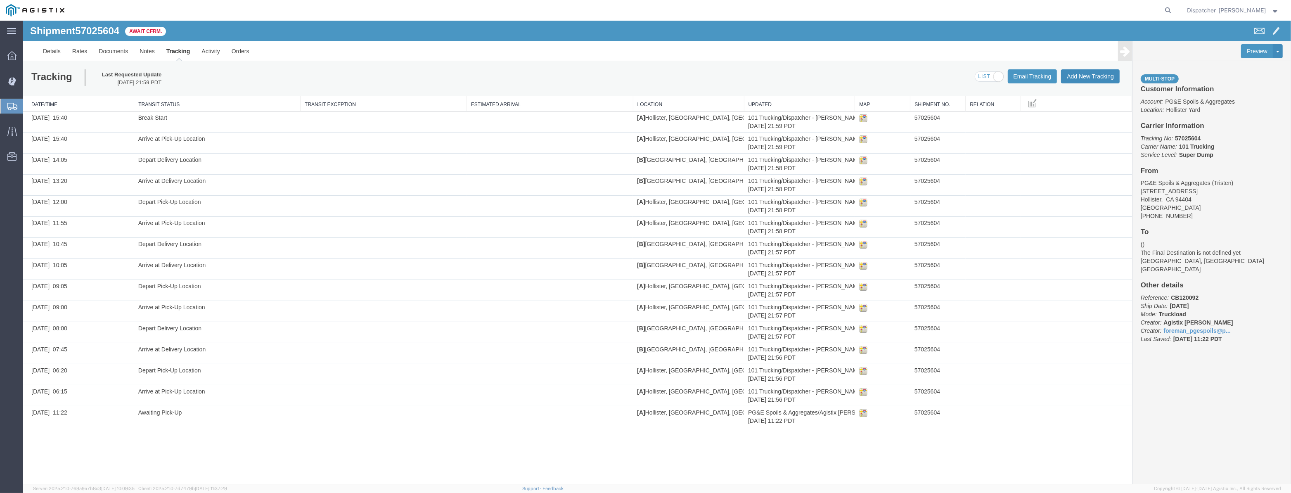
click at [1096, 76] on button "Add New Tracking" at bounding box center [1090, 76] width 59 height 14
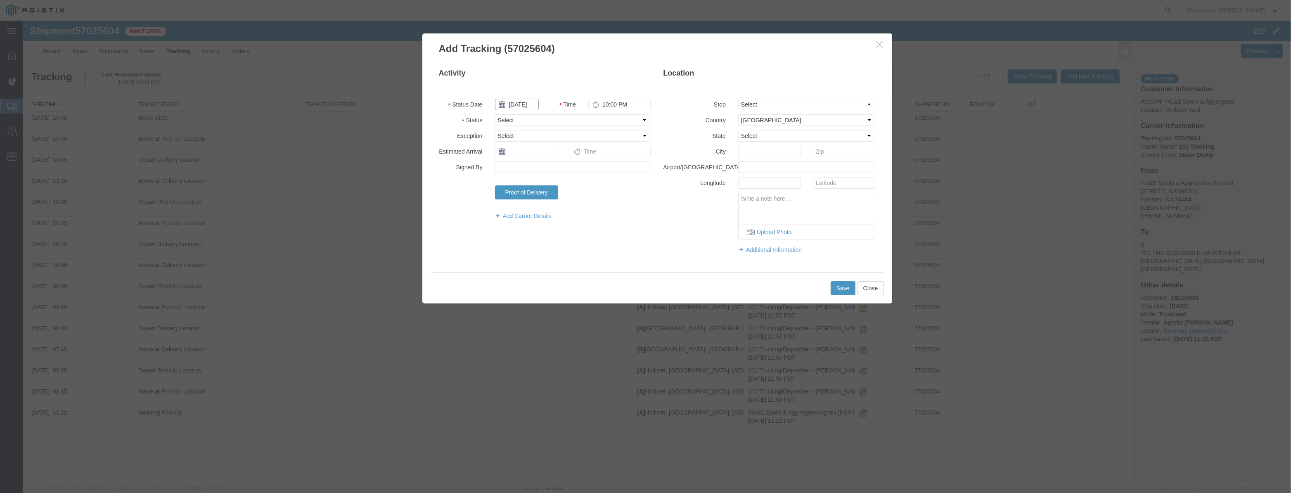
drag, startPoint x: 512, startPoint y: 104, endPoint x: 512, endPoint y: 96, distance: 8.3
click at [512, 104] on input "[DATE]" at bounding box center [517, 105] width 44 height 12
click at [512, 94] on fieldset "Activity Status Date Time 10:00 PM Status Select Arrival Notice Available Arriv…" at bounding box center [545, 148] width 212 height 160
click at [515, 106] on input "text" at bounding box center [517, 105] width 44 height 12
paste input "[DATE]"
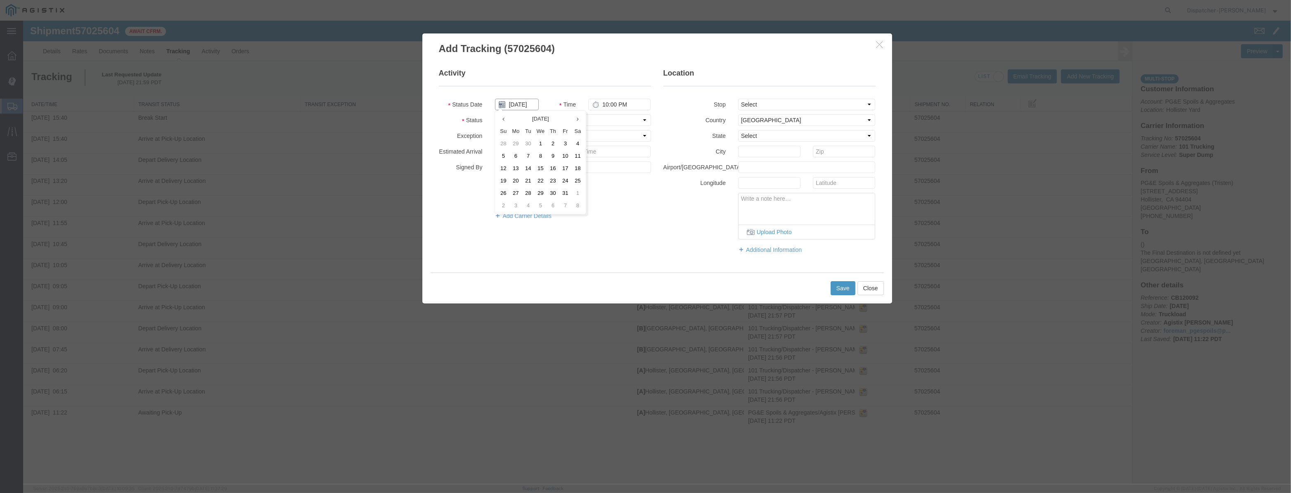
scroll to position [0, 2]
click at [598, 116] on select "Select Arrival Notice Available Arrival Notice Imported Arrive at Delivery Loca…" at bounding box center [573, 120] width 156 height 12
click at [495, 114] on select "Select Arrival Notice Available Arrival Notice Imported Arrive at Delivery Loca…" at bounding box center [573, 120] width 156 height 12
drag, startPoint x: 622, startPoint y: 107, endPoint x: 346, endPoint y: 149, distance: 279.4
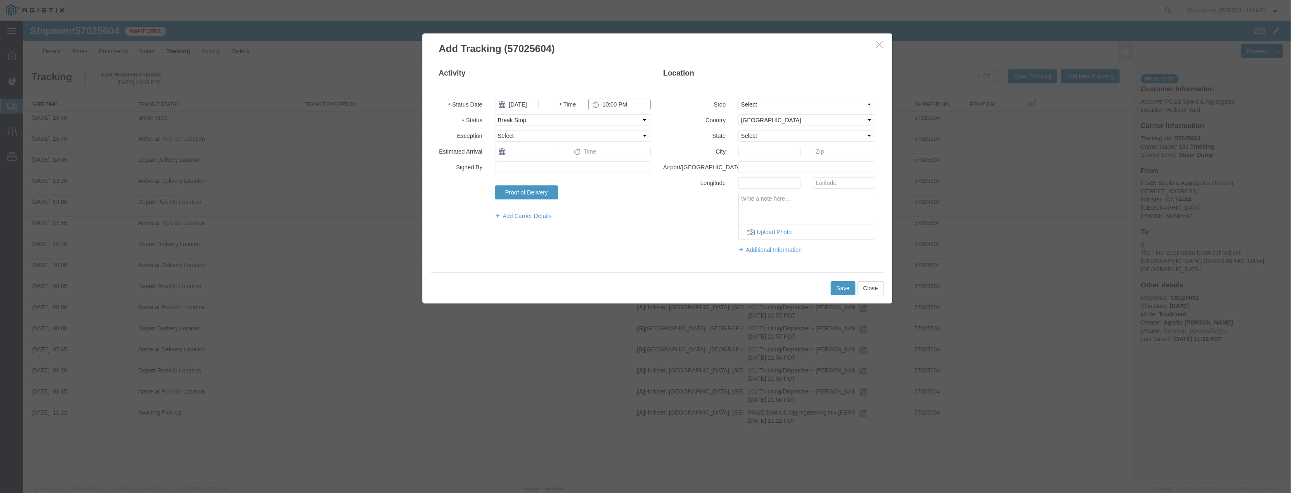
click at [396, 143] on div "Add Tracking (57025604) Activity Status Date [DATE] Time 10:00 PM Status Select…" at bounding box center [657, 253] width 1268 height 464
drag, startPoint x: 805, startPoint y: 103, endPoint x: 806, endPoint y: 109, distance: 6.2
click at [805, 103] on select "Select From: [STREET_ADDRESS][PERSON_NAME] Stop 2: [STREET_ADDRESS] To: The Fin…" at bounding box center [807, 105] width 138 height 12
click at [738, 99] on select "Select From: [STREET_ADDRESS][PERSON_NAME] Stop 2: [STREET_ADDRESS] To: The Fin…" at bounding box center [807, 105] width 138 height 12
click at [842, 287] on button "Save" at bounding box center [843, 288] width 25 height 14
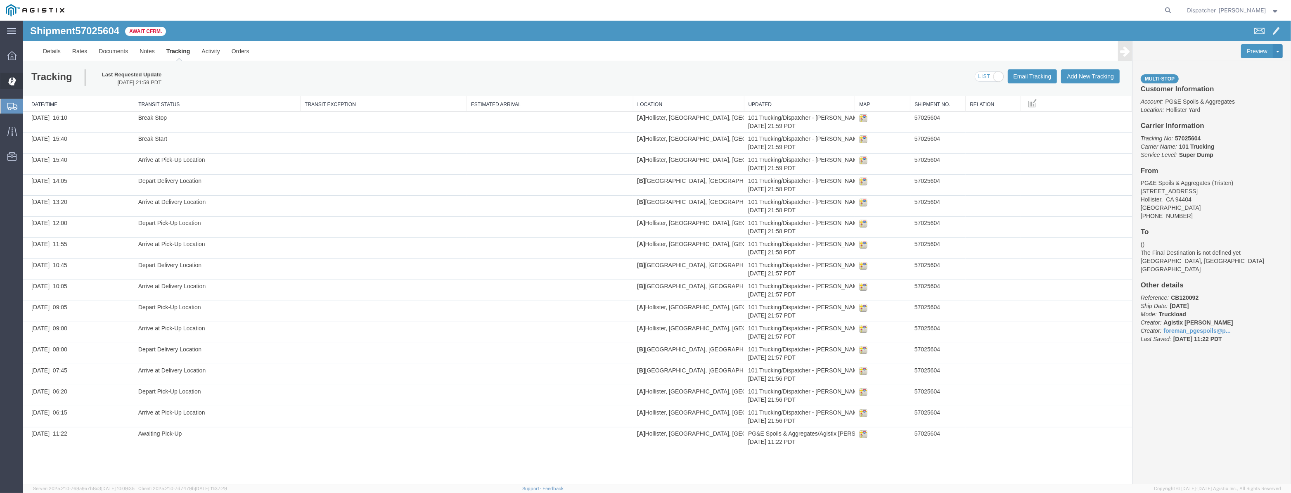
click at [5, 82] on div at bounding box center [11, 81] width 23 height 17
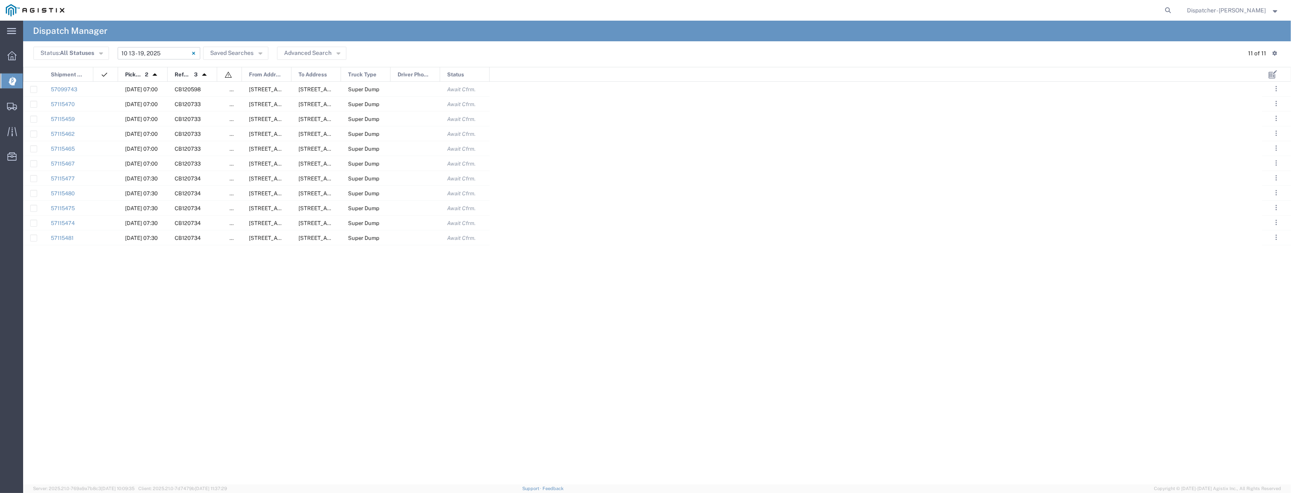
click at [153, 51] on input "[DATE] - [DATE]" at bounding box center [159, 53] width 83 height 12
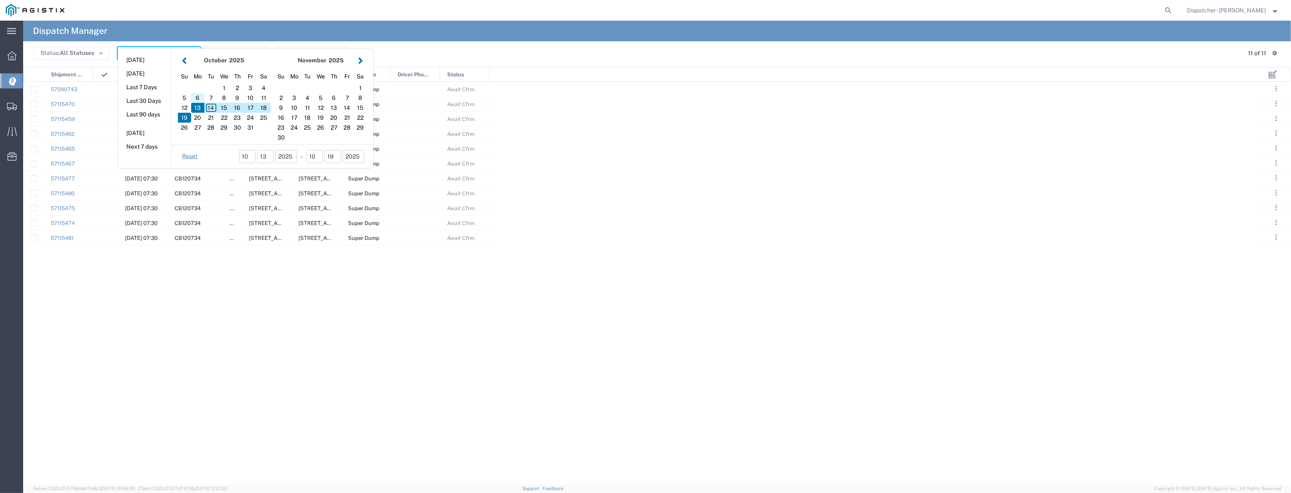
click at [199, 98] on div "6" at bounding box center [197, 98] width 13 height 10
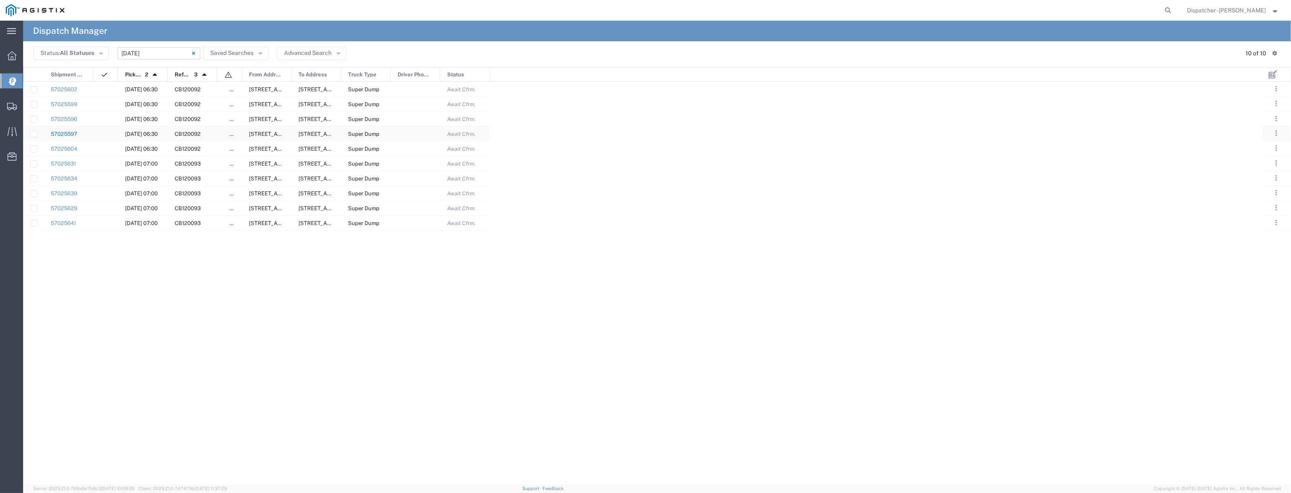
click at [74, 133] on link "57025597" at bounding box center [64, 134] width 26 height 6
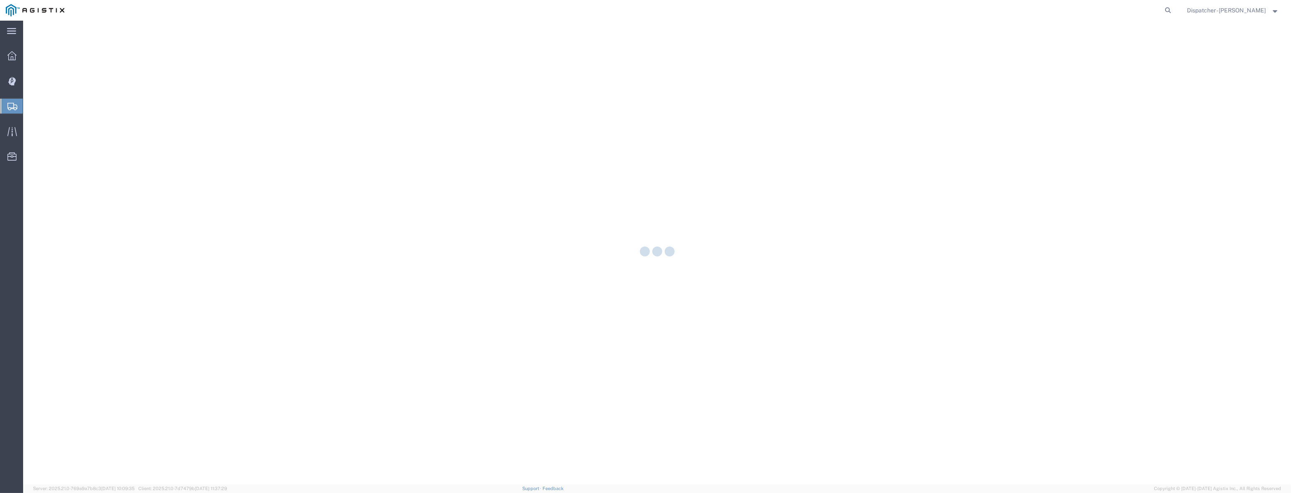
click at [74, 133] on div at bounding box center [657, 253] width 1268 height 464
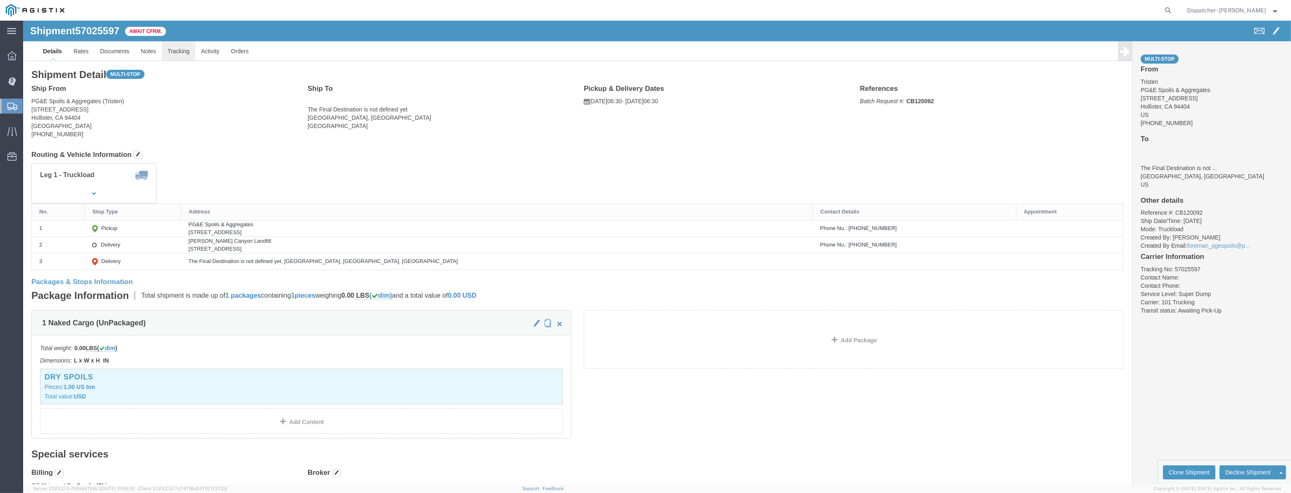
click link "Tracking"
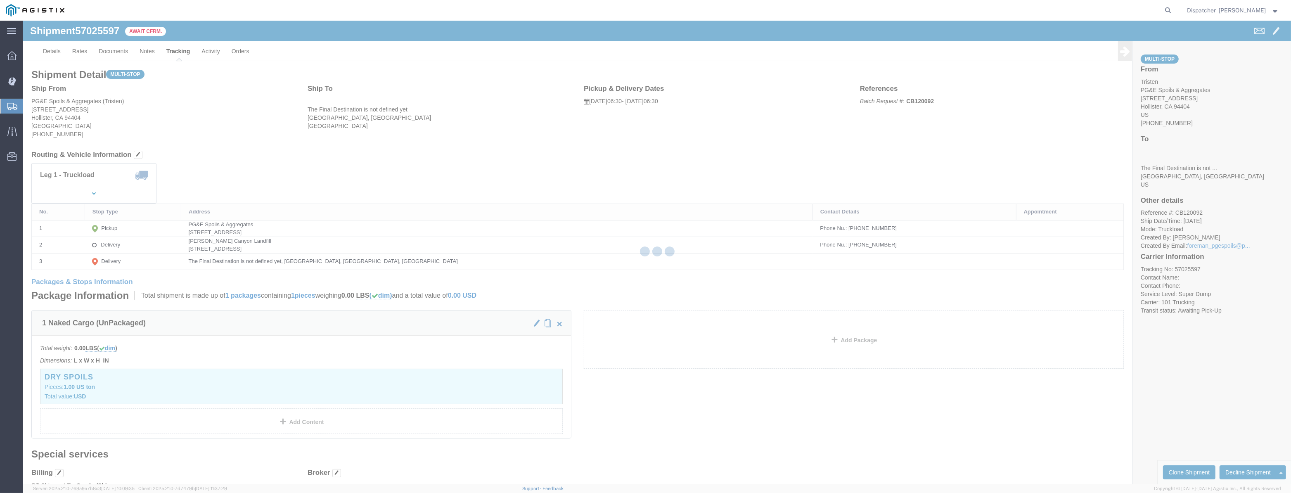
click at [179, 50] on div at bounding box center [657, 253] width 1268 height 464
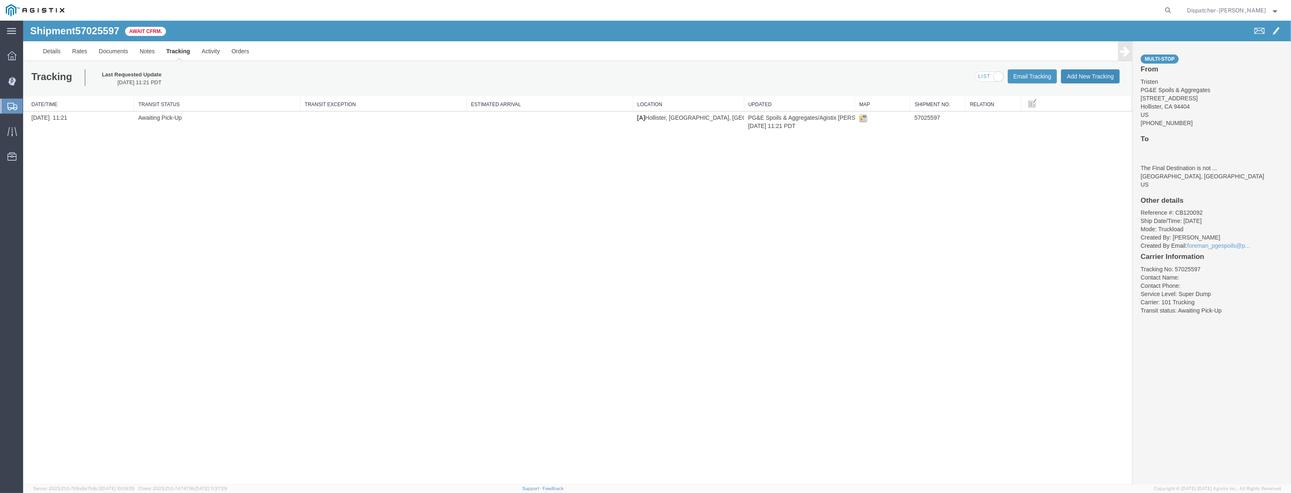
click at [1081, 77] on button "Add New Tracking" at bounding box center [1090, 76] width 59 height 14
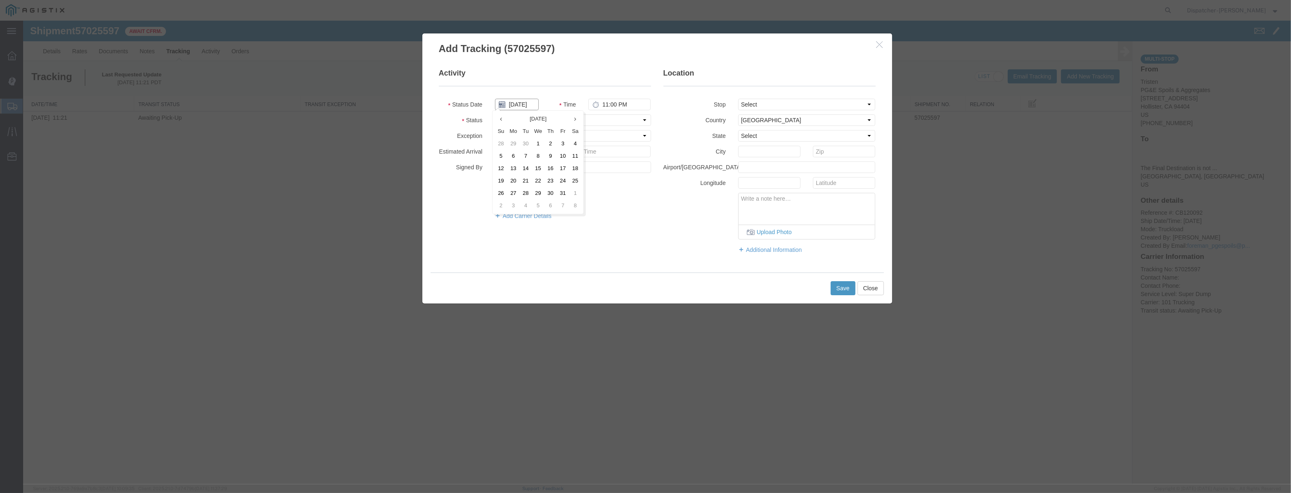
drag, startPoint x: 523, startPoint y: 106, endPoint x: 526, endPoint y: 95, distance: 11.6
click at [523, 104] on input "[DATE]" at bounding box center [517, 105] width 44 height 12
click at [528, 92] on fieldset "Activity Status Date Time 11:00 PM Status Select Arrival Notice Available Arriv…" at bounding box center [545, 148] width 212 height 160
drag, startPoint x: 528, startPoint y: 105, endPoint x: 584, endPoint y: 115, distance: 57.1
click at [529, 106] on input "text" at bounding box center [517, 105] width 44 height 12
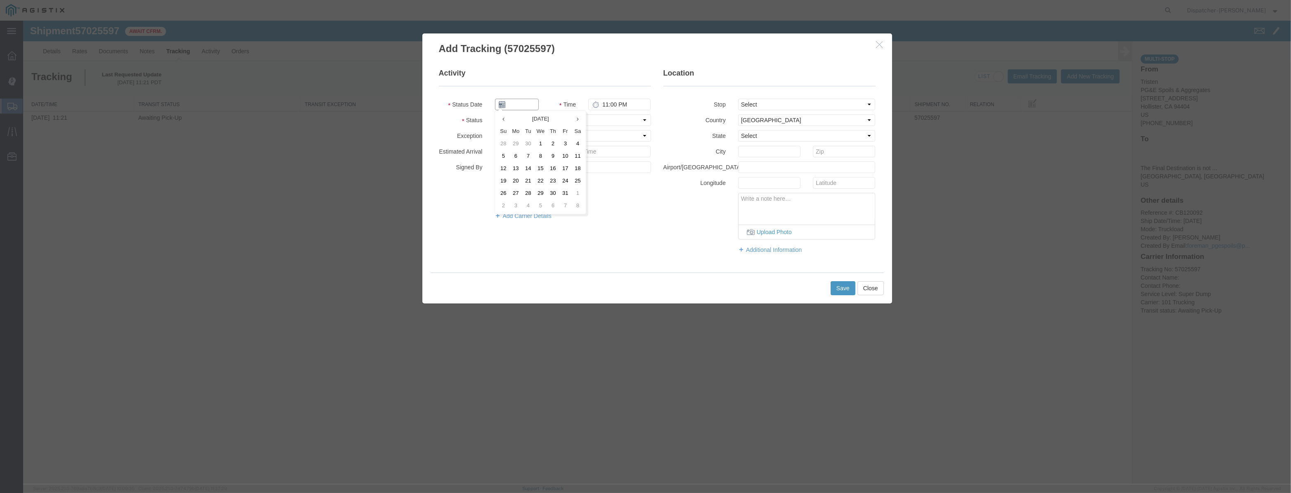
paste input "[DATE]"
drag, startPoint x: 612, startPoint y: 121, endPoint x: 615, endPoint y: 125, distance: 5.4
click at [612, 121] on select "Select Arrival Notice Available Arrival Notice Imported Arrive at Delivery Loca…" at bounding box center [573, 120] width 156 height 12
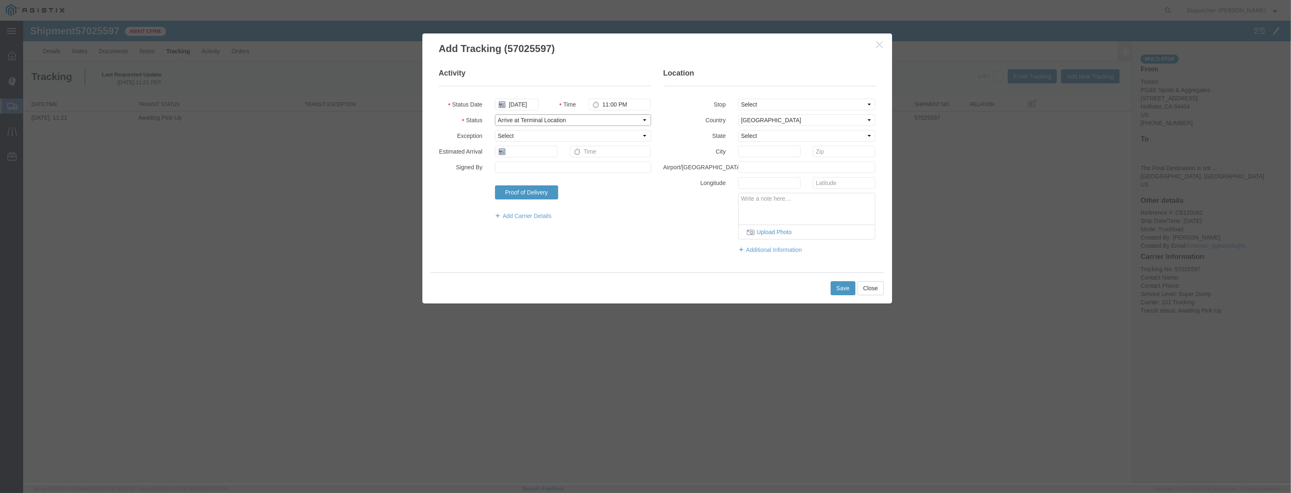
click at [495, 114] on select "Select Arrival Notice Available Arrival Notice Imported Arrive at Delivery Loca…" at bounding box center [573, 120] width 156 height 12
drag, startPoint x: 618, startPoint y: 116, endPoint x: 617, endPoint y: 125, distance: 8.8
click at [618, 119] on select "Select Arrival Notice Available Arrival Notice Imported Arrive at Delivery Loca…" at bounding box center [573, 120] width 156 height 12
click at [495, 114] on select "Select Arrival Notice Available Arrival Notice Imported Arrive at Delivery Loca…" at bounding box center [573, 120] width 156 height 12
drag, startPoint x: 764, startPoint y: 101, endPoint x: 767, endPoint y: 109, distance: 9.1
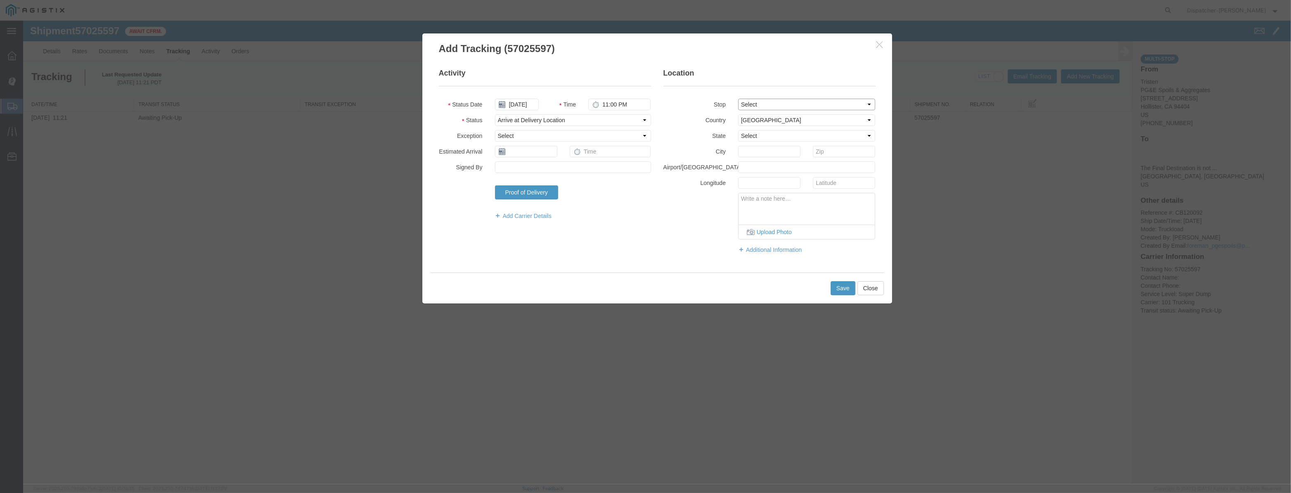
click at [764, 101] on select "Select From: [STREET_ADDRESS][PERSON_NAME] Stop 2: [STREET_ADDRESS] To: The Fin…" at bounding box center [807, 105] width 138 height 12
click at [738, 99] on select "Select From: [STREET_ADDRESS][PERSON_NAME] Stop 2: [STREET_ADDRESS] To: The Fin…" at bounding box center [807, 105] width 138 height 12
drag, startPoint x: 635, startPoint y: 107, endPoint x: 432, endPoint y: 150, distance: 207.8
click at [491, 140] on fieldset "Activity Status Date [DATE] Time 11:00 PM Status Select Arrival Notice Availabl…" at bounding box center [545, 148] width 212 height 160
click at [849, 289] on button "Save" at bounding box center [843, 288] width 25 height 14
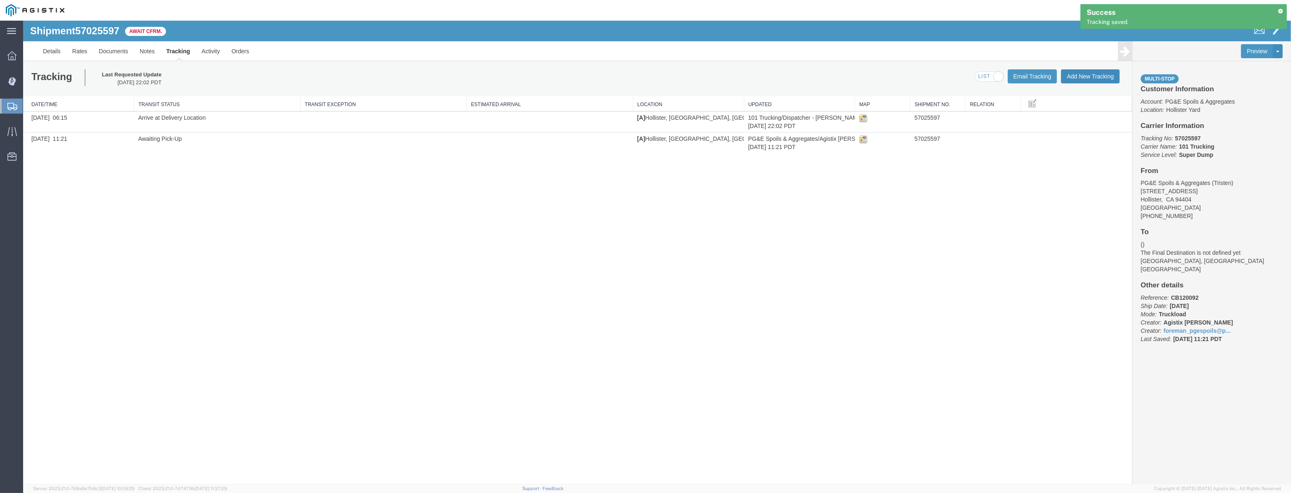
click at [1106, 80] on button "Add New Tracking" at bounding box center [1090, 76] width 59 height 14
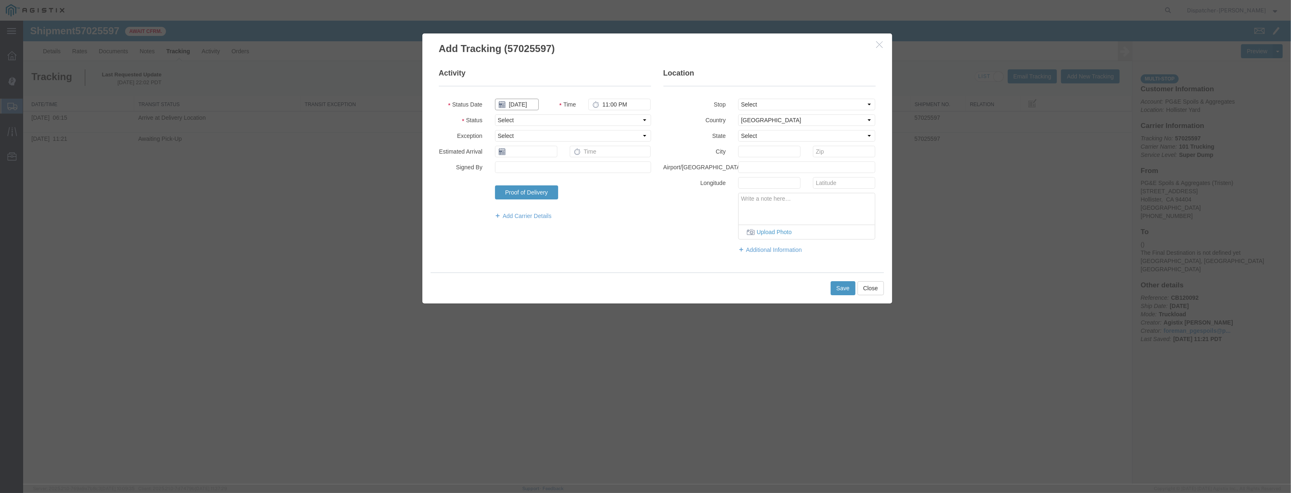
drag, startPoint x: 528, startPoint y: 100, endPoint x: 536, endPoint y: 92, distance: 12.0
click at [529, 100] on input "[DATE]" at bounding box center [517, 105] width 44 height 12
click at [536, 92] on fieldset "Activity Status Date Time 11:00 PM Status Select Arrival Notice Available Arriv…" at bounding box center [545, 148] width 212 height 160
drag, startPoint x: 530, startPoint y: 100, endPoint x: 549, endPoint y: 99, distance: 19.0
click at [533, 100] on input "text" at bounding box center [517, 105] width 44 height 12
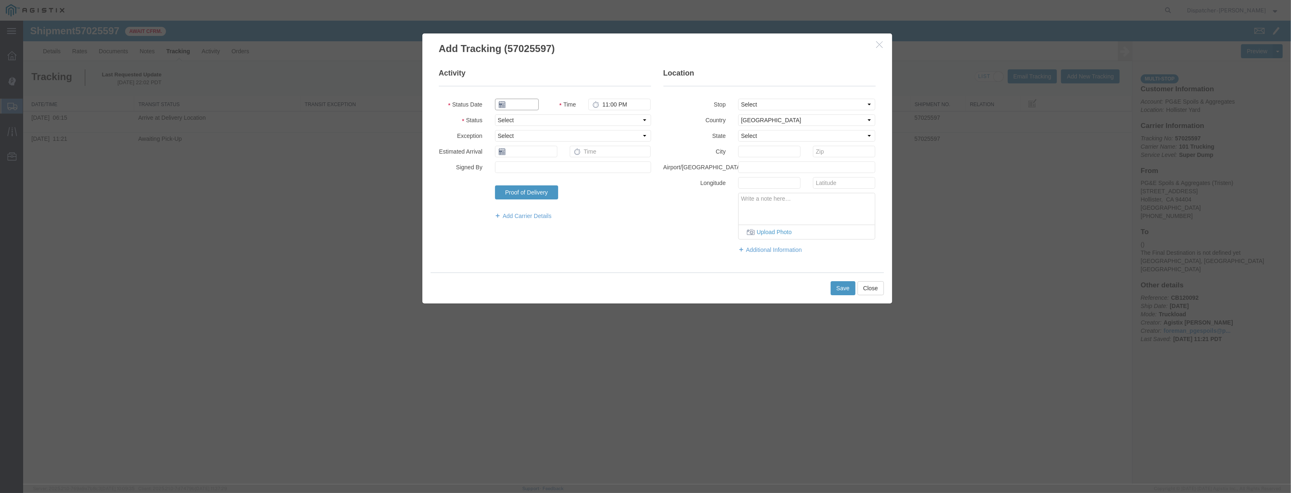
paste input "[DATE]"
drag, startPoint x: 630, startPoint y: 119, endPoint x: 630, endPoint y: 125, distance: 5.8
click at [630, 119] on select "Select Arrival Notice Available Arrival Notice Imported Arrive at Delivery Loca…" at bounding box center [573, 120] width 156 height 12
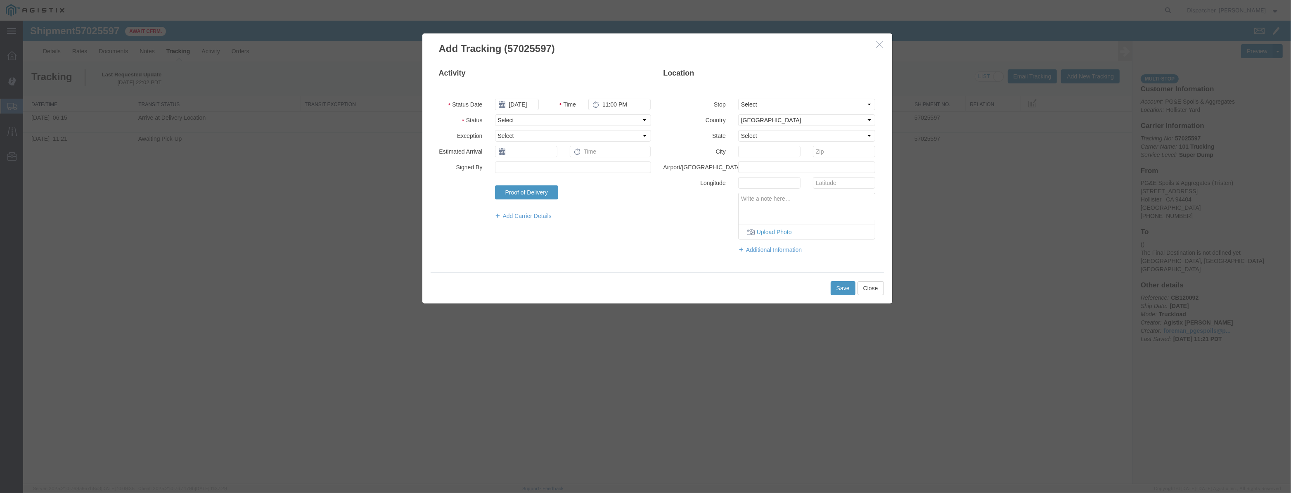
click at [870, 45] on h3 "Add Tracking (57025597)" at bounding box center [657, 44] width 470 height 22
click at [889, 46] on h3 "Add Tracking (57025597)" at bounding box center [657, 44] width 470 height 22
click at [882, 49] on button "button" at bounding box center [881, 45] width 10 height 10
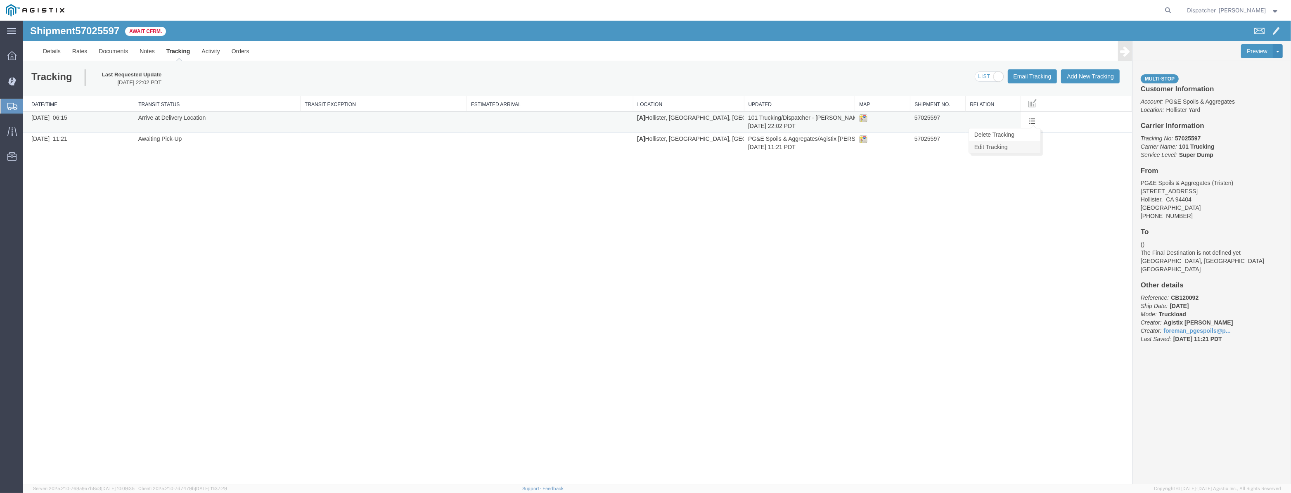
click at [1016, 145] on link "Edit Tracking" at bounding box center [1004, 147] width 71 height 12
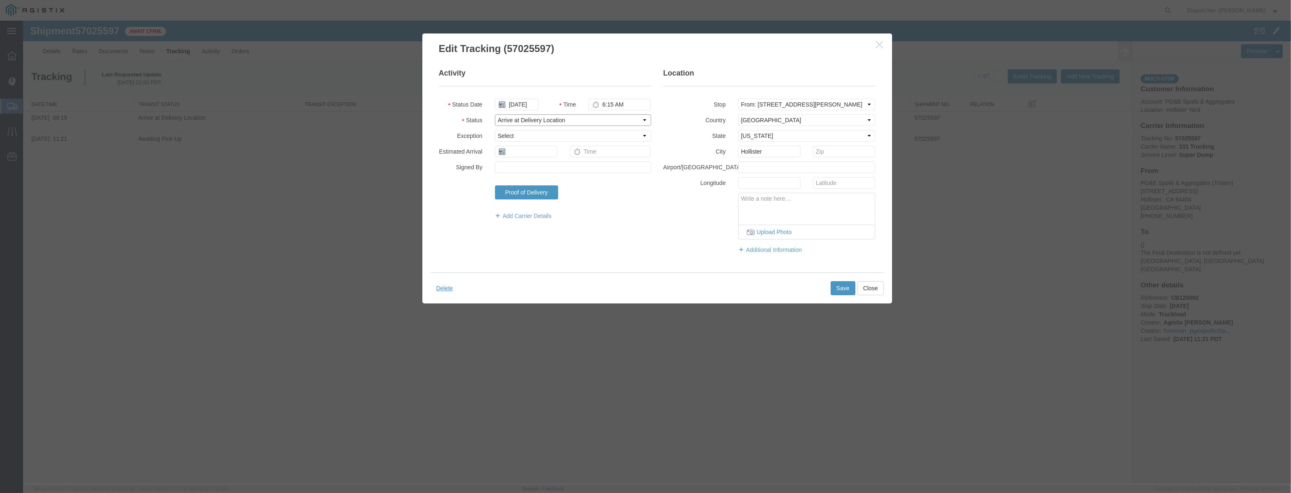
drag, startPoint x: 579, startPoint y: 140, endPoint x: 555, endPoint y: 119, distance: 31.3
click at [555, 119] on select "Select Arrival Notice Available Arrival Notice Imported Arrive at Delivery Loca…" at bounding box center [573, 120] width 156 height 12
click
drag, startPoint x: 852, startPoint y: 289, endPoint x: 885, endPoint y: 306, distance: 37.1
paste input "[DATE]"
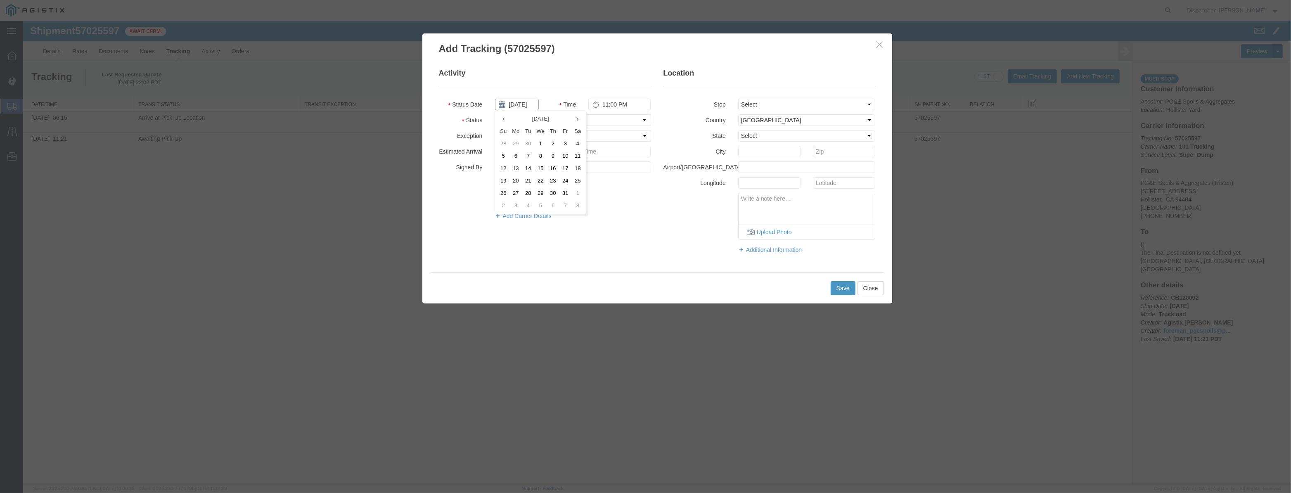
scroll to position [0, 2]
drag, startPoint x: 610, startPoint y: 119, endPoint x: 612, endPoint y: 125, distance: 6.0
drag, startPoint x: 551, startPoint y: 114, endPoint x: 437, endPoint y: 146, distance: 118.7
drag, startPoint x: 520, startPoint y: 102, endPoint x: 519, endPoint y: 97, distance: 5.1
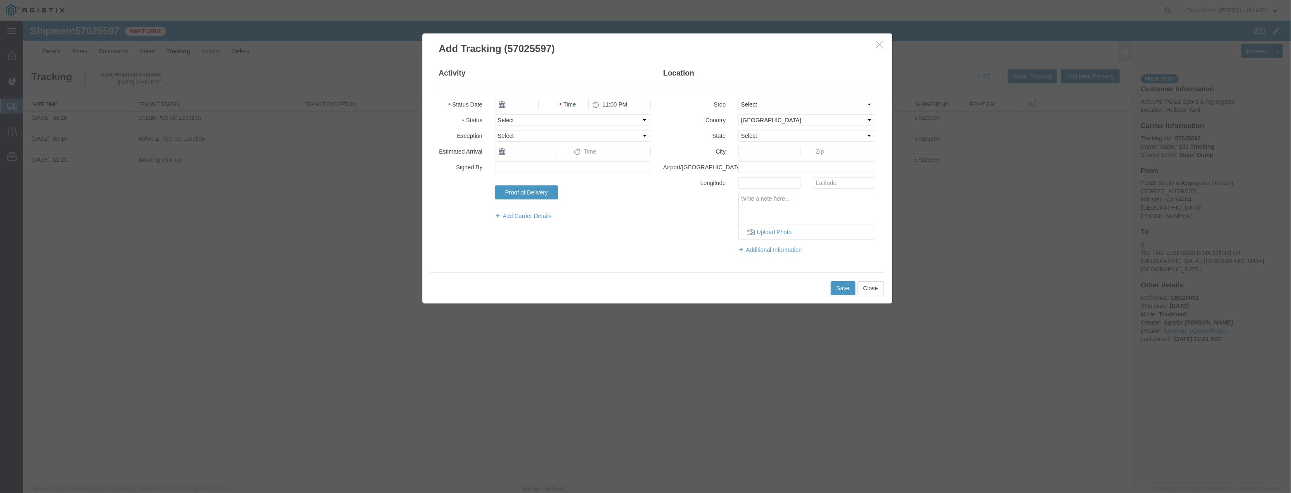
drag, startPoint x: 519, startPoint y: 97, endPoint x: 513, endPoint y: 104, distance: 9.1
drag, startPoint x: 513, startPoint y: 104, endPoint x: 522, endPoint y: 106, distance: 9.3
paste input "[DATE]"
drag, startPoint x: 634, startPoint y: 106, endPoint x: 359, endPoint y: 175, distance: 283.5
drag, startPoint x: 518, startPoint y: 93, endPoint x: 518, endPoint y: 105, distance: 12.0
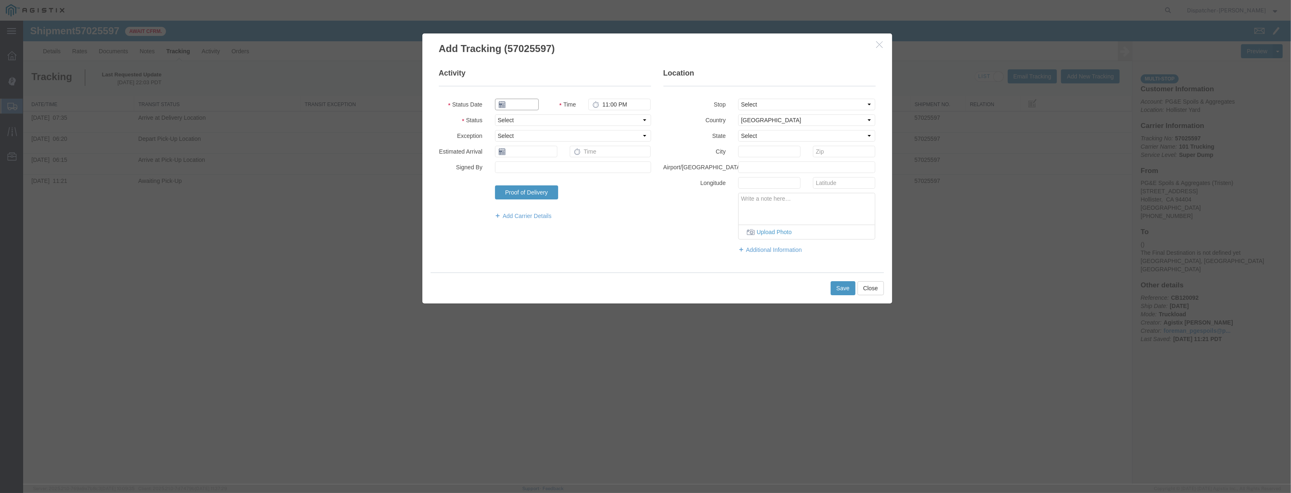
drag, startPoint x: 520, startPoint y: 108, endPoint x: 551, endPoint y: 109, distance: 31.0
paste input "[DATE]"
drag, startPoint x: 634, startPoint y: 103, endPoint x: 339, endPoint y: 156, distance: 300.4
drag, startPoint x: 516, startPoint y: 103, endPoint x: 519, endPoint y: 94, distance: 9.1
drag, startPoint x: 526, startPoint y: 107, endPoint x: 594, endPoint y: 120, distance: 69.9
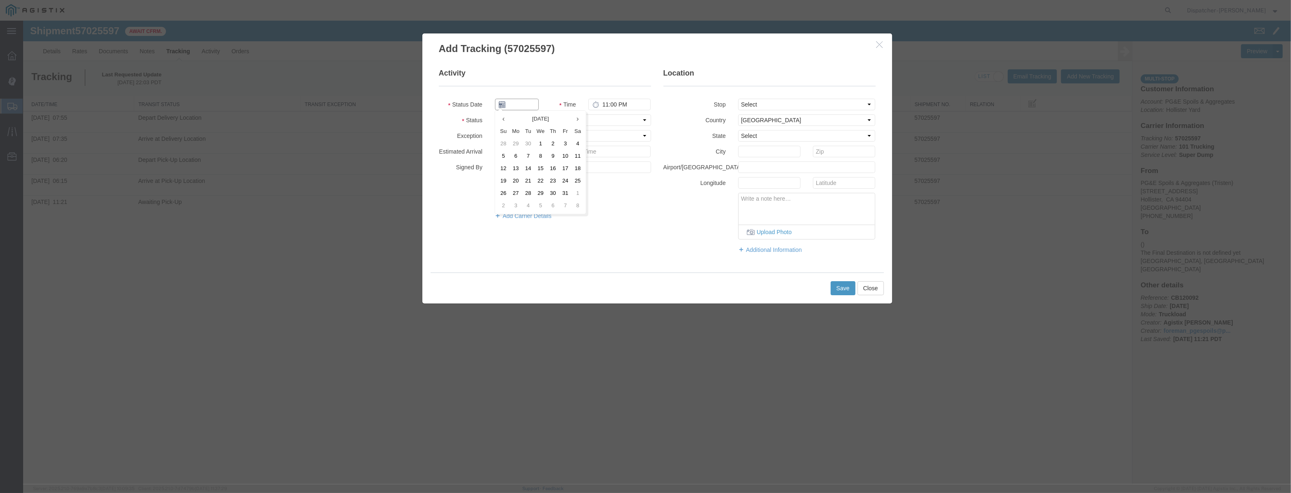
paste input "[DATE]"
drag, startPoint x: 626, startPoint y: 105, endPoint x: 489, endPoint y: 116, distance: 136.7
drag, startPoint x: 510, startPoint y: 116, endPoint x: 523, endPoint y: 107, distance: 15.5
drag, startPoint x: 541, startPoint y: 85, endPoint x: 529, endPoint y: 109, distance: 27.0
drag, startPoint x: 529, startPoint y: 109, endPoint x: 557, endPoint y: 109, distance: 28.1
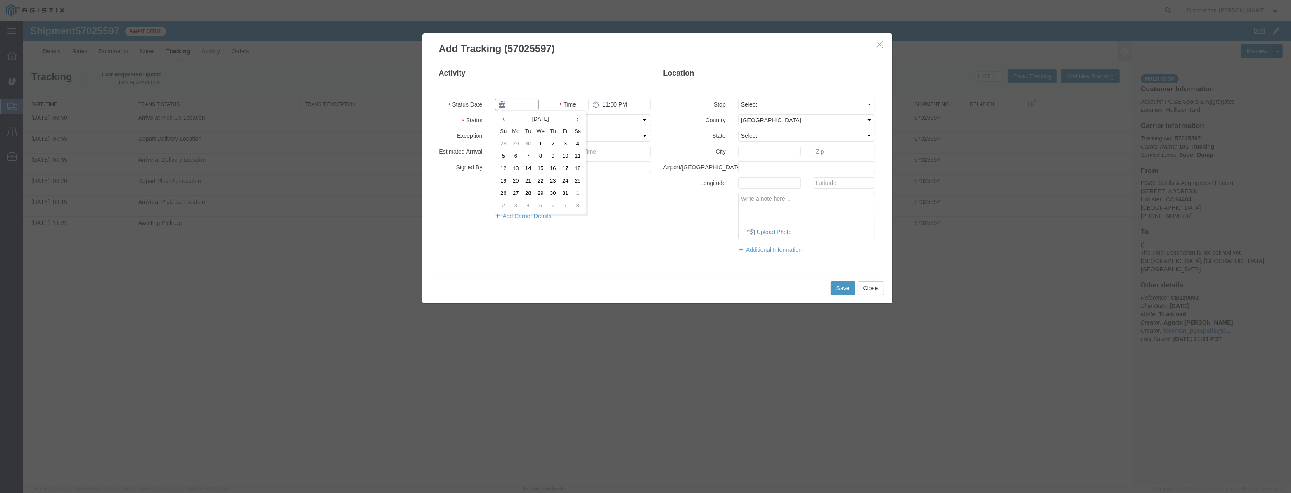
paste input "[DATE]"
drag, startPoint x: 625, startPoint y: 104, endPoint x: 402, endPoint y: 111, distance: 223.1
drag, startPoint x: 553, startPoint y: 96, endPoint x: 534, endPoint y: 107, distance: 22.0
paste input "[DATE]"
drag, startPoint x: 610, startPoint y: 115, endPoint x: 608, endPoint y: 124, distance: 8.9
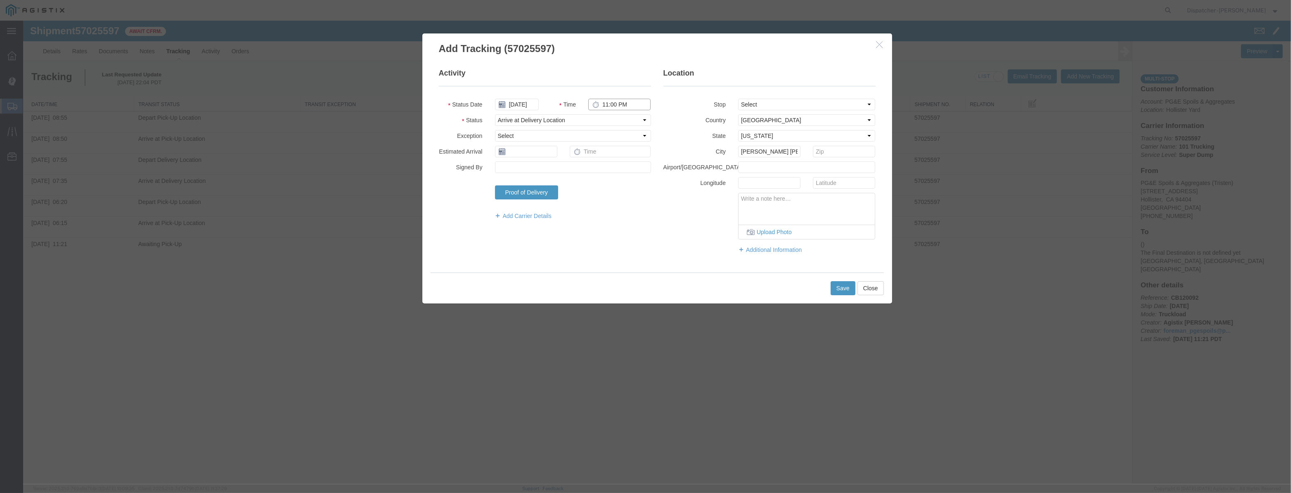
drag, startPoint x: 628, startPoint y: 103, endPoint x: 528, endPoint y: 117, distance: 100.5
paste input "[DATE]"
drag, startPoint x: 823, startPoint y: 97, endPoint x: 812, endPoint y: 136, distance: 40.4
drag, startPoint x: 828, startPoint y: 100, endPoint x: 827, endPoint y: 107, distance: 6.8
drag, startPoint x: 630, startPoint y: 106, endPoint x: 470, endPoint y: 138, distance: 163.0
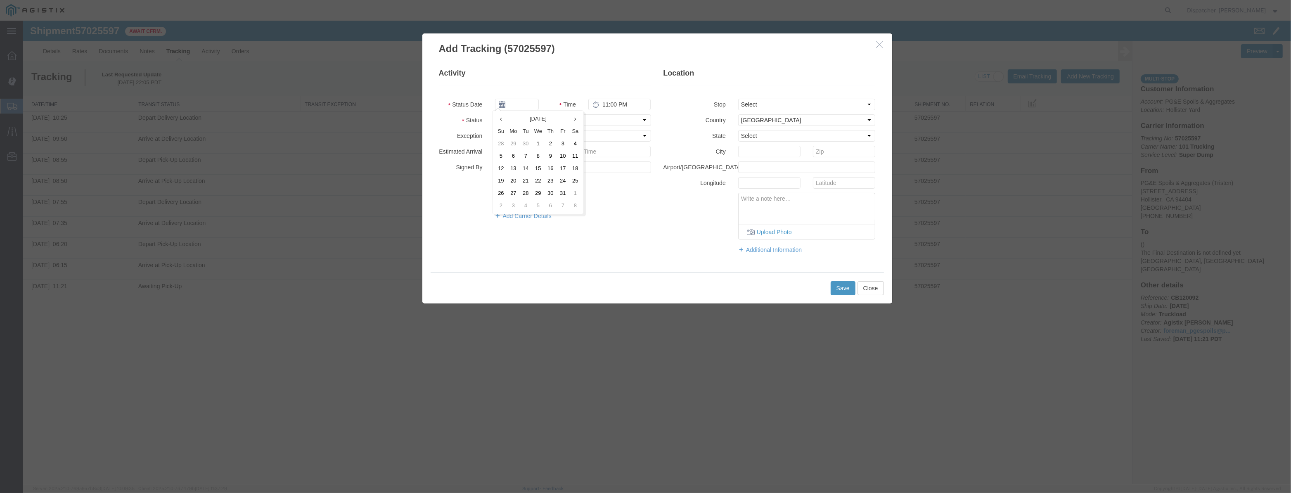
drag, startPoint x: 529, startPoint y: 91, endPoint x: 524, endPoint y: 100, distance: 9.8
paste input "[DATE]"
drag, startPoint x: 630, startPoint y: 106, endPoint x: 483, endPoint y: 121, distance: 147.4
paste input "[DATE]"
drag, startPoint x: 640, startPoint y: 107, endPoint x: 463, endPoint y: 149, distance: 181.7
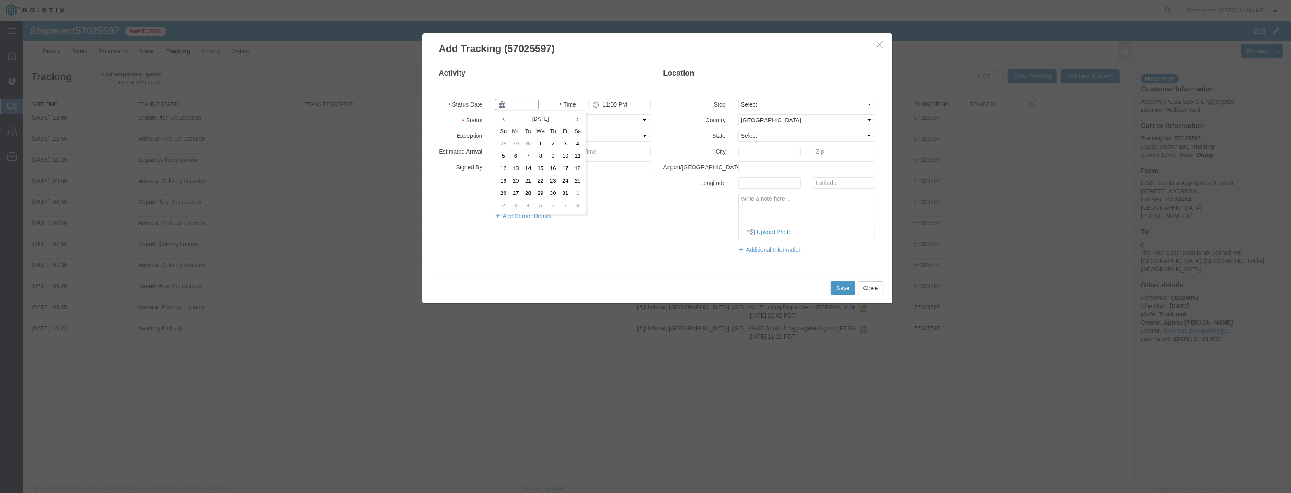
paste input "[DATE]"
drag, startPoint x: 645, startPoint y: 107, endPoint x: 366, endPoint y: 140, distance: 280.7
paste input "[DATE]"
drag, startPoint x: 614, startPoint y: 117, endPoint x: 612, endPoint y: 125, distance: 8.6
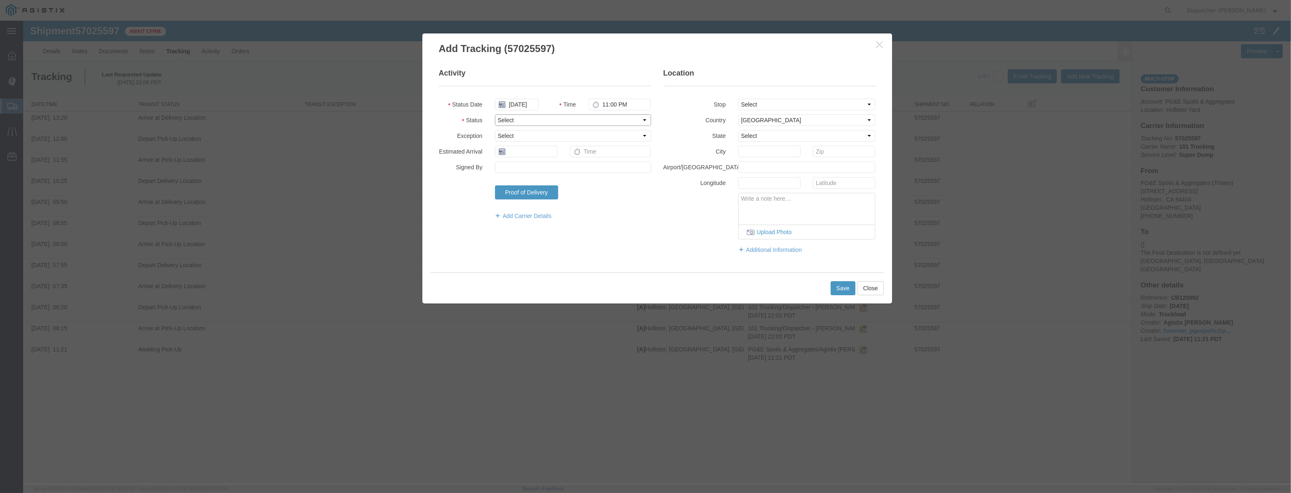
scroll to position [0, 0]
drag, startPoint x: 777, startPoint y: 104, endPoint x: 776, endPoint y: 109, distance: 5.0
drag, startPoint x: 637, startPoint y: 106, endPoint x: 396, endPoint y: 123, distance: 241.4
drag, startPoint x: 535, startPoint y: 103, endPoint x: 535, endPoint y: 95, distance: 7.9
paste input "[DATE]"
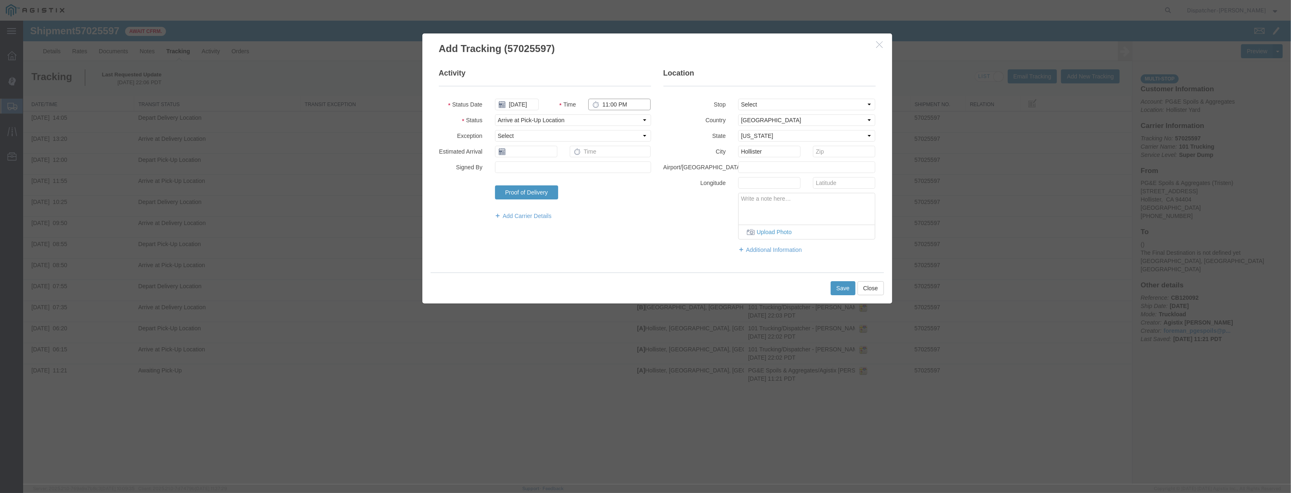
drag, startPoint x: 644, startPoint y: 107, endPoint x: 464, endPoint y: 118, distance: 180.8
drag, startPoint x: 537, startPoint y: 100, endPoint x: 539, endPoint y: 88, distance: 13.0
paste input "[DATE]"
drag, startPoint x: 648, startPoint y: 107, endPoint x: 407, endPoint y: 123, distance: 240.9
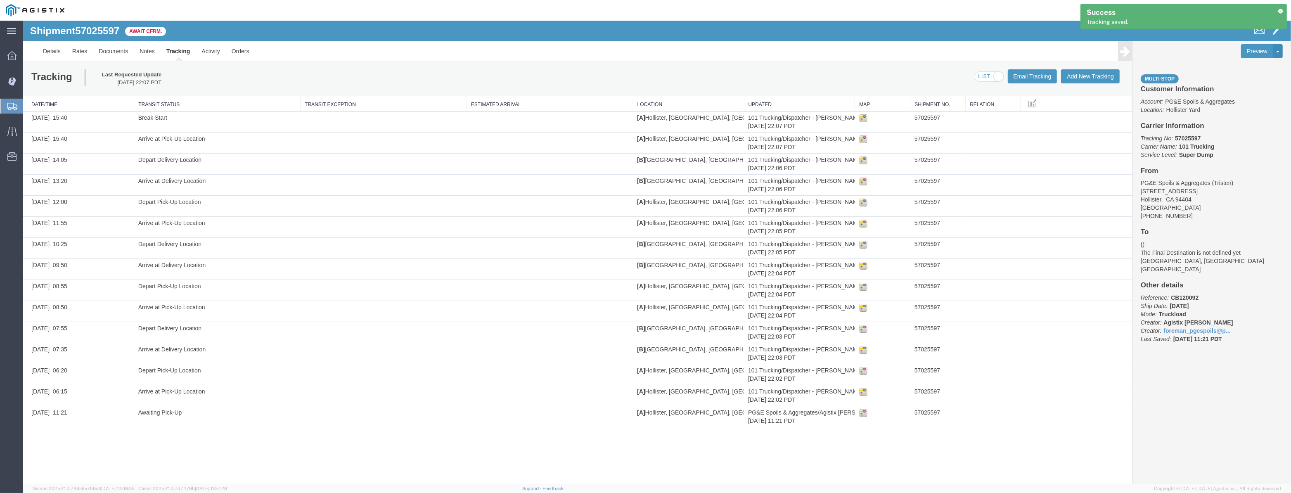
drag, startPoint x: 1088, startPoint y: 90, endPoint x: 1090, endPoint y: 85, distance: 5.2
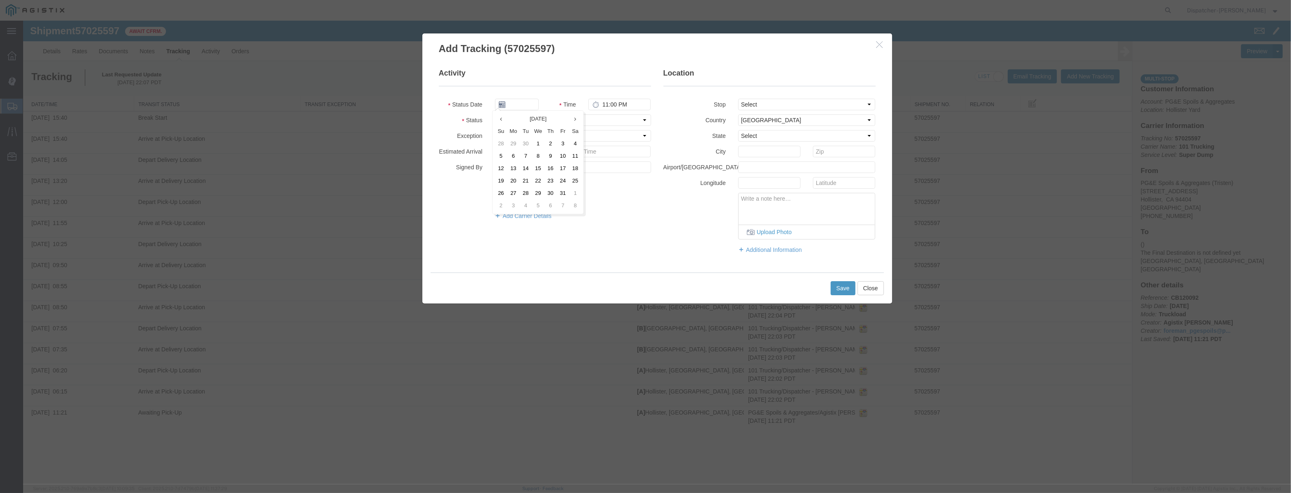
drag, startPoint x: 524, startPoint y: 93, endPoint x: 526, endPoint y: 105, distance: 12.0
drag, startPoint x: 526, startPoint y: 107, endPoint x: 536, endPoint y: 109, distance: 10.2
paste input "[DATE]"
drag, startPoint x: 797, startPoint y: 100, endPoint x: 794, endPoint y: 109, distance: 10.2
drag, startPoint x: 627, startPoint y: 102, endPoint x: 444, endPoint y: 109, distance: 183.5
